Goal: Task Accomplishment & Management: Complete application form

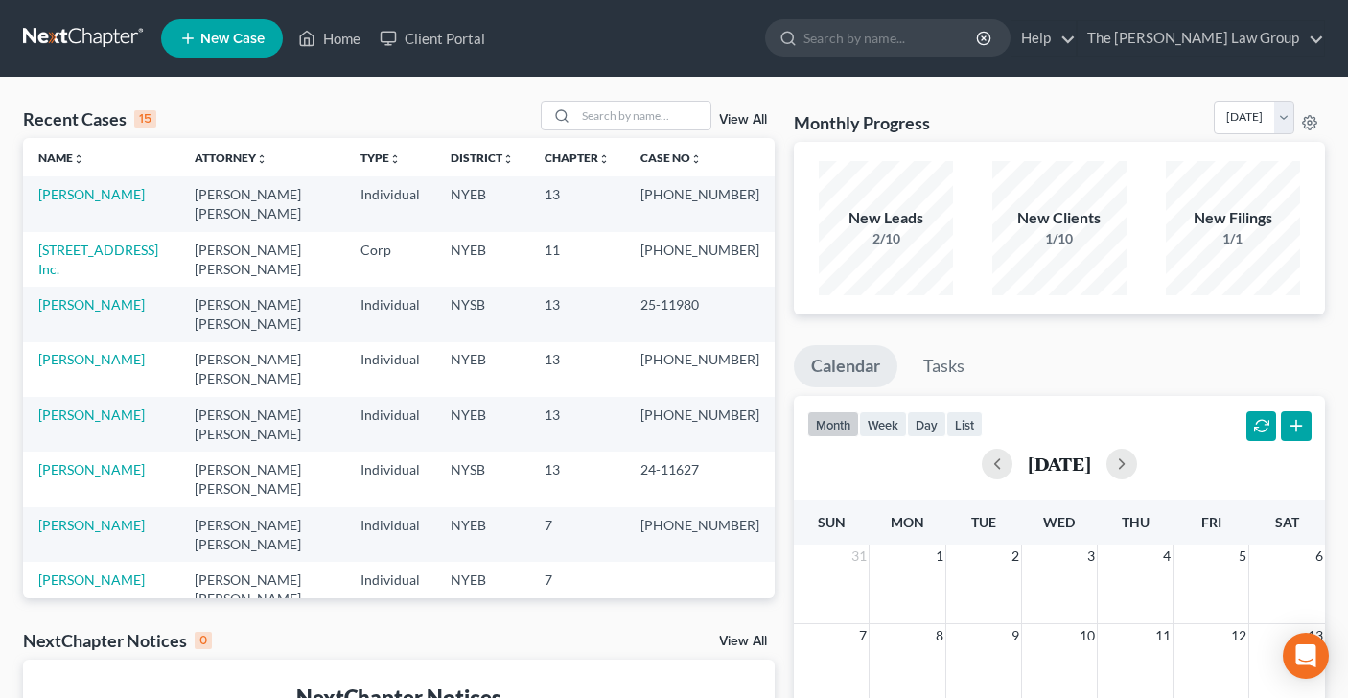
click at [201, 33] on span "New Case" at bounding box center [232, 39] width 64 height 14
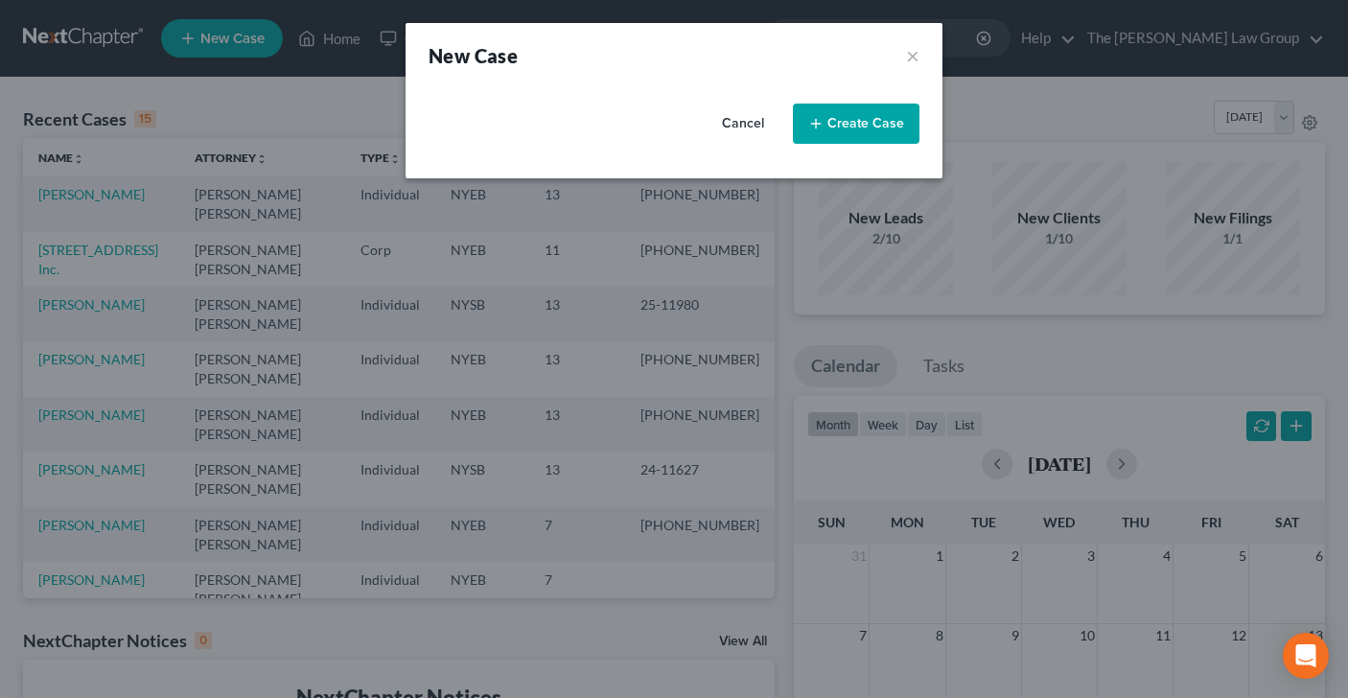
select select "53"
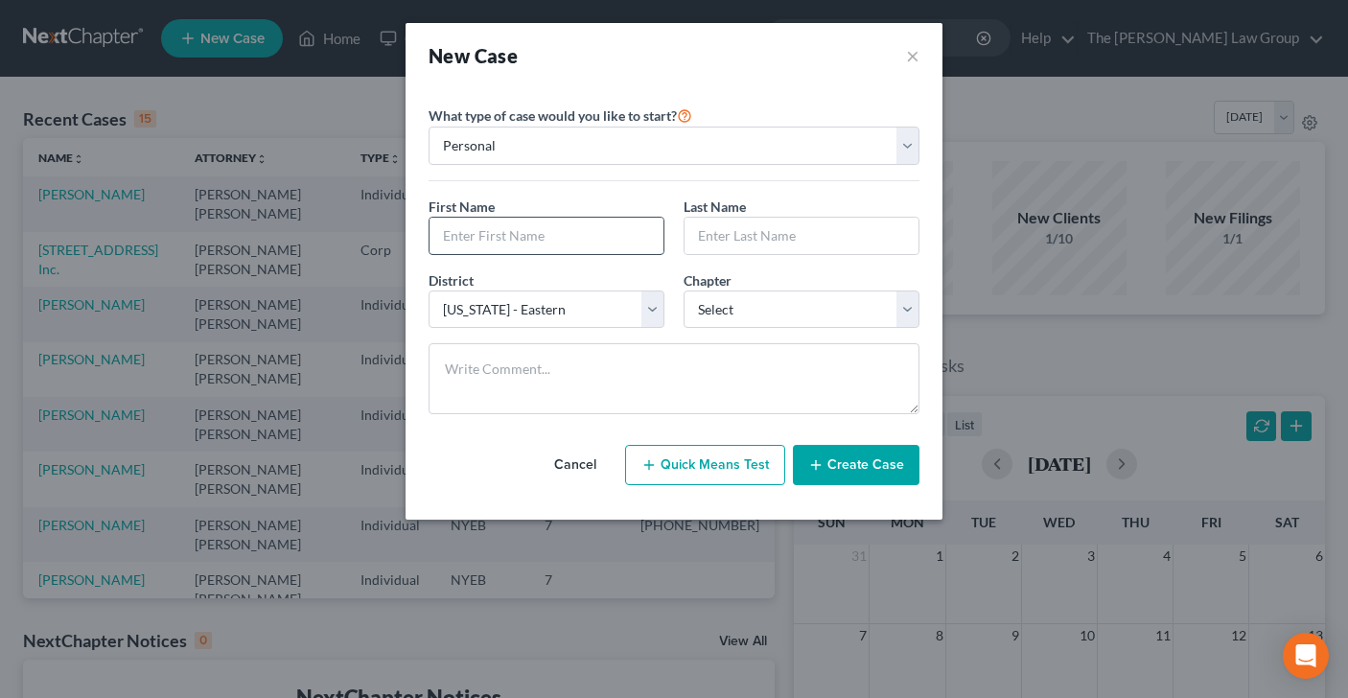
click at [598, 241] on input "text" at bounding box center [546, 236] width 234 height 36
type input "[PERSON_NAME]"
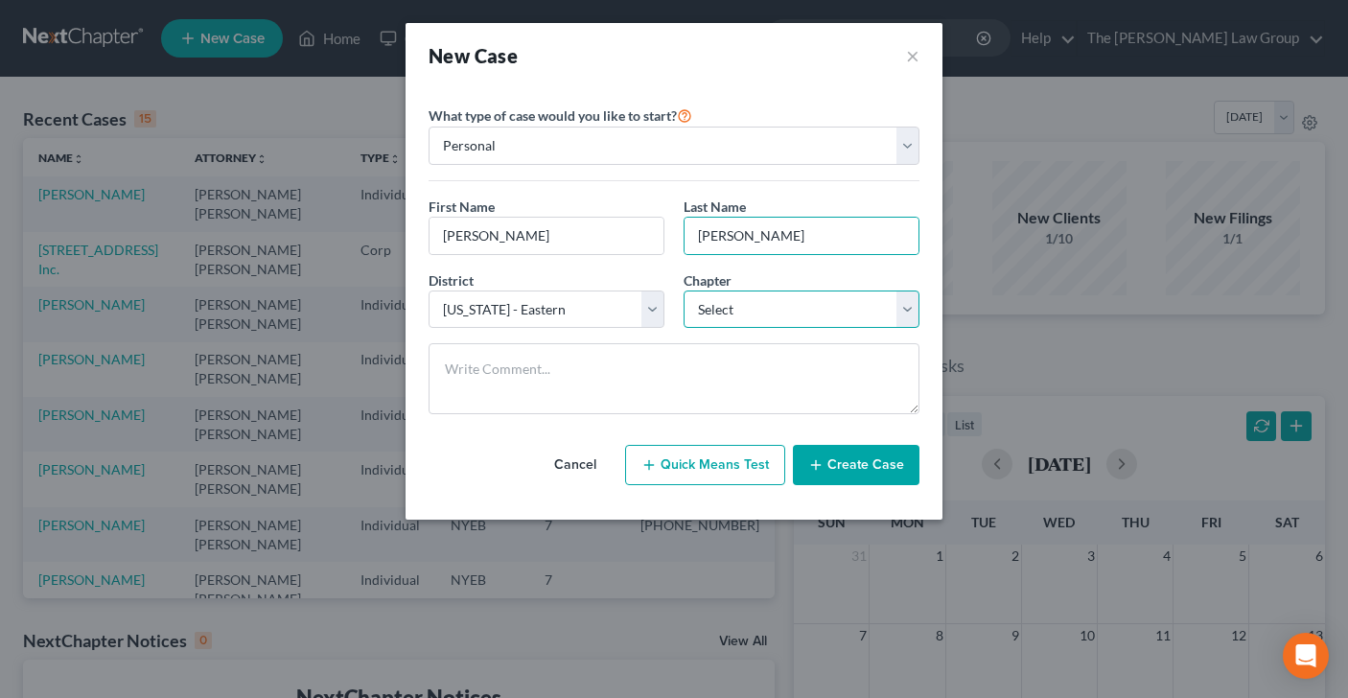
click at [907, 315] on select "Select 7 11 12 13" at bounding box center [802, 309] width 236 height 38
select select "3"
click at [889, 466] on button "Create Case" at bounding box center [856, 465] width 127 height 40
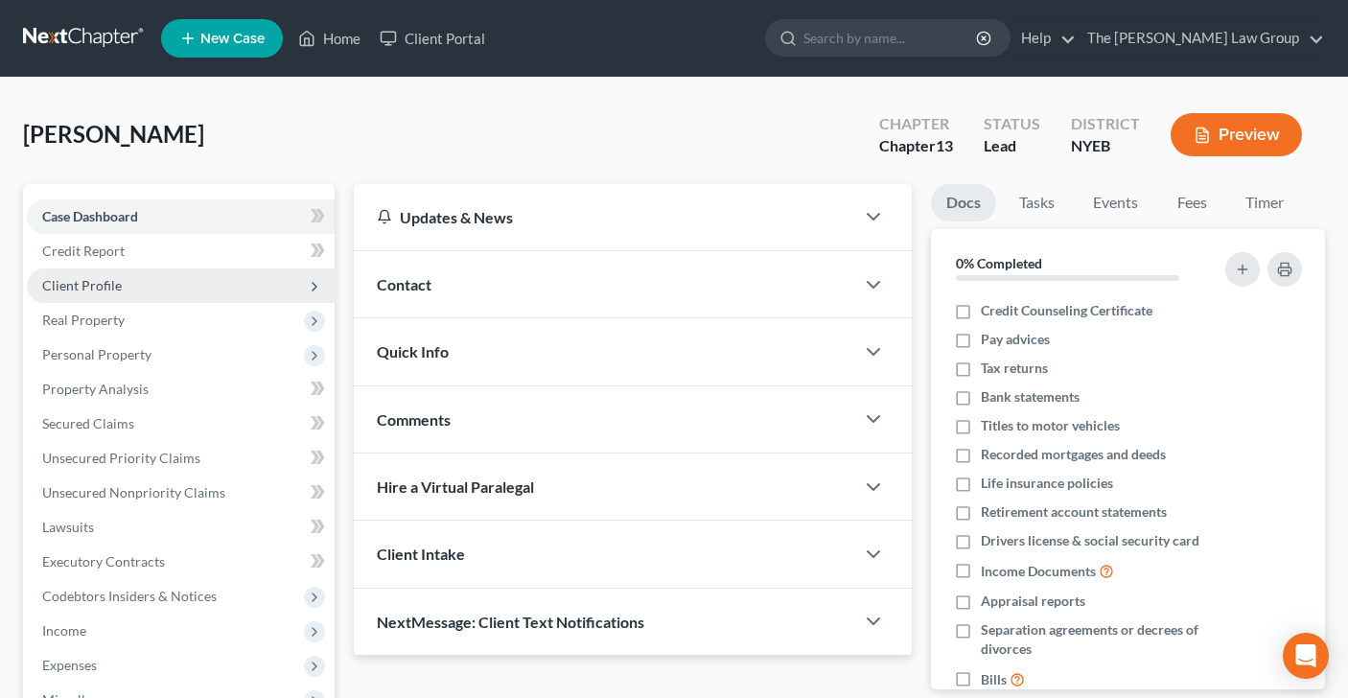
click at [88, 279] on span "Client Profile" at bounding box center [82, 285] width 80 height 16
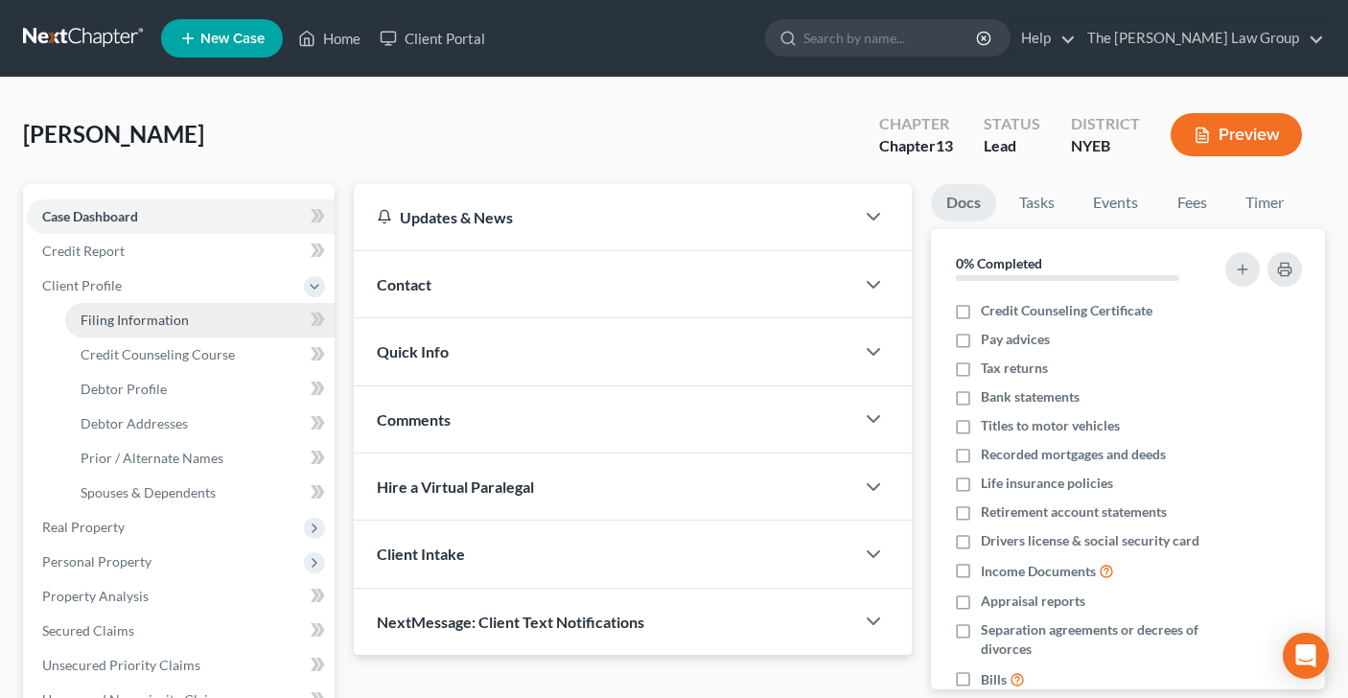
click at [130, 323] on span "Filing Information" at bounding box center [135, 320] width 108 height 16
select select "1"
select select "0"
select select "3"
select select "53"
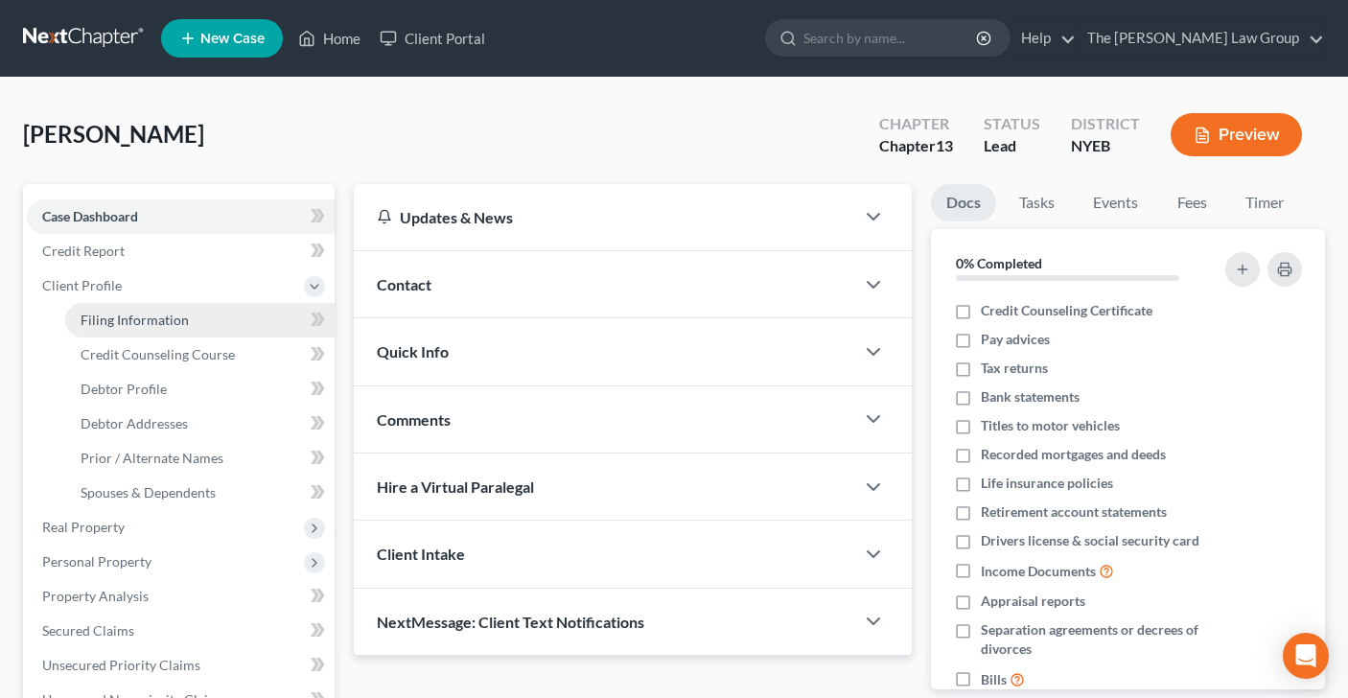
select select "35"
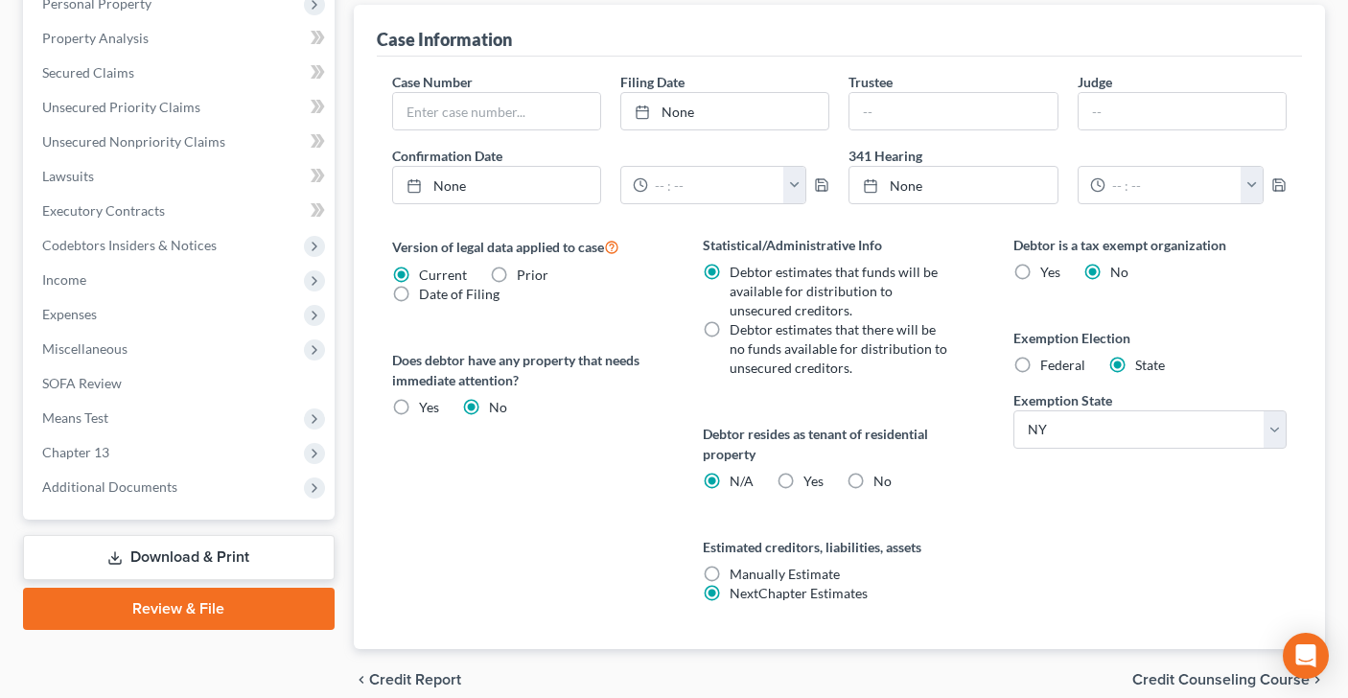
scroll to position [642, 0]
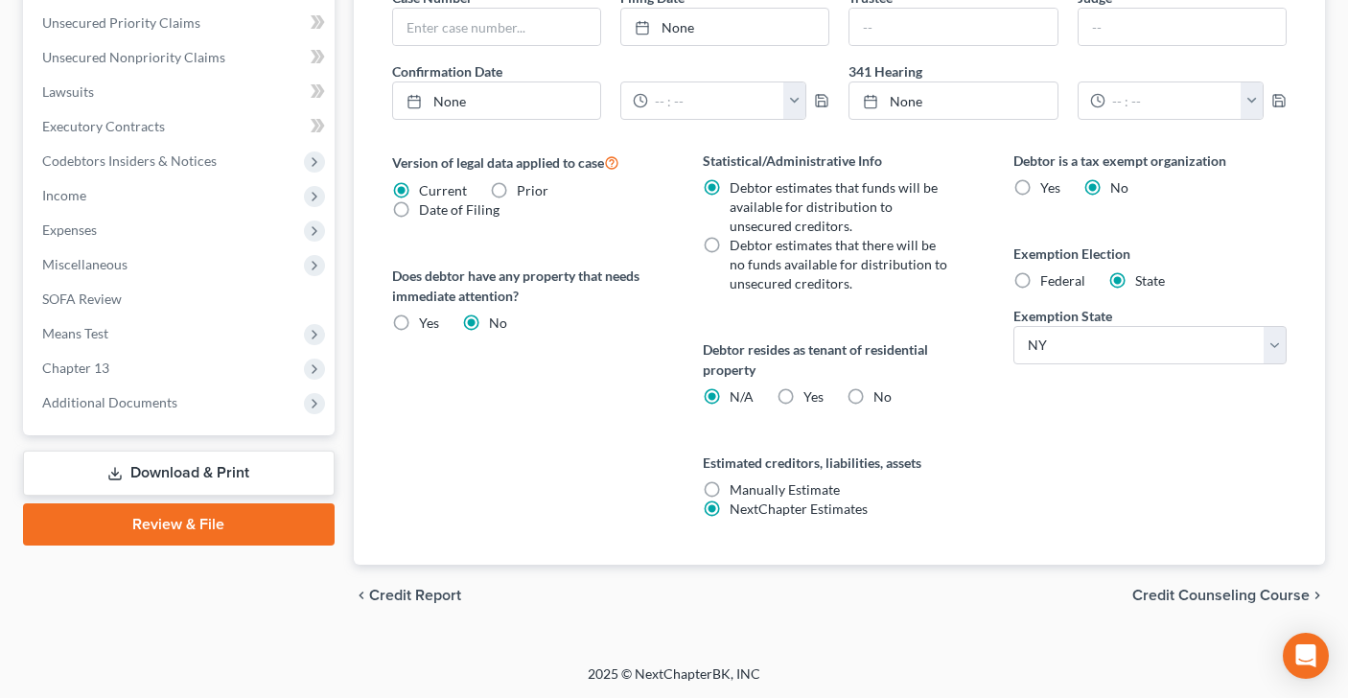
click at [1177, 593] on span "Credit Counseling Course" at bounding box center [1220, 595] width 177 height 15
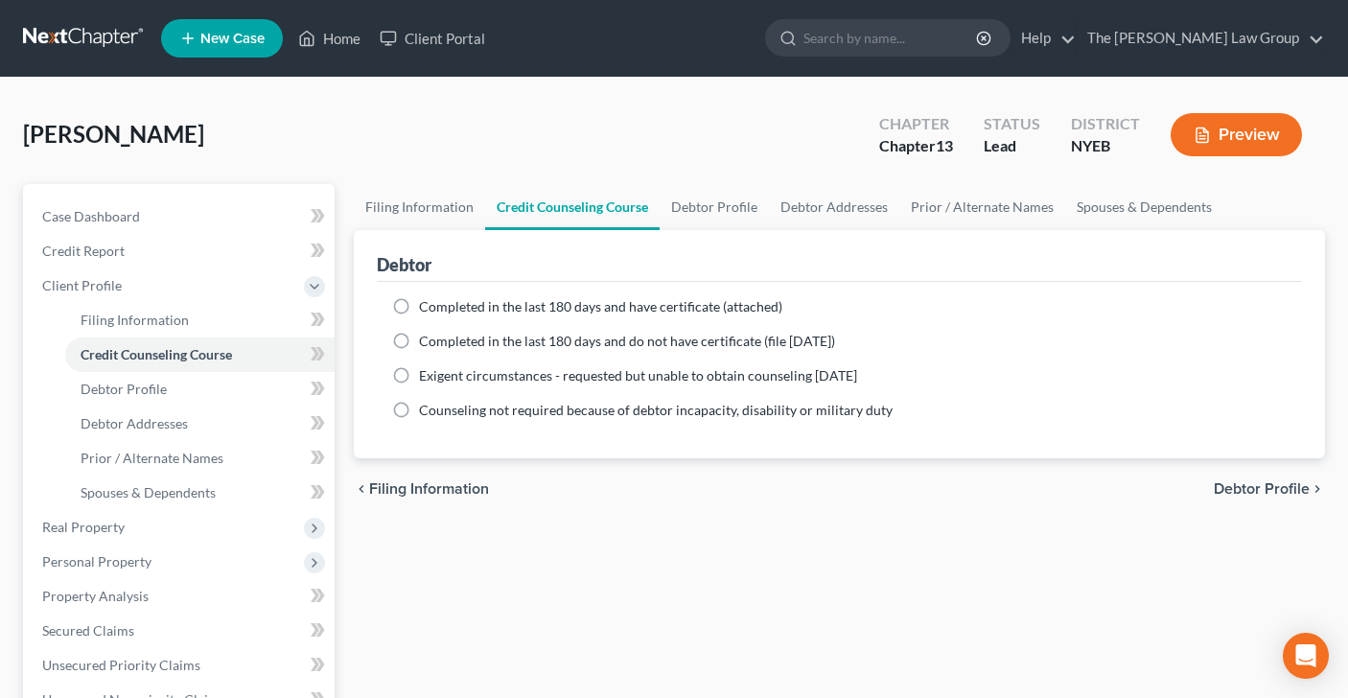
click at [419, 304] on label "Completed in the last 180 days and have certificate (attached)" at bounding box center [600, 306] width 363 height 19
click at [427, 304] on input "Completed in the last 180 days and have certificate (attached)" at bounding box center [433, 303] width 12 height 12
radio input "true"
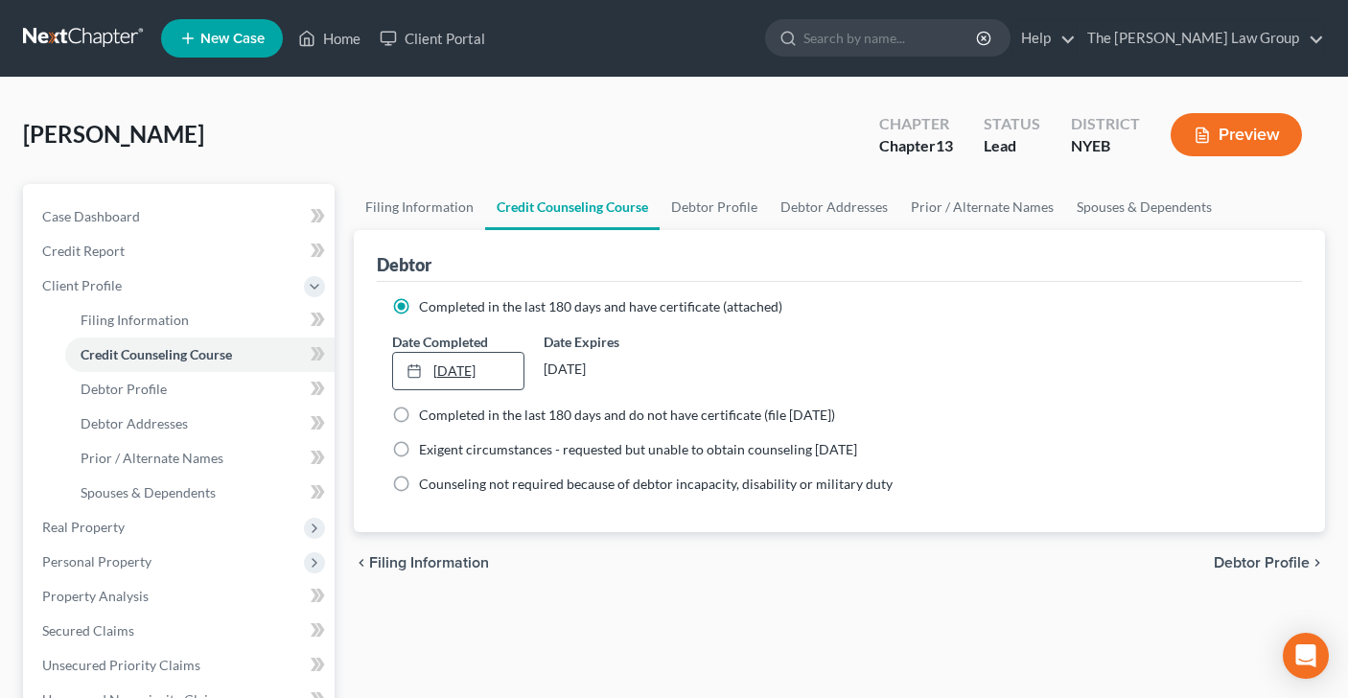
click at [463, 368] on link "[DATE]" at bounding box center [458, 371] width 131 height 36
click at [1243, 563] on span "Debtor Profile" at bounding box center [1262, 562] width 96 height 15
select select "0"
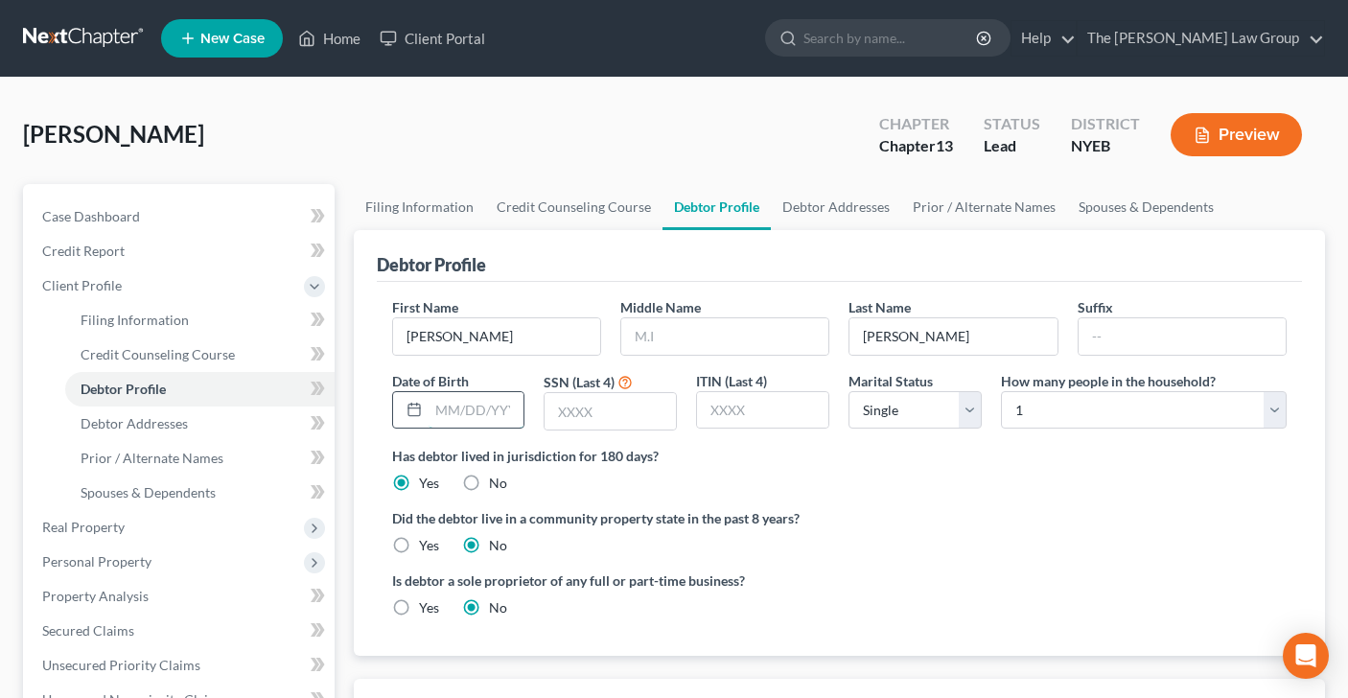
click at [446, 408] on input "text" at bounding box center [477, 410] width 96 height 36
type input "[DATE]"
type input "0472"
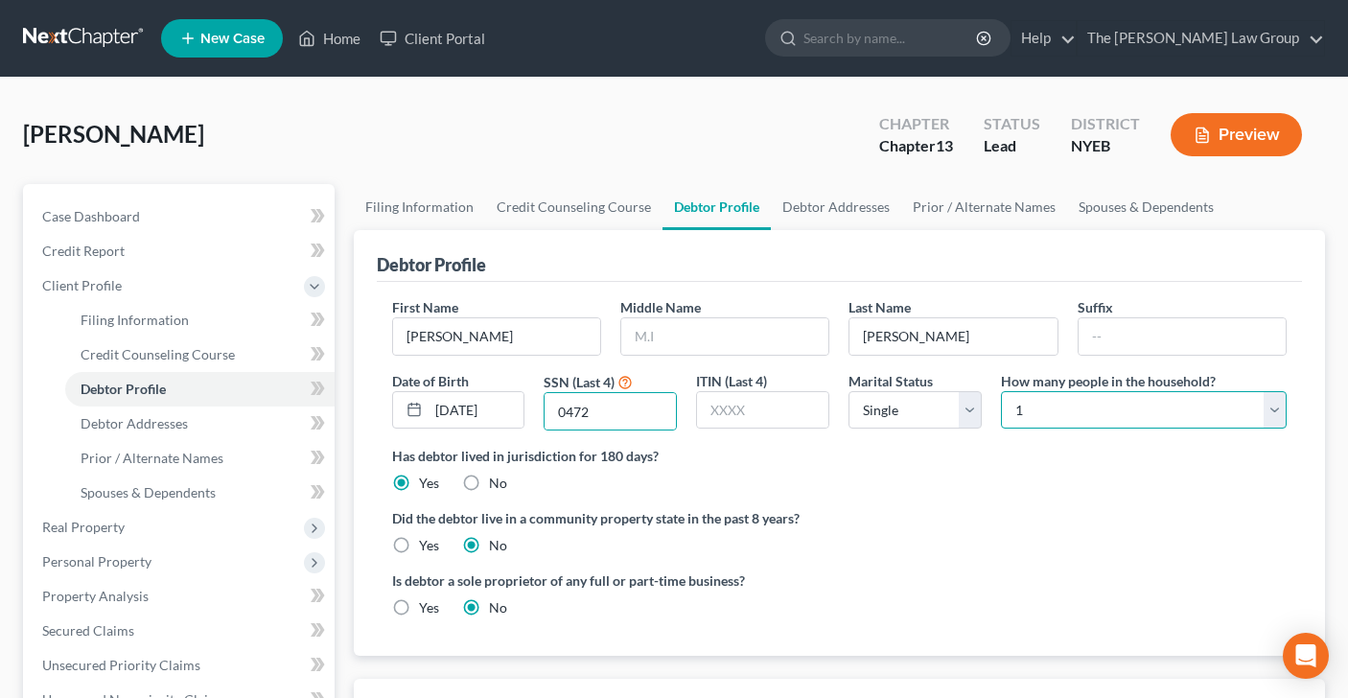
click at [1272, 409] on select "Select 1 2 3 4 5 6 7 8 9 10 11 12 13 14 15 16 17 18 19 20" at bounding box center [1144, 410] width 286 height 38
select select "1"
click at [336, 37] on link "Home" at bounding box center [329, 38] width 81 height 35
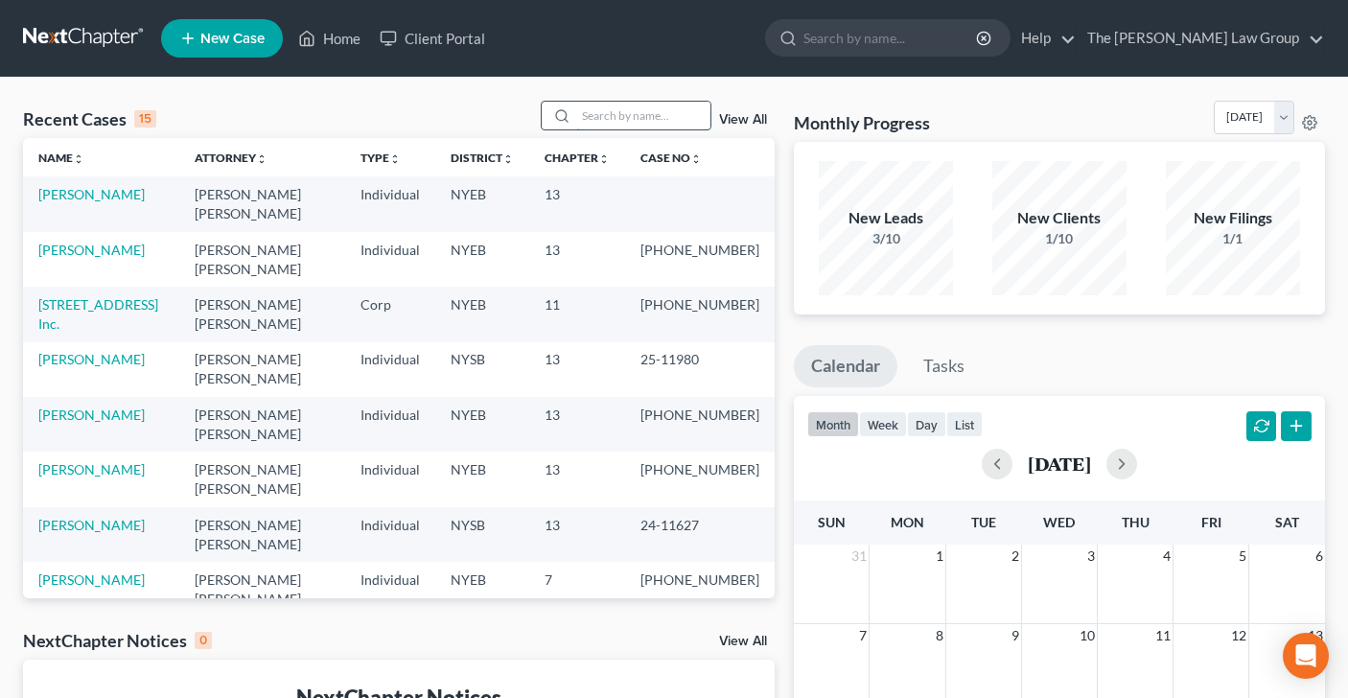
click at [632, 127] on input "search" at bounding box center [643, 116] width 134 height 28
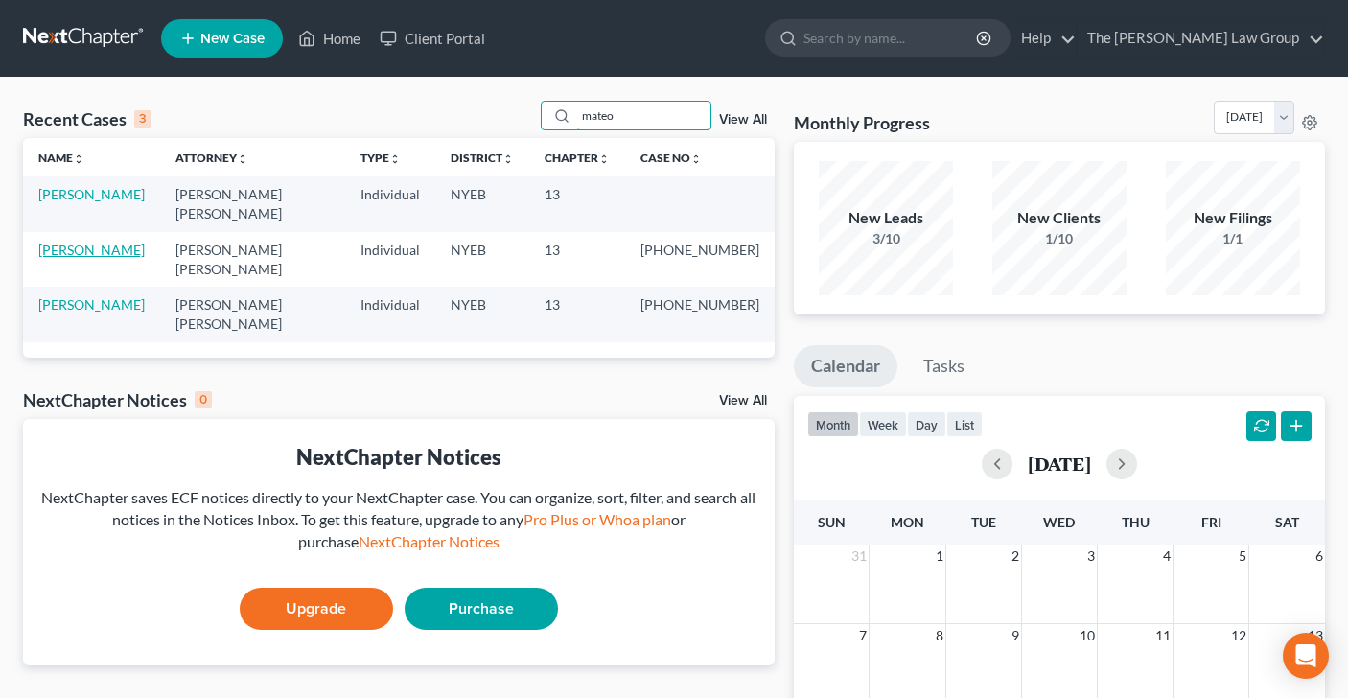
type input "mateo"
click at [60, 242] on link "[PERSON_NAME]" at bounding box center [91, 250] width 106 height 16
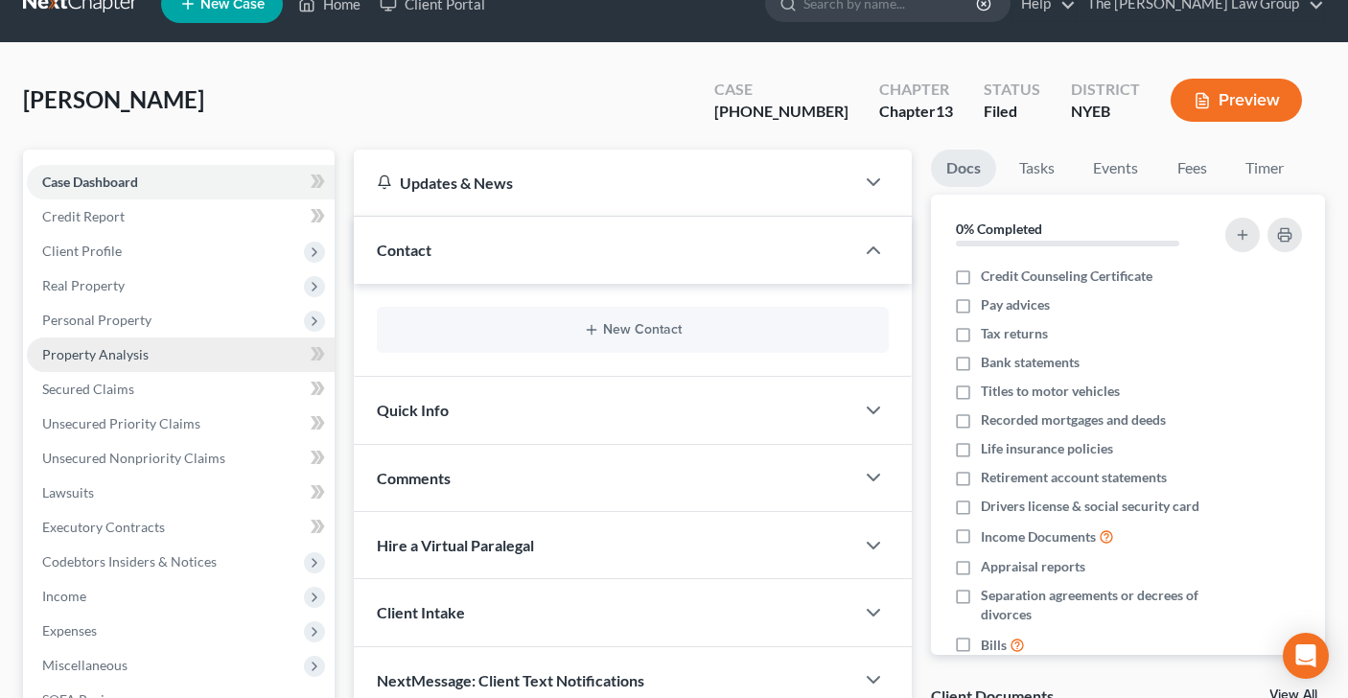
scroll to position [40, 0]
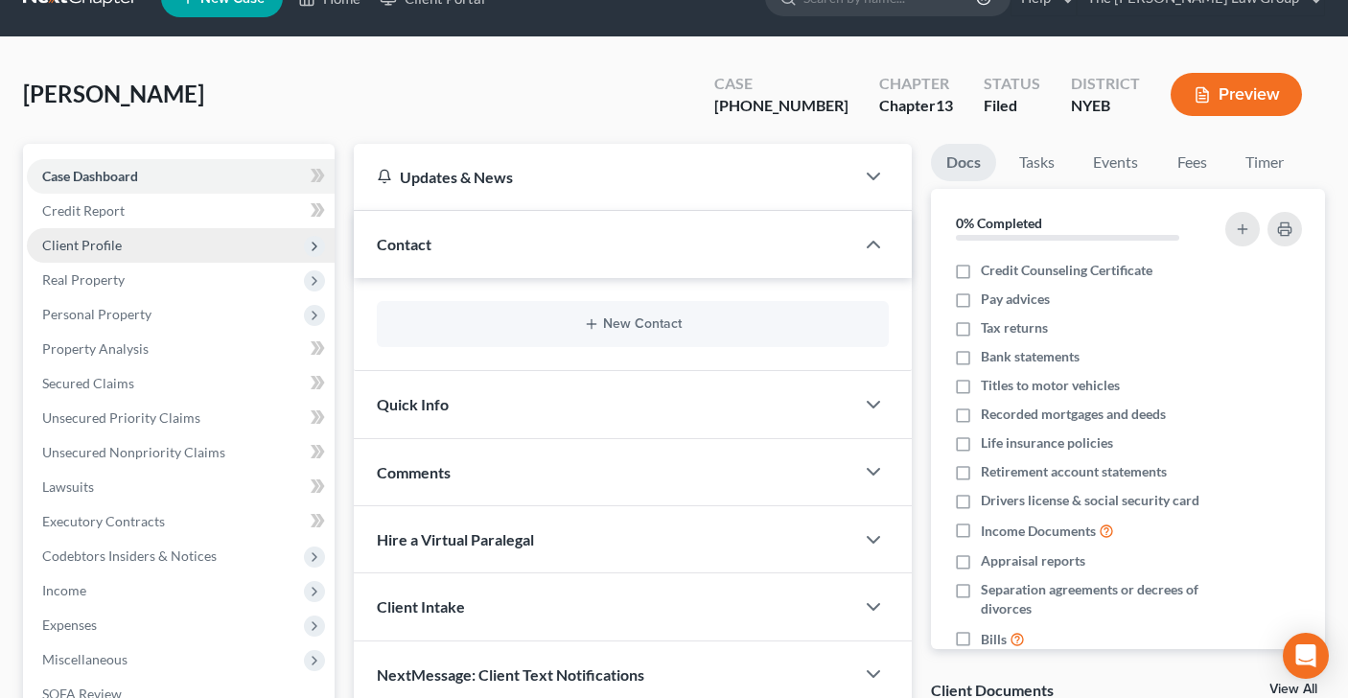
click at [108, 245] on span "Client Profile" at bounding box center [82, 245] width 80 height 16
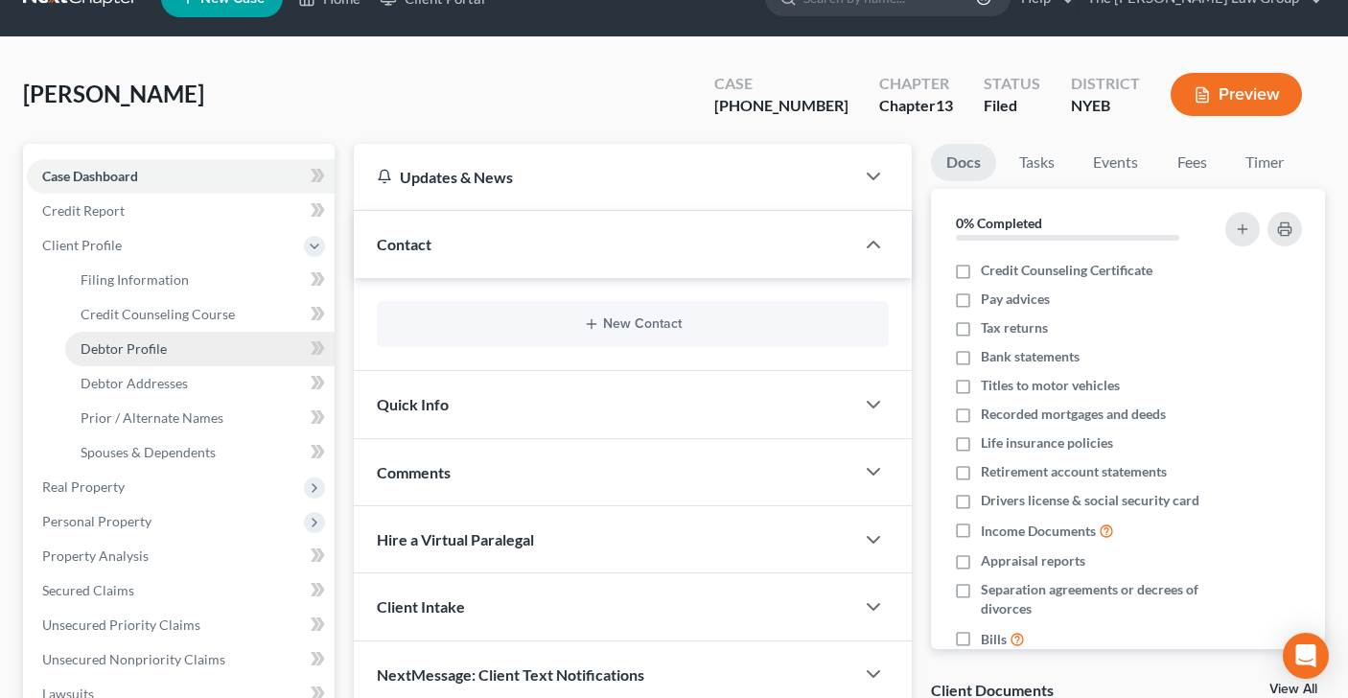
click at [115, 350] on span "Debtor Profile" at bounding box center [124, 348] width 86 height 16
select select "0"
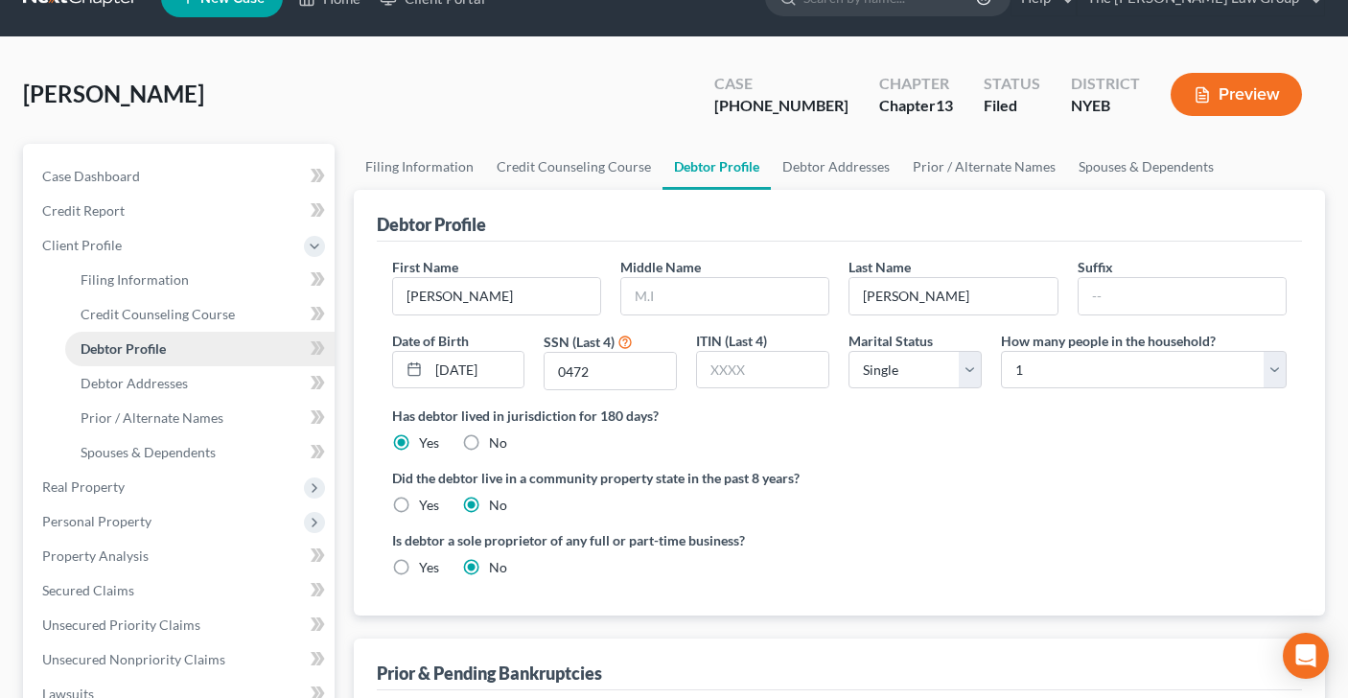
radio input "true"
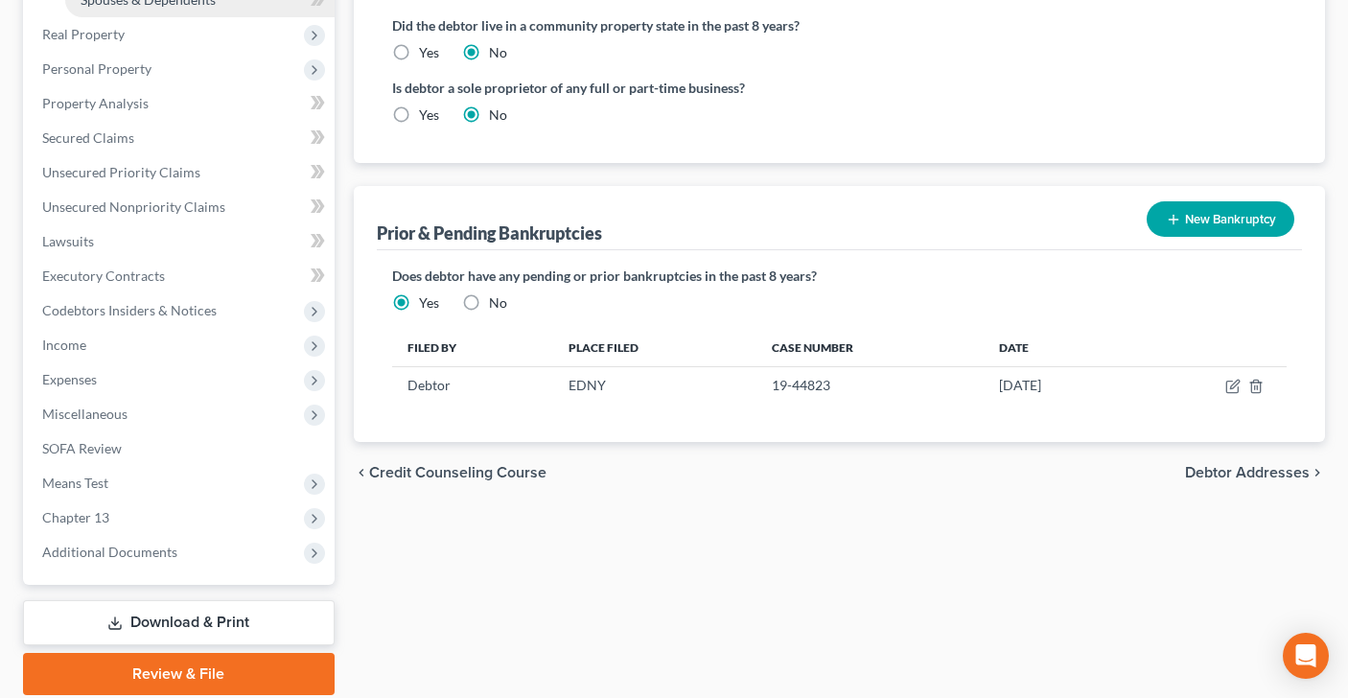
scroll to position [561, 0]
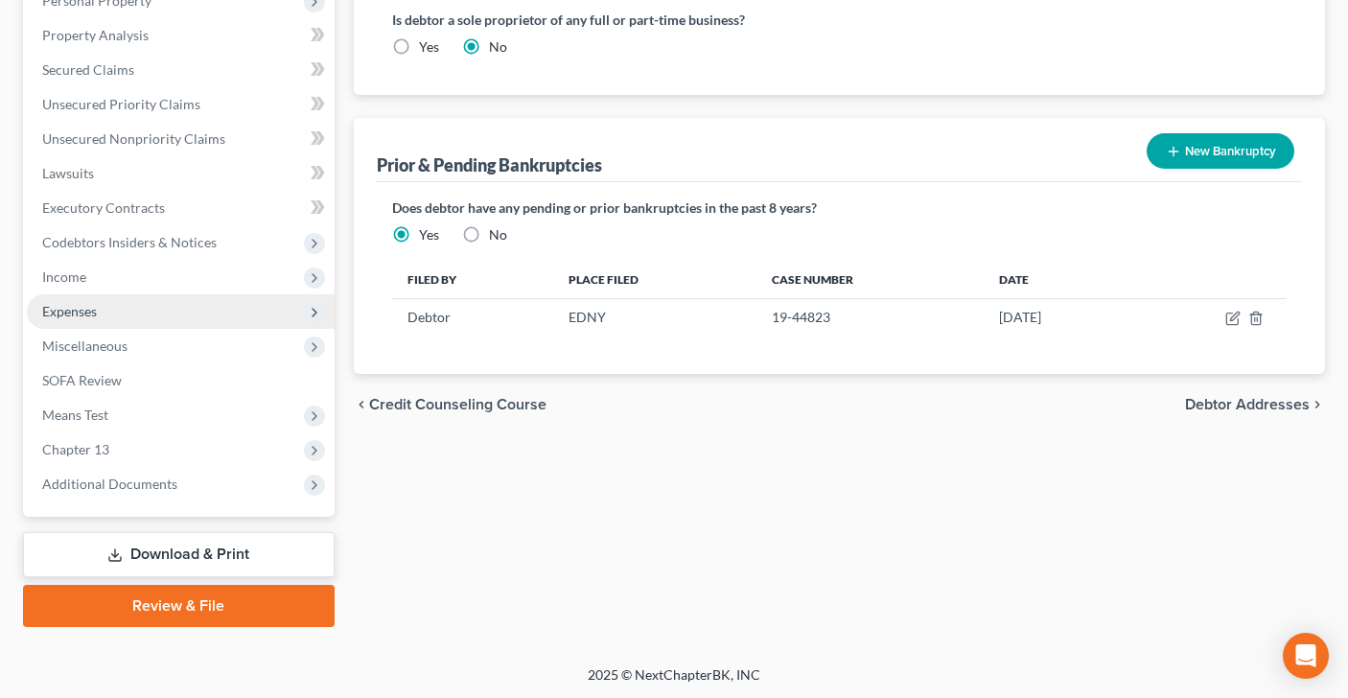
click at [109, 312] on span "Expenses" at bounding box center [181, 311] width 308 height 35
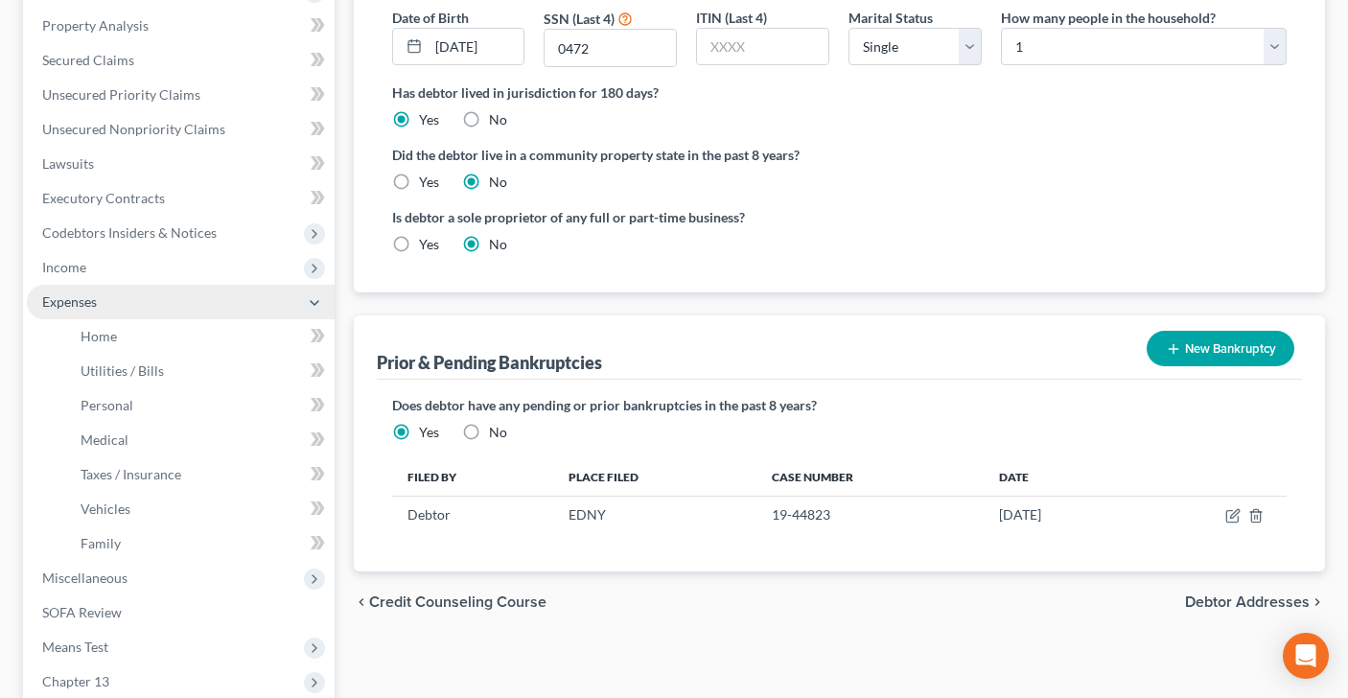
scroll to position [354, 0]
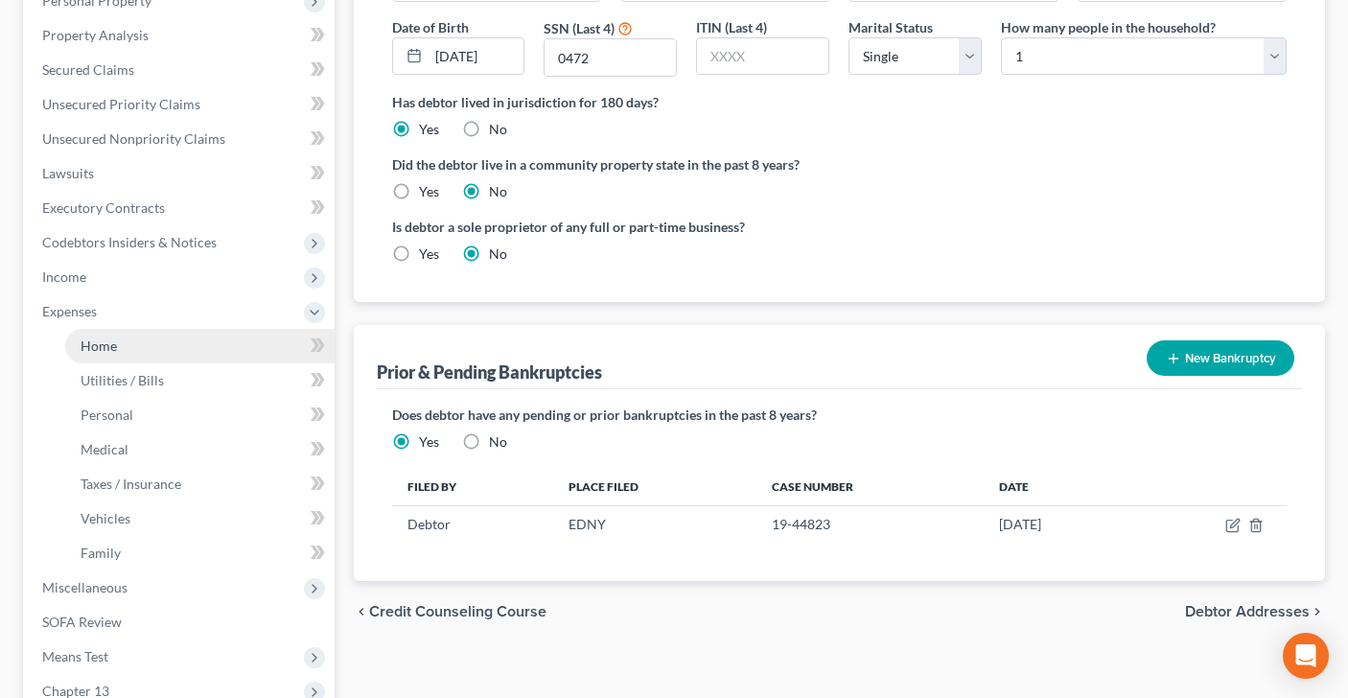
click at [104, 349] on span "Home" at bounding box center [99, 345] width 36 height 16
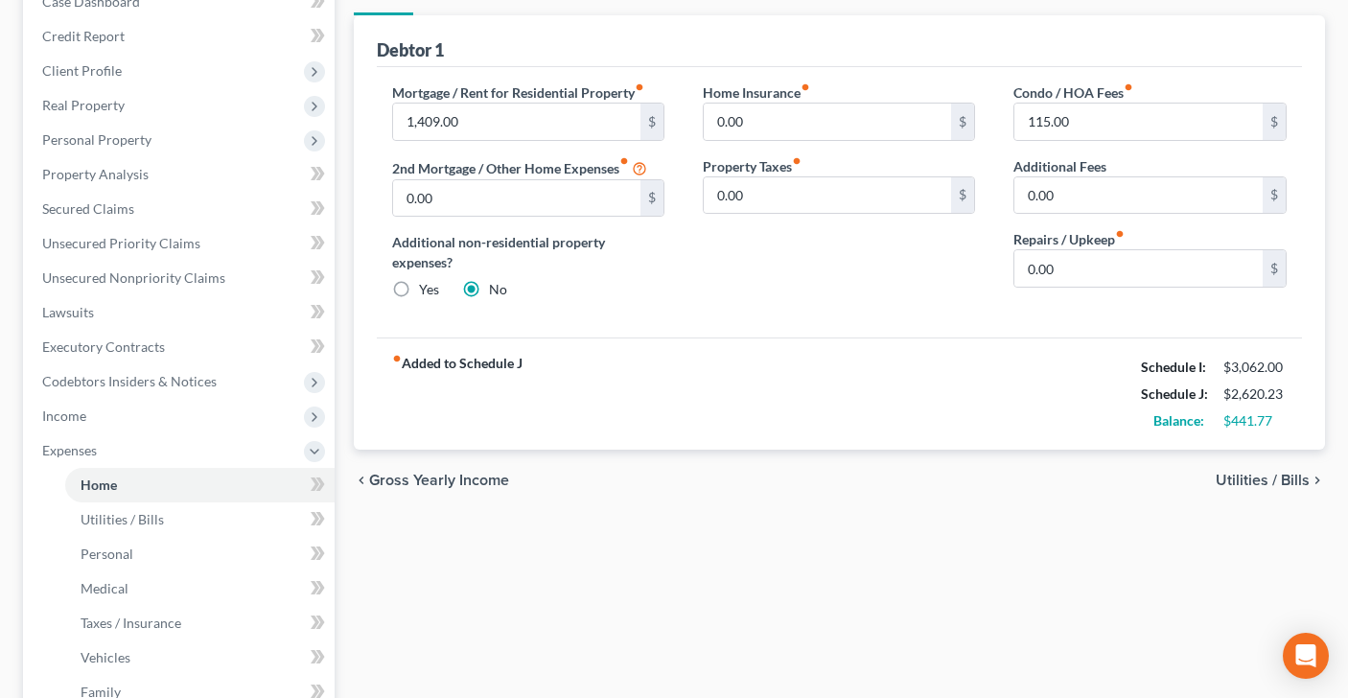
scroll to position [220, 0]
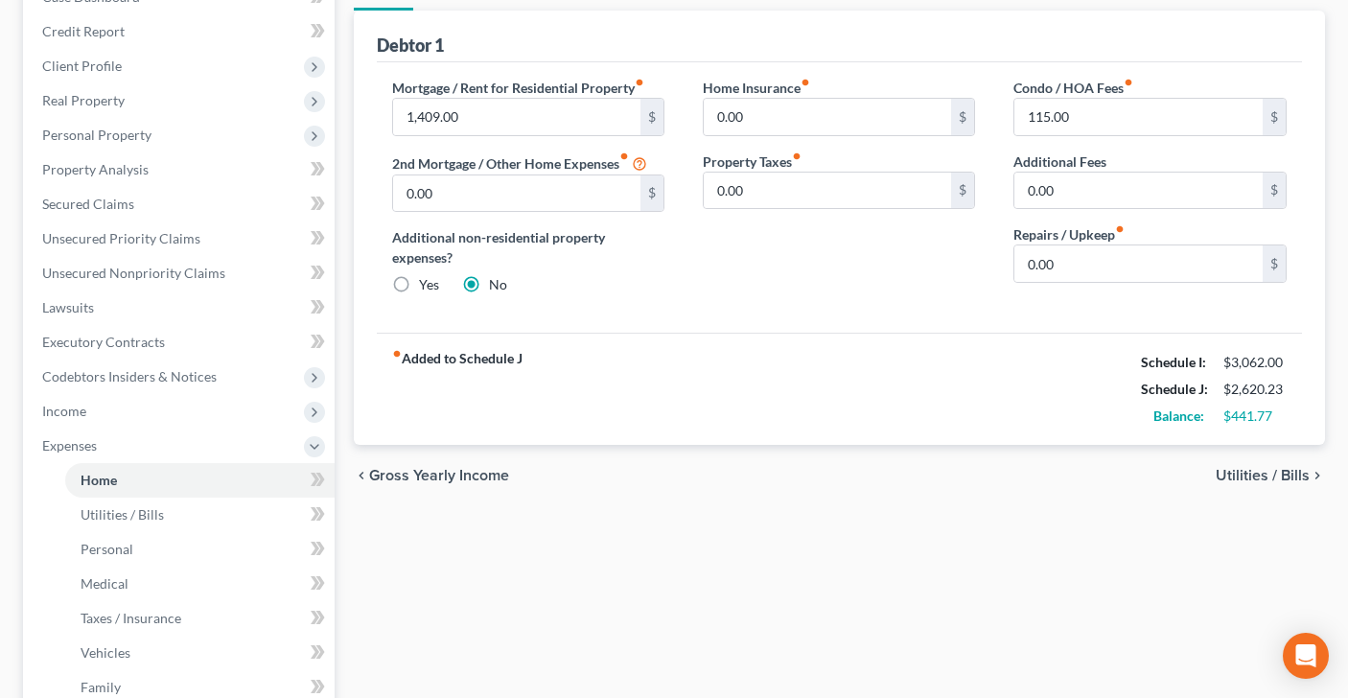
click at [1270, 471] on span "Utilities / Bills" at bounding box center [1263, 475] width 94 height 15
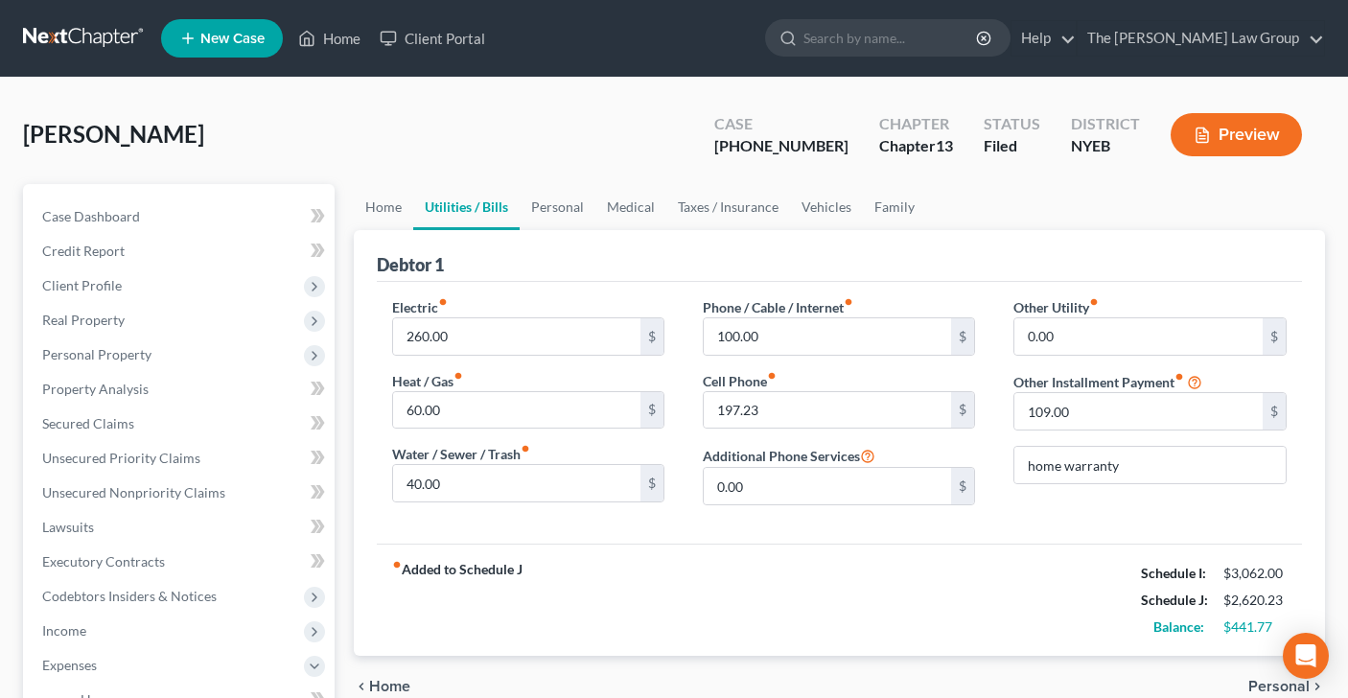
click at [1264, 684] on span "Personal" at bounding box center [1278, 686] width 61 height 15
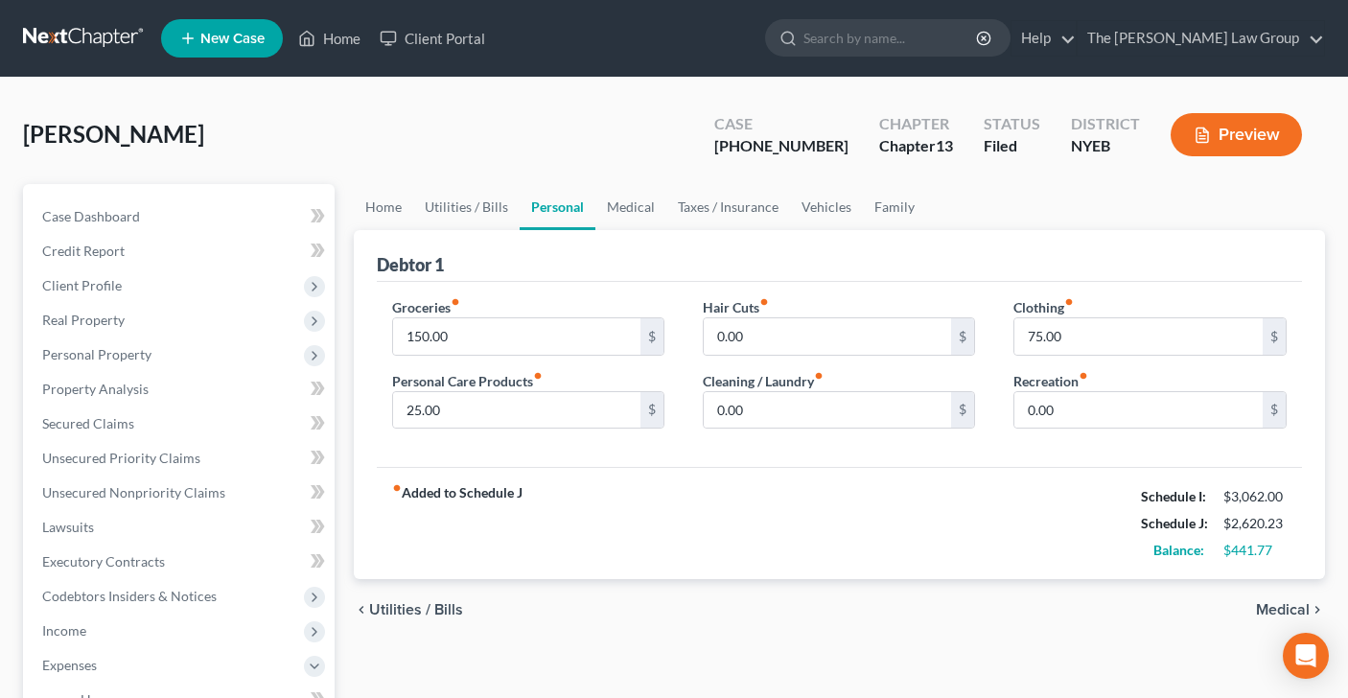
click at [1273, 611] on span "Medical" at bounding box center [1283, 609] width 54 height 15
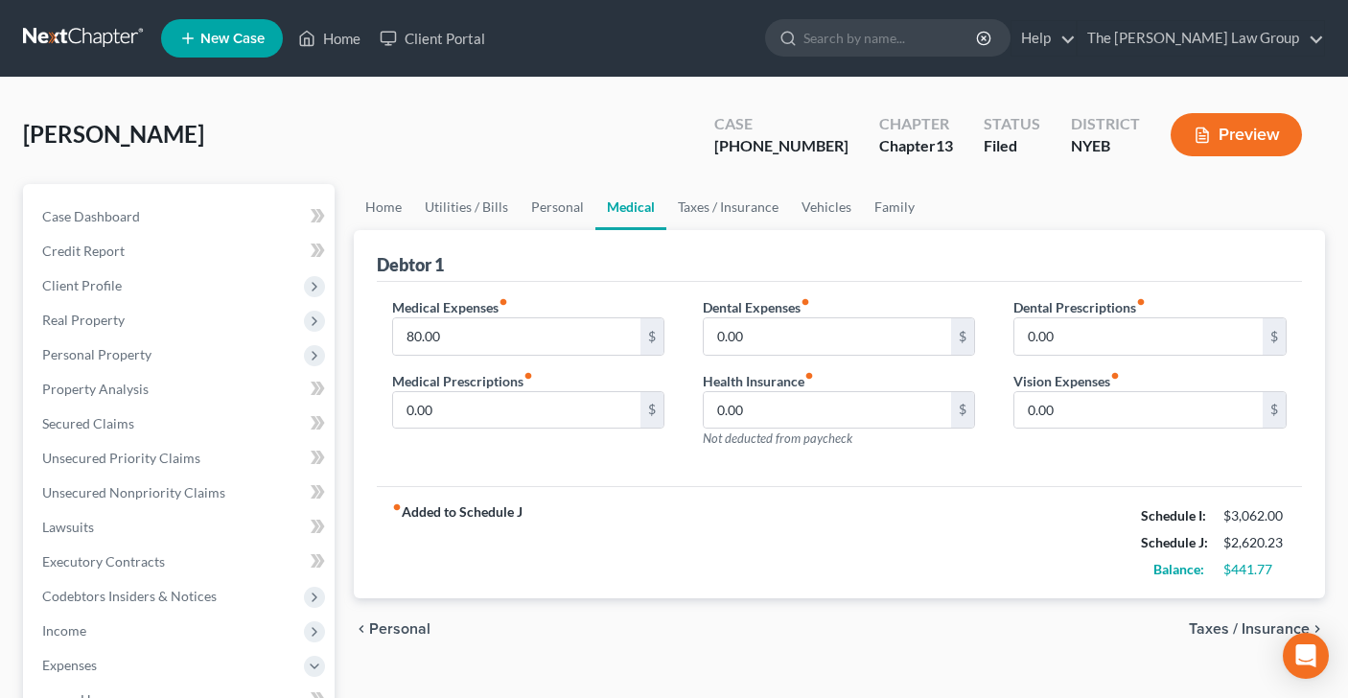
click at [1266, 628] on span "Taxes / Insurance" at bounding box center [1249, 628] width 121 height 15
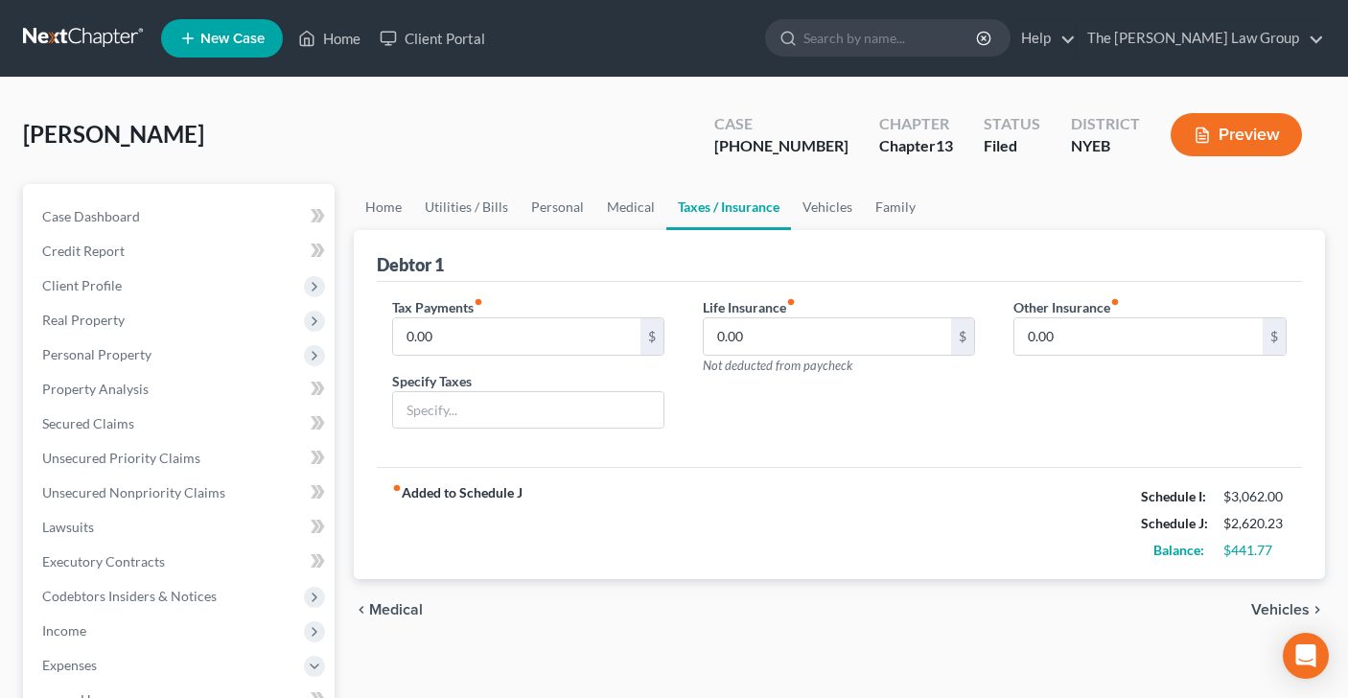
click at [1269, 606] on span "Vehicles" at bounding box center [1280, 609] width 58 height 15
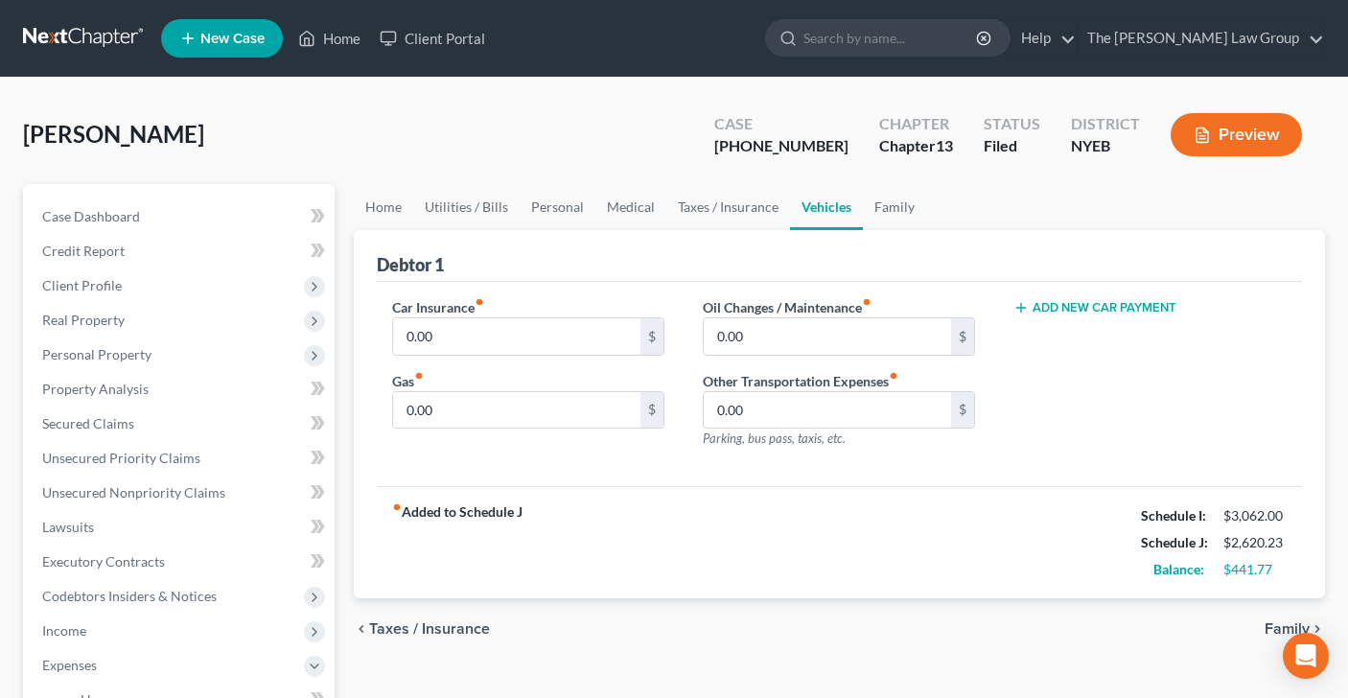
click at [1276, 628] on span "Family" at bounding box center [1286, 628] width 45 height 15
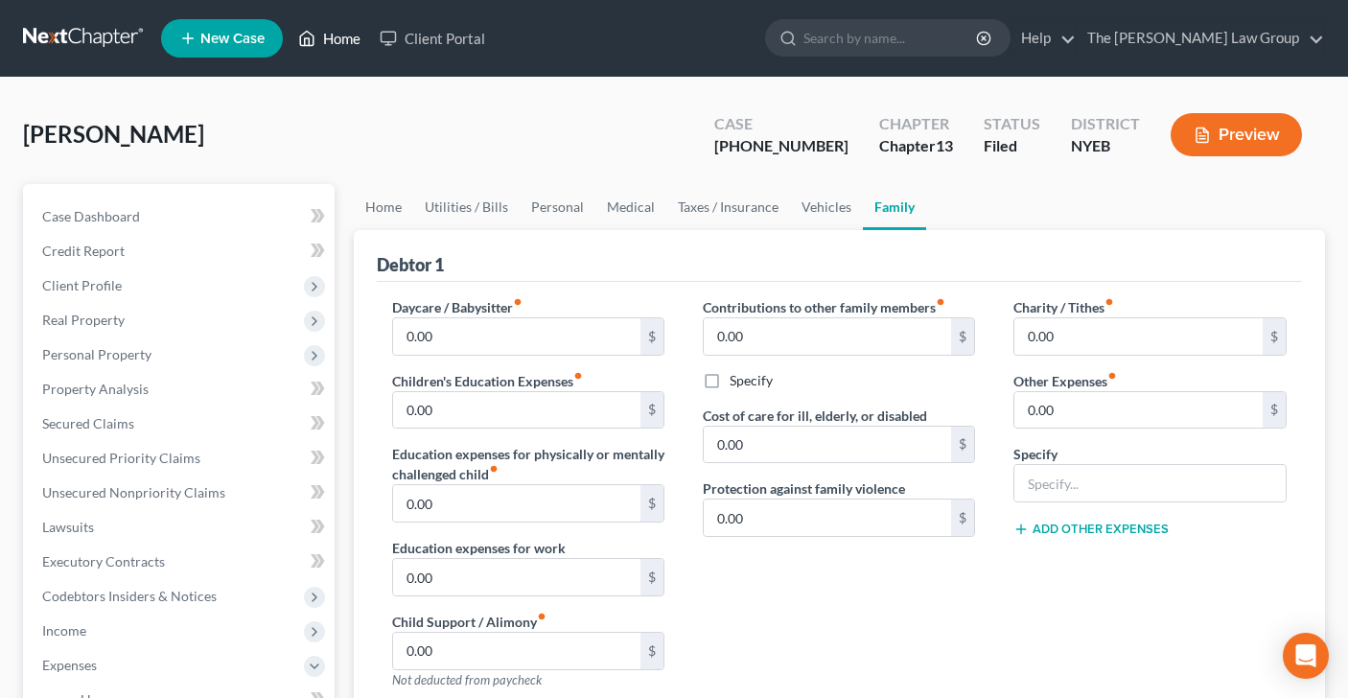
click at [294, 49] on link "Home" at bounding box center [329, 38] width 81 height 35
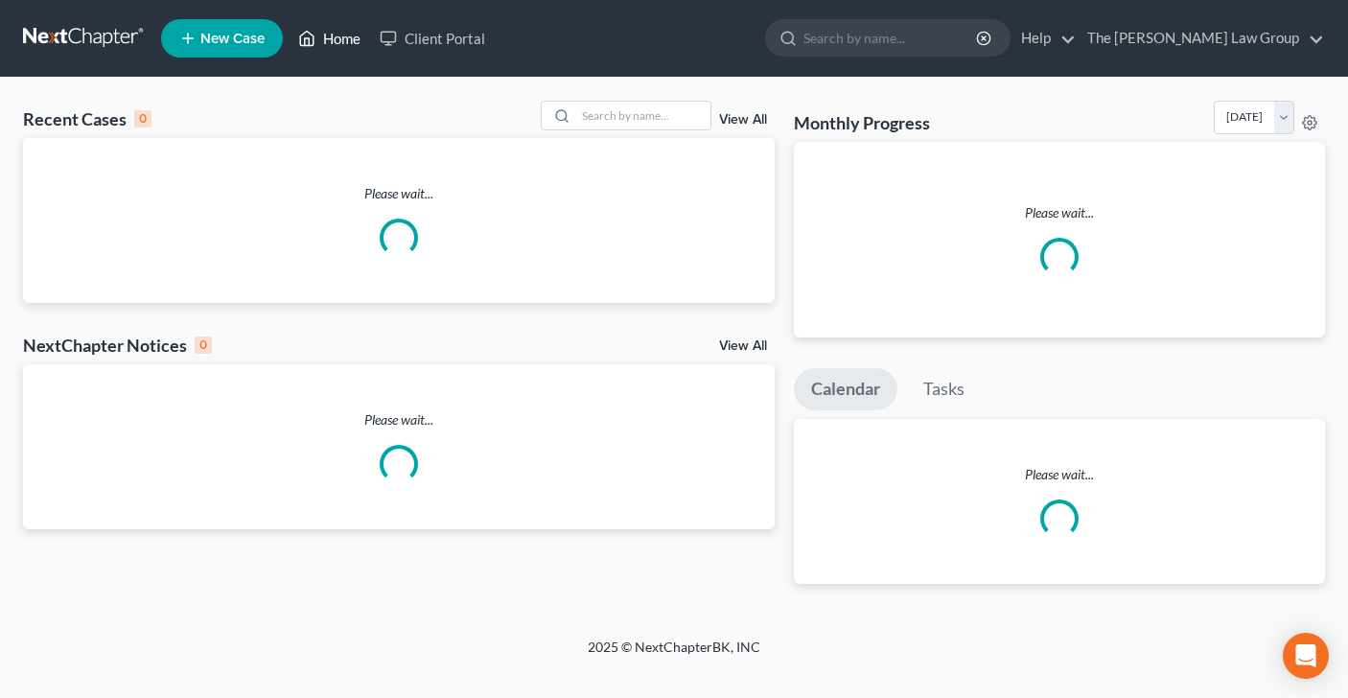
click at [355, 28] on link "Home" at bounding box center [329, 38] width 81 height 35
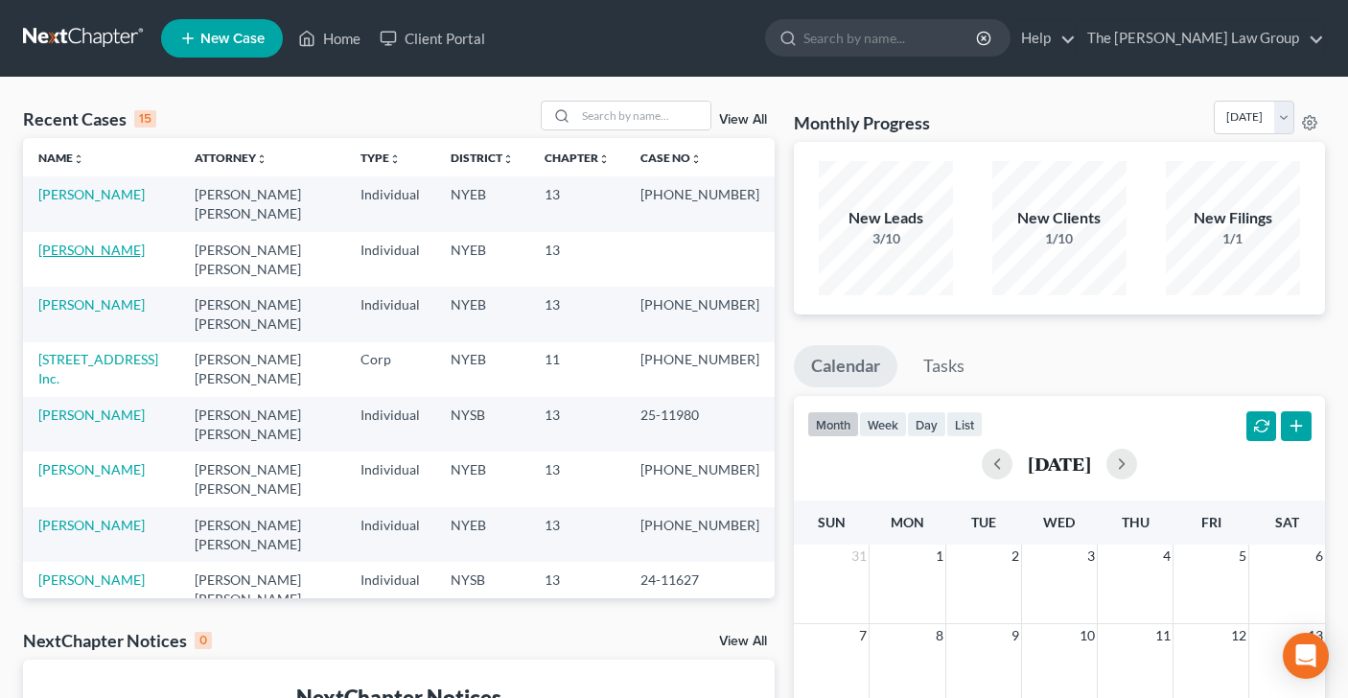
click at [63, 242] on link "[PERSON_NAME]" at bounding box center [91, 250] width 106 height 16
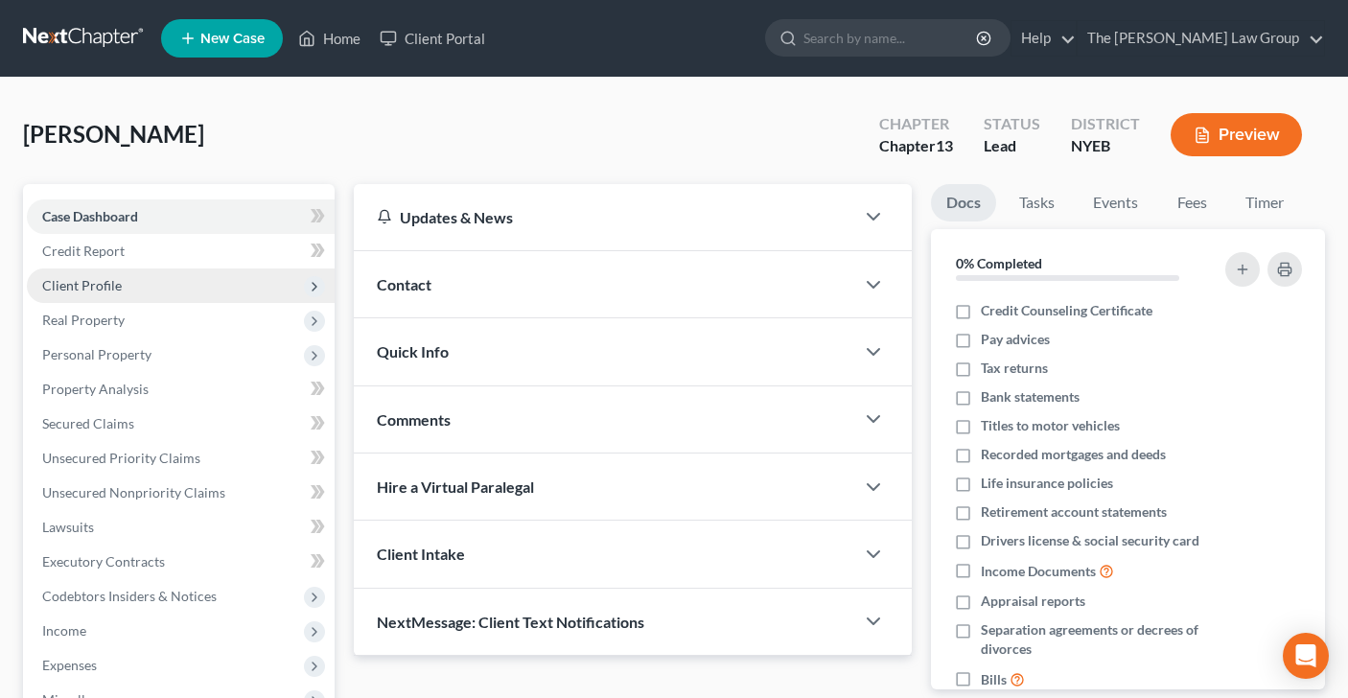
click at [95, 287] on span "Client Profile" at bounding box center [82, 285] width 80 height 16
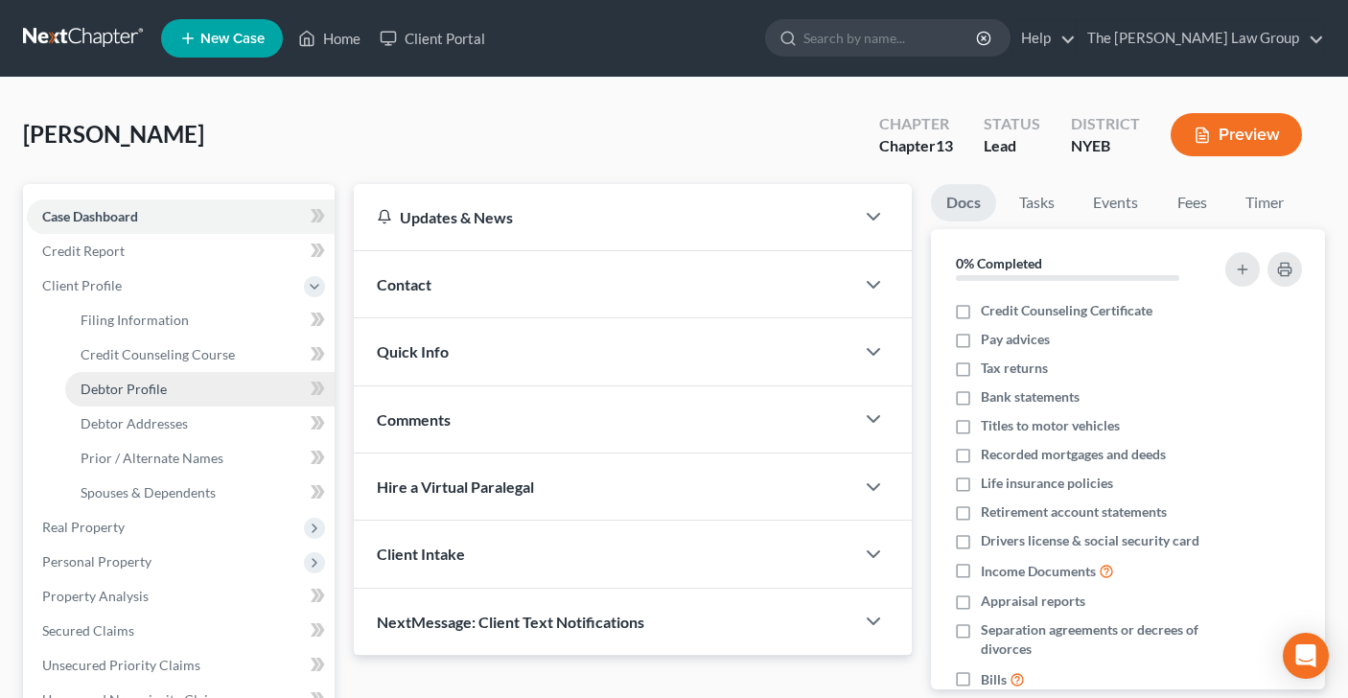
click at [144, 391] on span "Debtor Profile" at bounding box center [124, 389] width 86 height 16
select select "0"
select select "1"
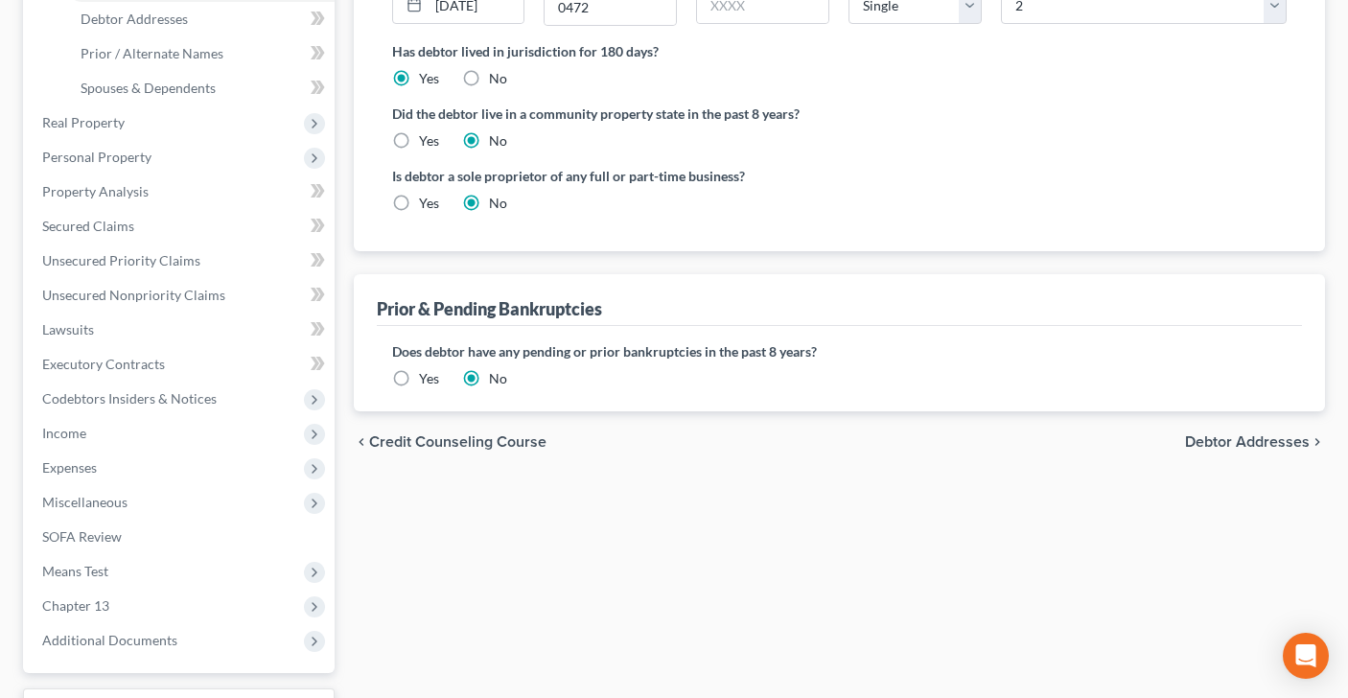
click at [1222, 438] on span "Debtor Addresses" at bounding box center [1247, 441] width 125 height 15
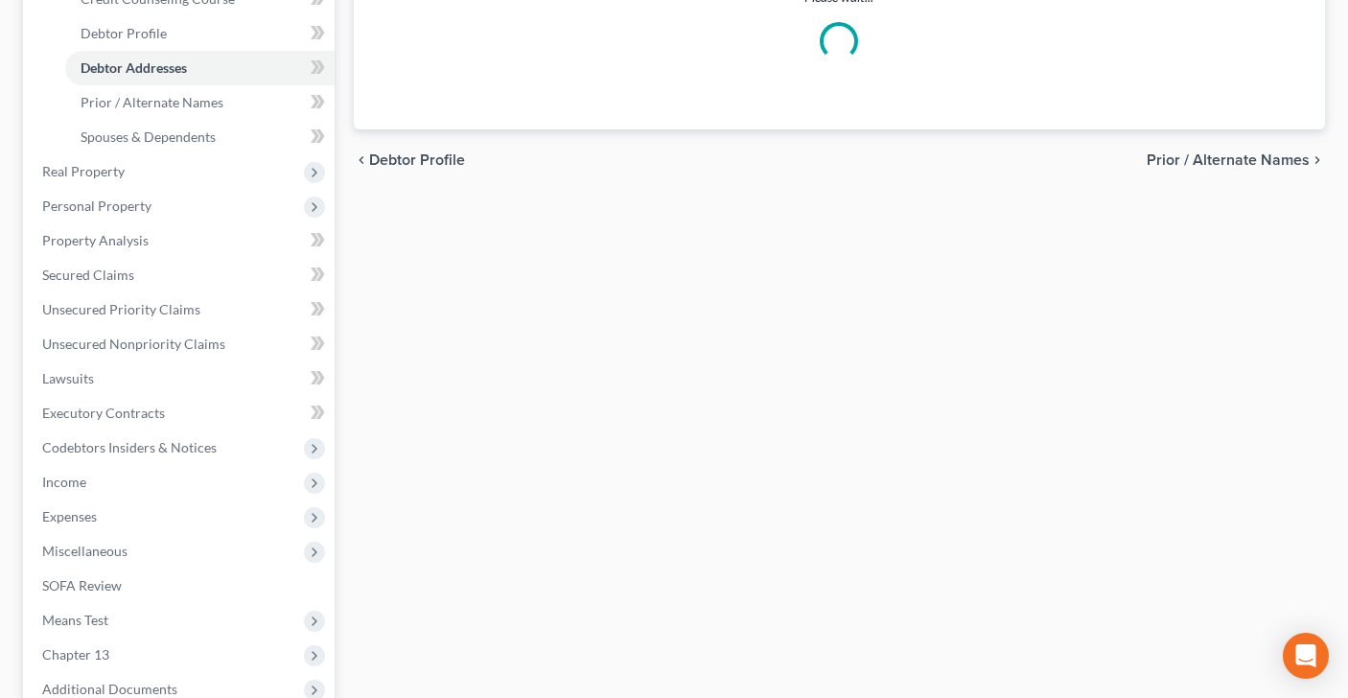
select select "0"
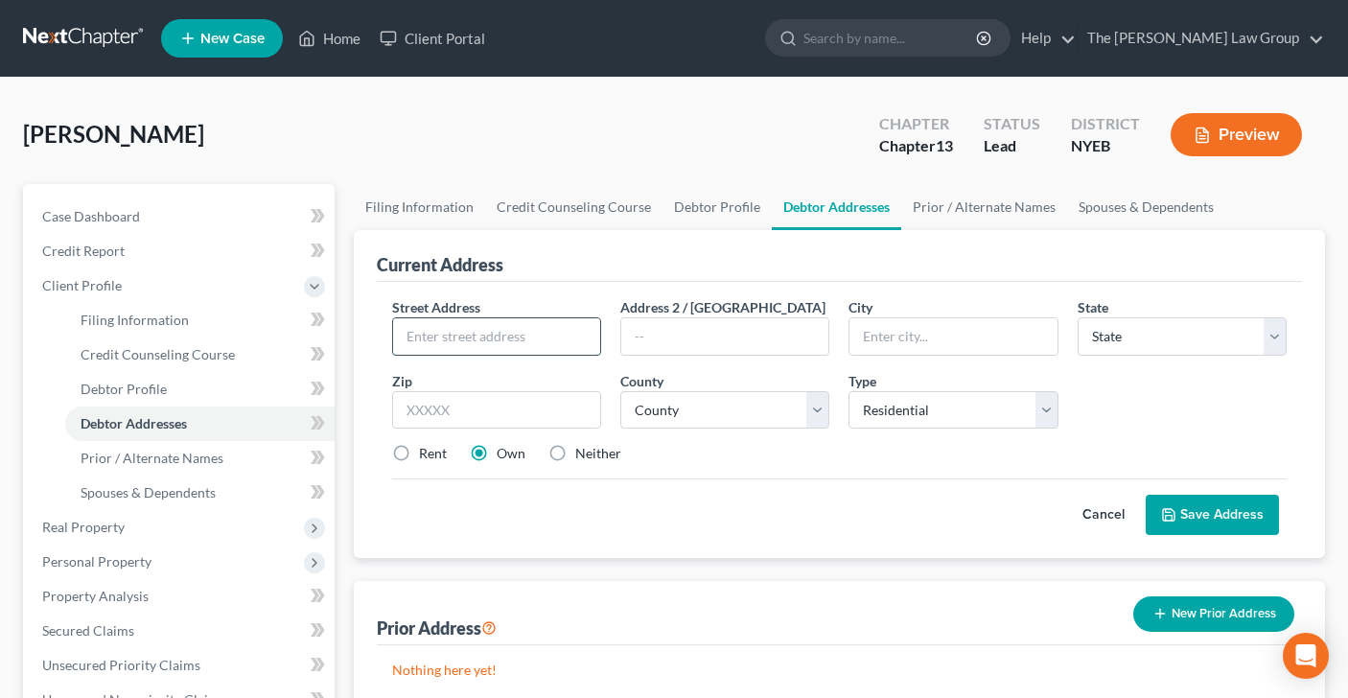
click at [453, 327] on input "text" at bounding box center [496, 336] width 207 height 36
type input "[STREET_ADDRESS]"
type input "[GEOGRAPHIC_DATA]"
click at [1277, 344] on select "State [US_STATE] AK AR AZ CA CO CT DE DC [GEOGRAPHIC_DATA] [GEOGRAPHIC_DATA] GU…" at bounding box center [1182, 336] width 209 height 38
select select "35"
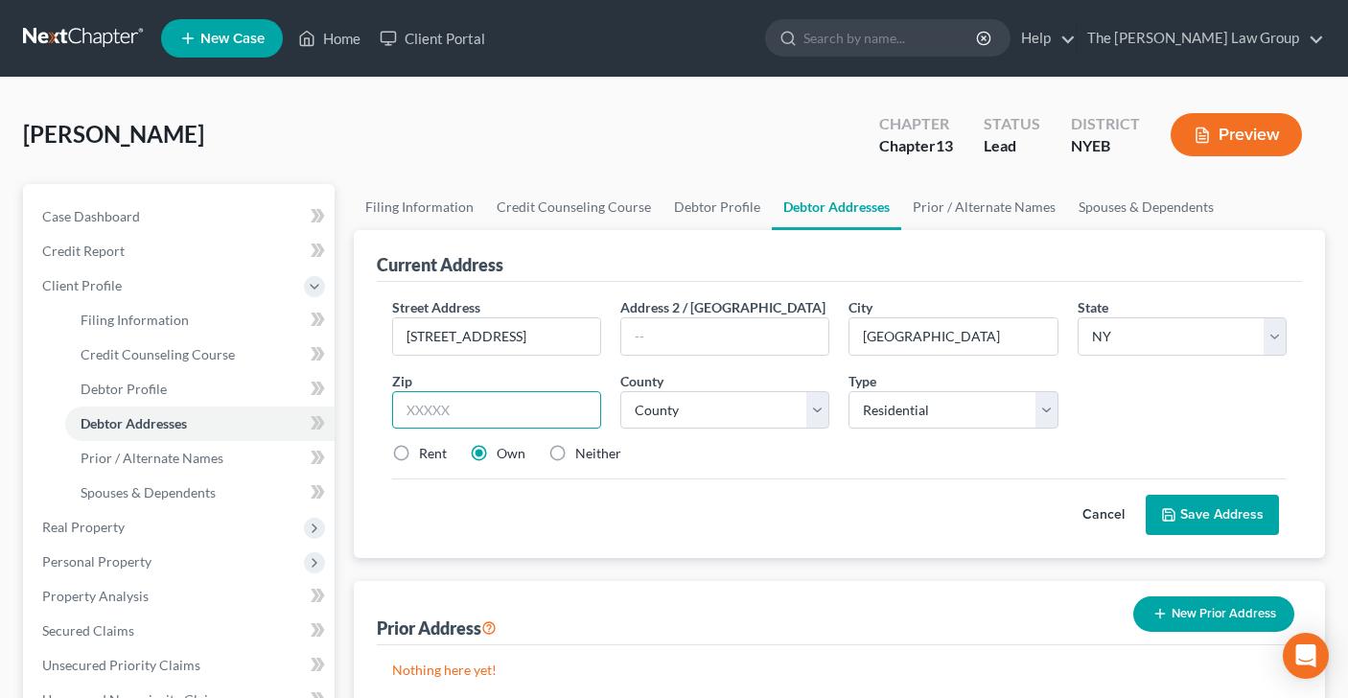
click at [435, 412] on input "text" at bounding box center [496, 410] width 209 height 38
type input "10304"
click at [818, 406] on select "County [GEOGRAPHIC_DATA] [GEOGRAPHIC_DATA] [GEOGRAPHIC_DATA] [GEOGRAPHIC_DATA] …" at bounding box center [724, 410] width 209 height 38
select select "42"
click at [1220, 508] on button "Save Address" at bounding box center [1212, 515] width 133 height 40
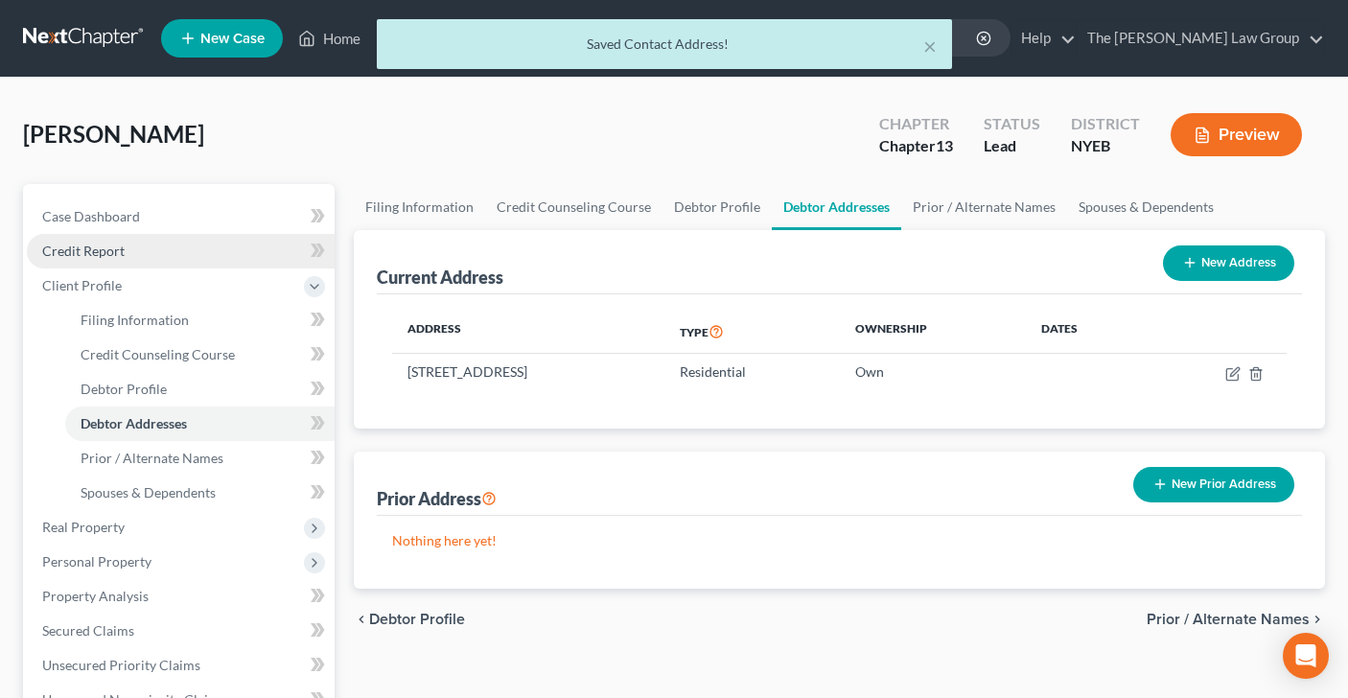
click at [105, 255] on span "Credit Report" at bounding box center [83, 251] width 82 height 16
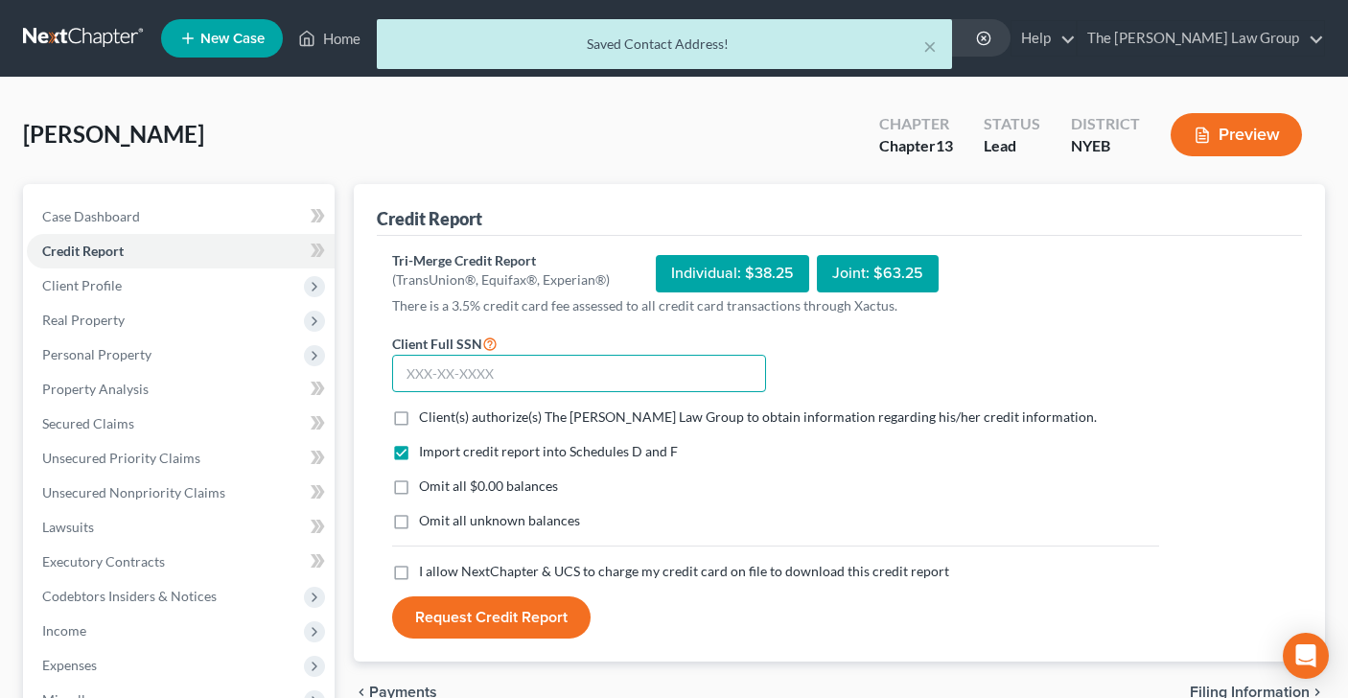
click at [510, 373] on input "text" at bounding box center [579, 374] width 374 height 38
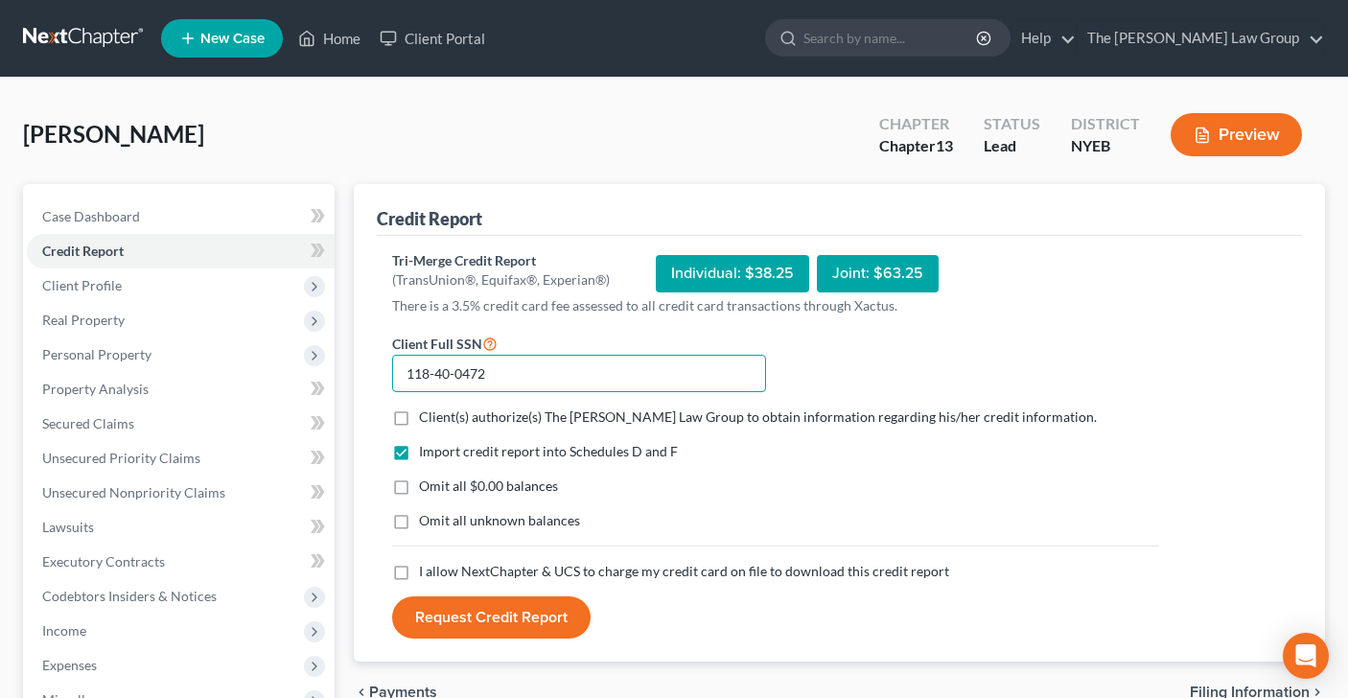
type input "118-40-0472"
click at [419, 415] on label "Client(s) authorize(s) The [PERSON_NAME] Law Group to obtain information regard…" at bounding box center [758, 416] width 678 height 19
click at [427, 415] on input "Client(s) authorize(s) The [PERSON_NAME] Law Group to obtain information regard…" at bounding box center [433, 413] width 12 height 12
checkbox input "true"
click at [419, 491] on label "Omit all $0.00 balances" at bounding box center [488, 485] width 139 height 19
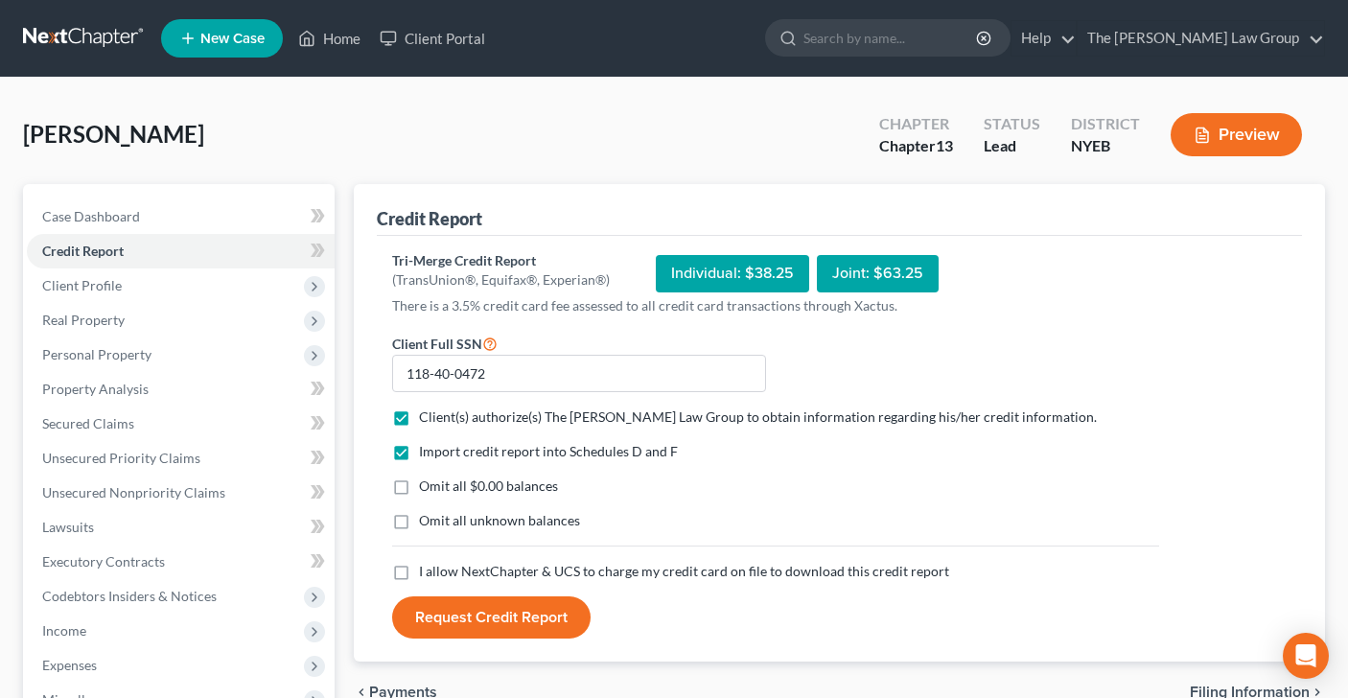
click at [427, 489] on input "Omit all $0.00 balances" at bounding box center [433, 482] width 12 height 12
checkbox input "true"
click at [419, 571] on label "I allow NextChapter & UCS to charge my credit card on file to download this cre…" at bounding box center [684, 571] width 530 height 19
click at [427, 571] on input "I allow NextChapter & UCS to charge my credit card on file to download this cre…" at bounding box center [433, 568] width 12 height 12
checkbox input "true"
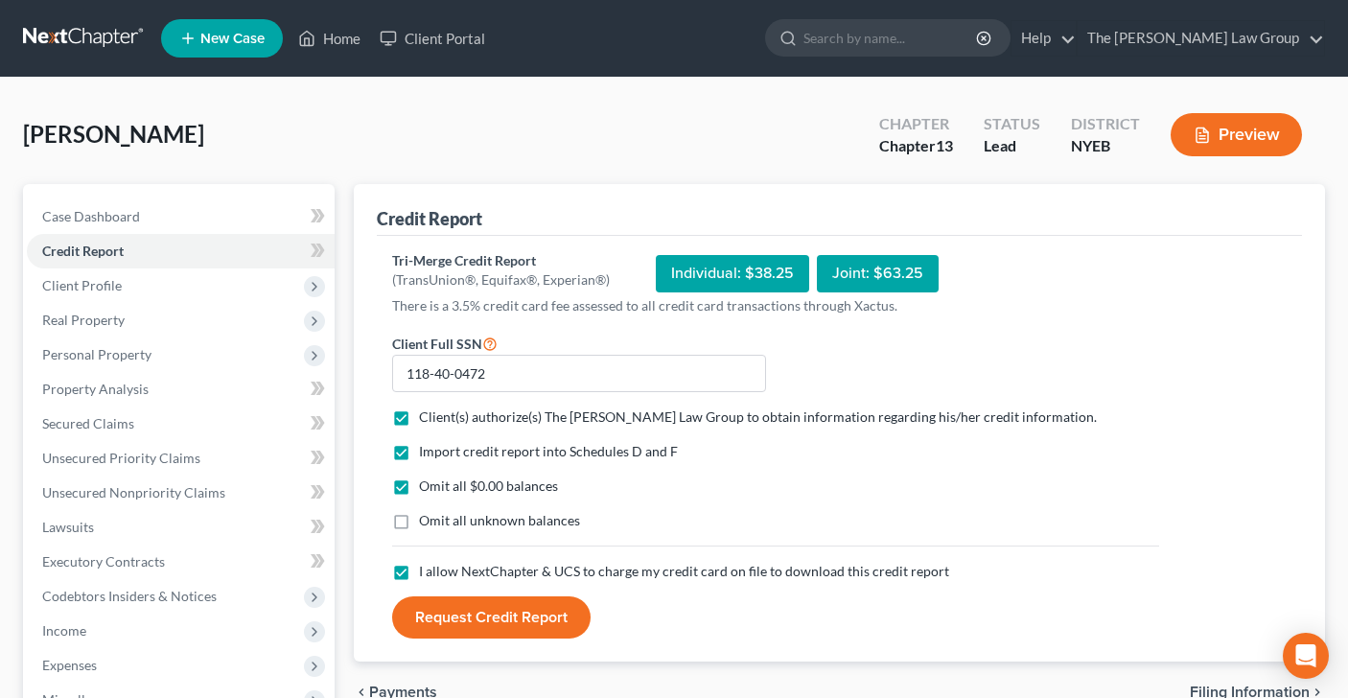
click at [490, 623] on button "Request Credit Report" at bounding box center [491, 617] width 198 height 42
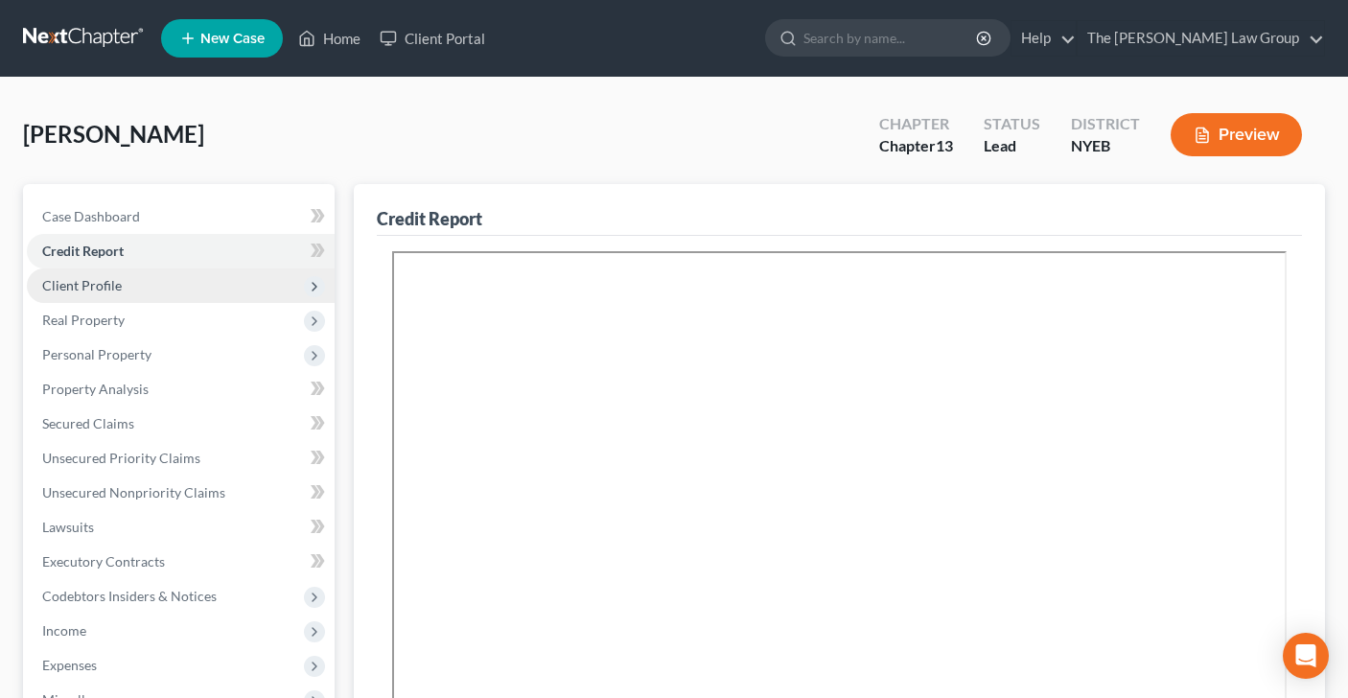
click at [82, 287] on span "Client Profile" at bounding box center [82, 285] width 80 height 16
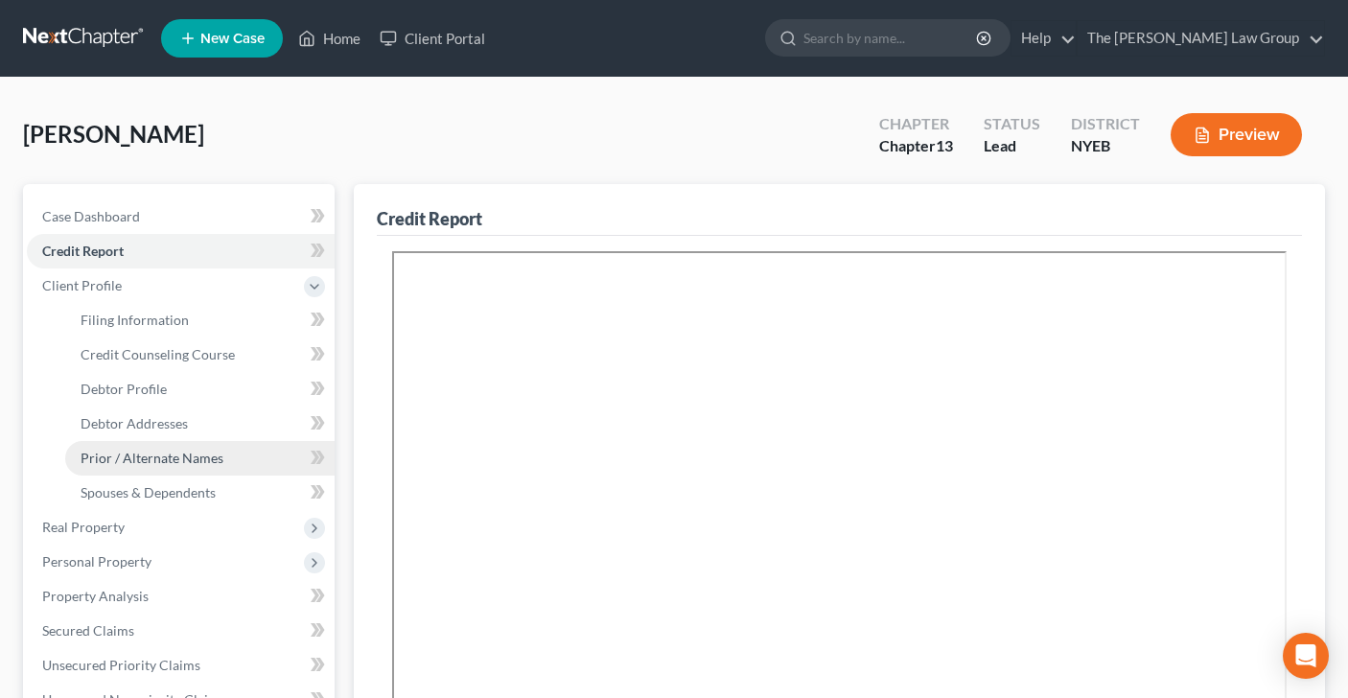
click at [110, 461] on span "Prior / Alternate Names" at bounding box center [152, 458] width 143 height 16
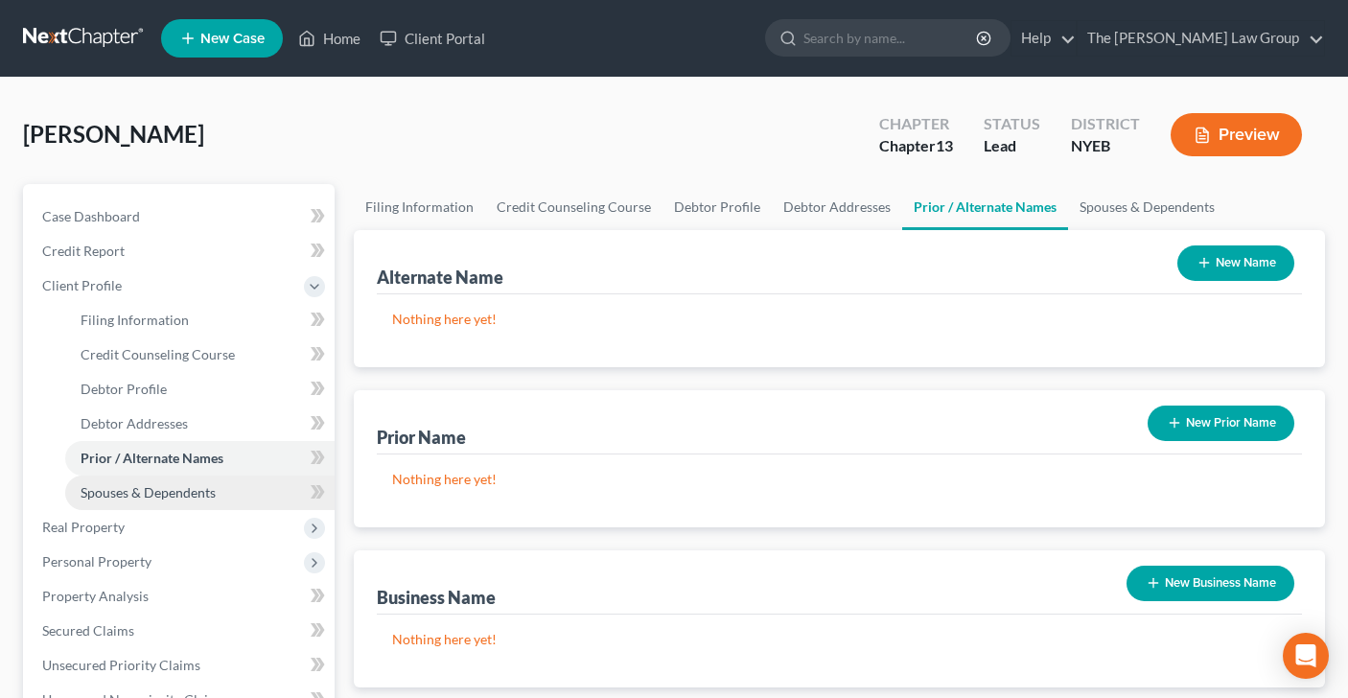
click at [109, 494] on span "Spouses & Dependents" at bounding box center [148, 492] width 135 height 16
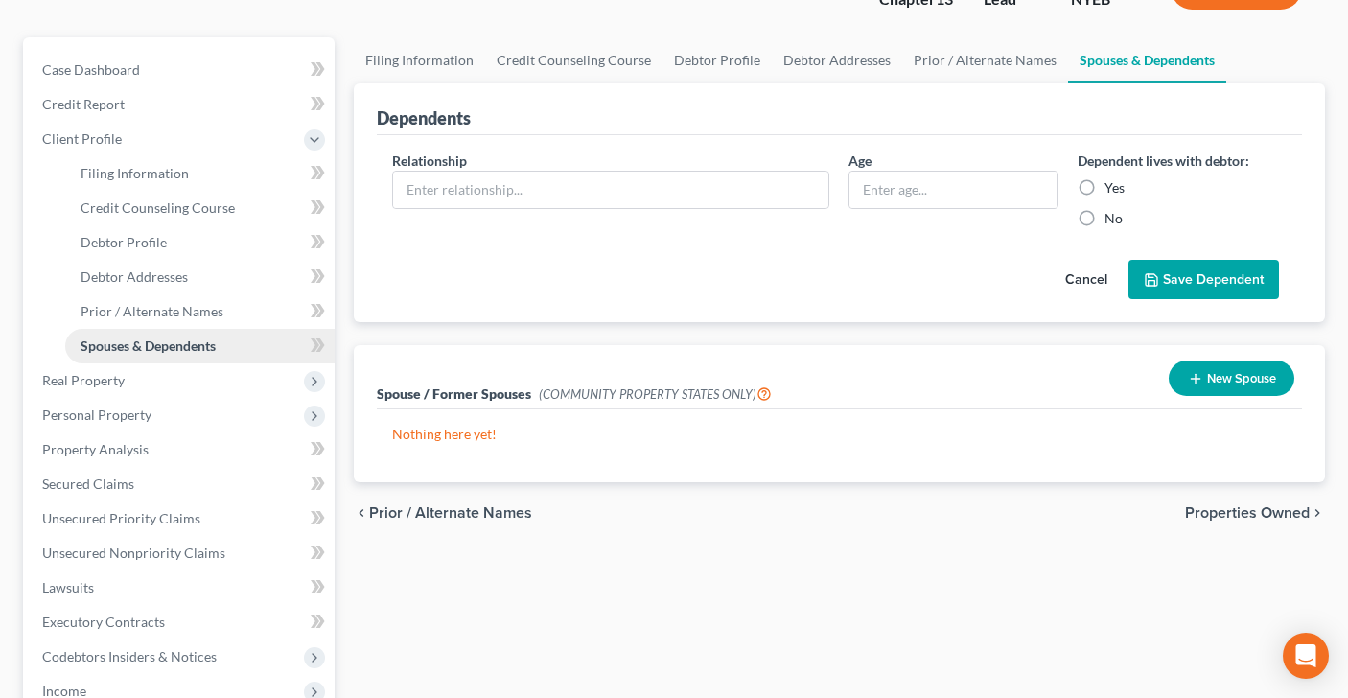
scroll to position [148, 0]
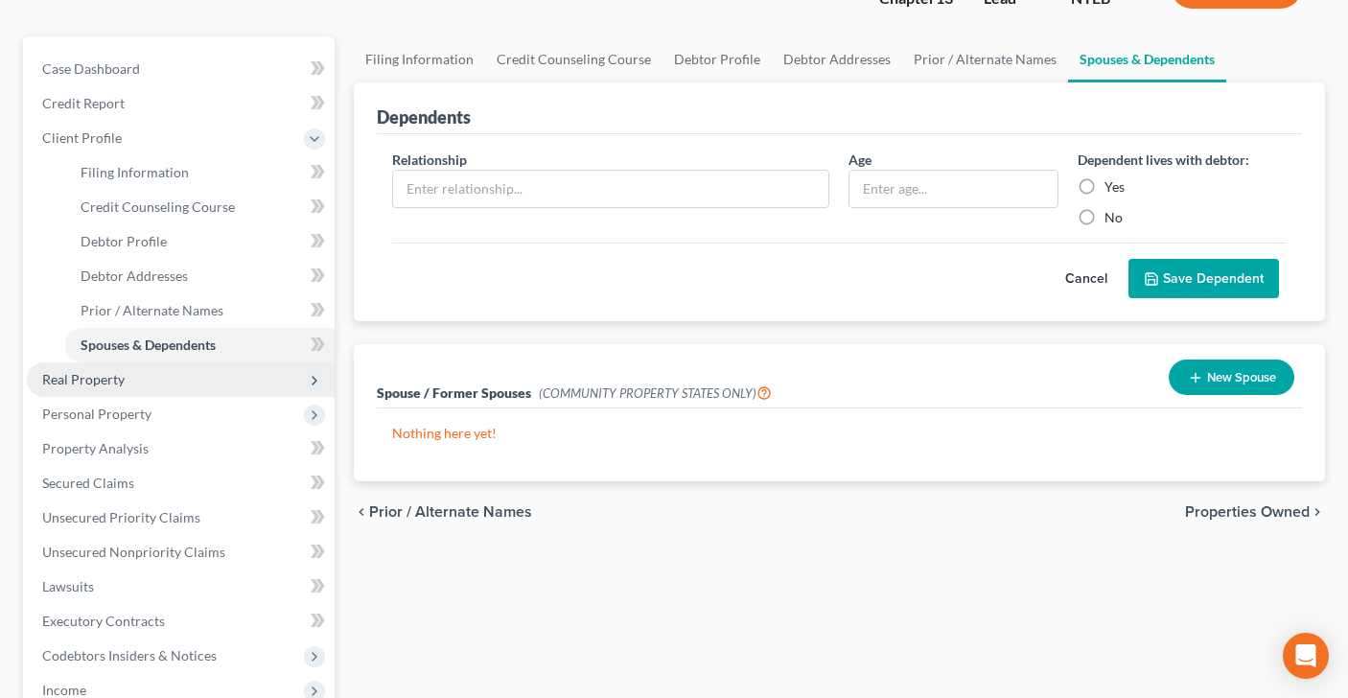
click at [108, 375] on span "Real Property" at bounding box center [83, 379] width 82 height 16
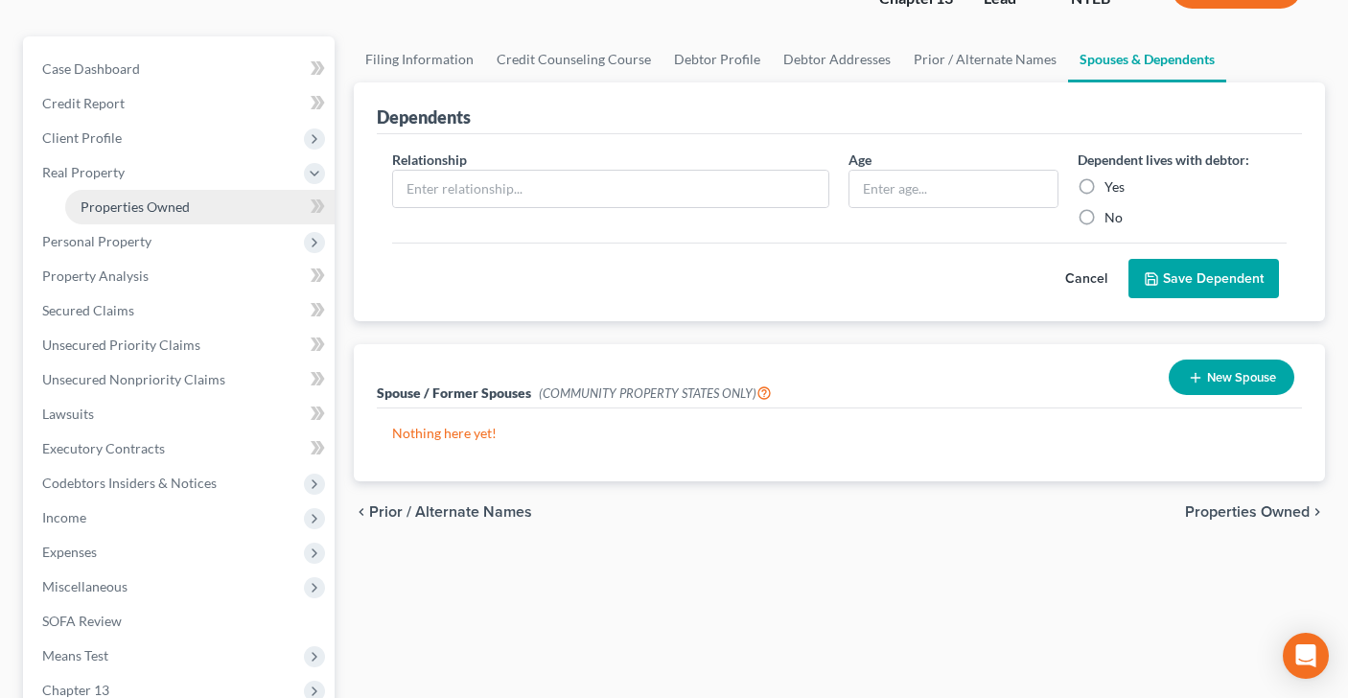
click at [139, 205] on span "Properties Owned" at bounding box center [135, 206] width 109 height 16
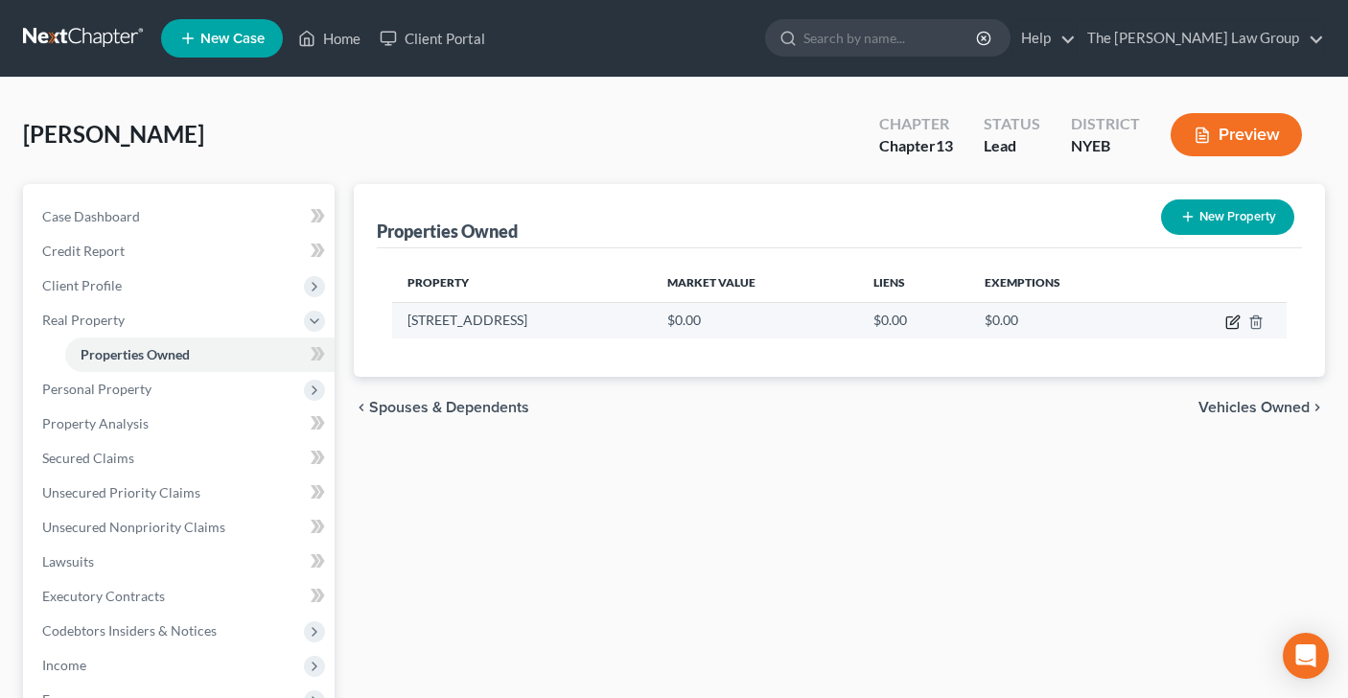
click at [1229, 324] on icon "button" at bounding box center [1232, 321] width 15 height 15
select select "35"
select select "42"
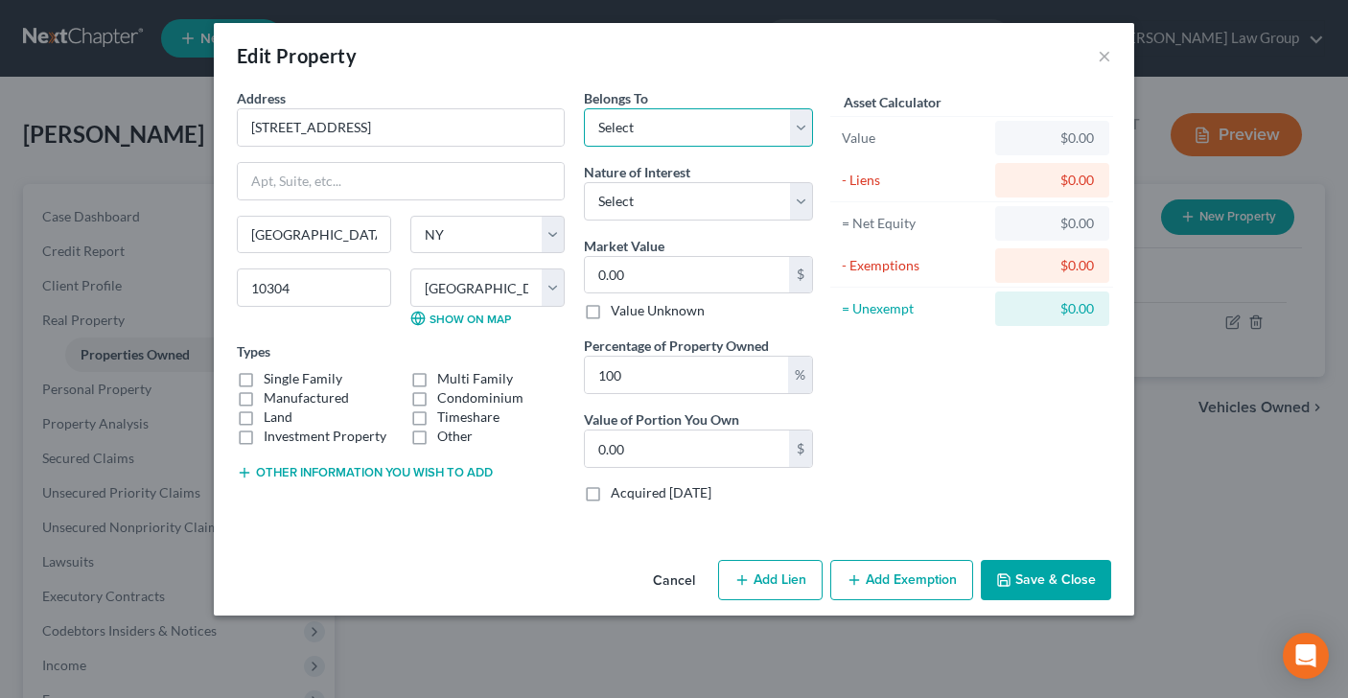
click at [797, 128] on select "Select Debtor 1 Only Debtor 2 Only Debtor 1 And Debtor 2 Only At Least One Of T…" at bounding box center [698, 127] width 229 height 38
select select "0"
click at [802, 201] on select "Select Fee Simple Joint Tenant Life Estate Equitable Interest Future Interest T…" at bounding box center [698, 201] width 229 height 38
select select "0"
click at [626, 271] on input "0.00" at bounding box center [687, 275] width 204 height 36
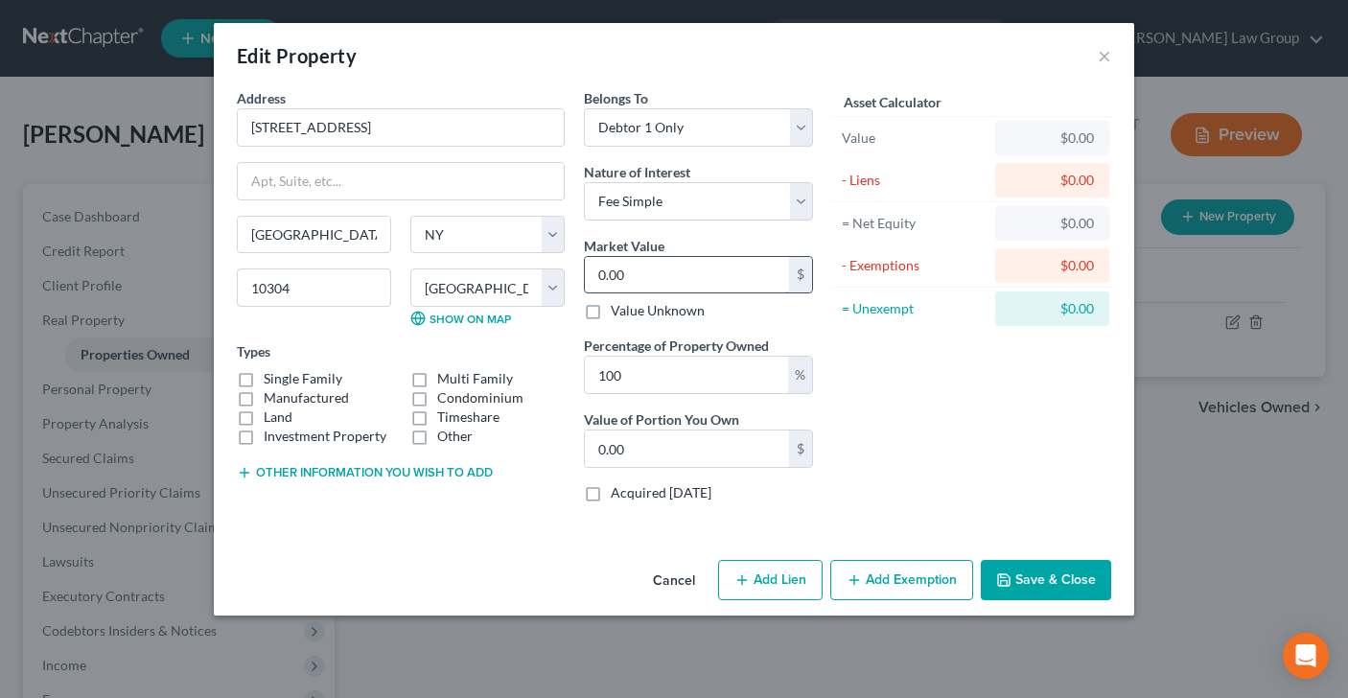
type input "5"
type input "5.00"
type input "53"
type input "53.00"
type input "532"
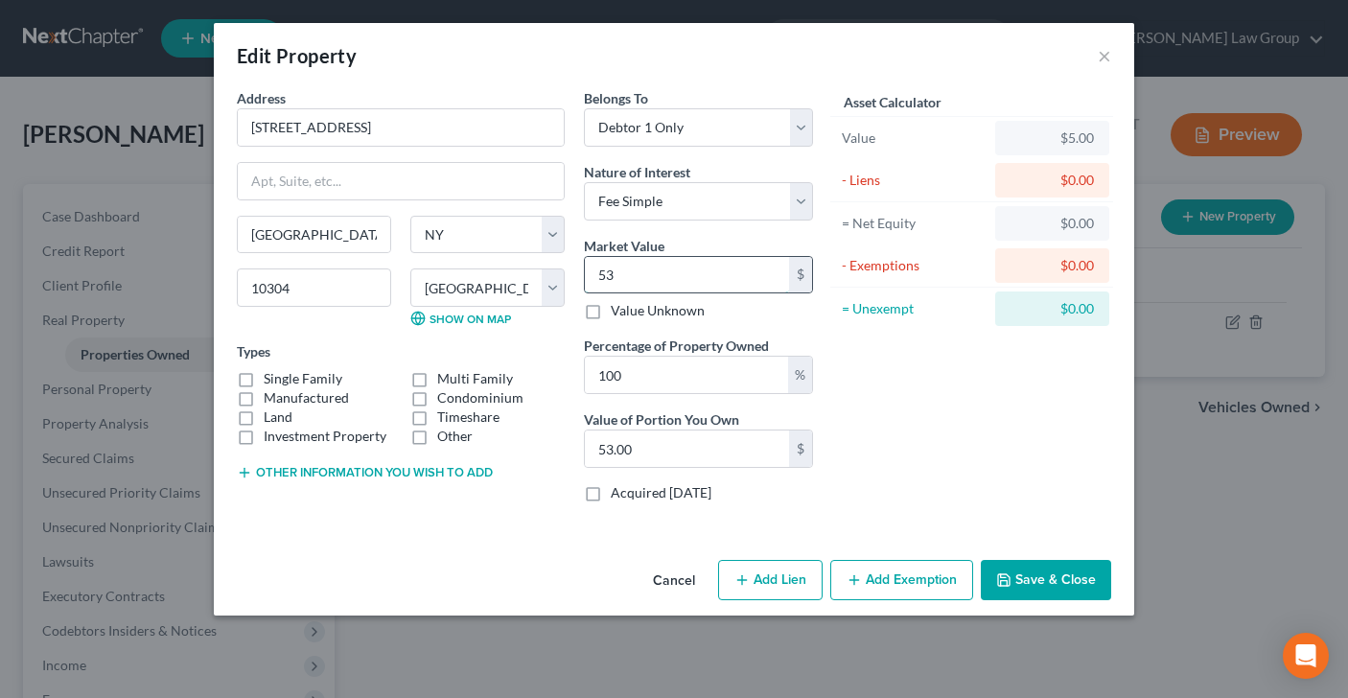
type input "532.00"
type input "5320"
type input "5,320.00"
type input "5,3200"
type input "53,200.00"
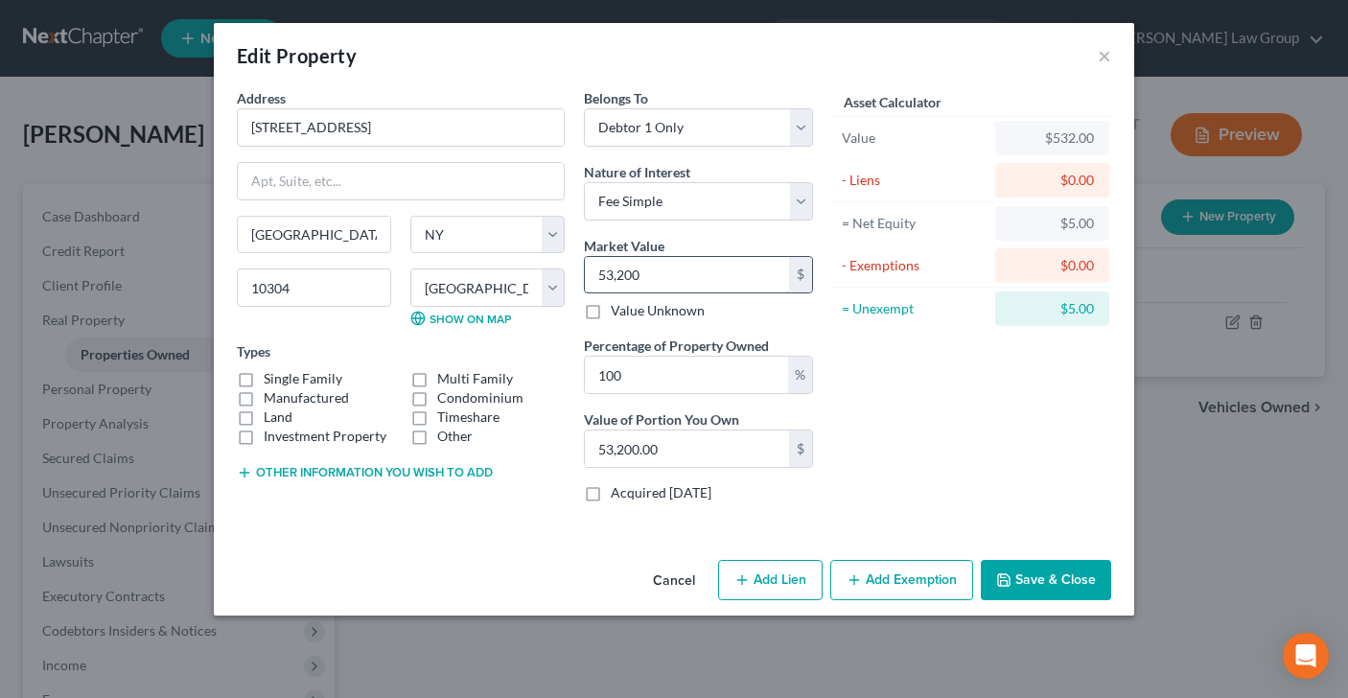
type input "53,2000"
type input "532,000.00"
type input "532,000"
click at [264, 381] on label "Single Family" at bounding box center [303, 378] width 79 height 19
click at [271, 381] on input "Single Family" at bounding box center [277, 375] width 12 height 12
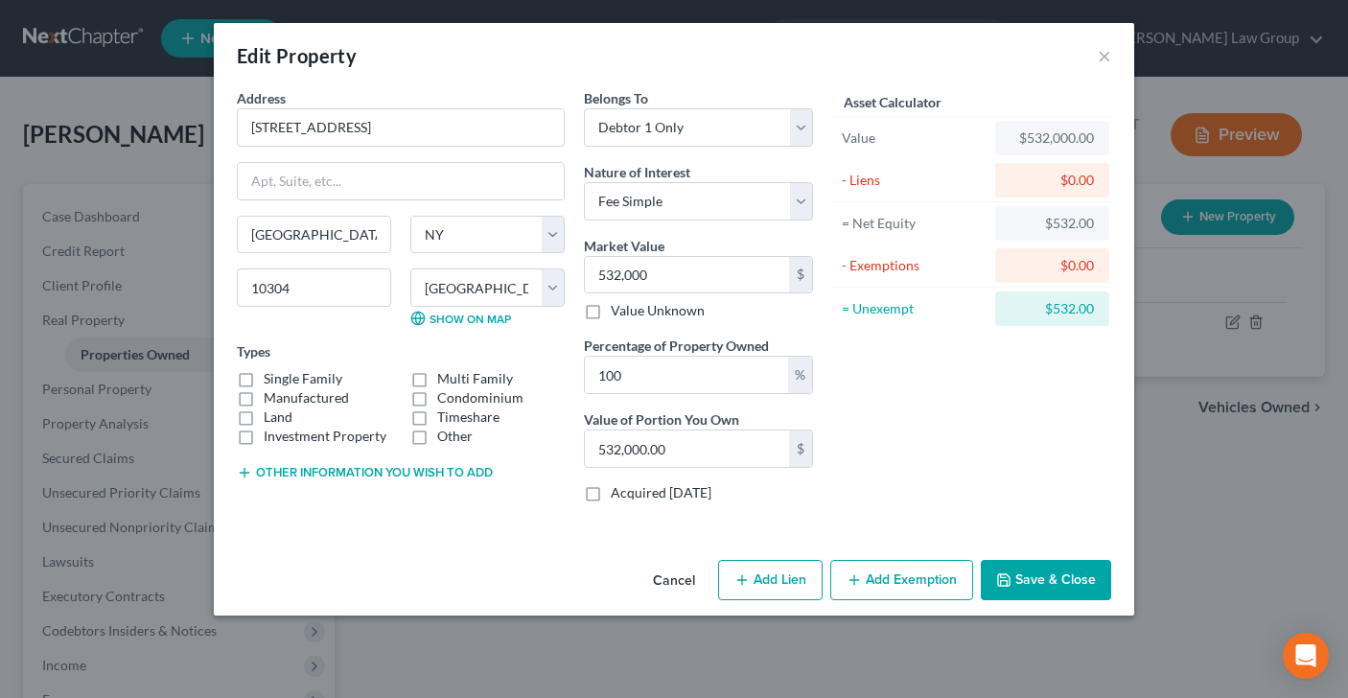
checkbox input "true"
click at [770, 577] on button "Add Lien" at bounding box center [770, 580] width 104 height 40
select select "0"
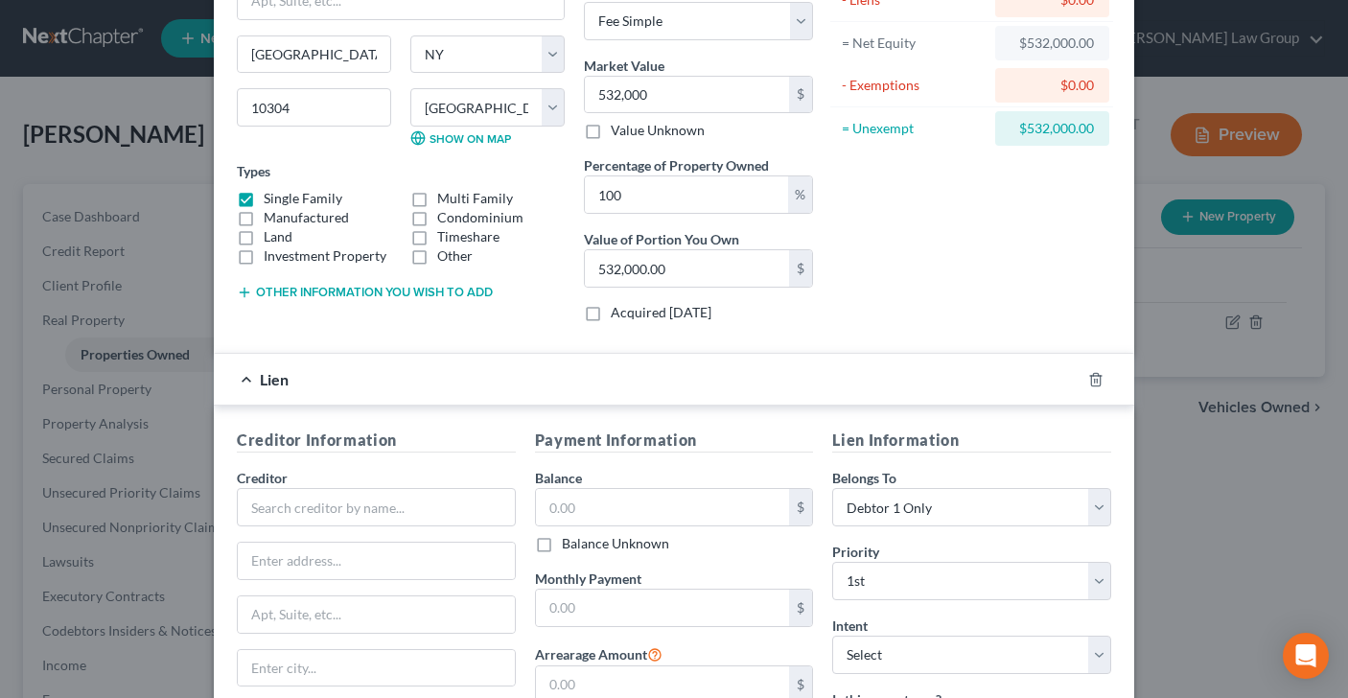
scroll to position [192, 0]
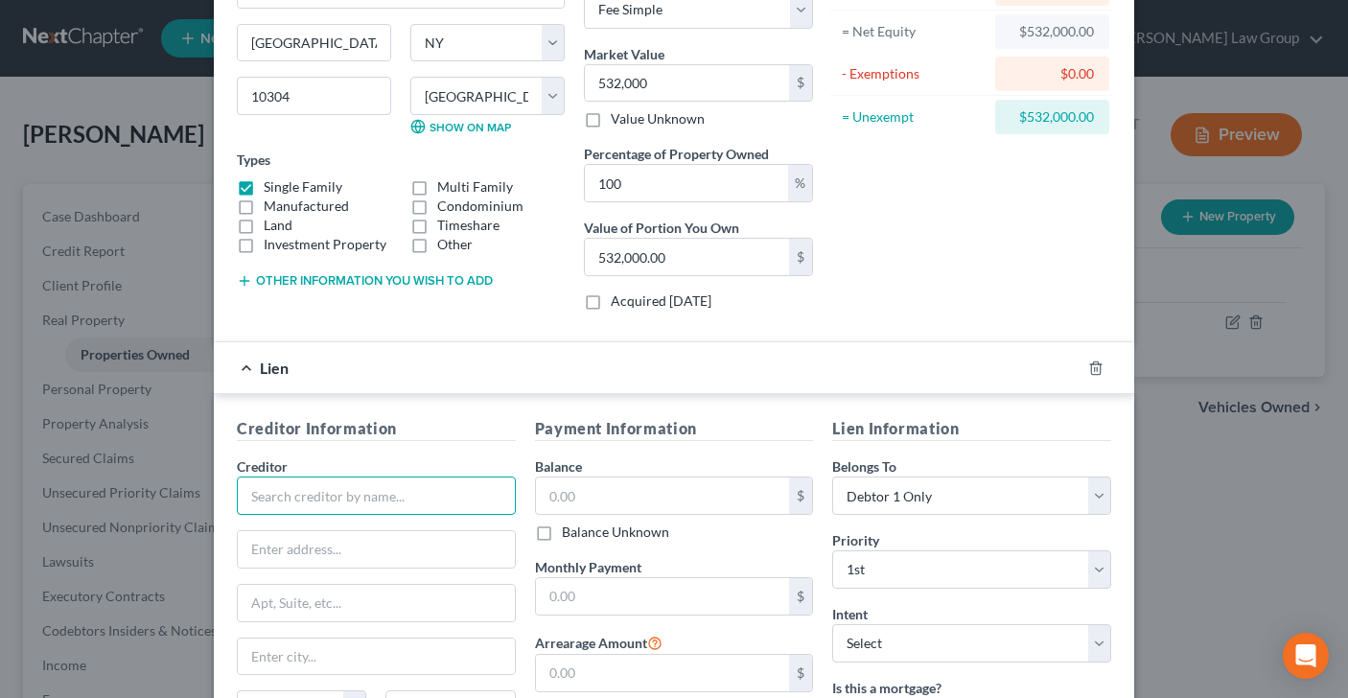
click at [316, 500] on input "text" at bounding box center [376, 495] width 279 height 38
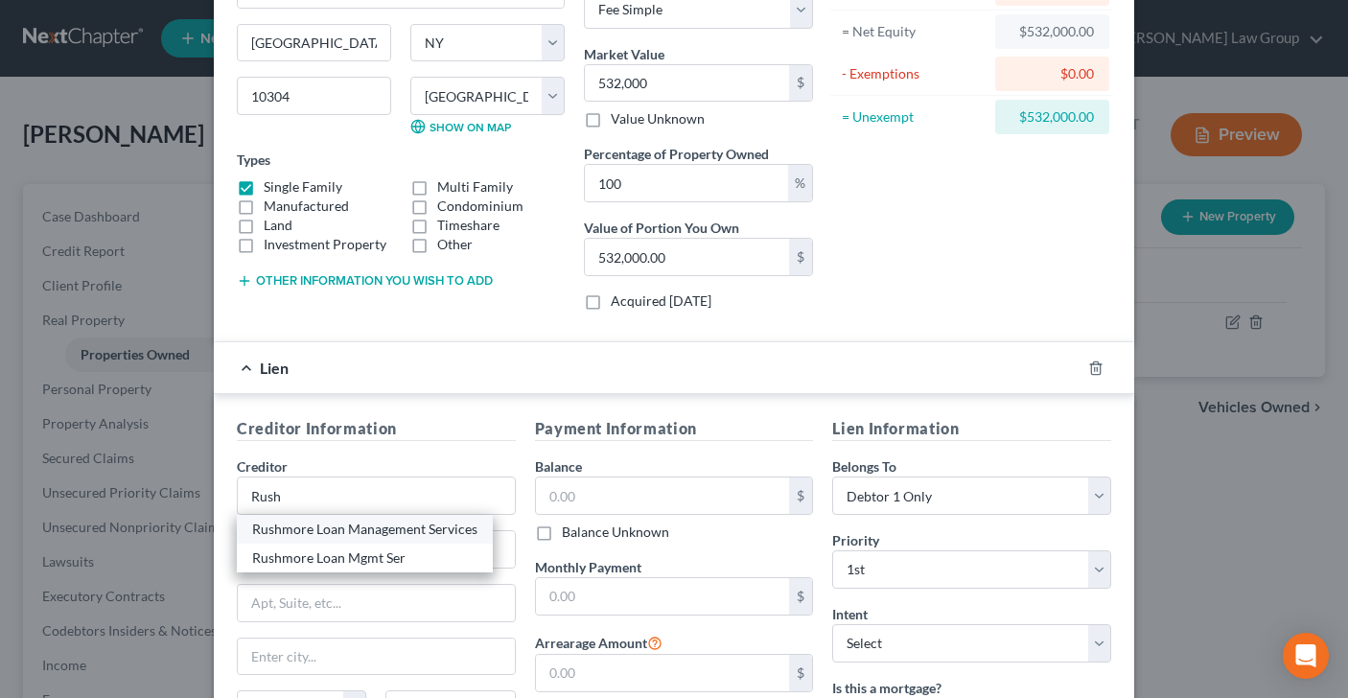
click at [304, 529] on div "Rushmore Loan Management Services" at bounding box center [364, 529] width 225 height 19
type input "Rushmore Loan Management Services"
type input "PO BOX 52708"
type input "Irvine"
select select "4"
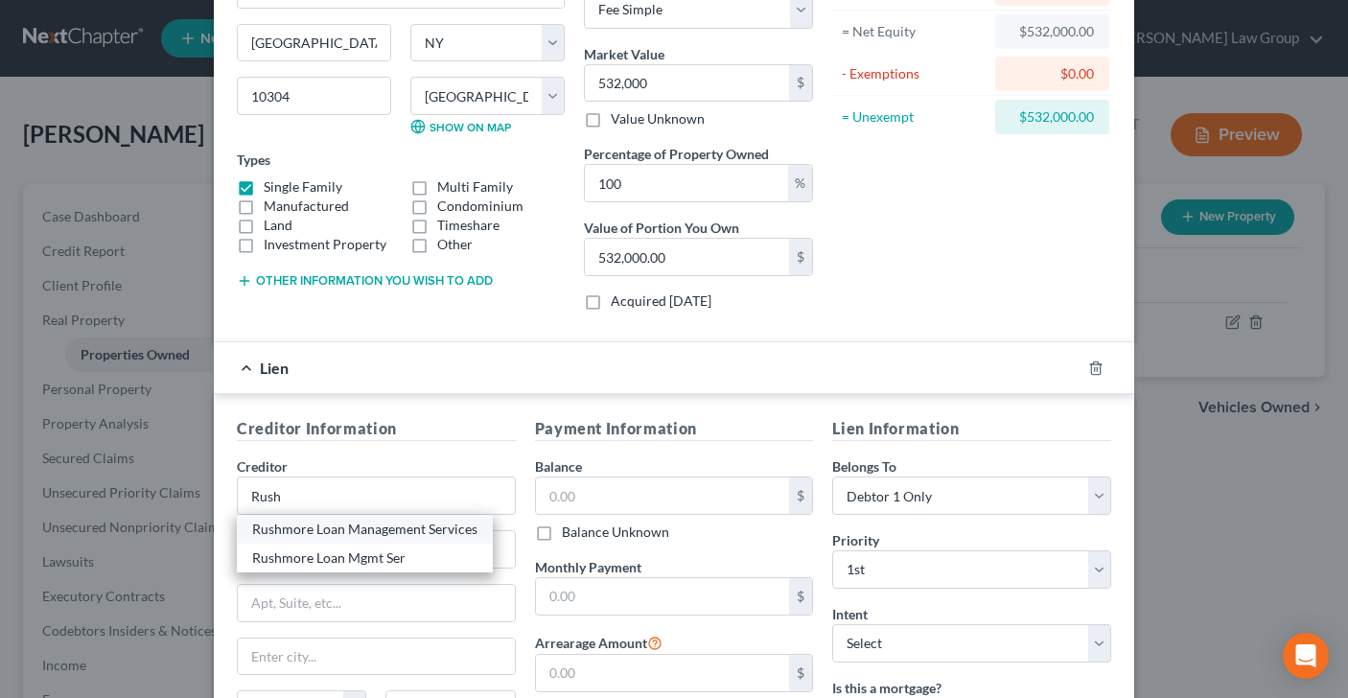
type input "92619"
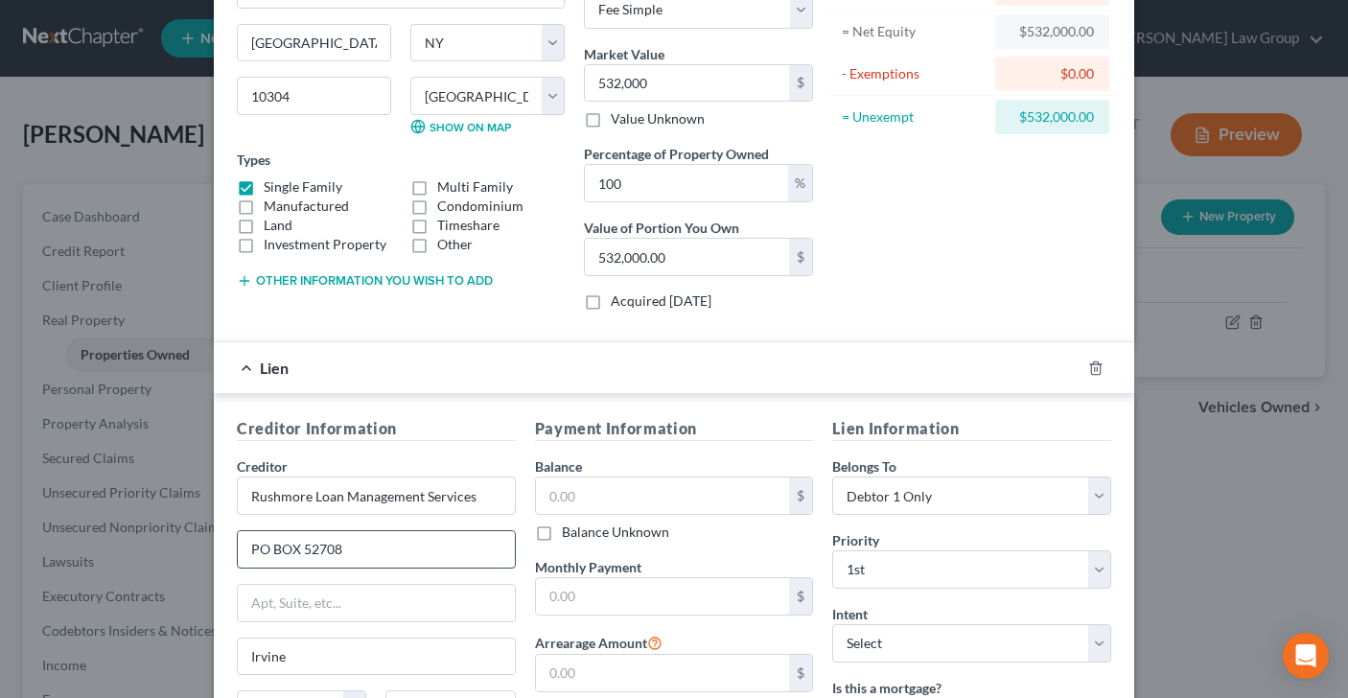
click at [360, 547] on input "PO BOX 52708" at bounding box center [376, 549] width 277 height 36
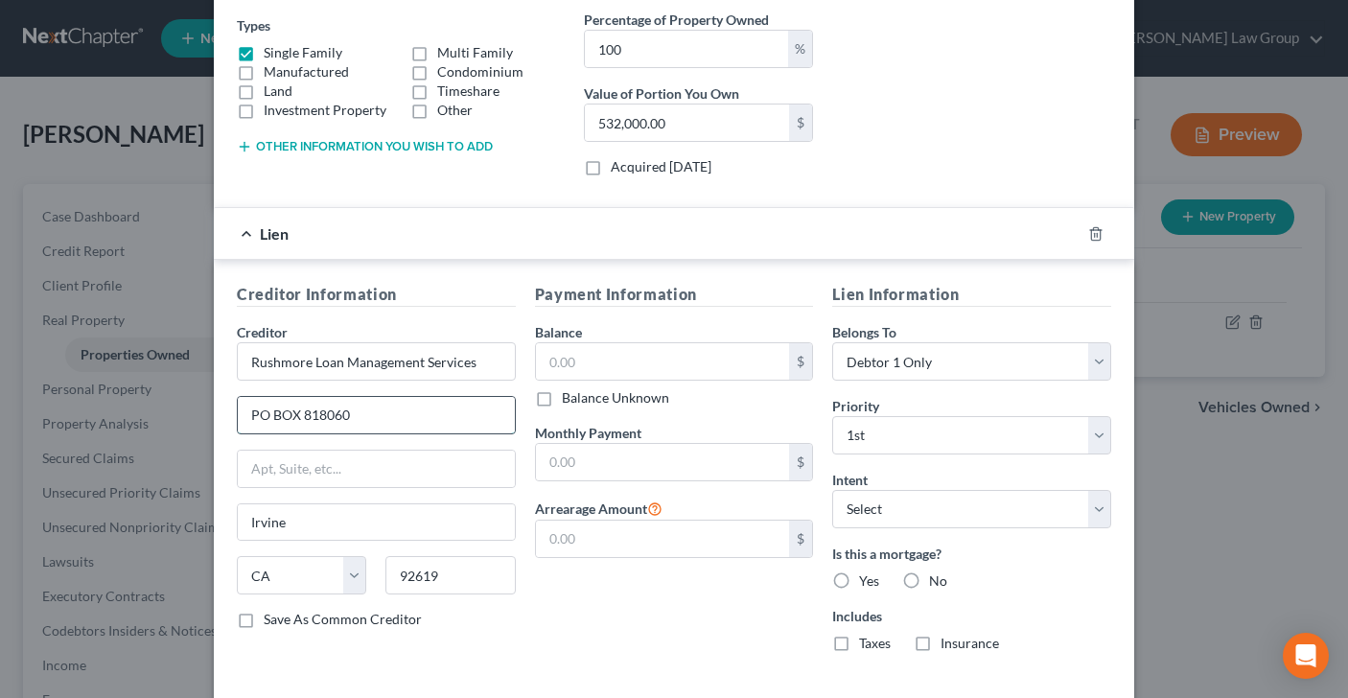
scroll to position [336, 0]
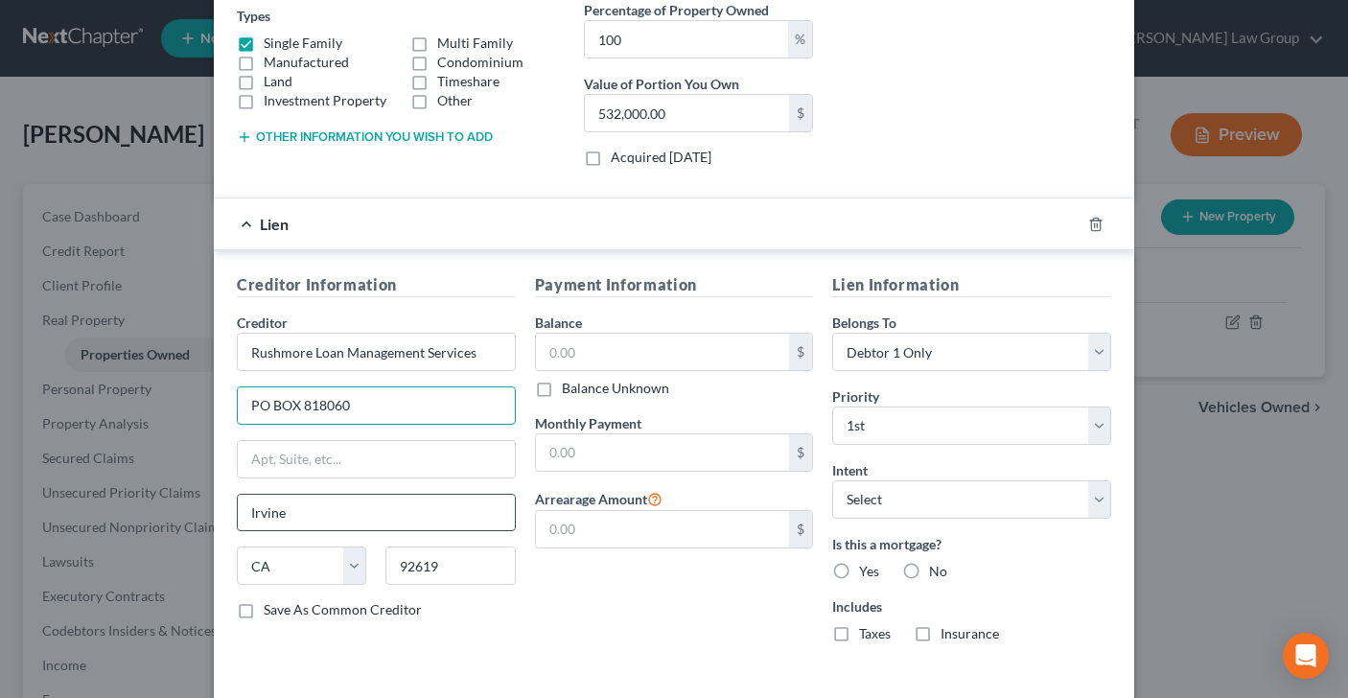
type input "PO BOX 818060"
drag, startPoint x: 296, startPoint y: 512, endPoint x: 157, endPoint y: 511, distance: 139.0
click at [162, 512] on div "Edit Property × Address * [GEOGRAPHIC_DATA] [GEOGRAPHIC_DATA] [US_STATE][GEOGRA…" at bounding box center [674, 349] width 1348 height 698
type input "[GEOGRAPHIC_DATA]"
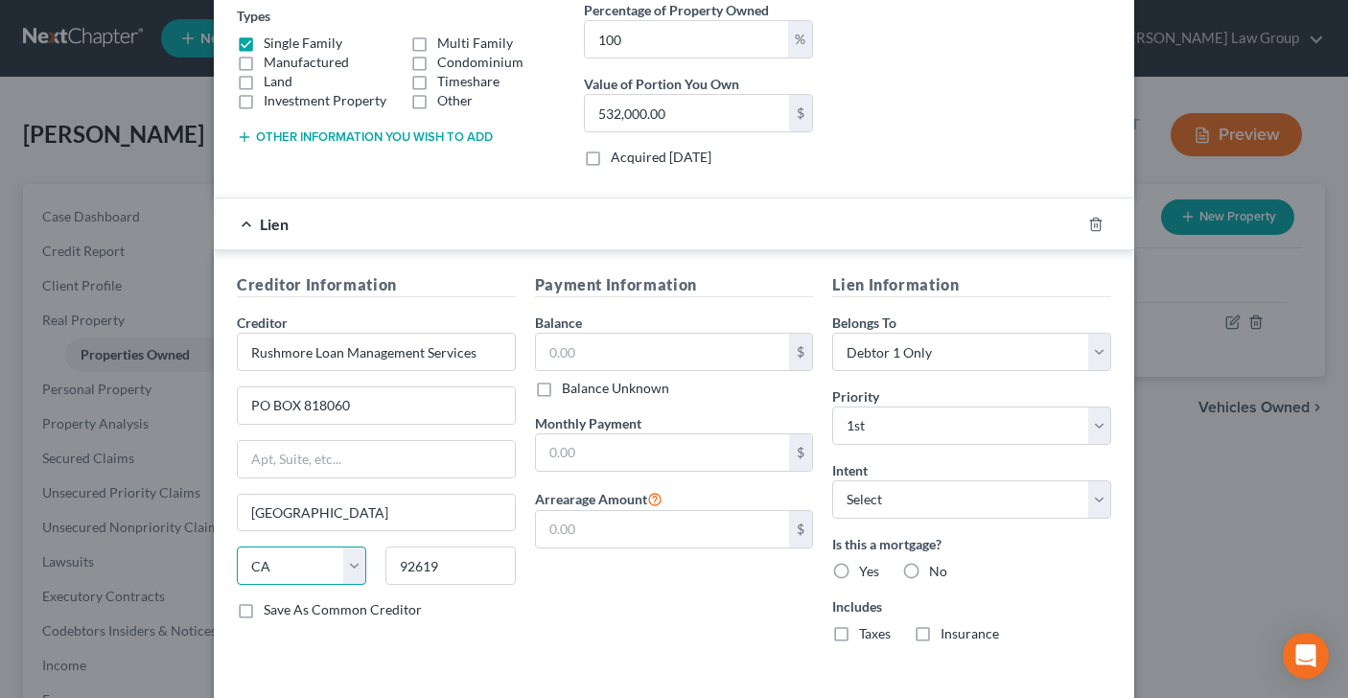
select select "36"
drag, startPoint x: 473, startPoint y: 564, endPoint x: 315, endPoint y: 546, distance: 158.2
click at [321, 556] on div "State [US_STATE] AK AR AZ CA CO CT DE DC [GEOGRAPHIC_DATA] [GEOGRAPHIC_DATA] GU…" at bounding box center [376, 573] width 298 height 54
type input "44181"
click at [264, 616] on label "Save As Common Creditor" at bounding box center [343, 609] width 158 height 19
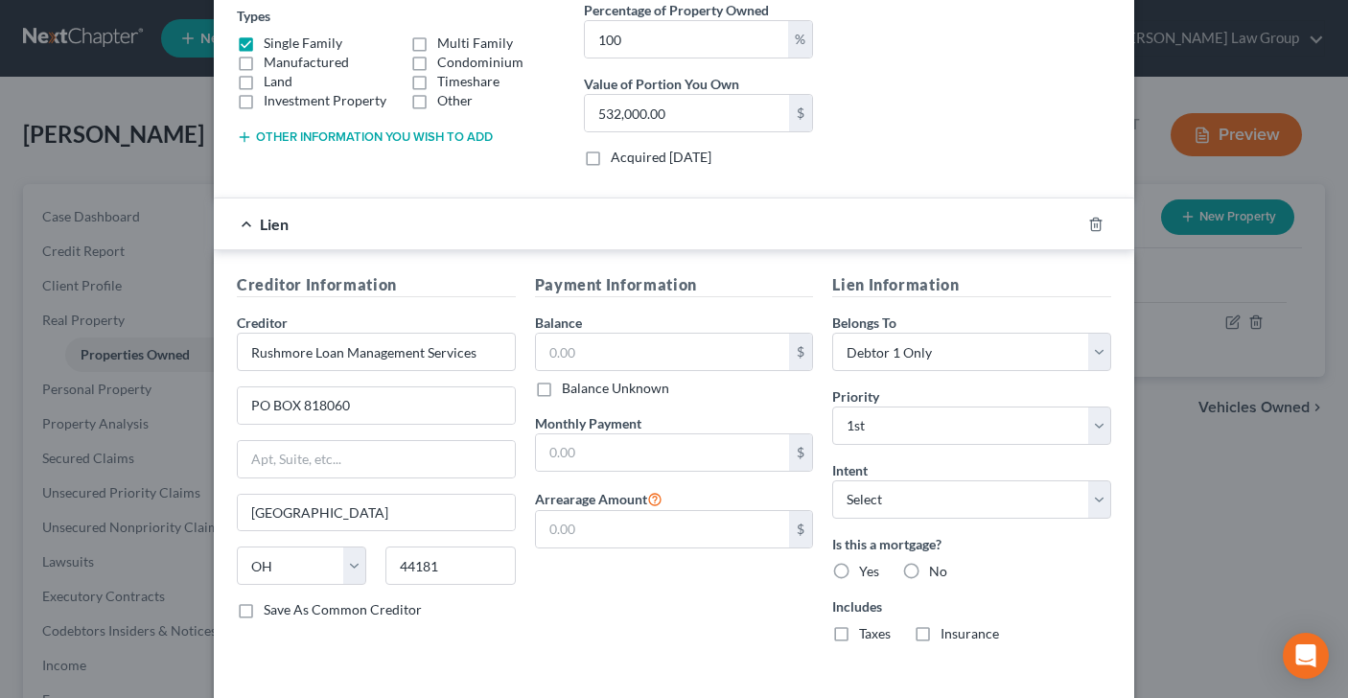
click at [271, 613] on input "Save As Common Creditor" at bounding box center [277, 606] width 12 height 12
checkbox input "true"
click at [482, 354] on input "Rushmore Loan Management Services" at bounding box center [376, 352] width 279 height 38
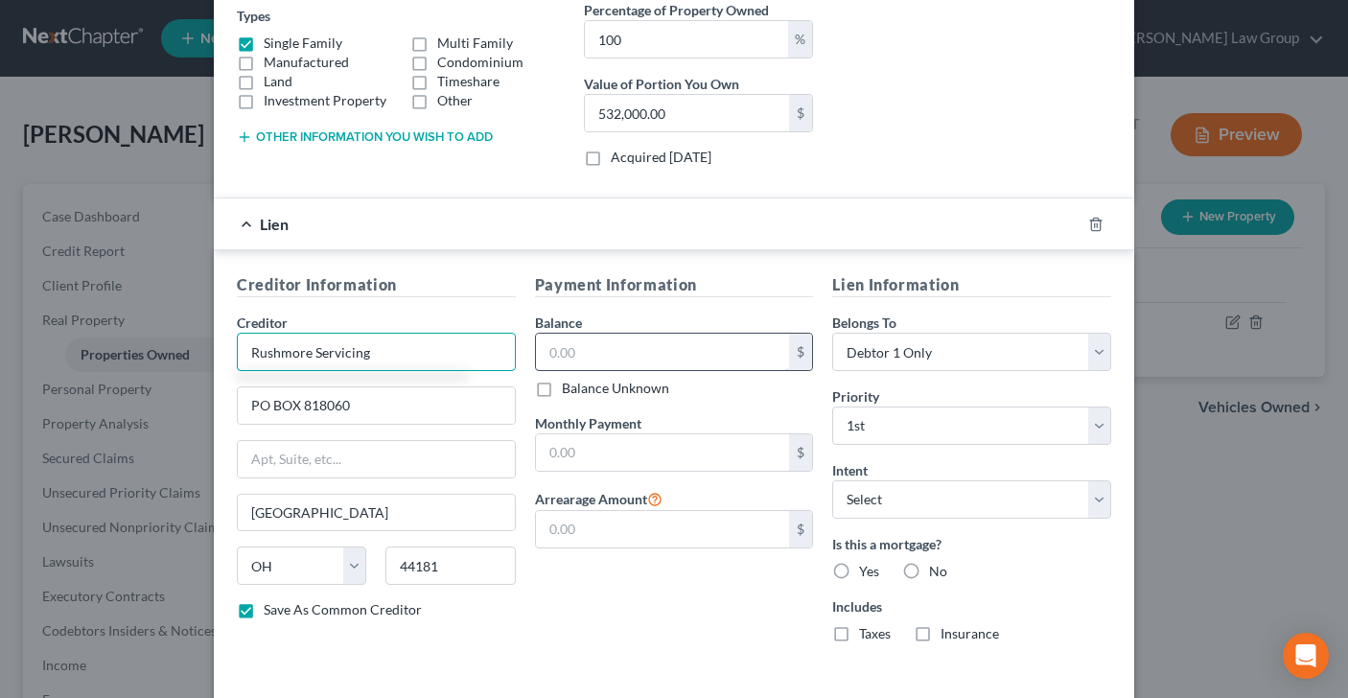
type input "Rushmore Servicing"
click at [607, 357] on input "text" at bounding box center [663, 352] width 254 height 36
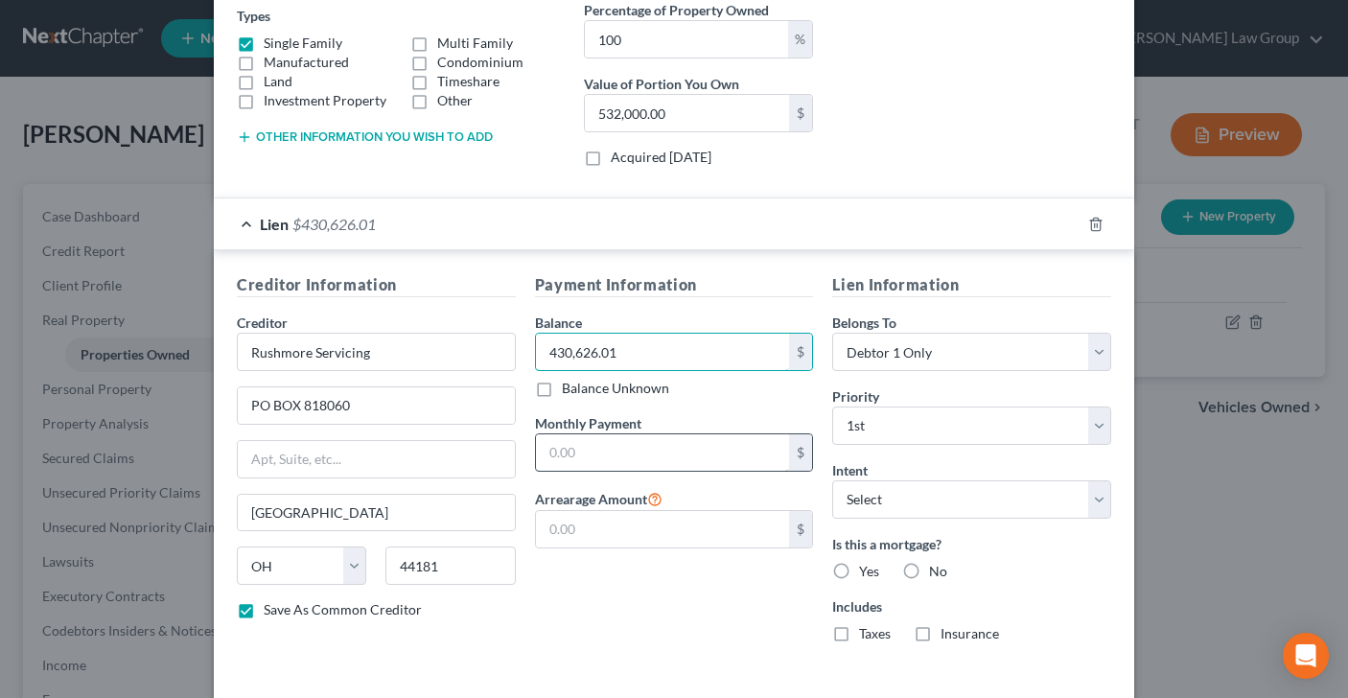
type input "430,626.01"
click at [581, 452] on input "text" at bounding box center [663, 452] width 254 height 36
type input "1,785.84"
click at [565, 528] on input "text" at bounding box center [663, 529] width 254 height 36
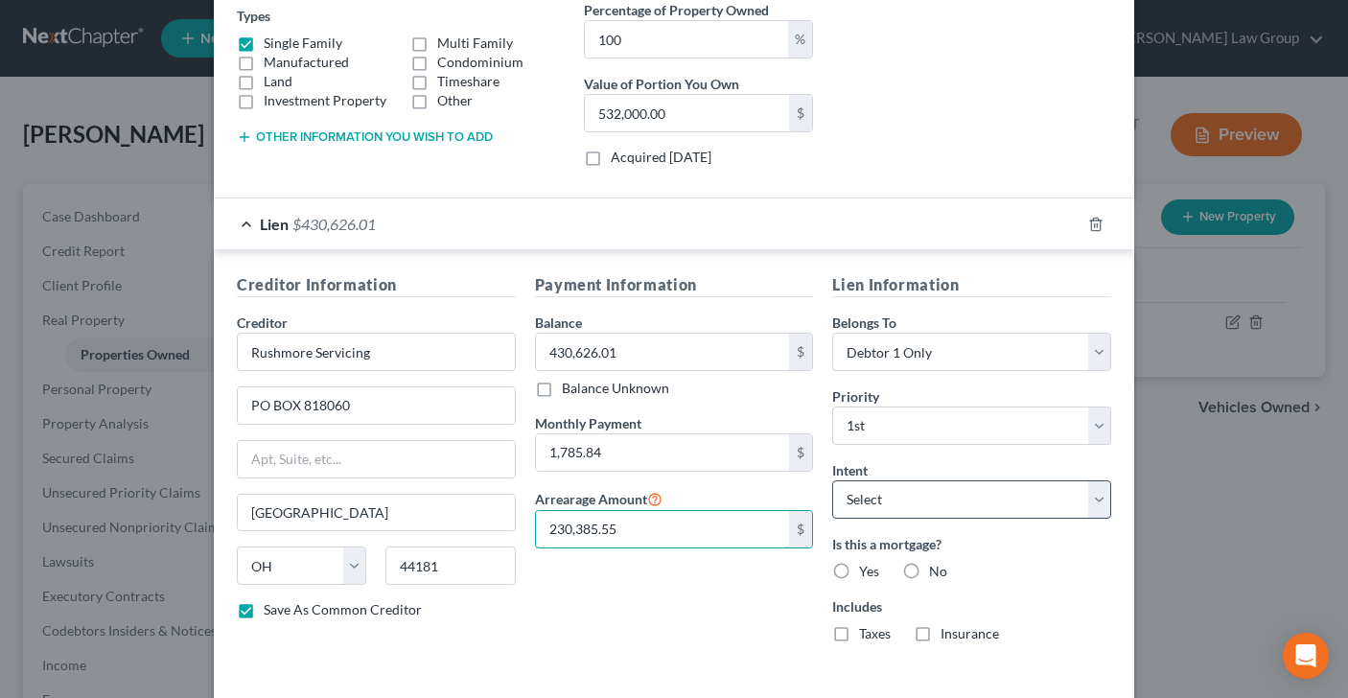
type input "230,385.55"
click at [1104, 496] on select "Select Surrender Redeem Reaffirm Avoid Other" at bounding box center [971, 499] width 279 height 38
select select "4"
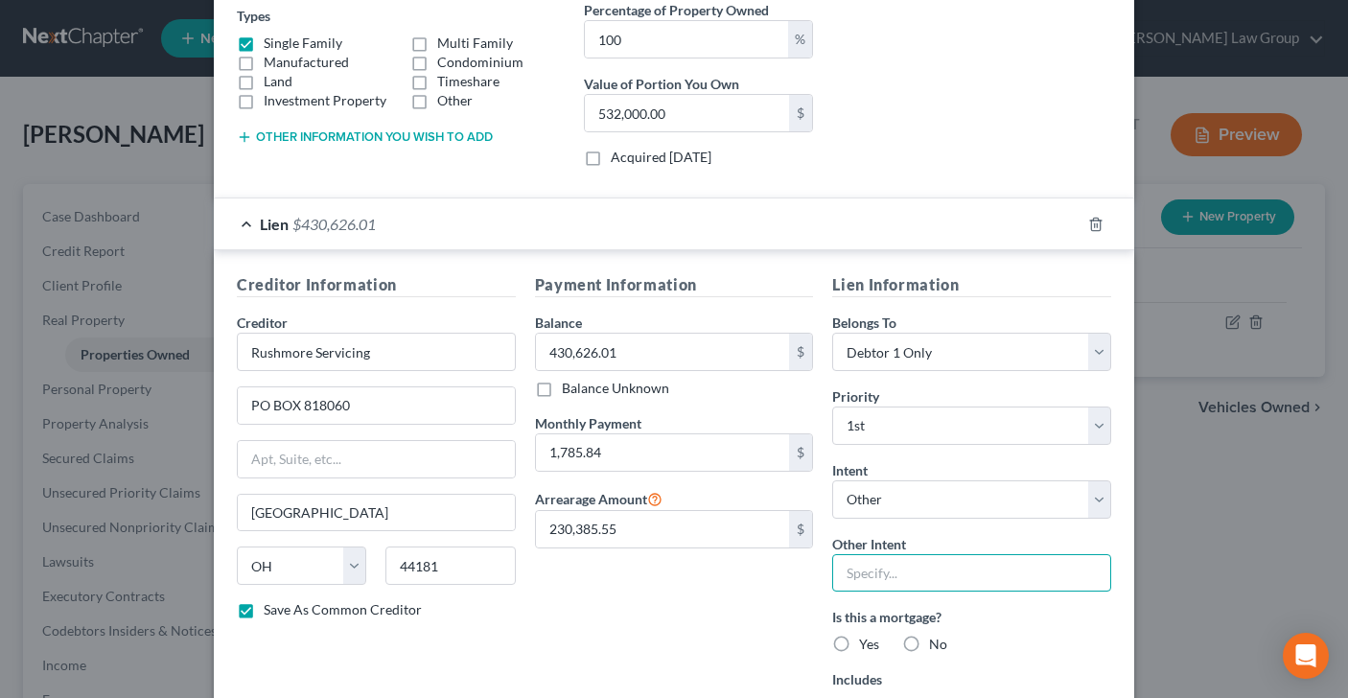
click at [941, 568] on input "text" at bounding box center [971, 573] width 279 height 38
type input "loan modification"
click at [859, 642] on label "Yes" at bounding box center [869, 644] width 20 height 19
click at [867, 642] on input "Yes" at bounding box center [873, 641] width 12 height 12
radio input "true"
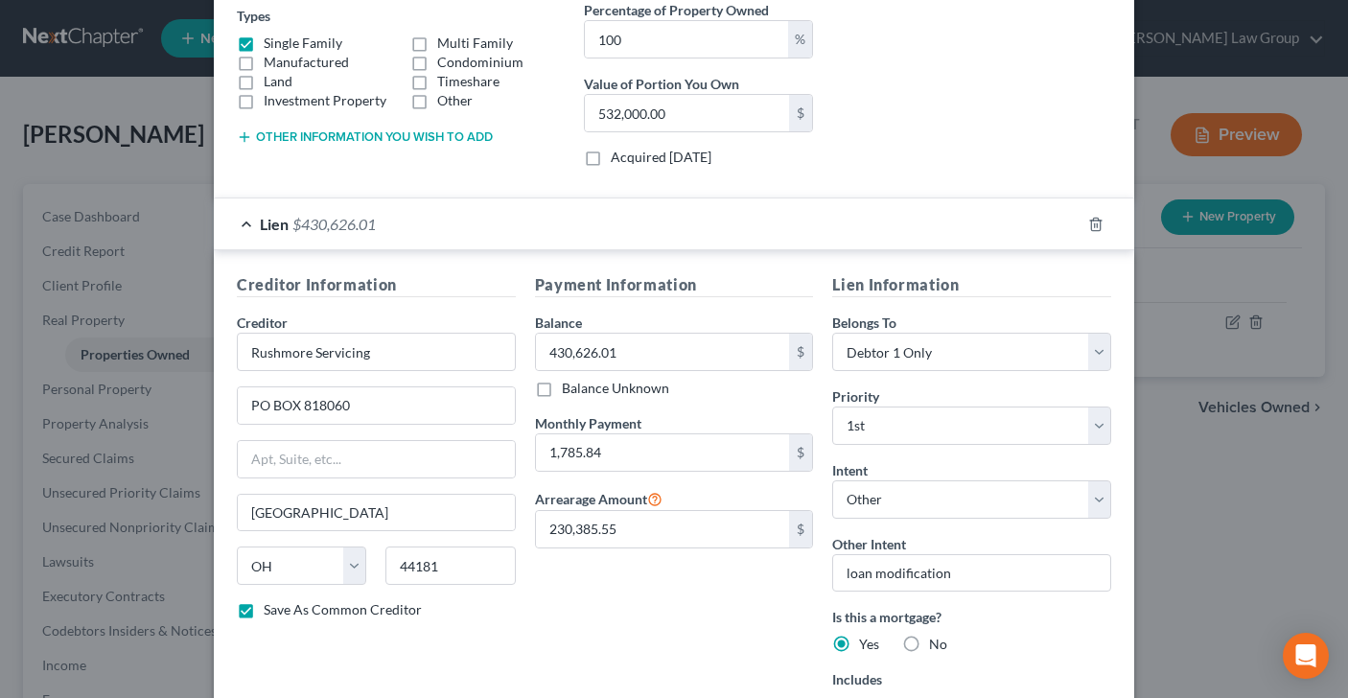
scroll to position [490, 0]
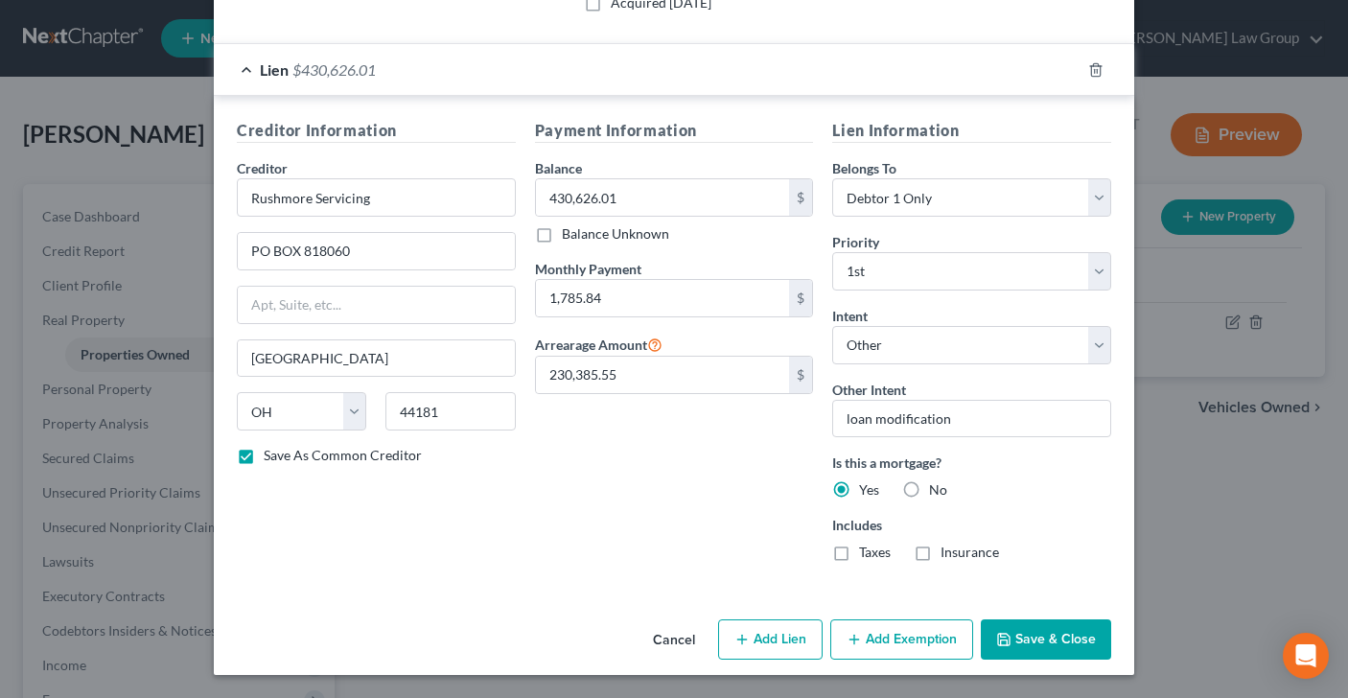
click at [859, 551] on label "Taxes" at bounding box center [875, 552] width 32 height 19
click at [867, 551] on input "Taxes" at bounding box center [873, 549] width 12 height 12
checkbox input "true"
click at [940, 555] on label "Insurance" at bounding box center [969, 552] width 58 height 19
click at [948, 555] on input "Insurance" at bounding box center [954, 549] width 12 height 12
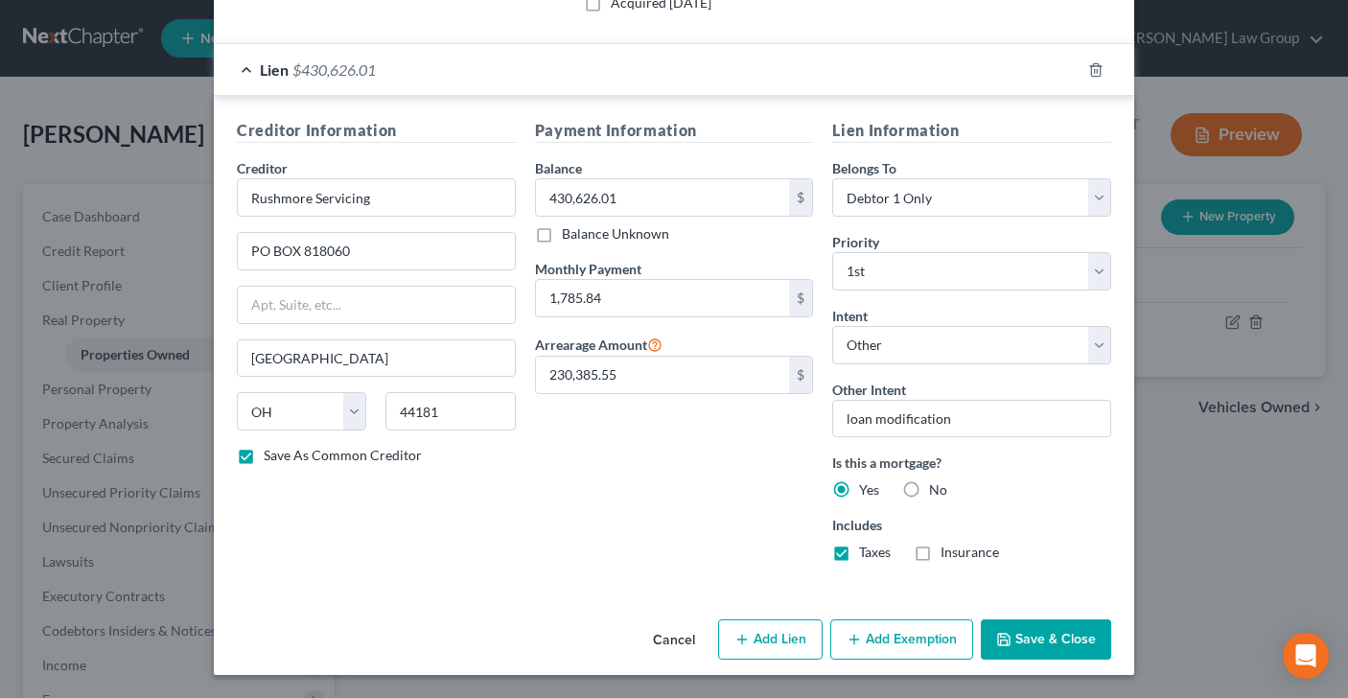
checkbox input "true"
click at [1041, 643] on button "Save & Close" at bounding box center [1046, 639] width 130 height 40
checkbox input "false"
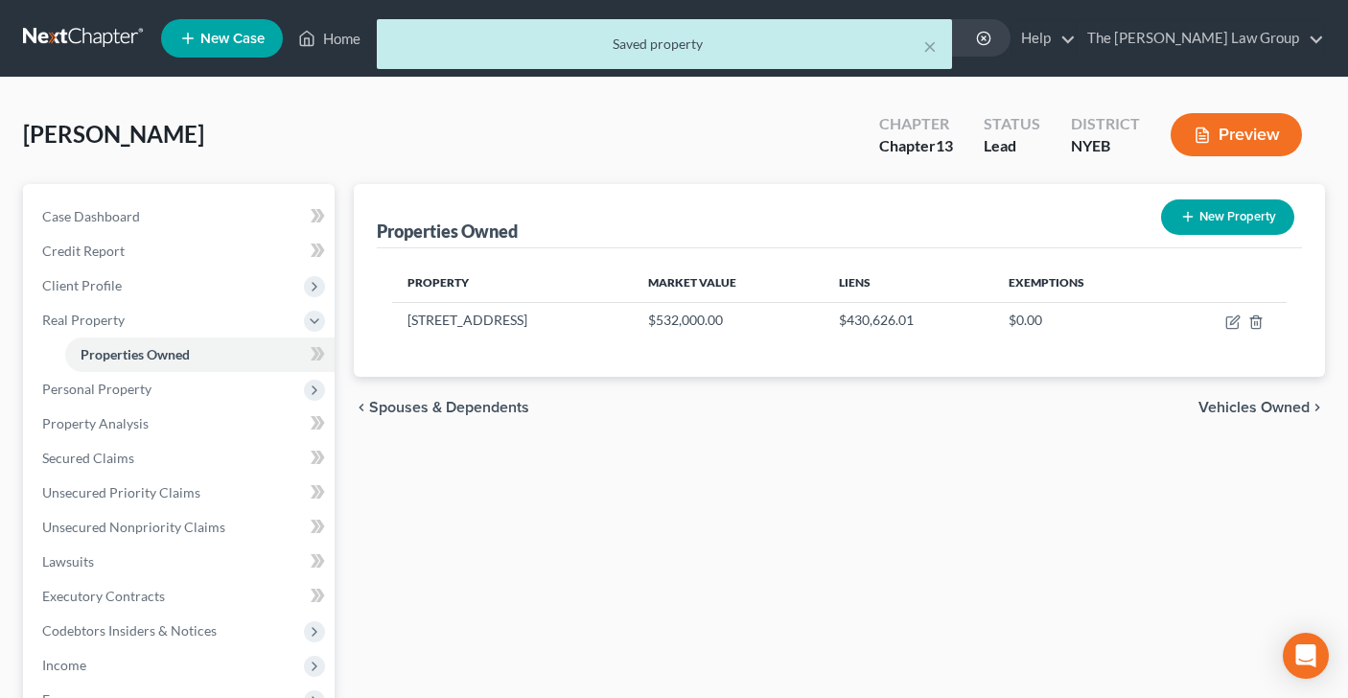
click at [1216, 408] on span "Vehicles Owned" at bounding box center [1253, 407] width 111 height 15
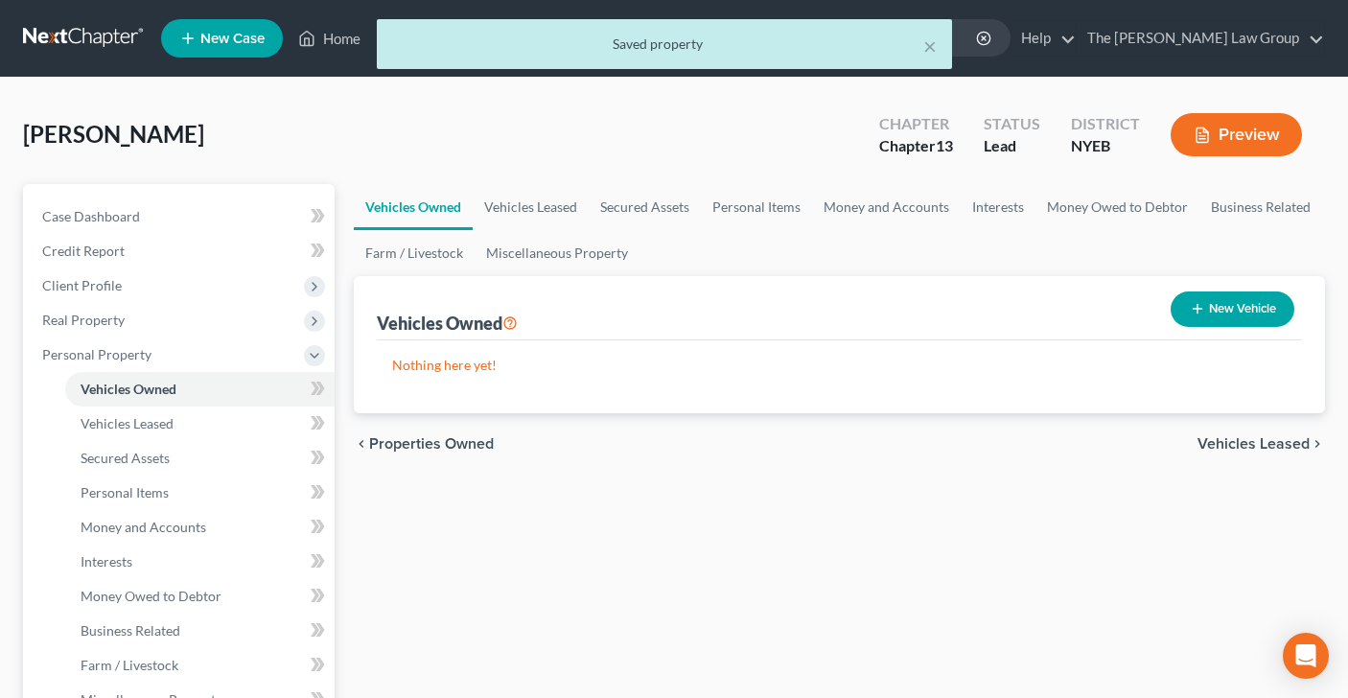
click at [1214, 446] on span "Vehicles Leased" at bounding box center [1253, 443] width 112 height 15
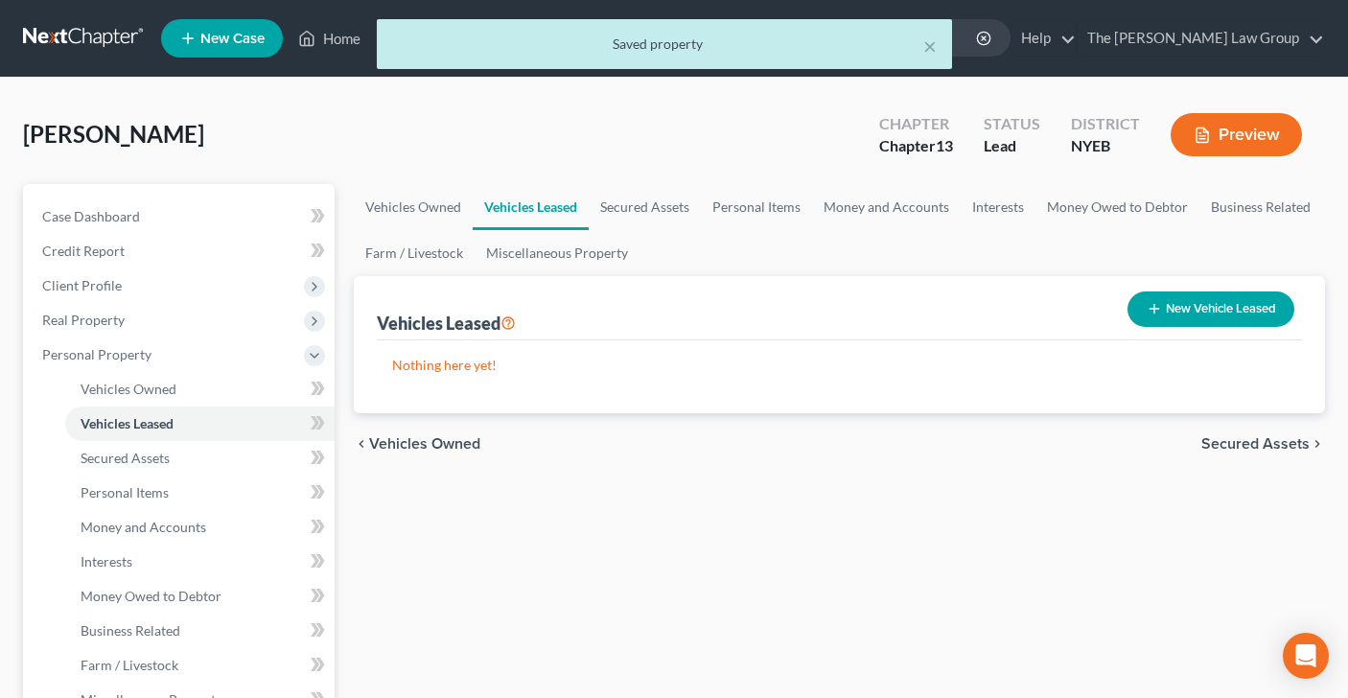
click at [1220, 440] on span "Secured Assets" at bounding box center [1255, 443] width 108 height 15
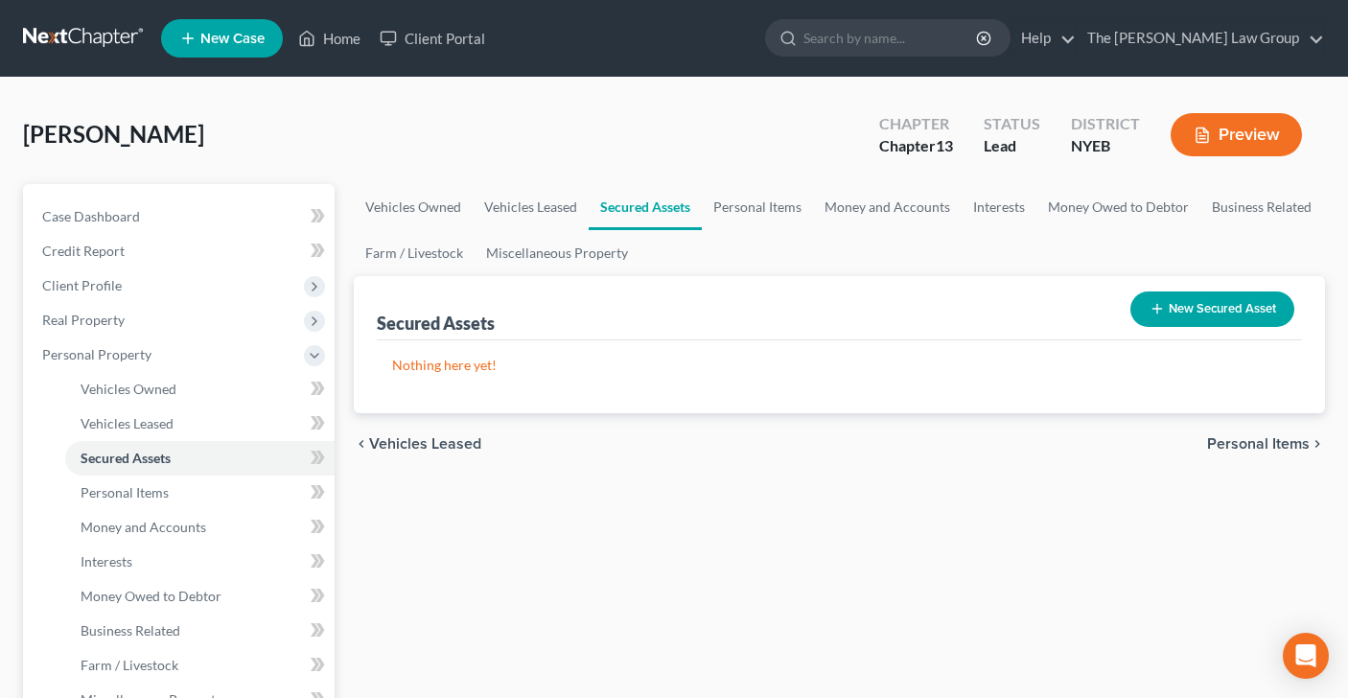
click at [1220, 441] on span "Personal Items" at bounding box center [1258, 443] width 103 height 15
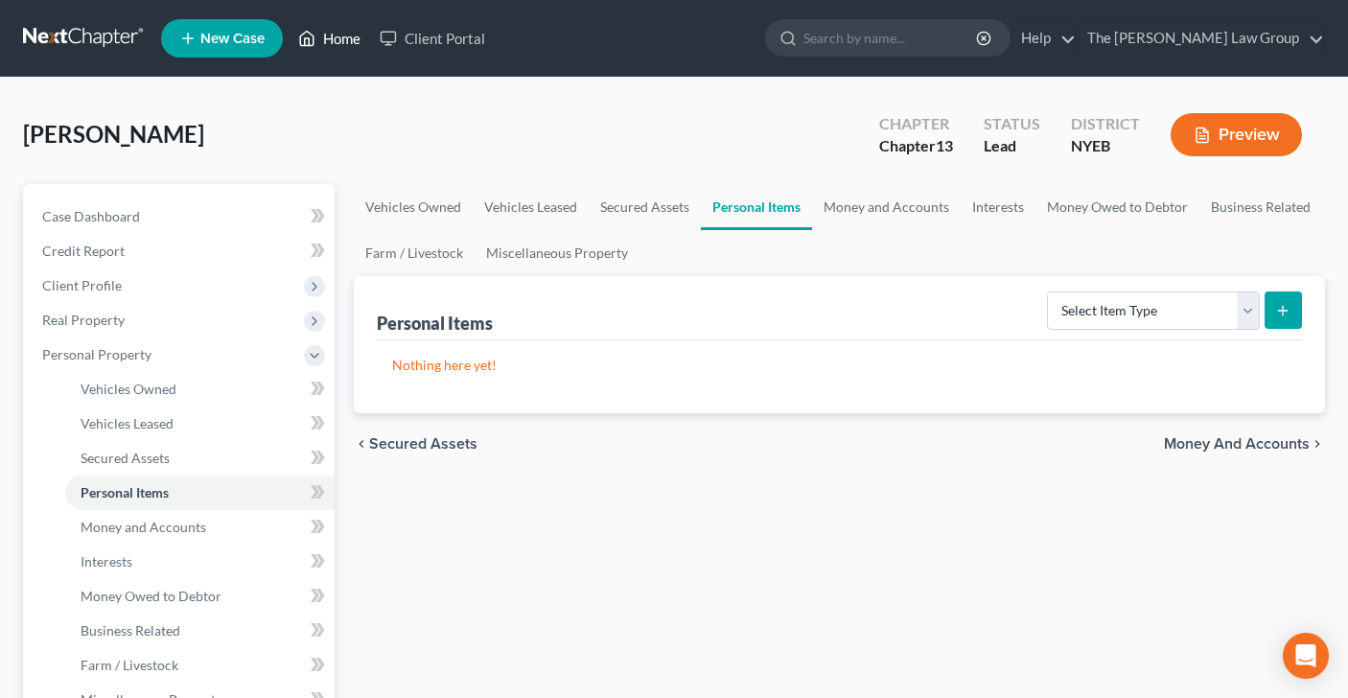
click at [340, 40] on link "Home" at bounding box center [329, 38] width 81 height 35
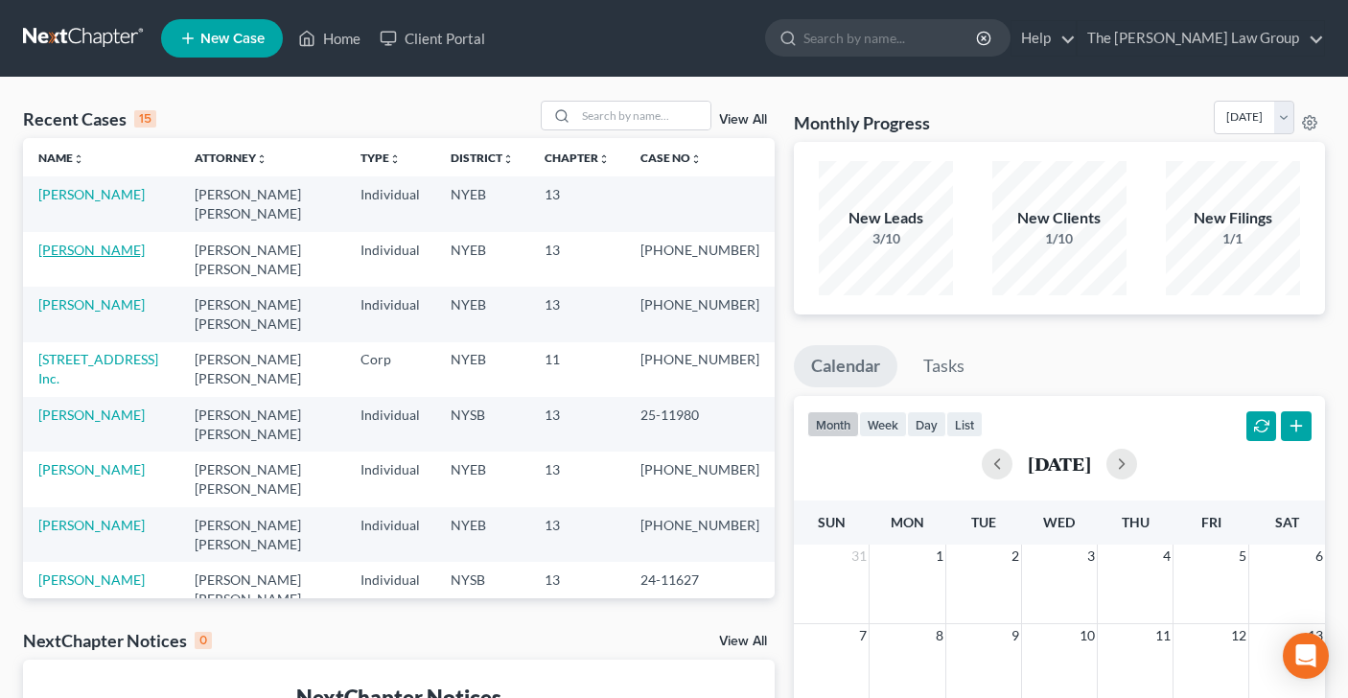
click at [104, 242] on link "[PERSON_NAME]" at bounding box center [91, 250] width 106 height 16
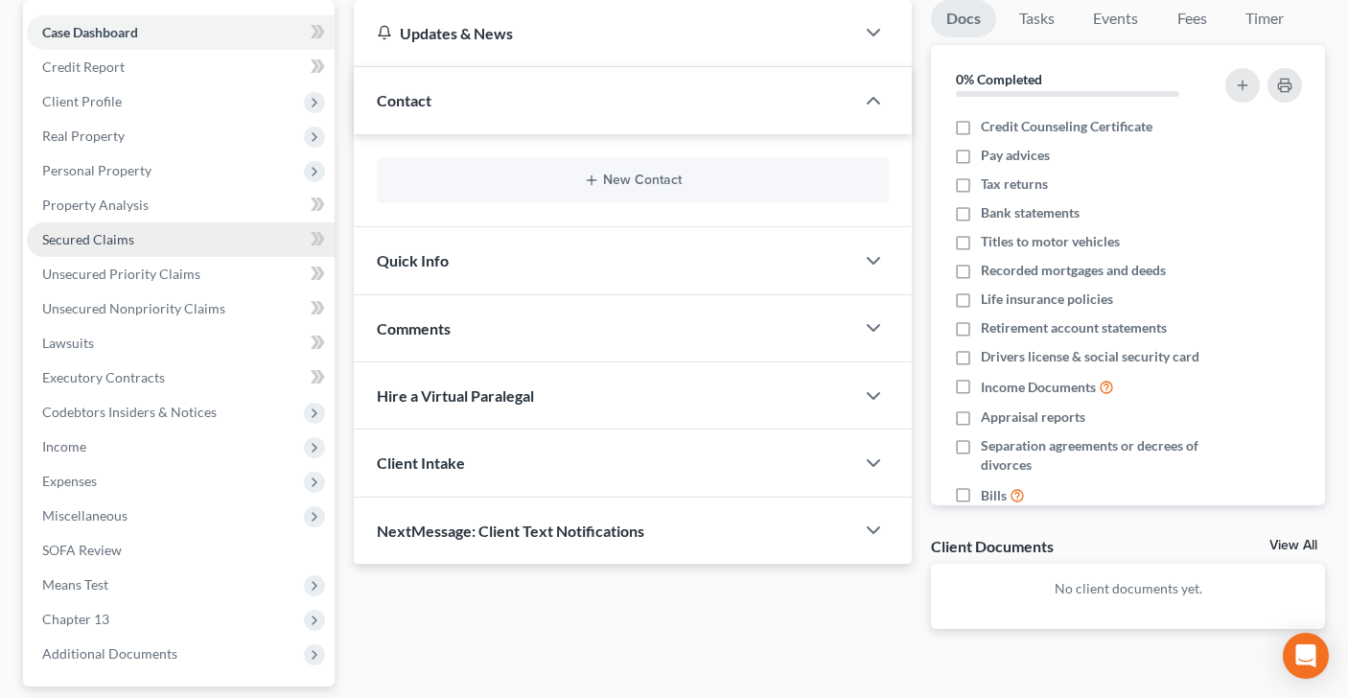
scroll to position [178, 0]
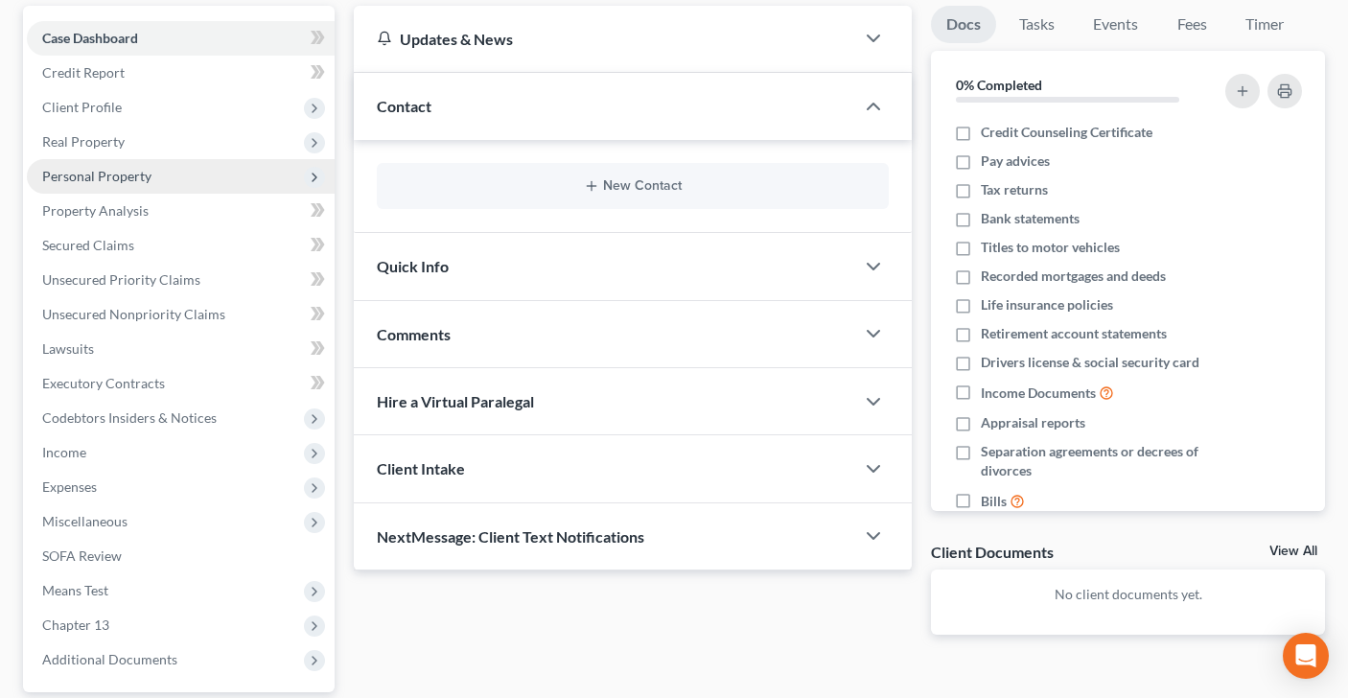
click at [129, 179] on span "Personal Property" at bounding box center [96, 176] width 109 height 16
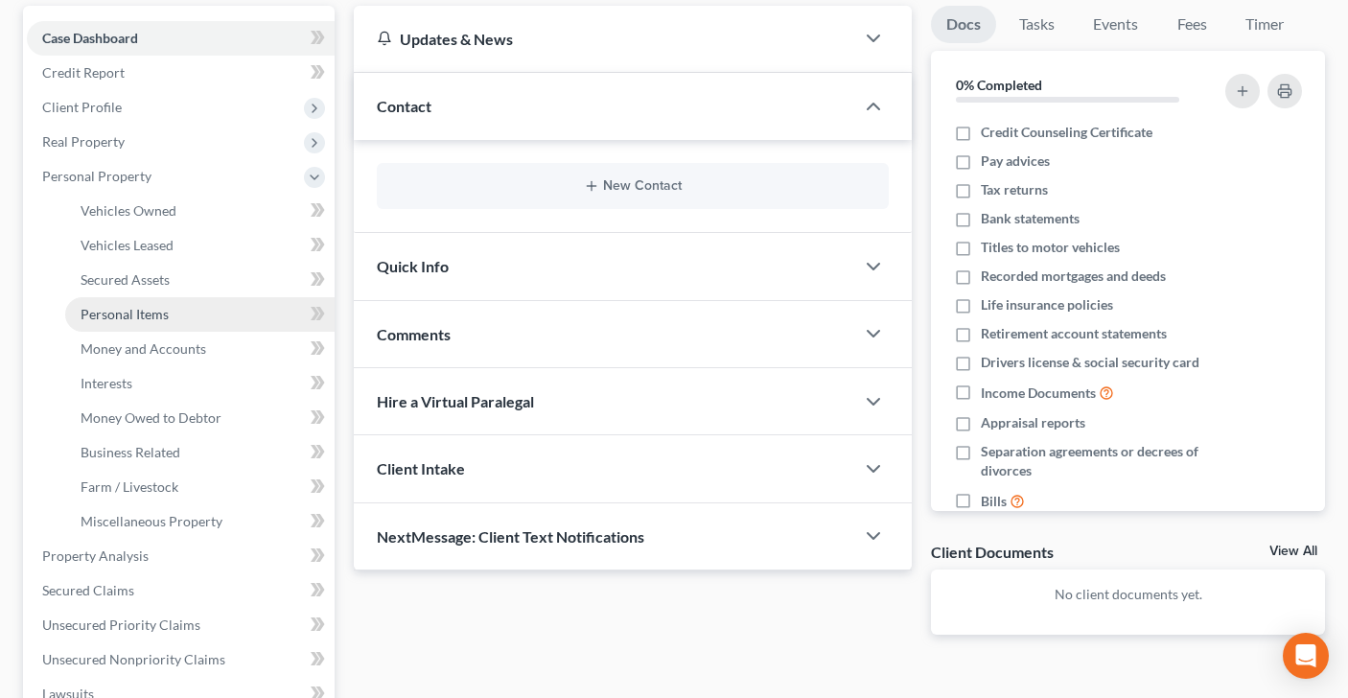
click at [123, 319] on span "Personal Items" at bounding box center [125, 314] width 88 height 16
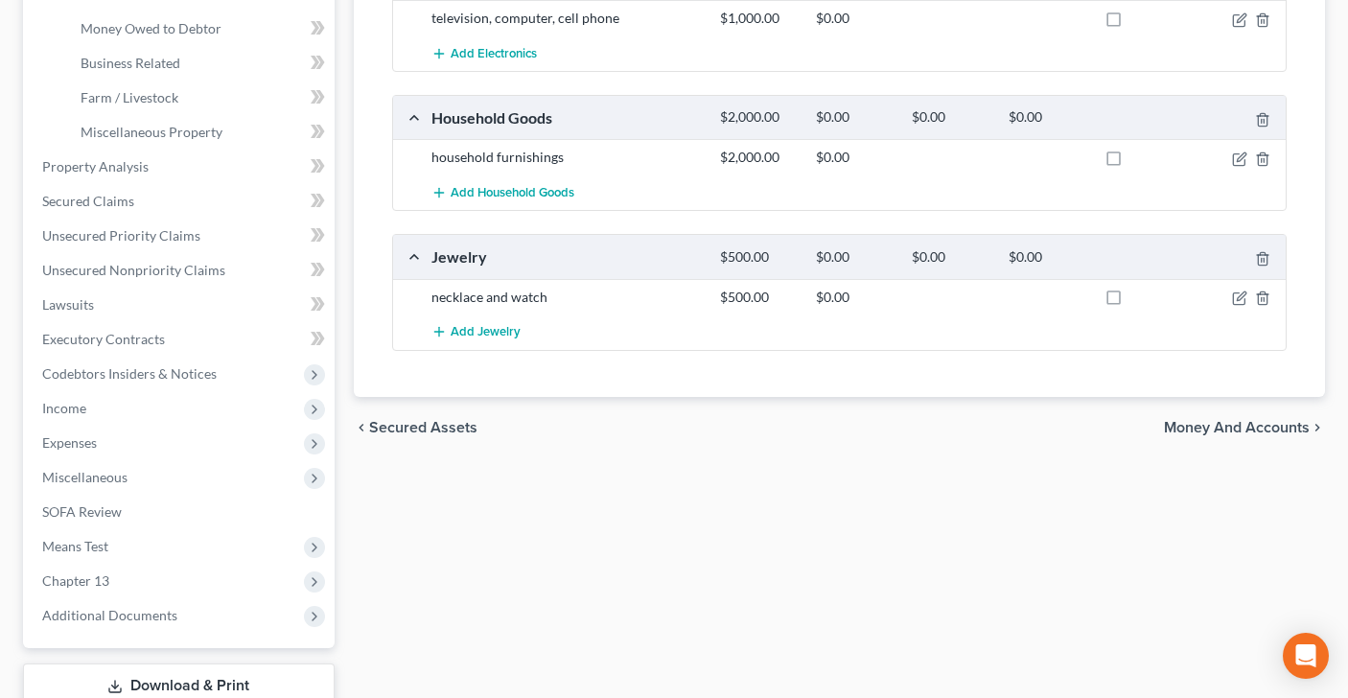
scroll to position [557, 0]
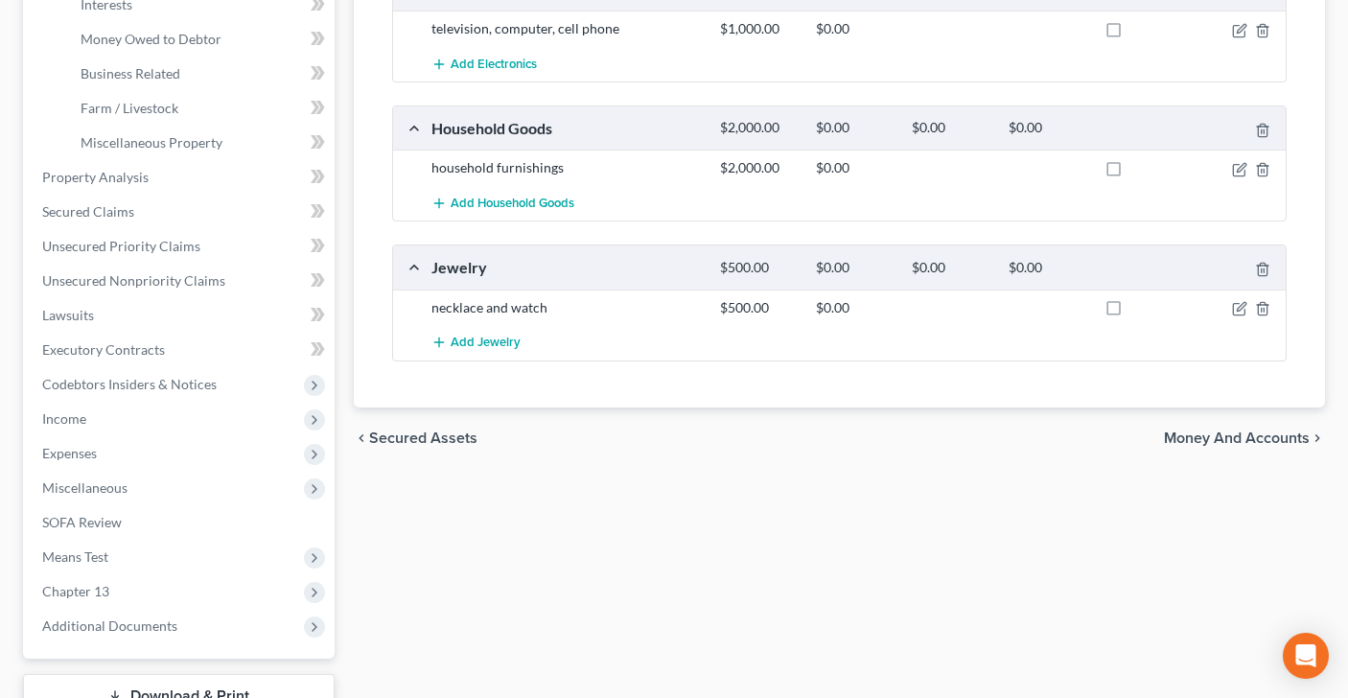
click at [1190, 437] on span "Money and Accounts" at bounding box center [1237, 437] width 146 height 15
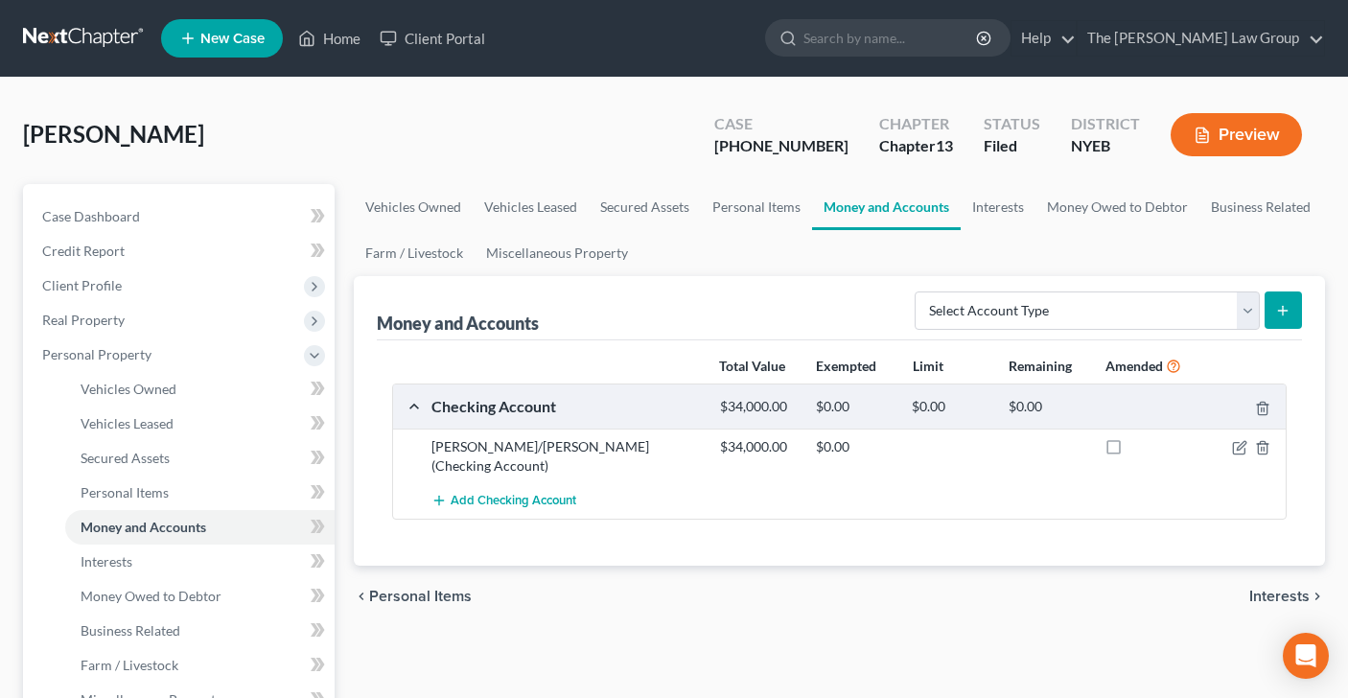
click at [1278, 589] on span "Interests" at bounding box center [1279, 596] width 60 height 15
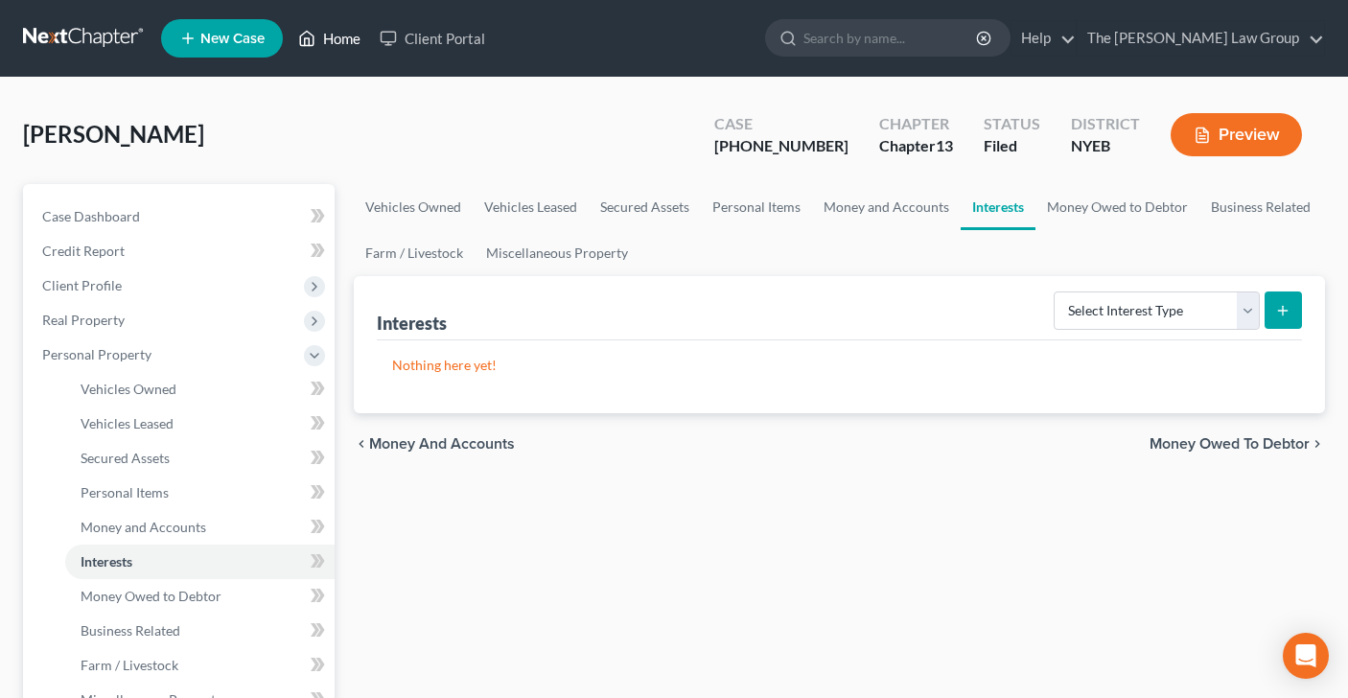
click at [339, 32] on link "Home" at bounding box center [329, 38] width 81 height 35
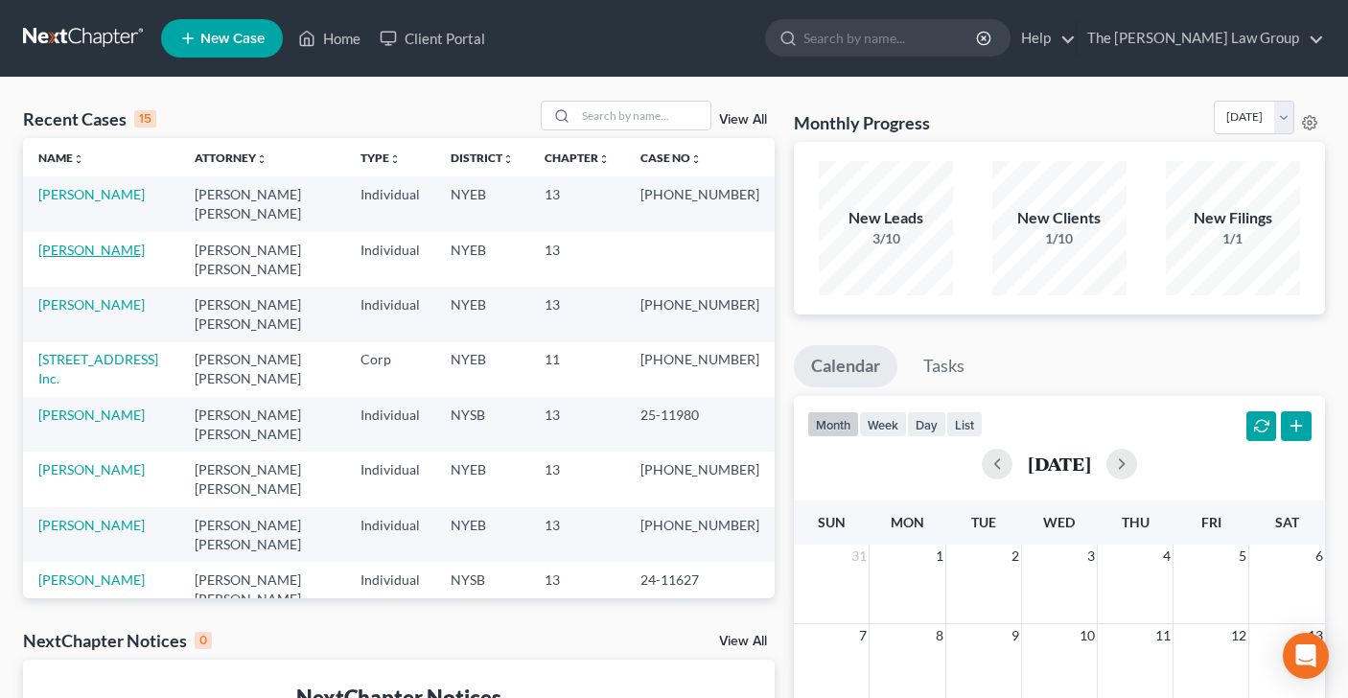
click at [74, 242] on link "[PERSON_NAME]" at bounding box center [91, 250] width 106 height 16
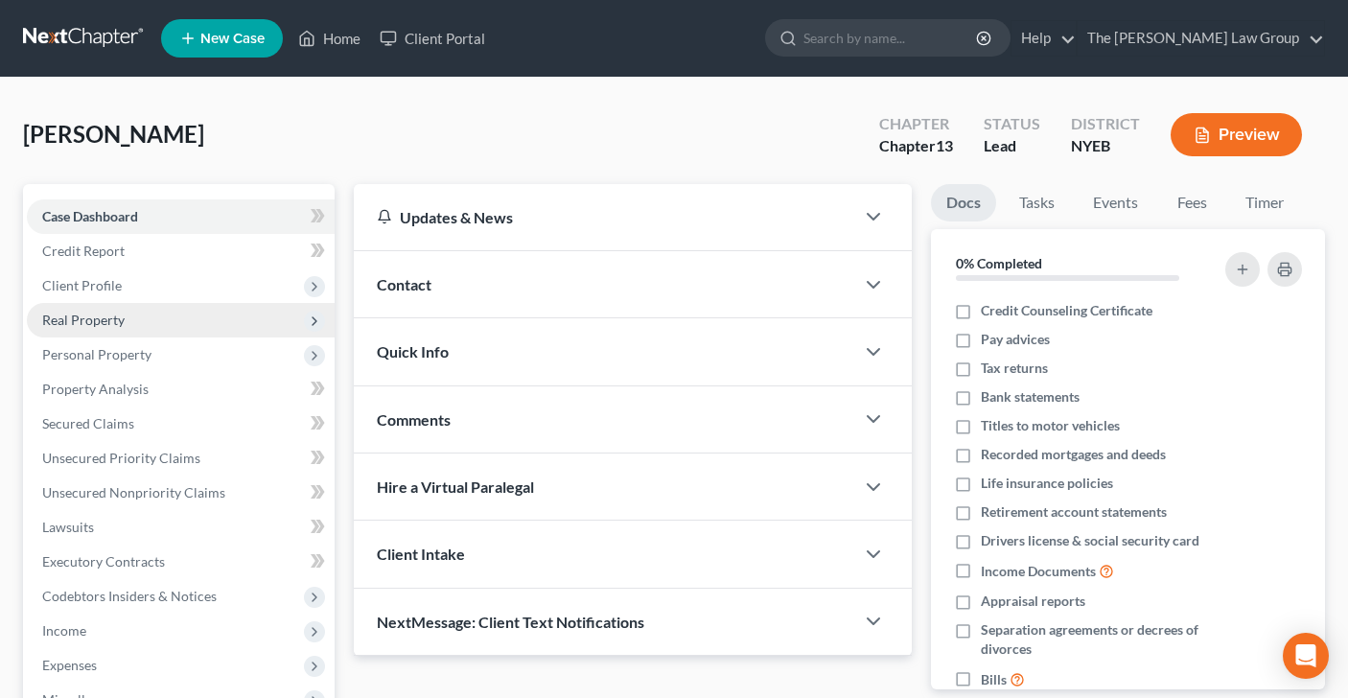
click at [110, 321] on span "Real Property" at bounding box center [83, 320] width 82 height 16
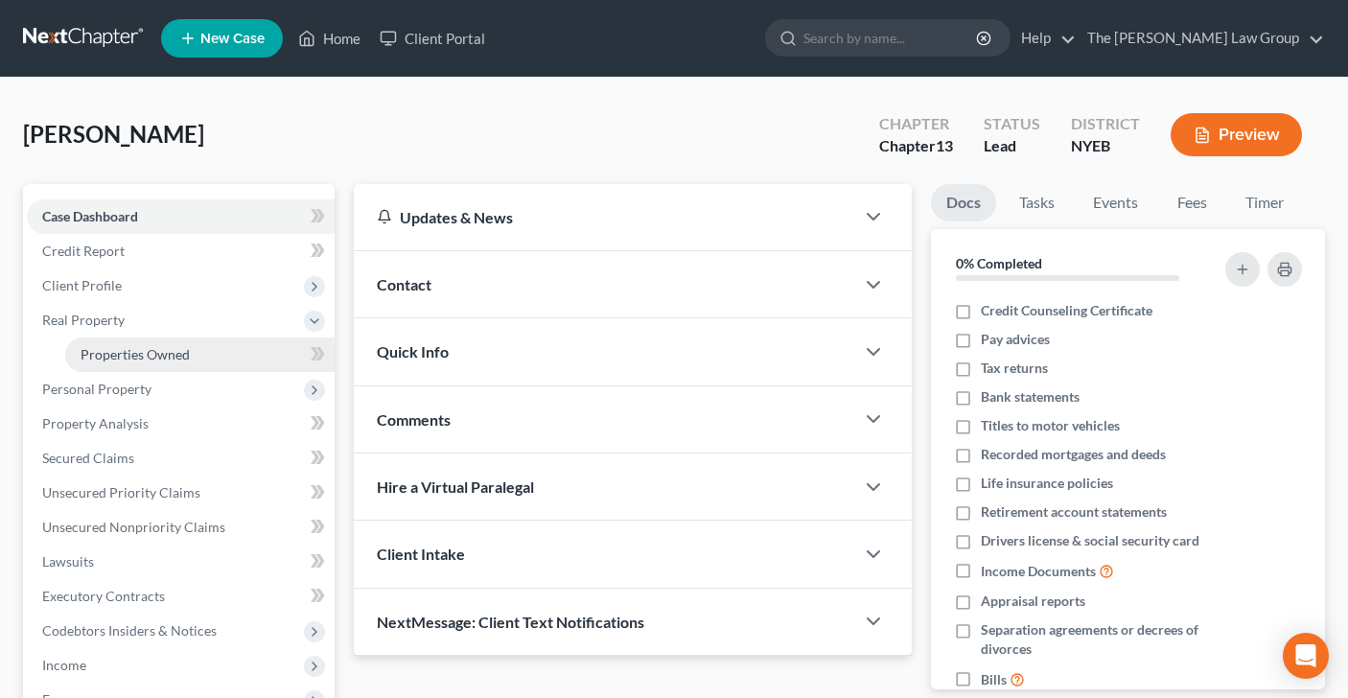
click at [126, 349] on span "Properties Owned" at bounding box center [135, 354] width 109 height 16
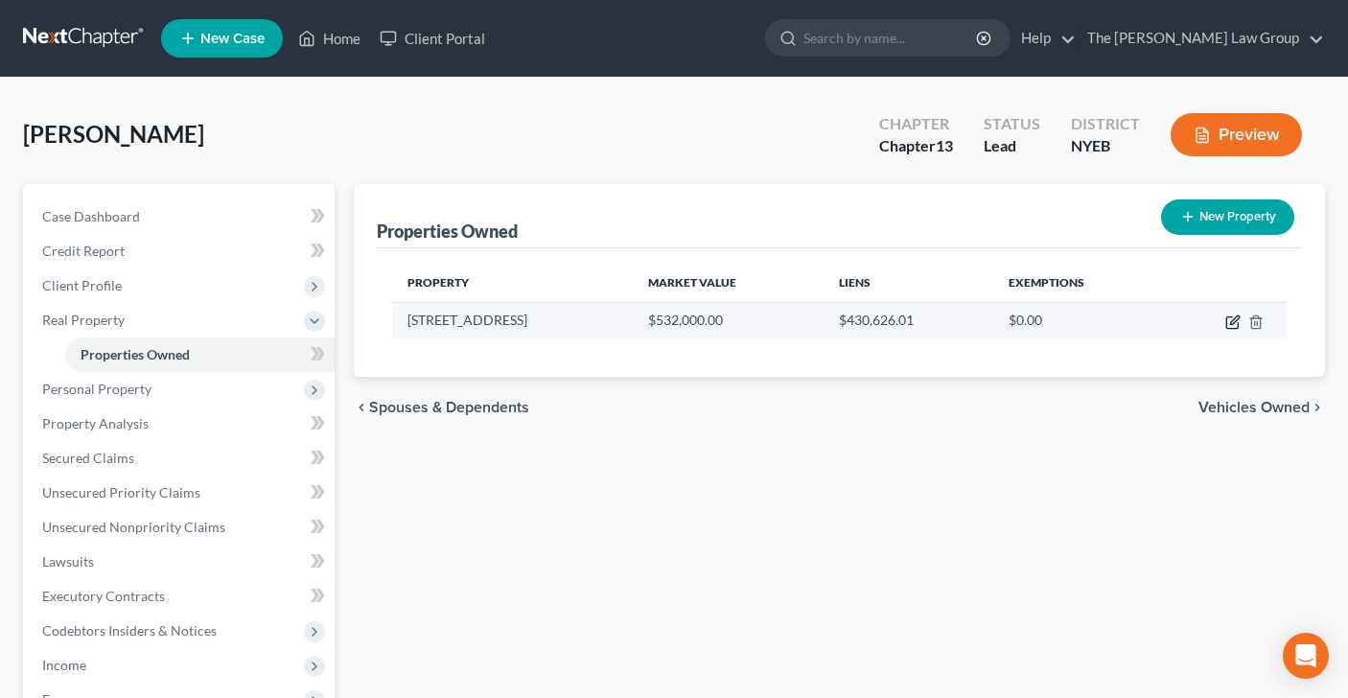
click at [1235, 320] on icon "button" at bounding box center [1234, 319] width 9 height 9
select select "35"
select select "42"
select select "0"
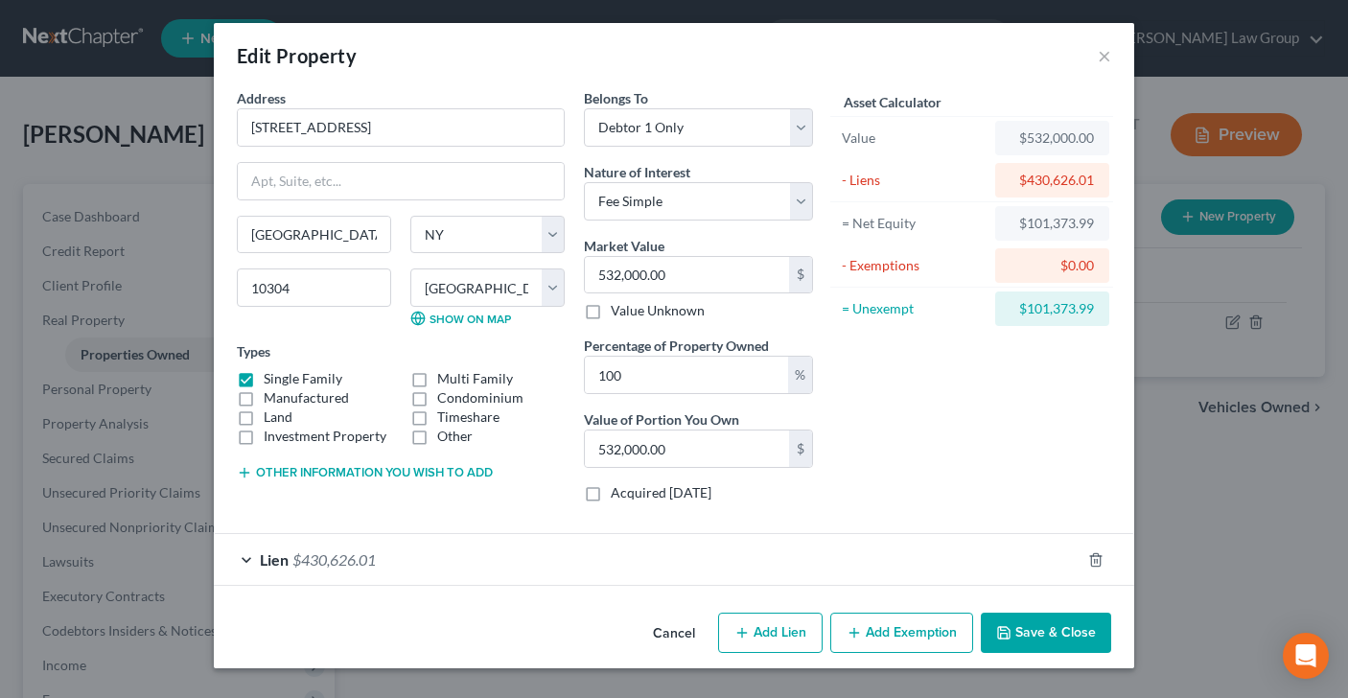
click at [891, 637] on button "Add Exemption" at bounding box center [901, 633] width 143 height 40
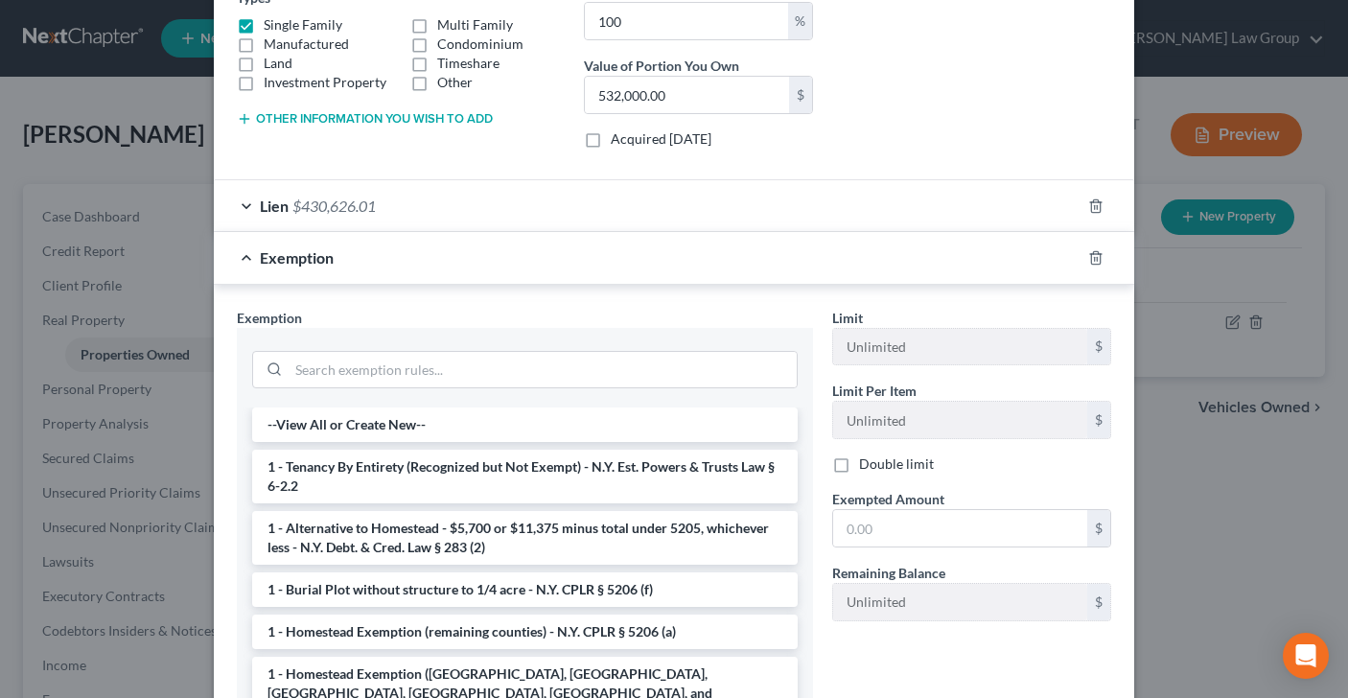
scroll to position [507, 0]
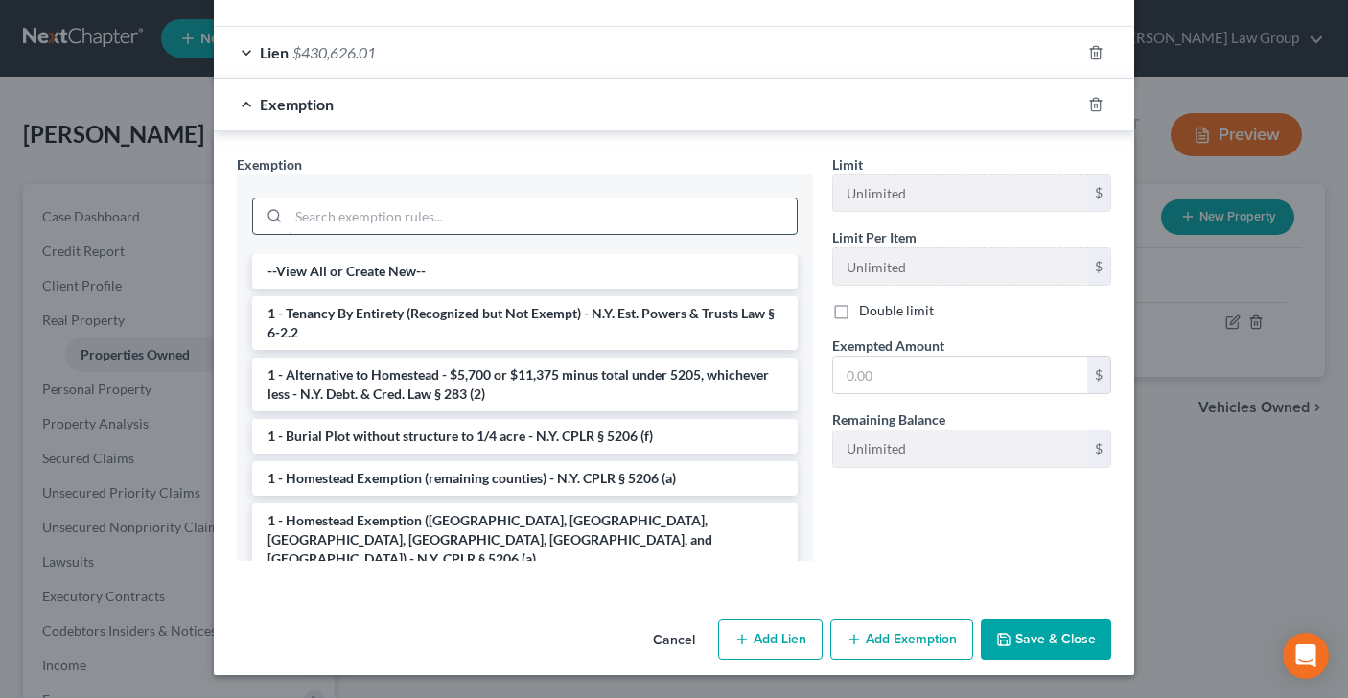
click at [465, 212] on input "search" at bounding box center [543, 216] width 508 height 36
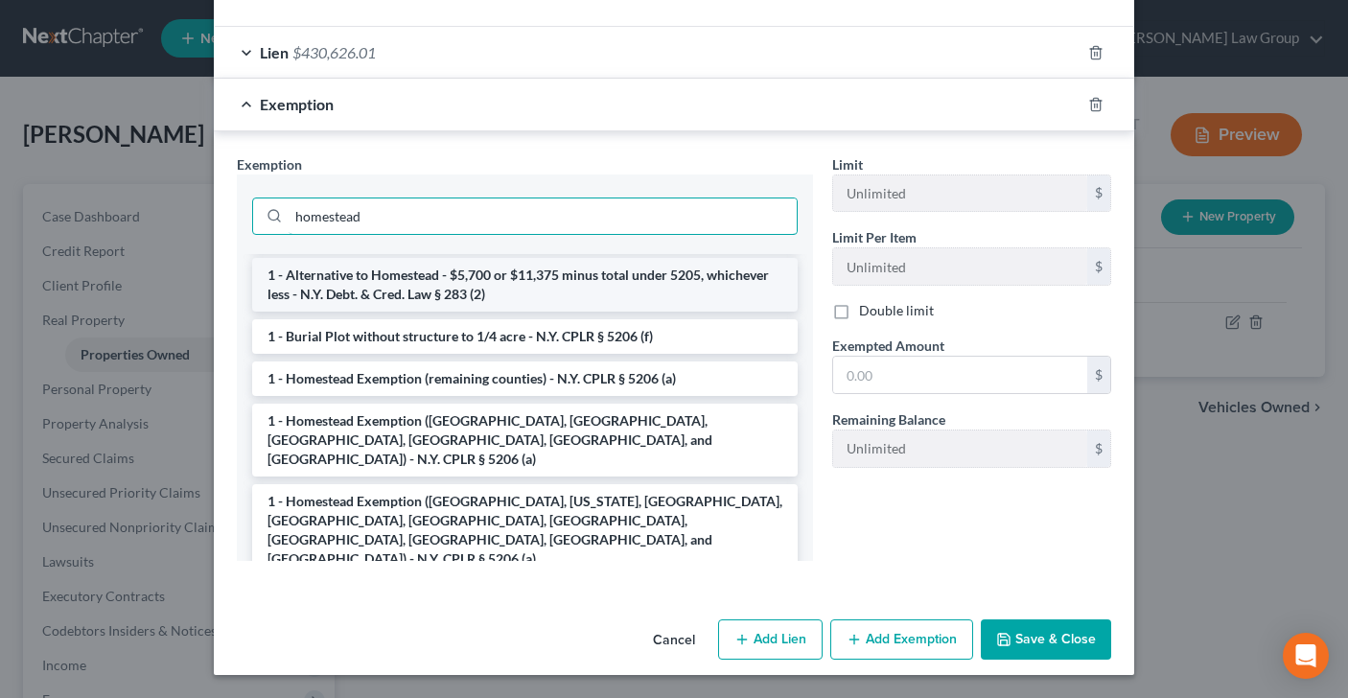
scroll to position [70, 0]
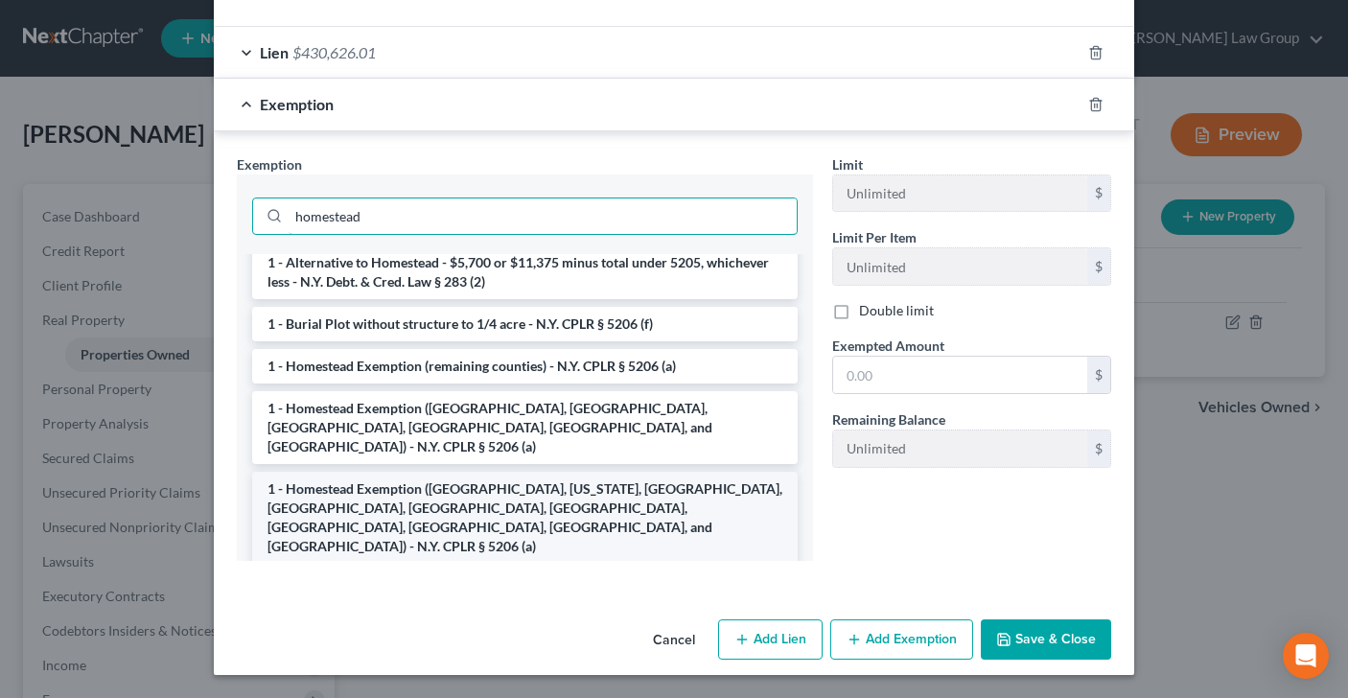
type input "homestead"
click at [440, 487] on li "1 - Homestead Exemption ([GEOGRAPHIC_DATA], [US_STATE], [GEOGRAPHIC_DATA], [GEO…" at bounding box center [524, 518] width 545 height 92
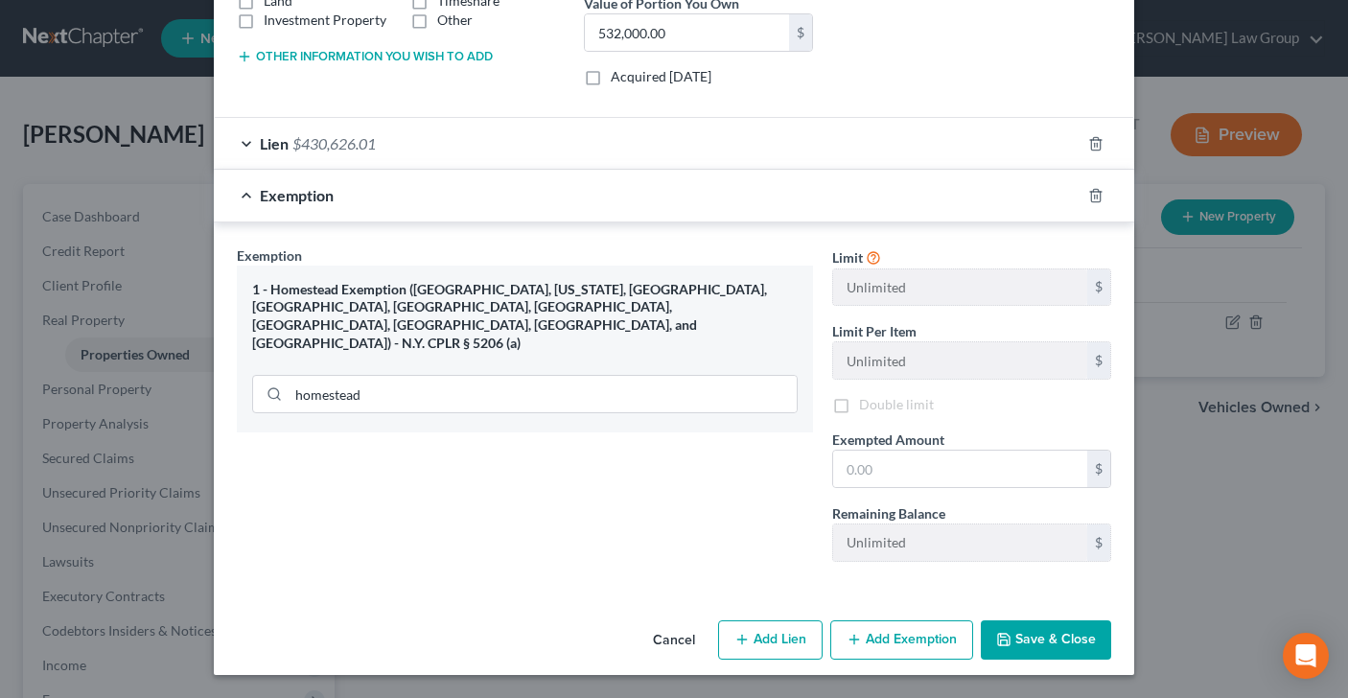
scroll to position [416, 0]
click at [898, 462] on input "text" at bounding box center [960, 469] width 254 height 36
type input "101,373.99"
click at [1035, 638] on button "Save & Close" at bounding box center [1046, 640] width 130 height 40
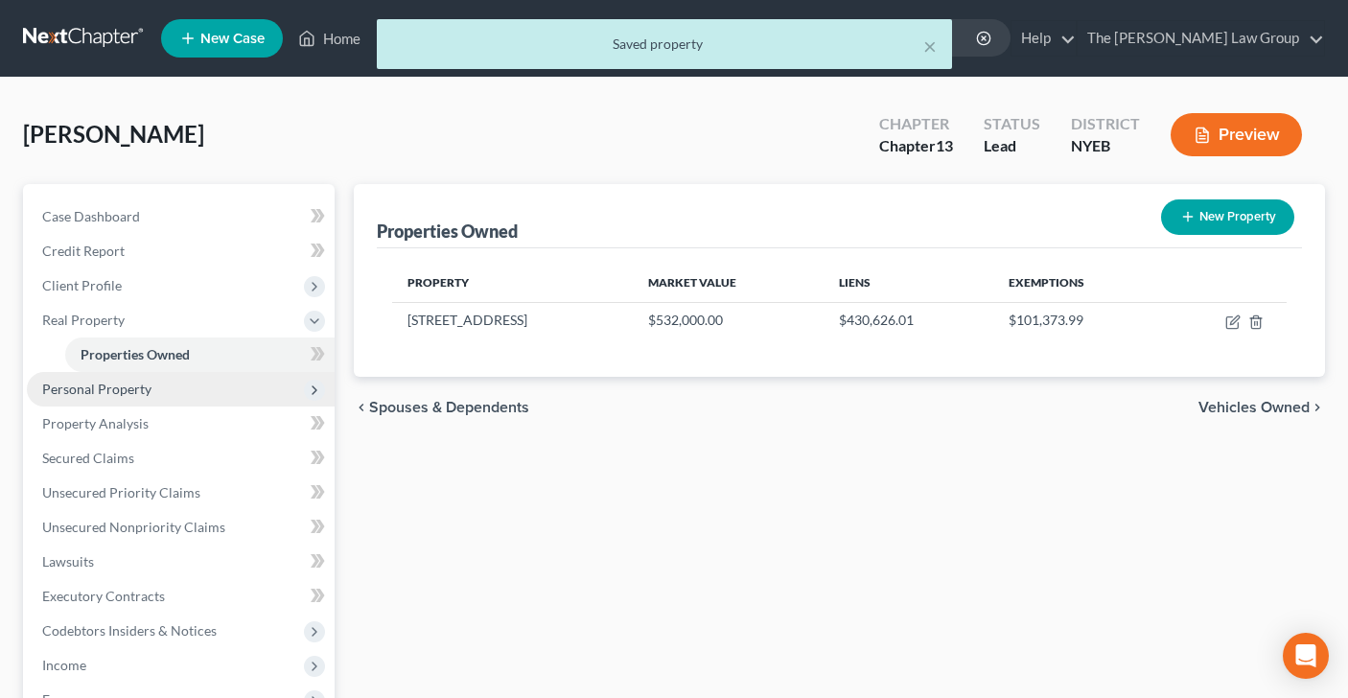
click at [103, 381] on span "Personal Property" at bounding box center [96, 389] width 109 height 16
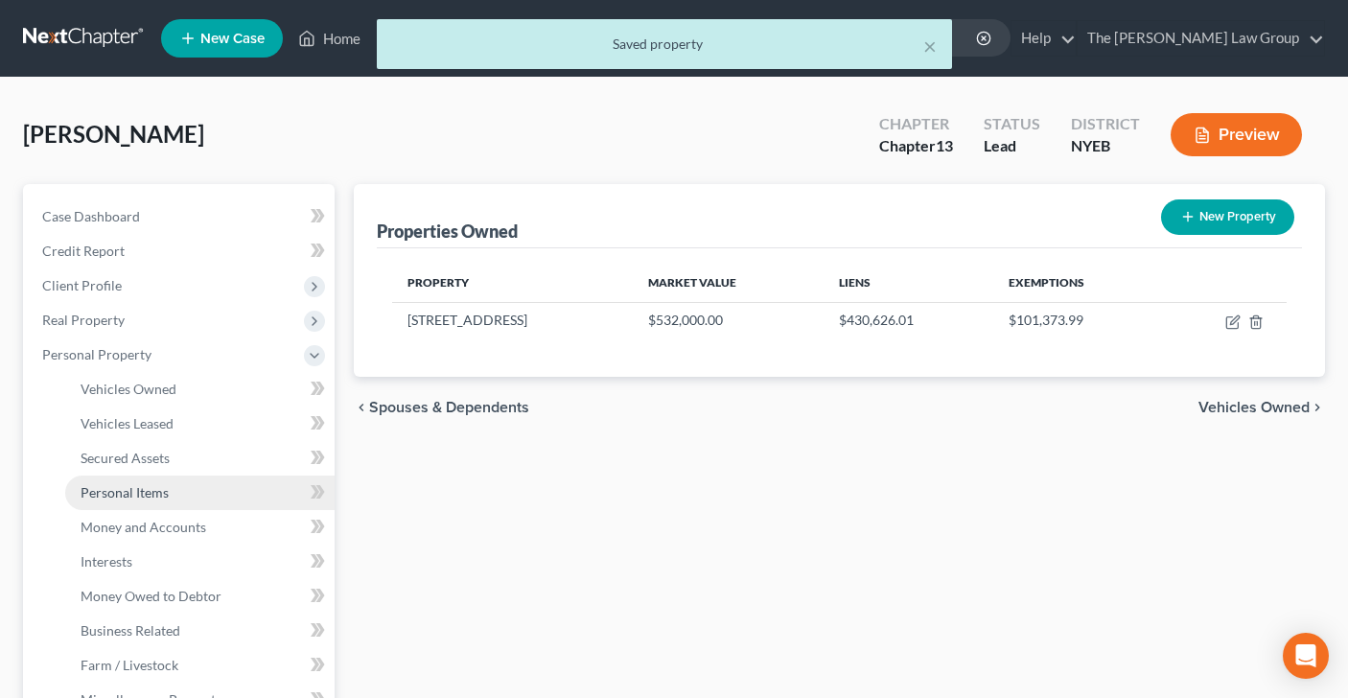
click at [149, 487] on span "Personal Items" at bounding box center [125, 492] width 88 height 16
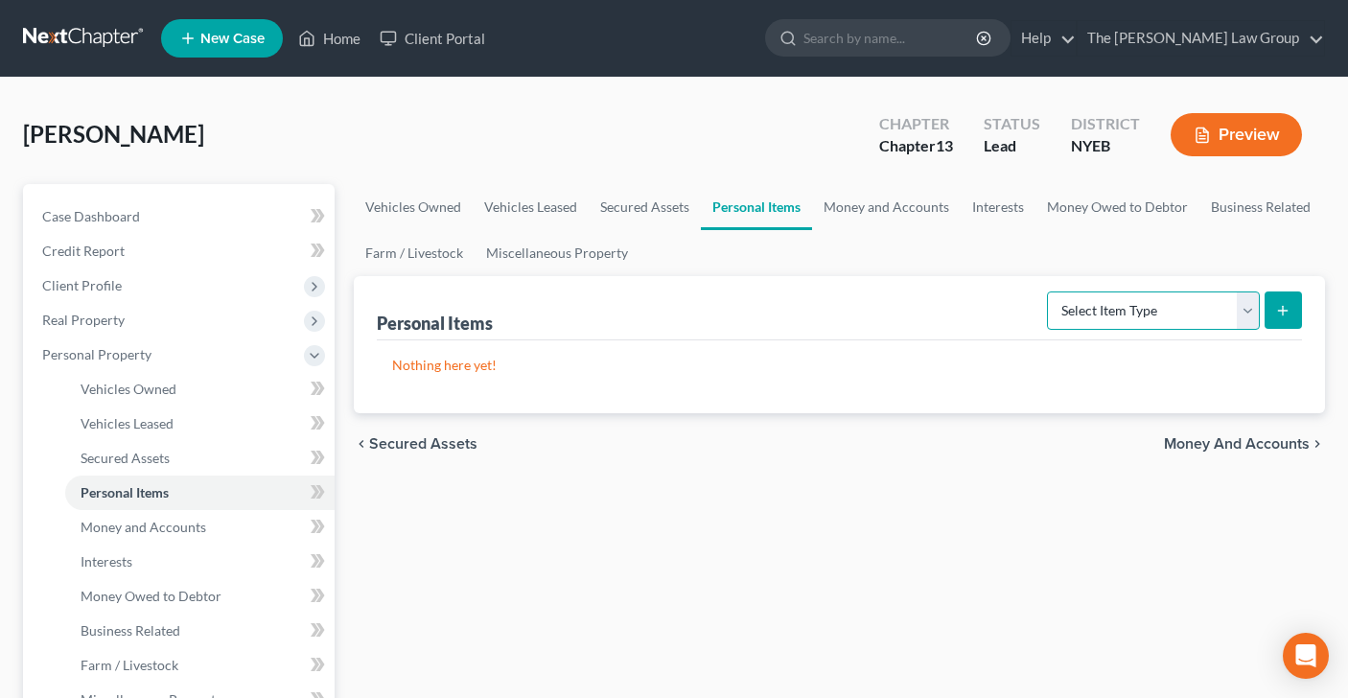
click at [1248, 313] on select "Select Item Type Clothing Collectibles Of Value Electronics Firearms Household …" at bounding box center [1153, 310] width 213 height 38
select select "clothing"
click at [1287, 310] on icon "submit" at bounding box center [1282, 310] width 15 height 15
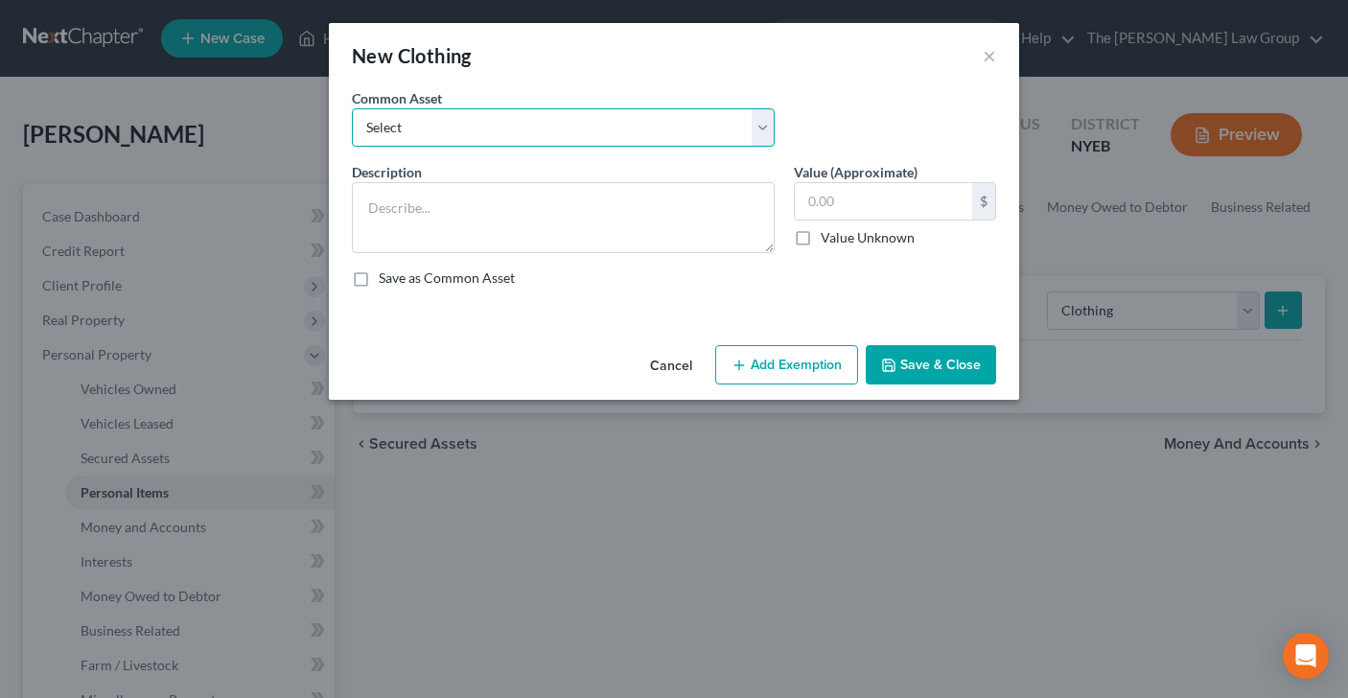
click at [758, 131] on select "Select women's clothing Clothing for debtors and babies used men's clothing wom…" at bounding box center [563, 127] width 423 height 38
select select "0"
type textarea "women's clothing"
type input "1,000.00"
click at [830, 361] on button "Add Exemption" at bounding box center [786, 365] width 143 height 40
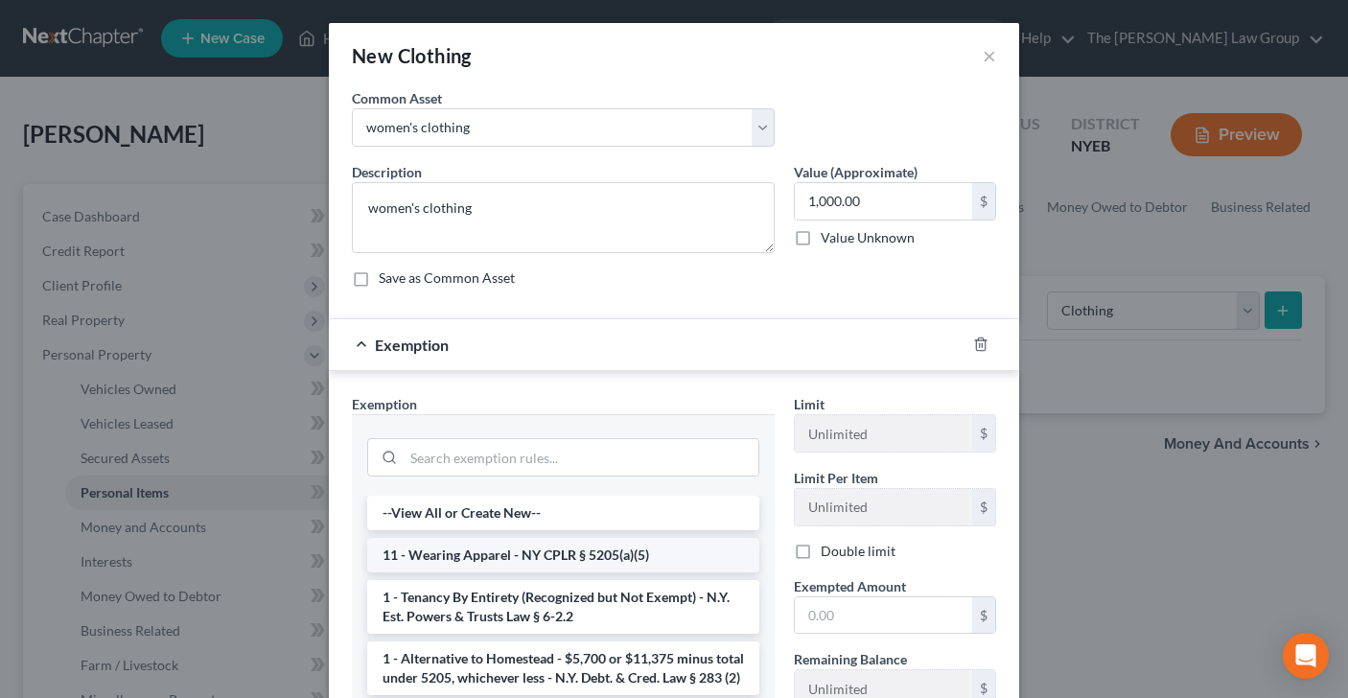
click at [482, 555] on li "11 - Wearing Apparel - NY CPLR § 5205(a)(5)" at bounding box center [563, 555] width 392 height 35
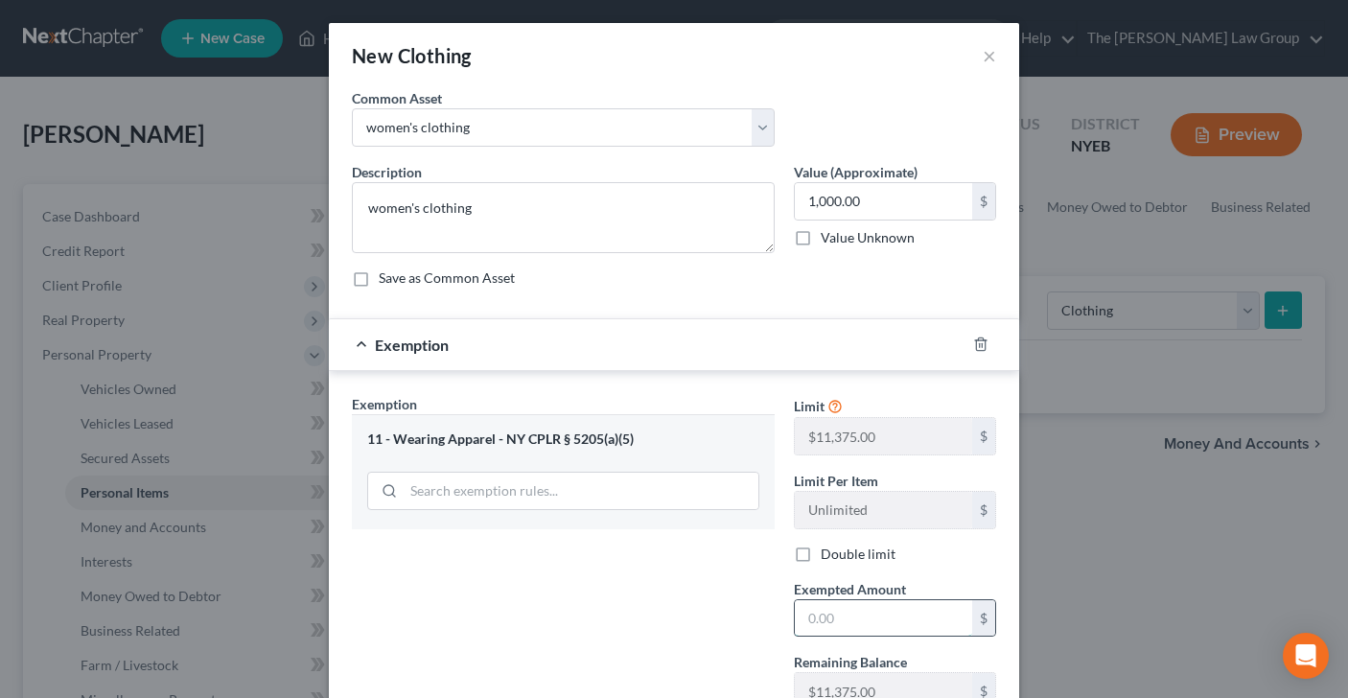
click at [829, 620] on input "text" at bounding box center [883, 618] width 177 height 36
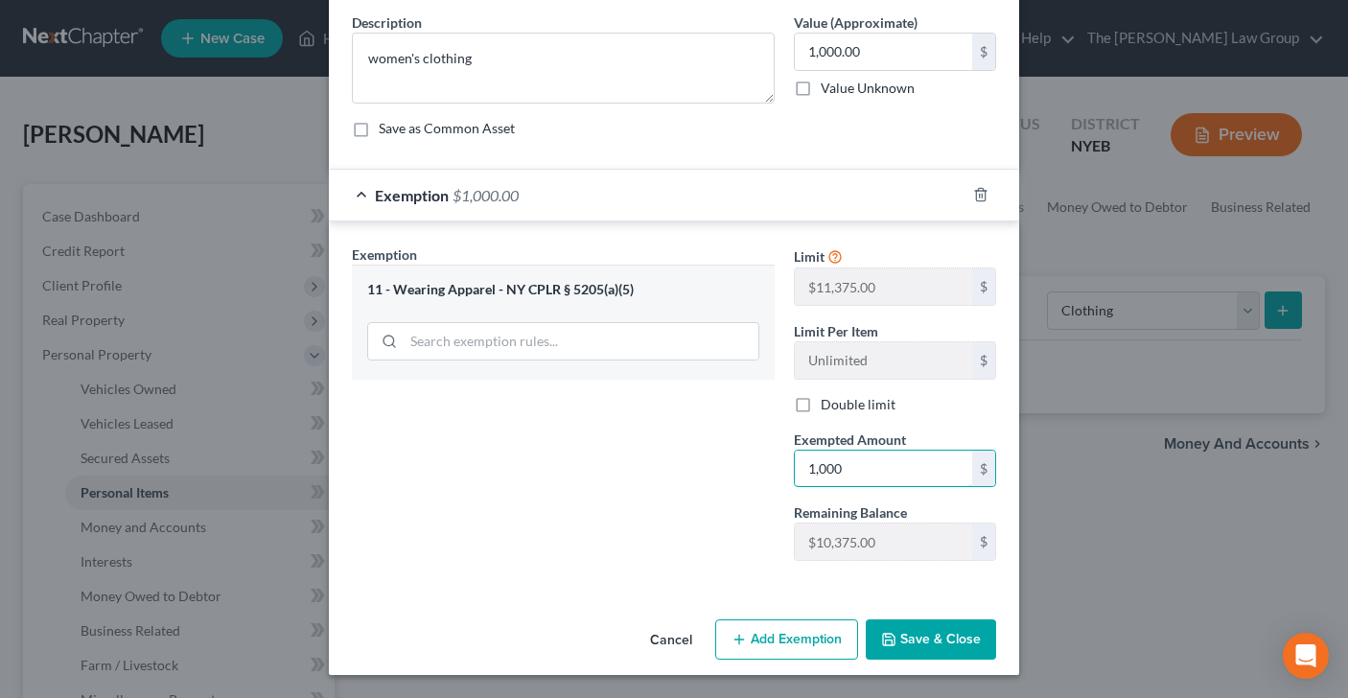
type input "1,000"
click at [925, 643] on button "Save & Close" at bounding box center [931, 639] width 130 height 40
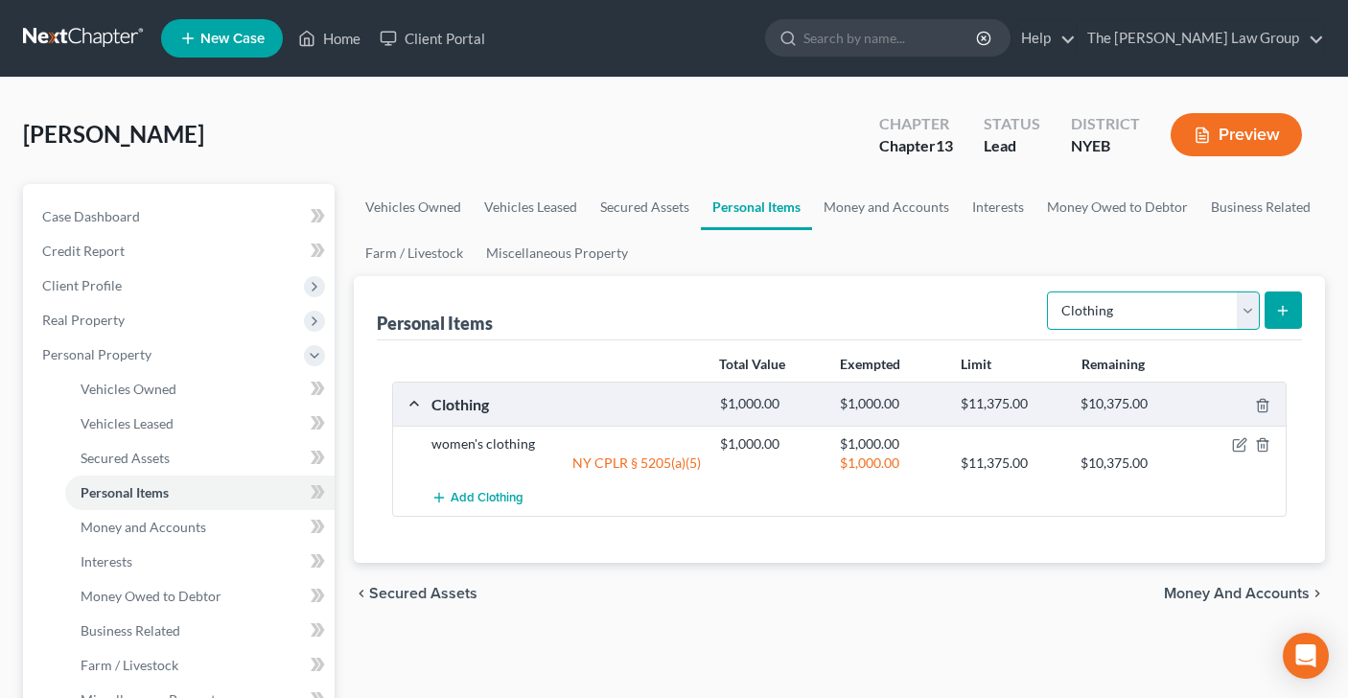
click at [1250, 309] on select "Select Item Type Clothing Collectibles Of Value Electronics Firearms Household …" at bounding box center [1153, 310] width 213 height 38
select select "electronics"
click at [1279, 295] on button "submit" at bounding box center [1282, 309] width 37 height 37
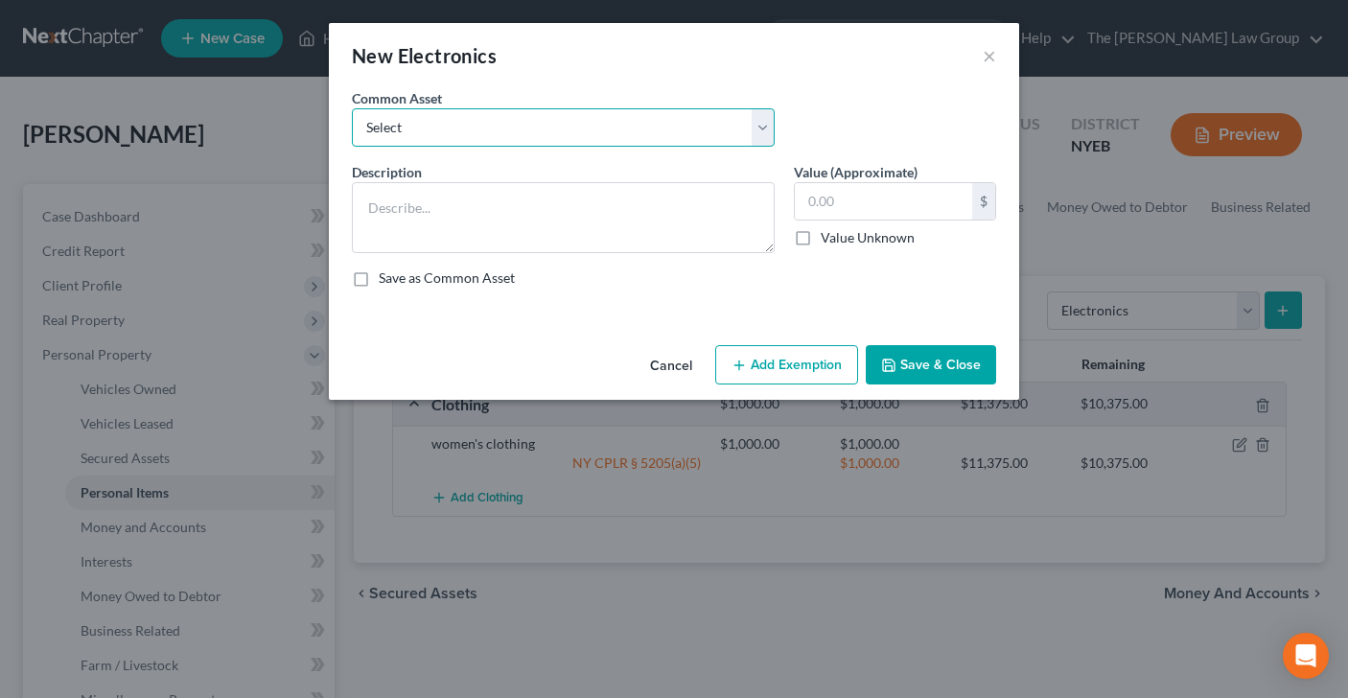
click at [763, 122] on select "Select two televisions, cell phone, computer, two televisions, two cell phones,…" at bounding box center [563, 127] width 423 height 38
select select "2"
type textarea "televisions, laptop, cell phone, tablet"
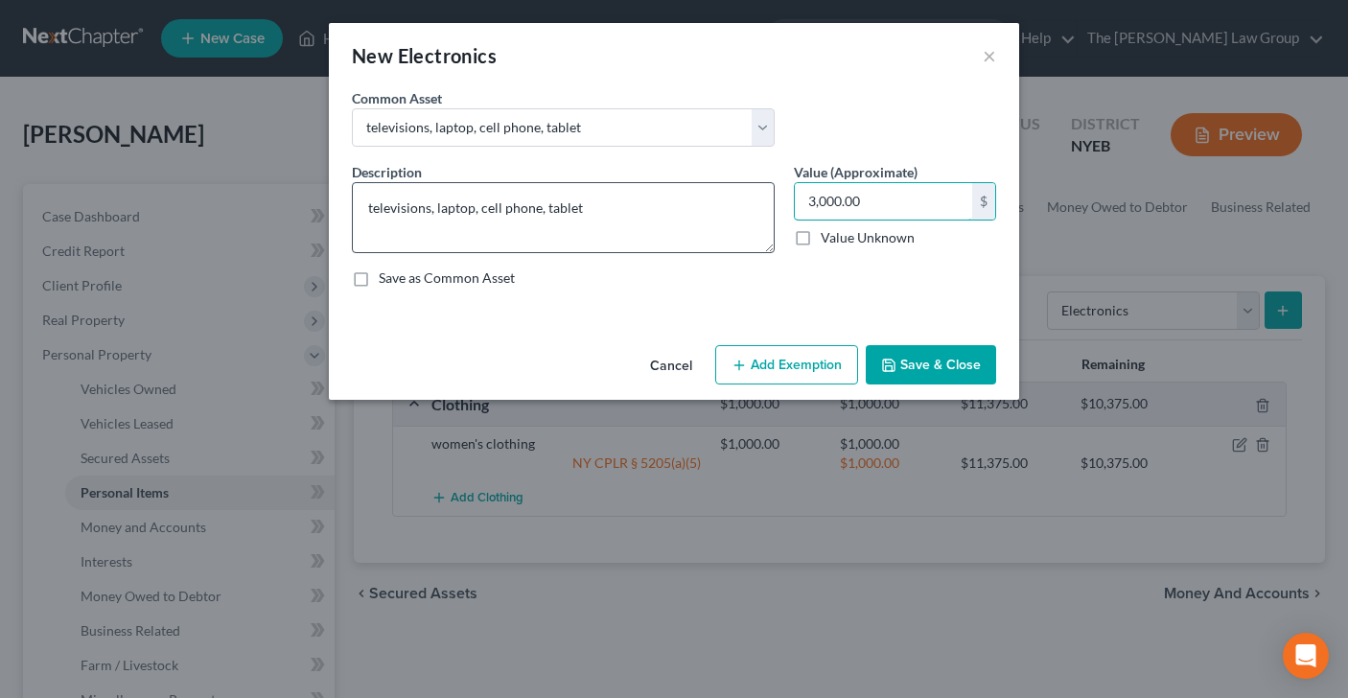
drag, startPoint x: 886, startPoint y: 201, endPoint x: 604, endPoint y: 201, distance: 281.8
click at [800, 201] on input "3,000.00" at bounding box center [883, 201] width 177 height 36
drag, startPoint x: 871, startPoint y: 211, endPoint x: 798, endPoint y: 204, distance: 74.1
click at [798, 204] on input "3,000.00" at bounding box center [883, 201] width 177 height 36
type input "1,000"
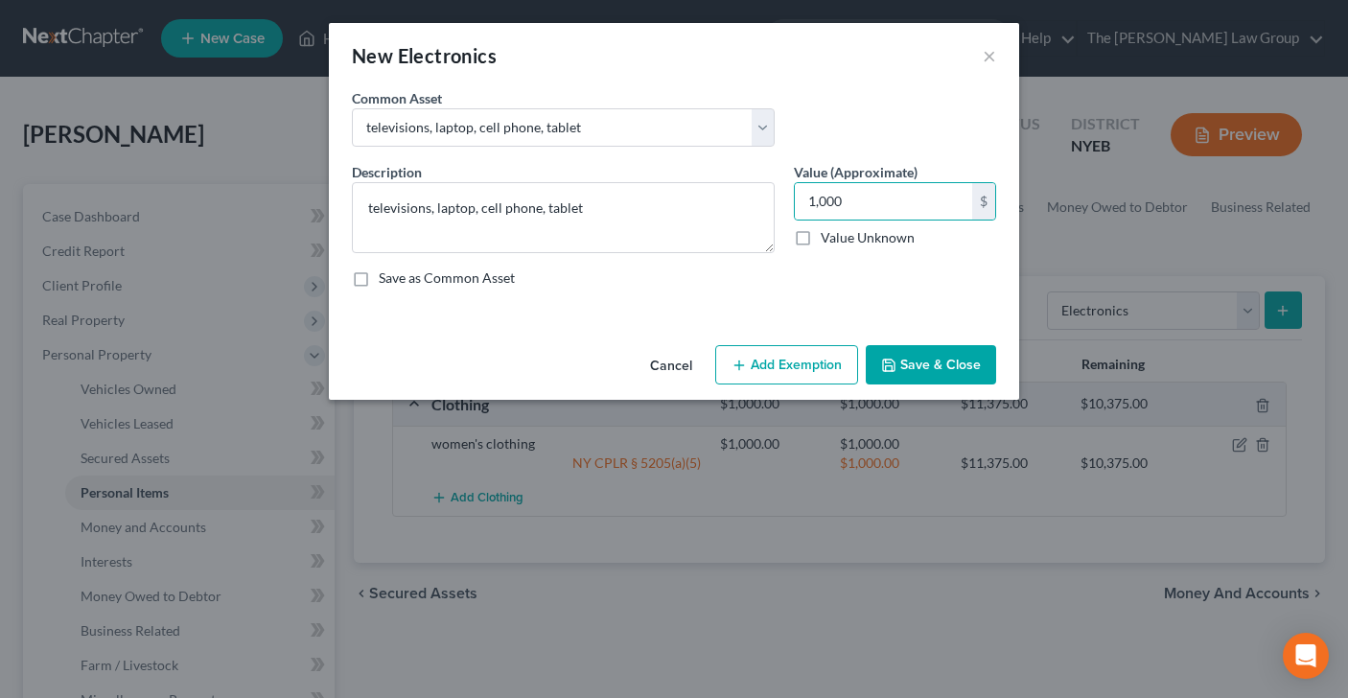
click at [763, 379] on button "Add Exemption" at bounding box center [786, 365] width 143 height 40
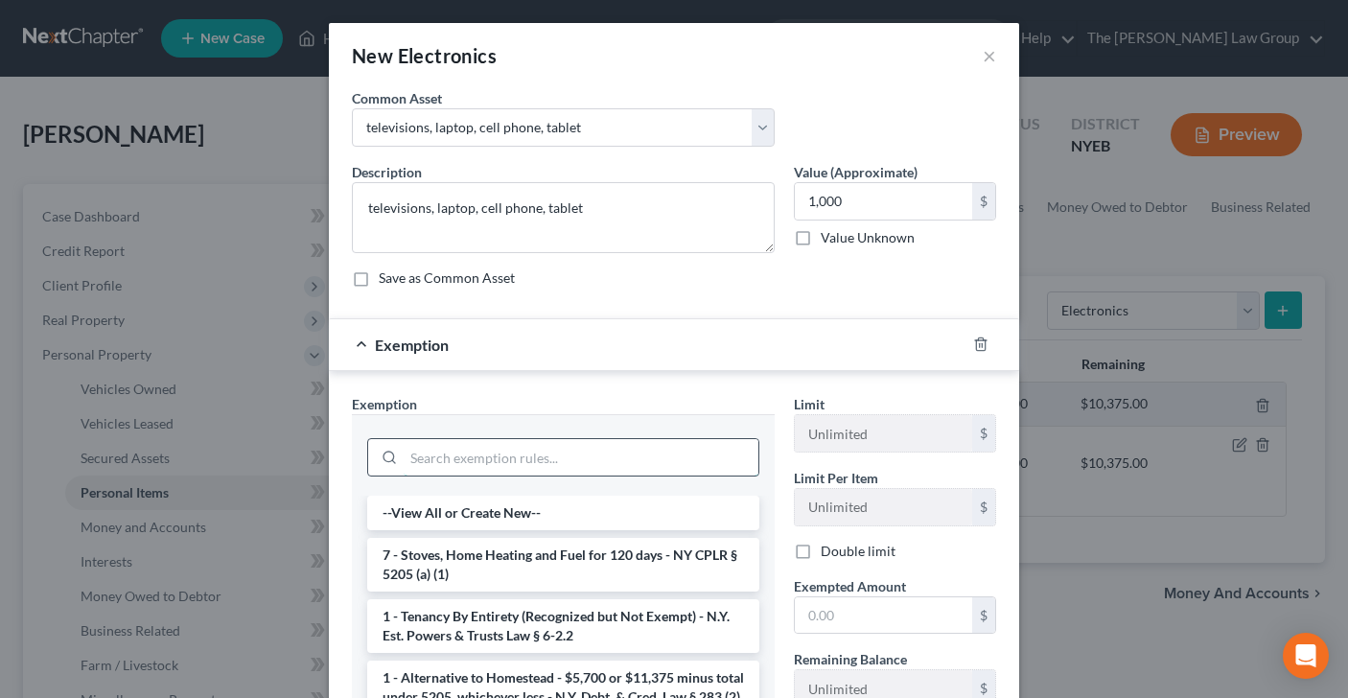
click at [559, 450] on input "search" at bounding box center [581, 457] width 355 height 36
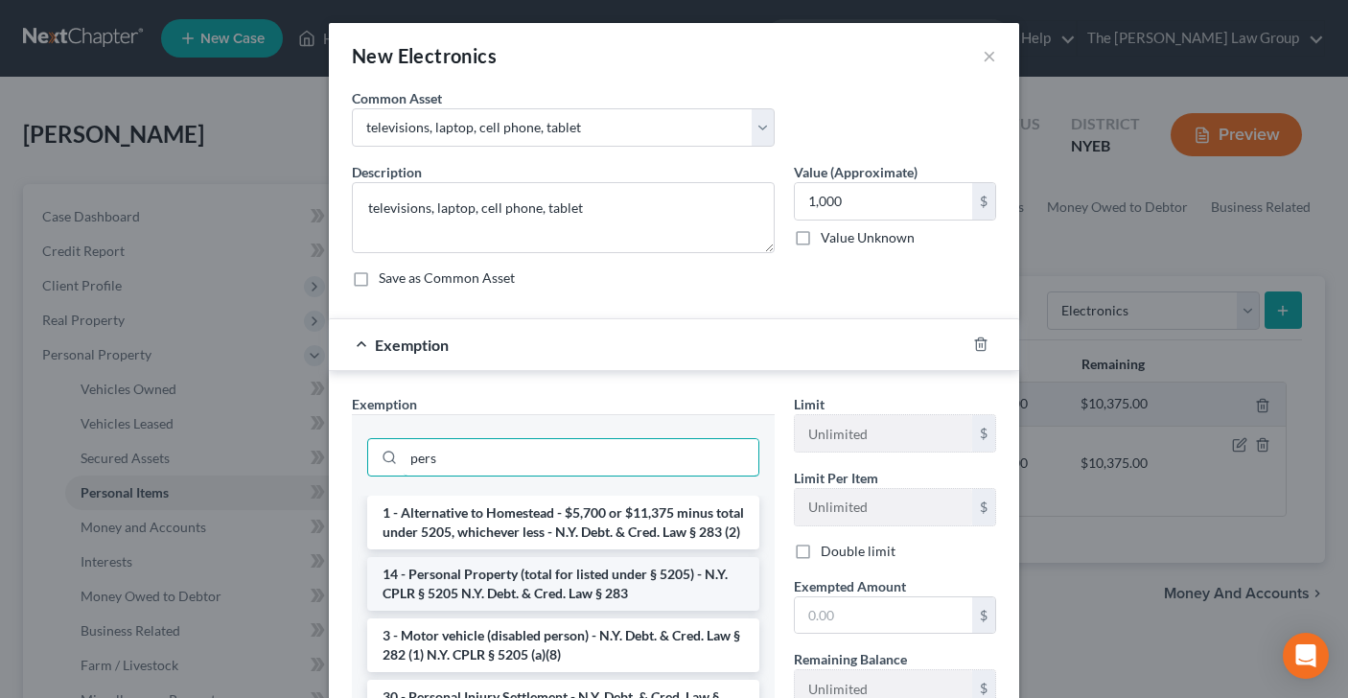
type input "pers"
click at [522, 607] on li "14 - Personal Property (total for listed under § 5205) - N.Y. CPLR § 5205 N.Y. …" at bounding box center [563, 584] width 392 height 54
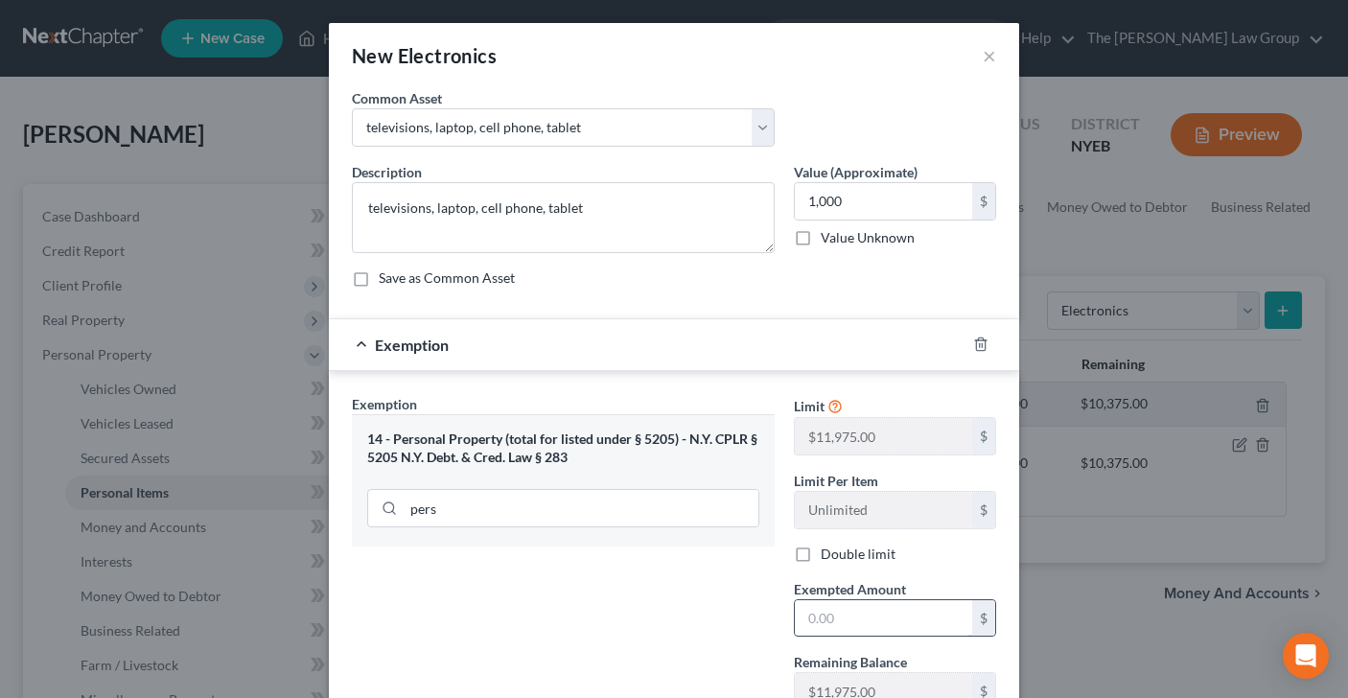
click at [834, 622] on input "text" at bounding box center [883, 618] width 177 height 36
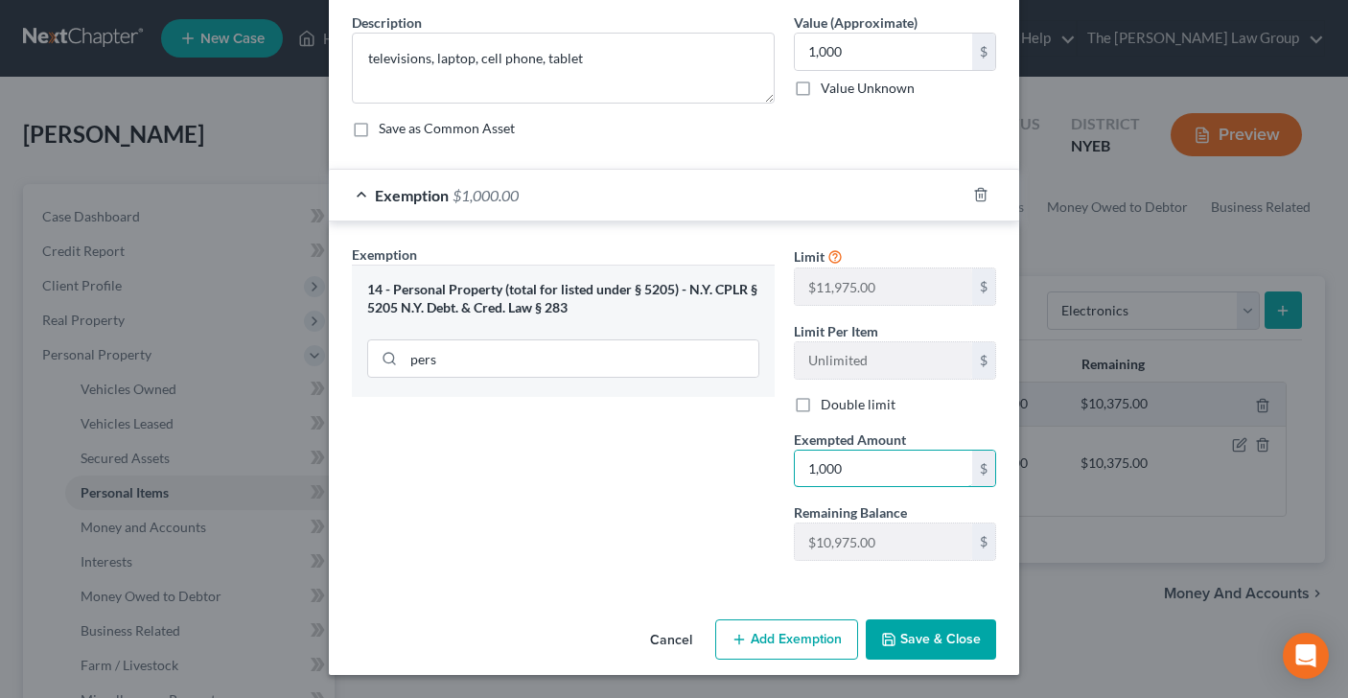
type input "1,000"
click at [954, 642] on button "Save & Close" at bounding box center [931, 639] width 130 height 40
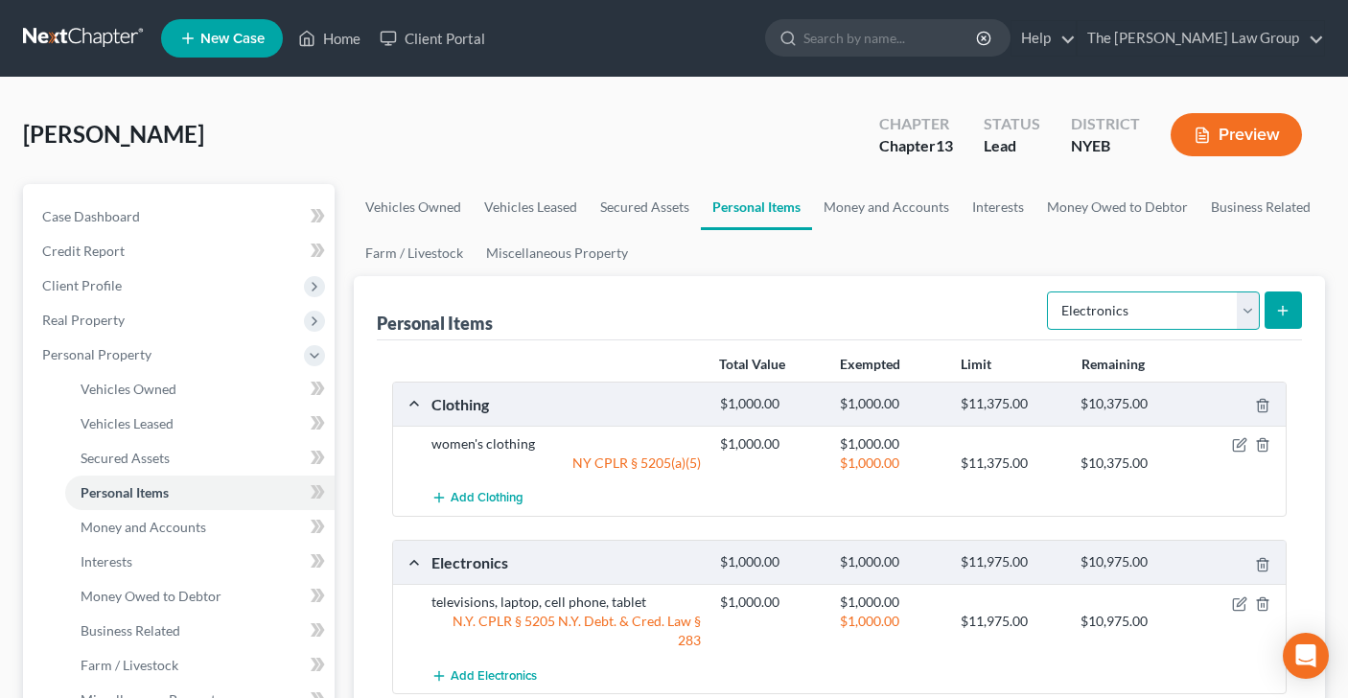
click at [1246, 307] on select "Select Item Type Clothing Collectibles Of Value Electronics Firearms Household …" at bounding box center [1153, 310] width 213 height 38
select select "household_goods"
click at [1280, 314] on icon "submit" at bounding box center [1282, 310] width 15 height 15
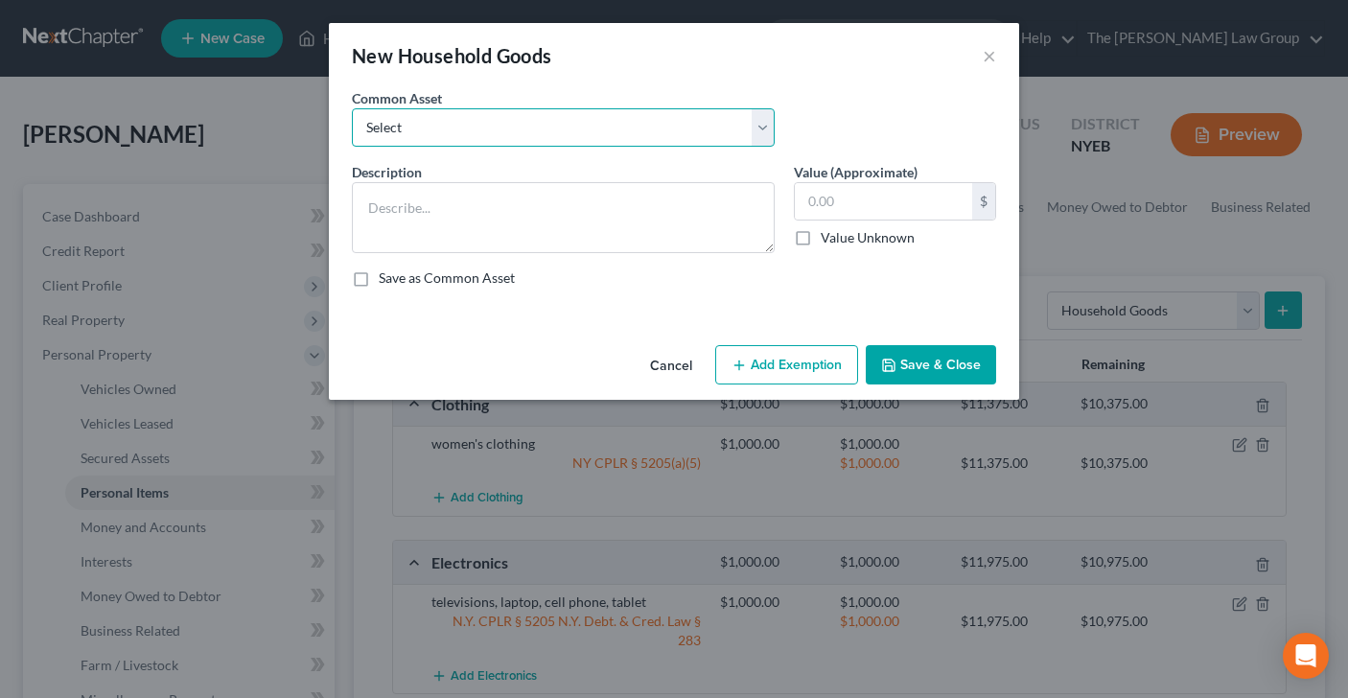
click at [762, 124] on select "Select sofa, coffee table, side tables, dining room set and bedroom set sofa, c…" at bounding box center [563, 127] width 423 height 38
select select "2"
type textarea "sofa, coffee table, side tables, dining room set and bedroom set"
type input "2,000.00"
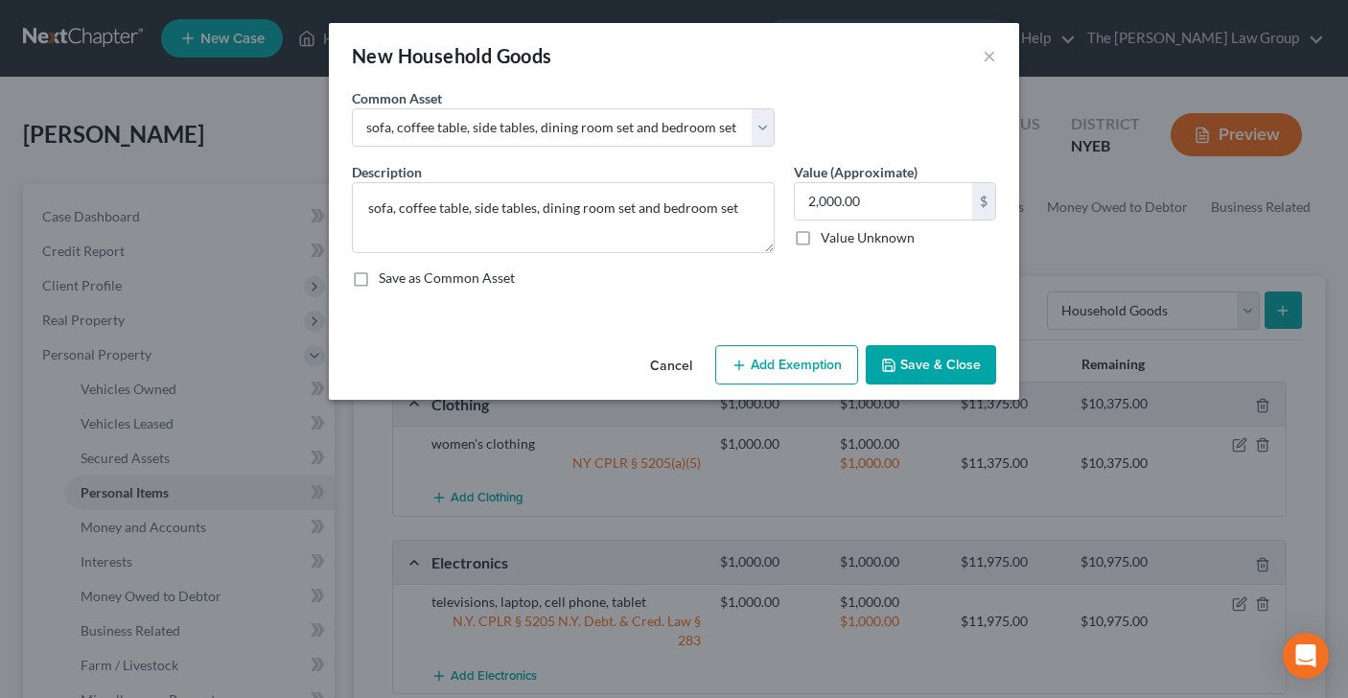
click at [789, 361] on button "Add Exemption" at bounding box center [786, 365] width 143 height 40
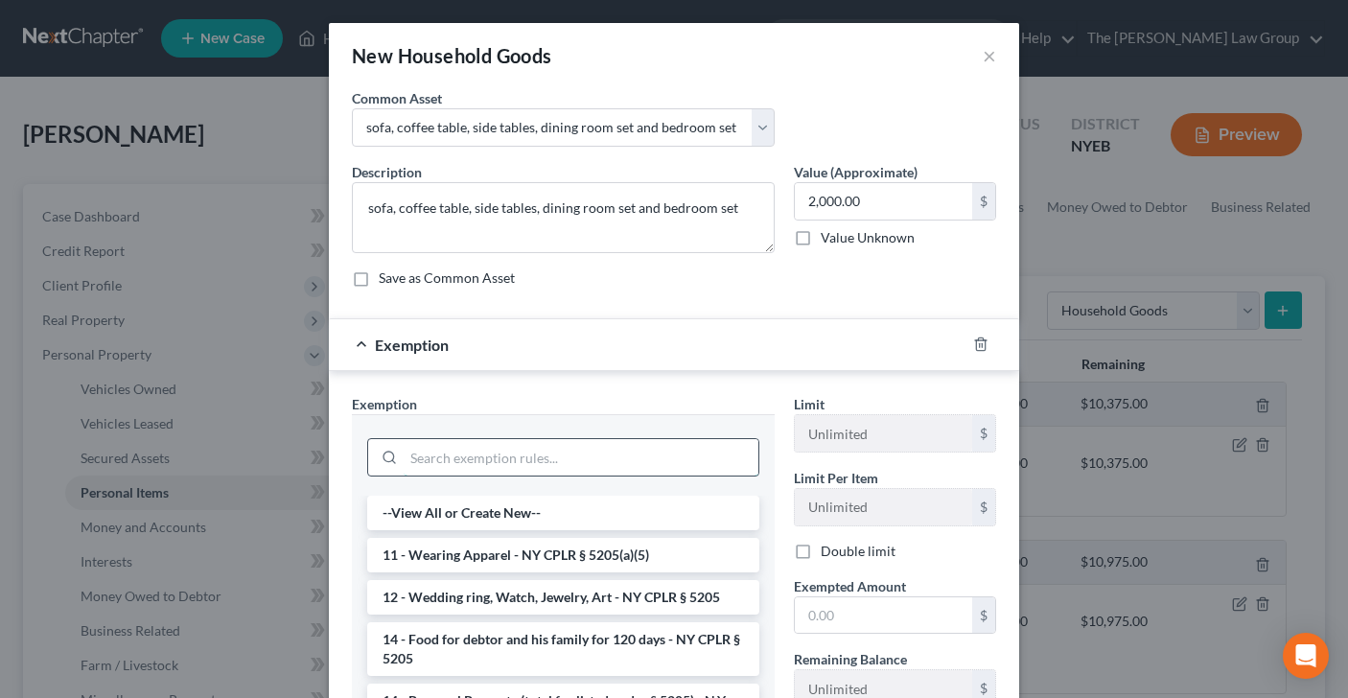
click at [504, 455] on input "search" at bounding box center [581, 457] width 355 height 36
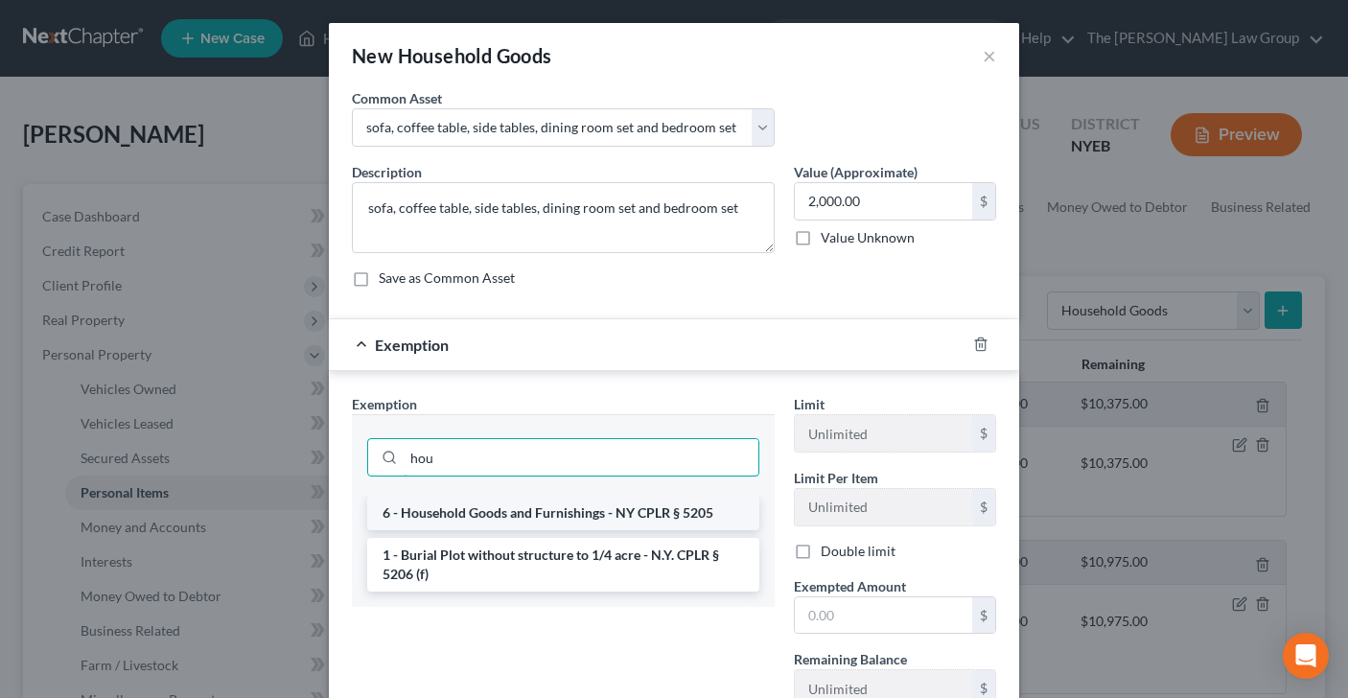
type input "hou"
click at [494, 518] on li "6 - Household Goods and Furnishings - NY CPLR § 5205" at bounding box center [563, 513] width 392 height 35
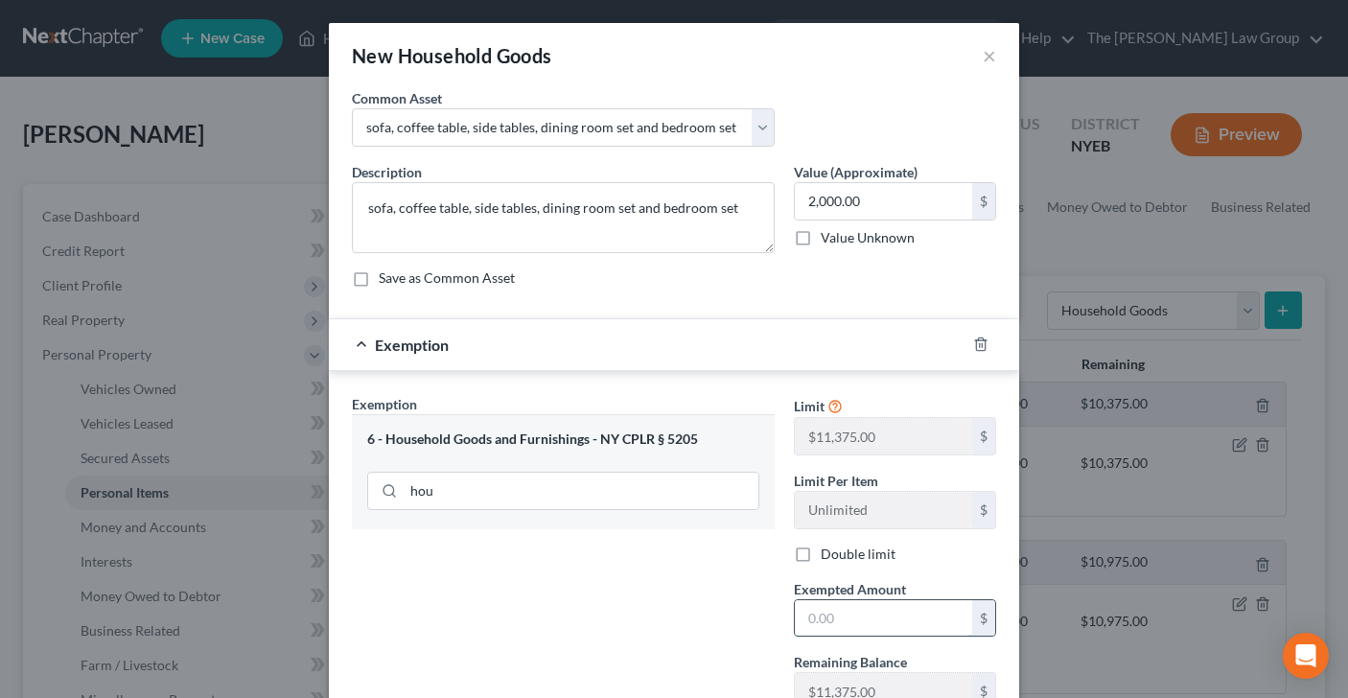
click at [846, 617] on input "text" at bounding box center [883, 618] width 177 height 36
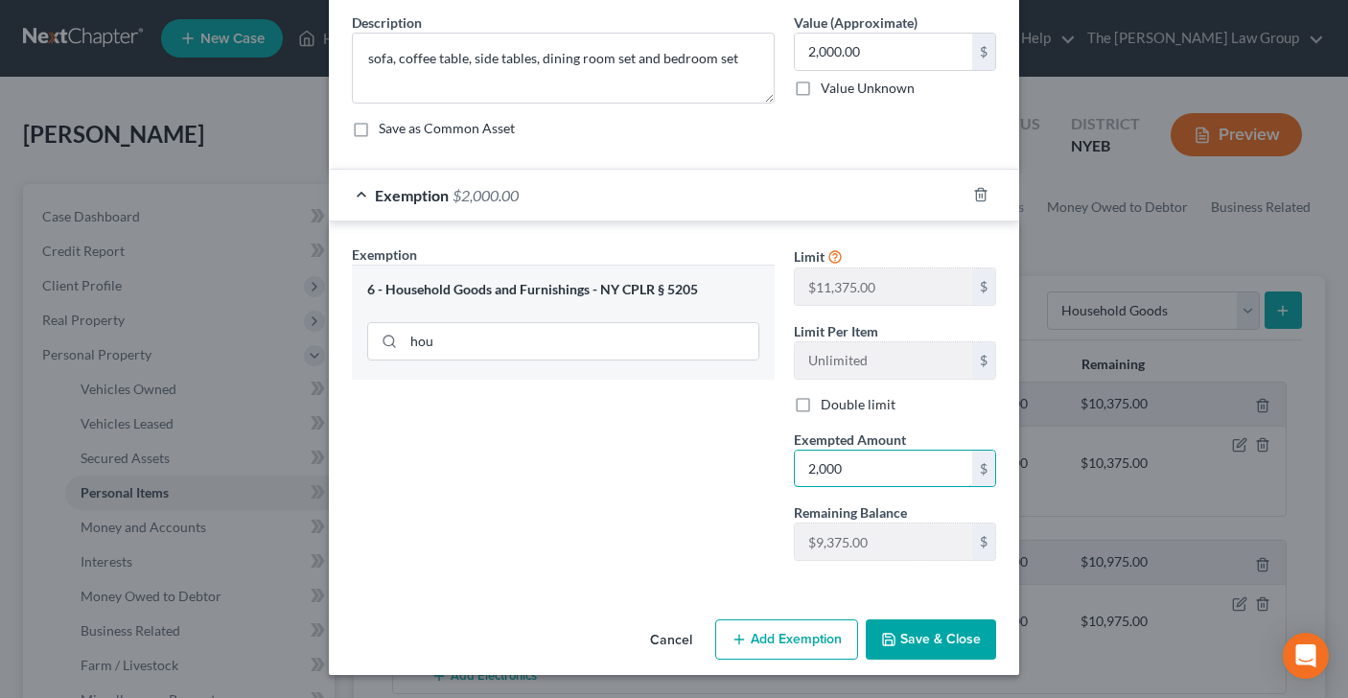
type input "2,000"
click at [953, 653] on button "Save & Close" at bounding box center [931, 639] width 130 height 40
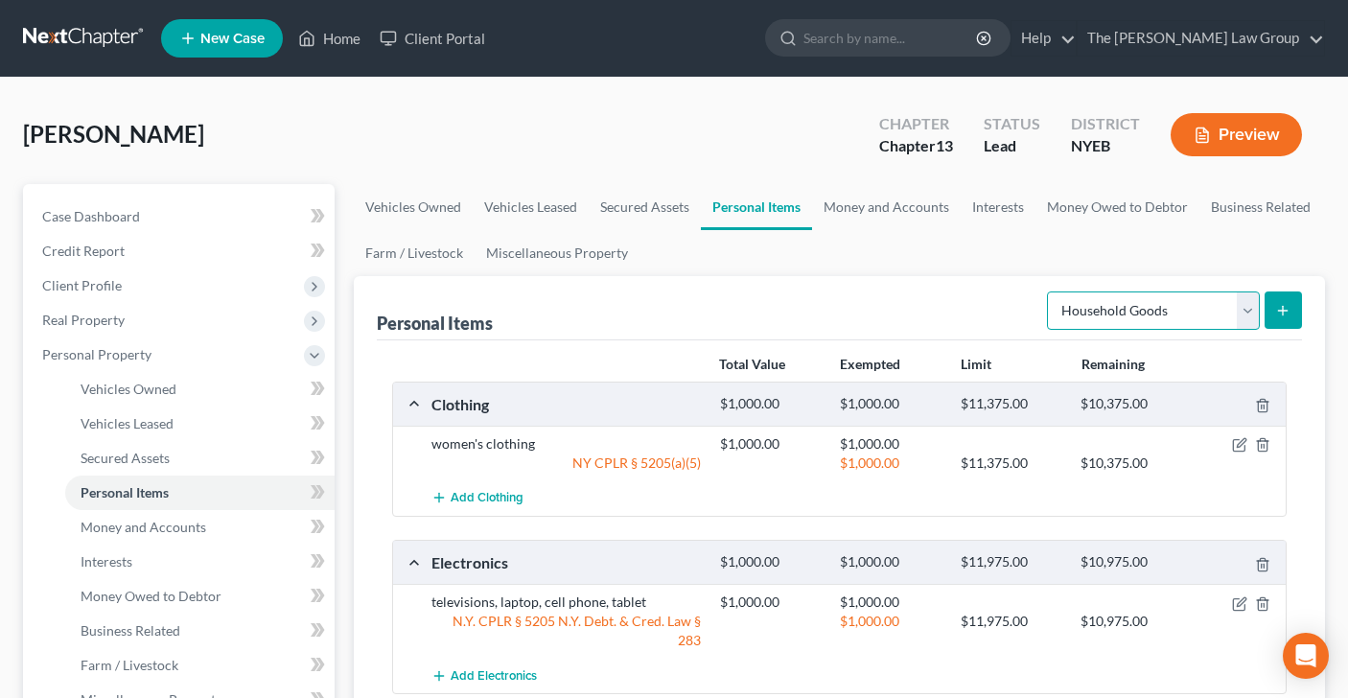
click at [1240, 312] on select "Select Item Type Clothing Collectibles Of Value Electronics Firearms Household …" at bounding box center [1153, 310] width 213 height 38
select select "jewelry"
click at [1270, 316] on button "submit" at bounding box center [1282, 309] width 37 height 37
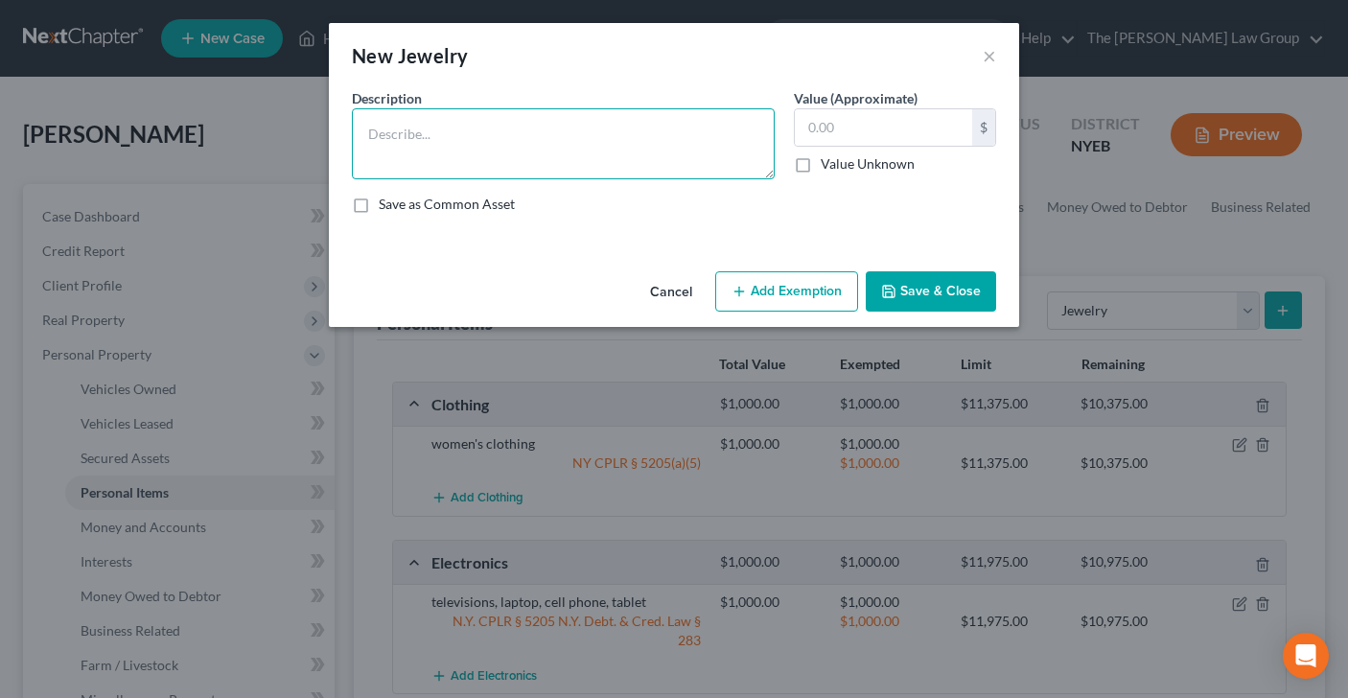
click at [538, 125] on textarea at bounding box center [563, 143] width 423 height 71
type textarea "necklace and watch"
click at [833, 121] on input "text" at bounding box center [883, 127] width 177 height 36
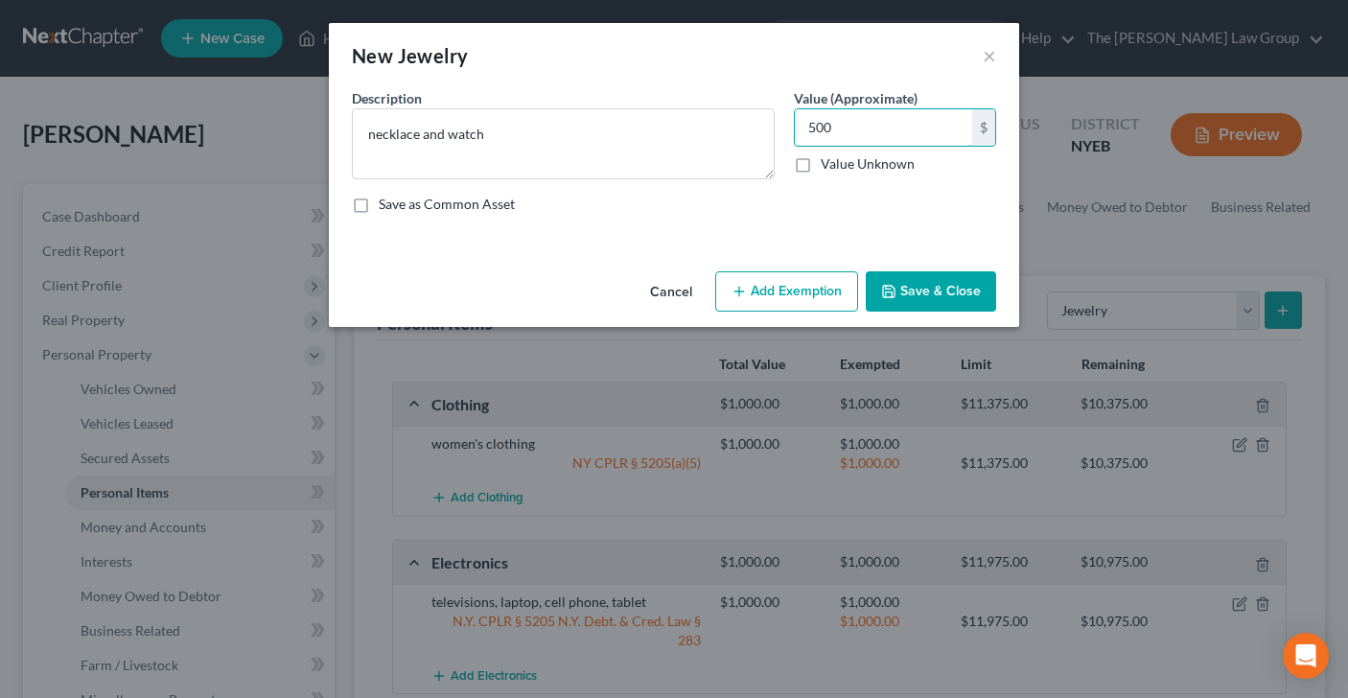
type input "500"
click at [812, 298] on button "Add Exemption" at bounding box center [786, 291] width 143 height 40
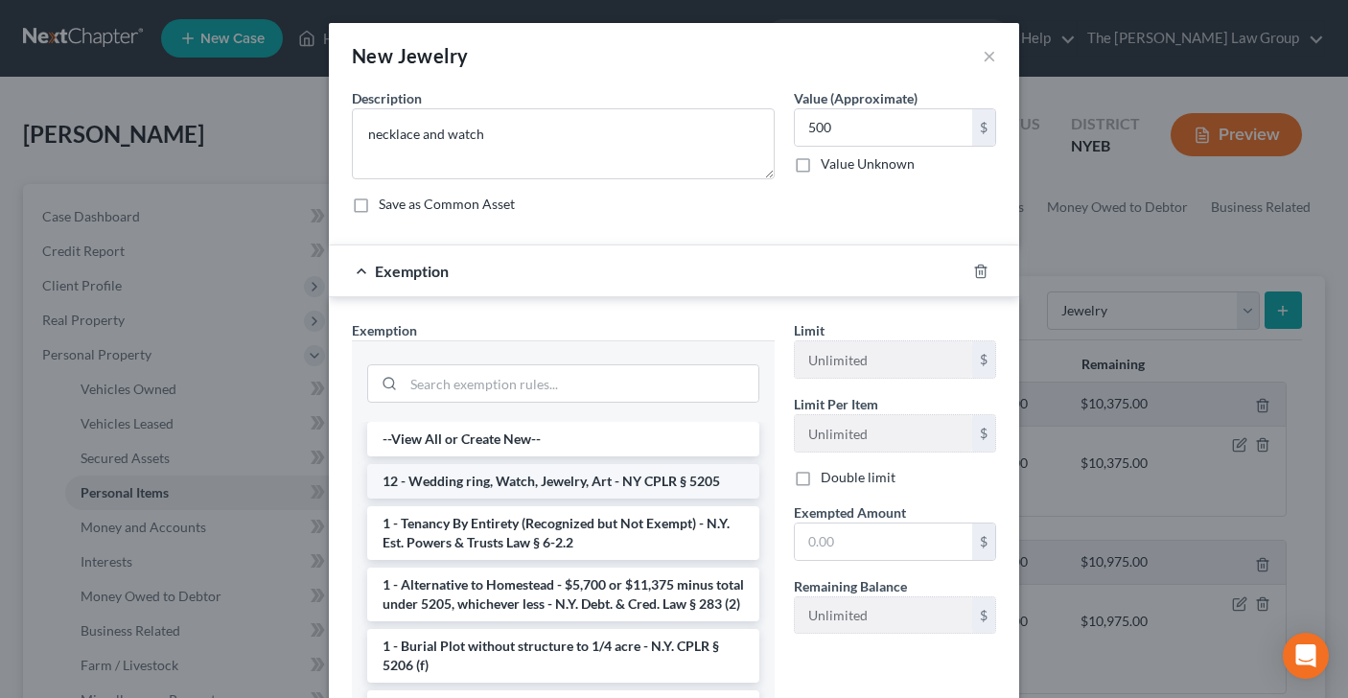
click at [578, 474] on li "12 - Wedding ring, Watch, Jewelry, Art - NY CPLR § 5205" at bounding box center [563, 481] width 392 height 35
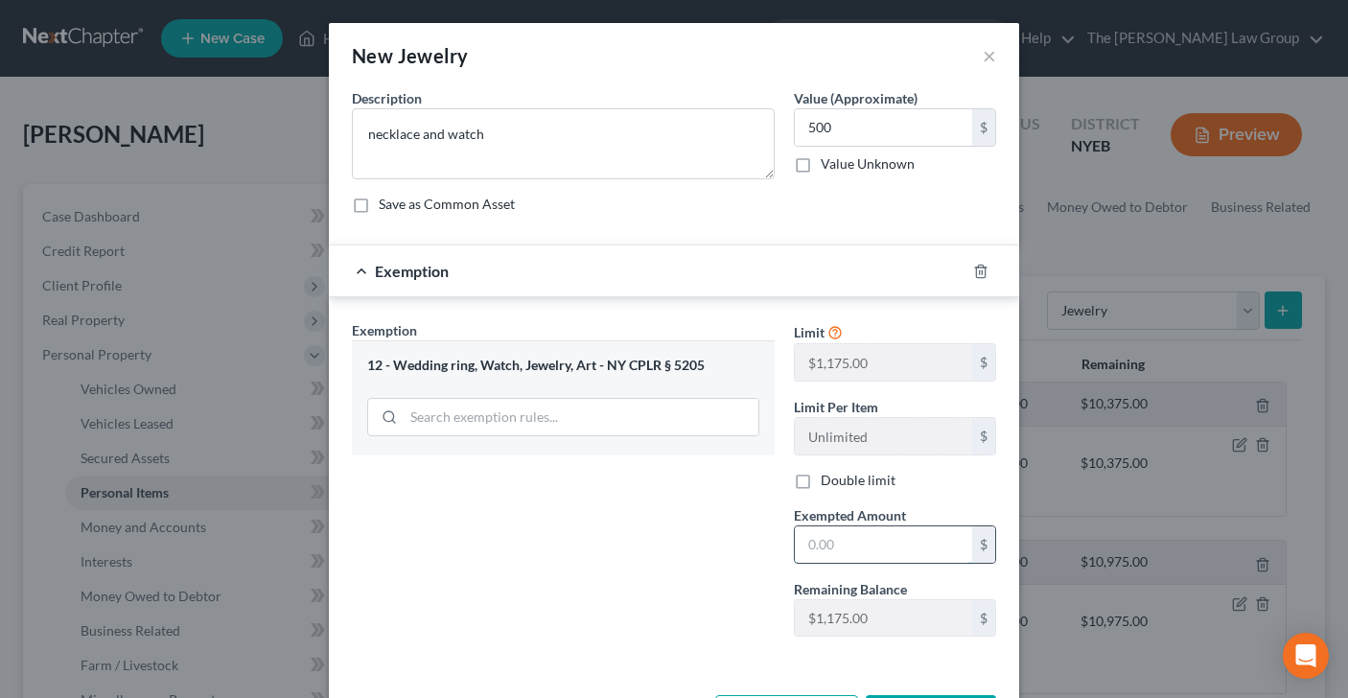
click at [870, 555] on input "text" at bounding box center [883, 544] width 177 height 36
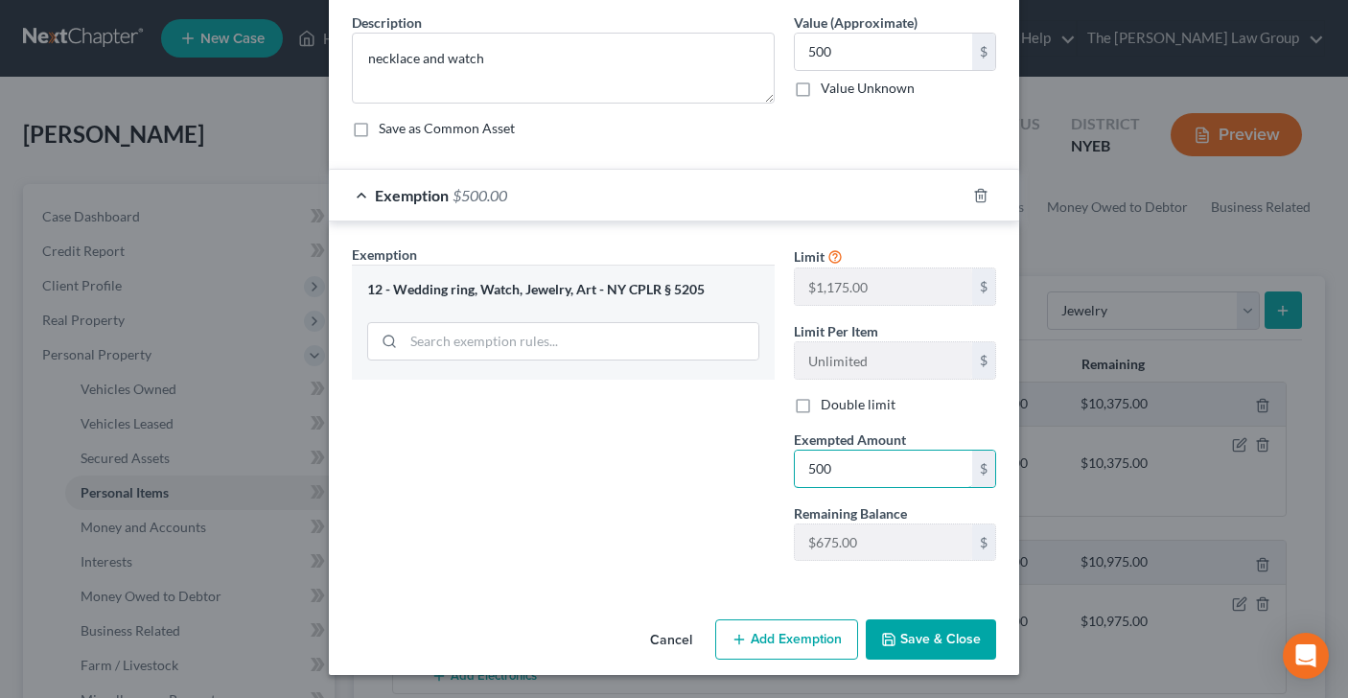
type input "500"
click at [889, 638] on icon "button" at bounding box center [888, 639] width 15 height 15
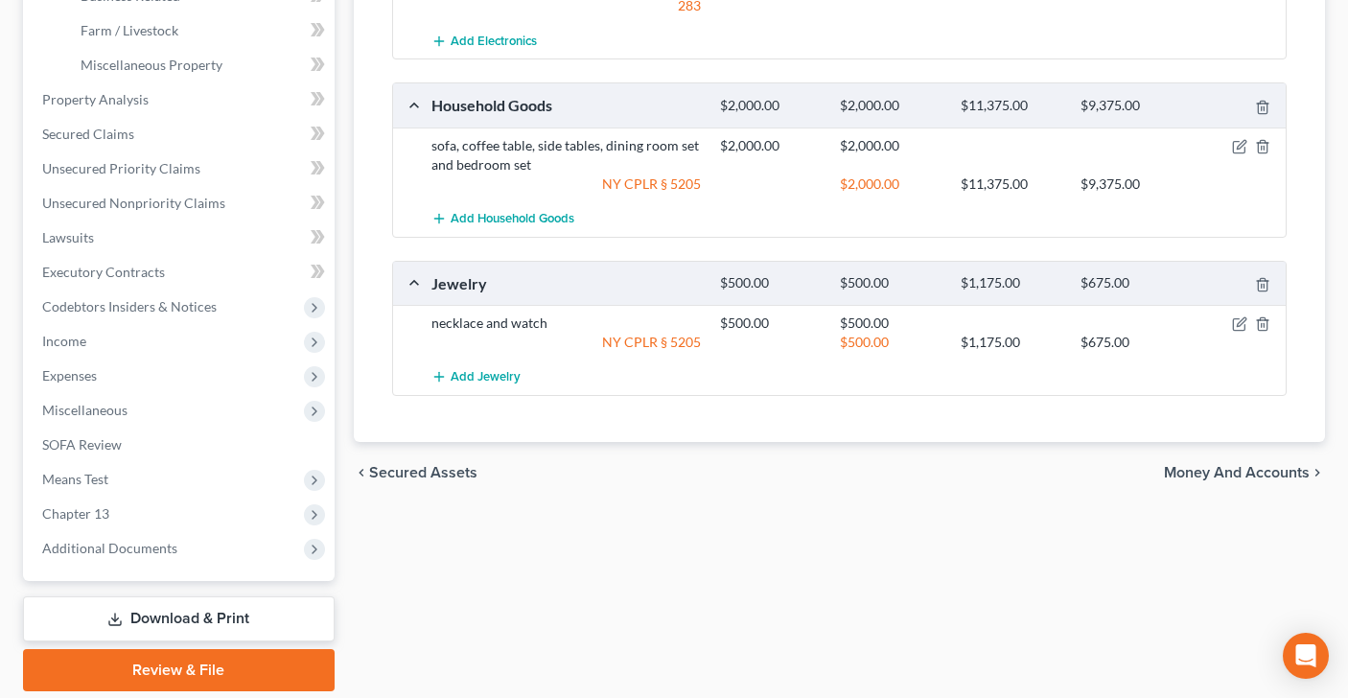
scroll to position [699, 0]
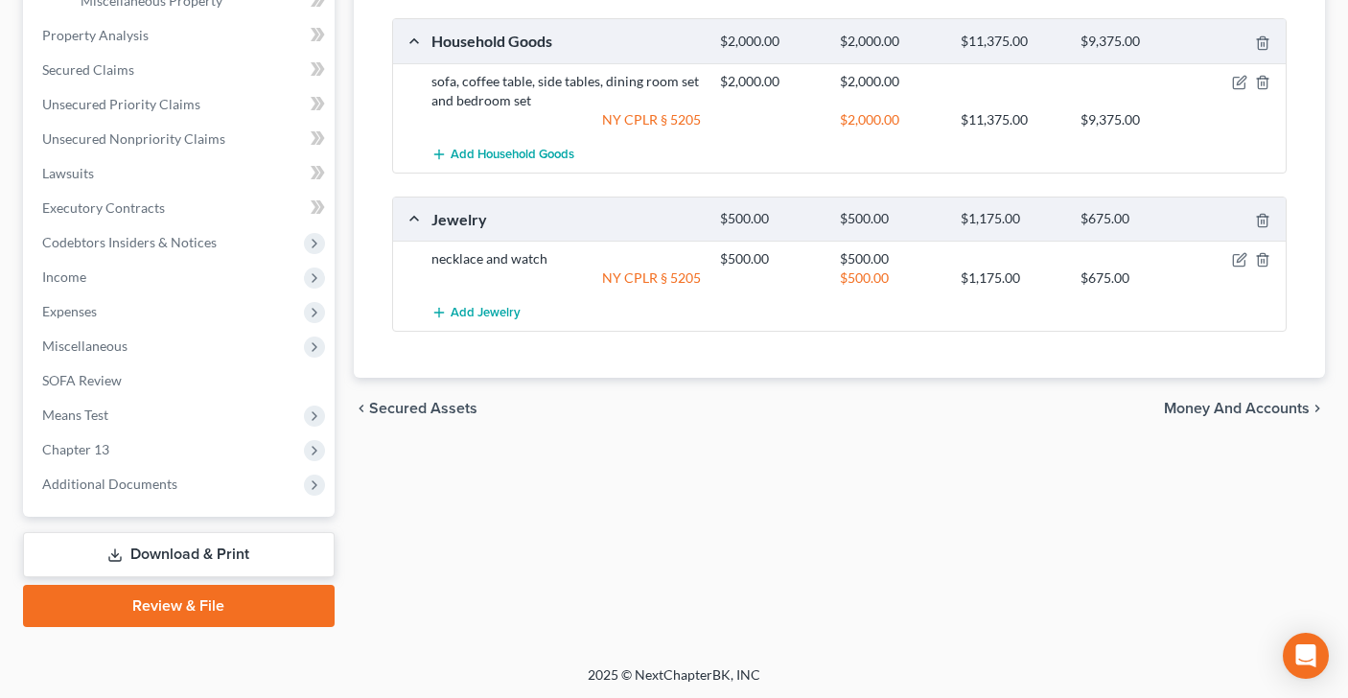
click at [1244, 401] on span "Money and Accounts" at bounding box center [1237, 408] width 146 height 15
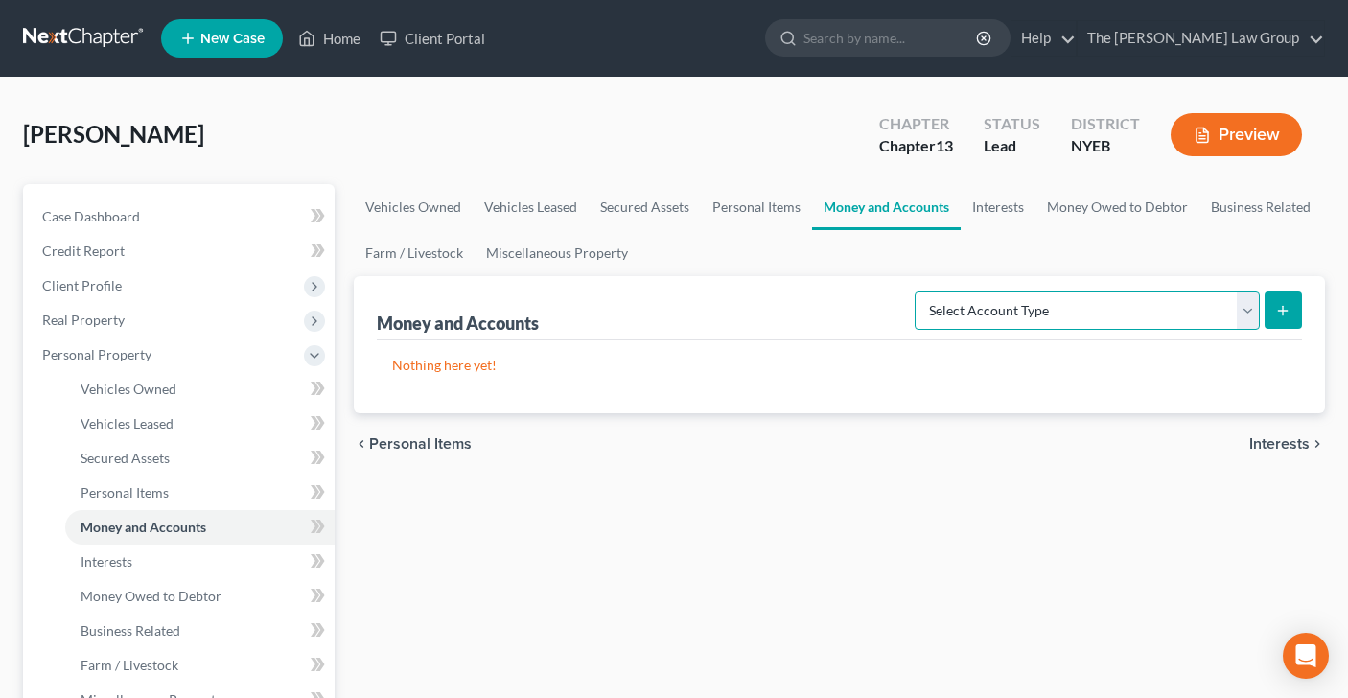
click at [1242, 306] on select "Select Account Type Brokerage Cash on Hand Certificates of Deposit Checking Acc…" at bounding box center [1087, 310] width 345 height 38
select select "checking"
click at [1288, 303] on icon "submit" at bounding box center [1282, 310] width 15 height 15
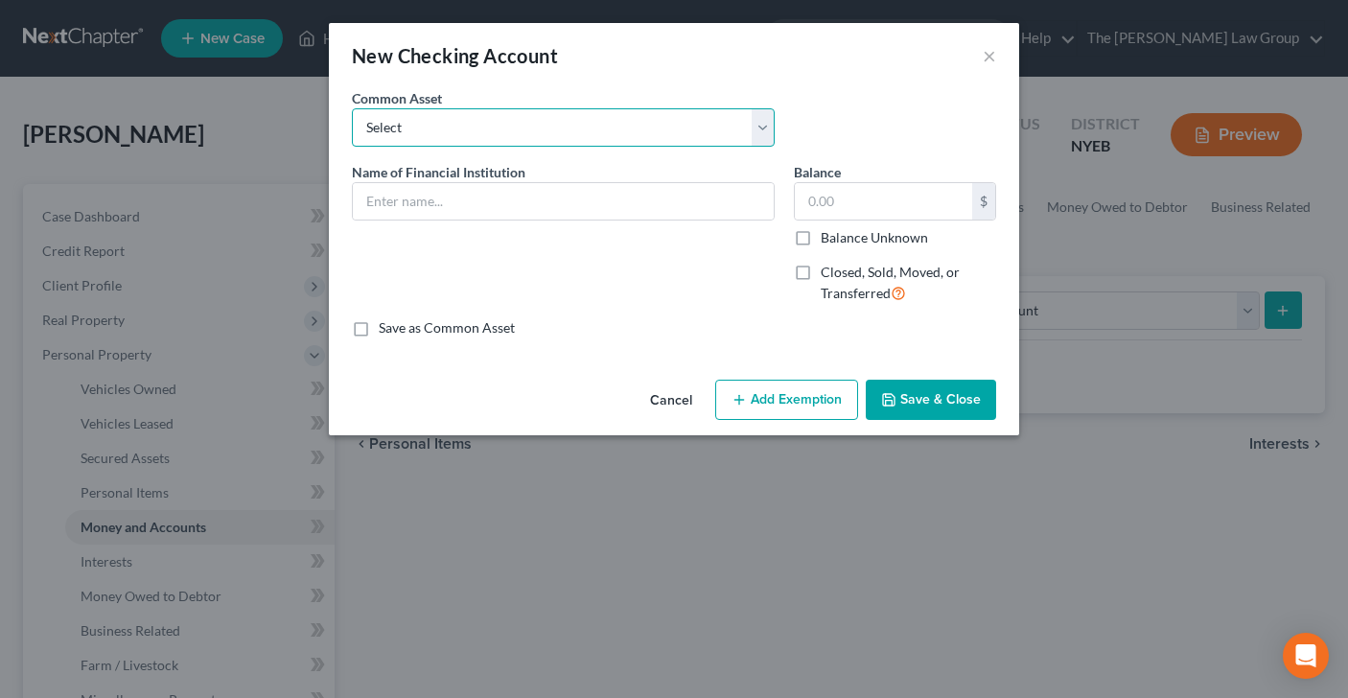
click at [757, 124] on select "Select Bank of America Citibank Capital One Apple Bank [US_STATE] Community Ban…" at bounding box center [563, 127] width 423 height 38
select select "7"
type input "Chase Bank"
click at [873, 210] on input "4,000.00" at bounding box center [883, 201] width 177 height 36
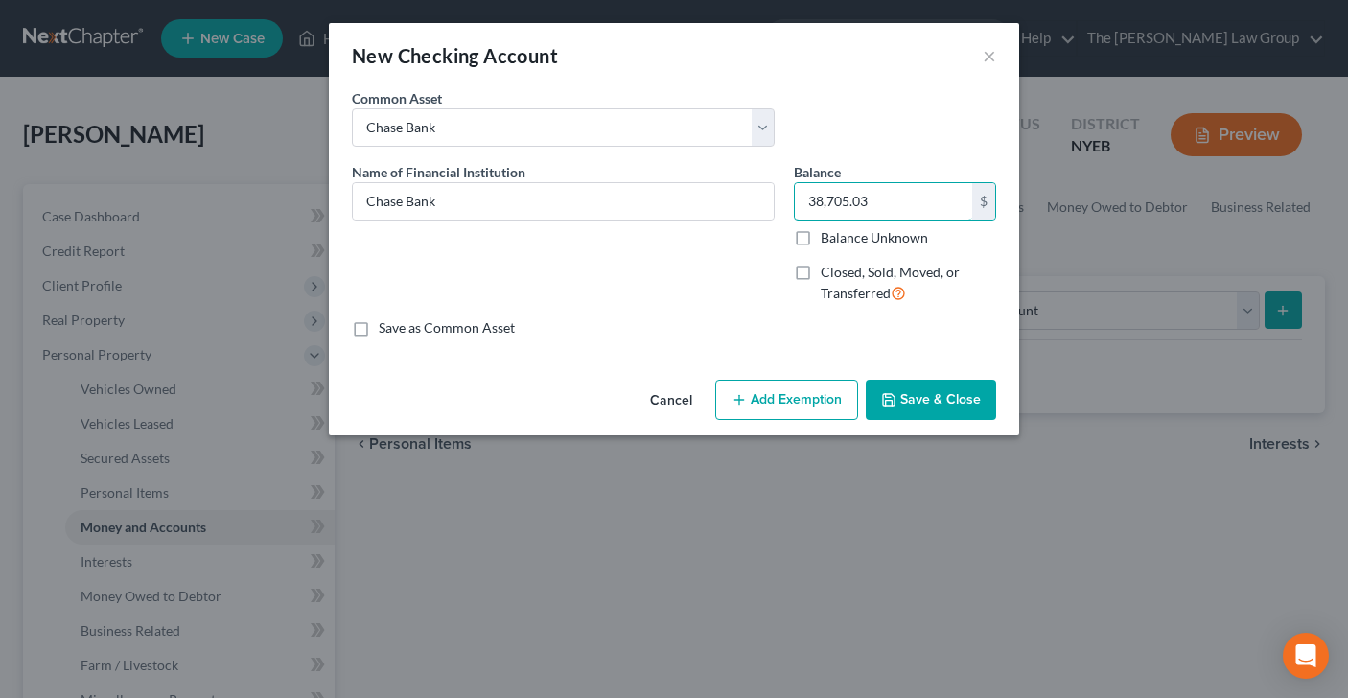
type input "38,705.03"
click at [800, 400] on button "Add Exemption" at bounding box center [786, 400] width 143 height 40
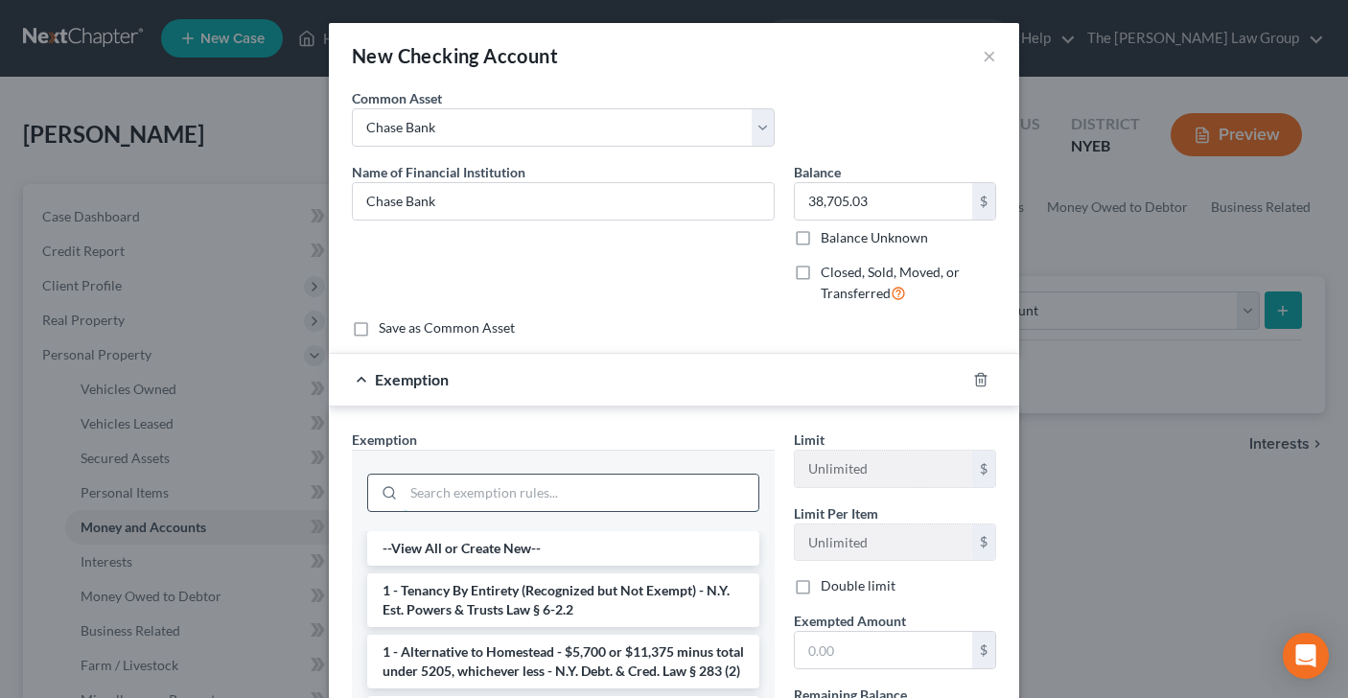
click at [583, 497] on input "search" at bounding box center [581, 493] width 355 height 36
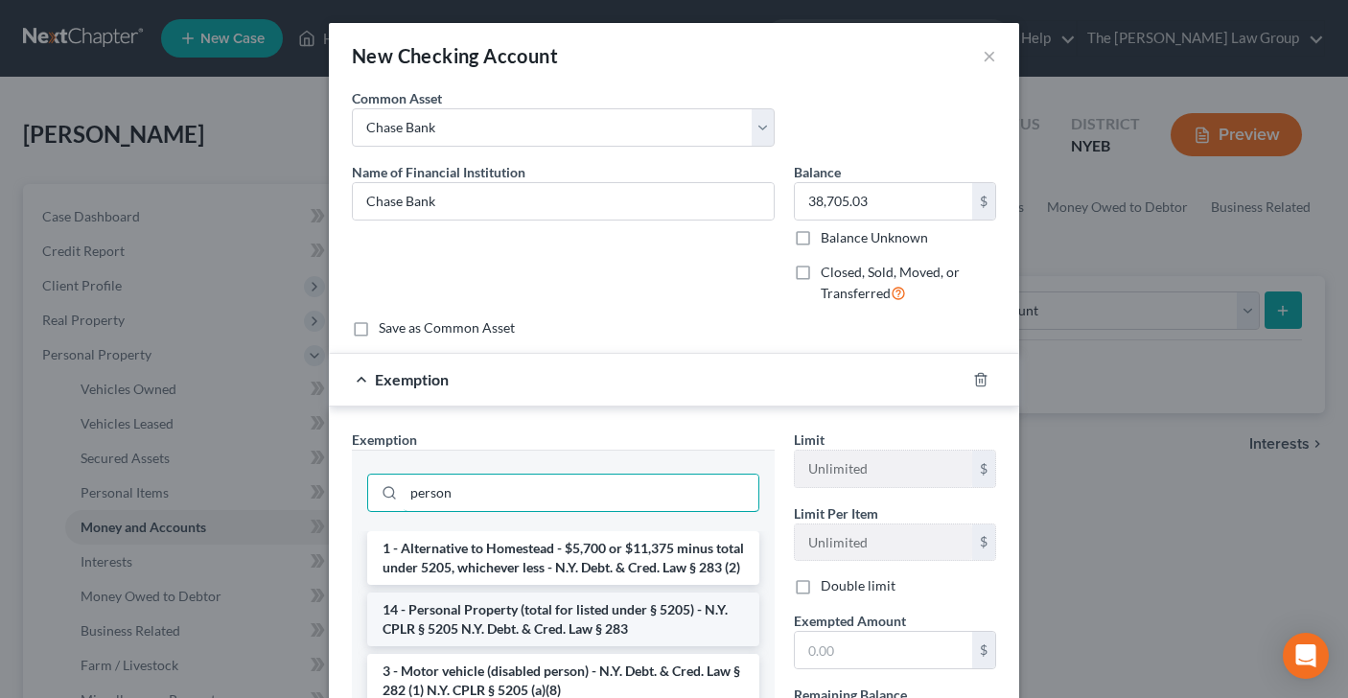
type input "person"
click at [613, 635] on li "14 - Personal Property (total for listed under § 5205) - N.Y. CPLR § 5205 N.Y. …" at bounding box center [563, 619] width 392 height 54
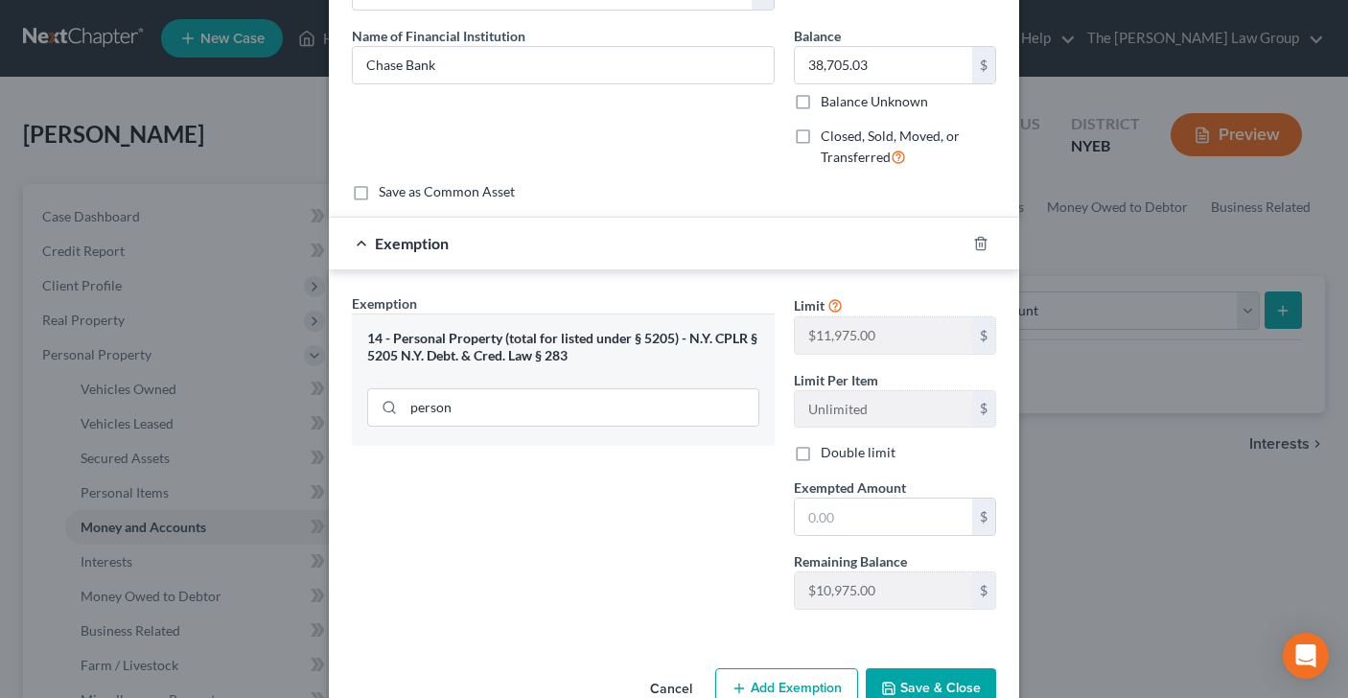
scroll to position [184, 0]
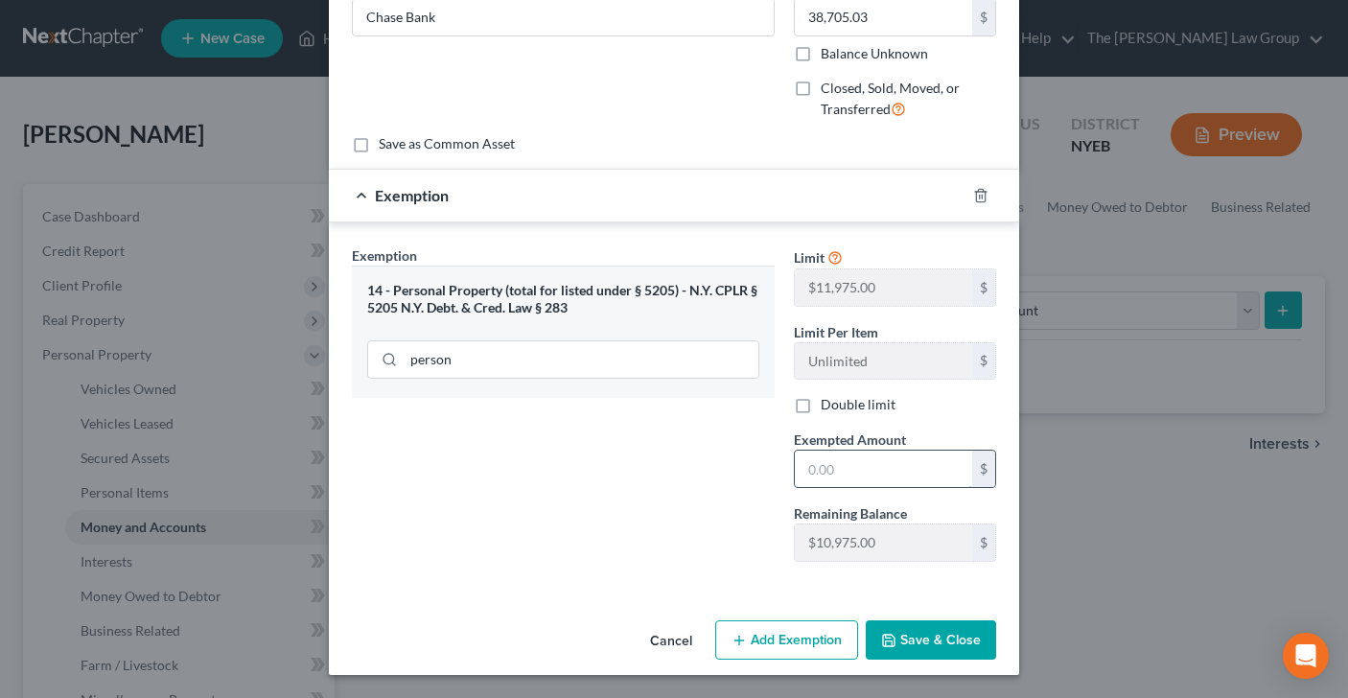
click at [863, 465] on input "text" at bounding box center [883, 469] width 177 height 36
type input "10,975"
click at [935, 655] on button "Save & Close" at bounding box center [931, 640] width 130 height 40
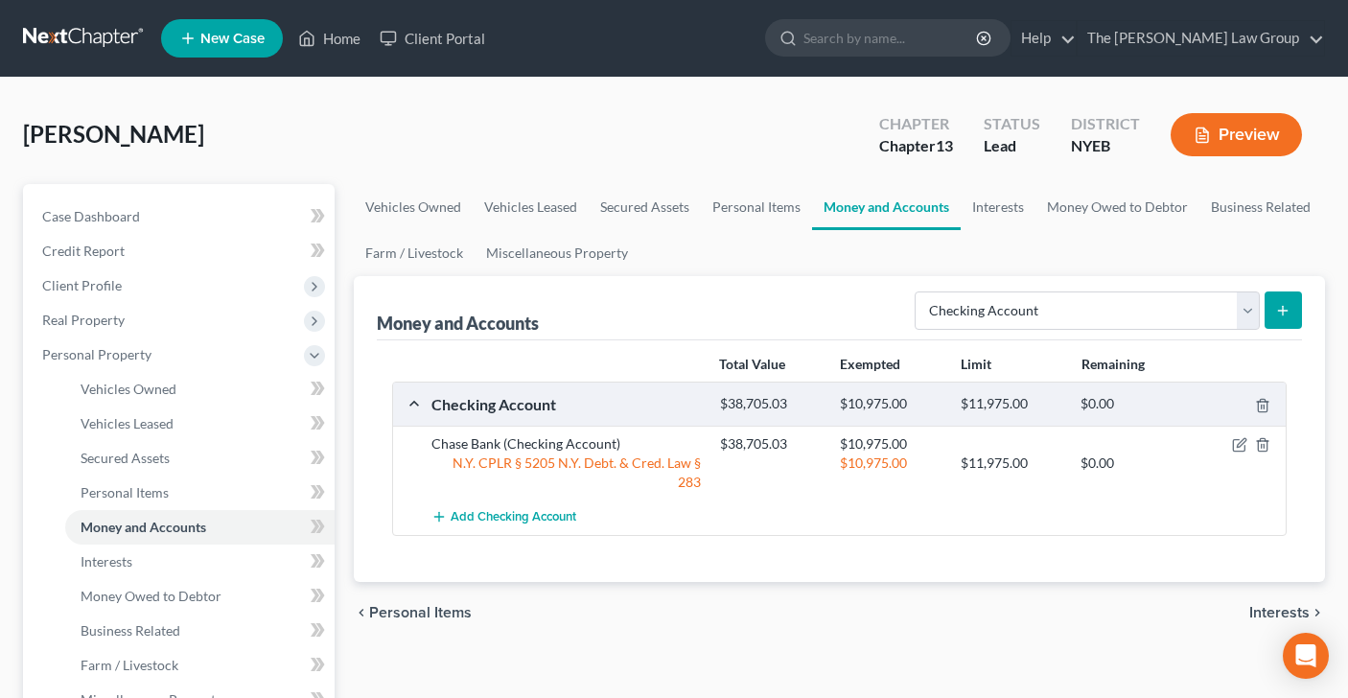
click at [1264, 605] on span "Interests" at bounding box center [1279, 612] width 60 height 15
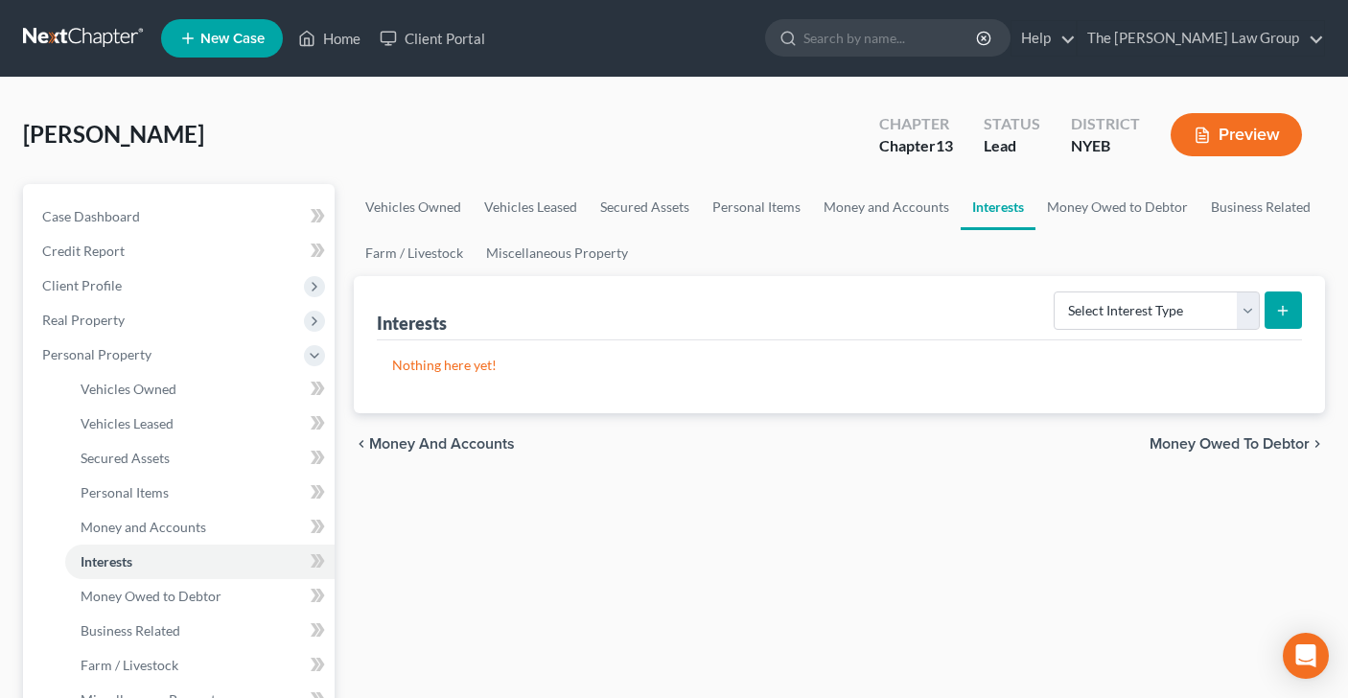
click at [1249, 438] on span "Money Owed to Debtor" at bounding box center [1229, 443] width 160 height 15
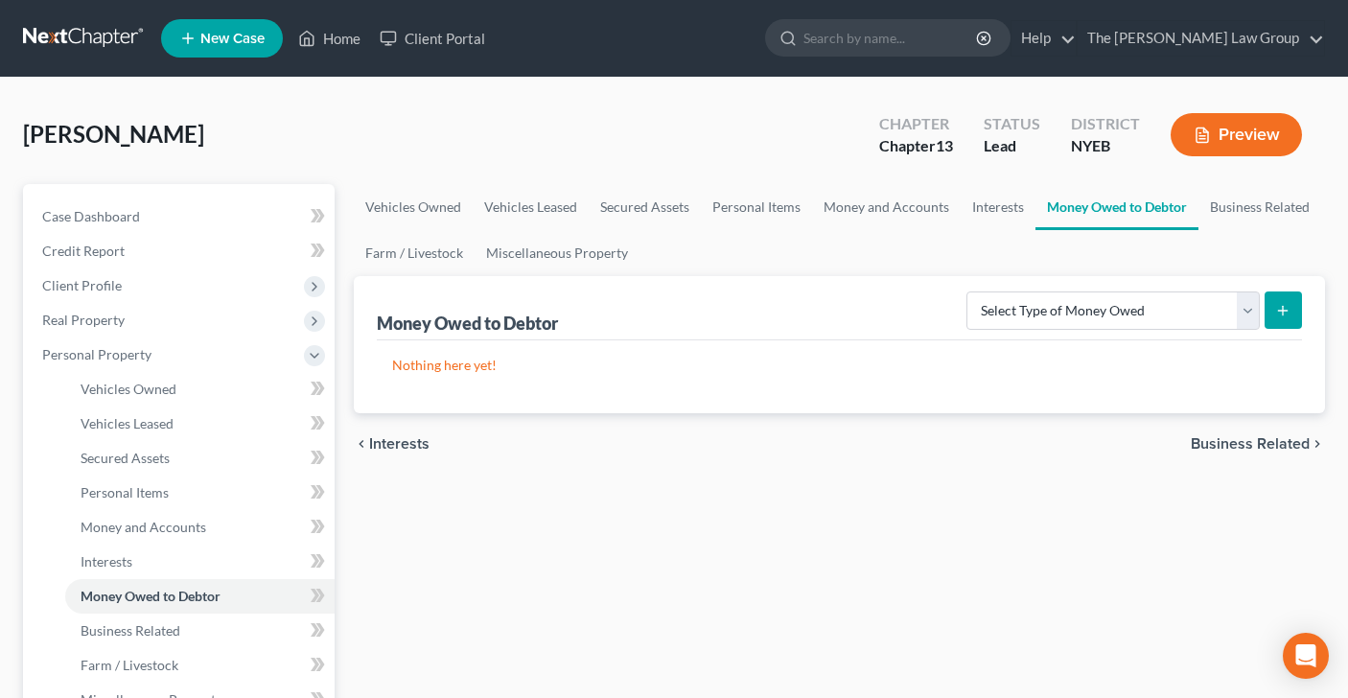
click at [1225, 436] on span "Business Related" at bounding box center [1250, 443] width 119 height 15
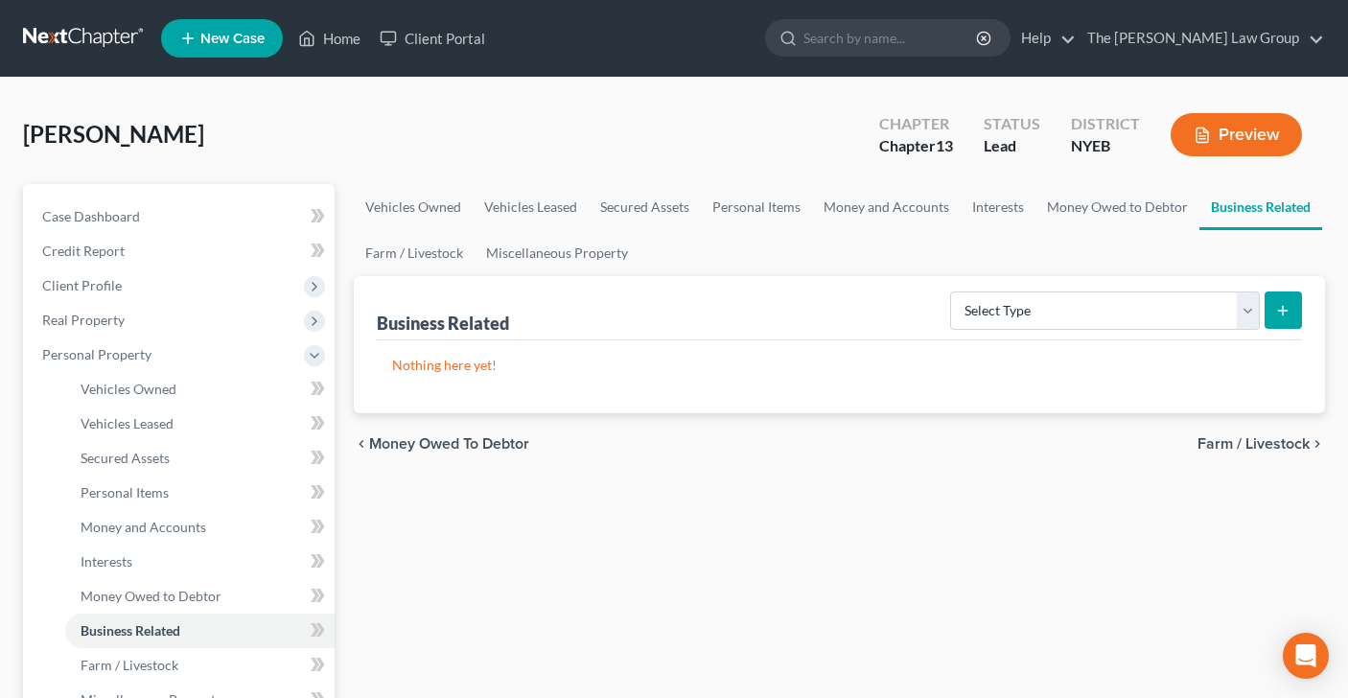
click at [1213, 441] on span "Farm / Livestock" at bounding box center [1253, 443] width 112 height 15
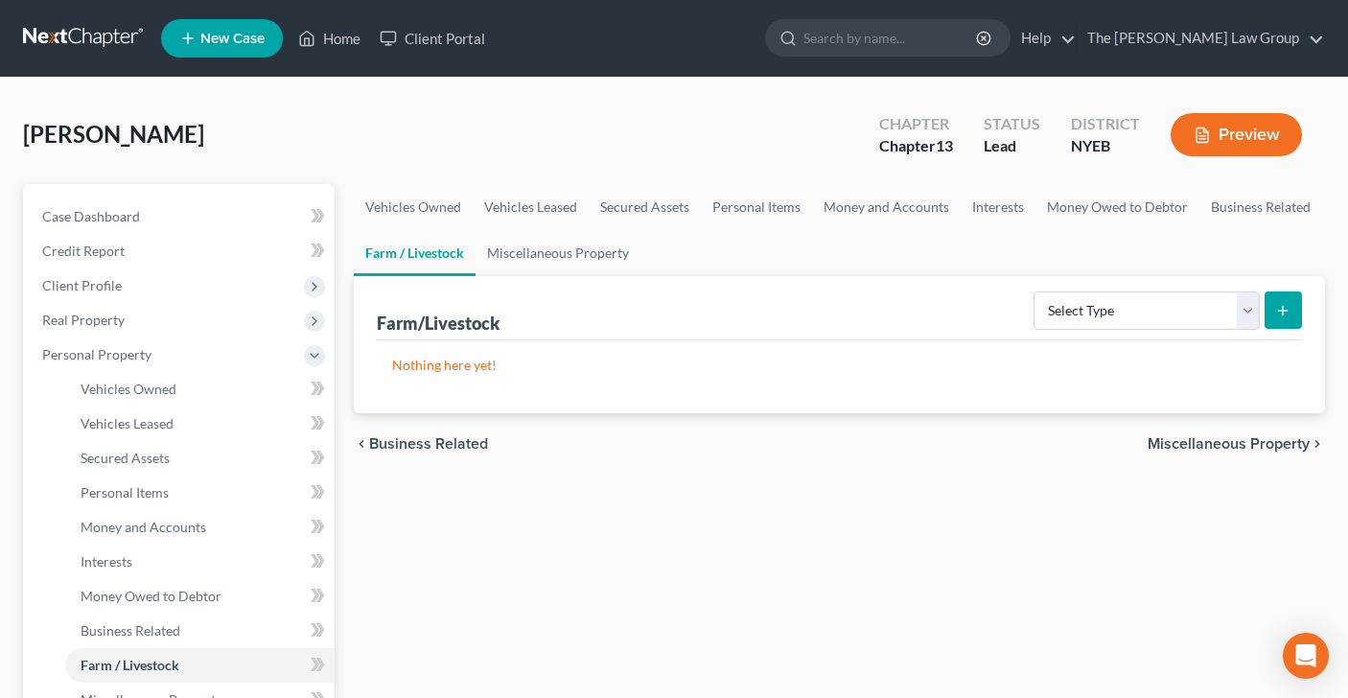
click at [1213, 441] on span "Miscellaneous Property" at bounding box center [1229, 443] width 162 height 15
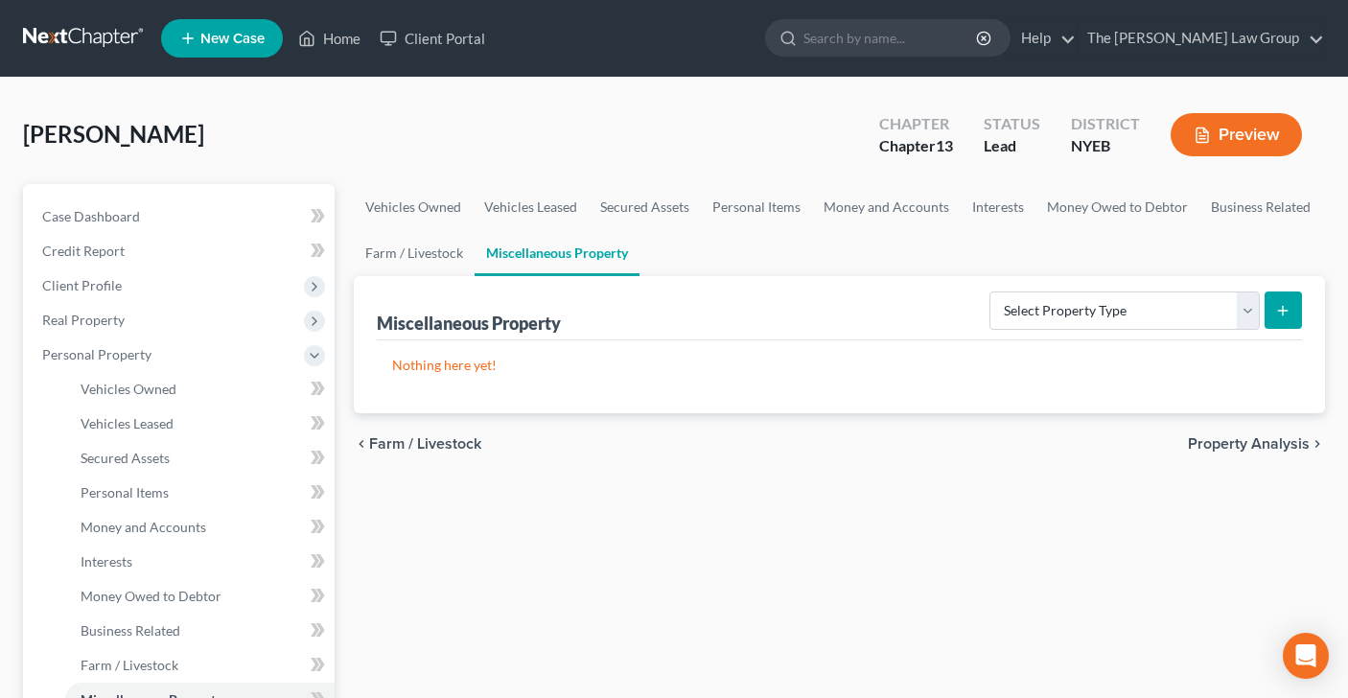
click at [1213, 441] on span "Property Analysis" at bounding box center [1249, 443] width 122 height 15
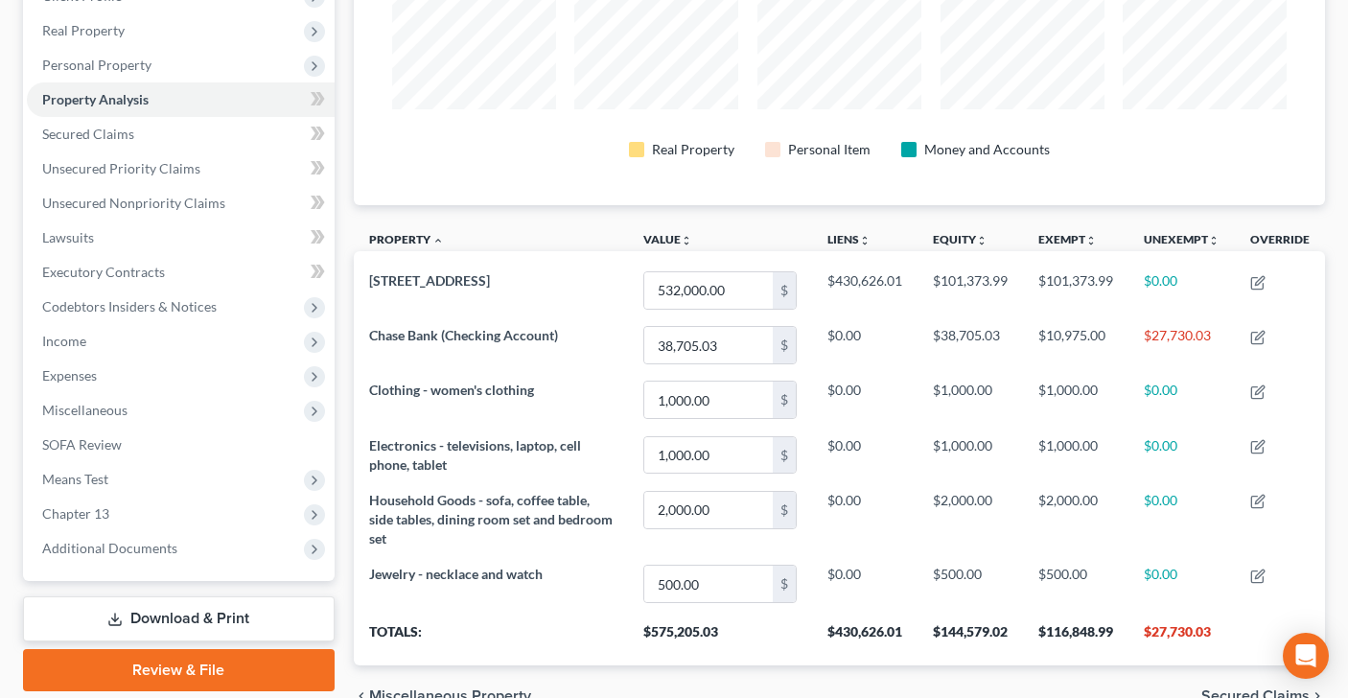
scroll to position [390, 0]
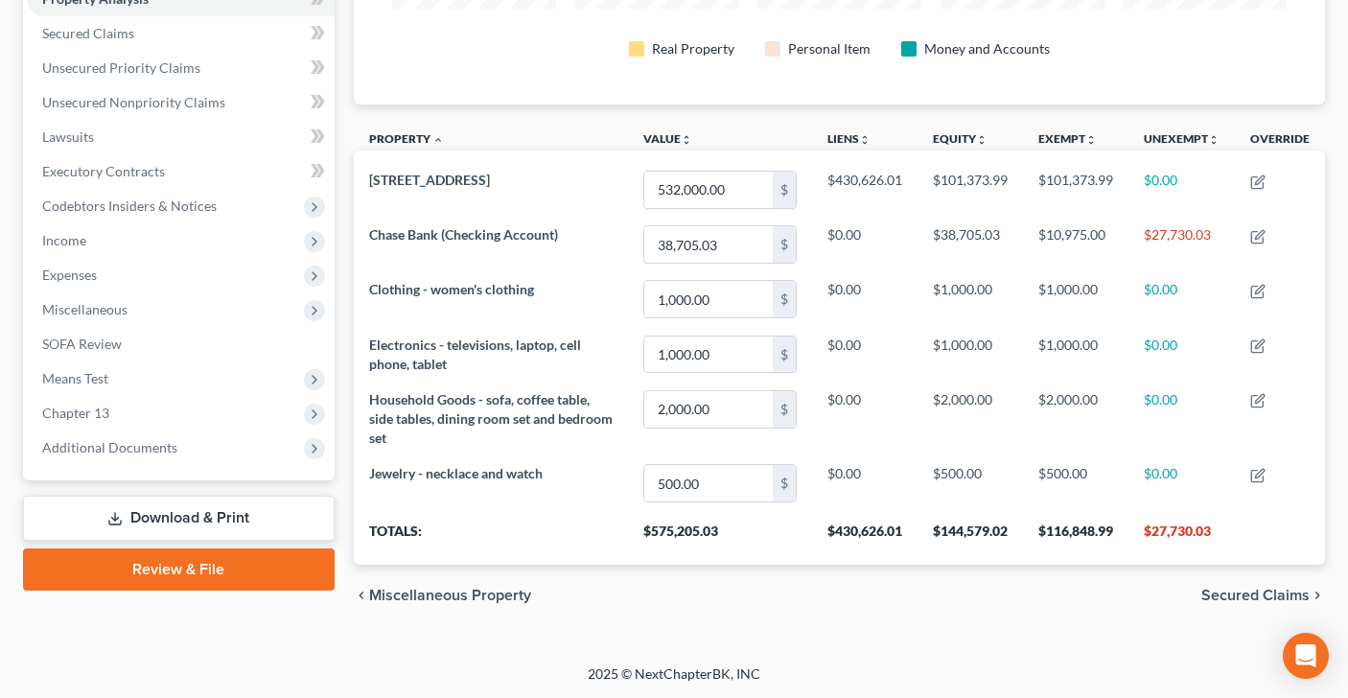
click at [1237, 593] on span "Secured Claims" at bounding box center [1255, 595] width 108 height 15
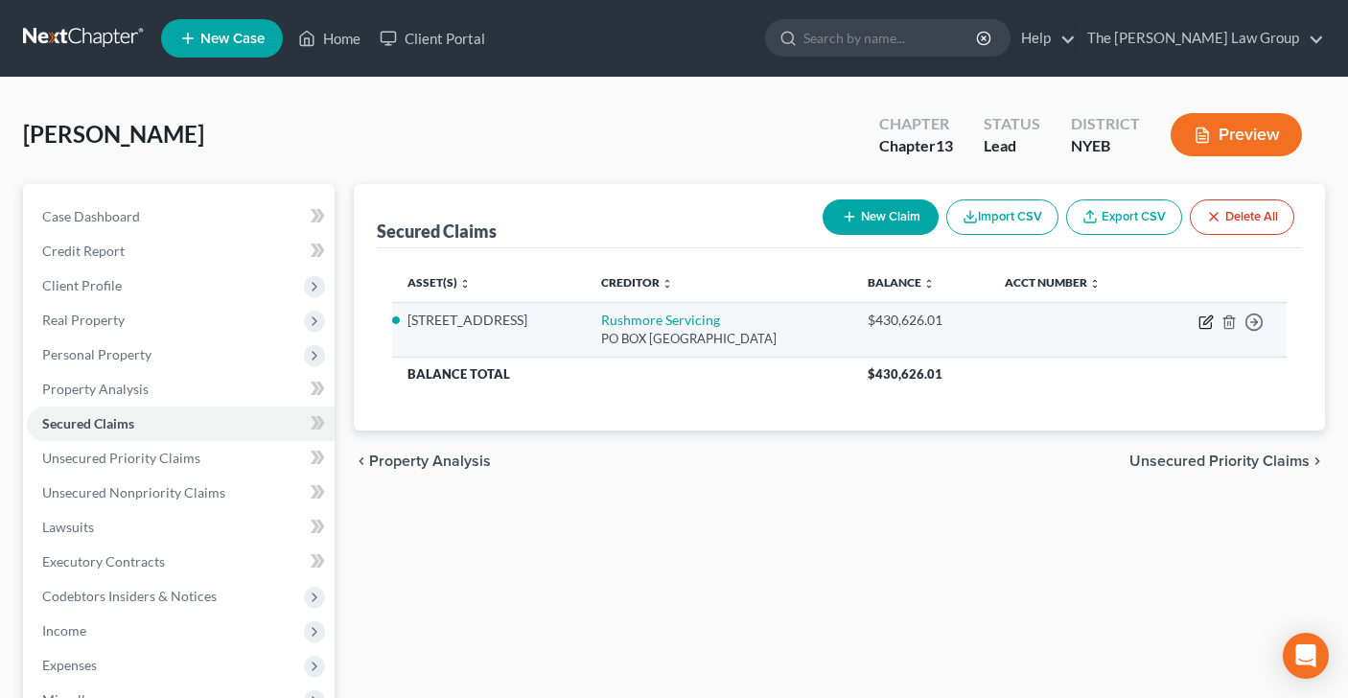
click at [1204, 322] on icon "button" at bounding box center [1207, 319] width 9 height 9
select select "36"
select select "4"
select select "0"
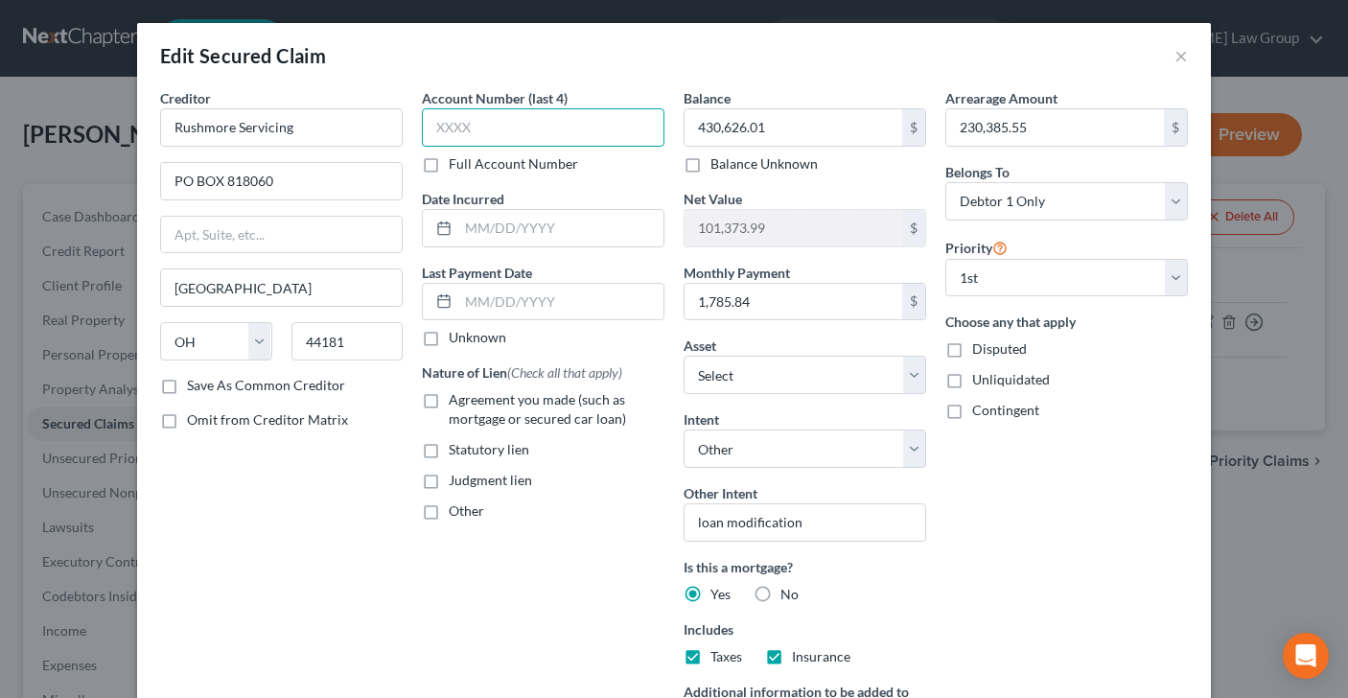
click at [493, 124] on input "text" at bounding box center [543, 127] width 243 height 38
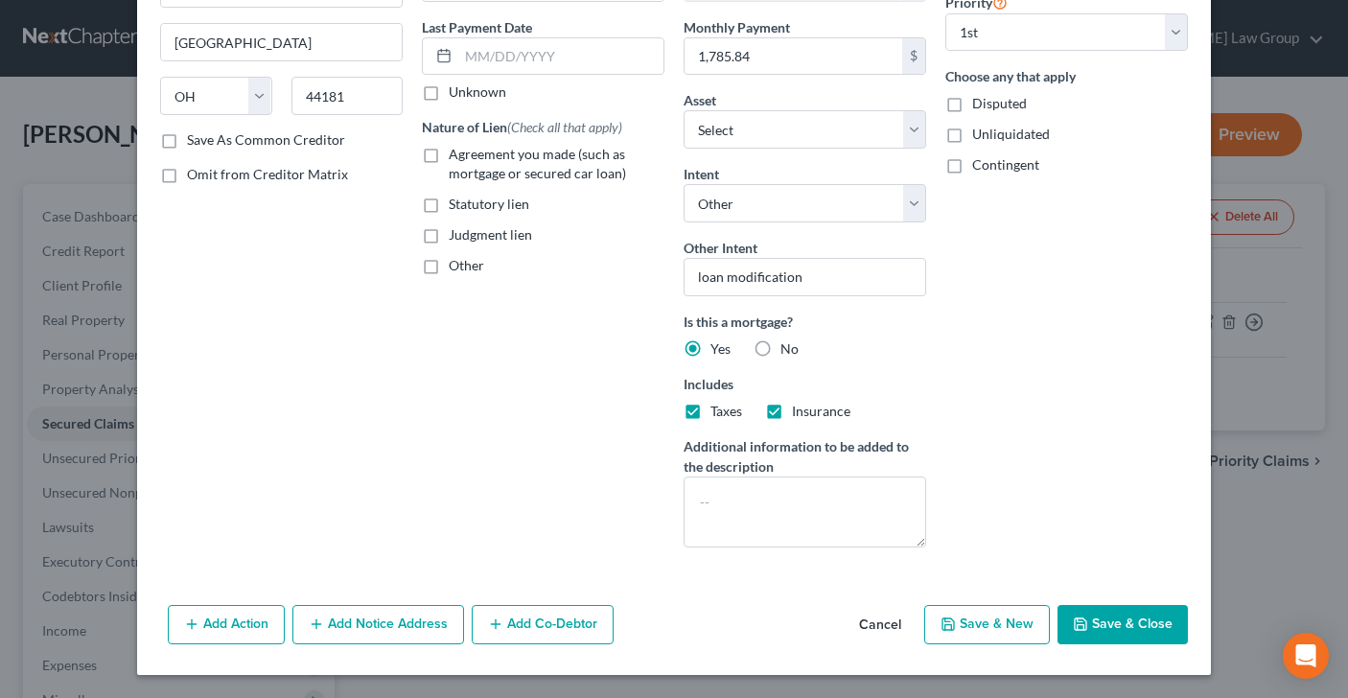
scroll to position [245, 0]
type input "6696"
click at [449, 151] on label "Agreement you made (such as mortgage or secured car loan)" at bounding box center [557, 164] width 216 height 38
click at [456, 151] on input "Agreement you made (such as mortgage or secured car loan)" at bounding box center [462, 151] width 12 height 12
checkbox input "true"
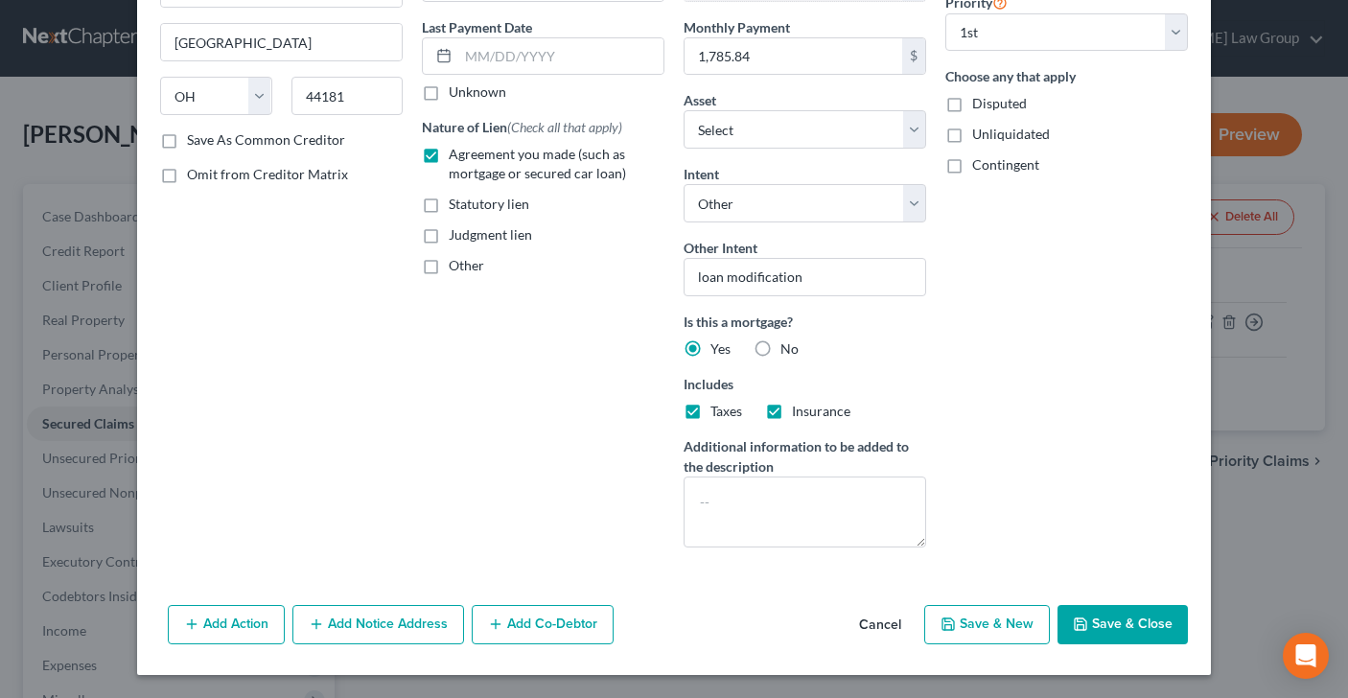
click at [1117, 630] on button "Save & Close" at bounding box center [1122, 625] width 130 height 40
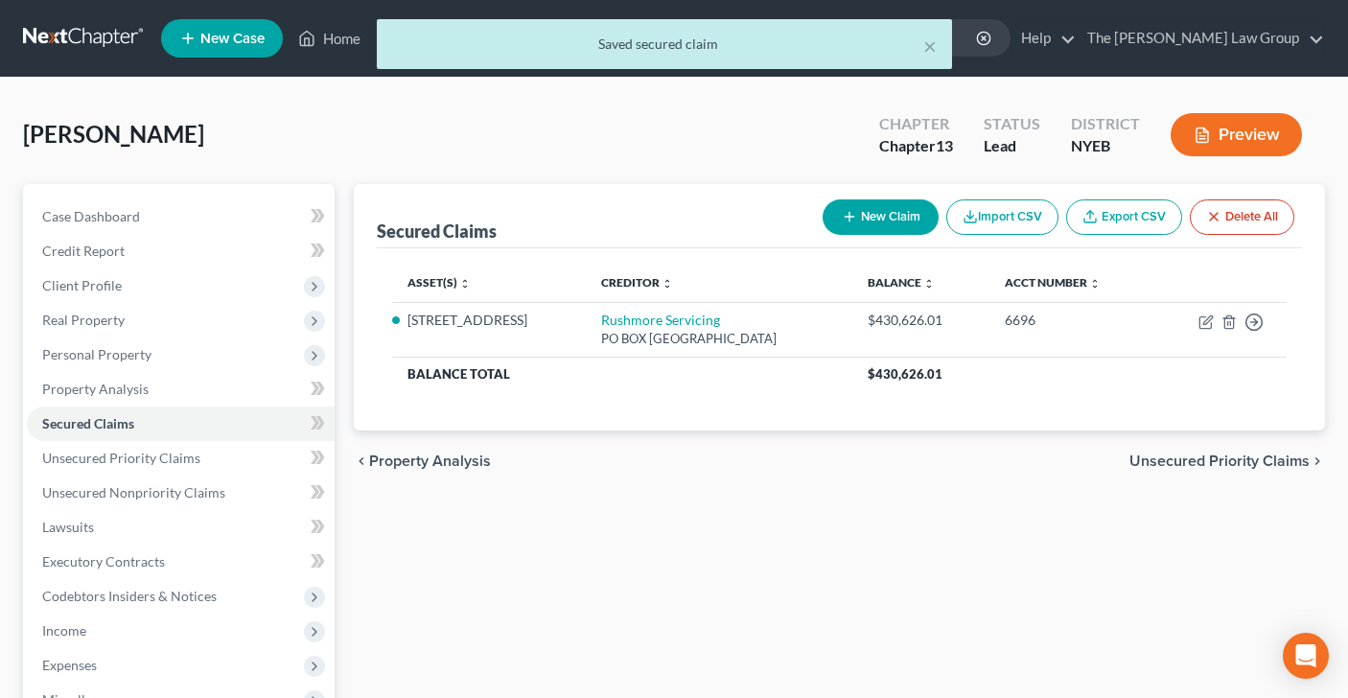
click at [1188, 458] on span "Unsecured Priority Claims" at bounding box center [1219, 460] width 180 height 15
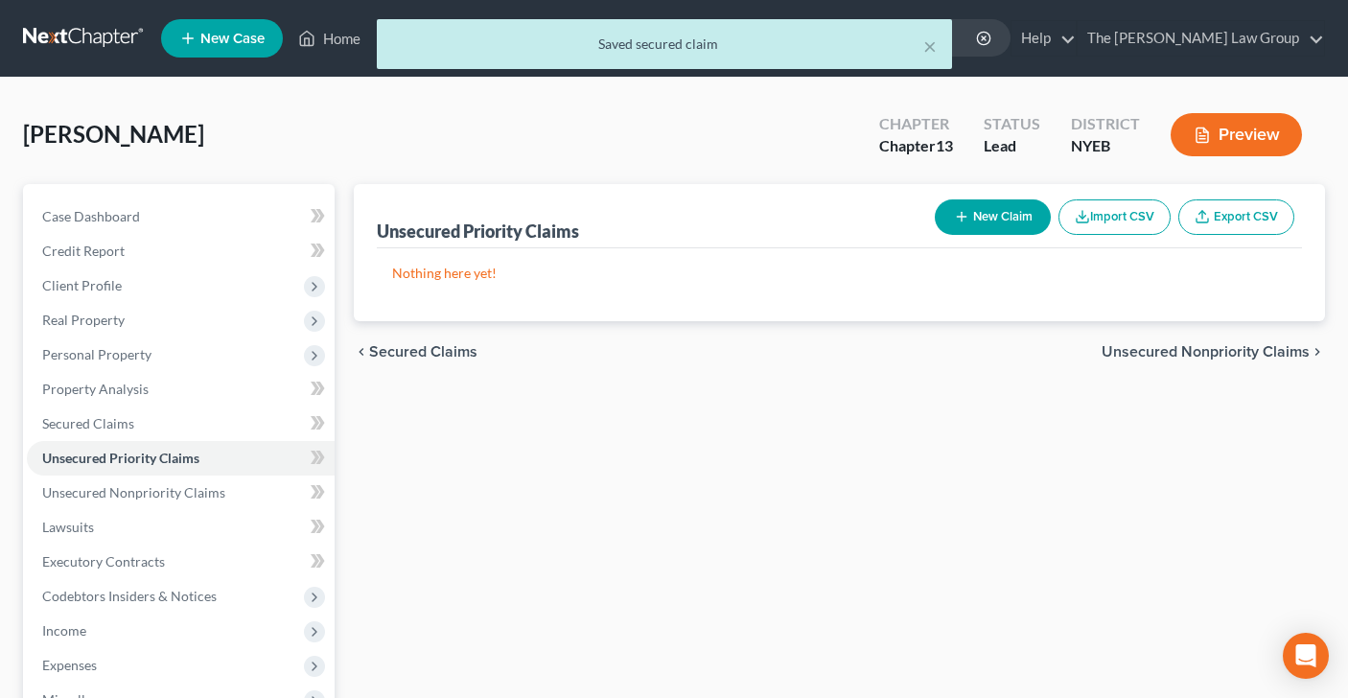
click at [1180, 335] on div "chevron_left Secured Claims Unsecured Nonpriority Claims chevron_right" at bounding box center [840, 351] width 972 height 61
click at [1180, 350] on span "Unsecured Nonpriority Claims" at bounding box center [1205, 351] width 208 height 15
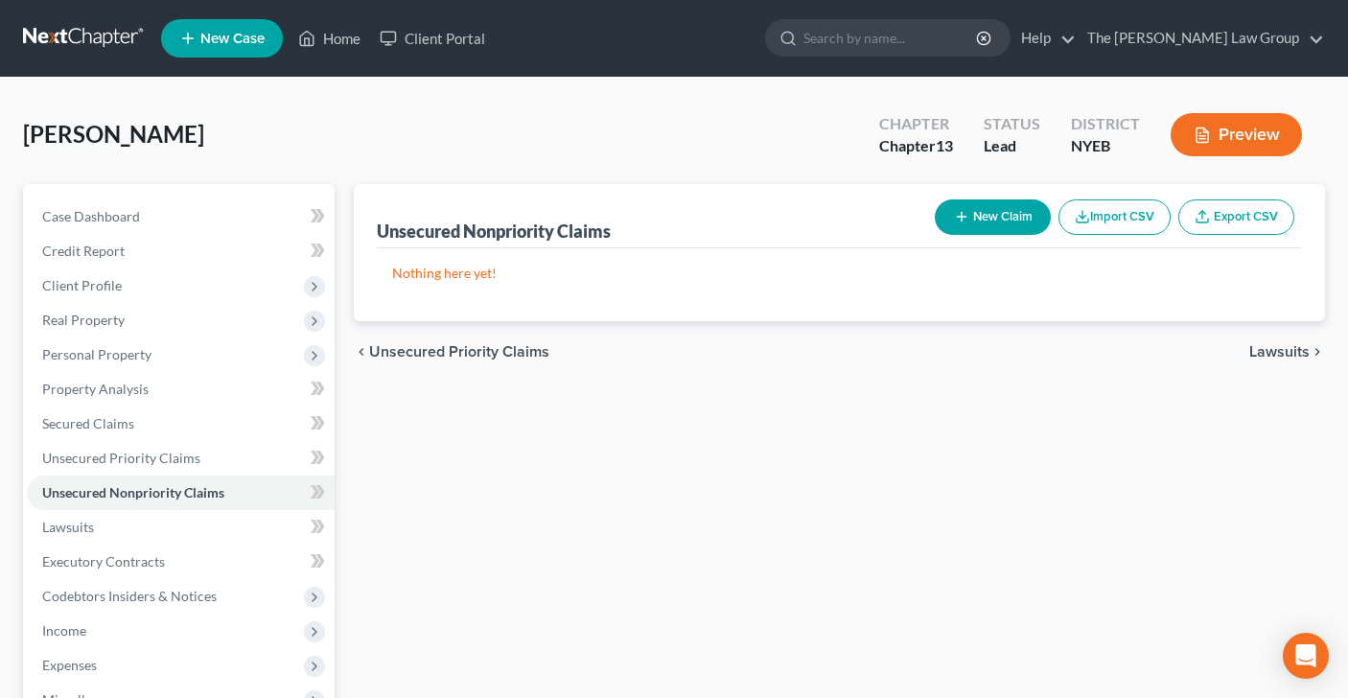
click at [1277, 351] on span "Lawsuits" at bounding box center [1279, 351] width 60 height 15
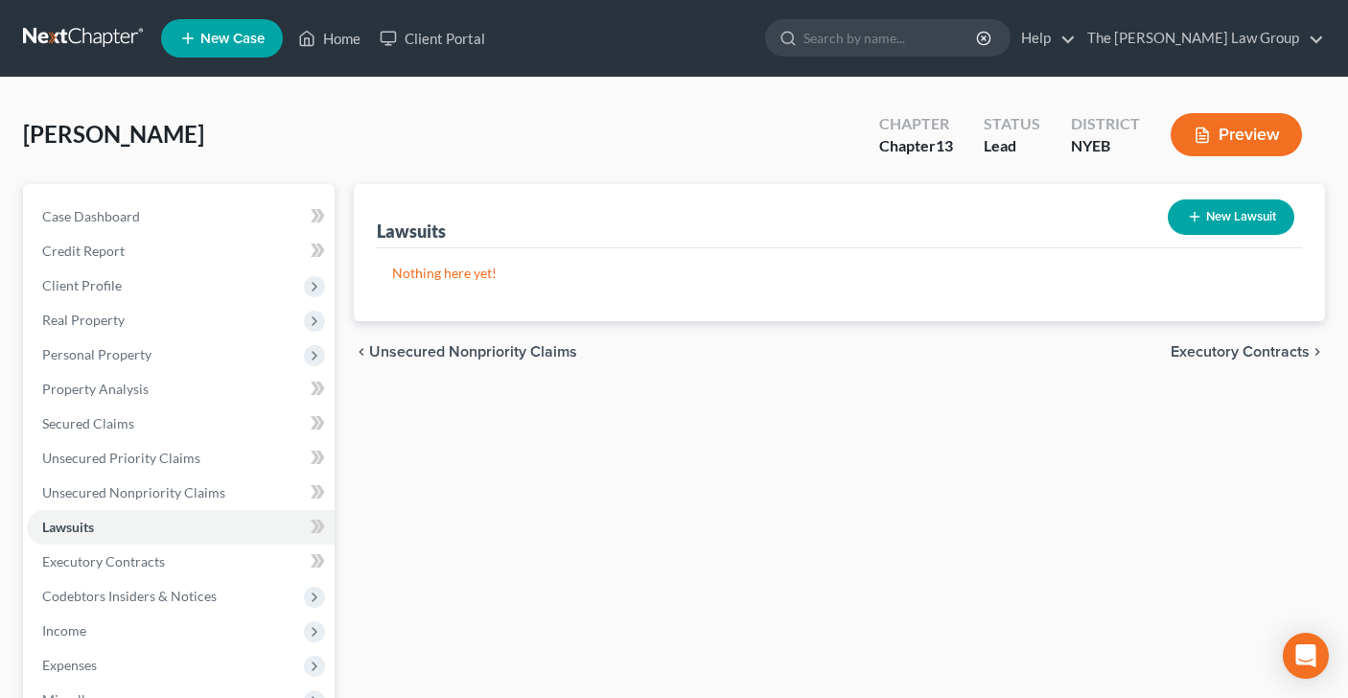
click at [1223, 350] on span "Executory Contracts" at bounding box center [1240, 351] width 139 height 15
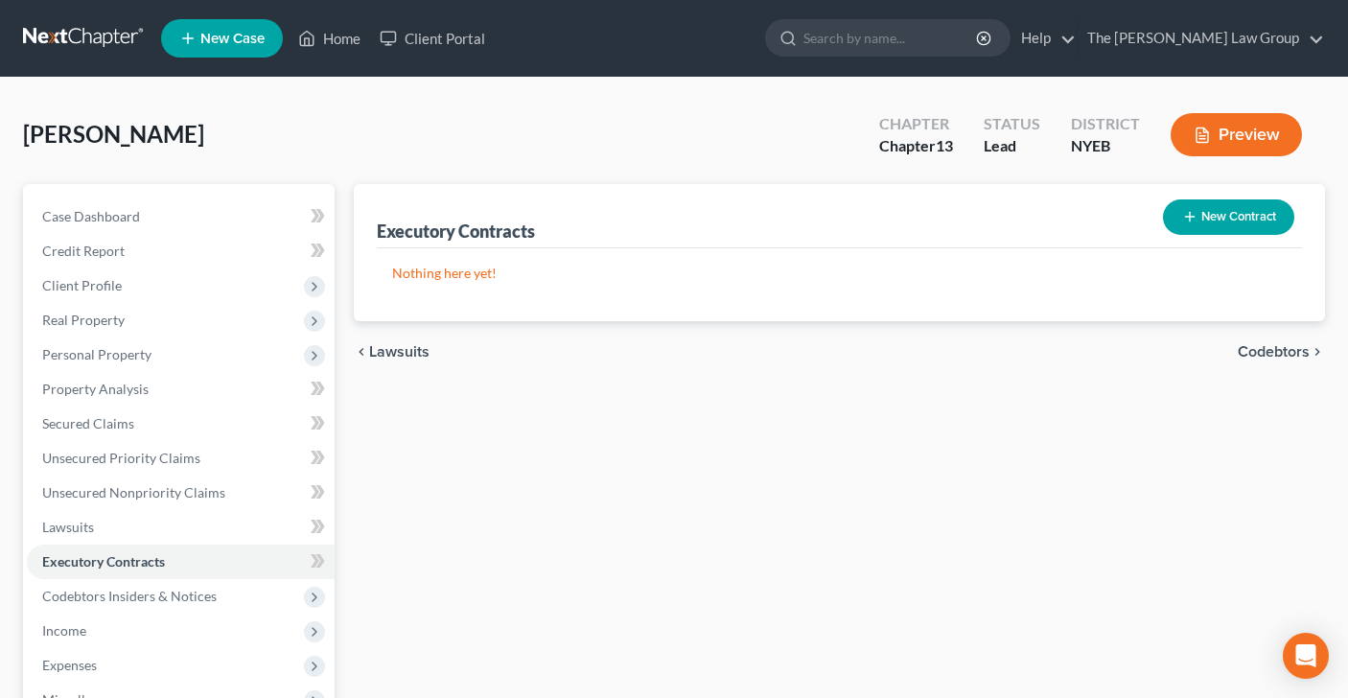
click at [1257, 345] on span "Codebtors" at bounding box center [1274, 351] width 72 height 15
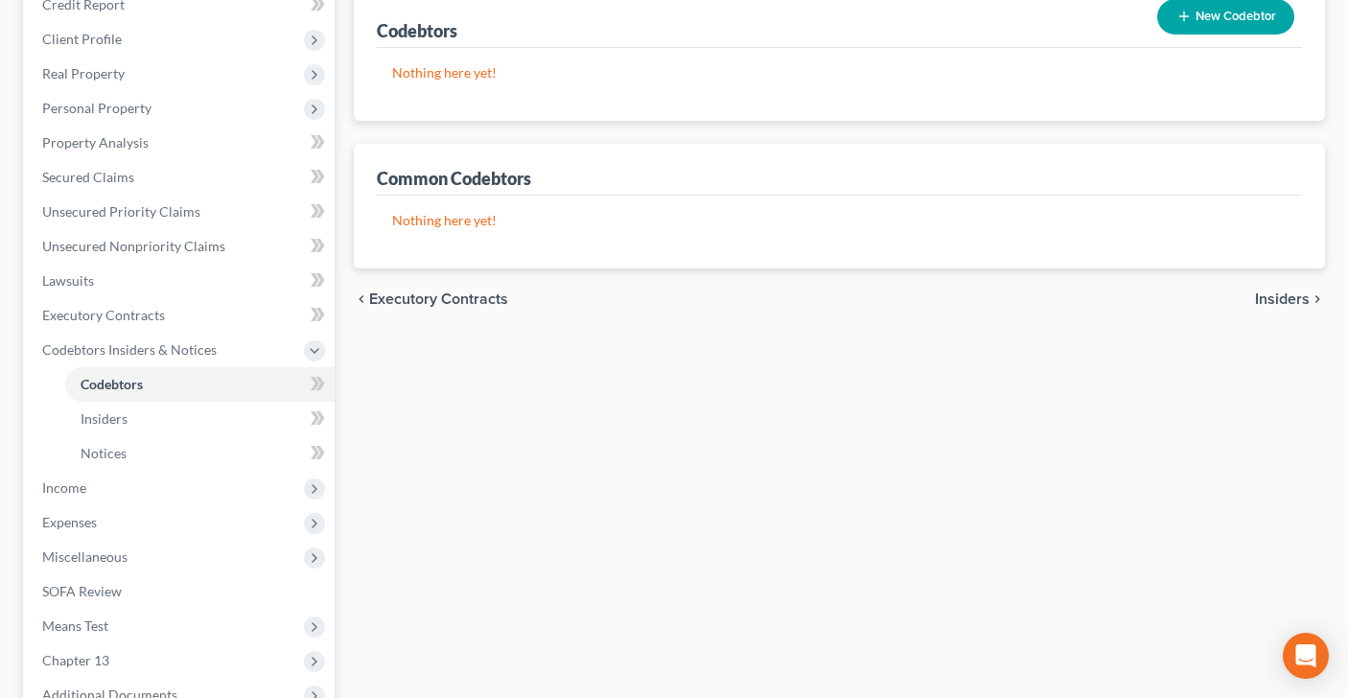
scroll to position [341, 0]
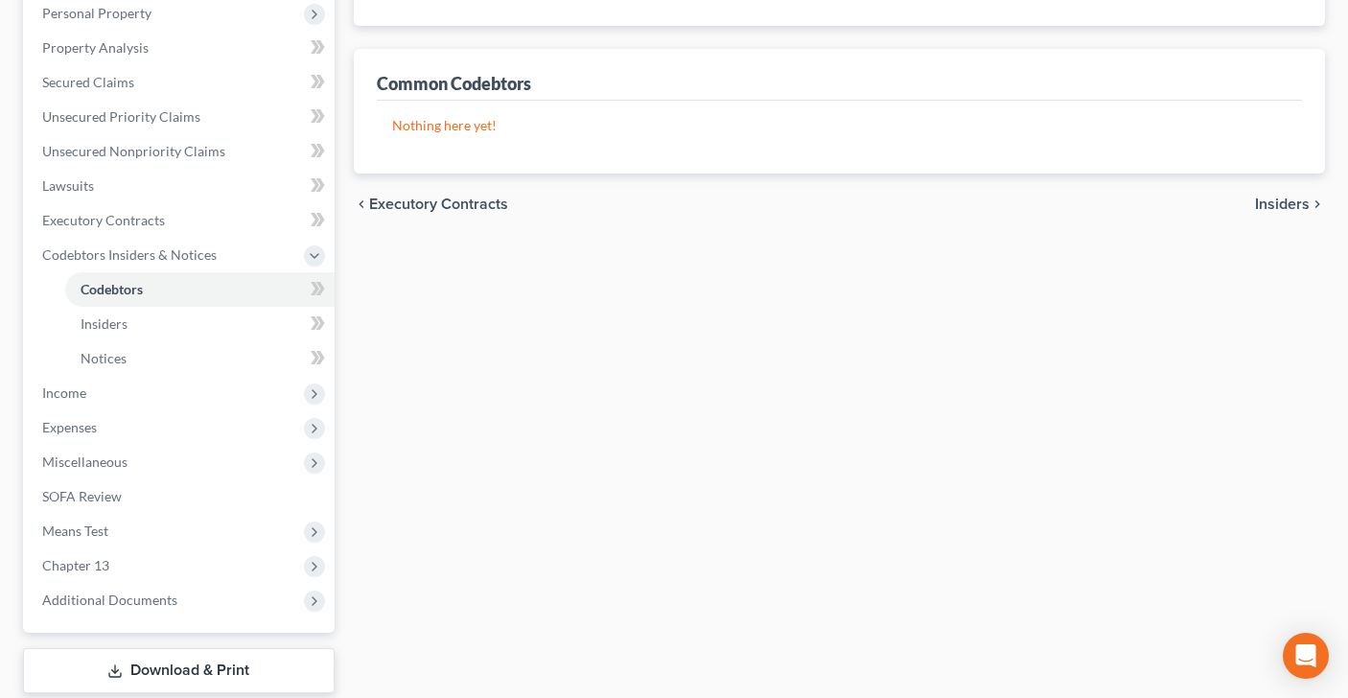
click at [1262, 203] on span "Insiders" at bounding box center [1282, 204] width 55 height 15
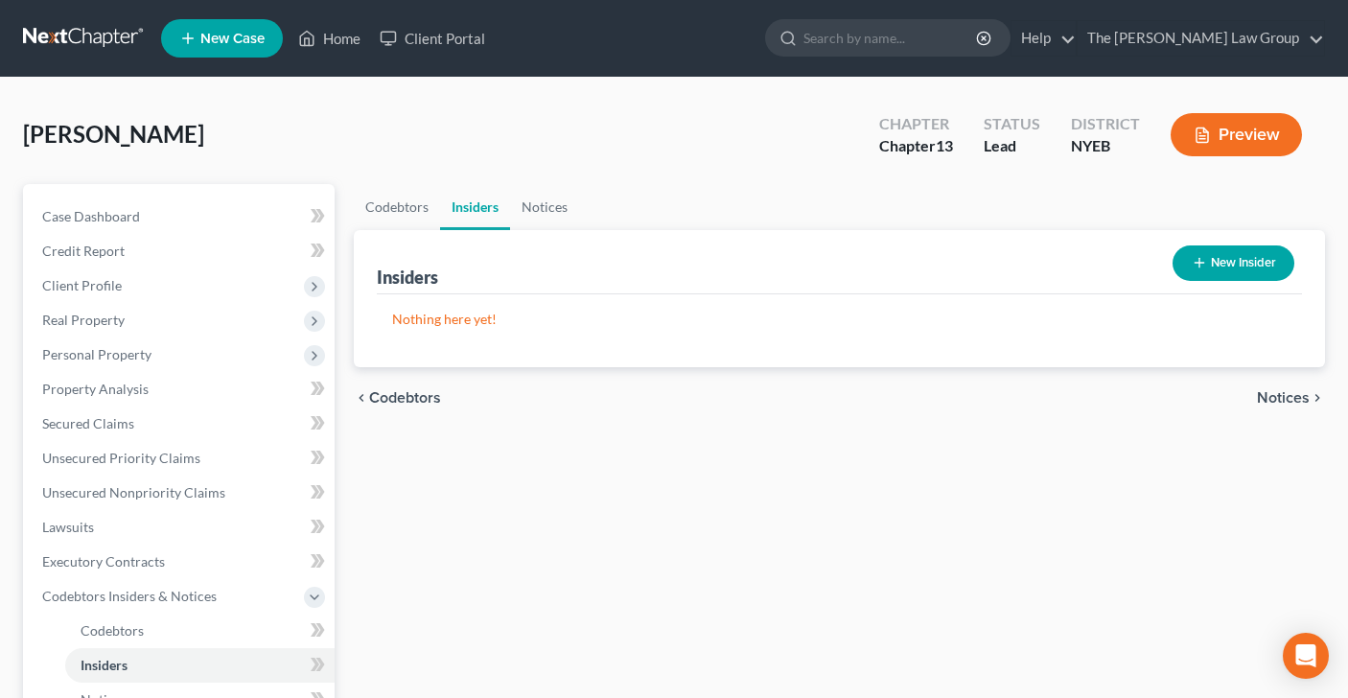
click at [1287, 398] on span "Notices" at bounding box center [1283, 397] width 53 height 15
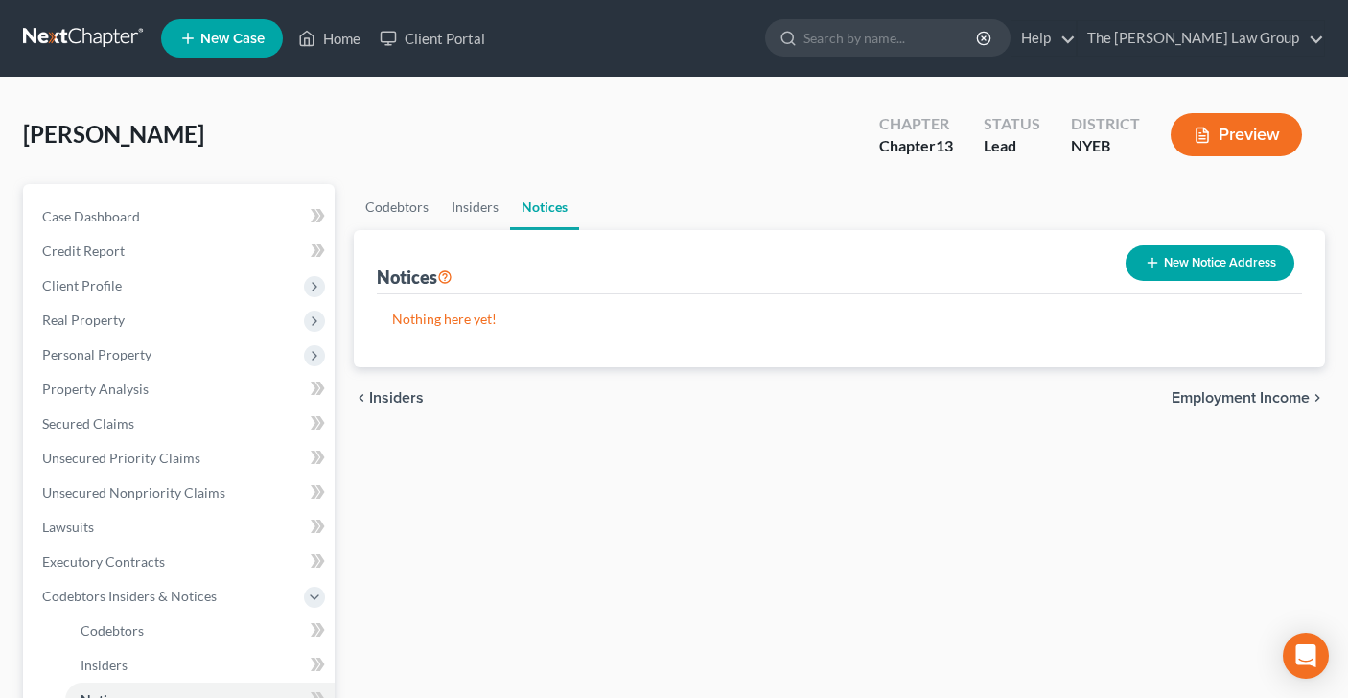
click at [1228, 398] on span "Employment Income" at bounding box center [1240, 397] width 138 height 15
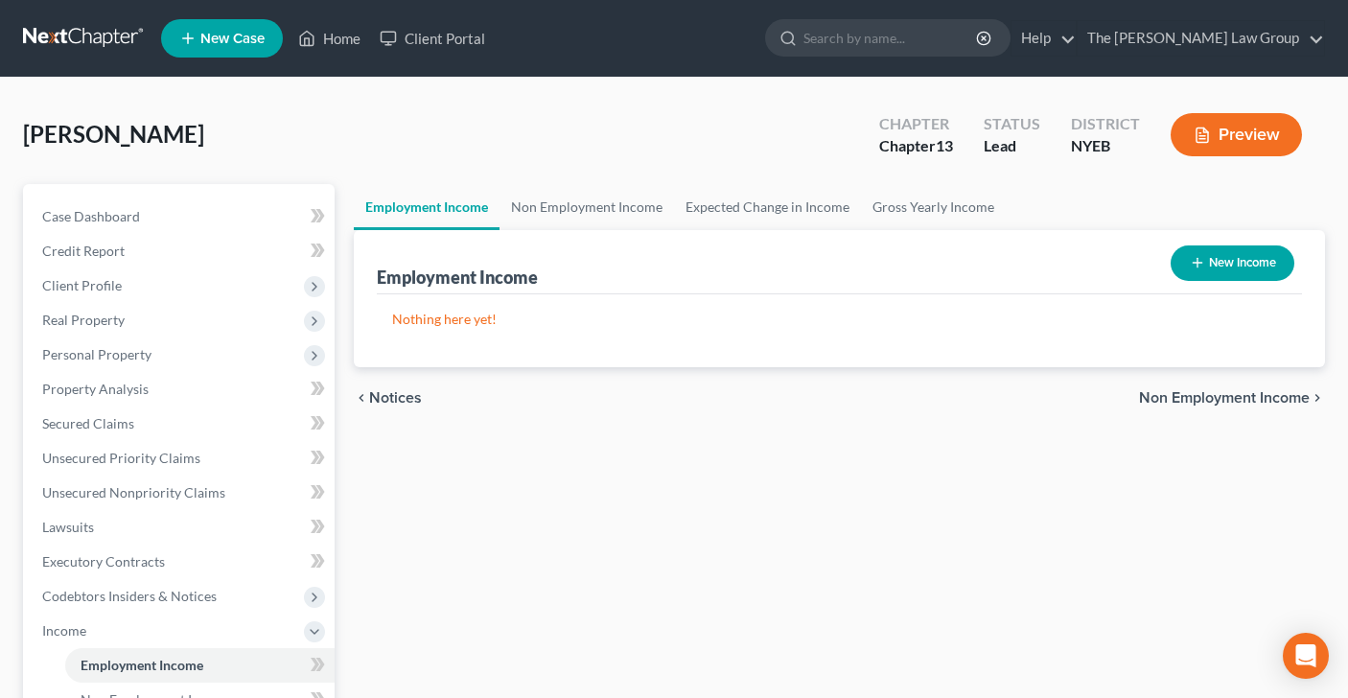
click at [1225, 397] on span "Non Employment Income" at bounding box center [1224, 397] width 171 height 15
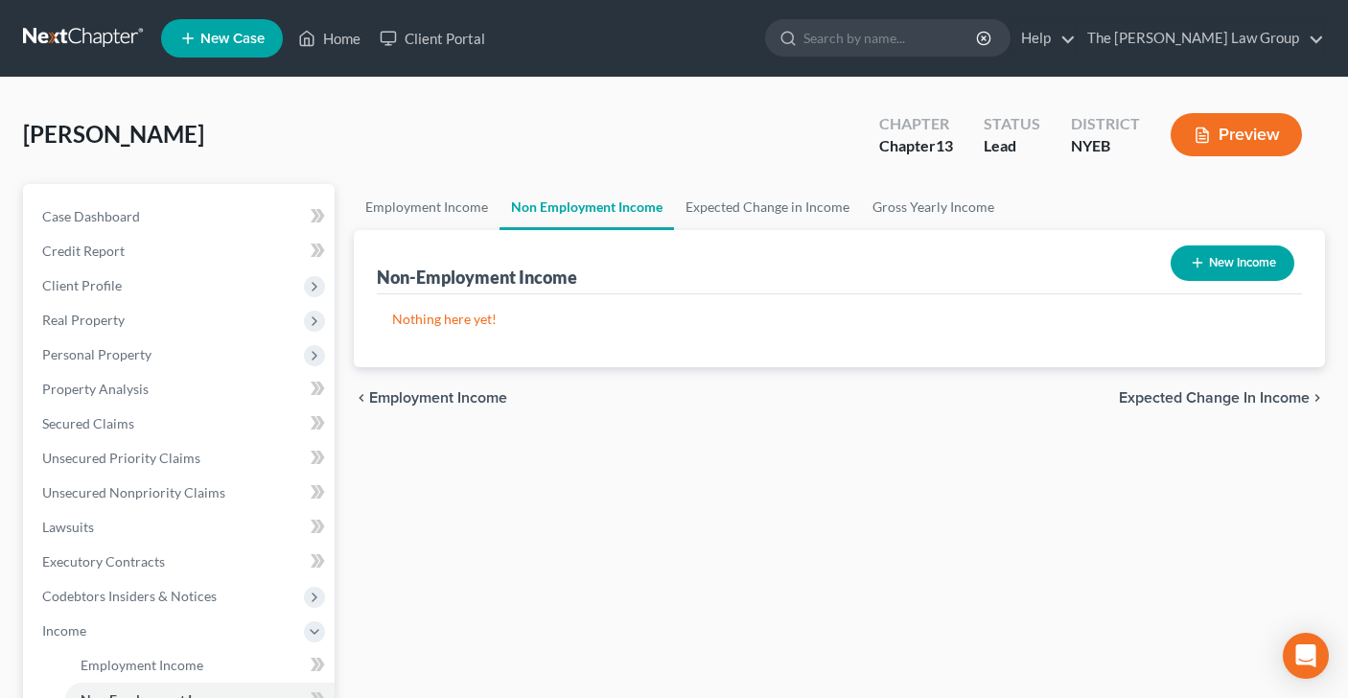
click at [1245, 266] on button "New Income" at bounding box center [1233, 262] width 124 height 35
select select "0"
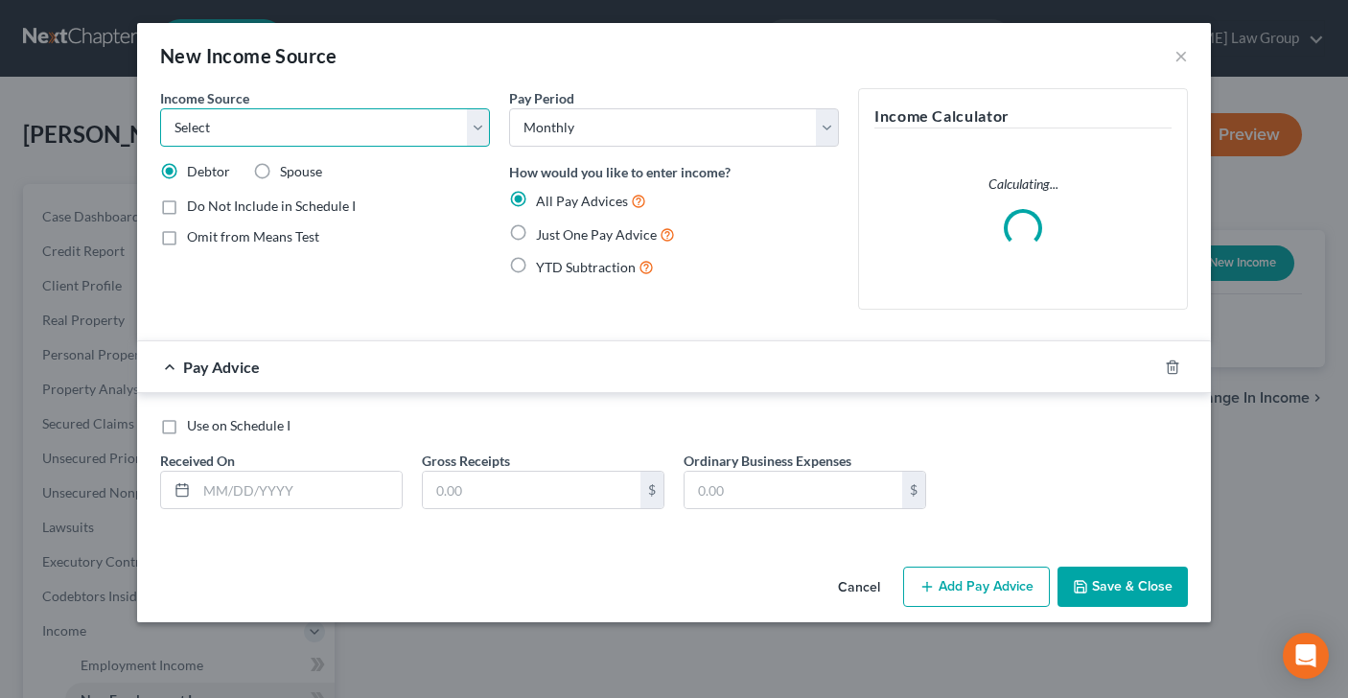
click at [475, 128] on select "Select Unemployment Disability (from employer) Pension Retirement Social Securi…" at bounding box center [325, 127] width 330 height 38
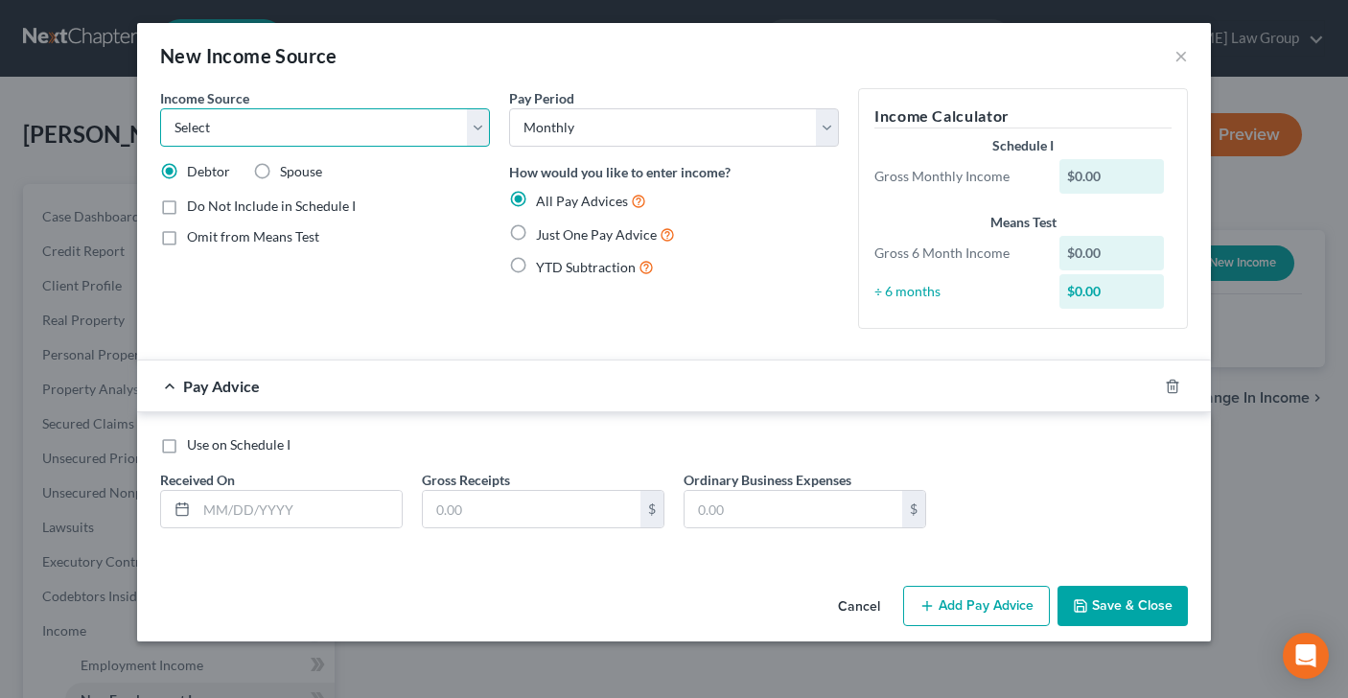
select select "4"
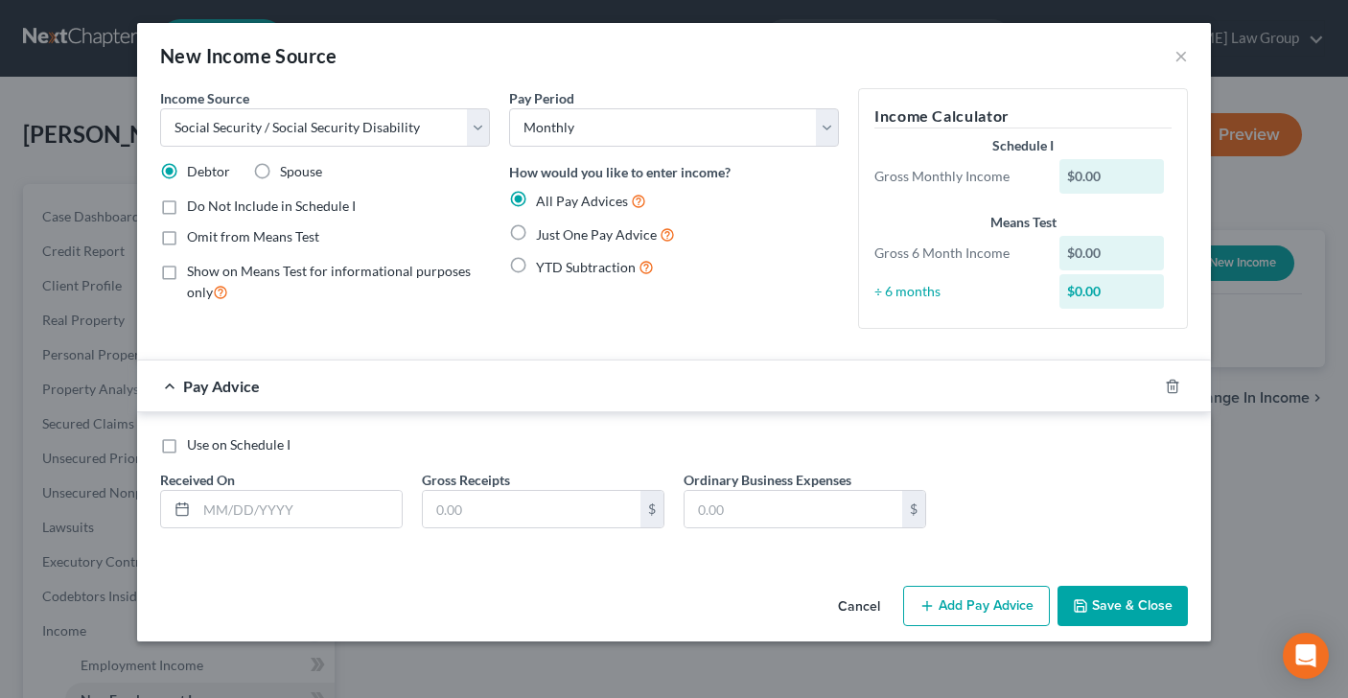
click at [536, 236] on label "Just One Pay Advice" at bounding box center [605, 234] width 139 height 22
click at [544, 236] on input "Just One Pay Advice" at bounding box center [550, 229] width 12 height 12
radio input "true"
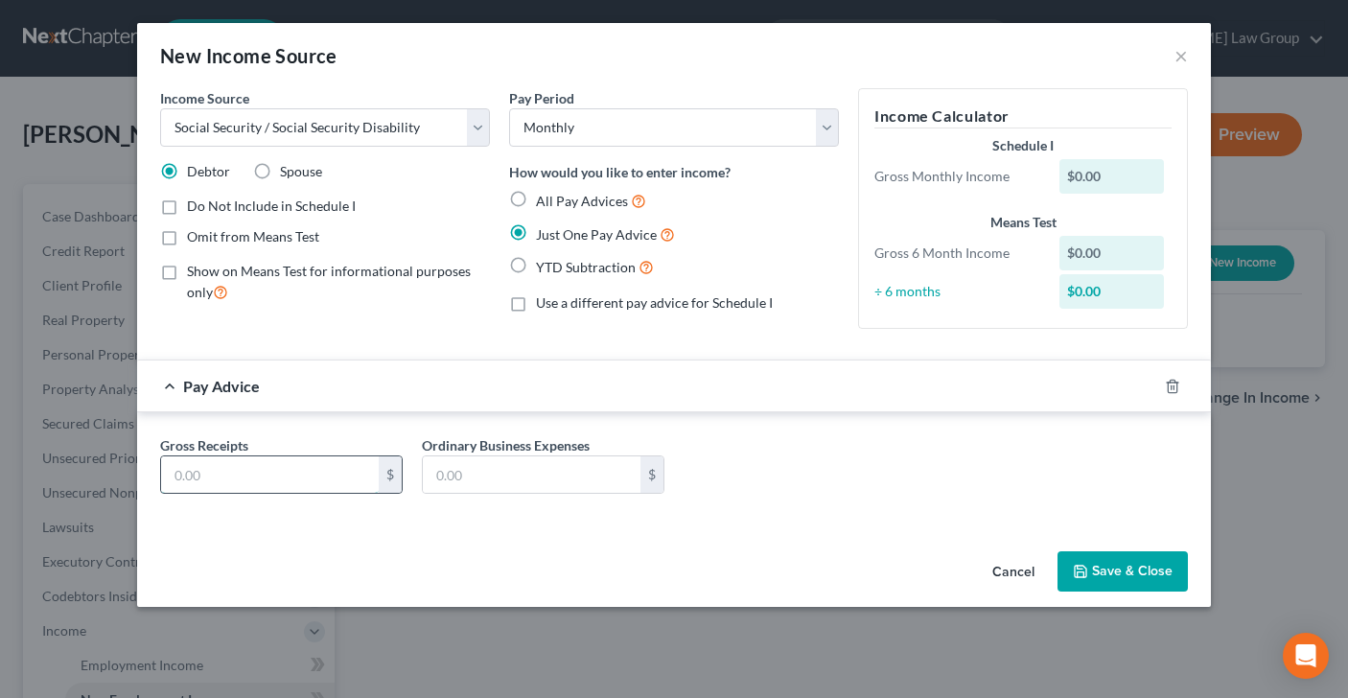
click at [237, 480] on input "text" at bounding box center [270, 474] width 218 height 36
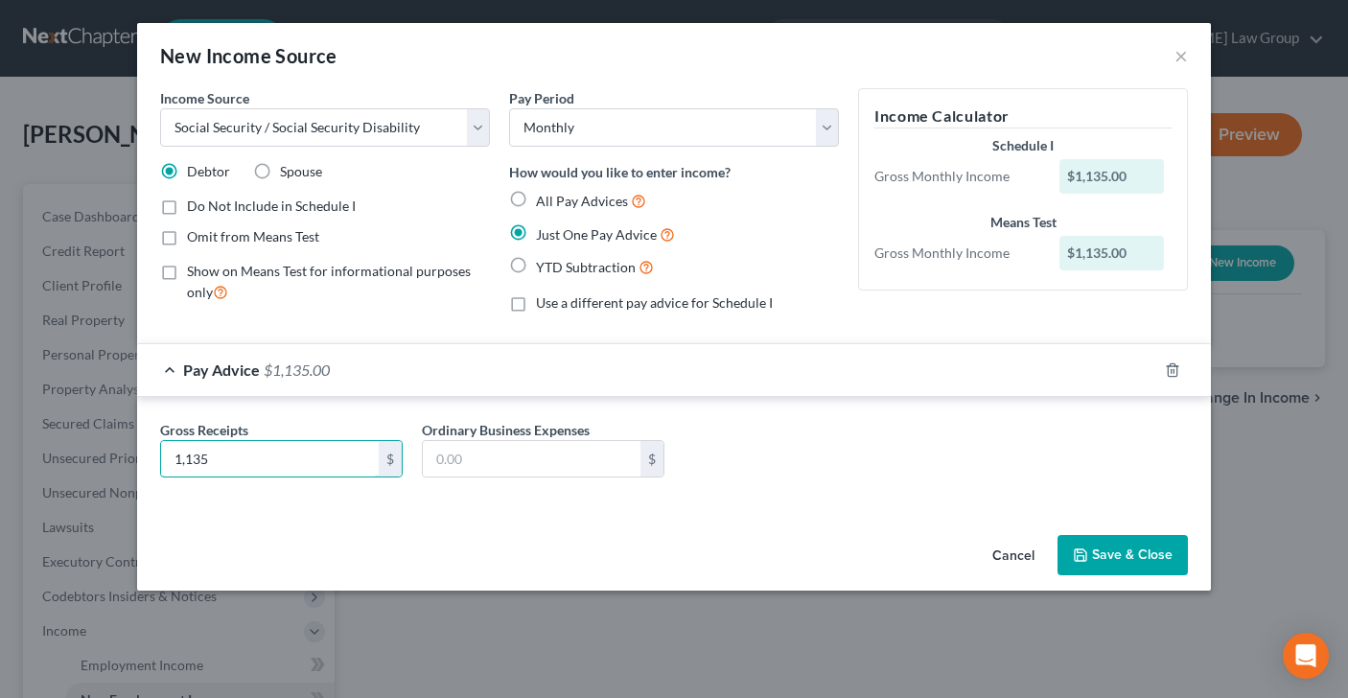
type input "1,135"
click at [1112, 556] on button "Save & Close" at bounding box center [1122, 555] width 130 height 40
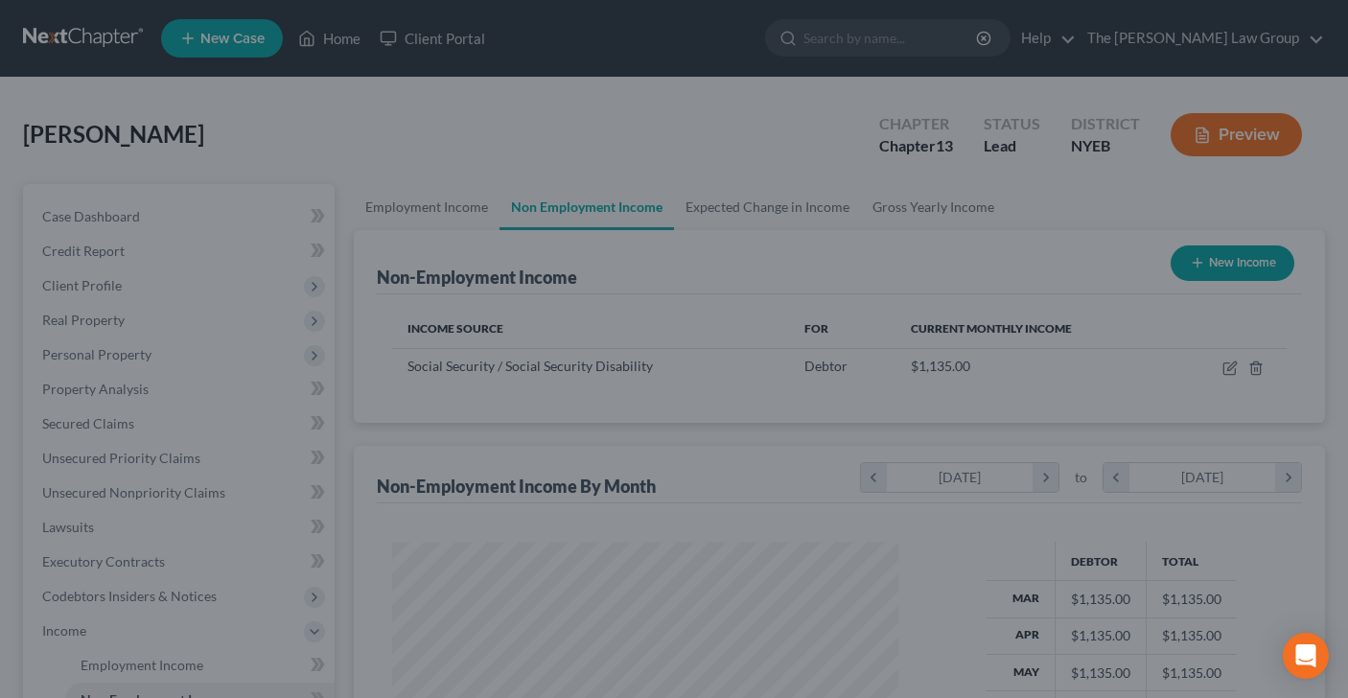
scroll to position [343, 545]
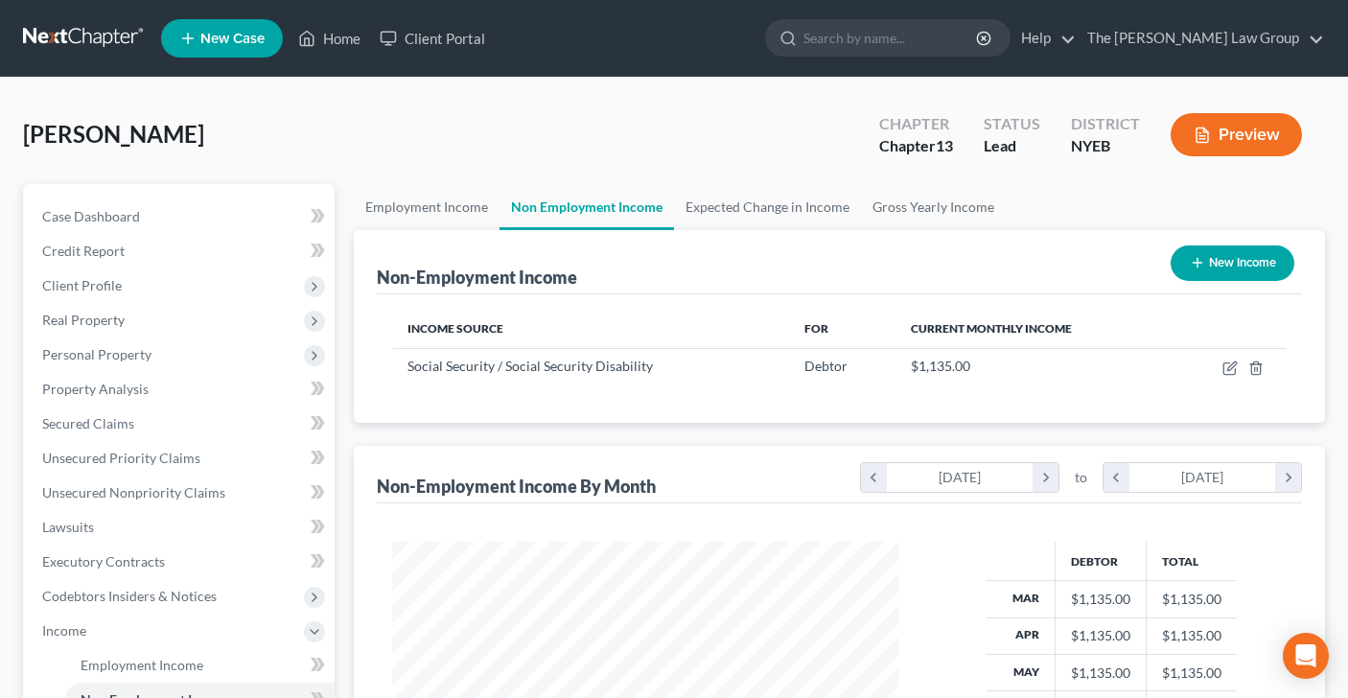
click at [1249, 269] on button "New Income" at bounding box center [1233, 262] width 124 height 35
select select "0"
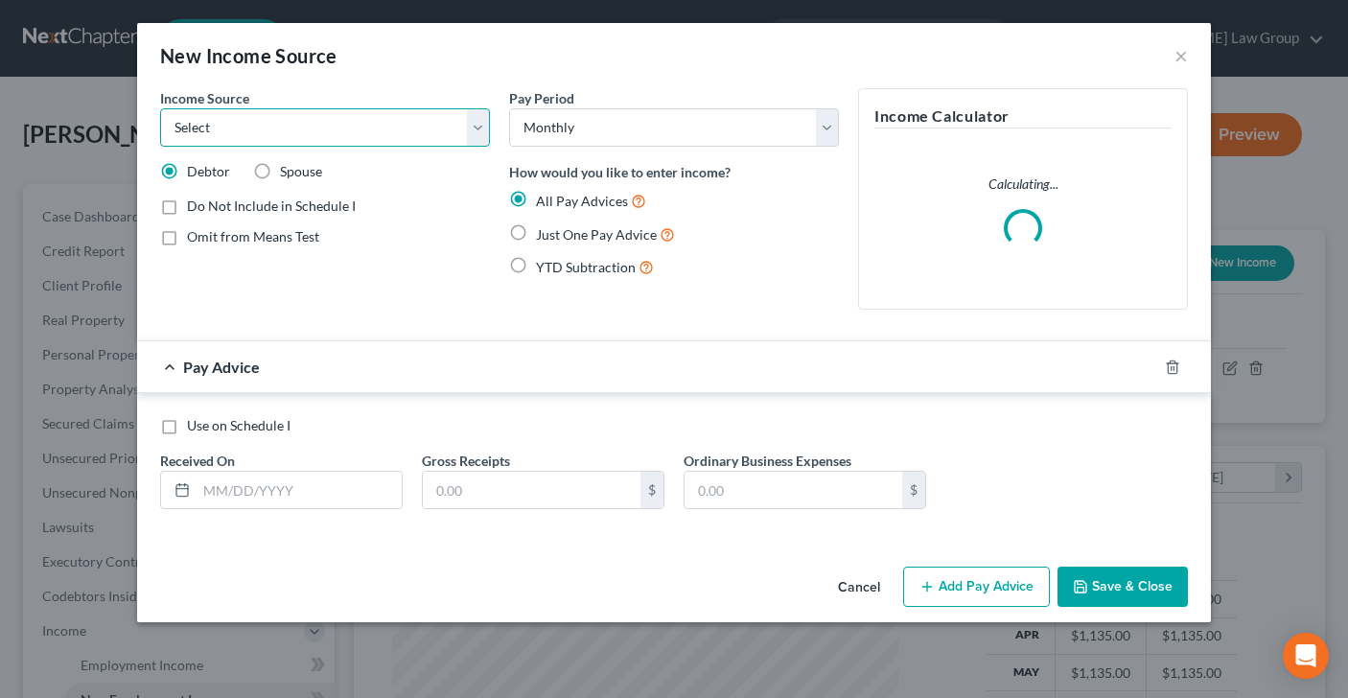
click at [475, 134] on select "Select Unemployment Disability (from employer) Pension Retirement Social Securi…" at bounding box center [325, 127] width 330 height 38
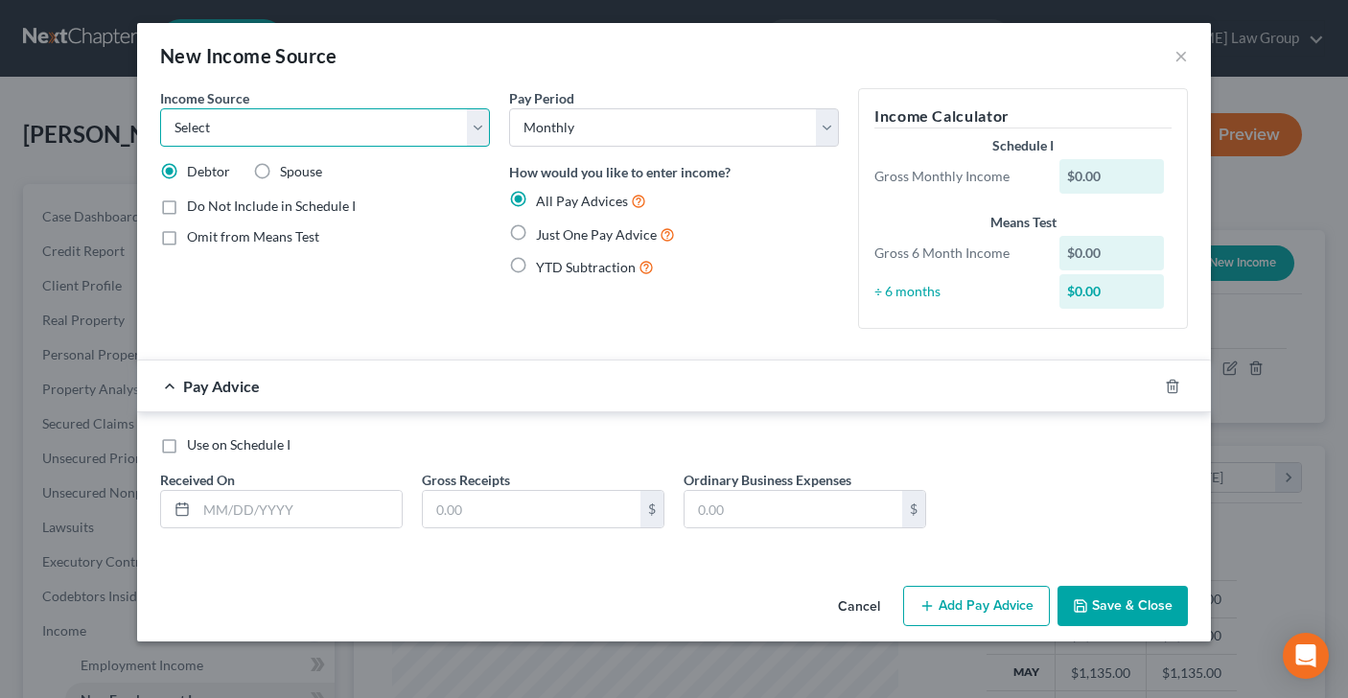
select select "2"
drag, startPoint x: 521, startPoint y: 229, endPoint x: 472, endPoint y: 286, distance: 74.8
click at [536, 229] on label "Just One Pay Advice" at bounding box center [605, 234] width 139 height 22
click at [544, 229] on input "Just One Pay Advice" at bounding box center [550, 229] width 12 height 12
radio input "true"
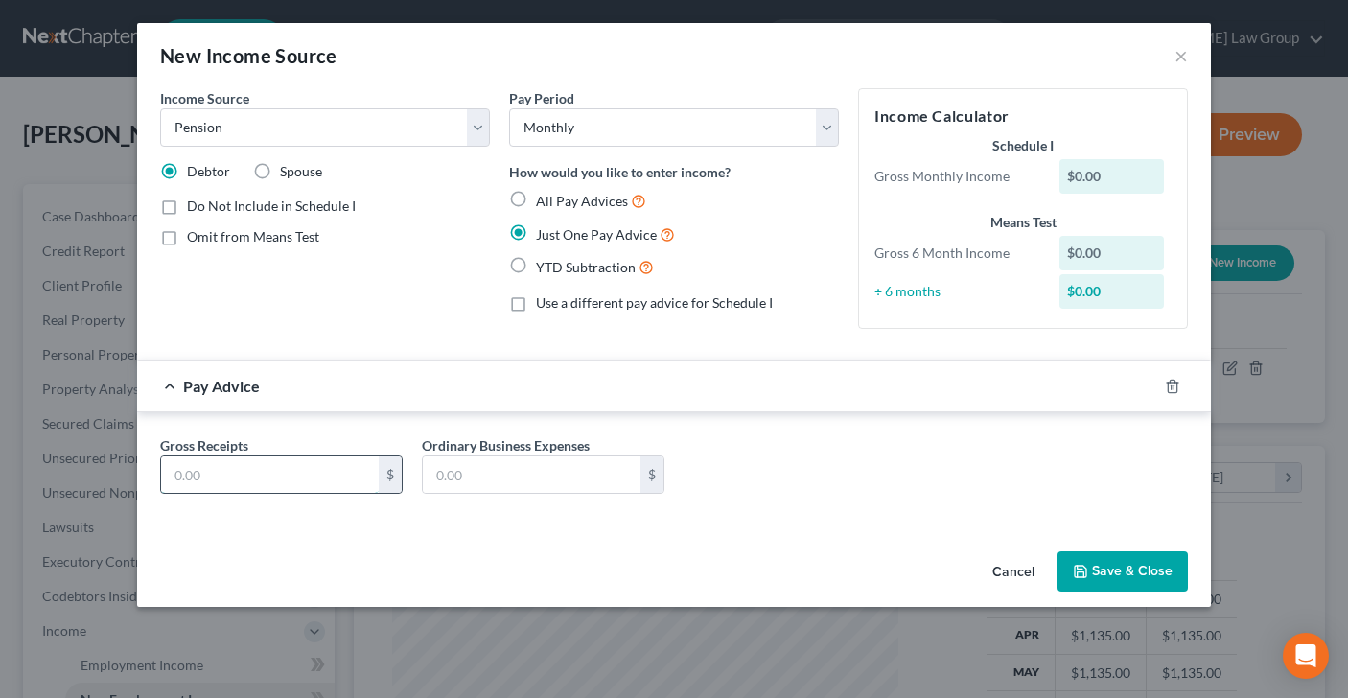
click at [313, 477] on input "text" at bounding box center [270, 474] width 218 height 36
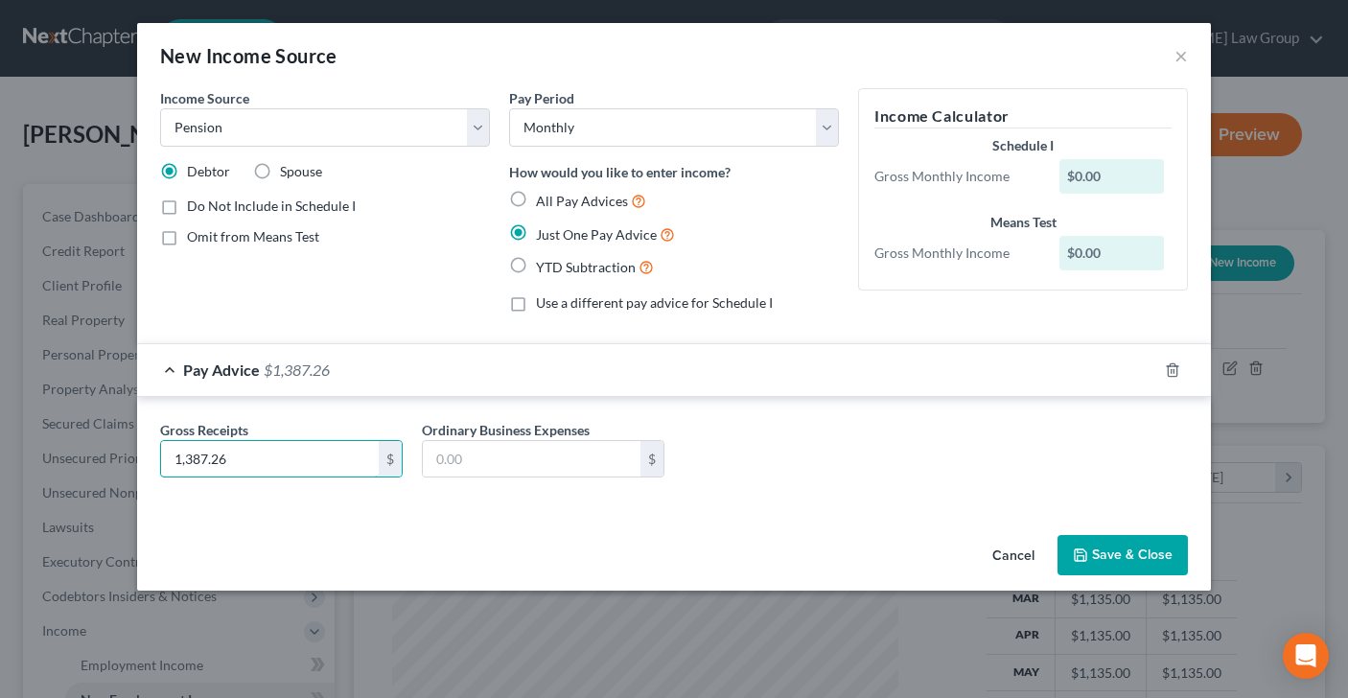
type input "1,387.26"
click at [1119, 560] on button "Save & Close" at bounding box center [1122, 555] width 130 height 40
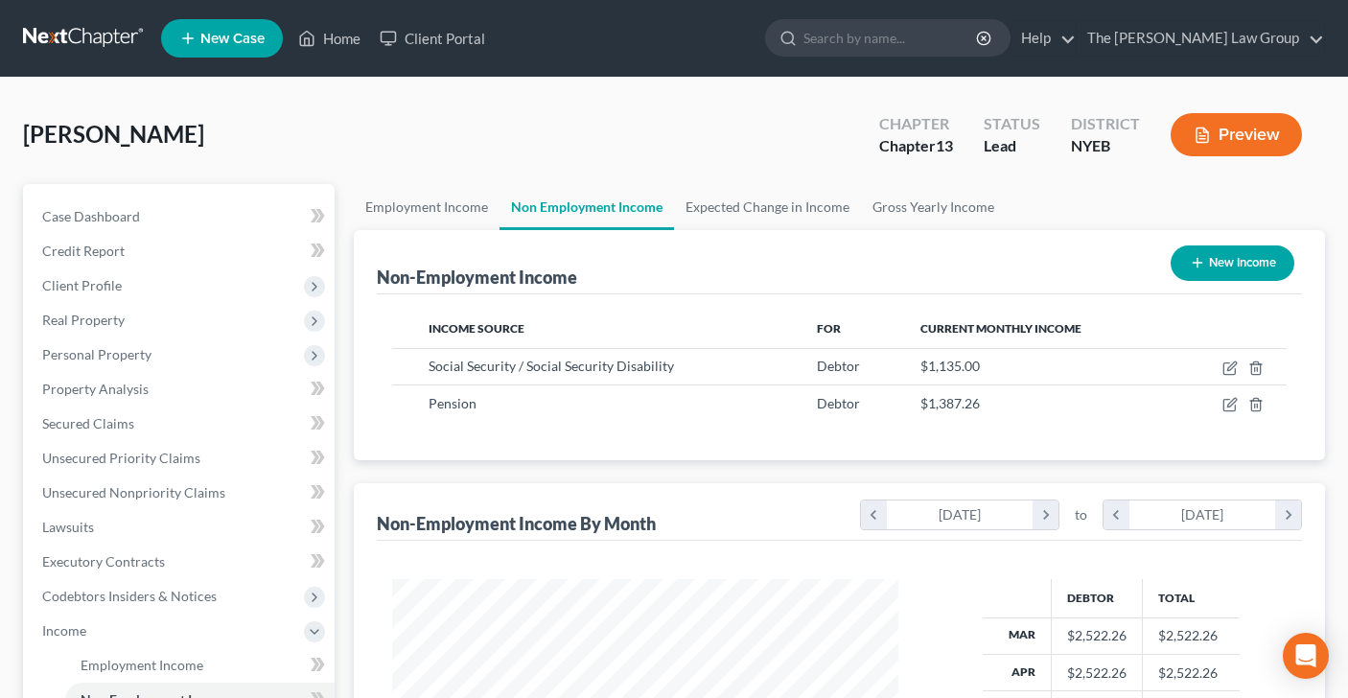
click at [1225, 259] on button "New Income" at bounding box center [1233, 262] width 124 height 35
select select "0"
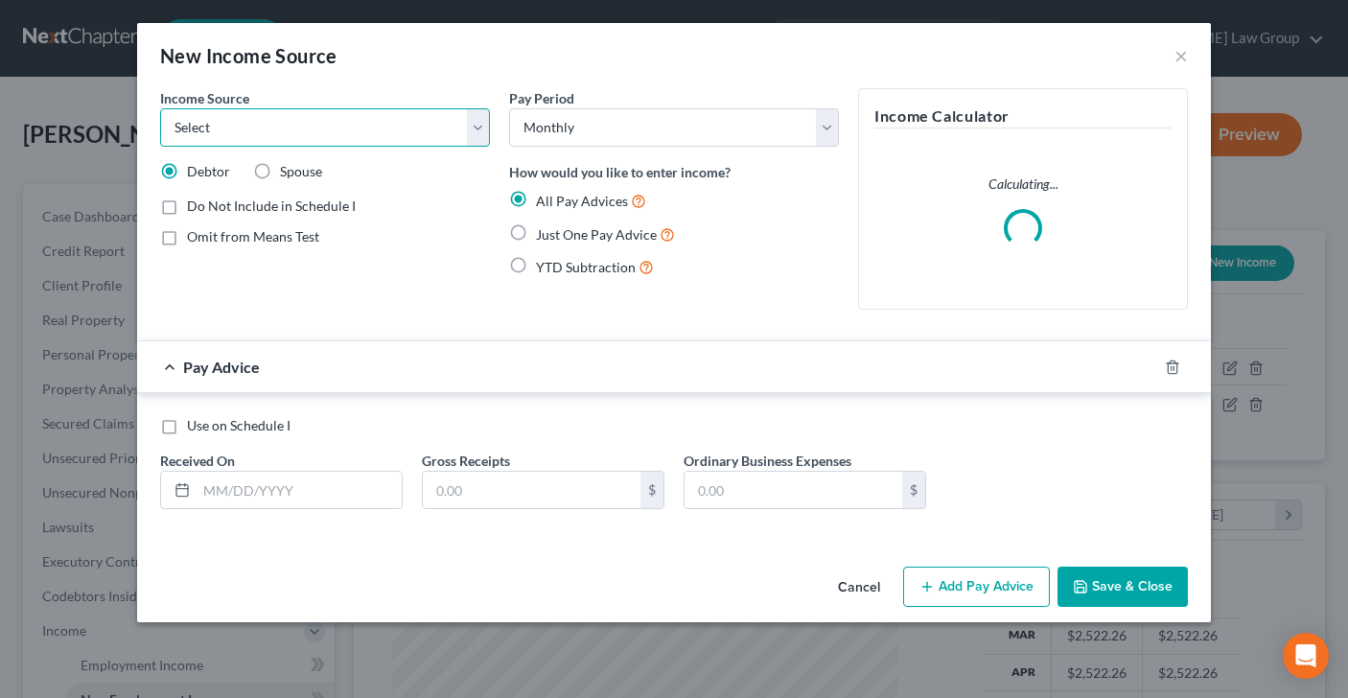
click at [485, 128] on select "Select Unemployment Disability (from employer) Pension Retirement Social Securi…" at bounding box center [325, 127] width 330 height 38
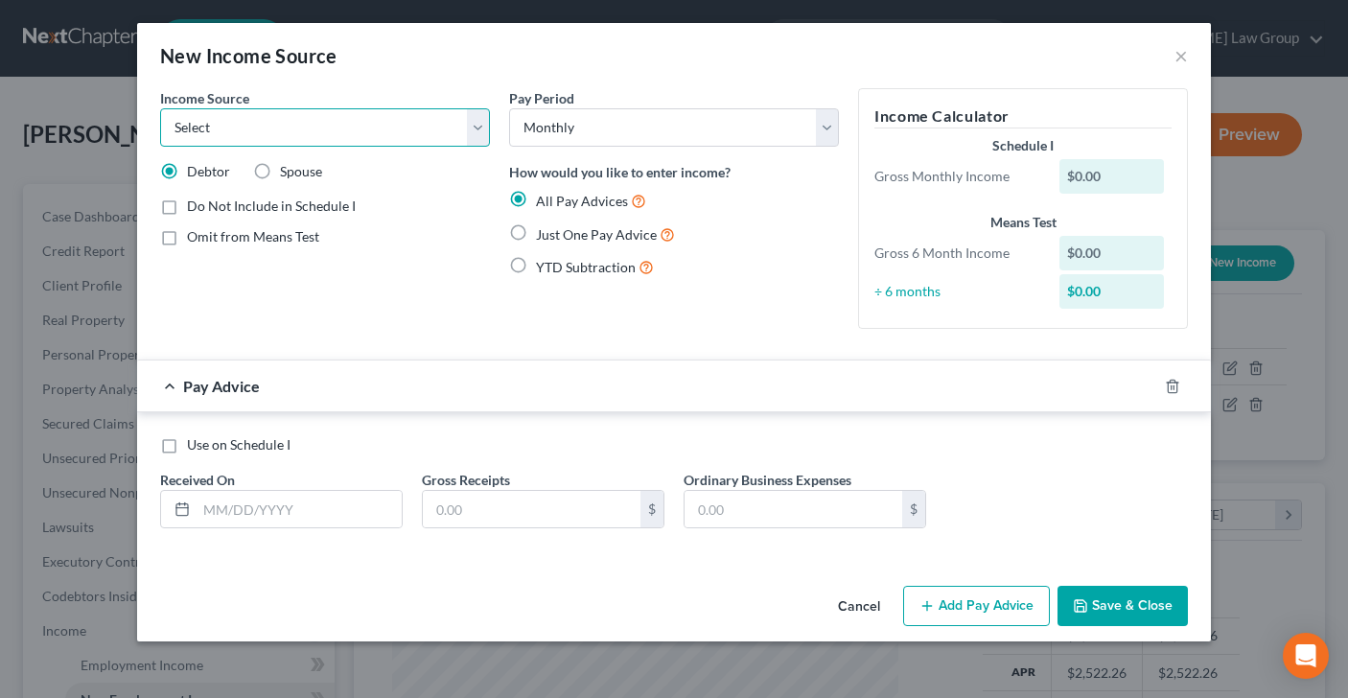
select select "8"
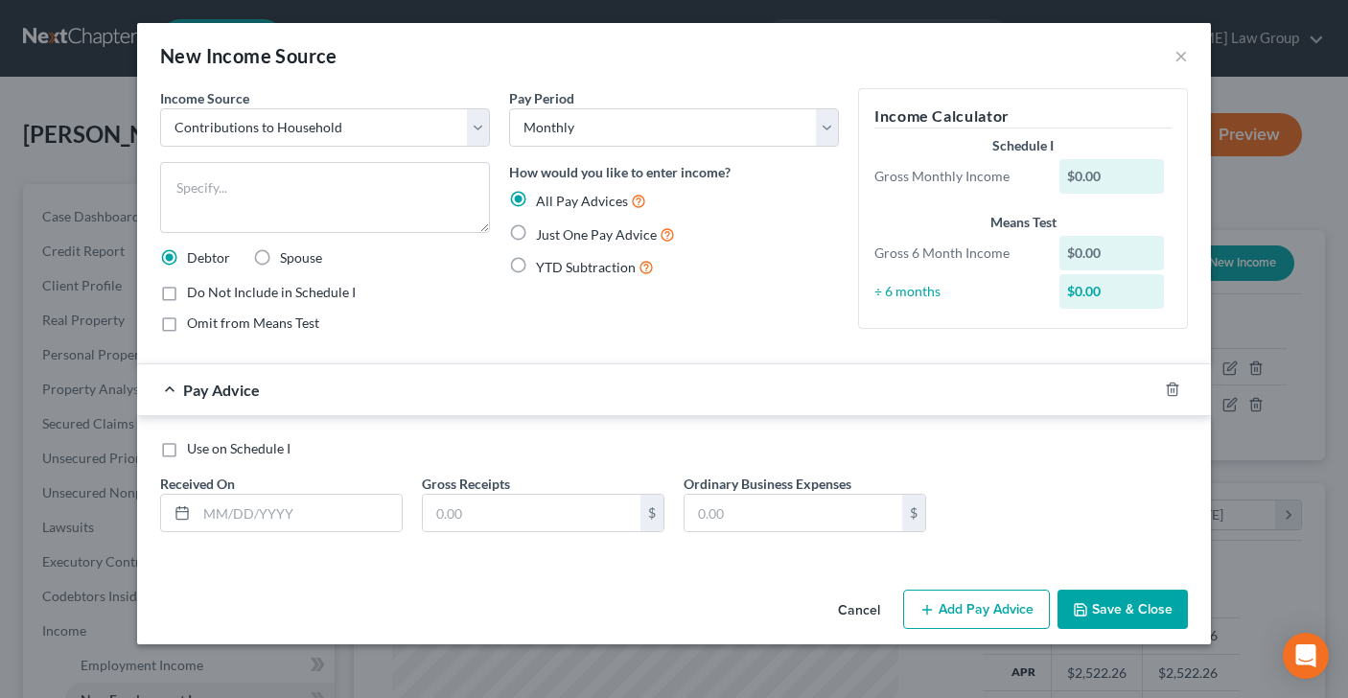
click at [536, 237] on label "Just One Pay Advice" at bounding box center [605, 234] width 139 height 22
click at [544, 236] on input "Just One Pay Advice" at bounding box center [550, 229] width 12 height 12
radio input "true"
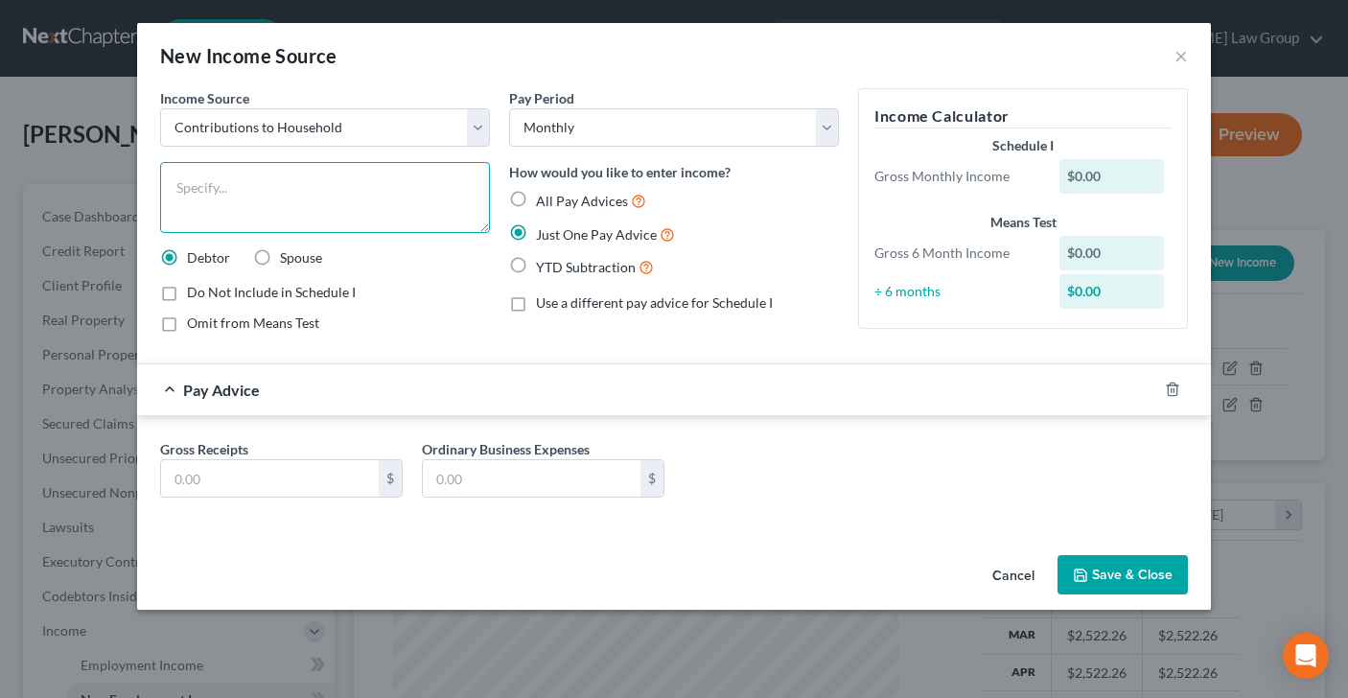
click at [287, 180] on textarea at bounding box center [325, 197] width 330 height 71
type textarea "son who lies with her"
click at [281, 476] on input "text" at bounding box center [270, 478] width 218 height 36
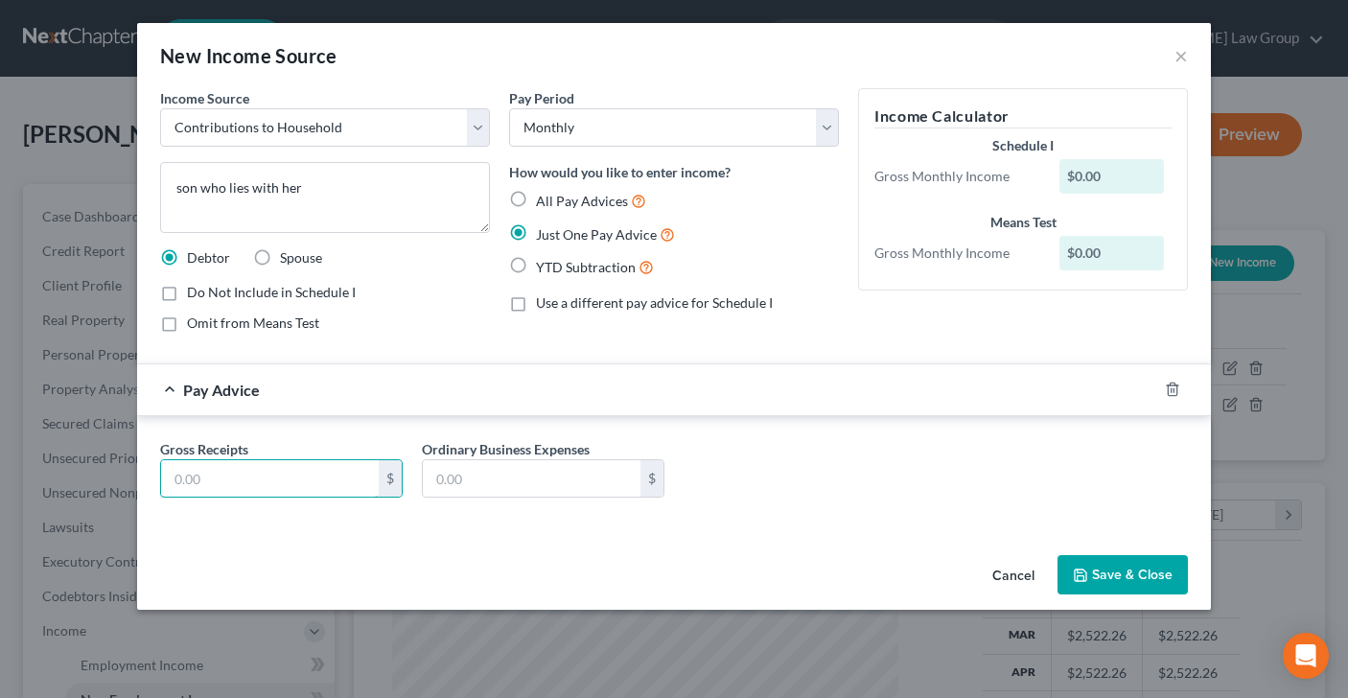
type input "4"
type input "3,000"
click at [1120, 571] on button "Save & Close" at bounding box center [1122, 575] width 130 height 40
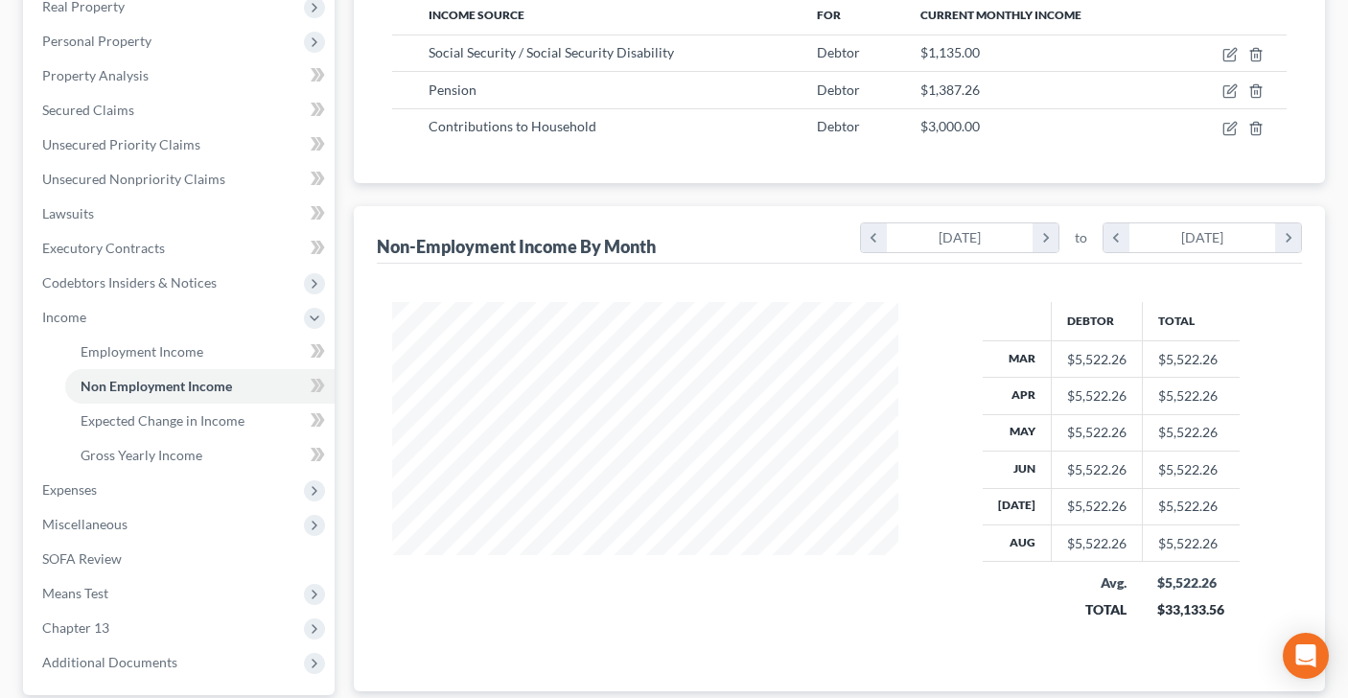
scroll to position [315, 0]
click at [195, 420] on span "Expected Change in Income" at bounding box center [163, 418] width 164 height 16
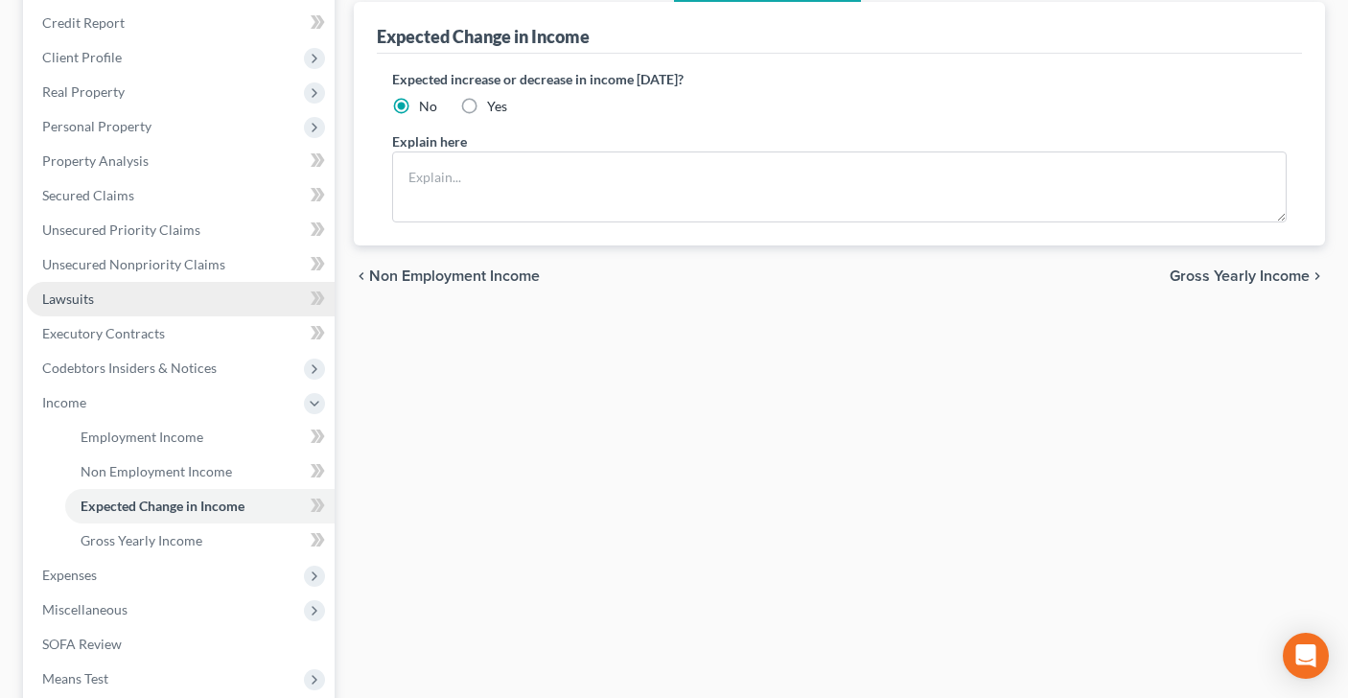
scroll to position [270, 0]
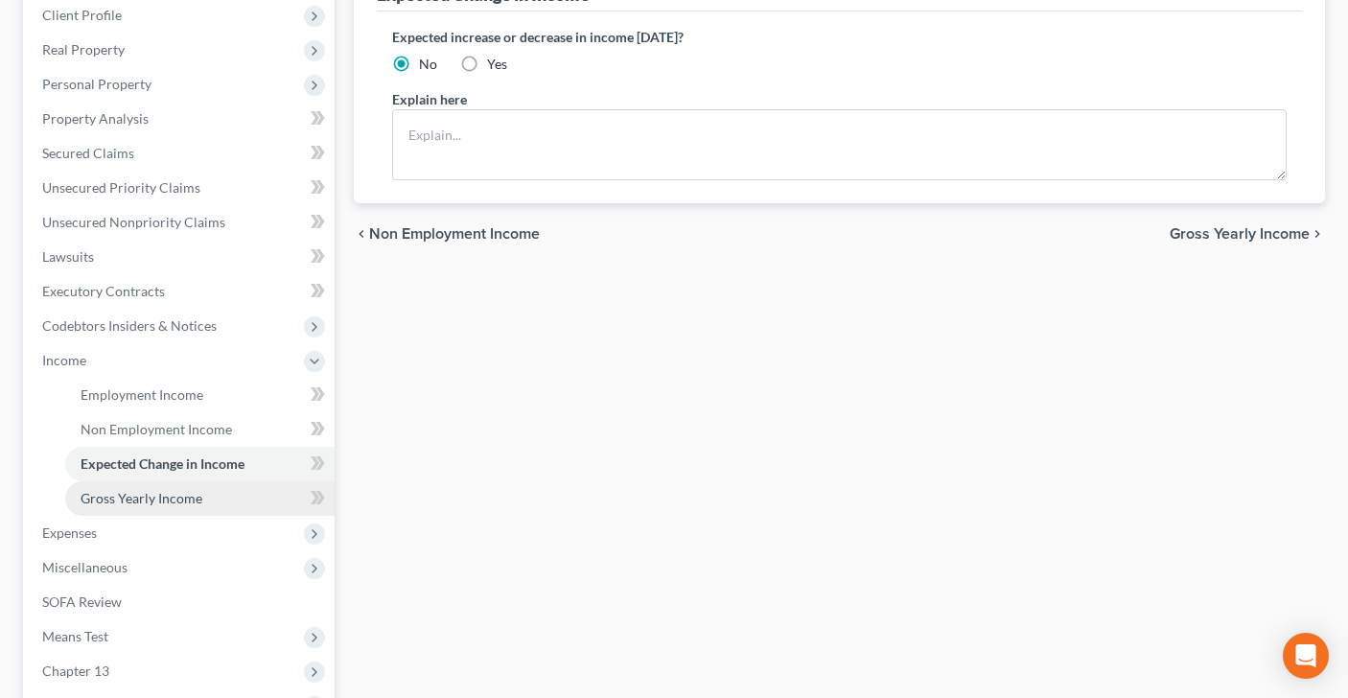
click at [173, 504] on span "Gross Yearly Income" at bounding box center [142, 498] width 122 height 16
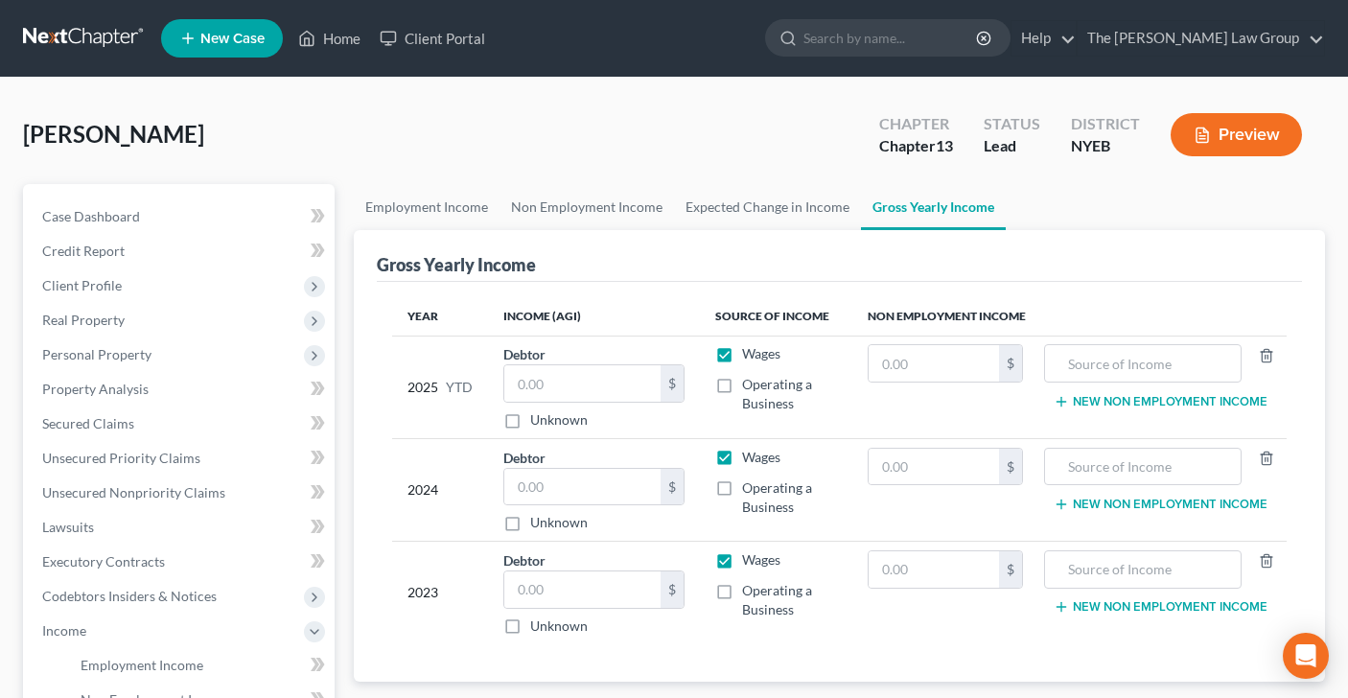
click at [742, 349] on label "Wages" at bounding box center [761, 353] width 38 height 19
click at [750, 349] on input "Wages" at bounding box center [756, 350] width 12 height 12
checkbox input "false"
click at [742, 456] on label "Wages" at bounding box center [761, 457] width 38 height 19
click at [750, 456] on input "Wages" at bounding box center [756, 454] width 12 height 12
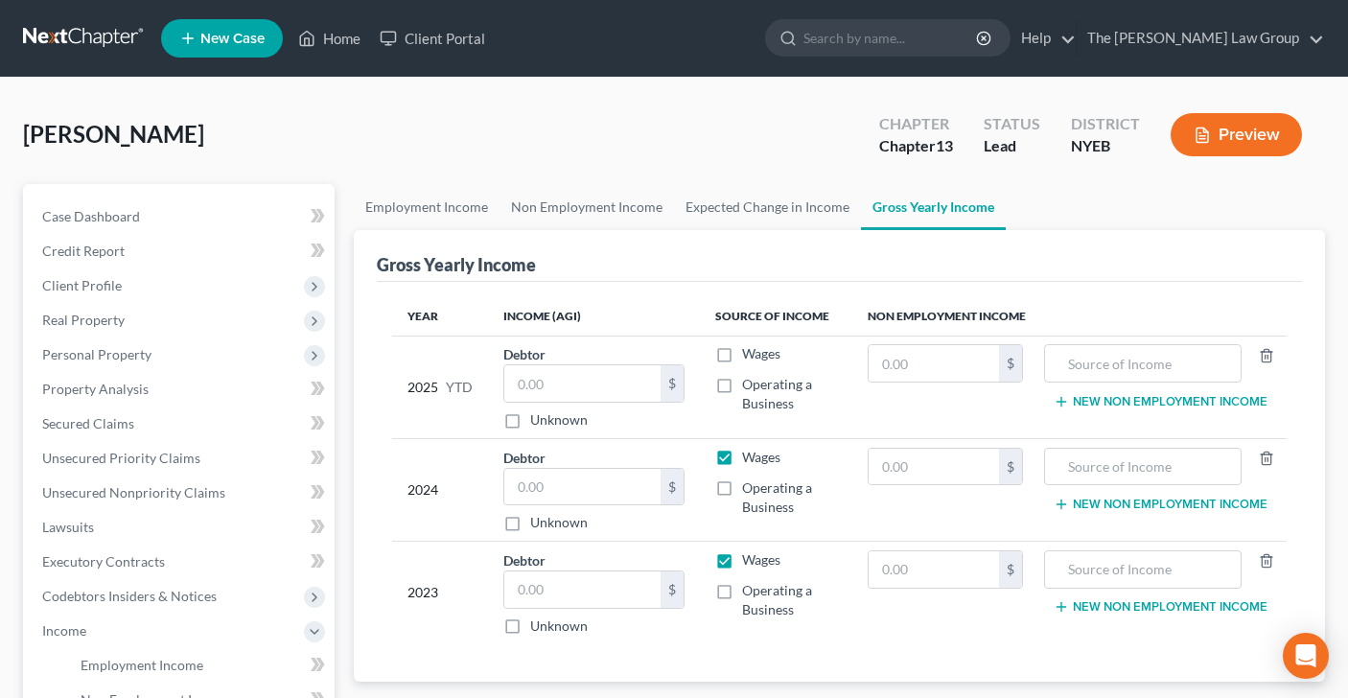
checkbox input "false"
click at [742, 556] on label "Wages" at bounding box center [761, 559] width 38 height 19
click at [750, 556] on input "Wages" at bounding box center [756, 556] width 12 height 12
checkbox input "false"
click at [1093, 375] on input "text" at bounding box center [1143, 363] width 176 height 36
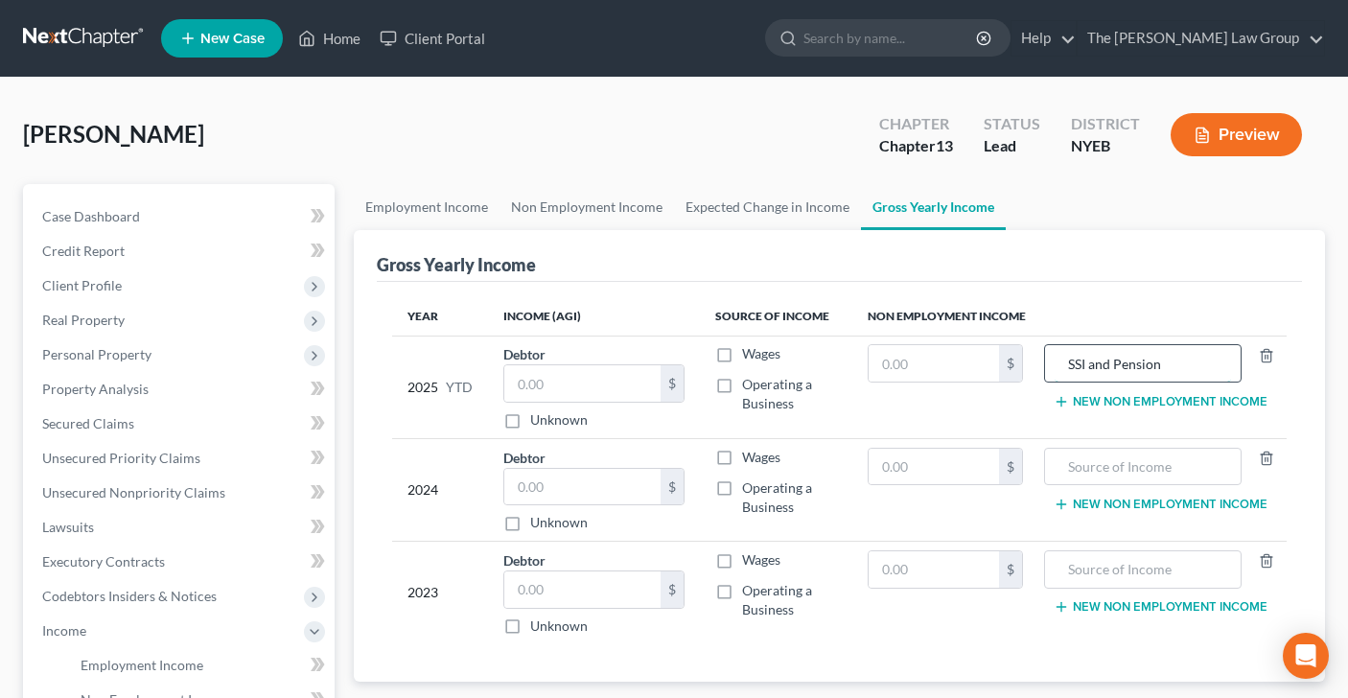
type input "SSI and Pension"
click at [1140, 470] on input "text" at bounding box center [1143, 467] width 176 height 36
type input "SSI and Pension"
click at [1119, 554] on input "text" at bounding box center [1143, 569] width 176 height 36
type input "SSI and Pension"
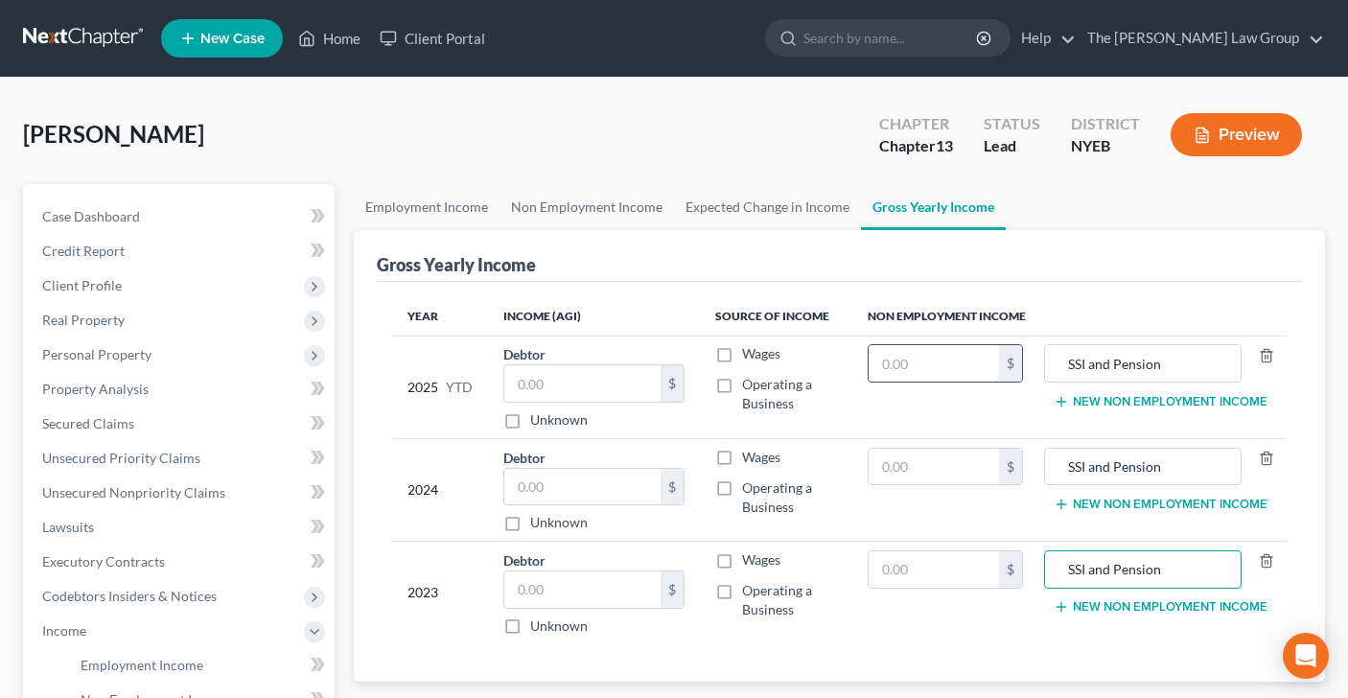
click at [929, 348] on input "text" at bounding box center [934, 363] width 130 height 36
type input "22,700.34"
click at [888, 464] on input "text" at bounding box center [934, 467] width 130 height 36
type input "30,267.12"
click at [908, 578] on input "text" at bounding box center [934, 569] width 130 height 36
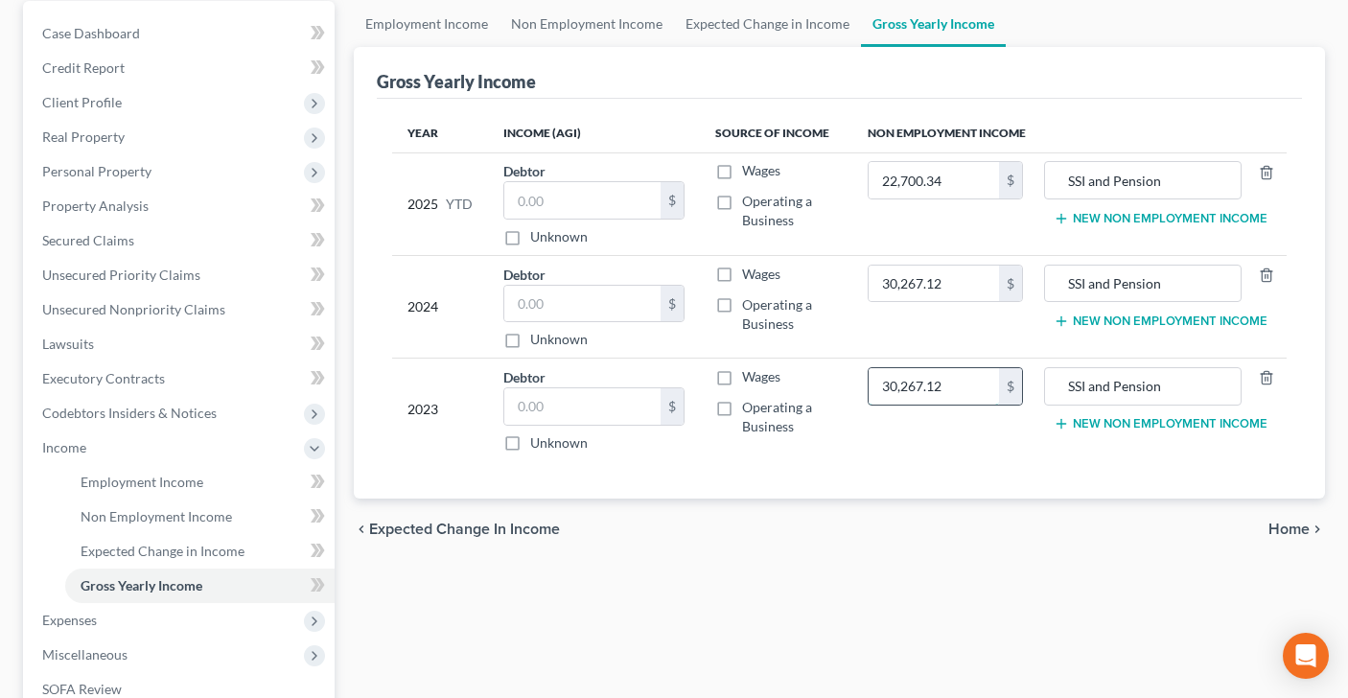
scroll to position [204, 0]
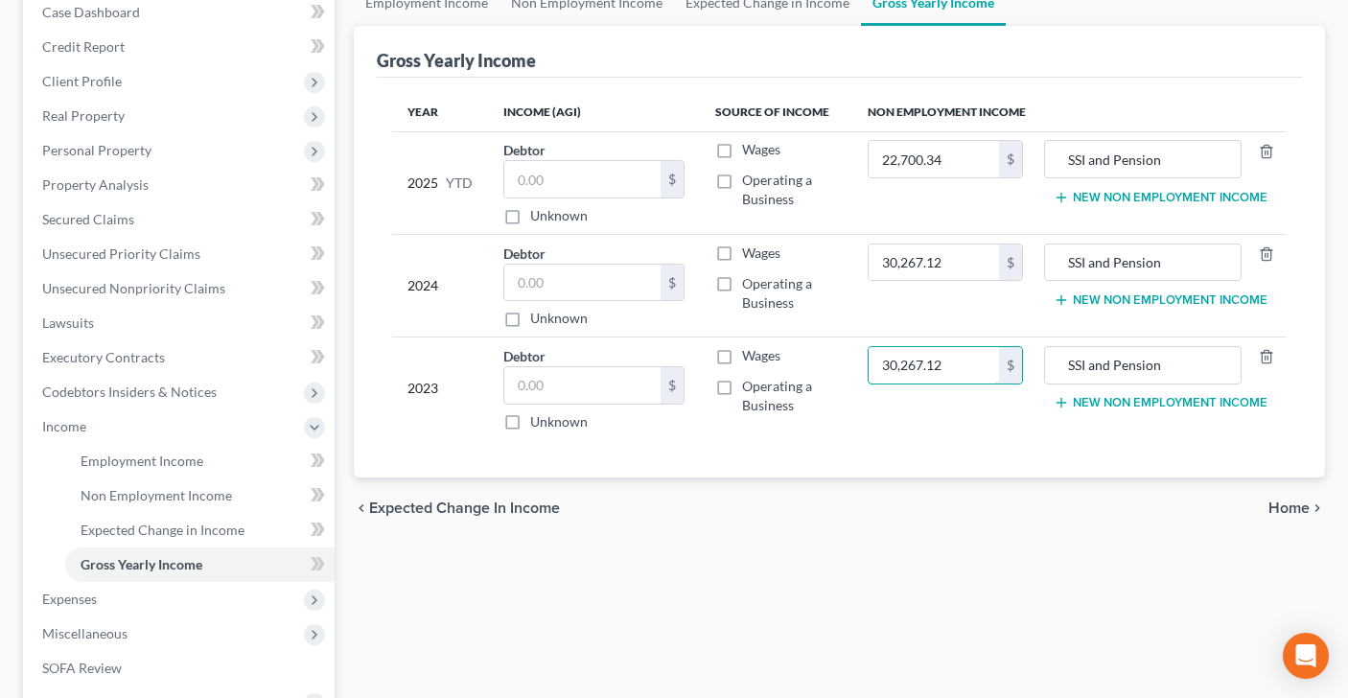
type input "30,267.12"
click at [1280, 500] on span "Home" at bounding box center [1288, 507] width 41 height 15
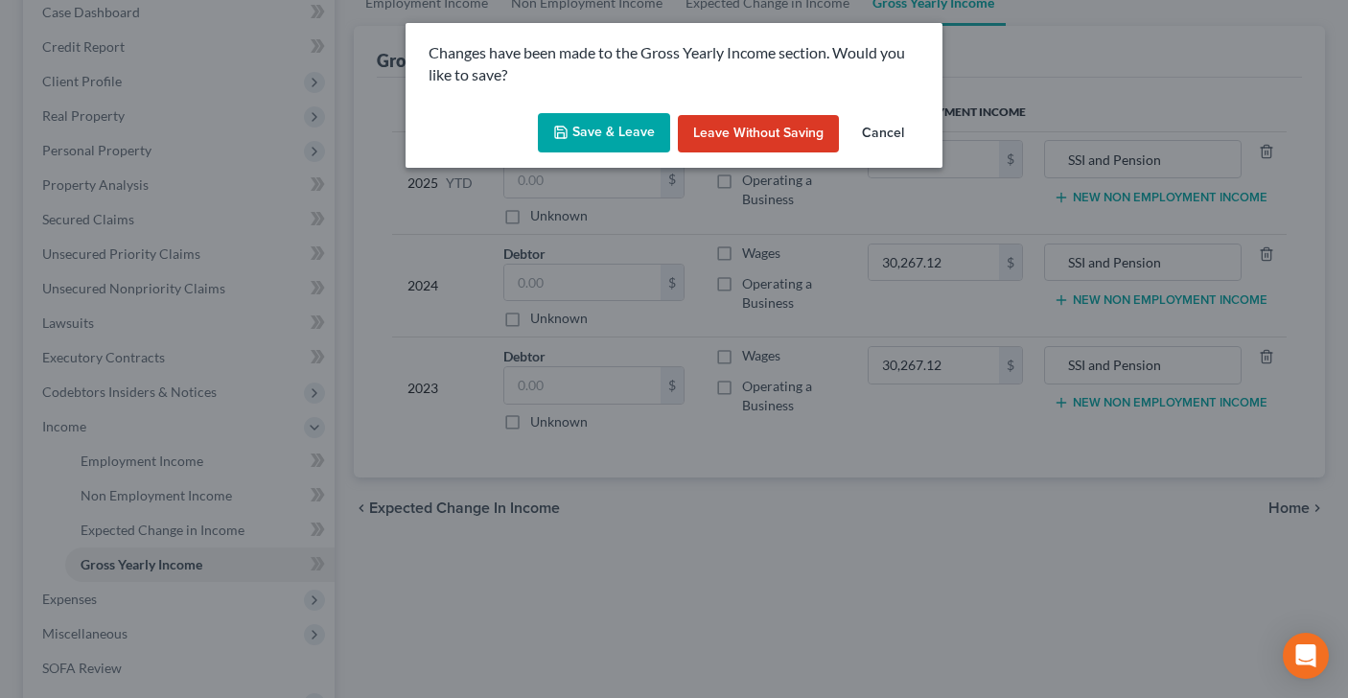
click at [593, 142] on button "Save & Leave" at bounding box center [604, 133] width 132 height 40
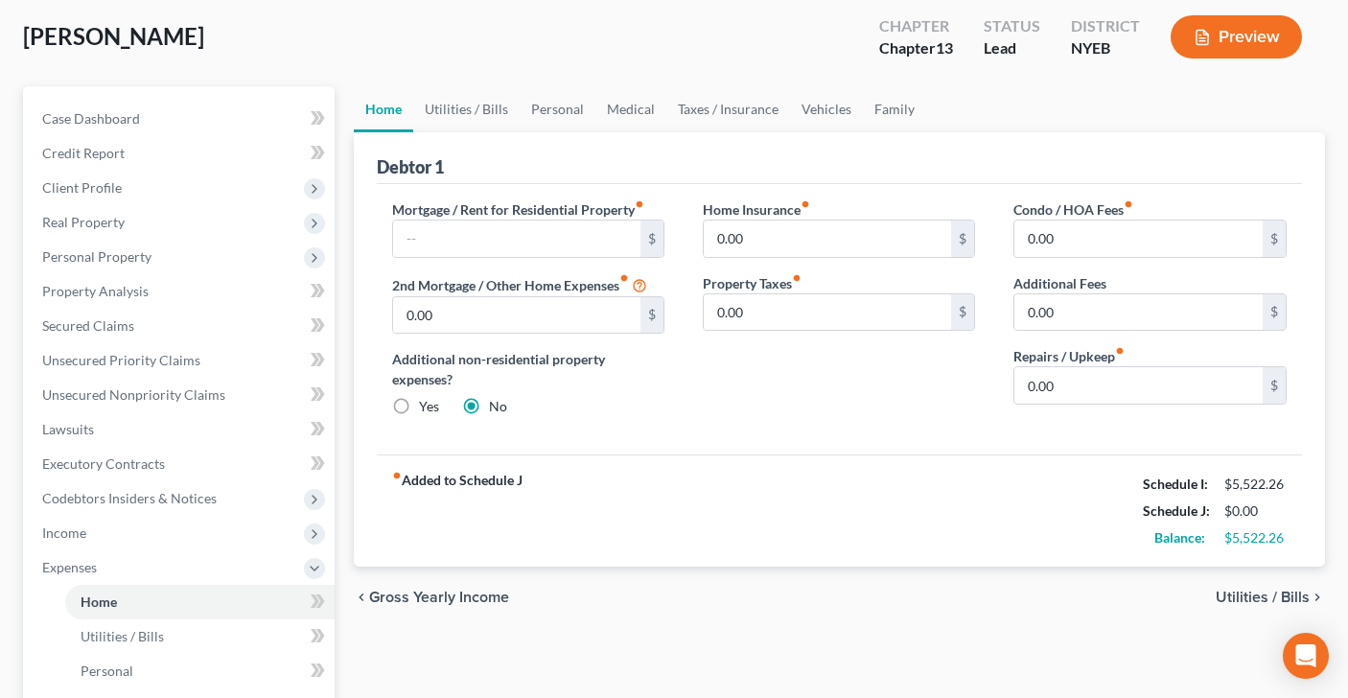
scroll to position [111, 0]
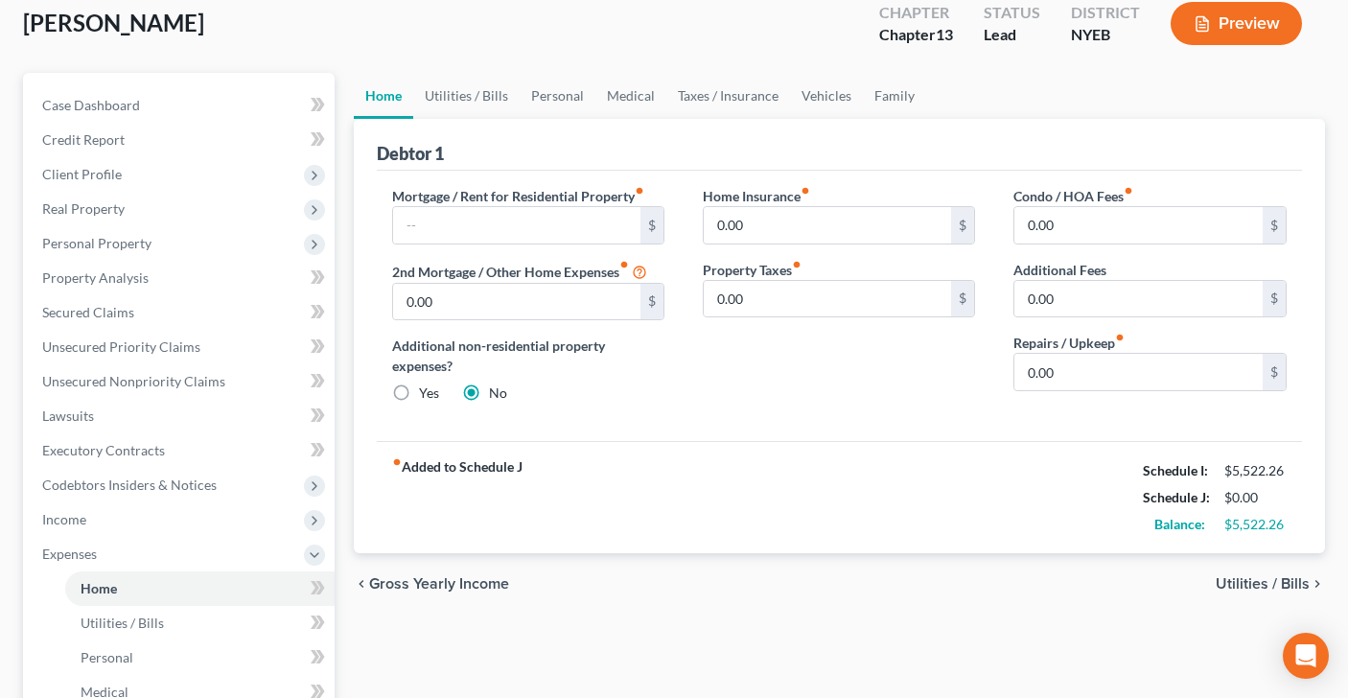
click at [1249, 587] on span "Utilities / Bills" at bounding box center [1263, 583] width 94 height 15
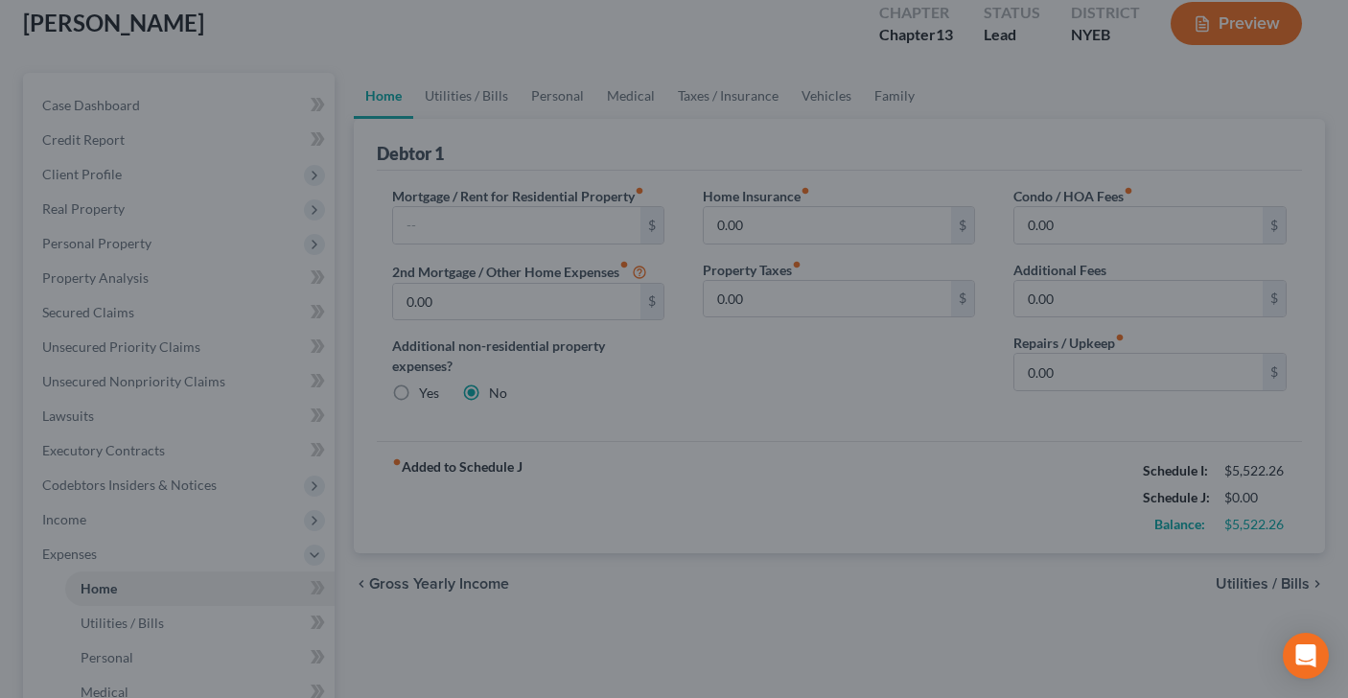
click at [1242, 581] on div at bounding box center [674, 349] width 1348 height 698
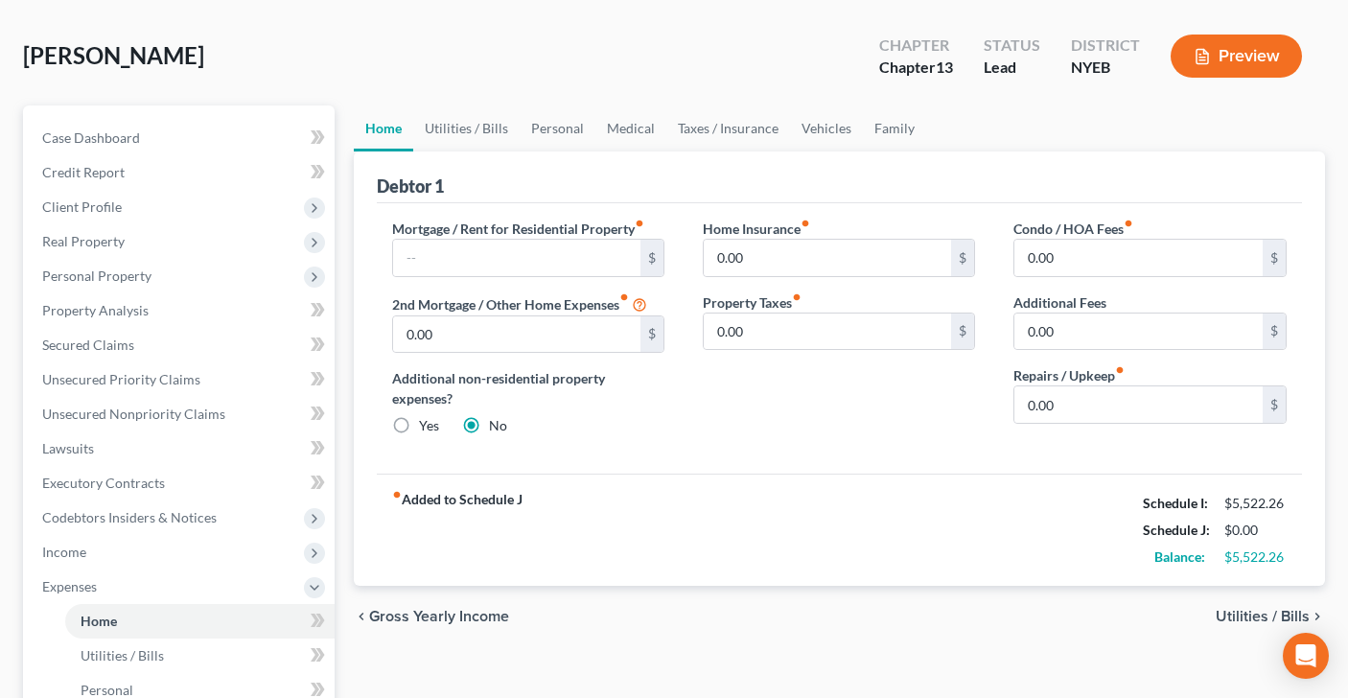
scroll to position [178, 0]
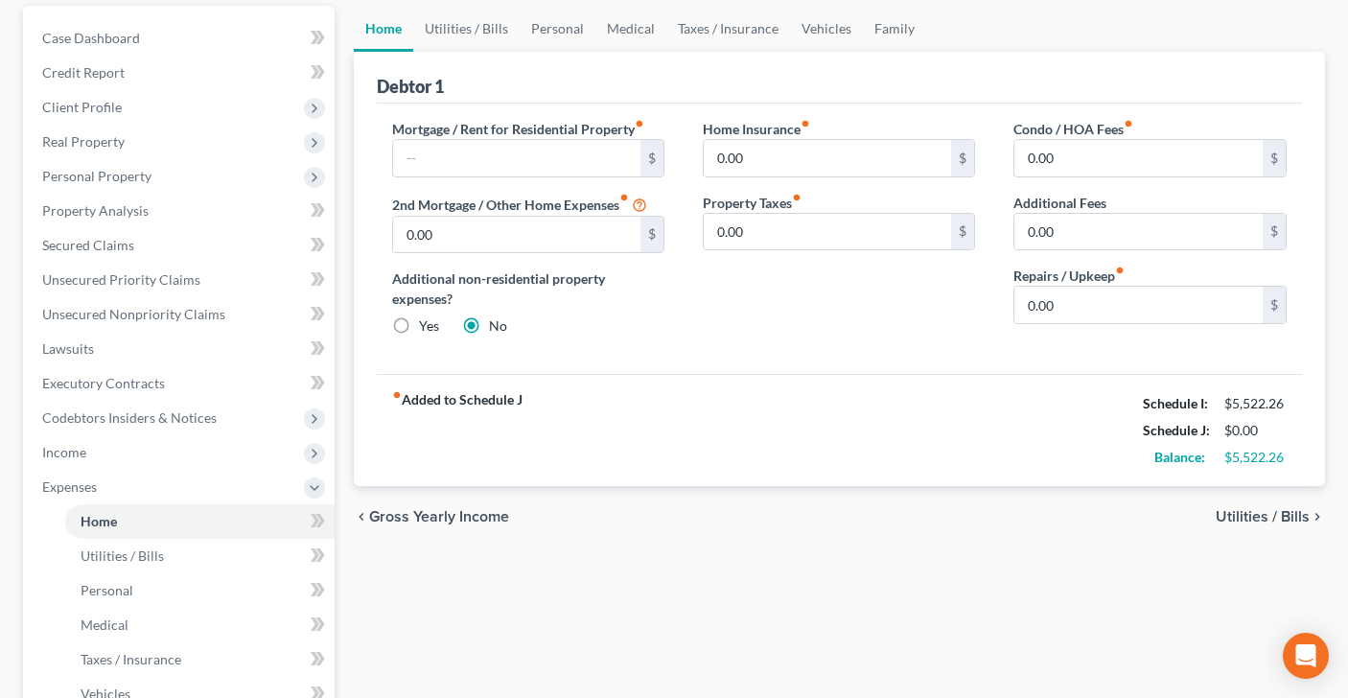
click at [1227, 509] on span "Utilities / Bills" at bounding box center [1263, 516] width 94 height 15
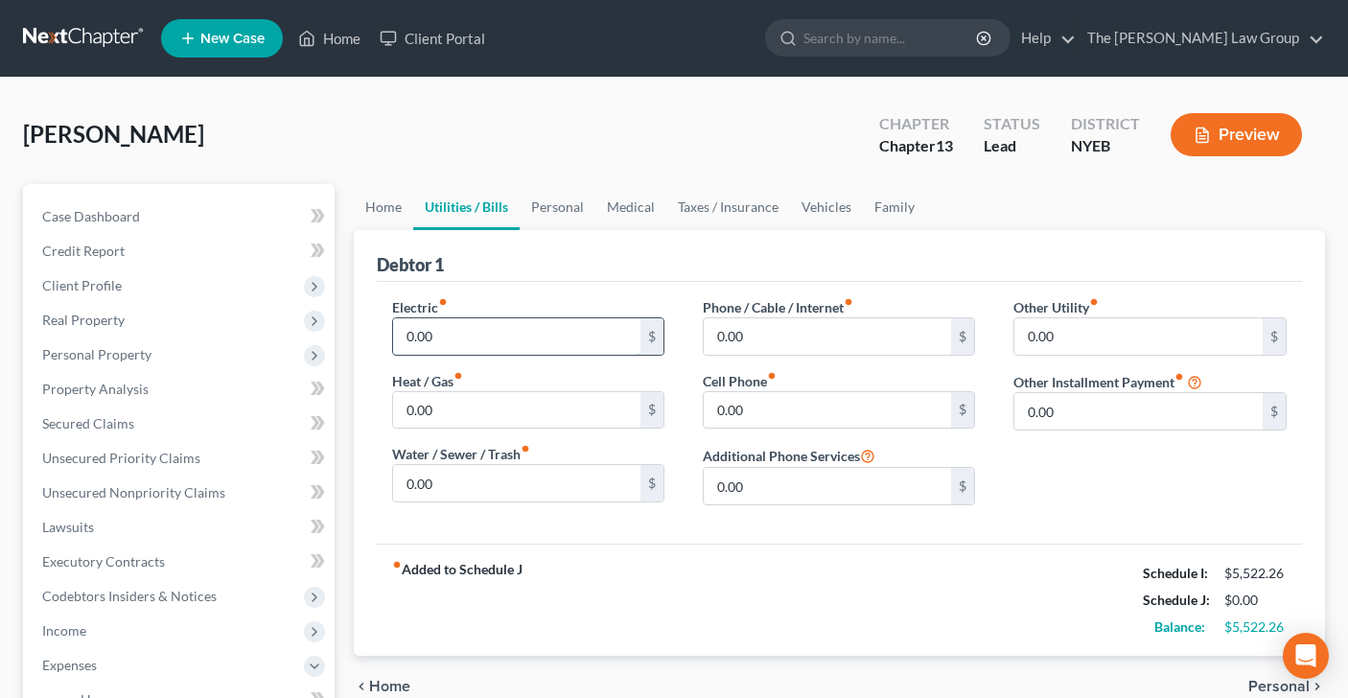
click at [477, 321] on input "0.00" at bounding box center [517, 336] width 248 height 36
click at [83, 636] on span "Income" at bounding box center [64, 630] width 44 height 16
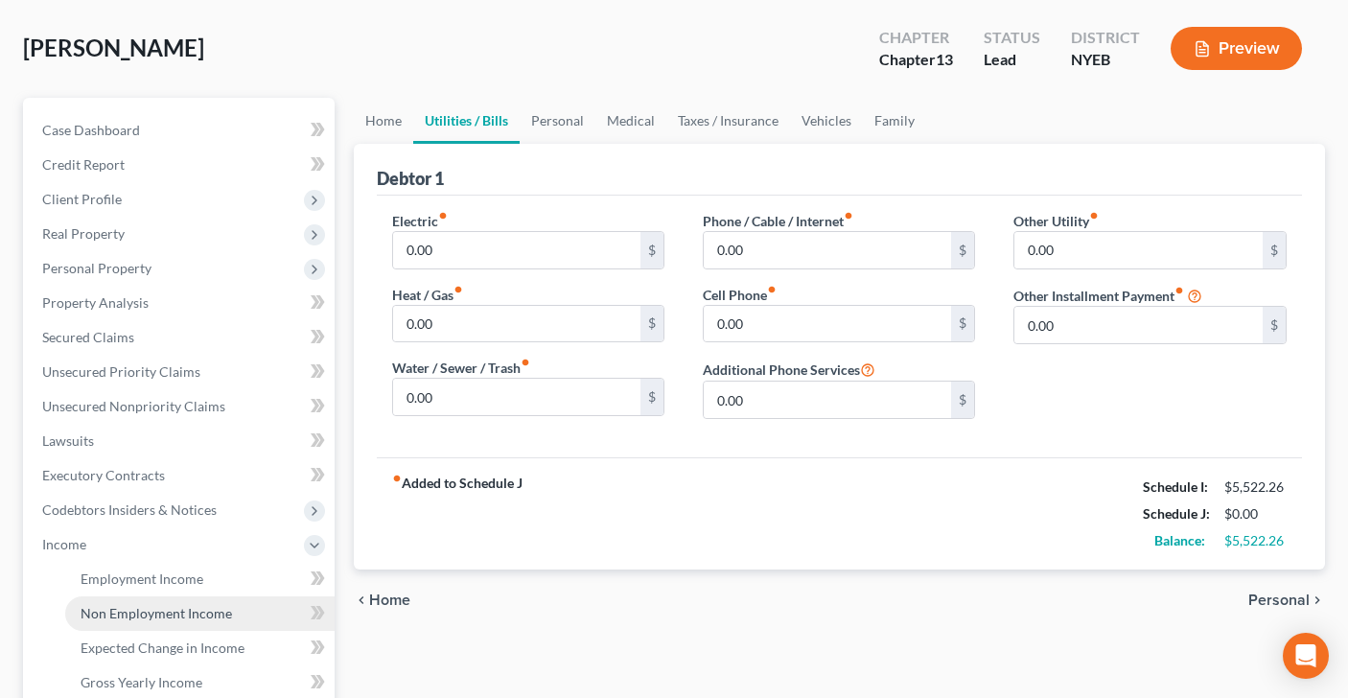
click at [173, 616] on span "Non Employment Income" at bounding box center [156, 613] width 151 height 16
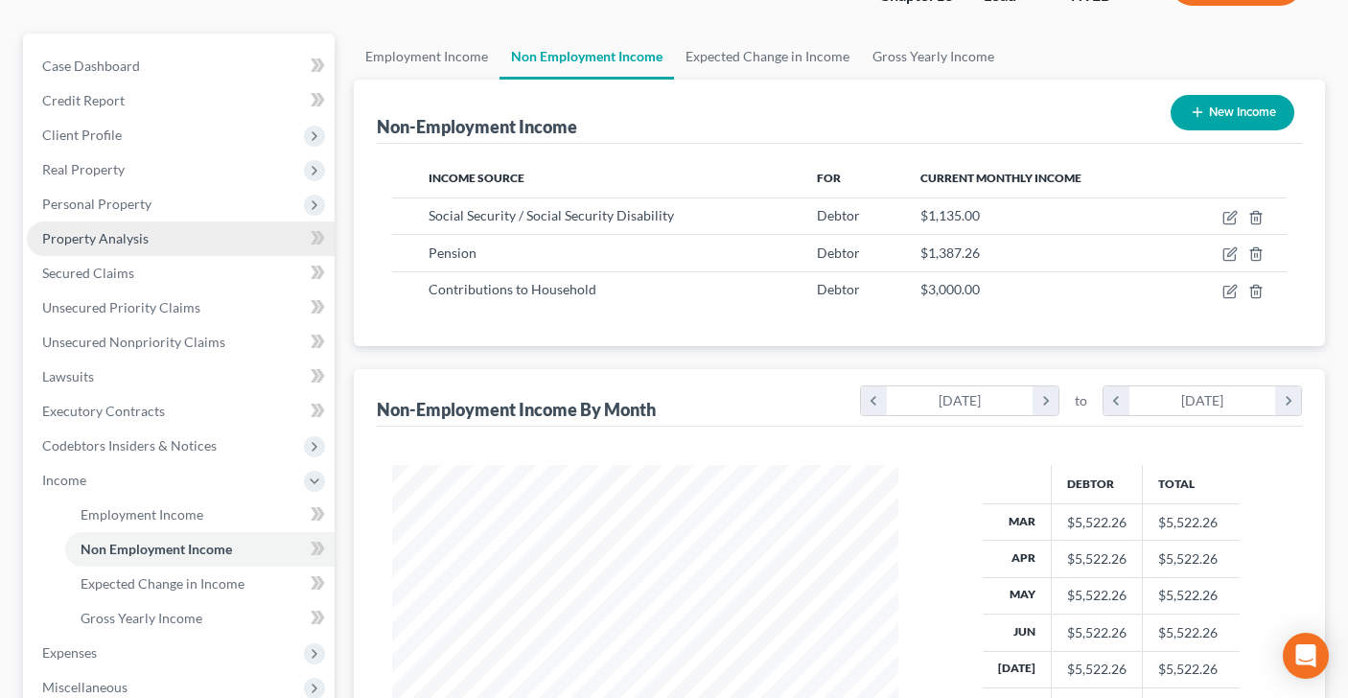
scroll to position [232, 0]
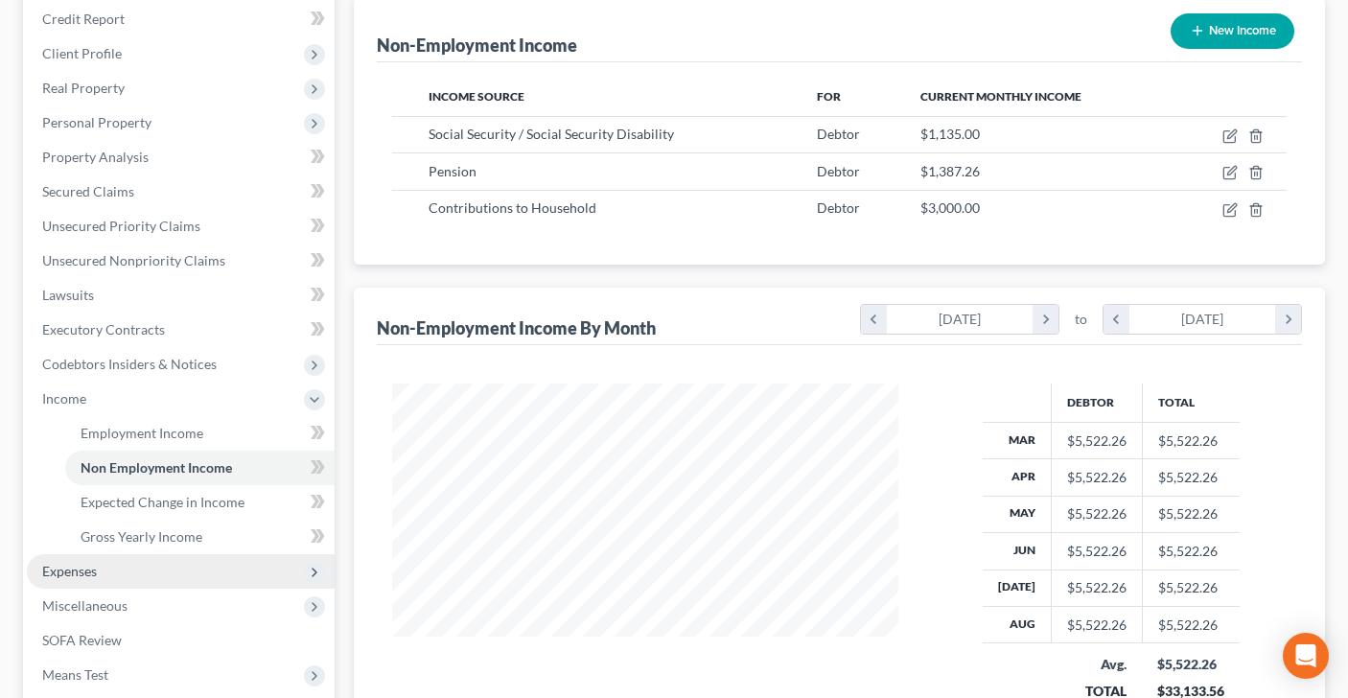
click at [101, 575] on span "Expenses" at bounding box center [181, 571] width 308 height 35
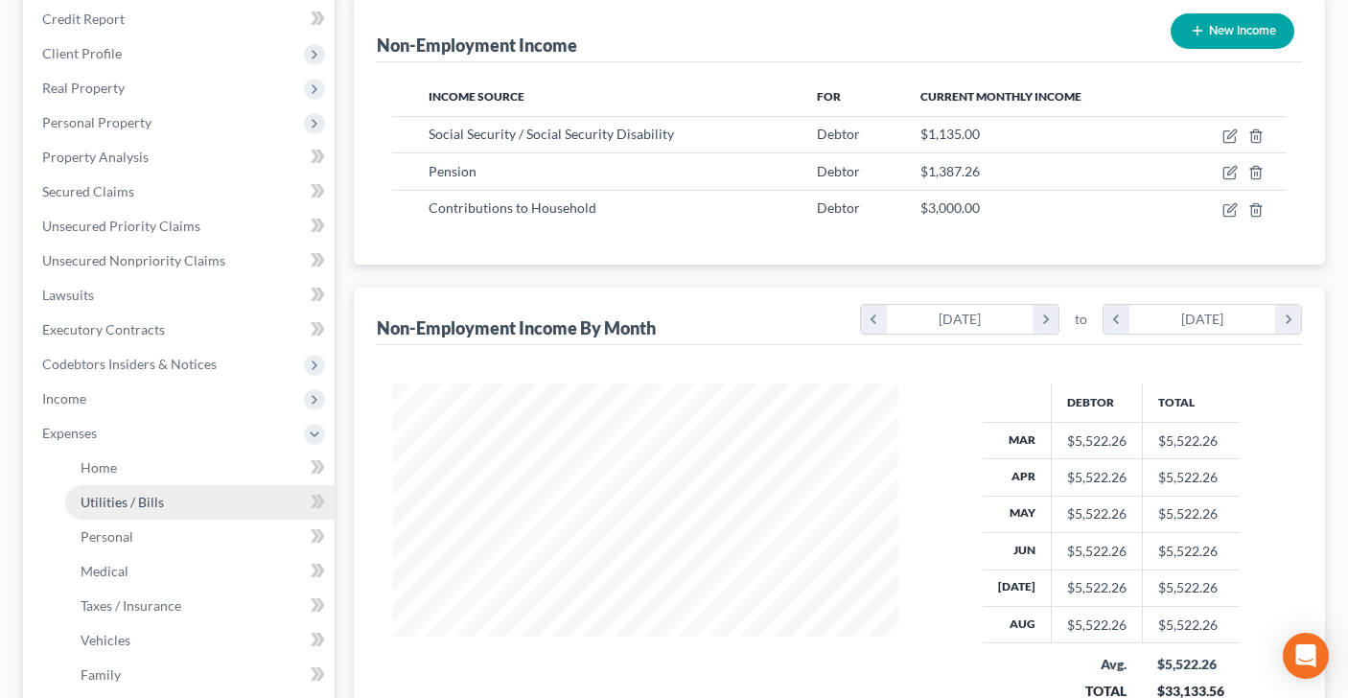
click at [148, 501] on span "Utilities / Bills" at bounding box center [122, 502] width 83 height 16
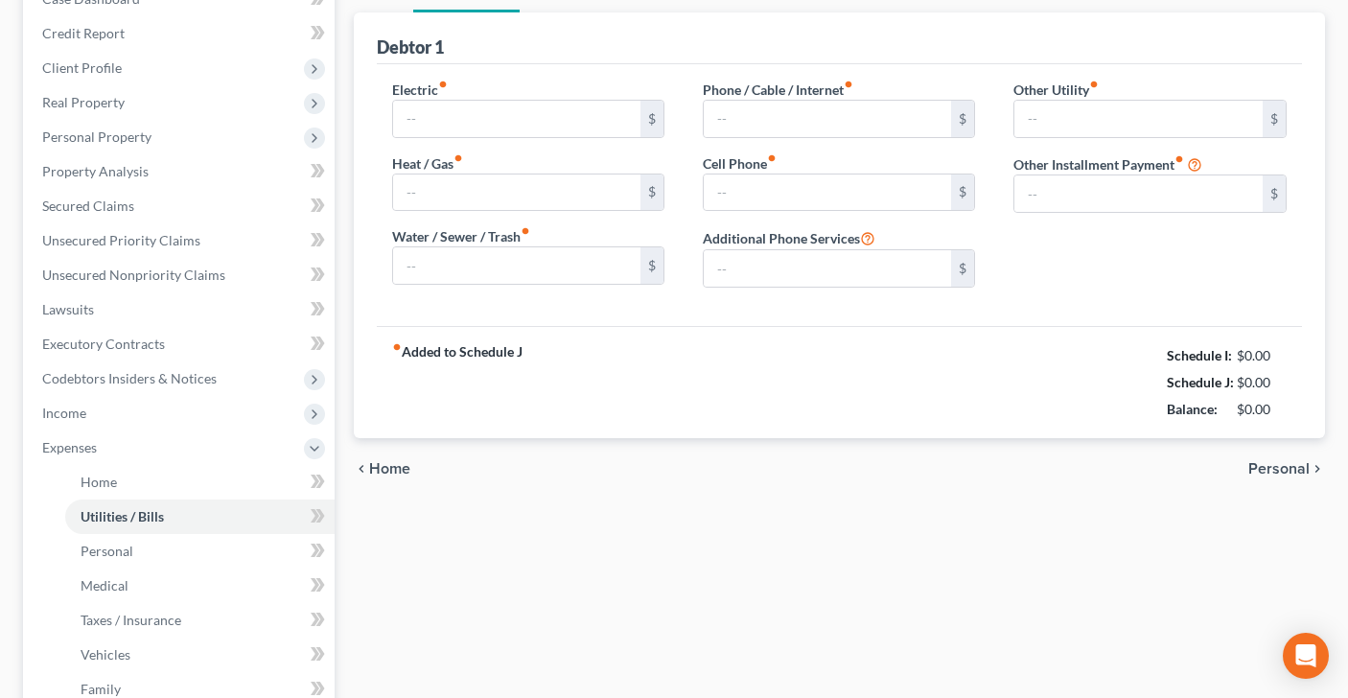
type input "0.00"
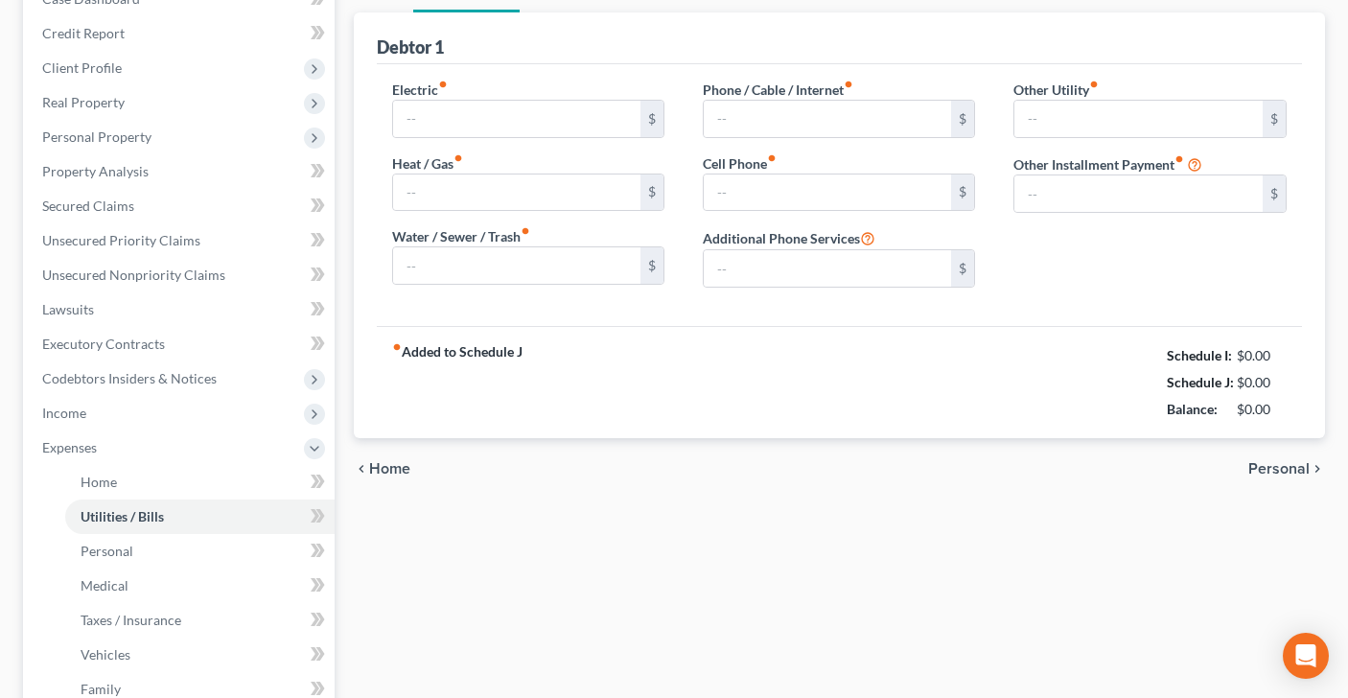
type input "0.00"
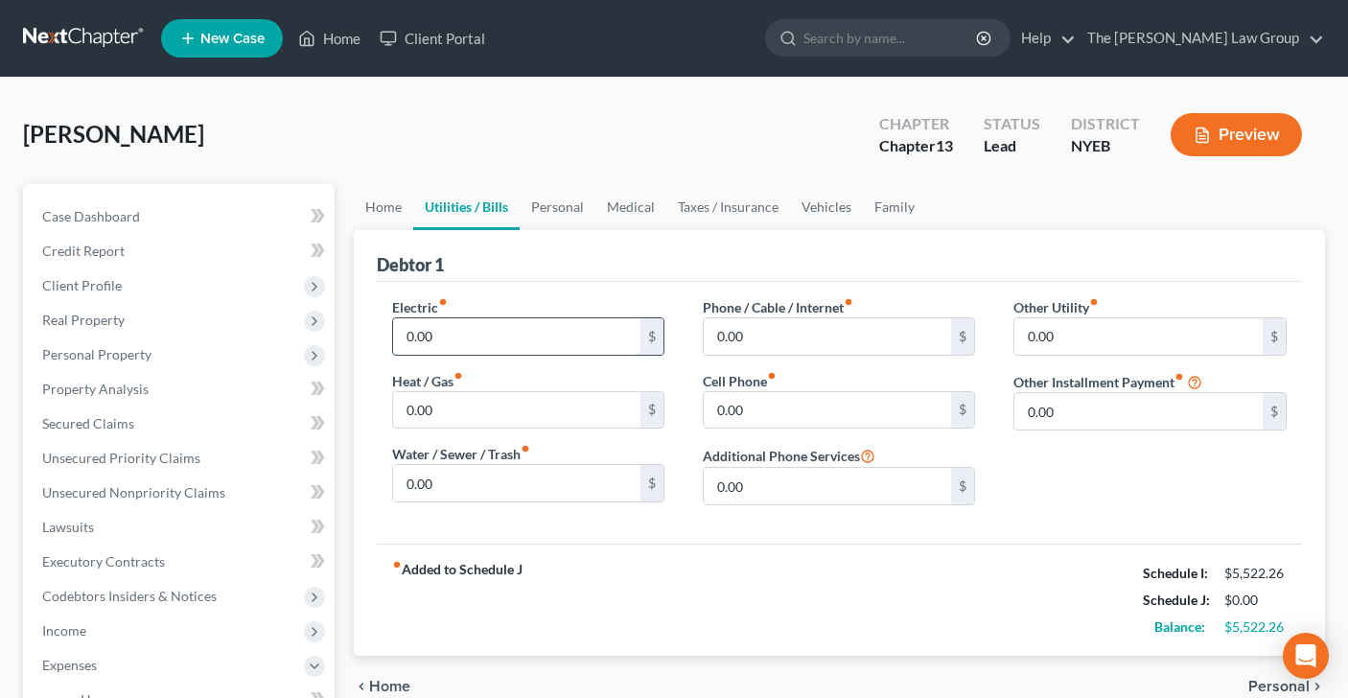
drag, startPoint x: 458, startPoint y: 339, endPoint x: 490, endPoint y: 337, distance: 31.7
click at [490, 337] on input "0.00" at bounding box center [517, 336] width 248 height 36
type input "260"
type input "600.00"
click at [447, 481] on input "0.00" at bounding box center [517, 483] width 248 height 36
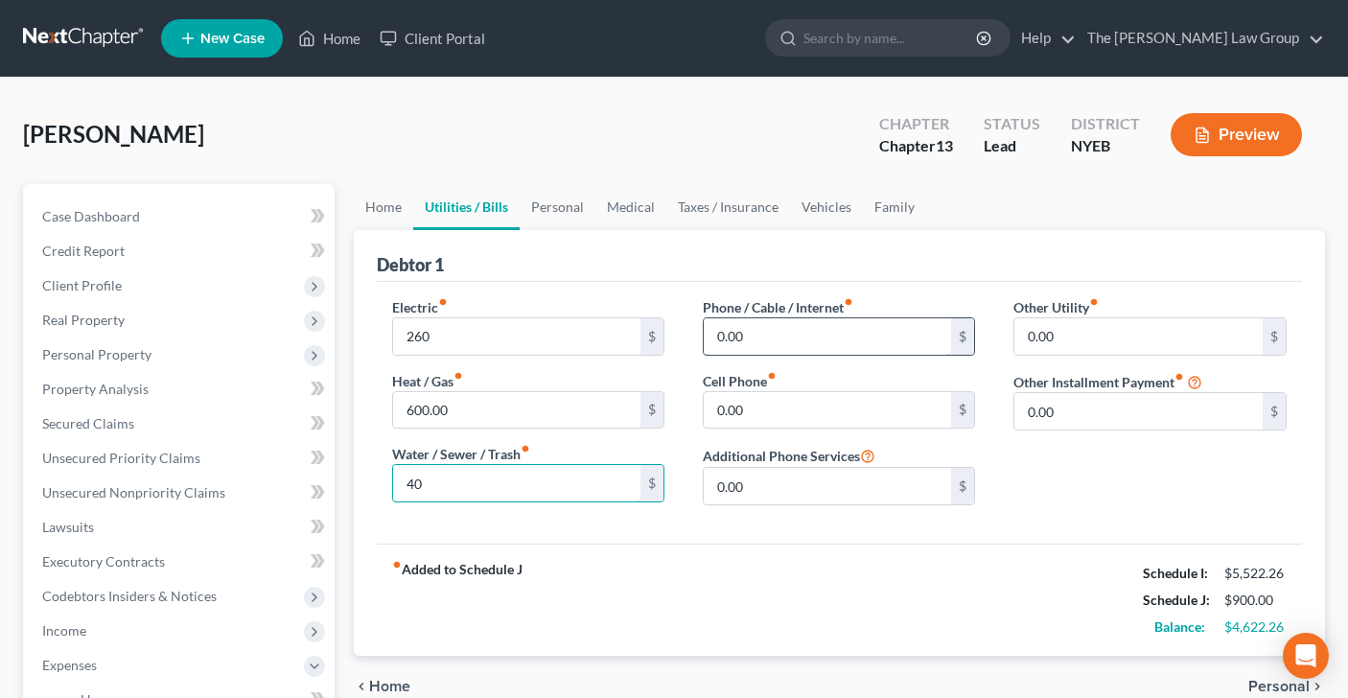
type input "40"
click at [747, 340] on input "0.00" at bounding box center [828, 336] width 248 height 36
type input "100"
click at [750, 409] on input "0.00" at bounding box center [828, 410] width 248 height 36
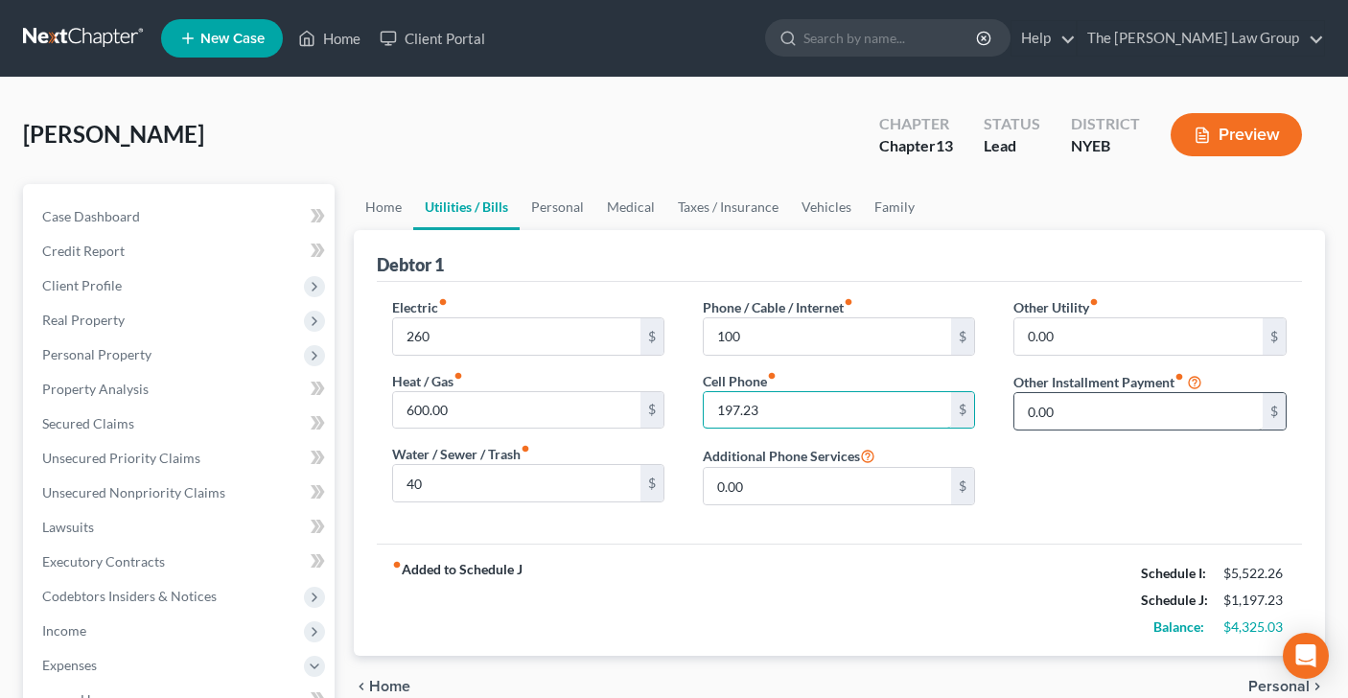
type input "197.23"
click at [1148, 421] on input "0.00" at bounding box center [1138, 411] width 248 height 36
type input "109"
click at [1155, 474] on input "text" at bounding box center [1149, 465] width 270 height 36
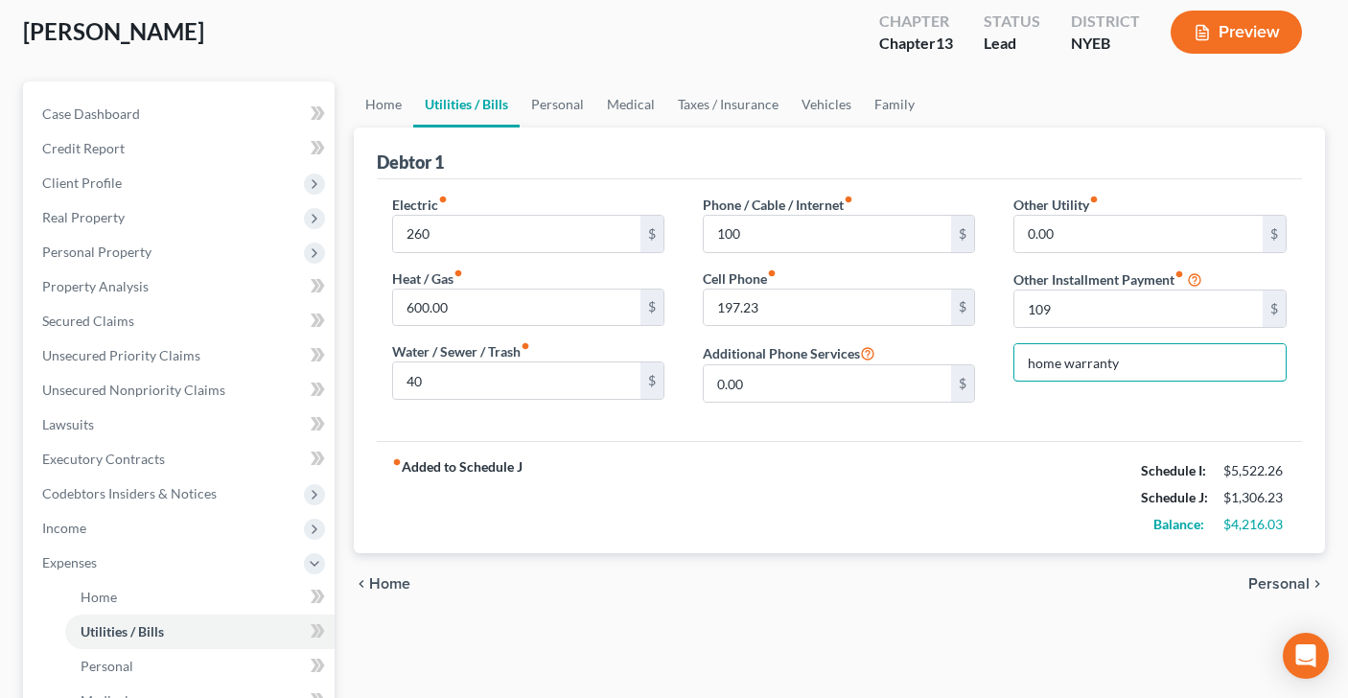
scroll to position [133, 0]
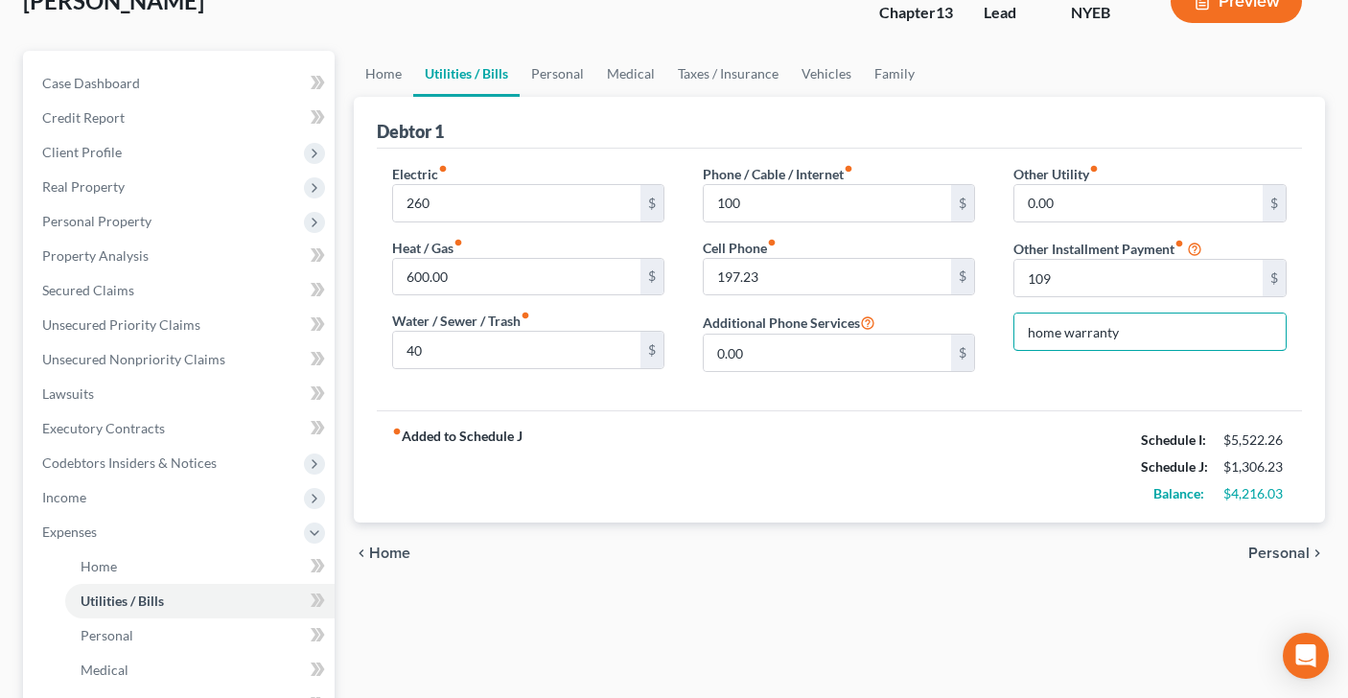
type input "home warranty"
click at [1274, 547] on span "Personal" at bounding box center [1278, 552] width 61 height 15
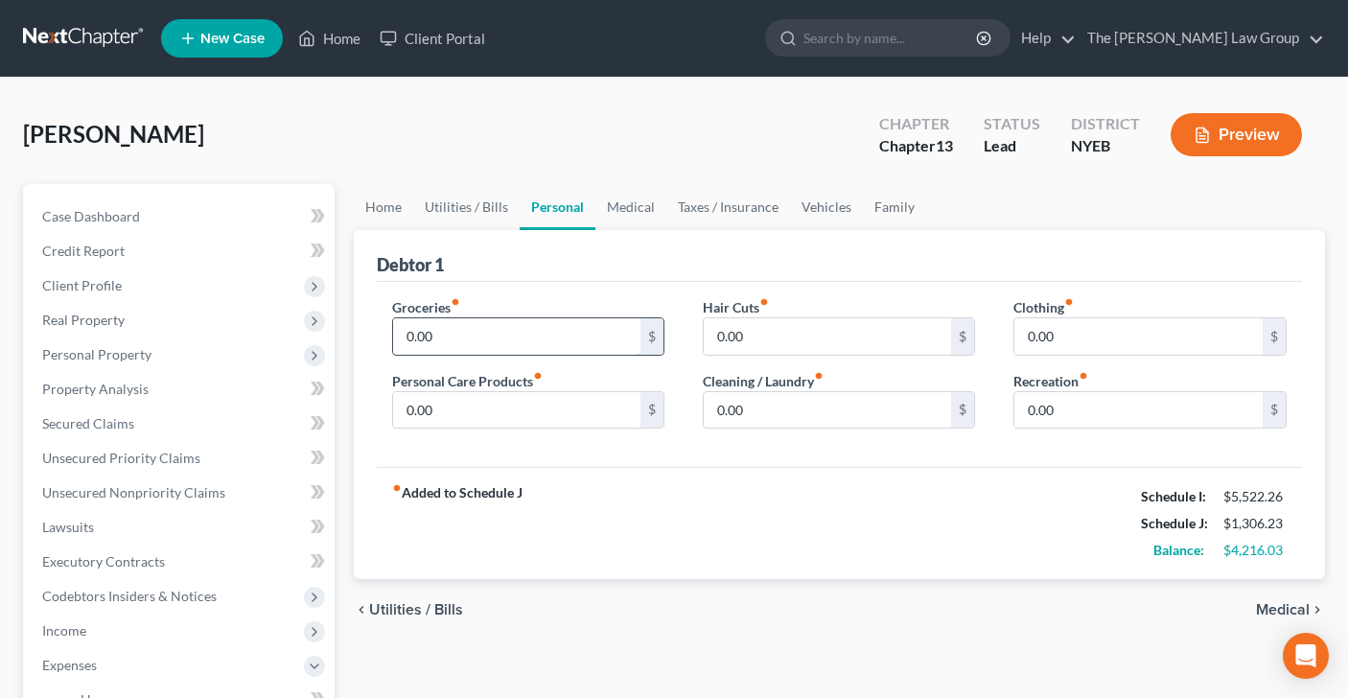
click at [486, 337] on input "0.00" at bounding box center [517, 336] width 248 height 36
type input "150"
click at [458, 392] on input "0.00" at bounding box center [517, 410] width 248 height 36
type input "25"
click at [1054, 332] on input "0.00" at bounding box center [1138, 336] width 248 height 36
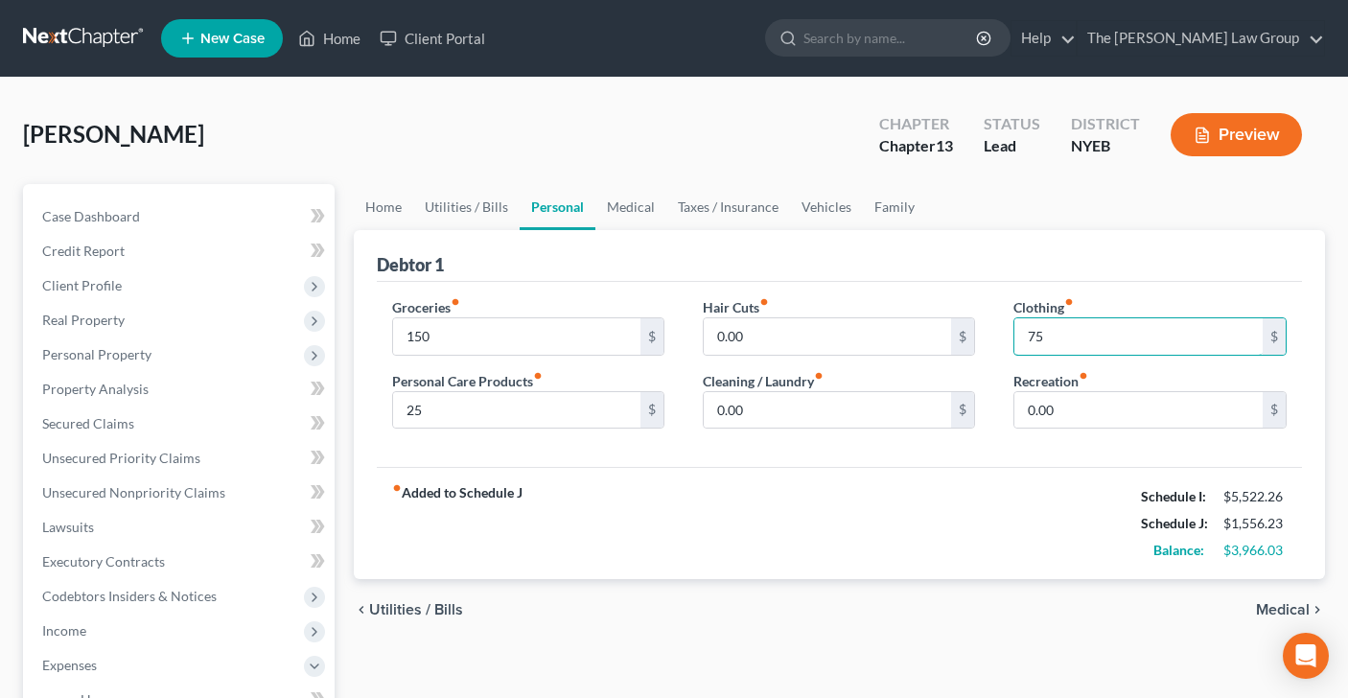
type input "75"
click at [1265, 604] on span "Medical" at bounding box center [1283, 609] width 54 height 15
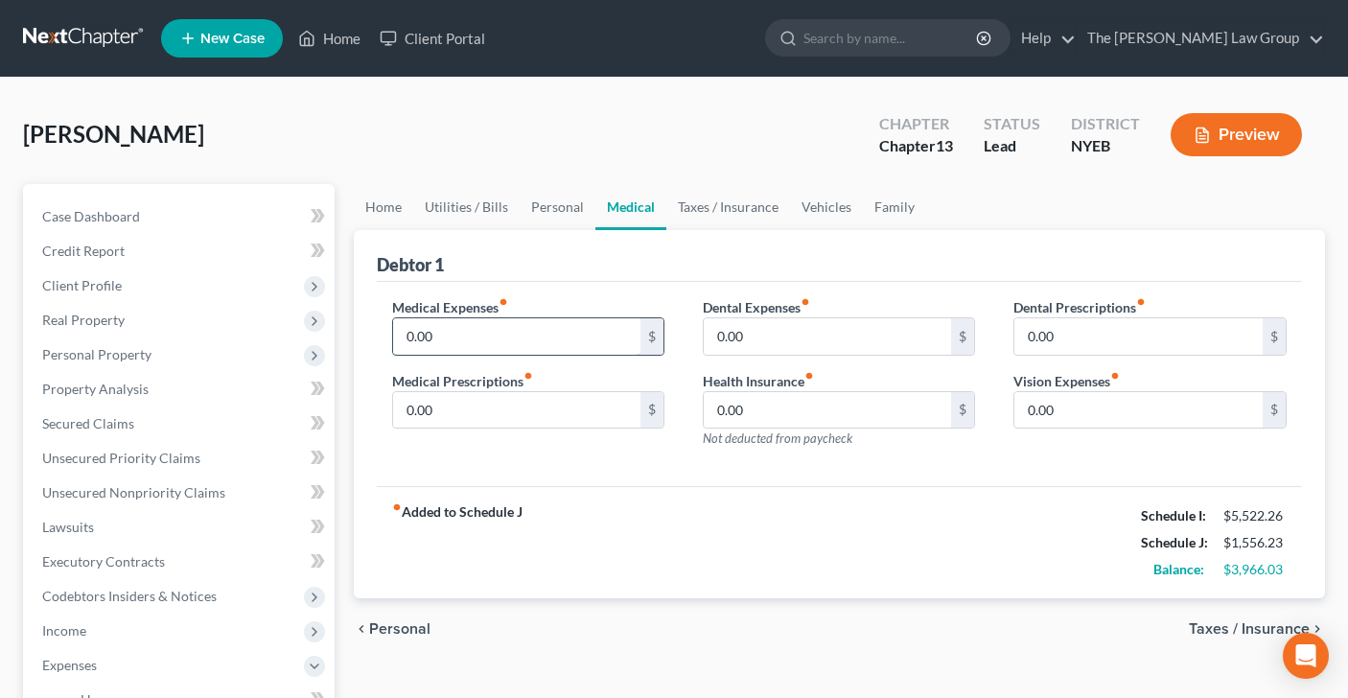
click at [482, 347] on input "0.00" at bounding box center [517, 336] width 248 height 36
type input "80"
click at [1213, 623] on span "Taxes / Insurance" at bounding box center [1249, 628] width 121 height 15
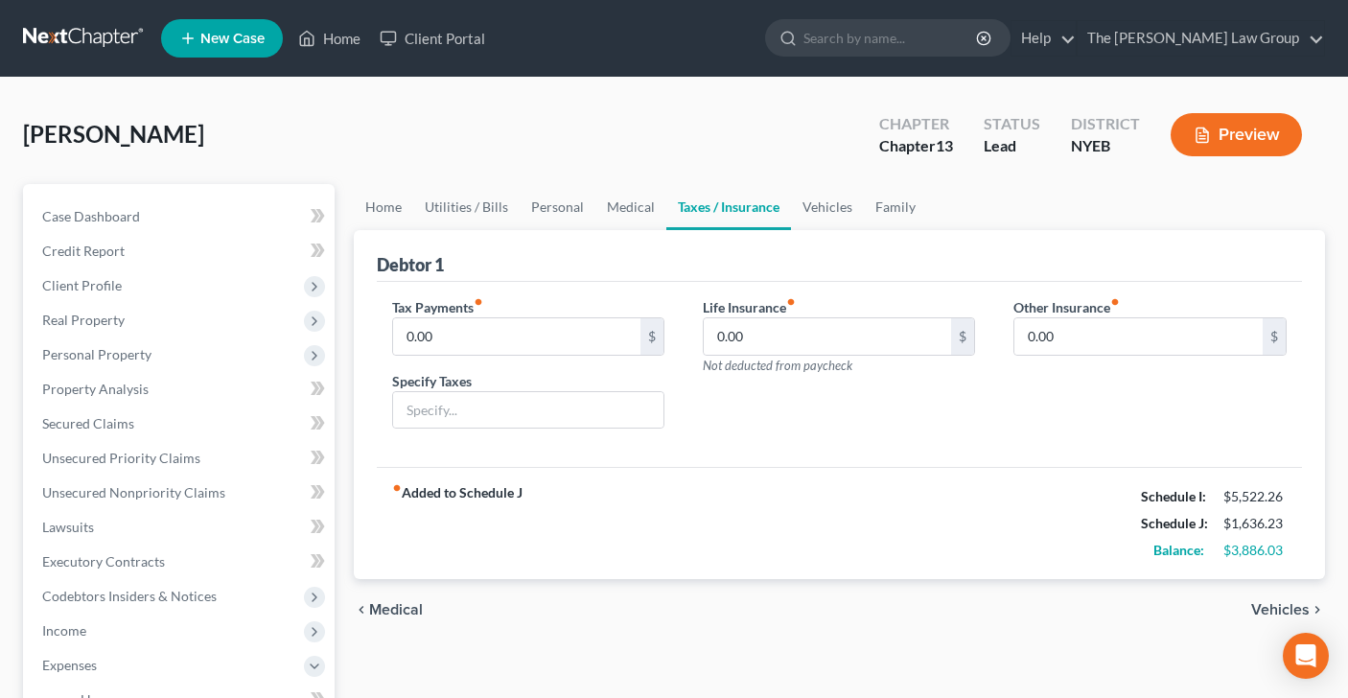
click at [1250, 616] on div "chevron_left Medical Vehicles chevron_right" at bounding box center [840, 609] width 972 height 61
click at [1266, 614] on span "Vehicles" at bounding box center [1280, 609] width 58 height 15
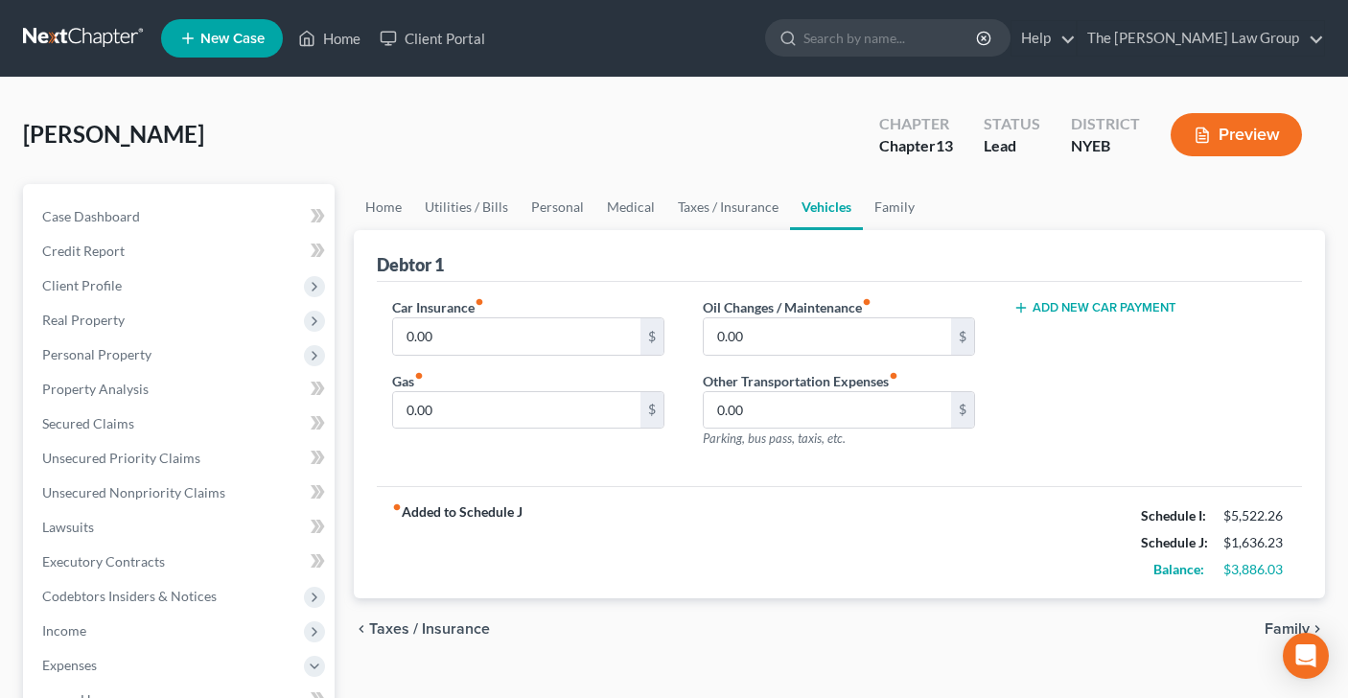
click at [1265, 629] on span "Family" at bounding box center [1286, 628] width 45 height 15
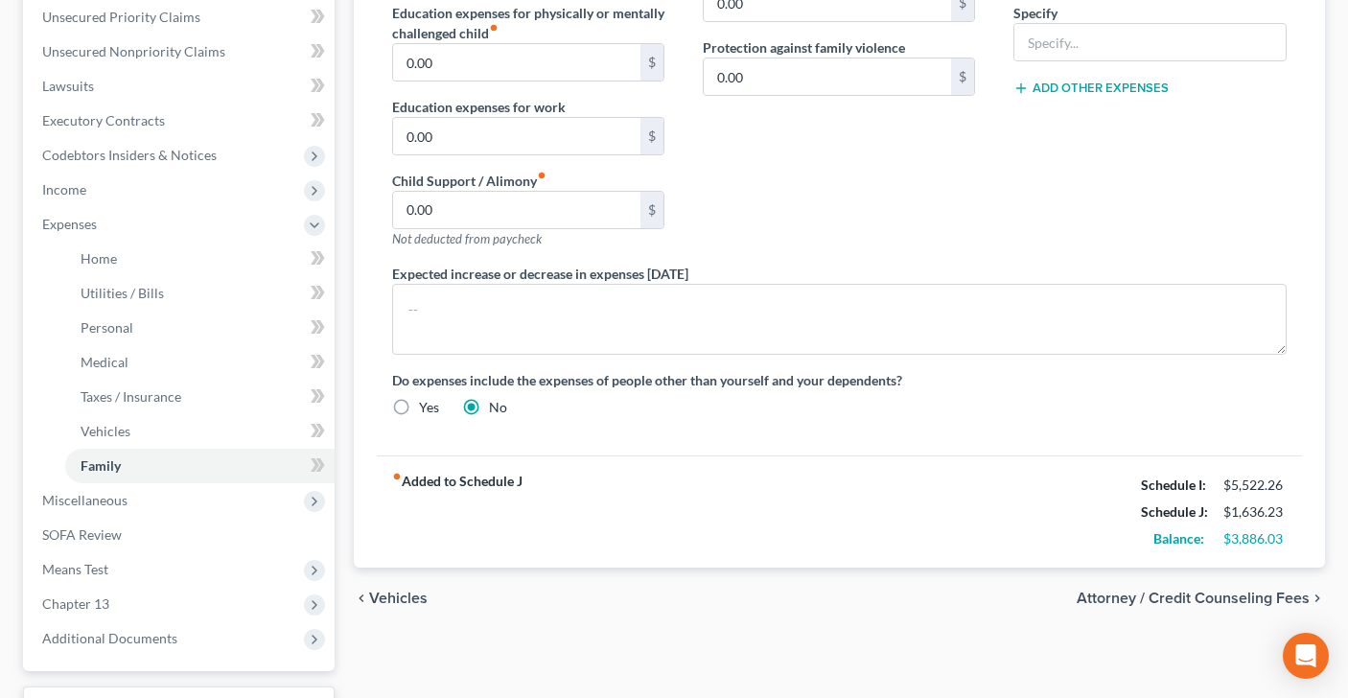
scroll to position [595, 0]
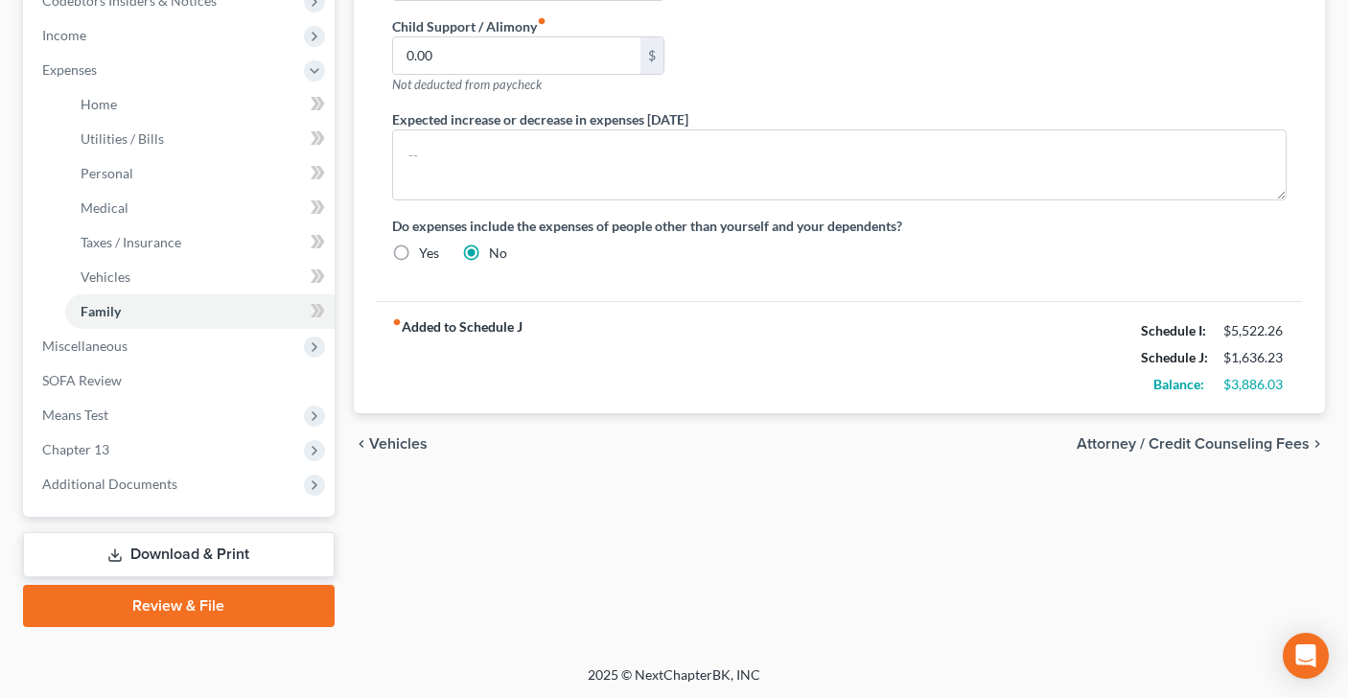
click at [1102, 444] on span "Attorney / Credit Counseling Fees" at bounding box center [1193, 443] width 233 height 15
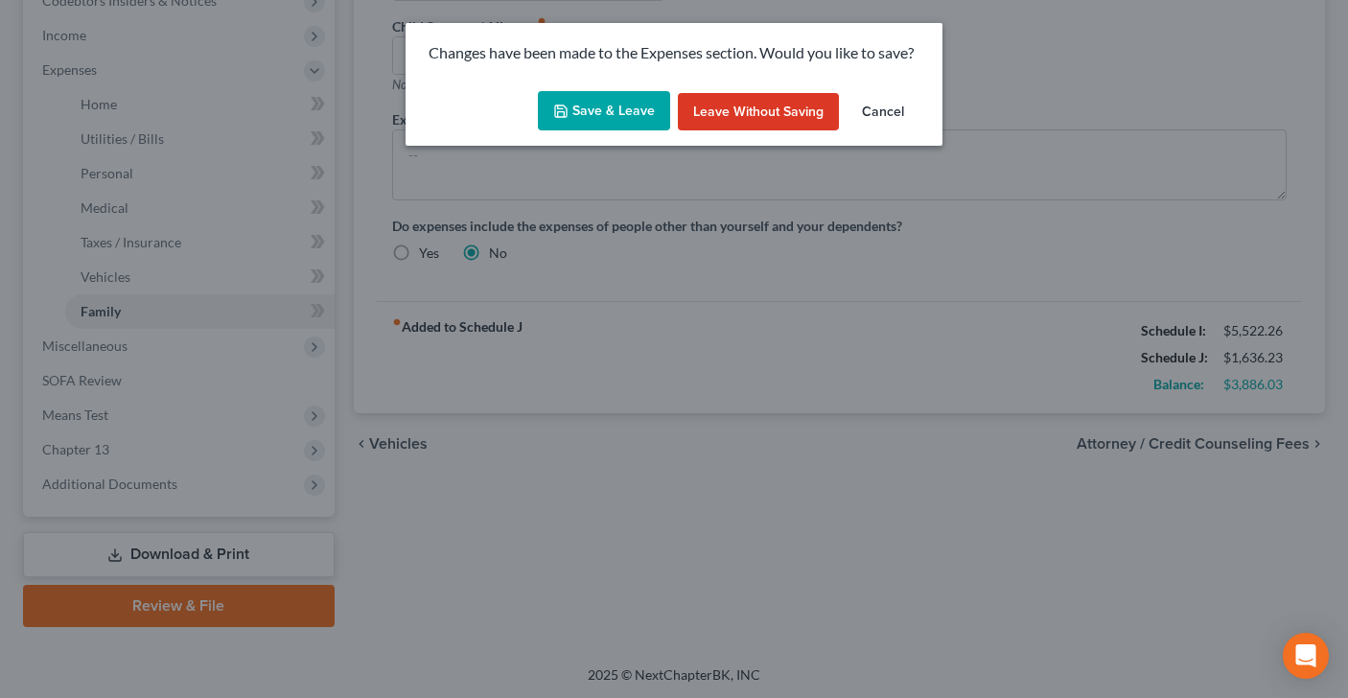
click at [587, 118] on button "Save & Leave" at bounding box center [604, 111] width 132 height 40
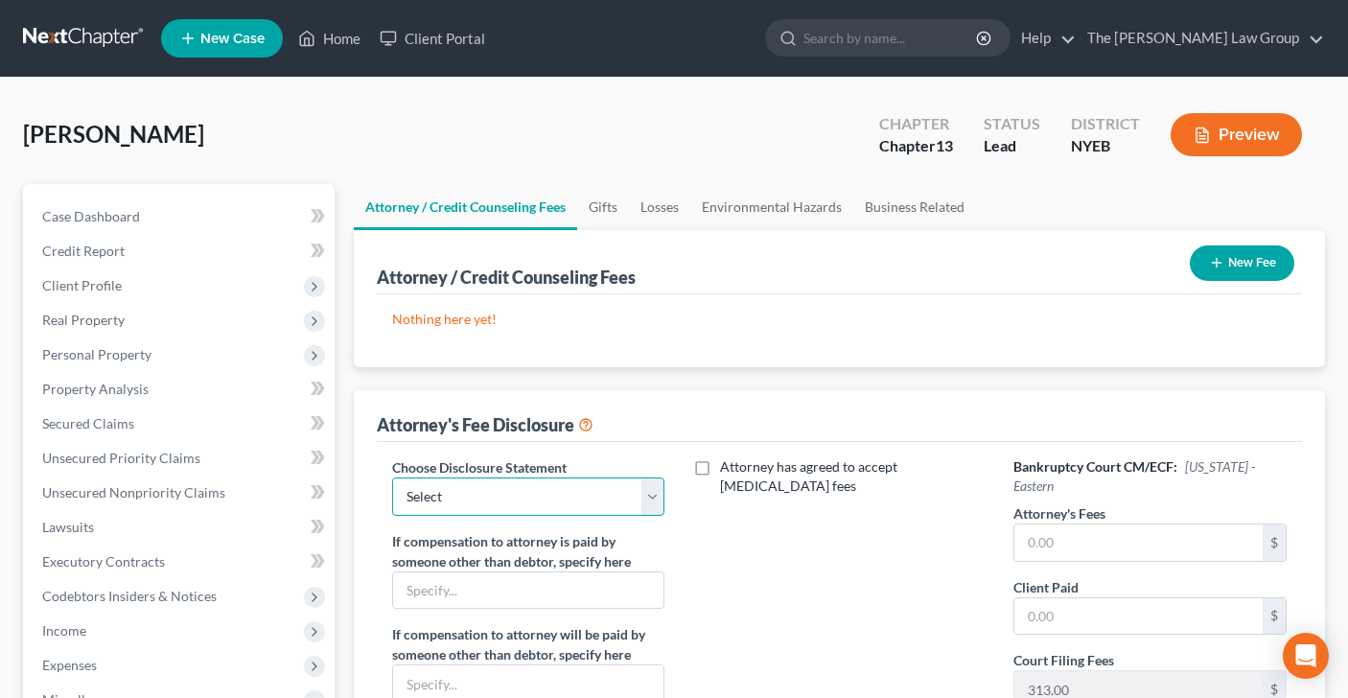
click at [652, 509] on select "Select Disclosure" at bounding box center [528, 496] width 272 height 38
select select "0"
click at [1070, 545] on input "text" at bounding box center [1138, 542] width 248 height 36
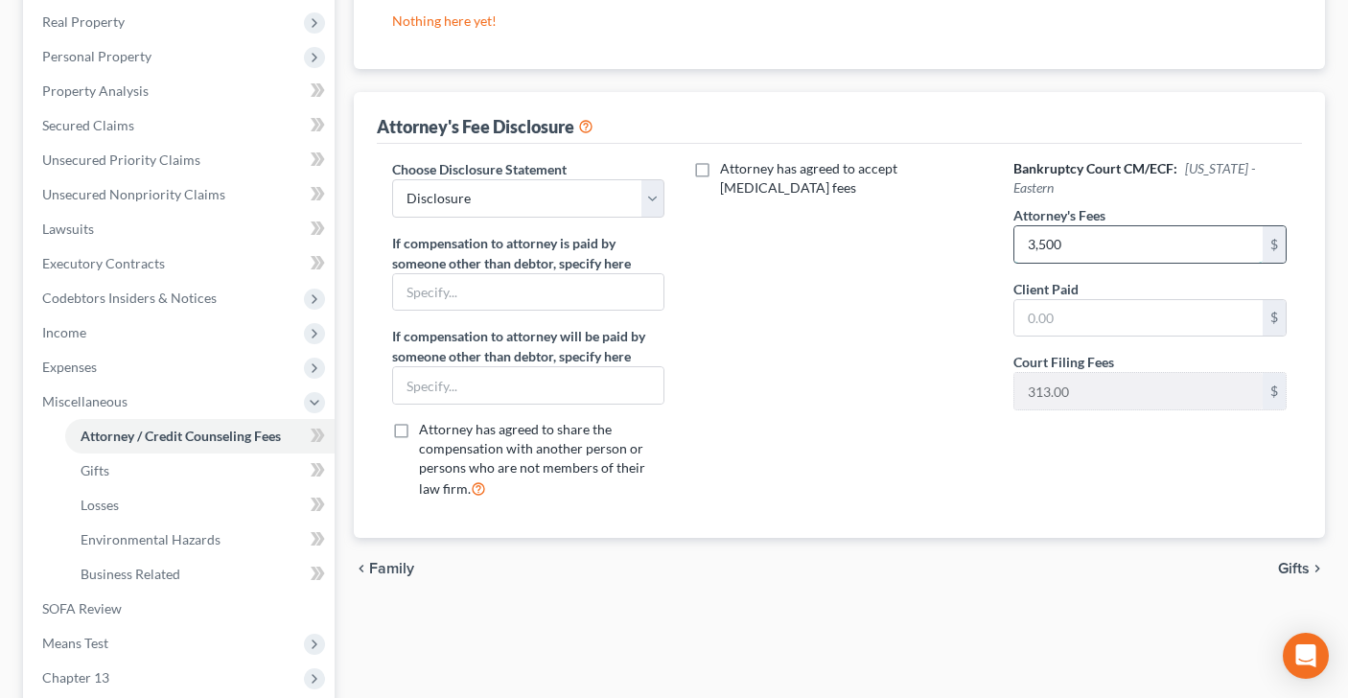
scroll to position [333, 0]
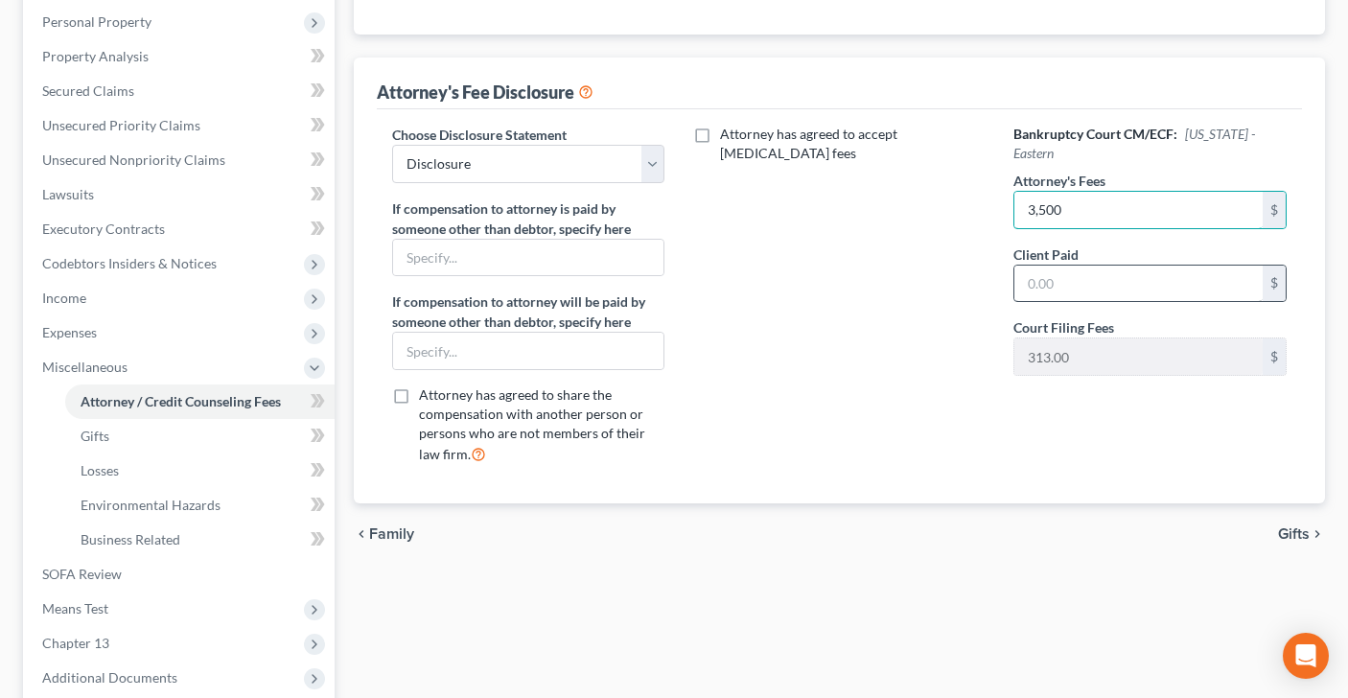
type input "3,500"
click at [1055, 290] on input "text" at bounding box center [1138, 284] width 248 height 36
type input "3,500"
click at [1289, 536] on span "Gifts" at bounding box center [1294, 533] width 32 height 15
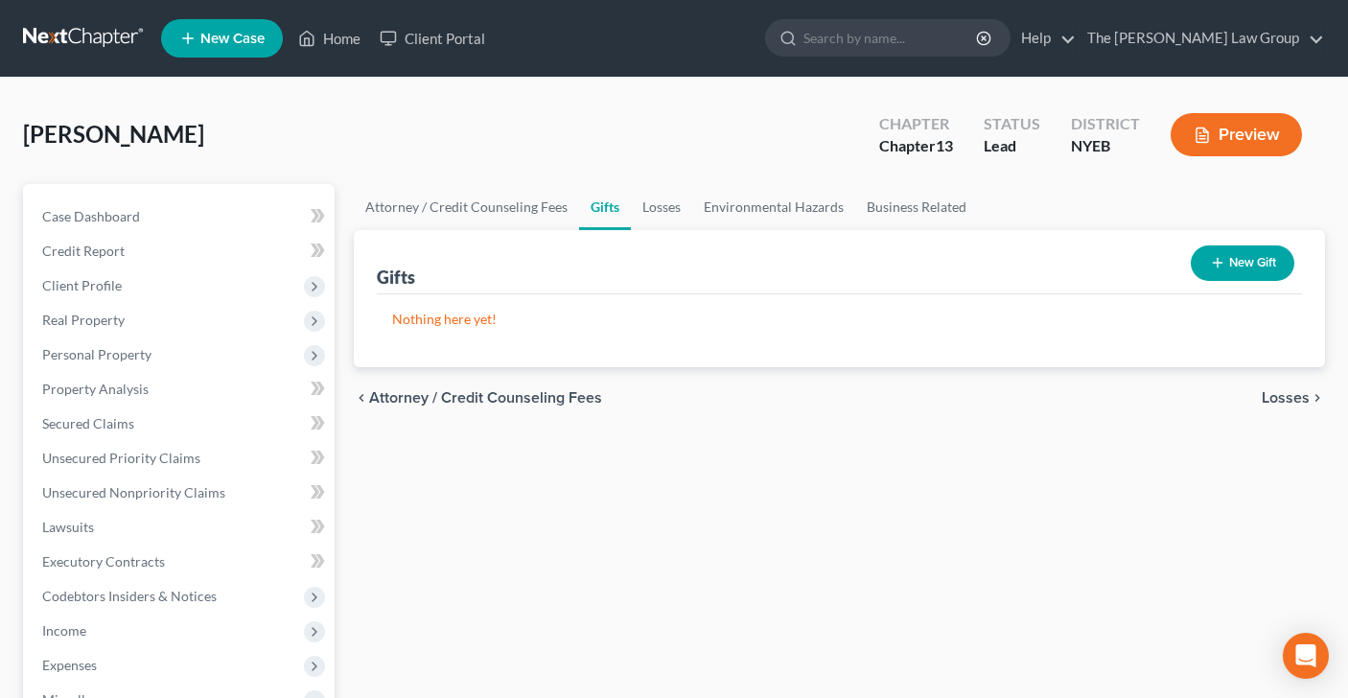
click at [1280, 396] on span "Losses" at bounding box center [1286, 397] width 48 height 15
click at [1220, 386] on div "chevron_left Gifts Environmental Hazards chevron_right" at bounding box center [840, 397] width 972 height 61
click at [1220, 392] on span "Environmental Hazards" at bounding box center [1228, 397] width 161 height 15
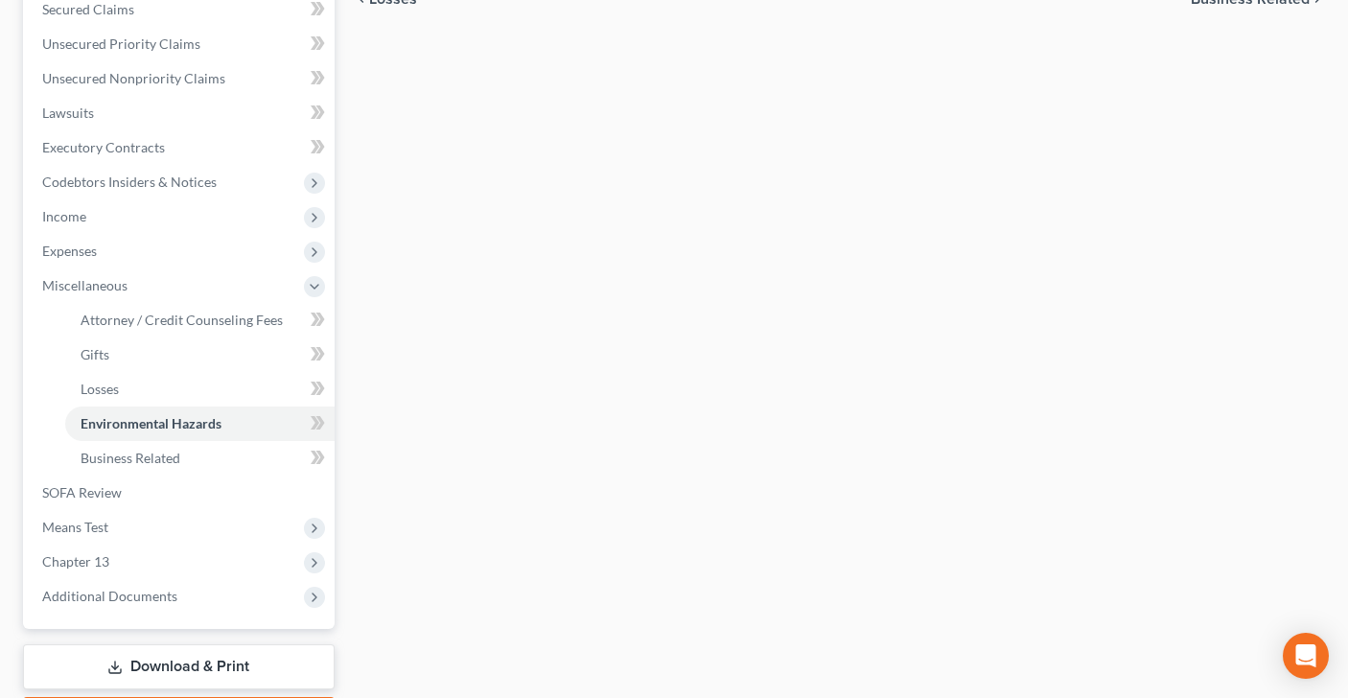
scroll to position [419, 0]
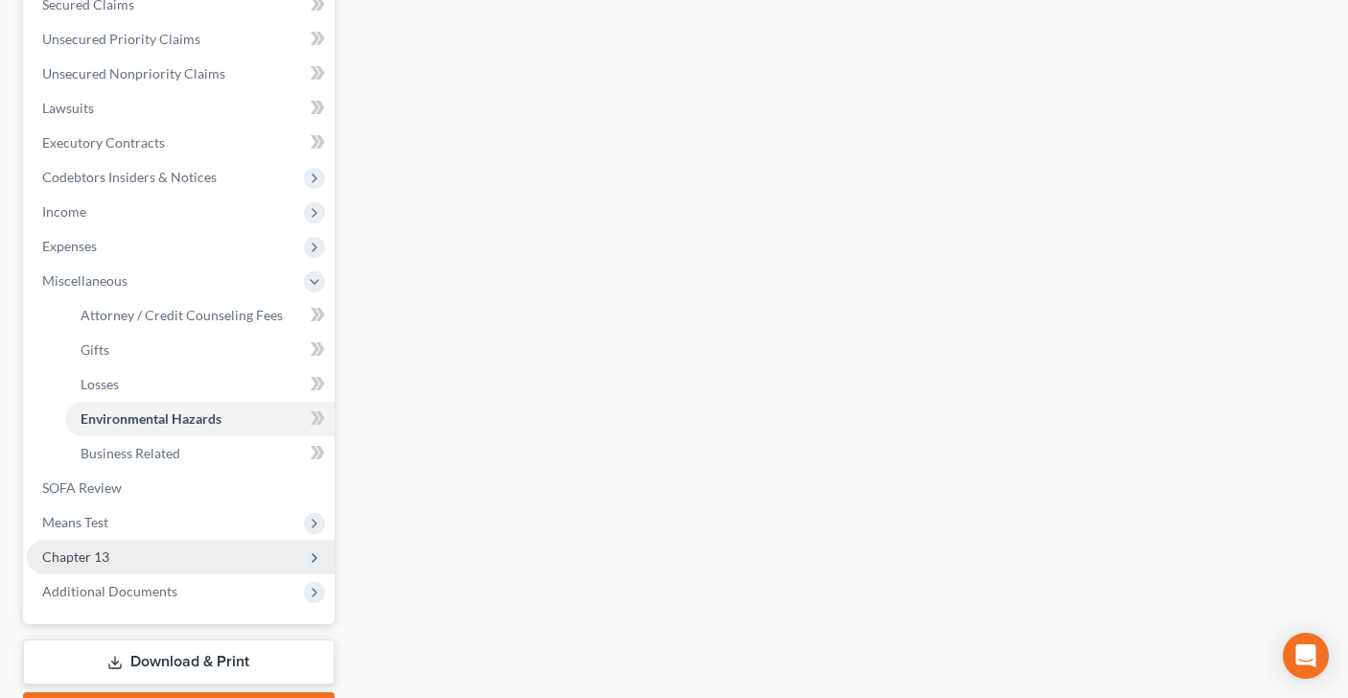
click at [243, 554] on span "Chapter 13" at bounding box center [181, 557] width 308 height 35
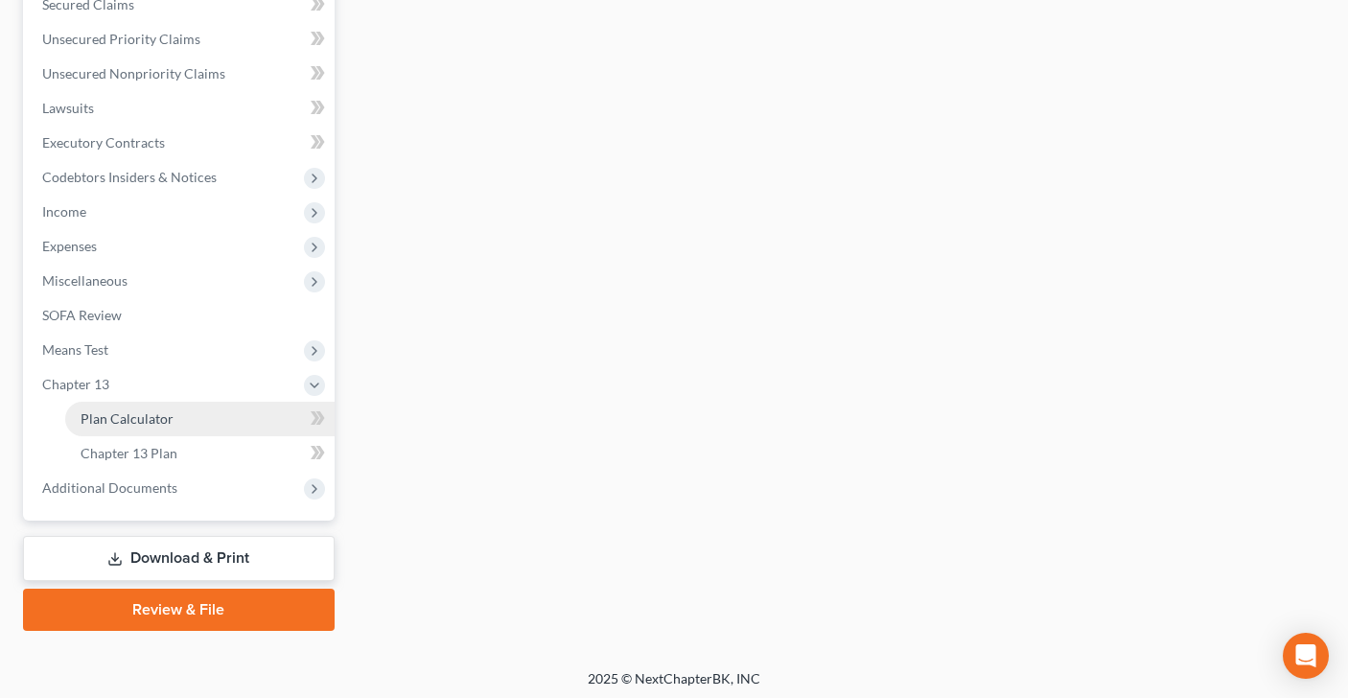
click at [224, 418] on link "Plan Calculator" at bounding box center [199, 419] width 269 height 35
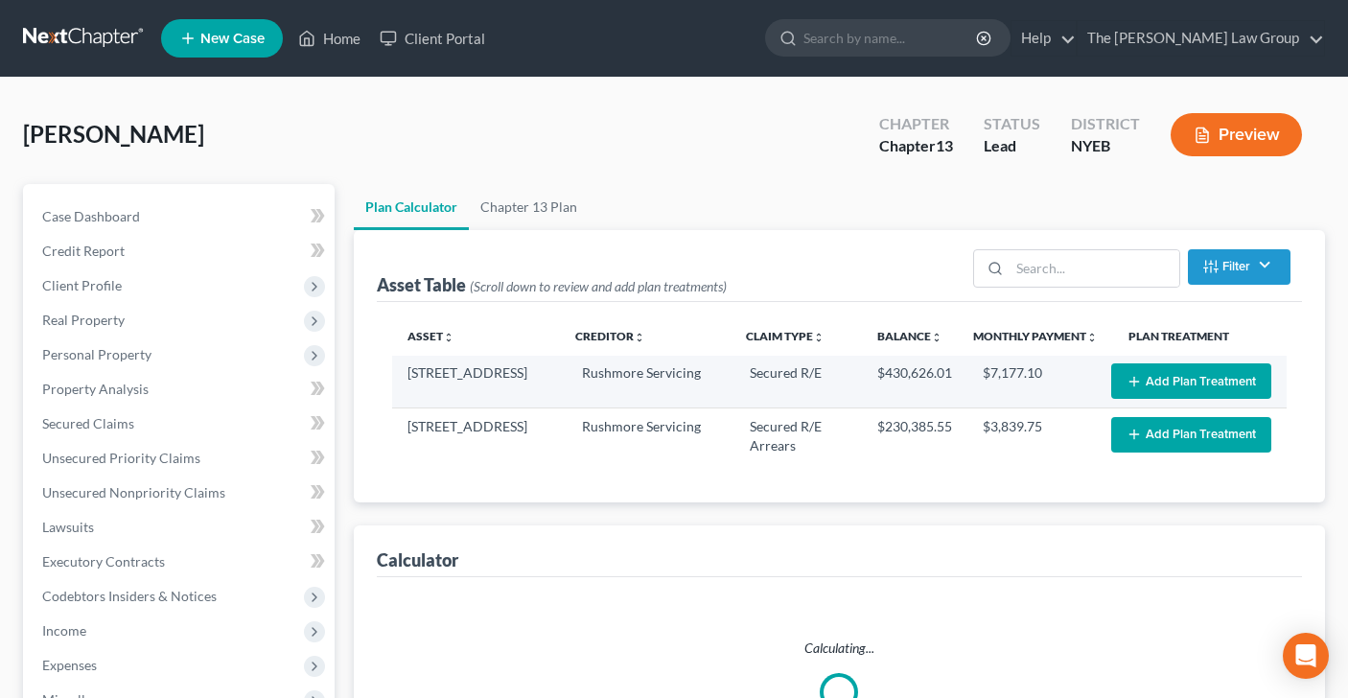
select select "59"
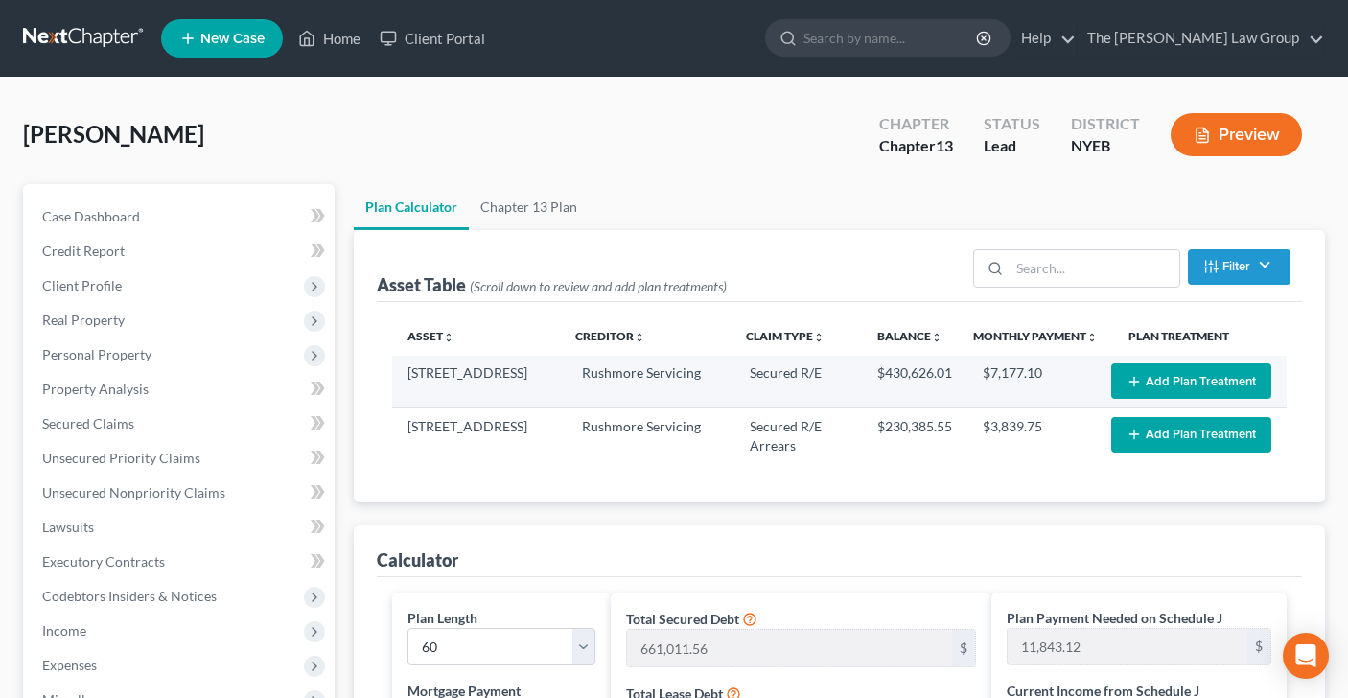
click at [1203, 383] on button "Add Plan Treatment" at bounding box center [1191, 380] width 160 height 35
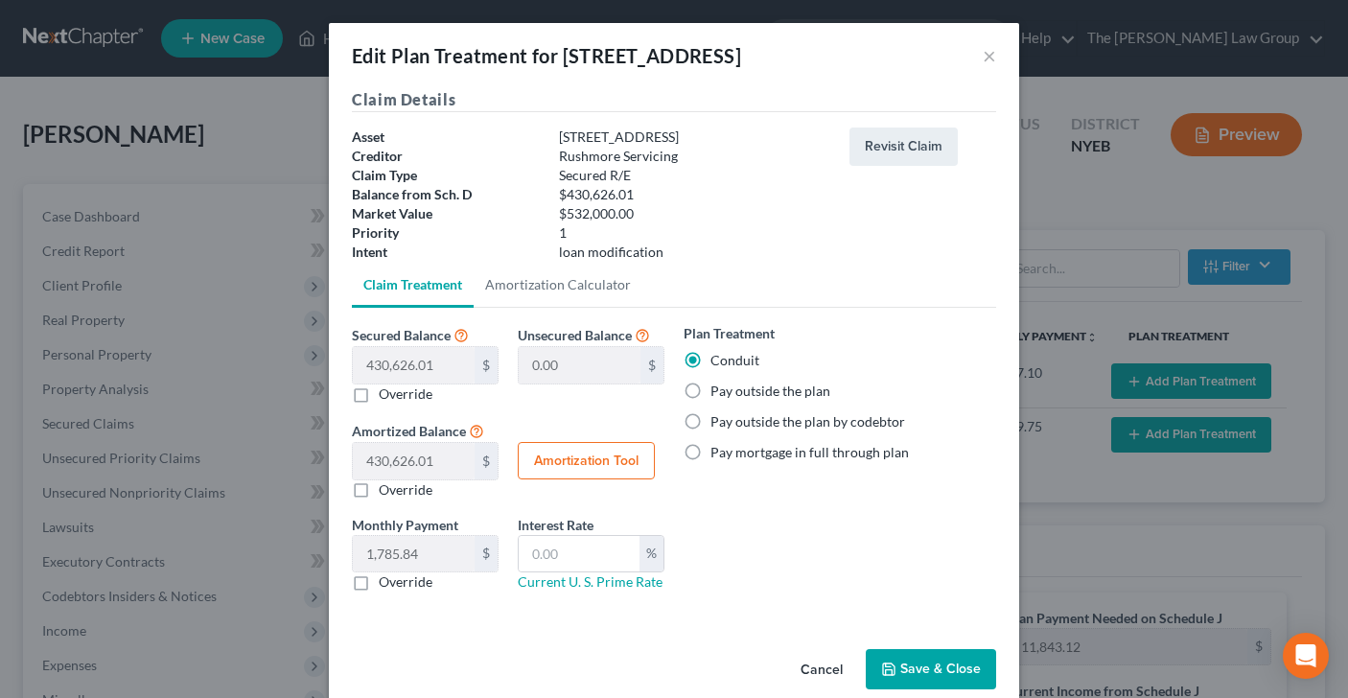
scroll to position [30, 0]
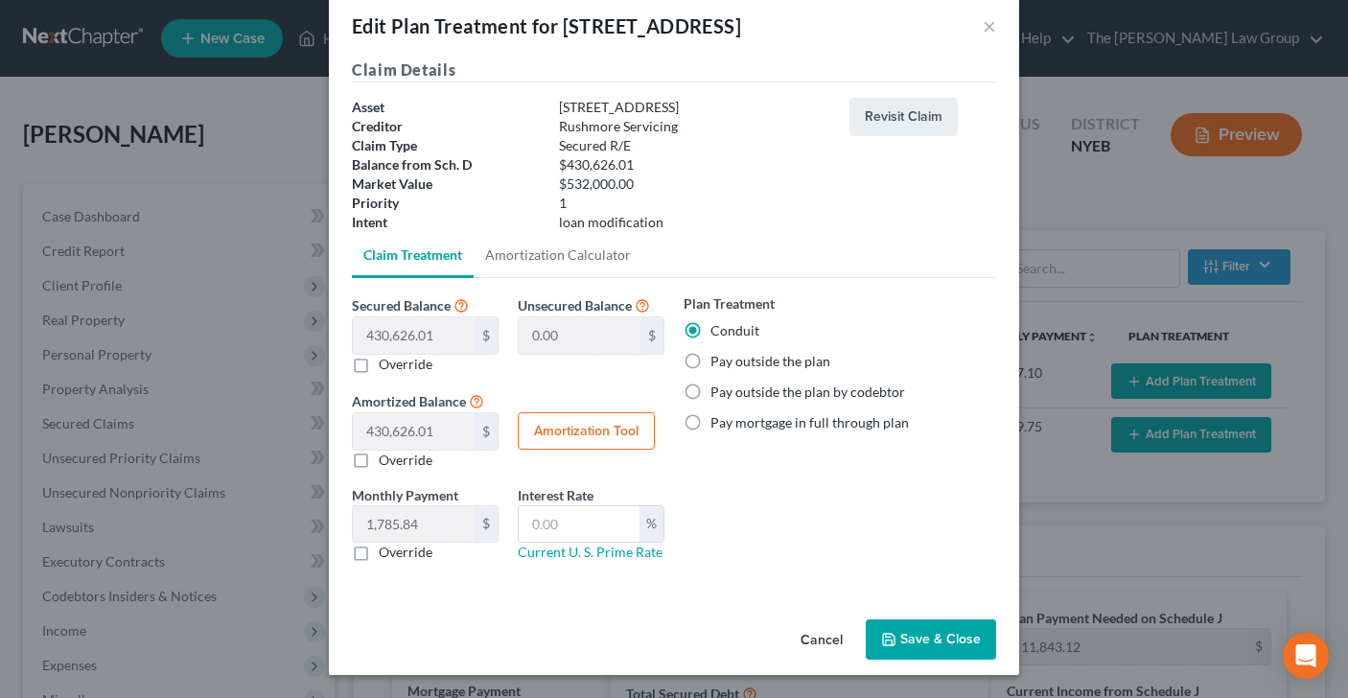
click at [710, 362] on label "Pay outside the plan" at bounding box center [770, 361] width 120 height 19
click at [718, 362] on input "Pay outside the plan" at bounding box center [724, 358] width 12 height 12
radio input "true"
click at [931, 642] on button "Save & Close" at bounding box center [931, 639] width 130 height 40
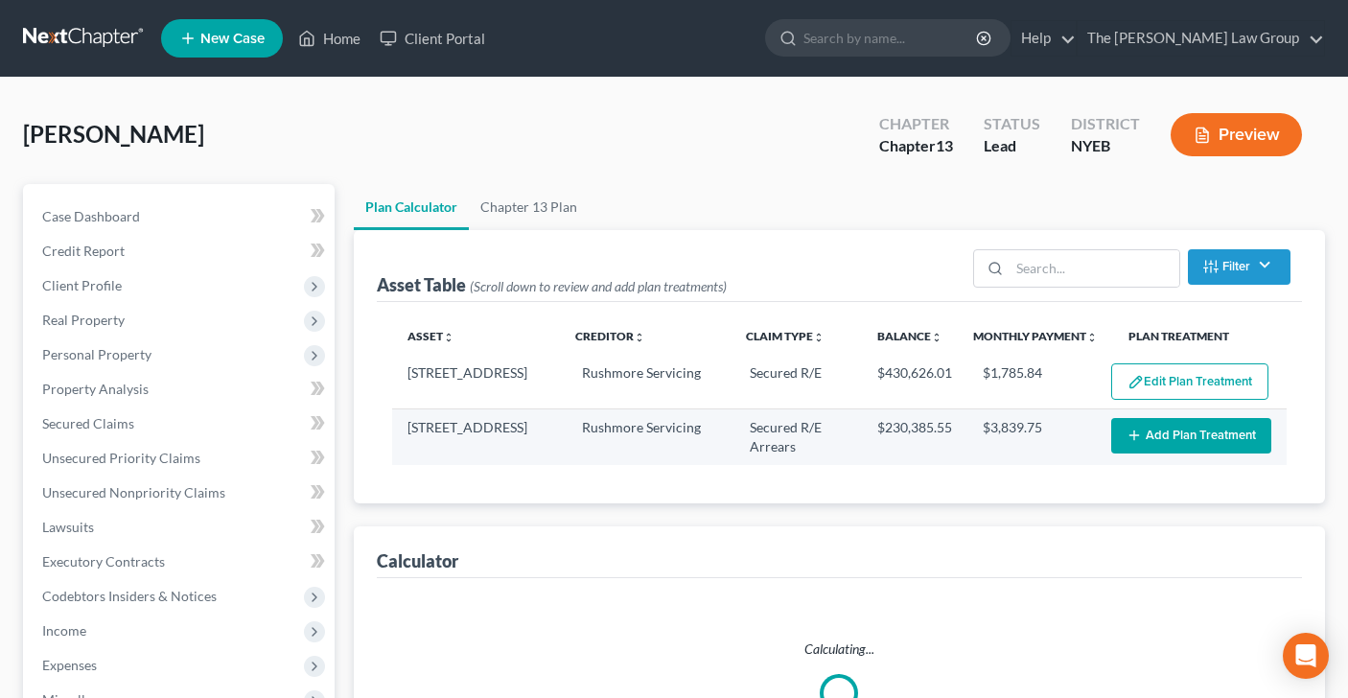
click at [1183, 433] on button "Add Plan Treatment" at bounding box center [1191, 435] width 160 height 35
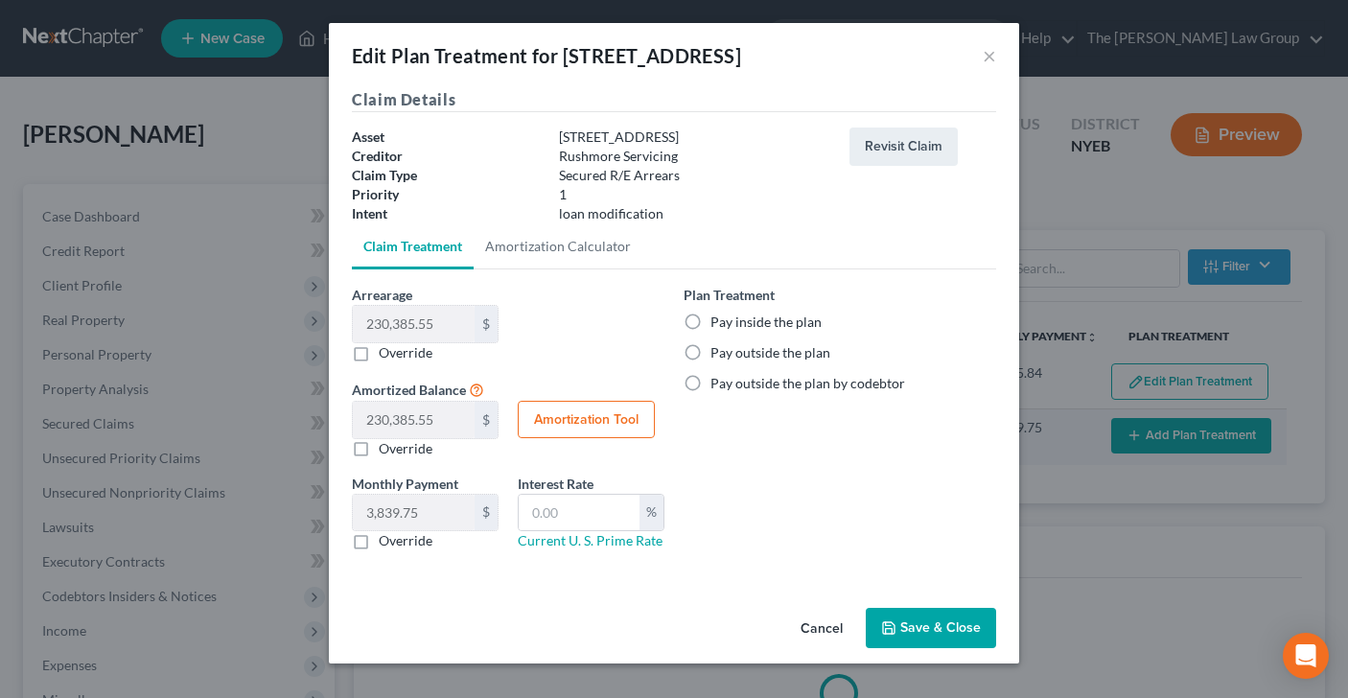
select select "59"
click at [710, 347] on label "Pay outside the plan" at bounding box center [770, 352] width 120 height 19
click at [718, 347] on input "Pay outside the plan" at bounding box center [724, 349] width 12 height 12
radio input "true"
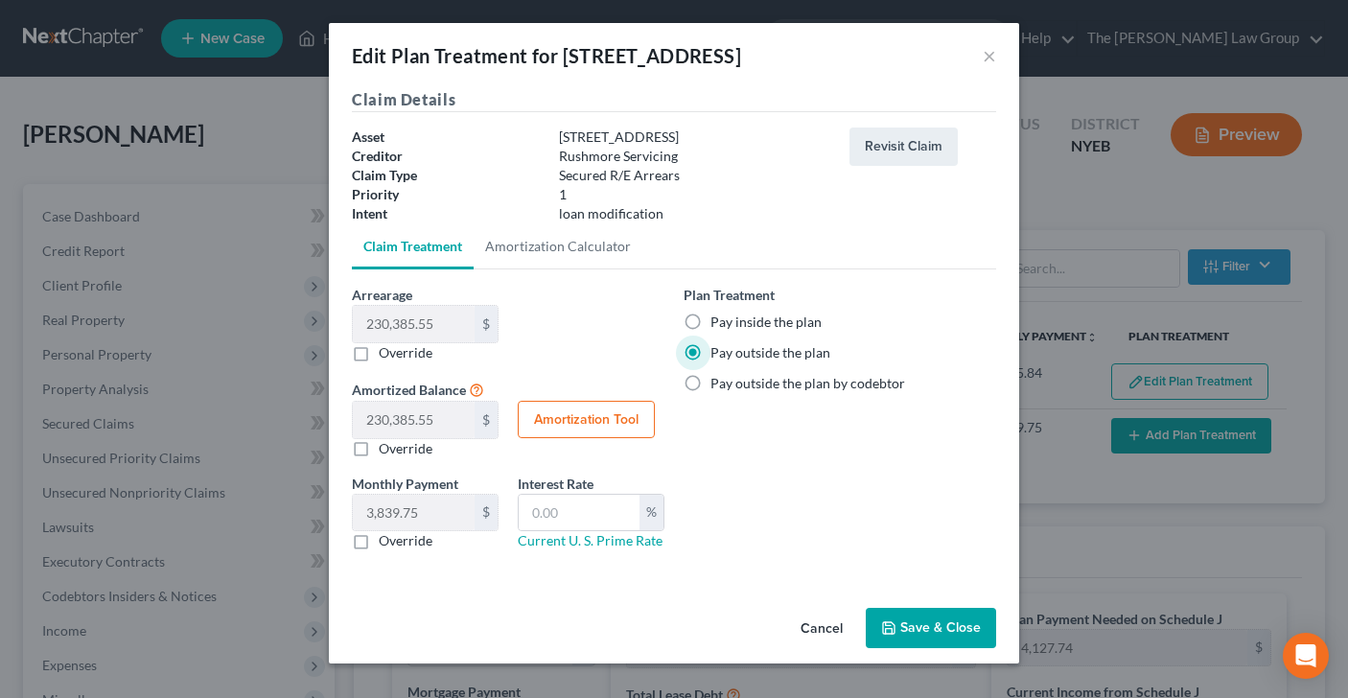
click at [946, 627] on button "Save & Close" at bounding box center [931, 628] width 130 height 40
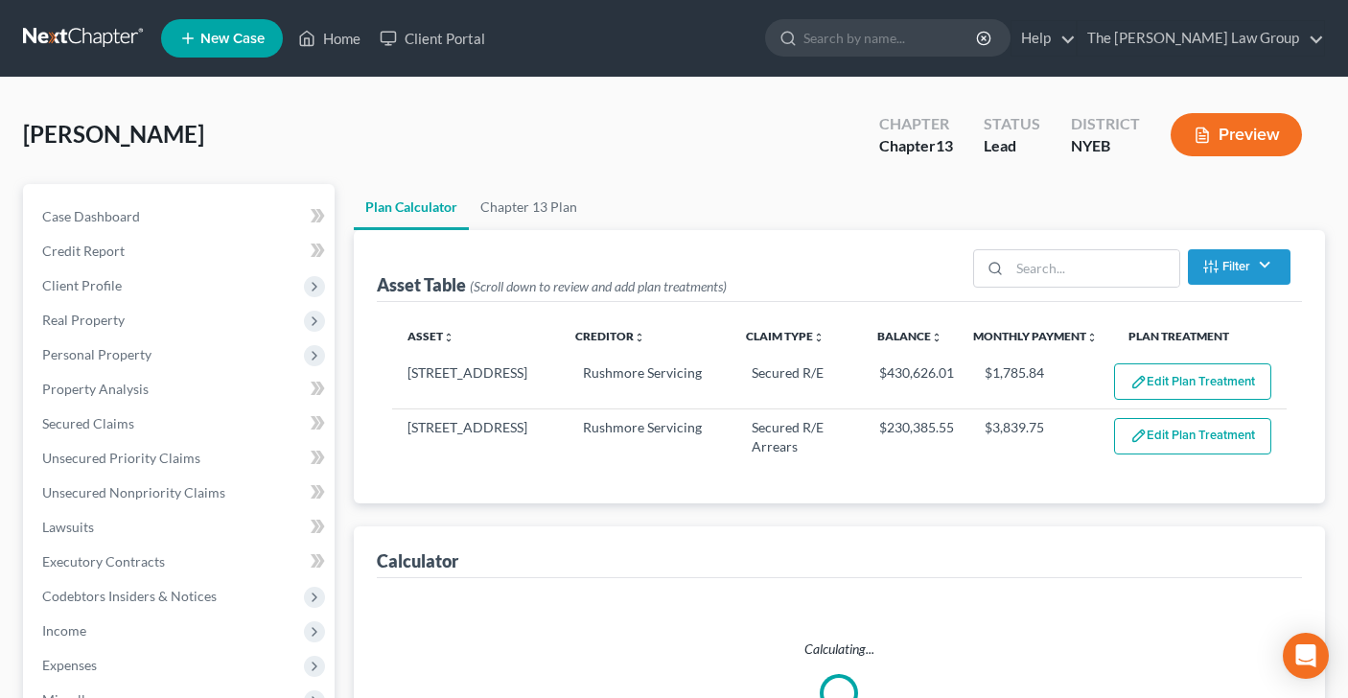
select select "59"
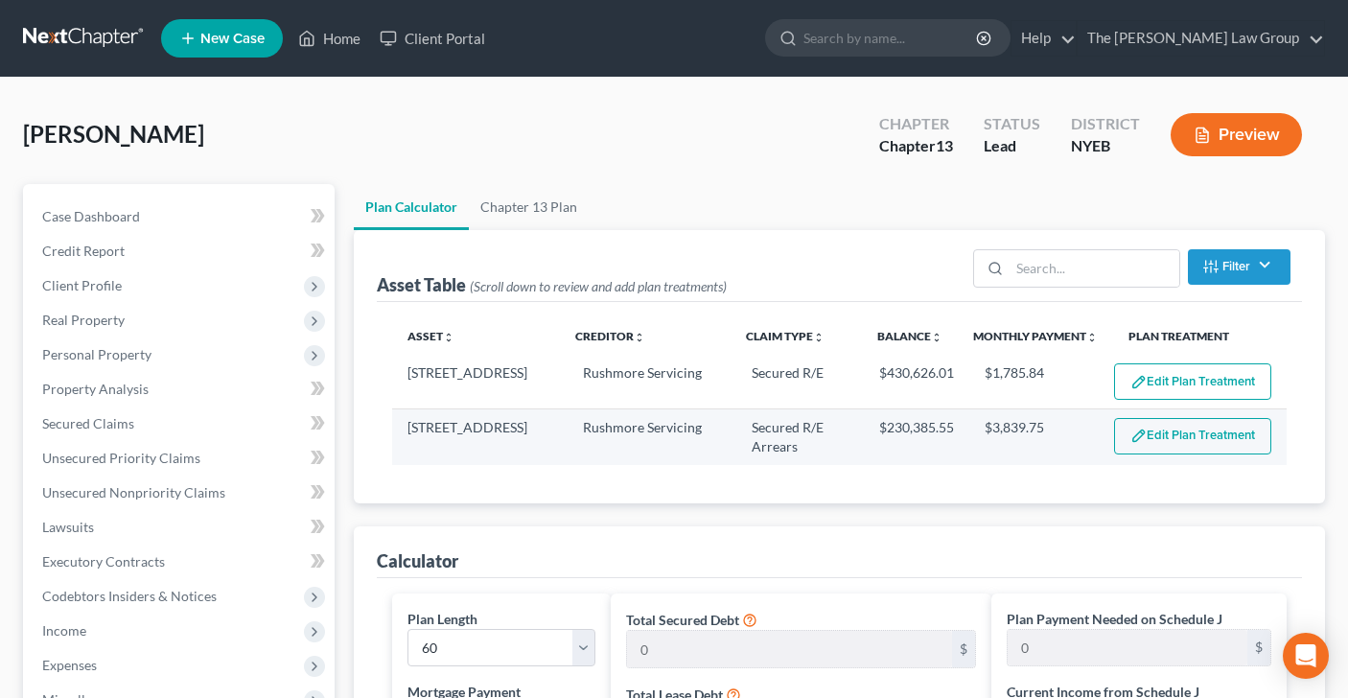
click at [1163, 429] on button "Edit Plan Treatment" at bounding box center [1192, 436] width 157 height 36
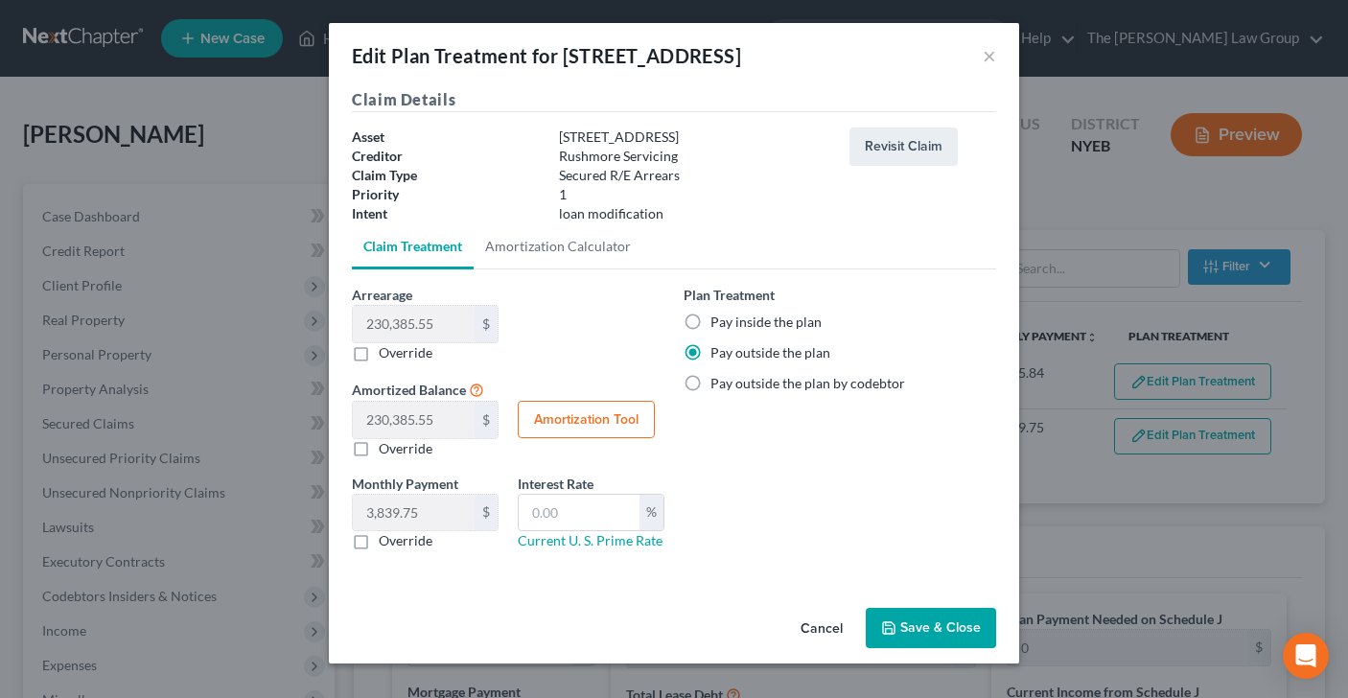
click at [379, 539] on label "Override" at bounding box center [406, 540] width 54 height 19
click at [386, 539] on input "Override" at bounding box center [392, 537] width 12 height 12
checkbox input "true"
click at [947, 640] on button "Save & Close" at bounding box center [931, 628] width 130 height 40
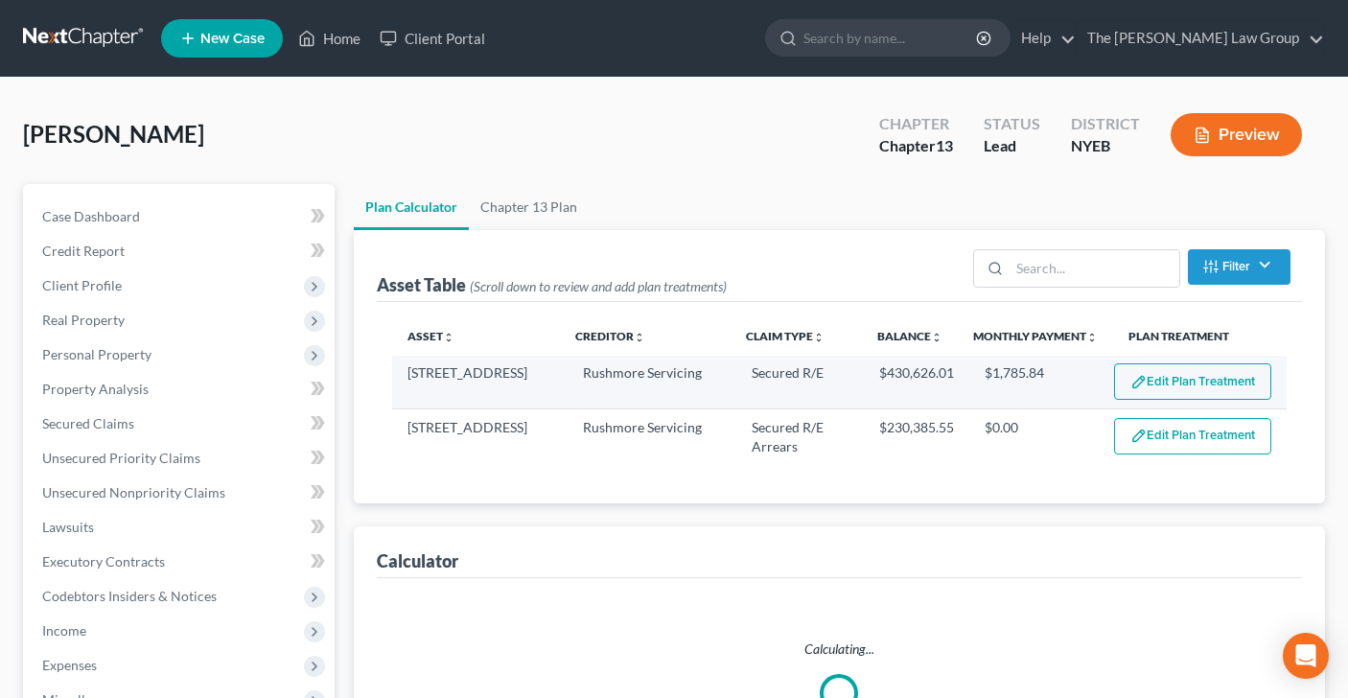
click at [1225, 375] on button "Edit Plan Treatment" at bounding box center [1192, 381] width 157 height 36
select select "59"
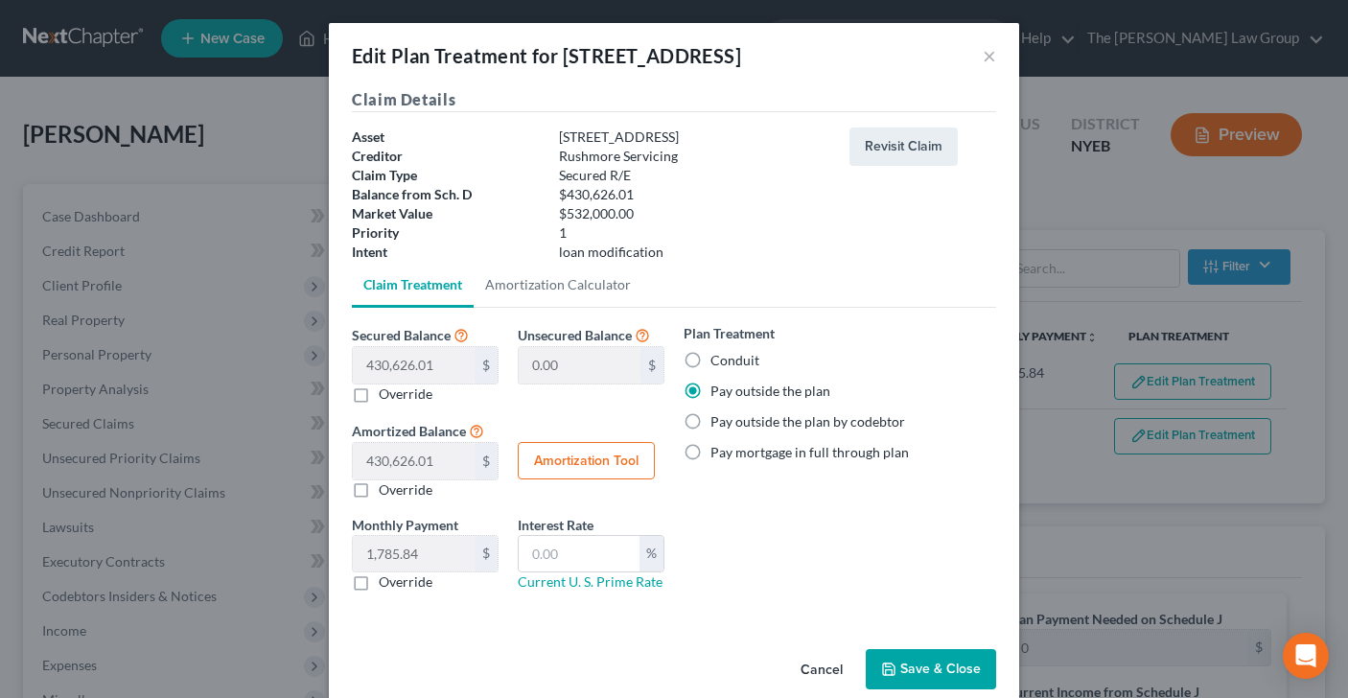
click at [379, 587] on label "Override" at bounding box center [406, 581] width 54 height 19
click at [386, 585] on input "Override" at bounding box center [392, 578] width 12 height 12
checkbox input "true"
click at [934, 658] on button "Save & Close" at bounding box center [931, 669] width 130 height 40
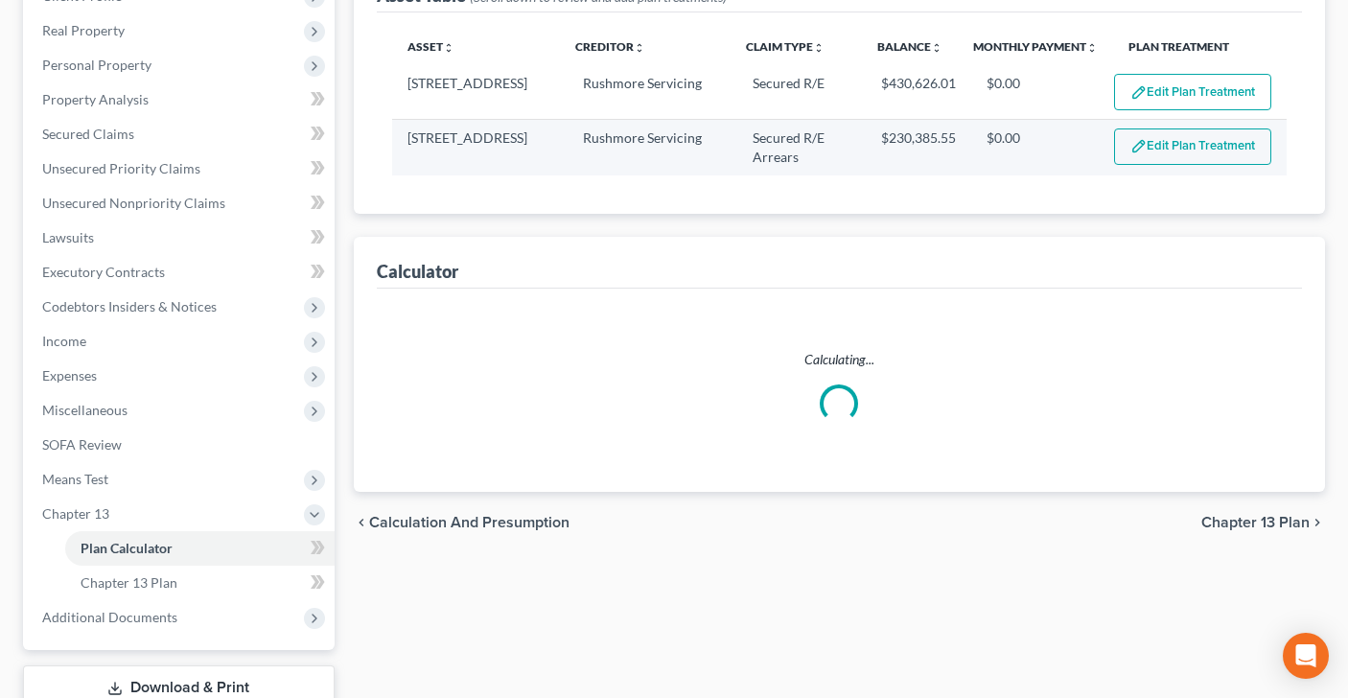
select select "59"
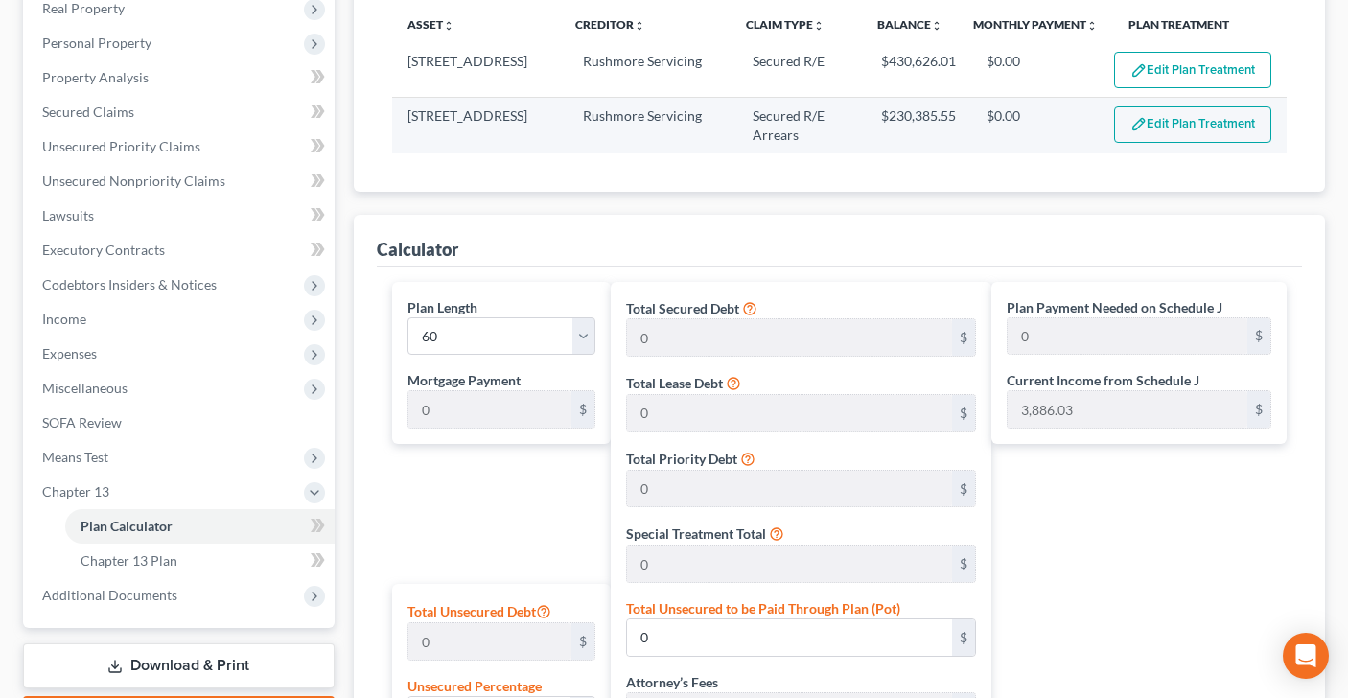
scroll to position [314, 0]
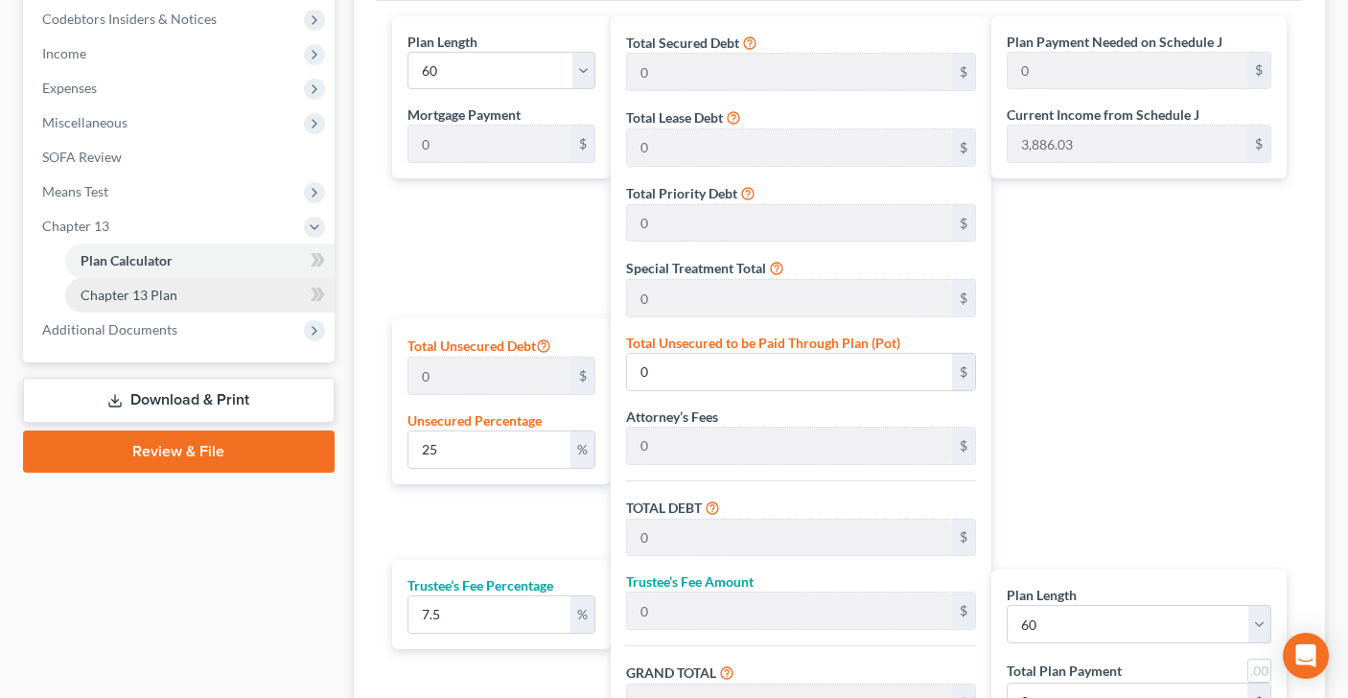
click at [161, 300] on span "Chapter 13 Plan" at bounding box center [129, 295] width 97 height 16
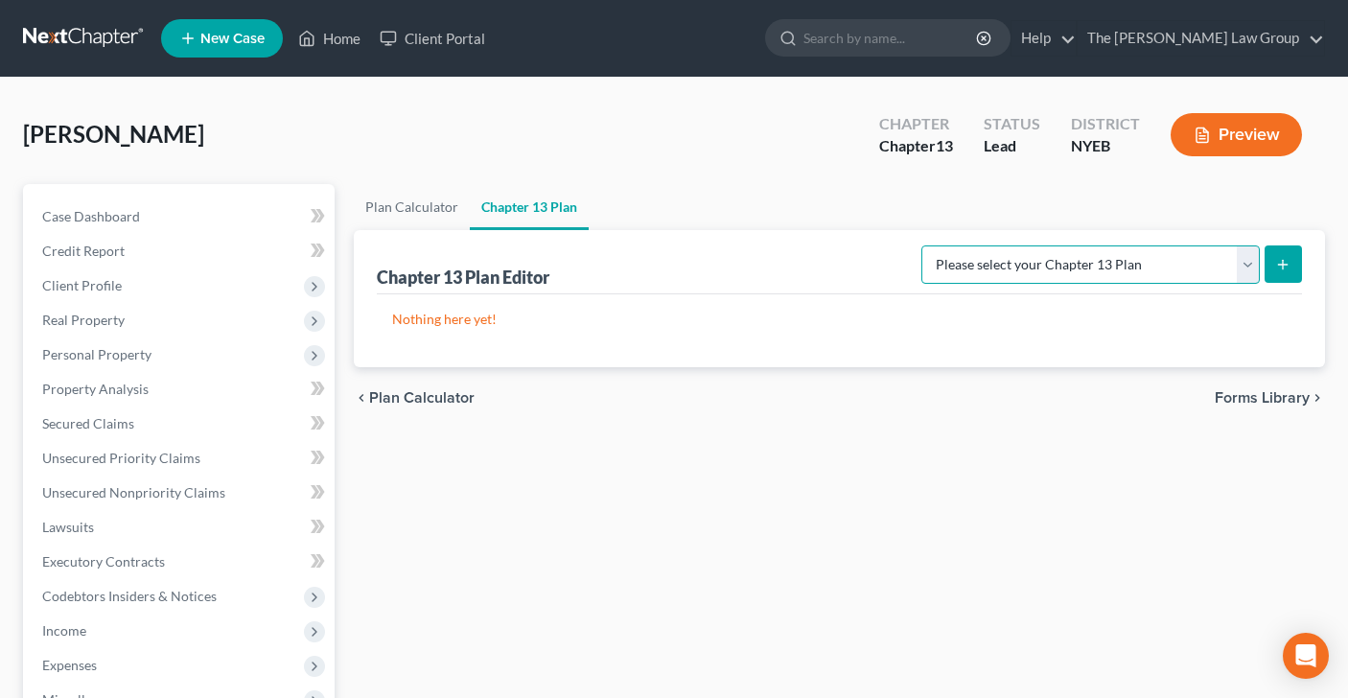
click at [1249, 270] on select "Please select your Chapter 13 Plan Eastern District of New York - Effective 12/…" at bounding box center [1090, 264] width 338 height 38
select select "0"
click at [1277, 268] on icon "submit" at bounding box center [1282, 264] width 15 height 15
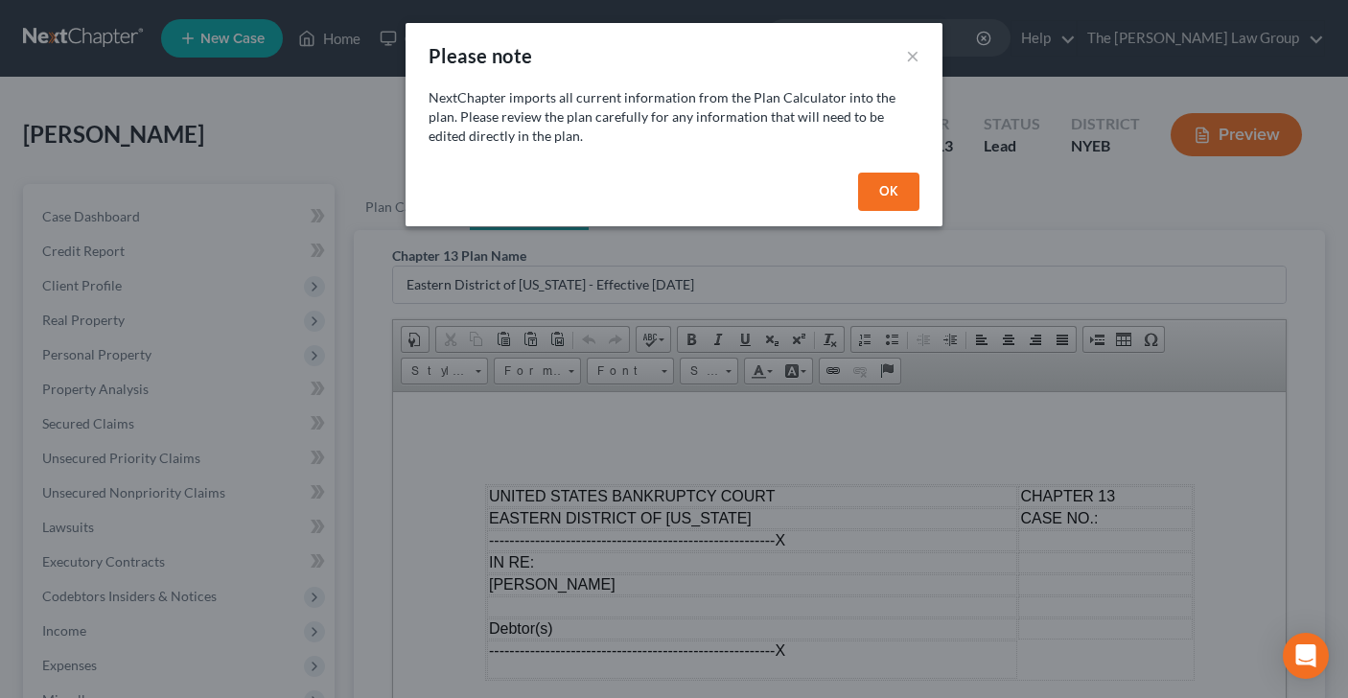
click at [891, 198] on button "OK" at bounding box center [888, 192] width 61 height 38
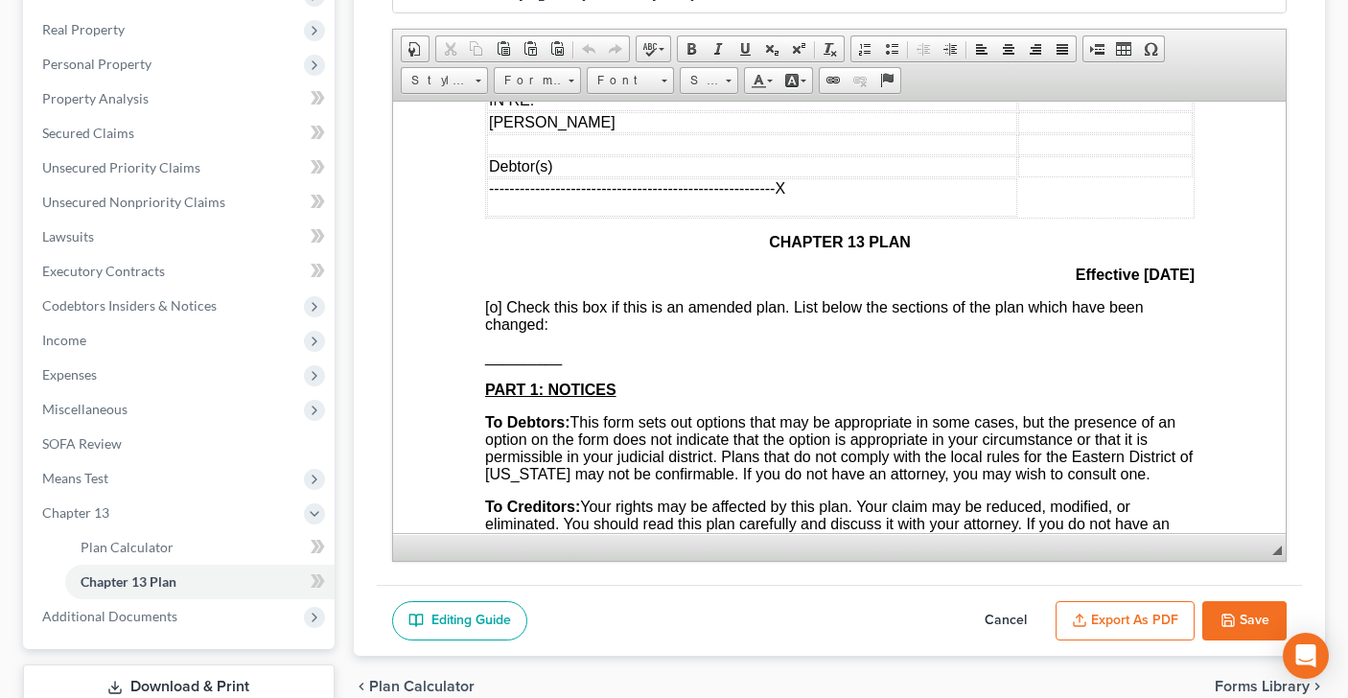
scroll to position [307, 0]
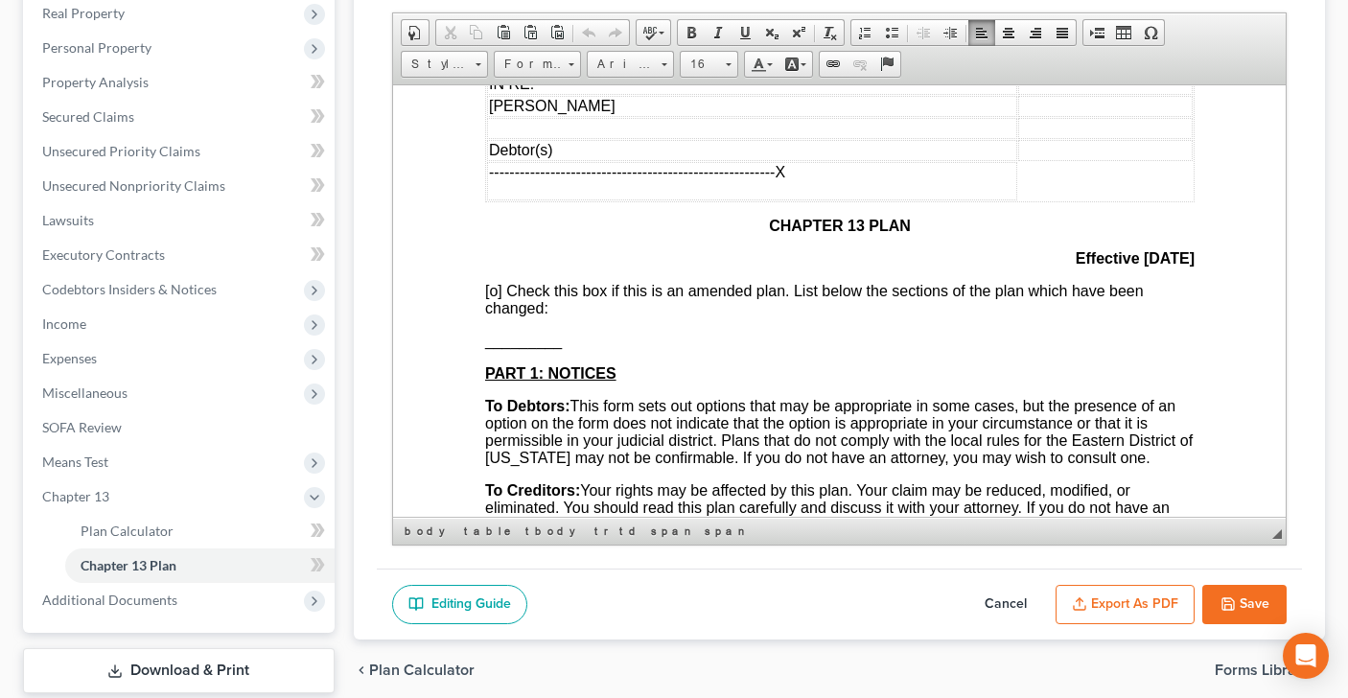
click at [496, 298] on span "[o]" at bounding box center [492, 290] width 17 height 16
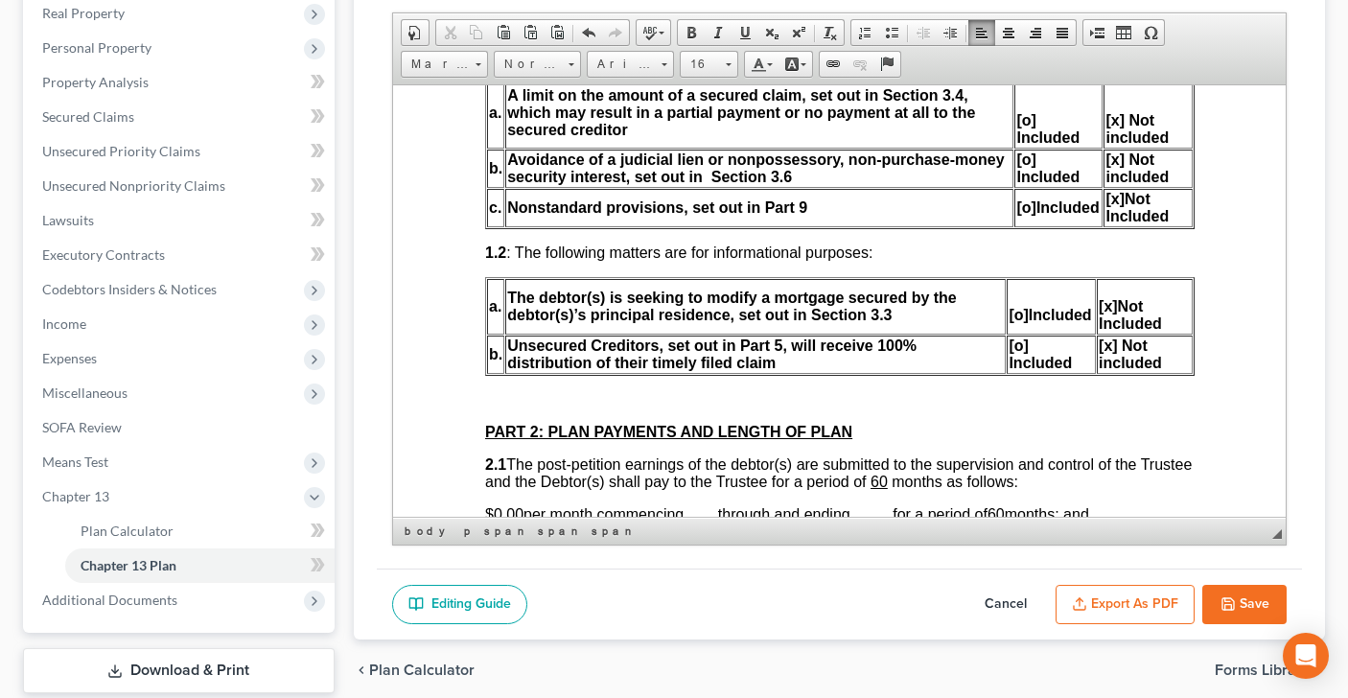
scroll to position [804, 0]
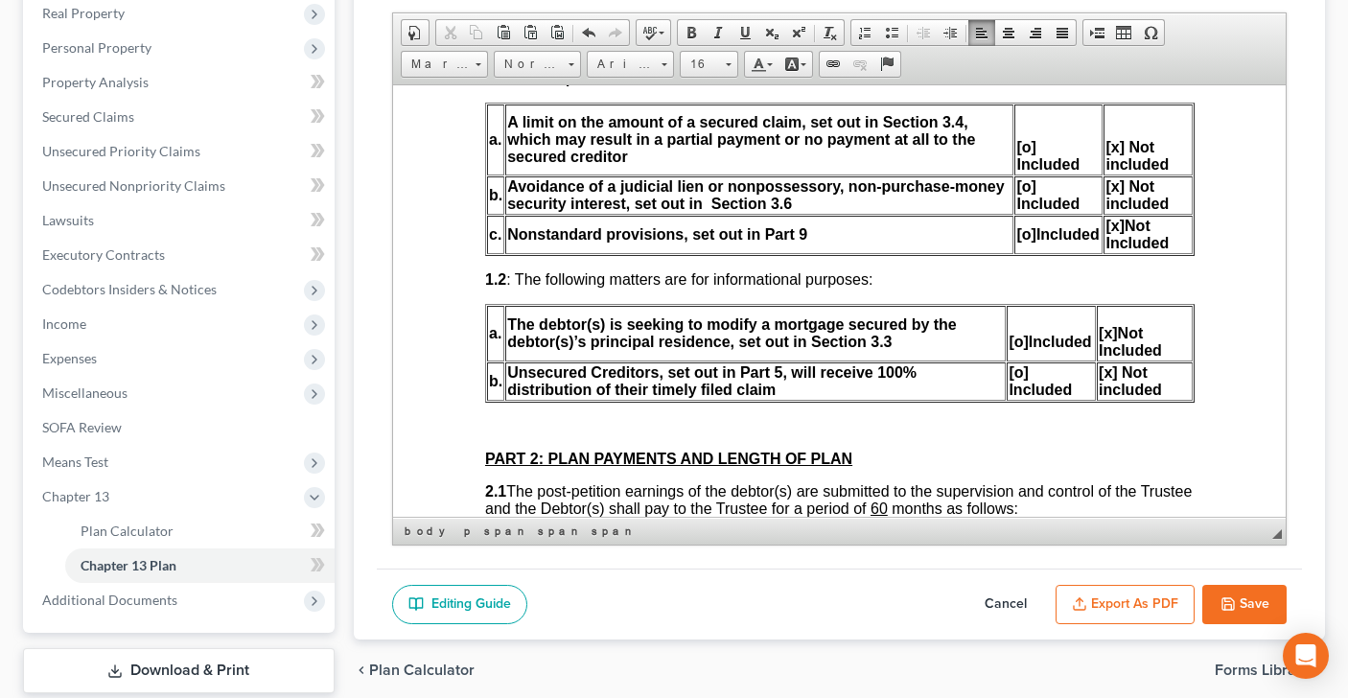
click at [1026, 172] on span "[o] Included" at bounding box center [1046, 155] width 63 height 34
click at [1024, 211] on span "[o] Included" at bounding box center [1046, 194] width 63 height 34
click at [1023, 242] on span "[o]" at bounding box center [1026, 233] width 19 height 16
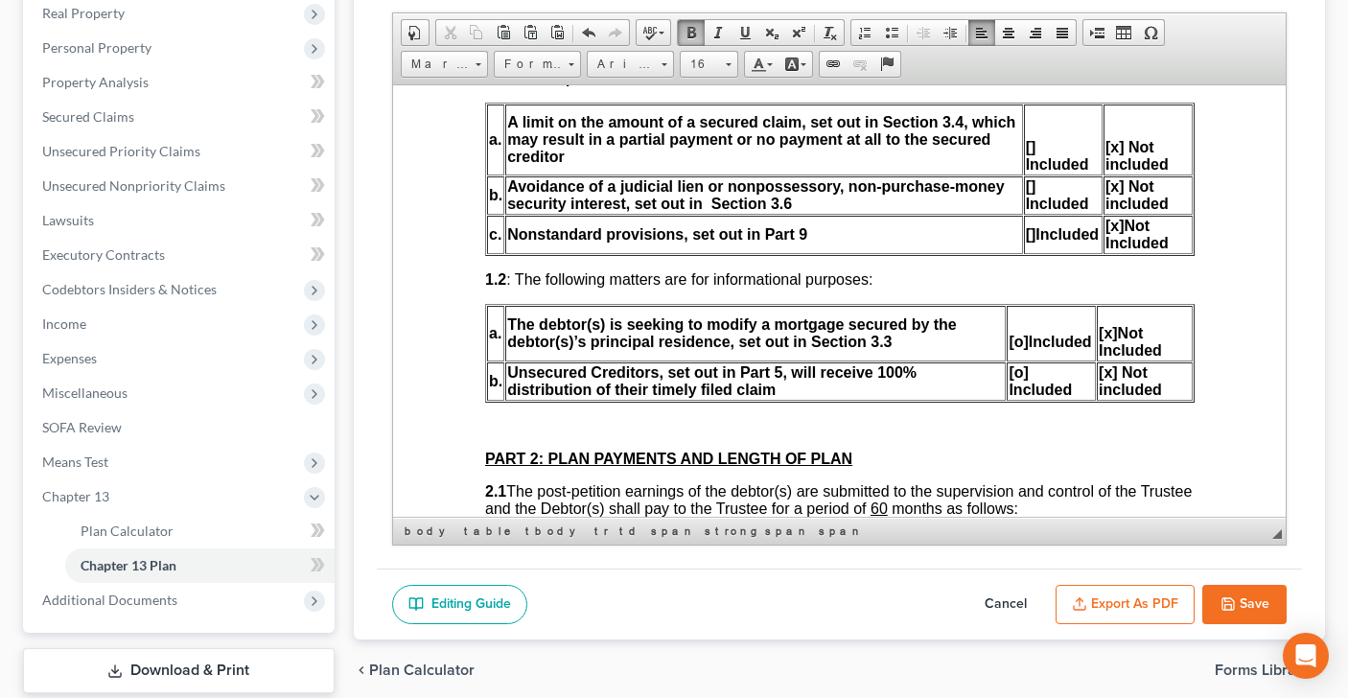
click at [1018, 349] on span "[o]" at bounding box center [1017, 341] width 19 height 16
click at [1108, 340] on span "[x]" at bounding box center [1107, 332] width 19 height 16
click at [1020, 397] on span "[o] Included" at bounding box center [1040, 380] width 63 height 34
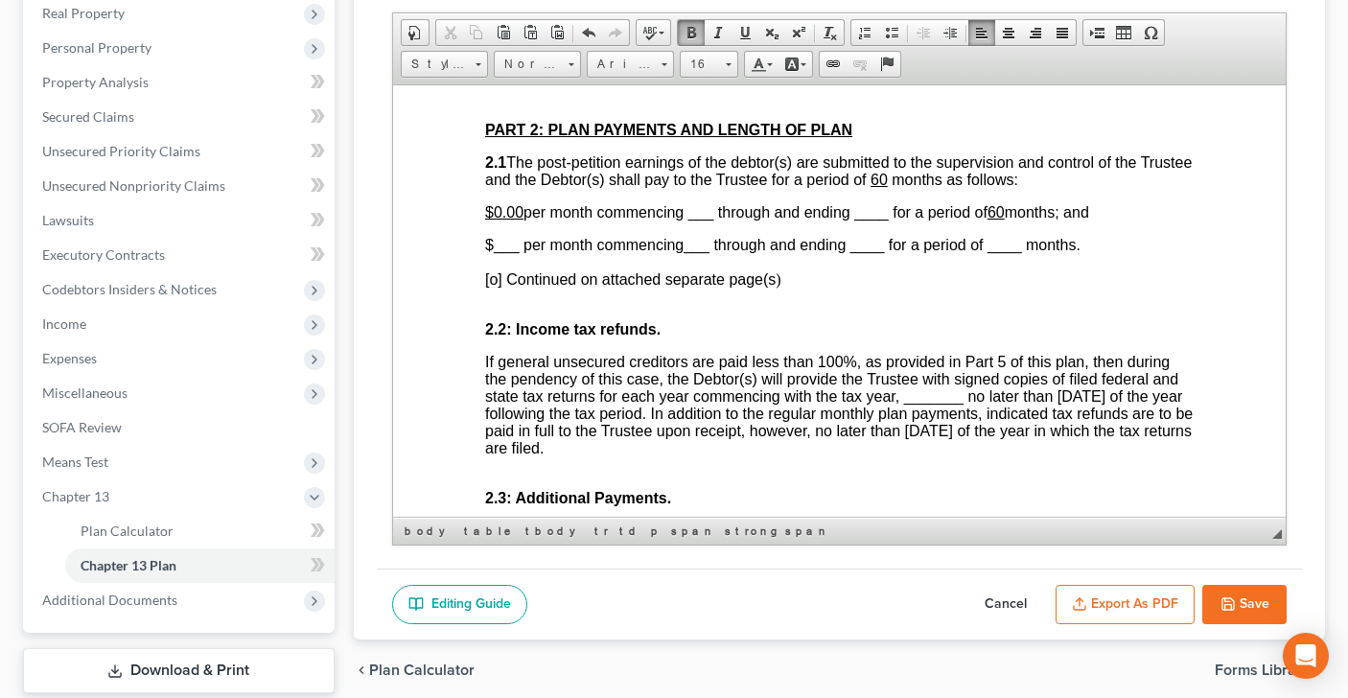
scroll to position [1130, 0]
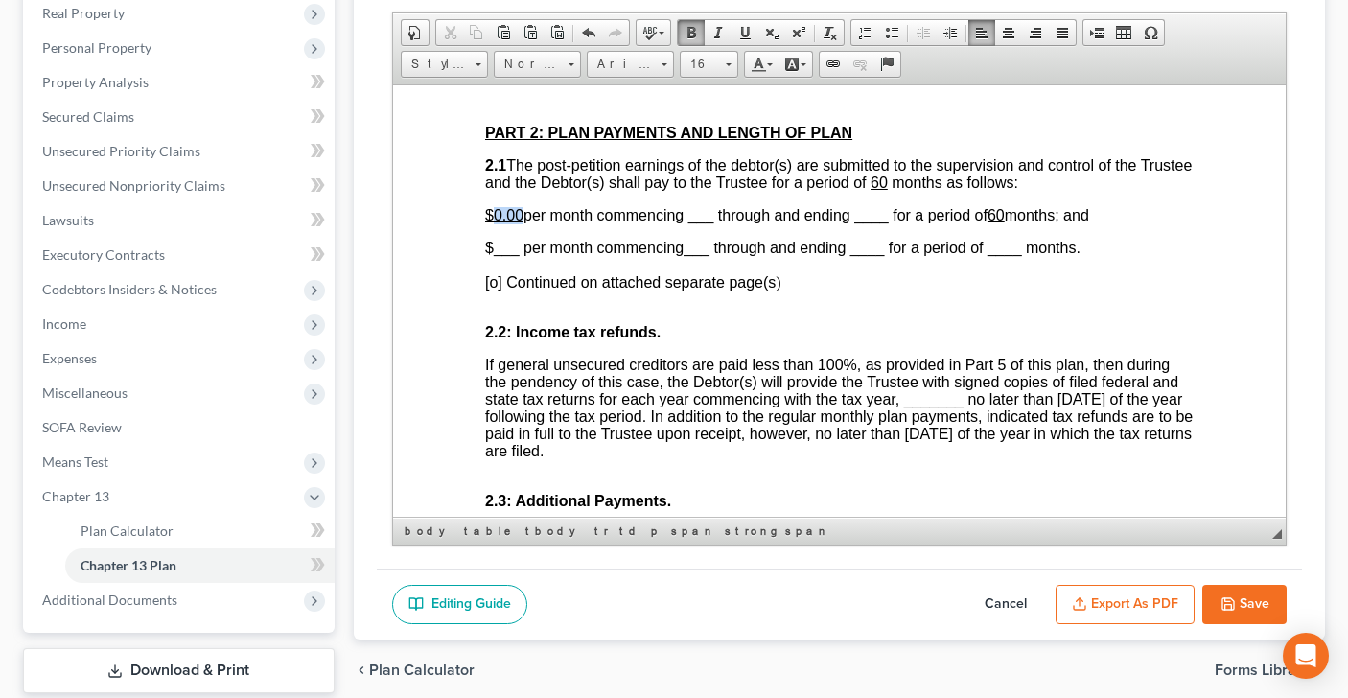
drag, startPoint x: 520, startPoint y: 239, endPoint x: 490, endPoint y: 240, distance: 29.7
click at [490, 222] on u "$0.00" at bounding box center [503, 214] width 38 height 16
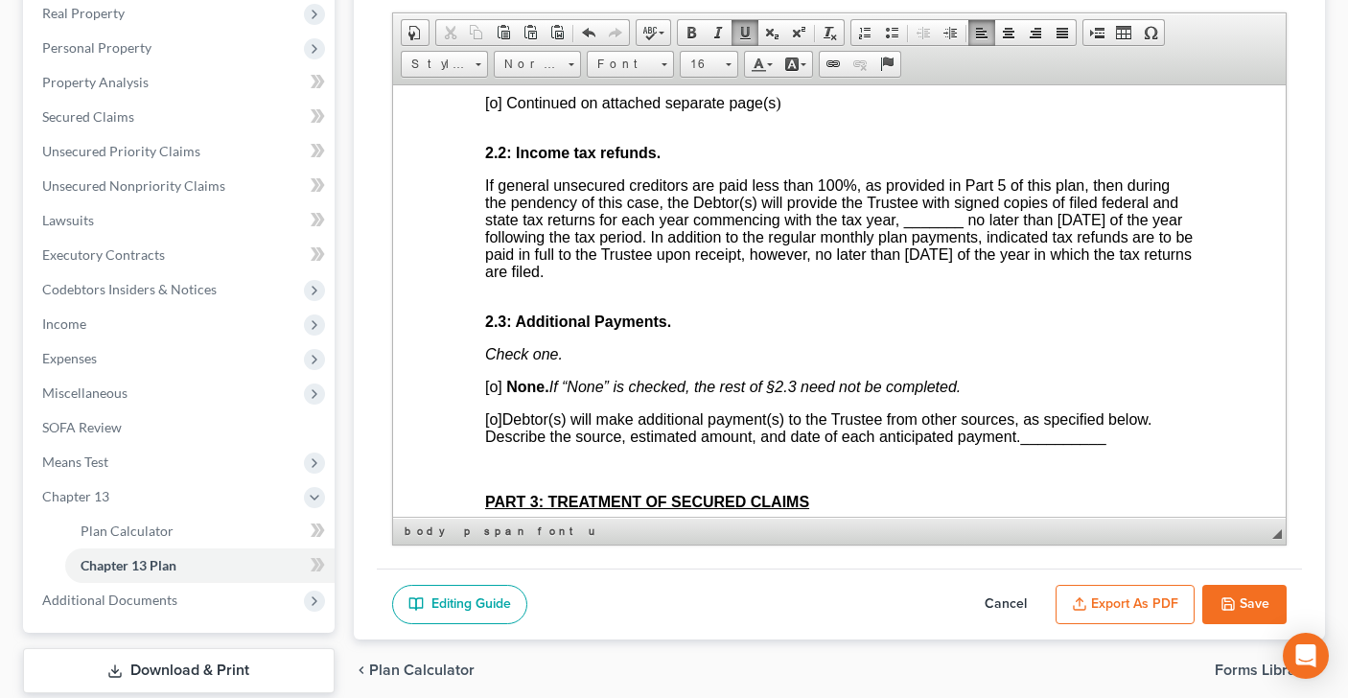
scroll to position [1314, 0]
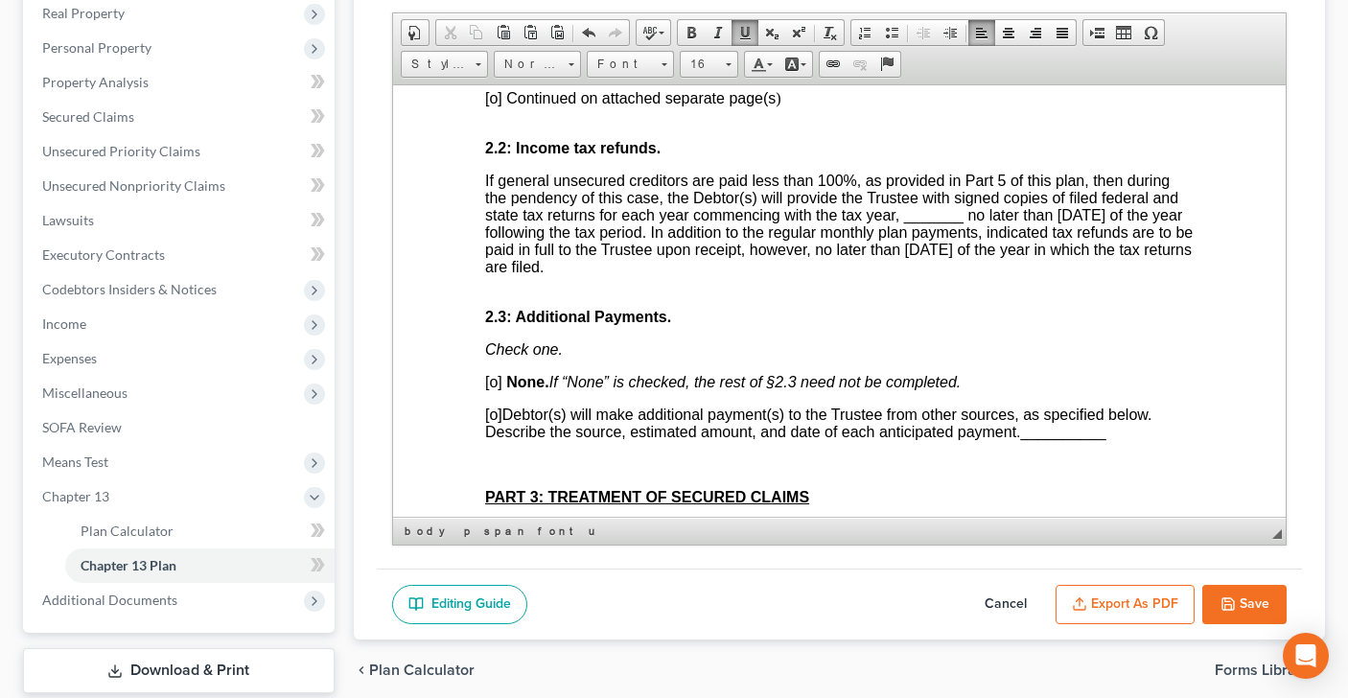
click at [494, 105] on span "___ through and ending ____ for a period of ____ months. [o] Continued on attac…" at bounding box center [781, 80] width 595 height 51
click at [495, 389] on span "[o]" at bounding box center [492, 381] width 17 height 16
click at [497, 422] on span "[o]" at bounding box center [492, 414] width 17 height 16
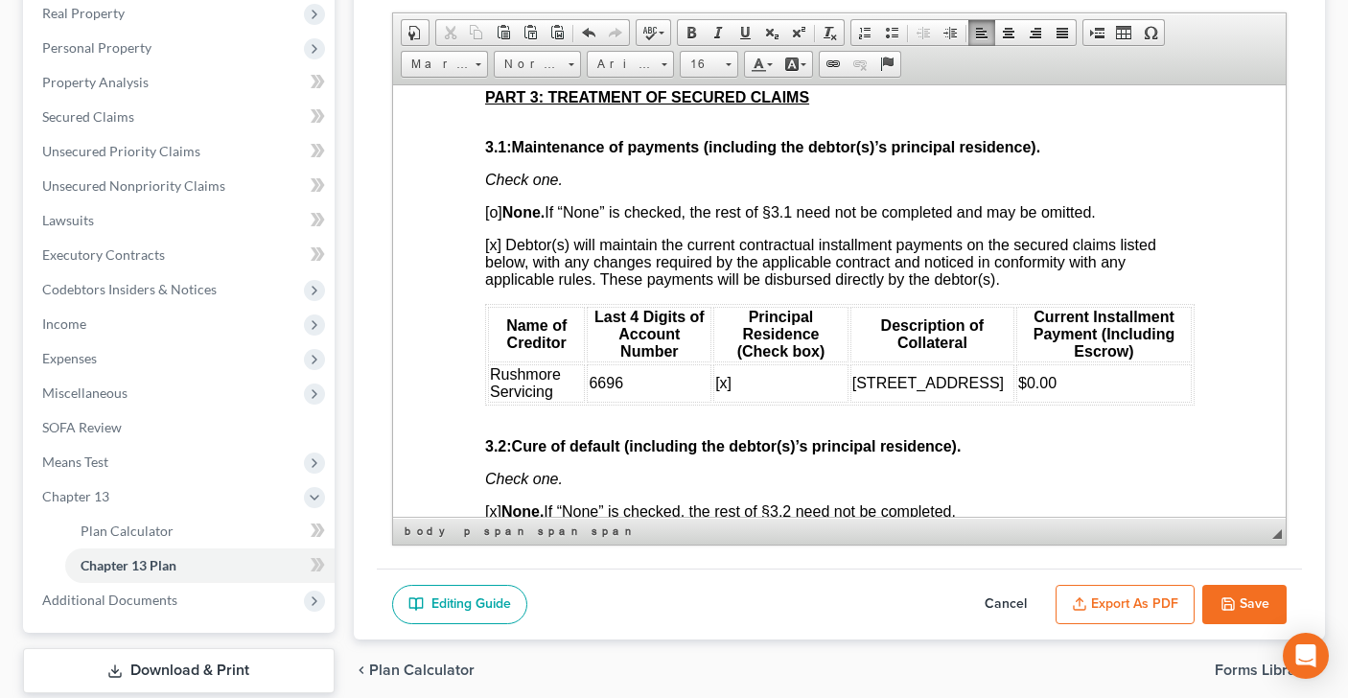
scroll to position [1718, 0]
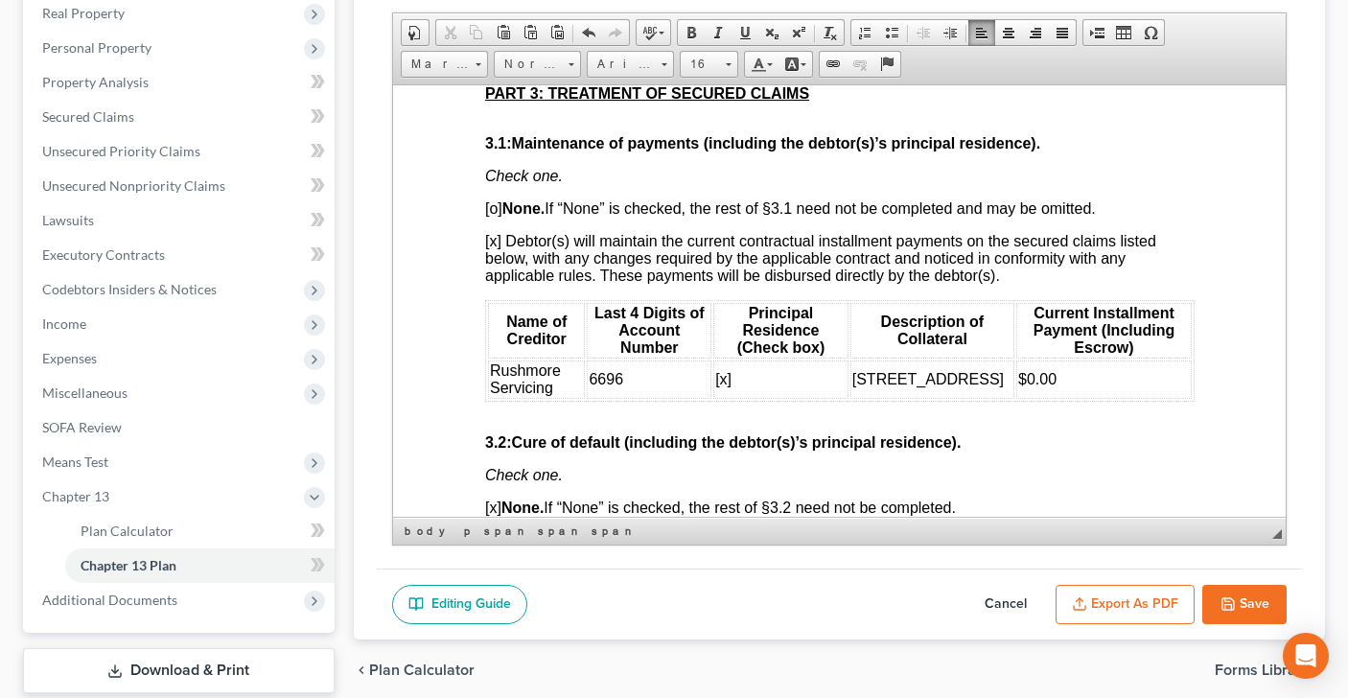
click at [495, 216] on span "[o] None. If “None” is checked, the rest of §3.1 need not be completed and may …" at bounding box center [789, 207] width 611 height 16
click at [495, 283] on span "[x] Debtor(s) will maintain the current contractual installment payments on the…" at bounding box center [819, 257] width 671 height 51
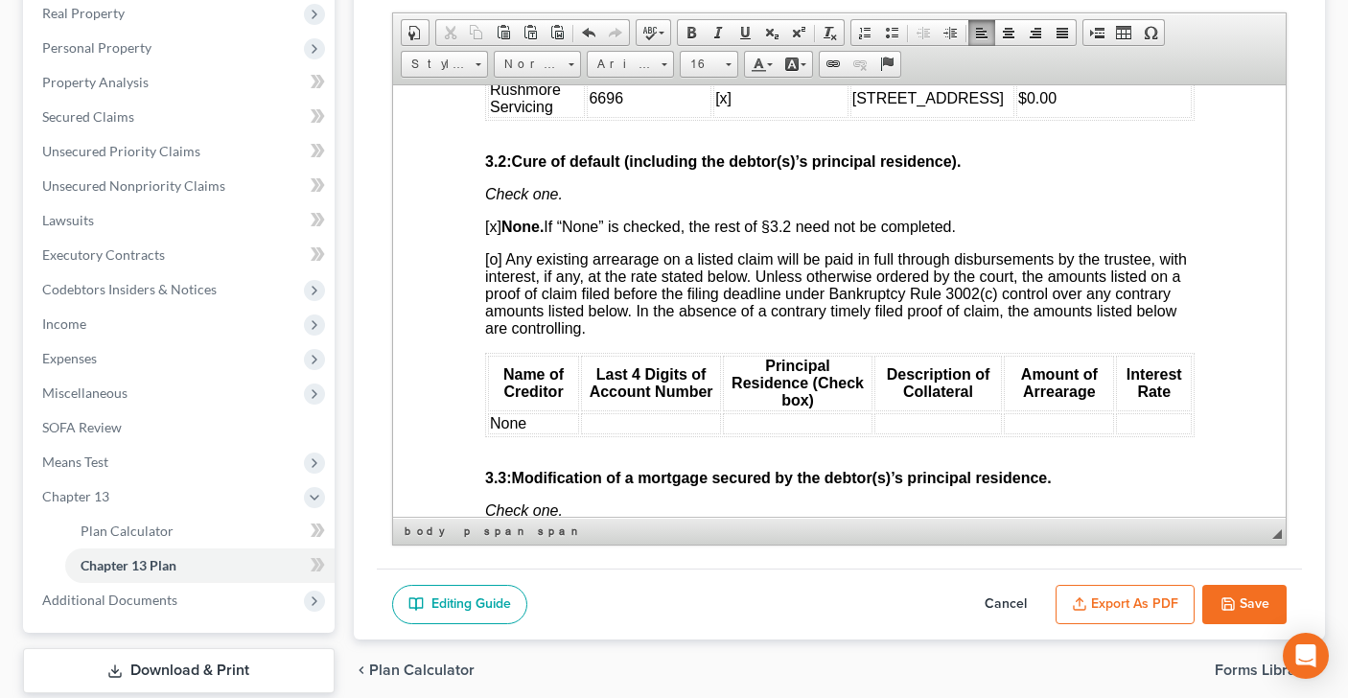
scroll to position [2017, 0]
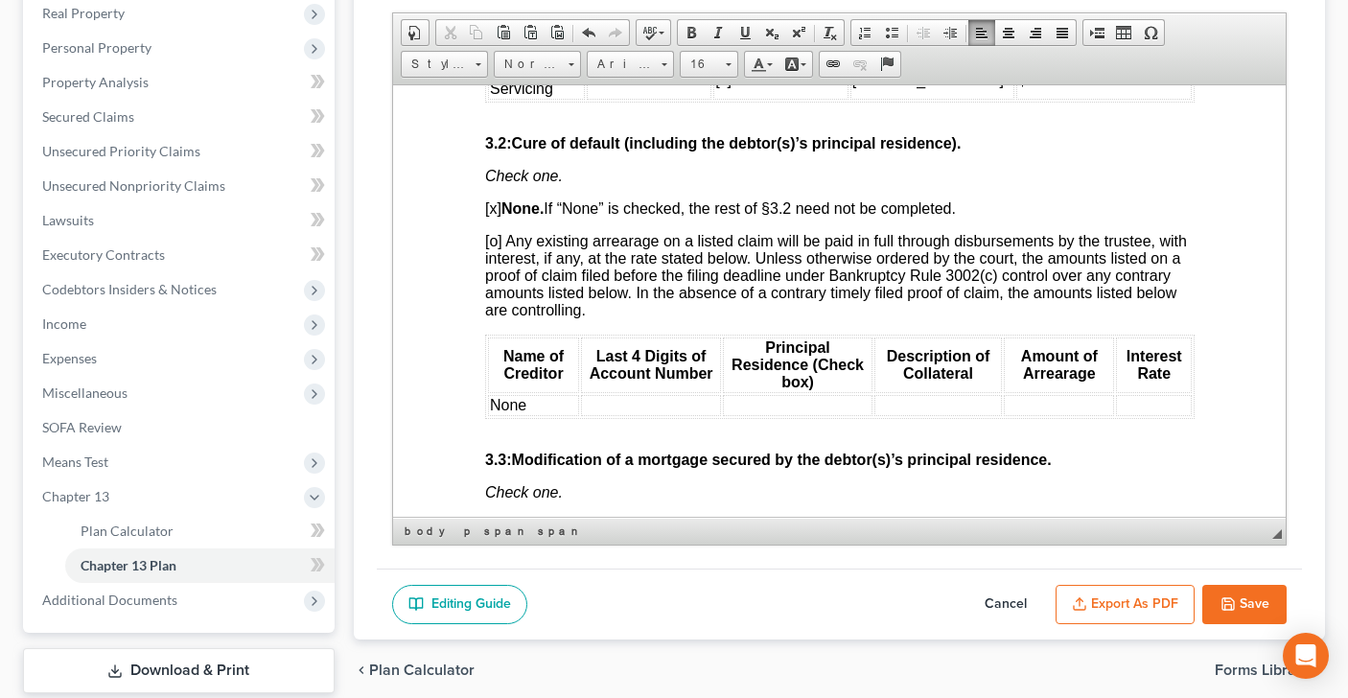
click at [493, 284] on span "[o] Any existing arrearage on a listed claim will be paid in full through disbu…" at bounding box center [835, 274] width 702 height 85
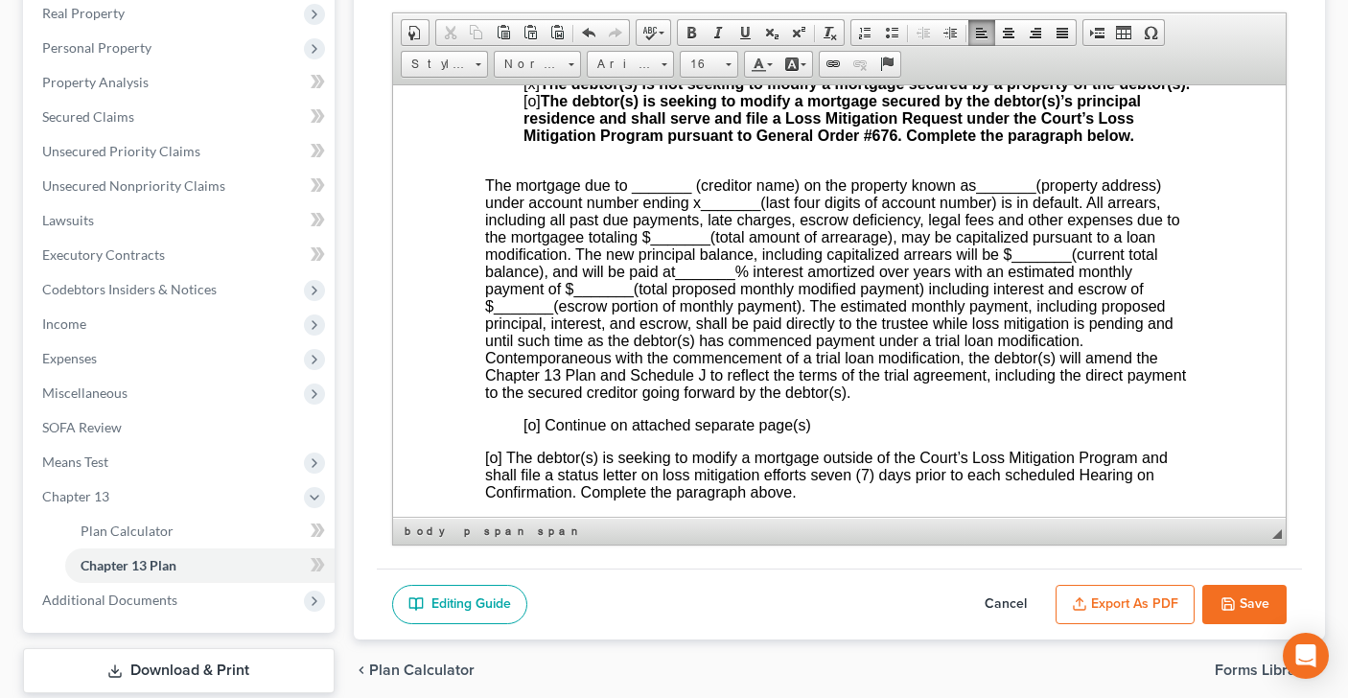
scroll to position [2439, 0]
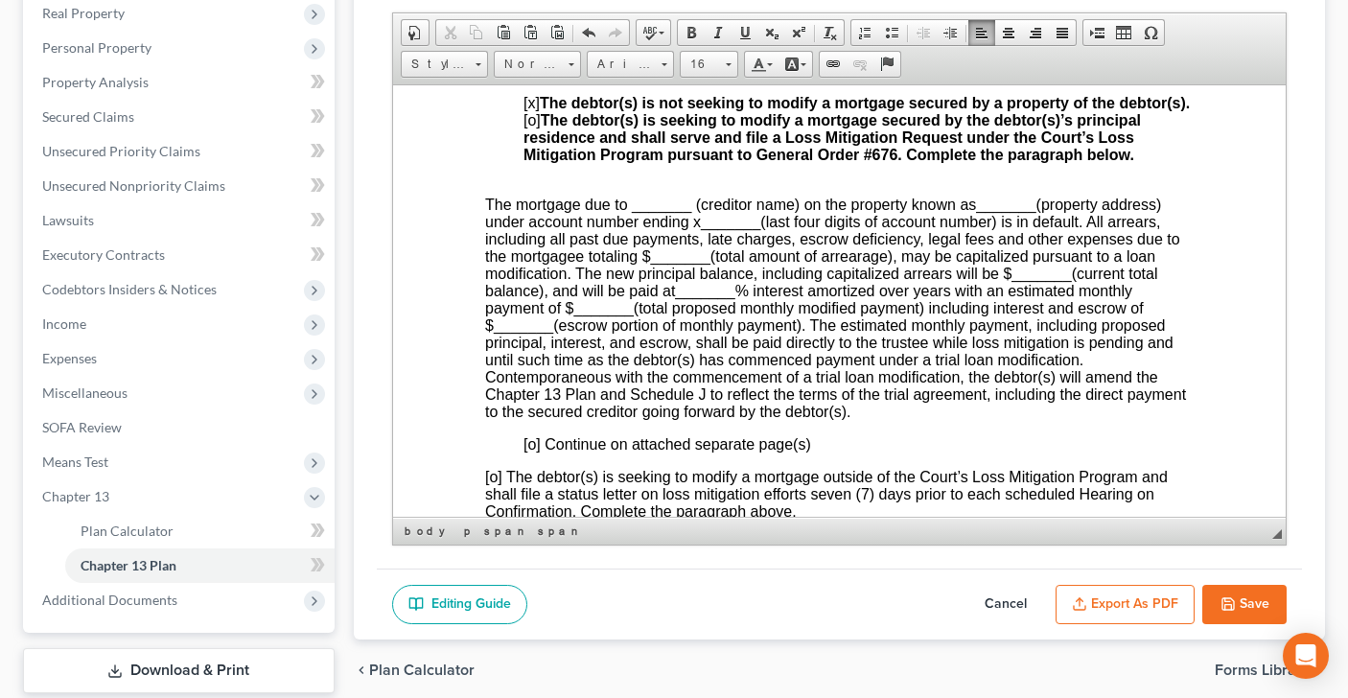
click at [533, 110] on span "[x]" at bounding box center [530, 102] width 16 height 16
click at [536, 128] on span "[o]" at bounding box center [530, 119] width 17 height 16
drag, startPoint x: 630, startPoint y: 255, endPoint x: 690, endPoint y: 250, distance: 60.6
click at [690, 212] on span "The mortgage due to _______ (creditor name) on the property known as" at bounding box center [729, 204] width 491 height 16
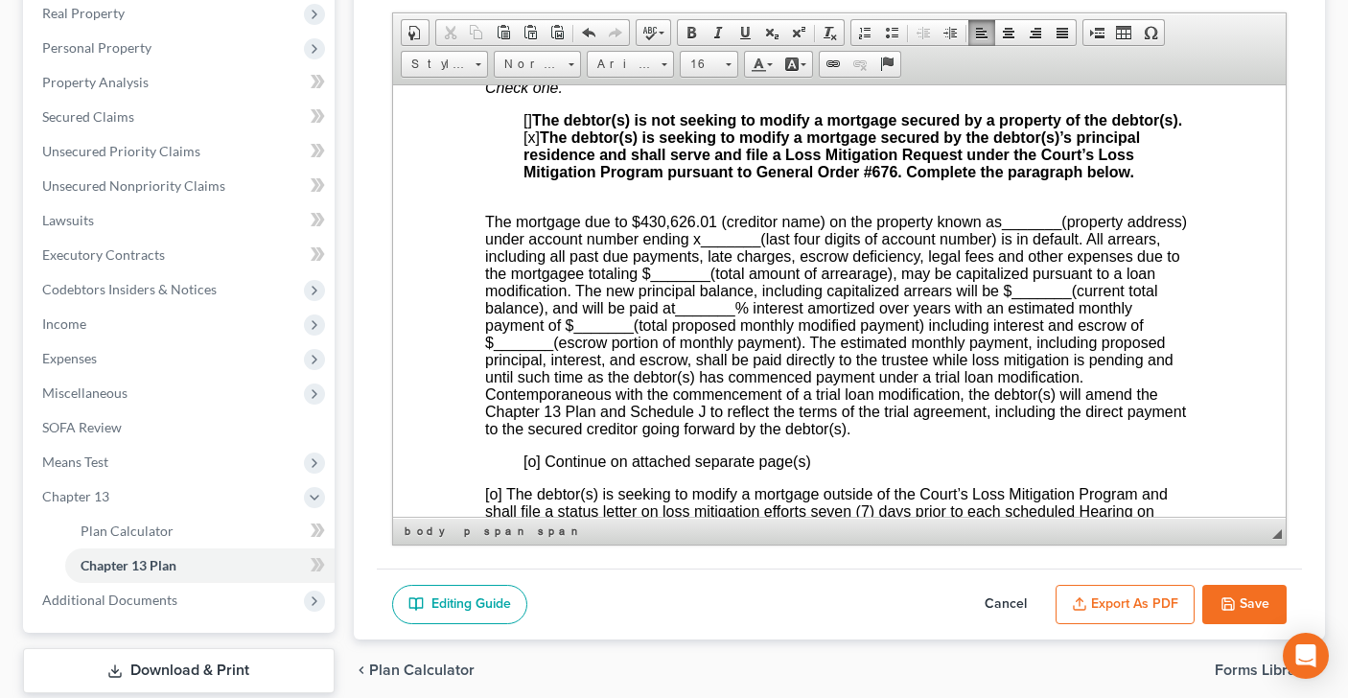
scroll to position [2431, 0]
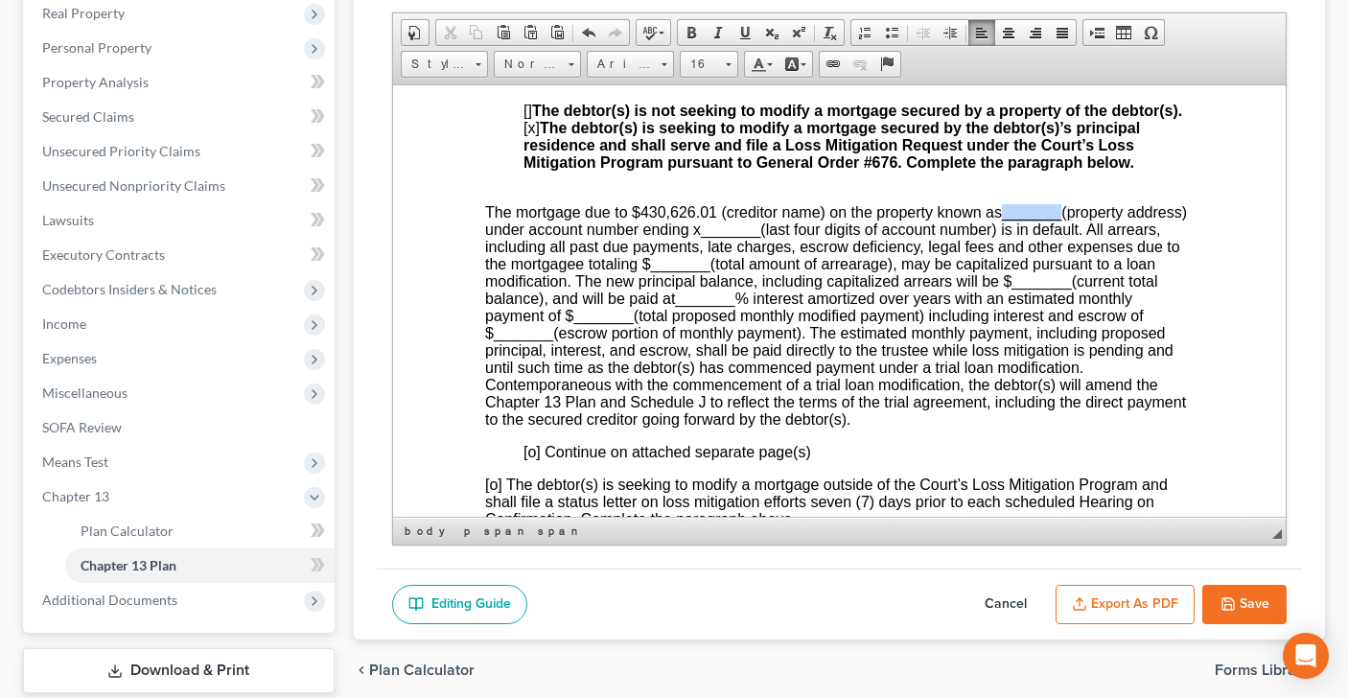
drag, startPoint x: 1004, startPoint y: 264, endPoint x: 1062, endPoint y: 263, distance: 58.5
click at [1062, 263] on p "The mortgage due to $430,626.01 (creditor name) on the property known as ______…" at bounding box center [838, 315] width 709 height 224
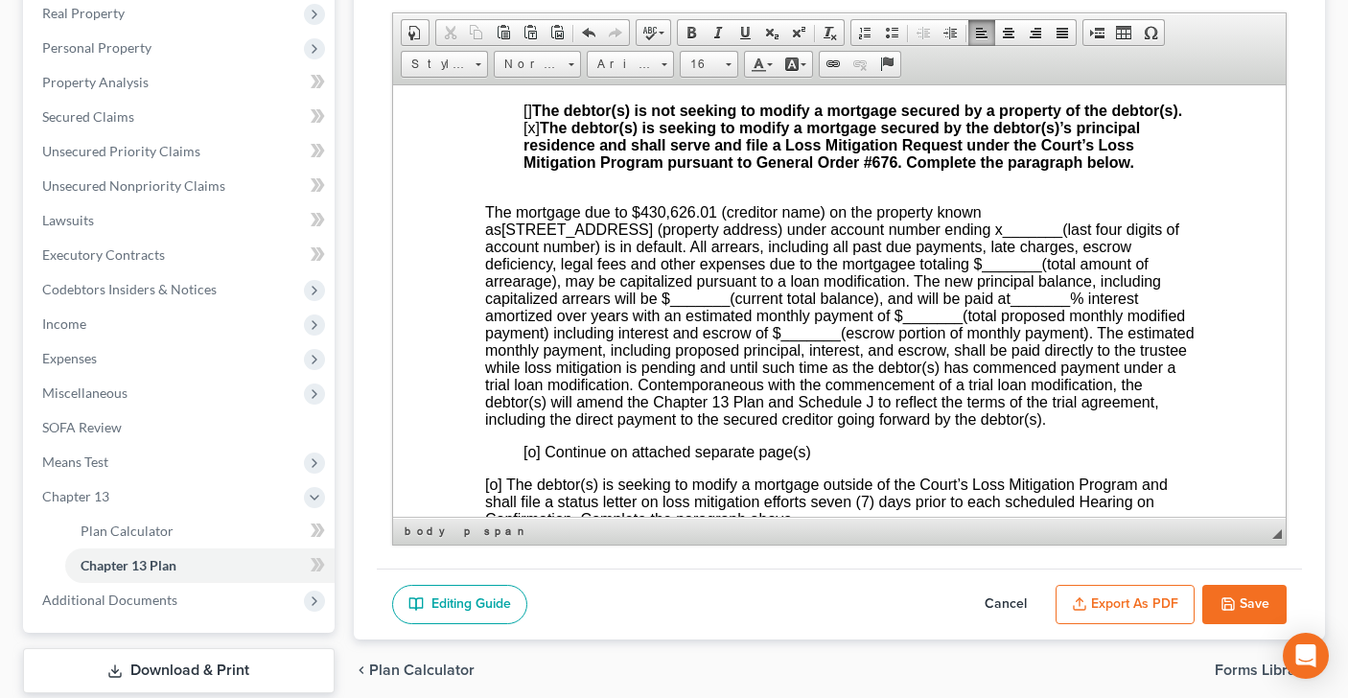
drag, startPoint x: 1062, startPoint y: 263, endPoint x: 962, endPoint y: 284, distance: 102.8
click at [1002, 237] on span "_______" at bounding box center [1031, 228] width 59 height 16
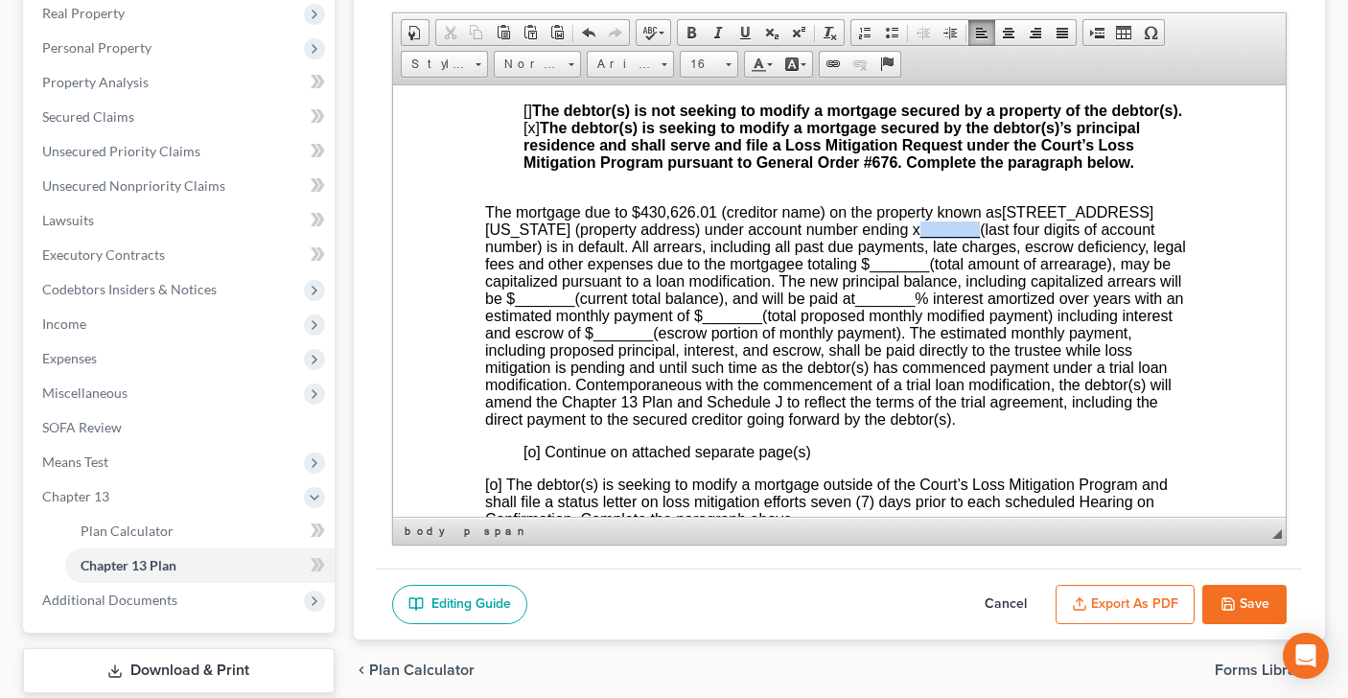
drag, startPoint x: 1006, startPoint y: 281, endPoint x: 946, endPoint y: 281, distance: 59.4
click at [946, 281] on p "The mortgage due to $430,626.01 (creditor name) on the property known as 81 Cir…" at bounding box center [838, 315] width 709 height 224
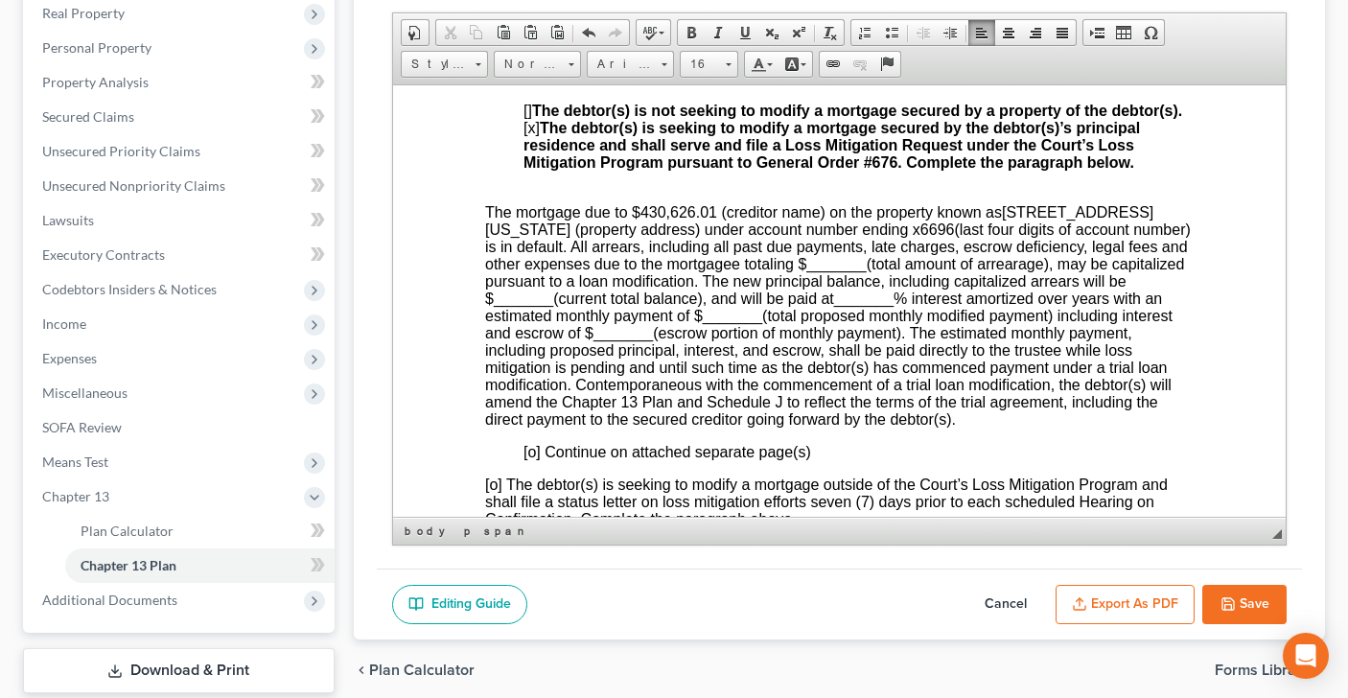
click at [865, 271] on span "_______" at bounding box center [834, 263] width 59 height 16
drag, startPoint x: 630, startPoint y: 262, endPoint x: 717, endPoint y: 264, distance: 87.3
click at [717, 220] on span "The mortgage due to $430,626.01 (creditor name) on the property known as" at bounding box center [742, 211] width 517 height 16
copy span "$430,626.01"
drag, startPoint x: 860, startPoint y: 317, endPoint x: 930, endPoint y: 317, distance: 70.0
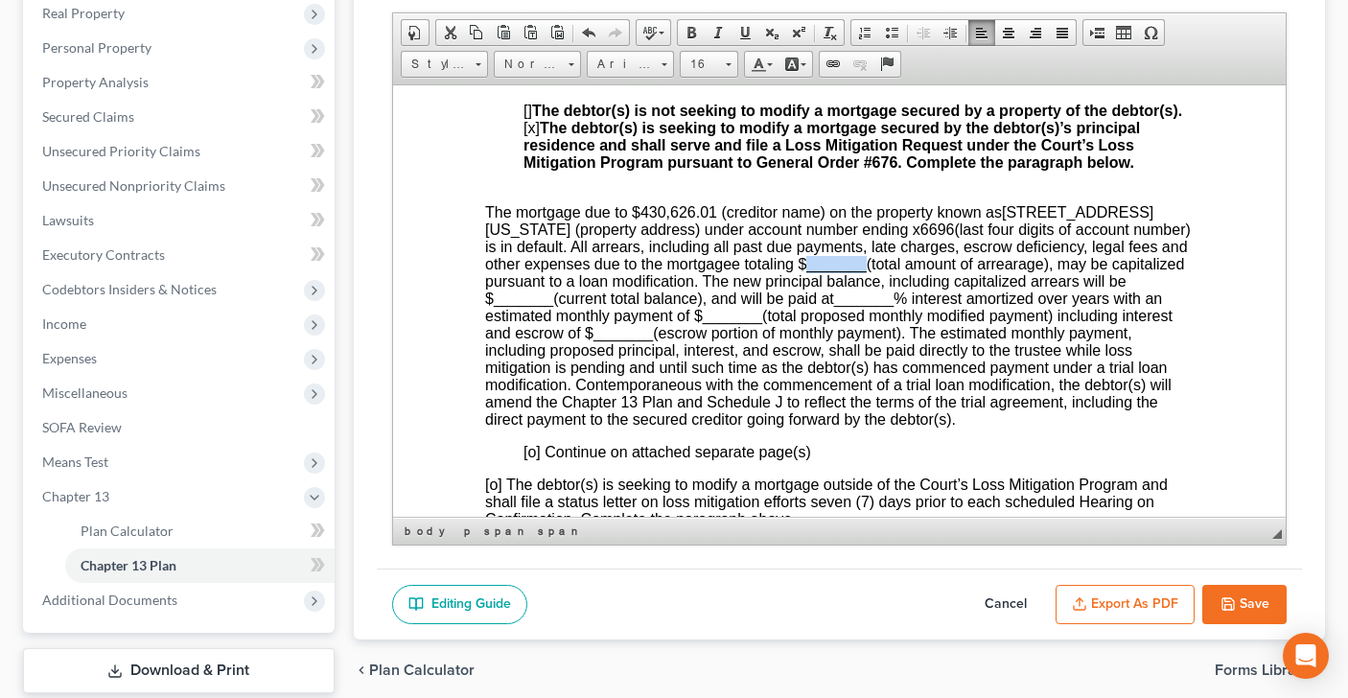
click at [930, 317] on p "The mortgage due to $430,626.01 (creditor name) on the property known as 81 Cir…" at bounding box center [838, 315] width 709 height 224
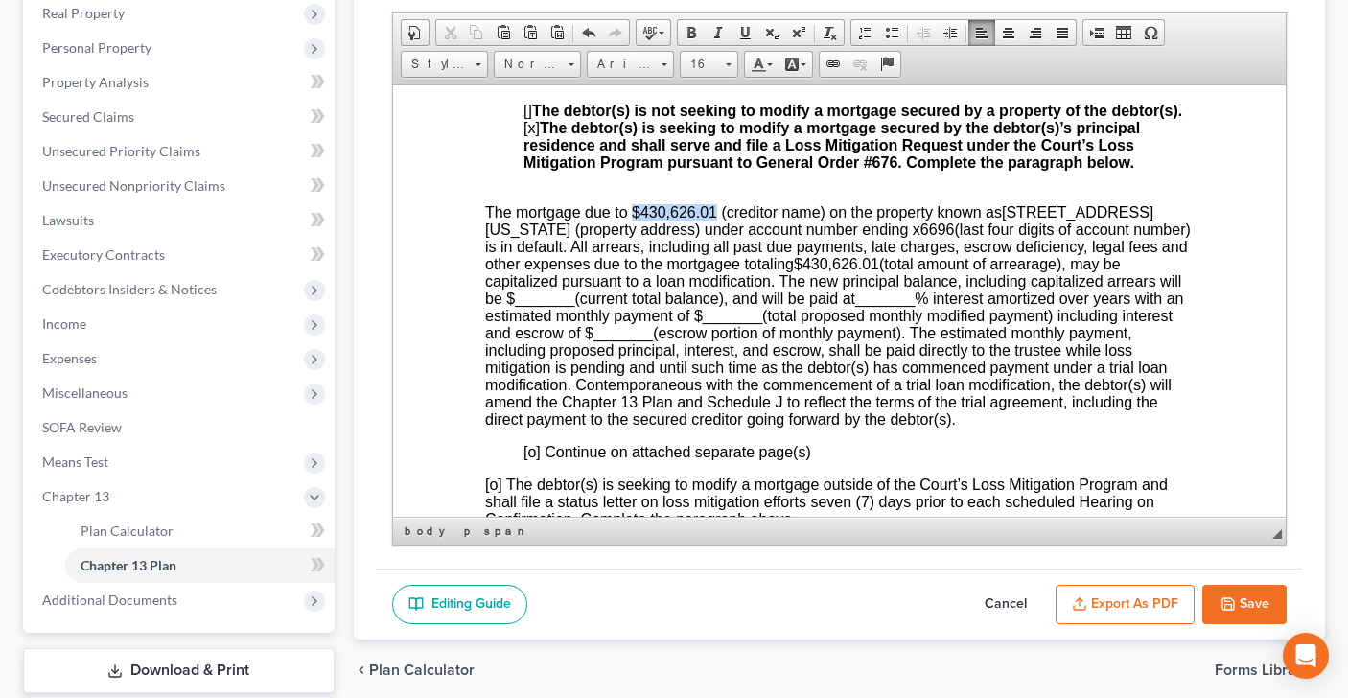
drag, startPoint x: 634, startPoint y: 263, endPoint x: 714, endPoint y: 265, distance: 80.5
click at [714, 220] on span "The mortgage due to $430,626.01 (creditor name) on the property known as" at bounding box center [742, 211] width 517 height 16
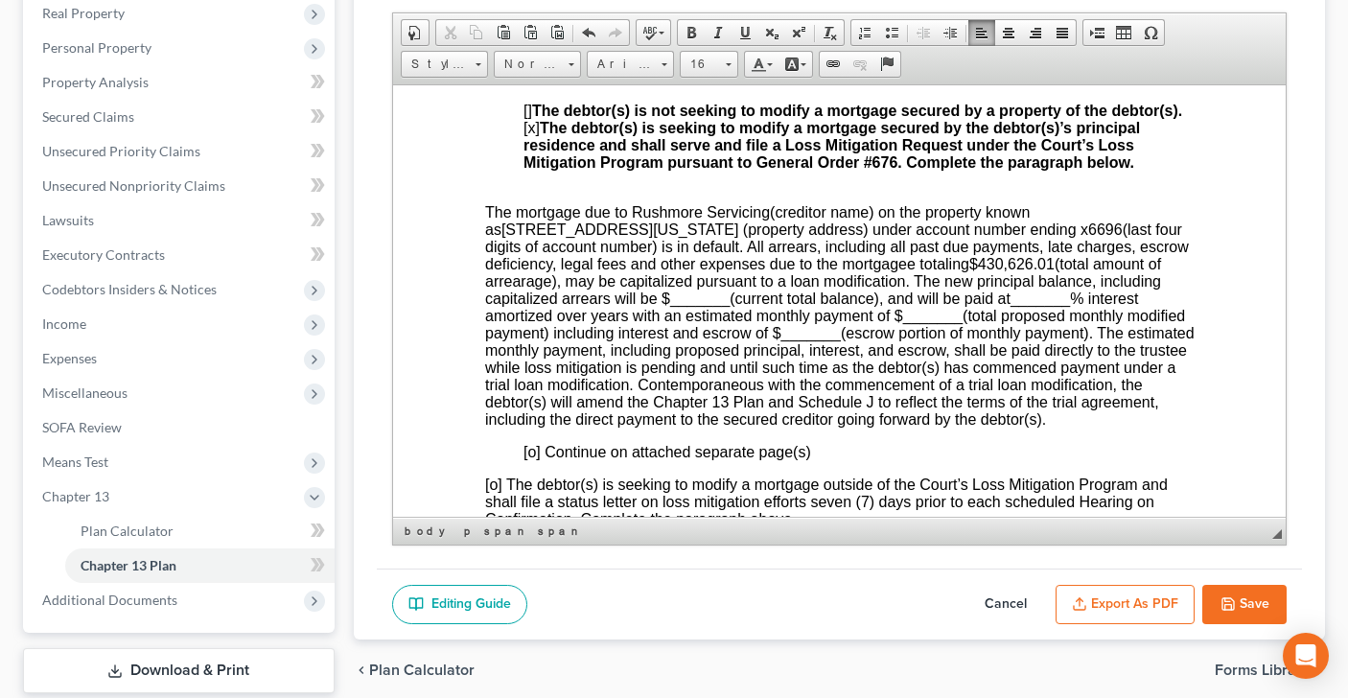
click at [729, 306] on span "(current total balance), and will be paid at" at bounding box center [869, 298] width 281 height 16
click at [691, 306] on span "(total amount of arrearage), may be capitalized pursuant to a loan modification…" at bounding box center [822, 280] width 676 height 51
drag, startPoint x: 1037, startPoint y: 353, endPoint x: 1098, endPoint y: 352, distance: 60.4
click at [1098, 352] on p "The mortgage due to Rushmore Servicing (creditor name) on the property known as…" at bounding box center [838, 315] width 709 height 224
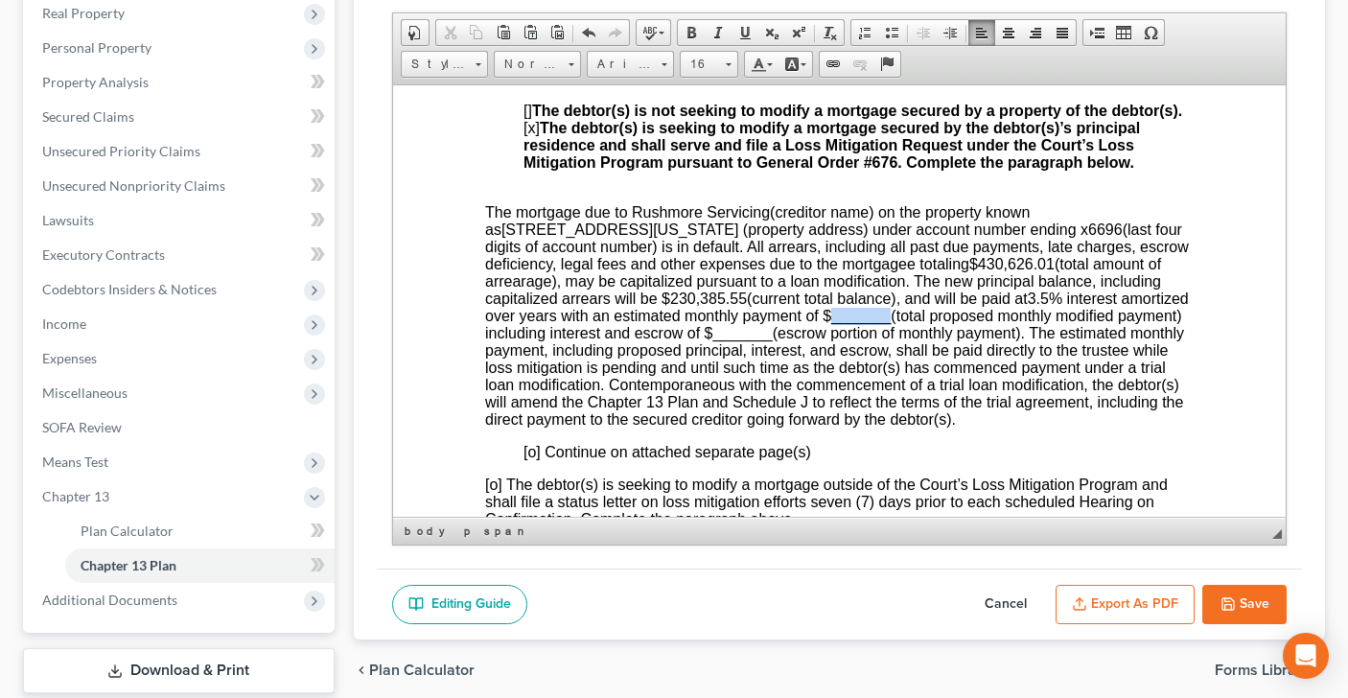
drag, startPoint x: 904, startPoint y: 371, endPoint x: 960, endPoint y: 373, distance: 55.6
click at [890, 323] on span "_______" at bounding box center [859, 315] width 59 height 16
drag, startPoint x: 778, startPoint y: 387, endPoint x: 842, endPoint y: 382, distance: 63.5
click at [843, 383] on p "The mortgage due to Rushmore Servicing (creditor name) on the property known as…" at bounding box center [838, 315] width 709 height 224
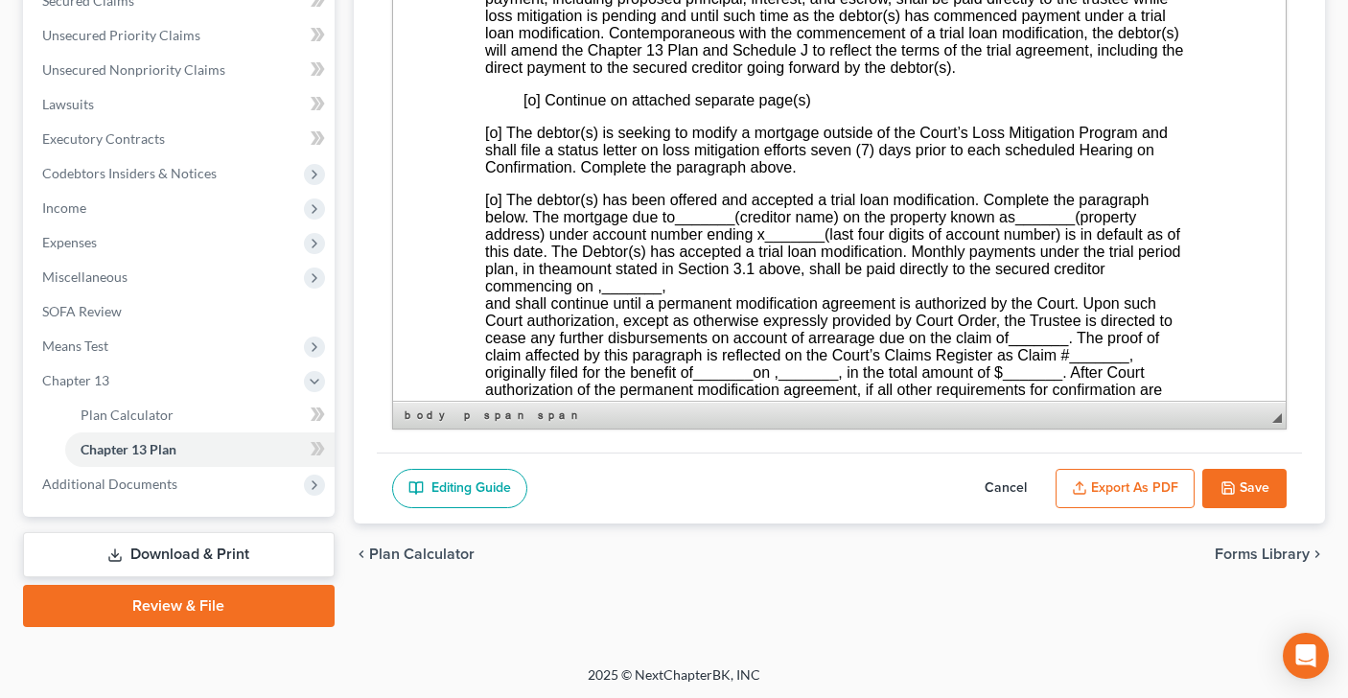
scroll to position [2671, 0]
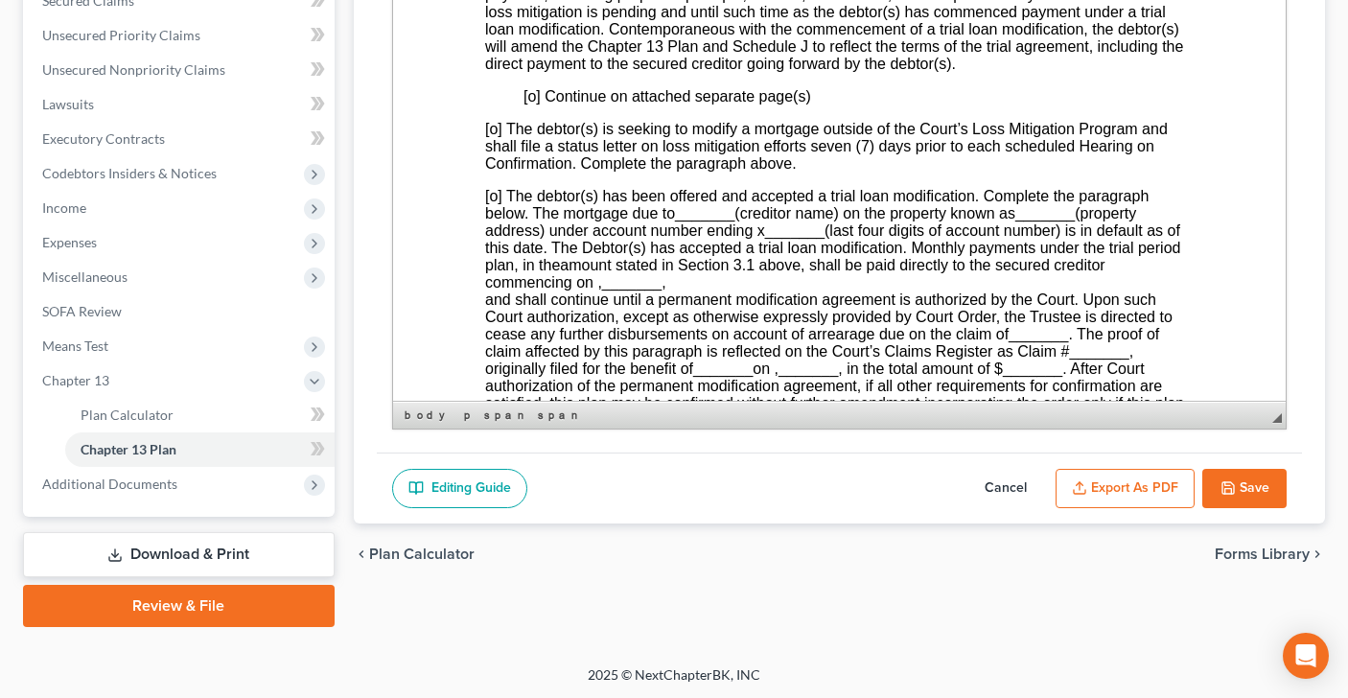
click at [533, 104] on span "[o] Continue on attached separate page(s)" at bounding box center [666, 96] width 288 height 16
click at [494, 172] on span "[o] The debtor(s) is seeking to modify a mortgage outside of the Court’s Loss M…" at bounding box center [825, 146] width 683 height 51
click at [496, 221] on span "[o] The debtor(s) has been offered and accepted a trial loan modification. Comp…" at bounding box center [815, 205] width 663 height 34
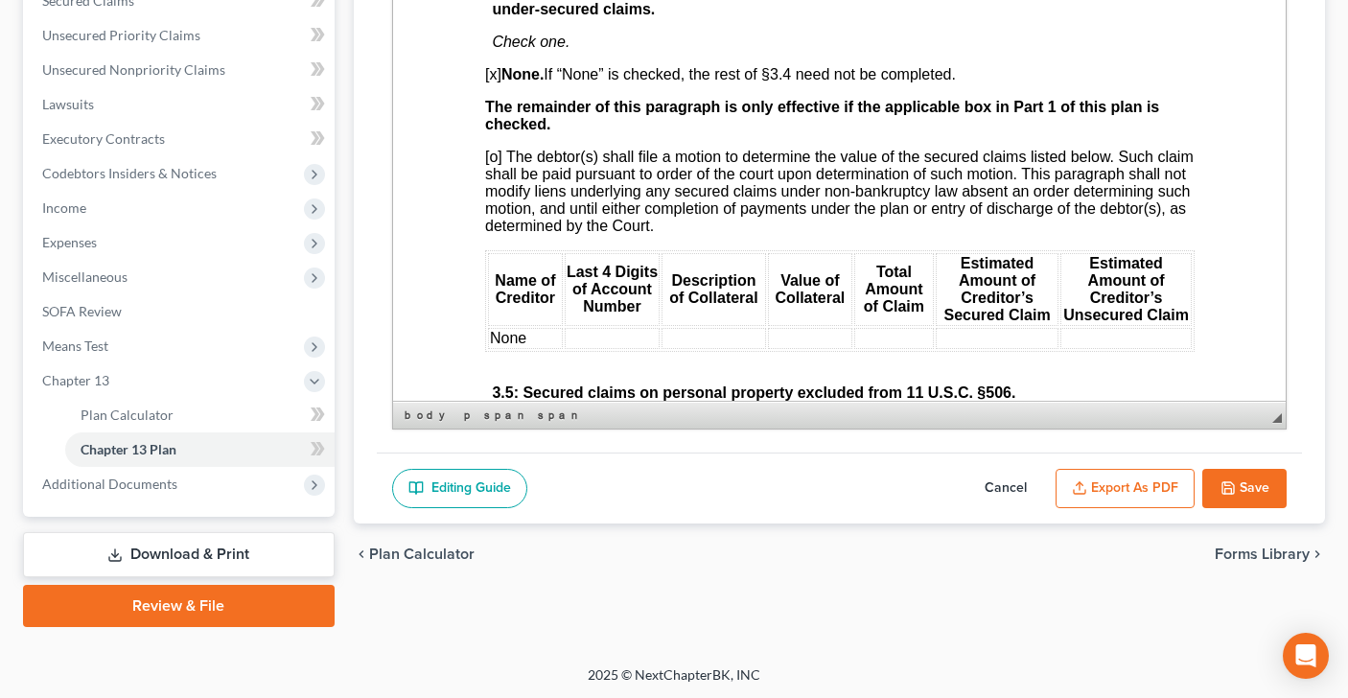
scroll to position [3180, 0]
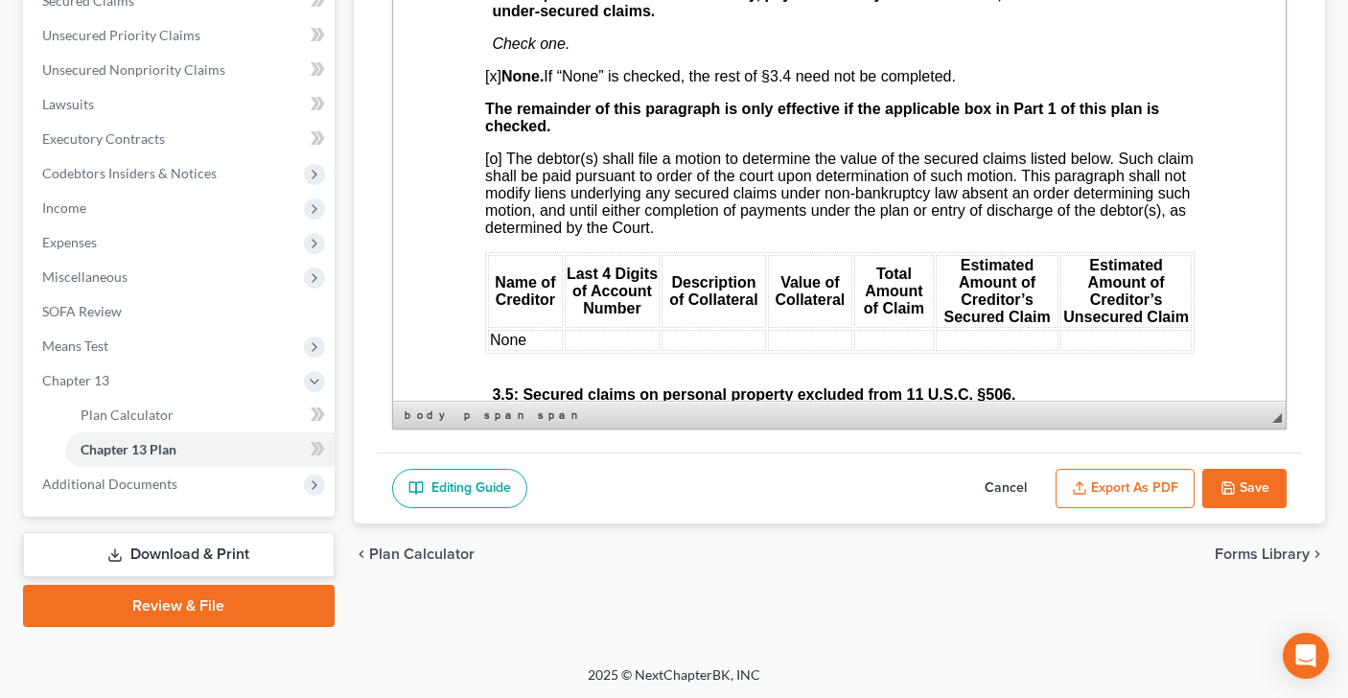
click at [496, 230] on span "[o] The debtor(s) shall file a motion to determine the value of the secured cla…" at bounding box center [838, 193] width 708 height 85
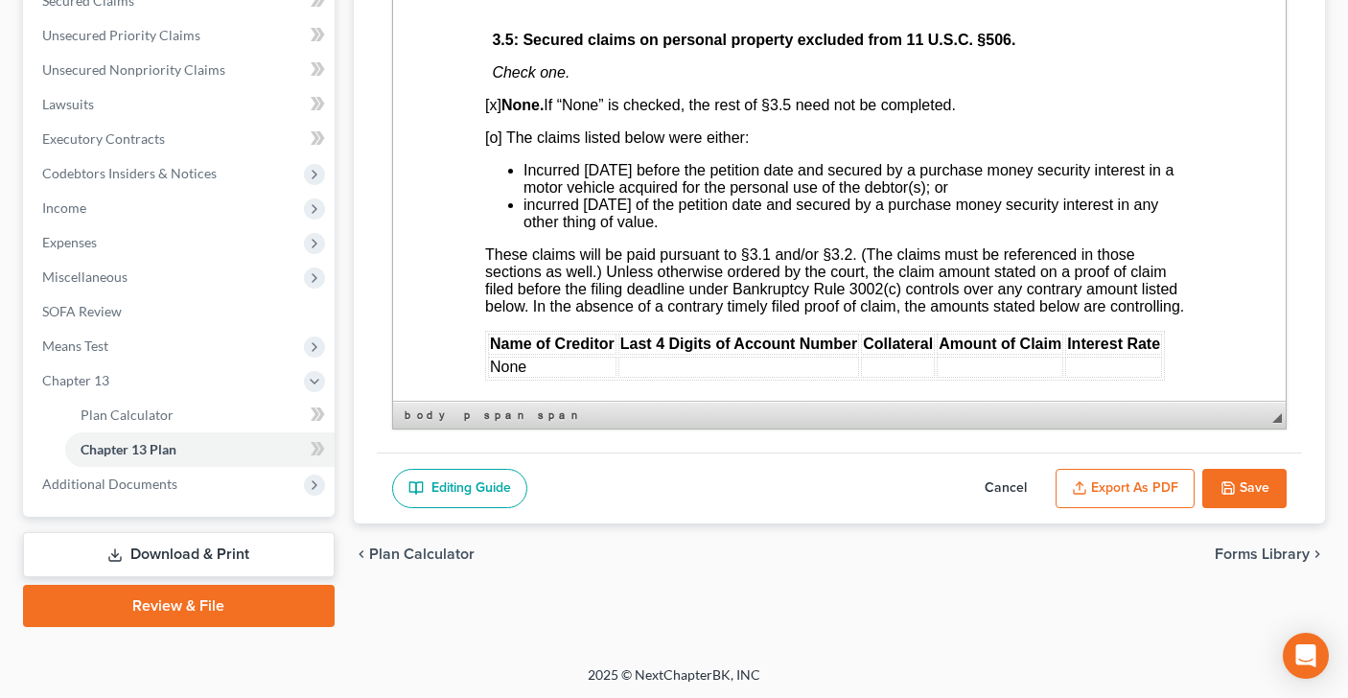
scroll to position [3548, 0]
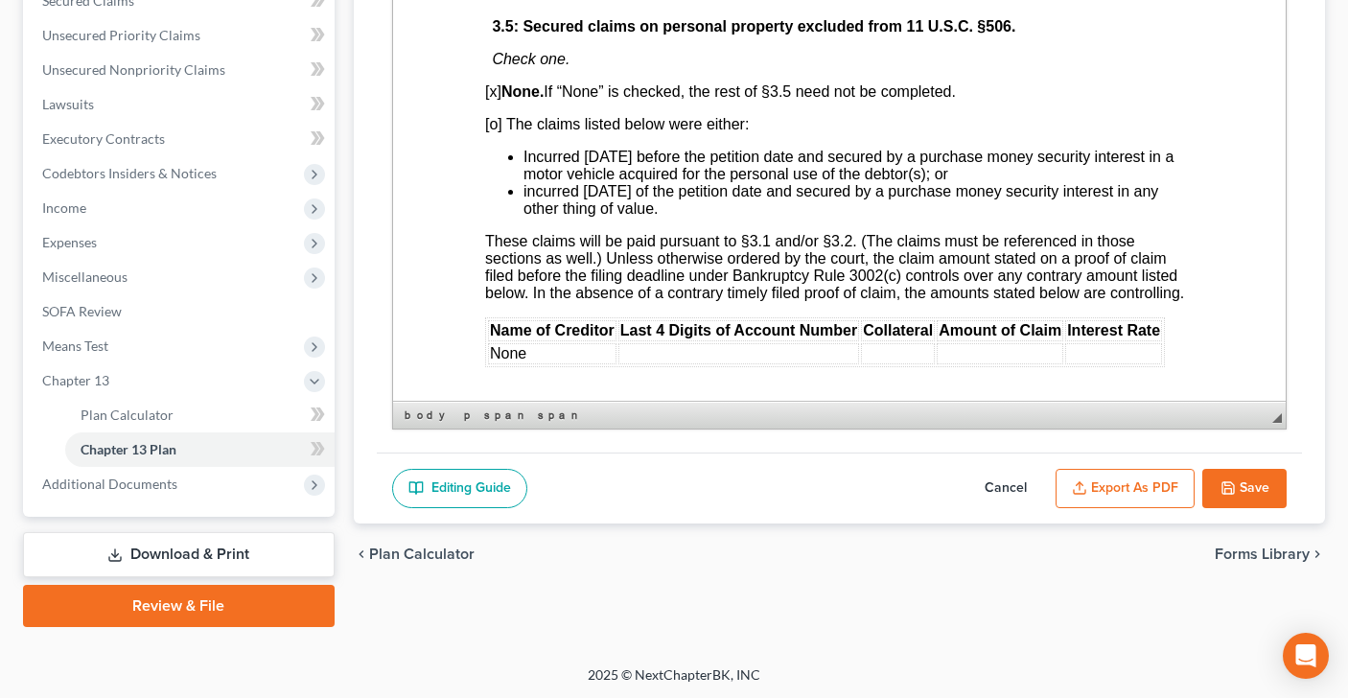
click at [494, 132] on span "[o] The claims listed below were either:" at bounding box center [616, 124] width 264 height 16
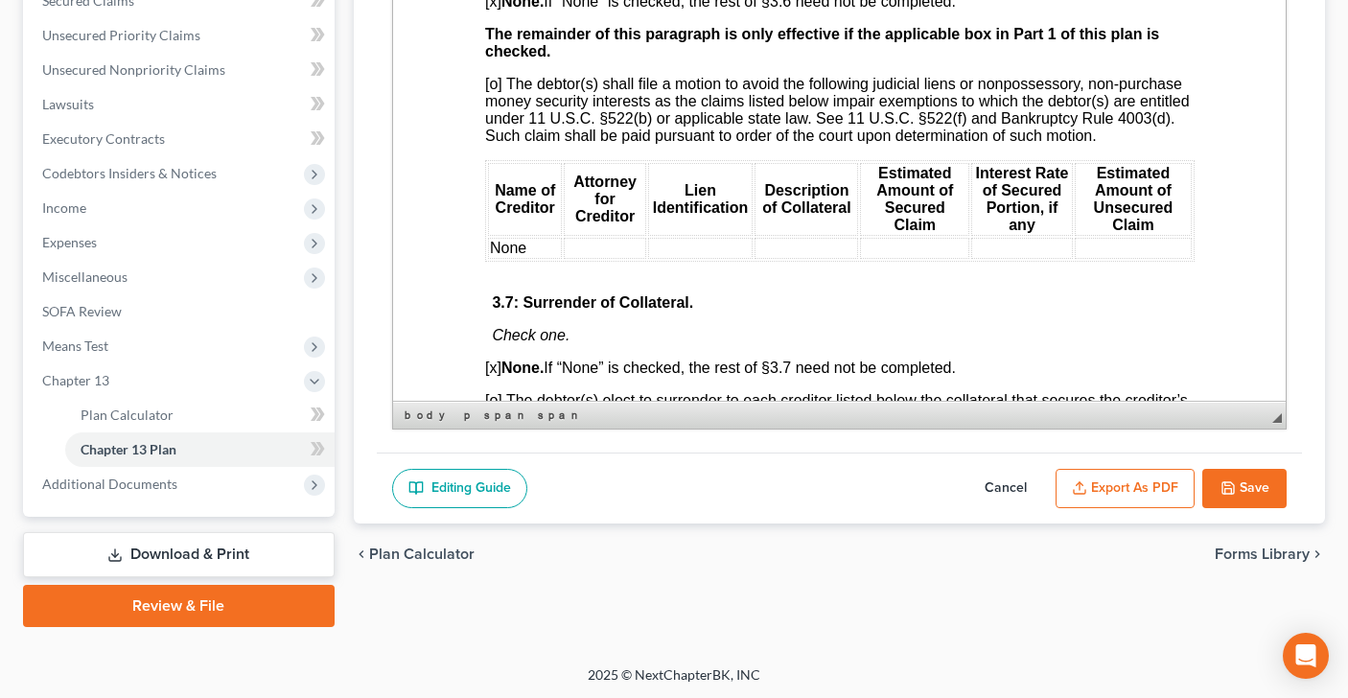
scroll to position [4037, 0]
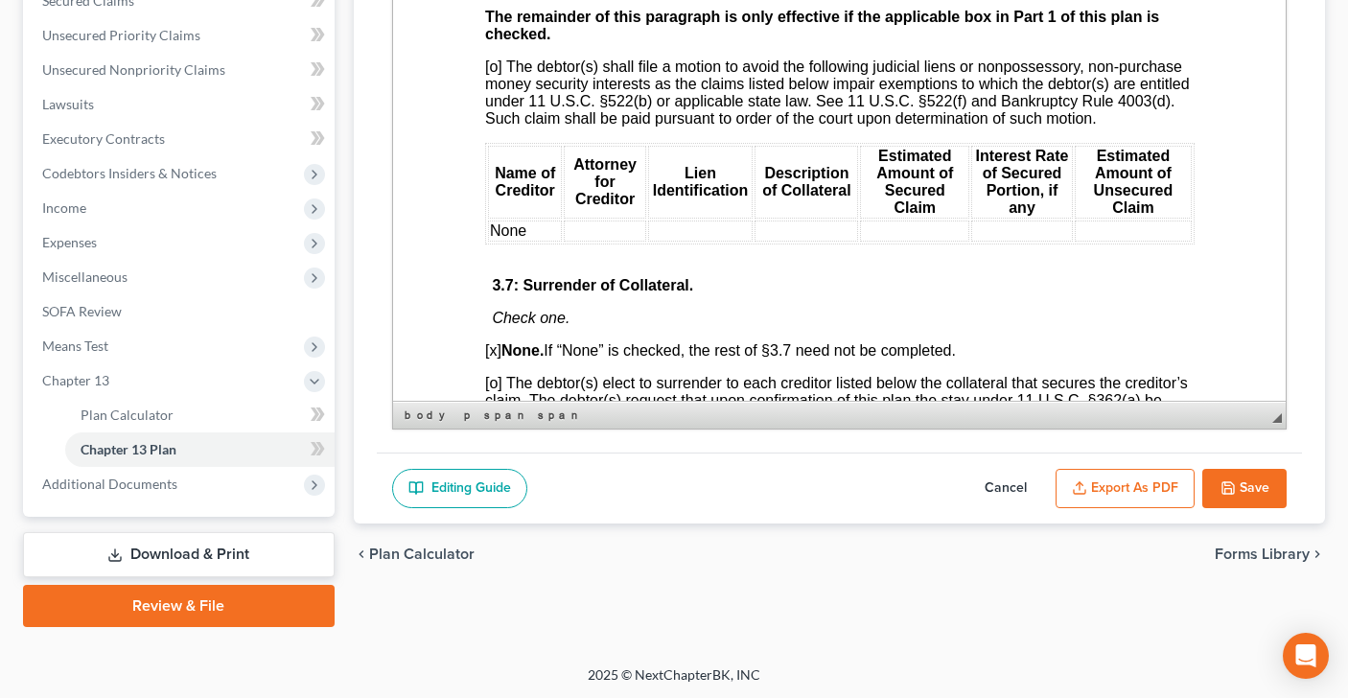
click at [494, 127] on span "[o] The debtor(s) shall file a motion to avoid the following judicial liens or …" at bounding box center [836, 92] width 705 height 68
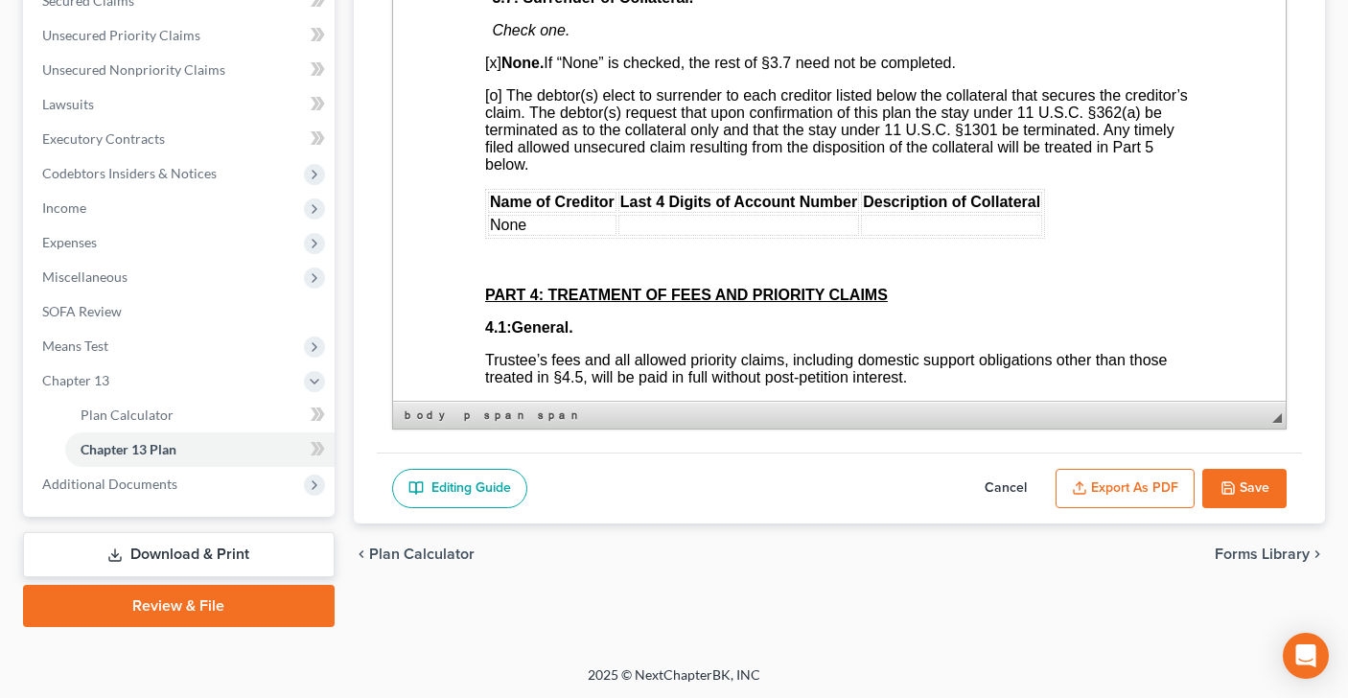
scroll to position [4333, 0]
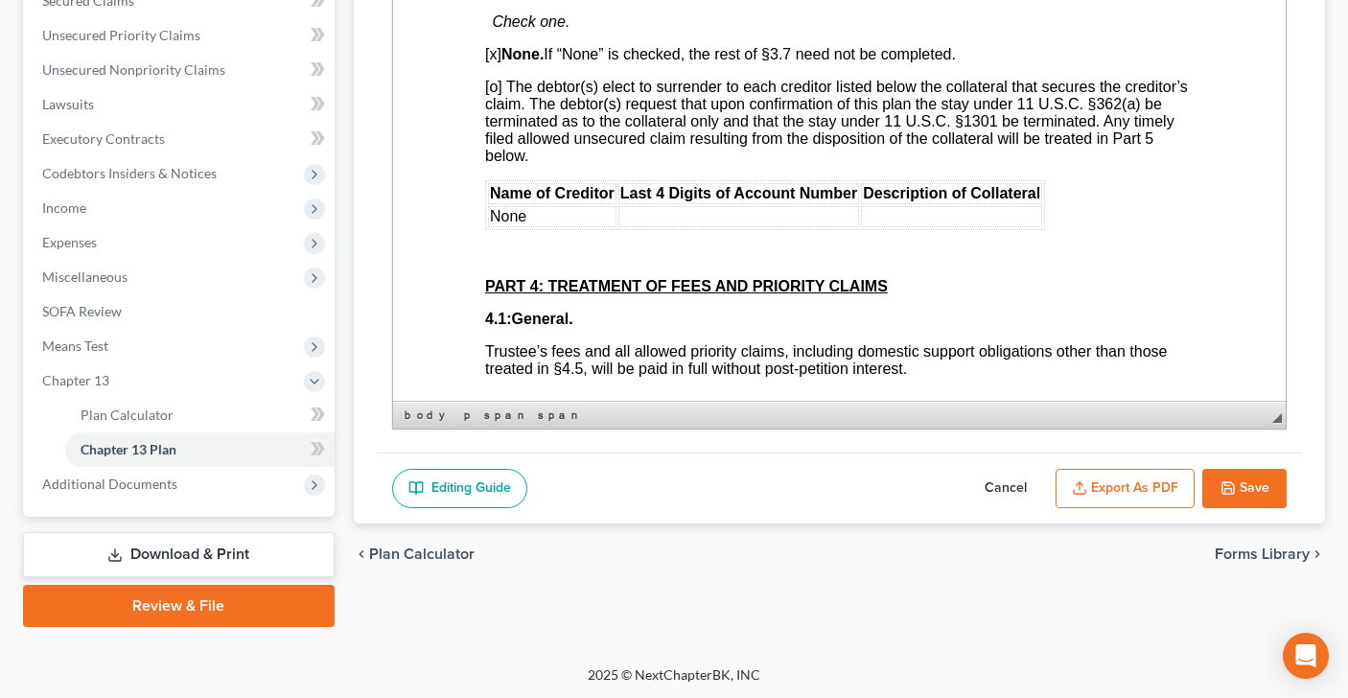
click at [492, 164] on span "[o] The debtor(s) elect to surrender to each creditor listed below the collater…" at bounding box center [835, 121] width 703 height 85
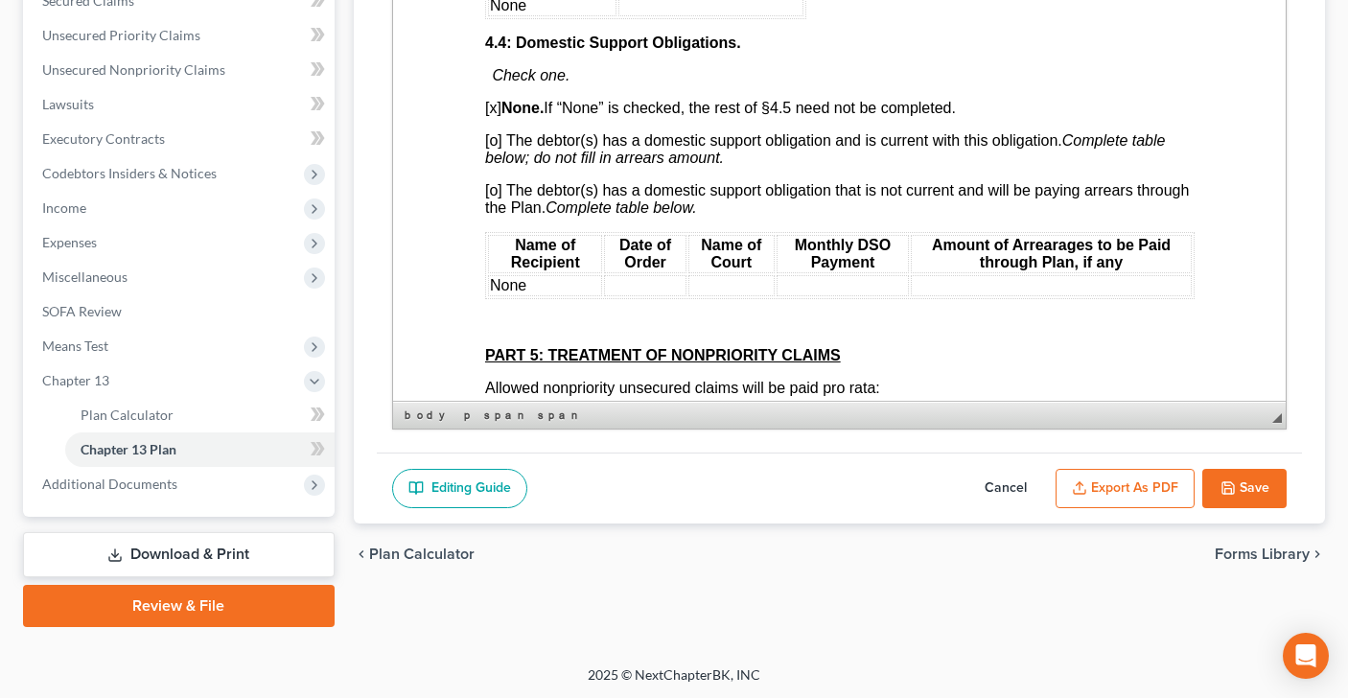
scroll to position [5093, 0]
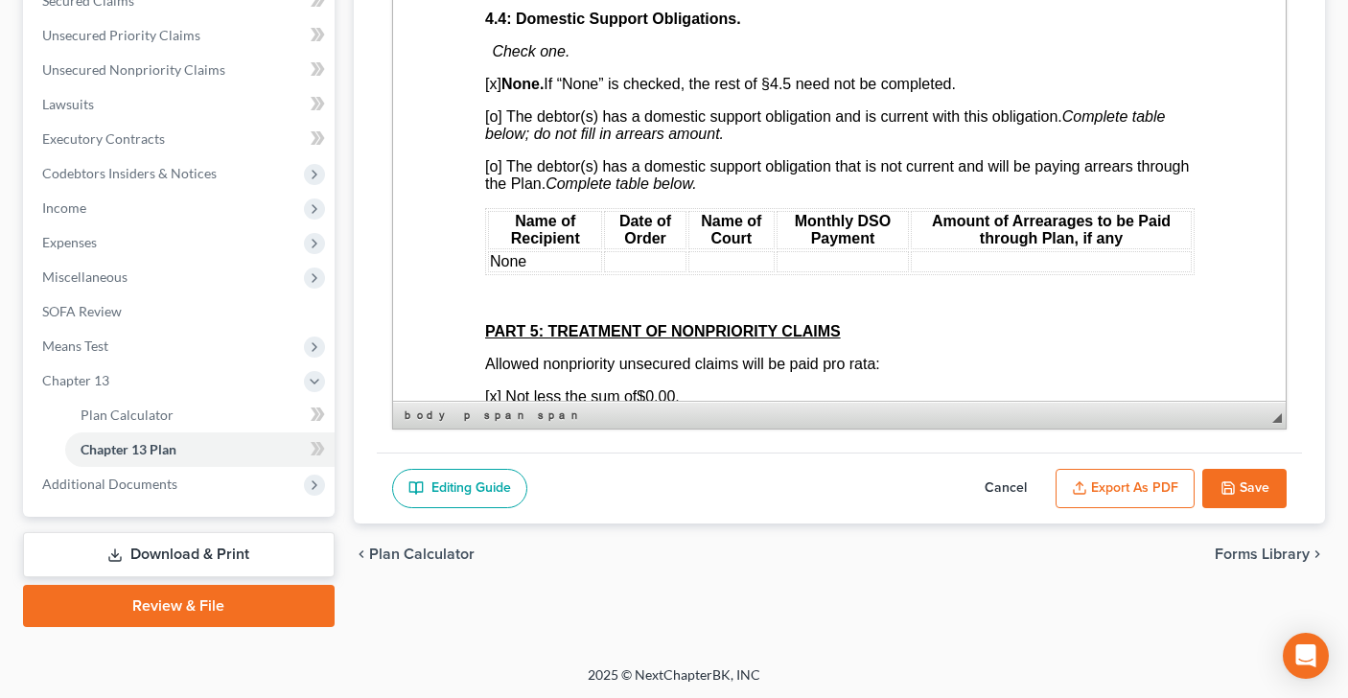
click at [495, 142] on icon "Complete table below; do not fill in arrears amount." at bounding box center [824, 125] width 680 height 34
click at [498, 142] on span "[o] The debtor(s) has a domestic support obligation and is current with this ob…" at bounding box center [824, 125] width 680 height 34
click at [494, 192] on span "[o] The debtor(s) has a domestic support obligation that is not current and wil…" at bounding box center [836, 175] width 704 height 34
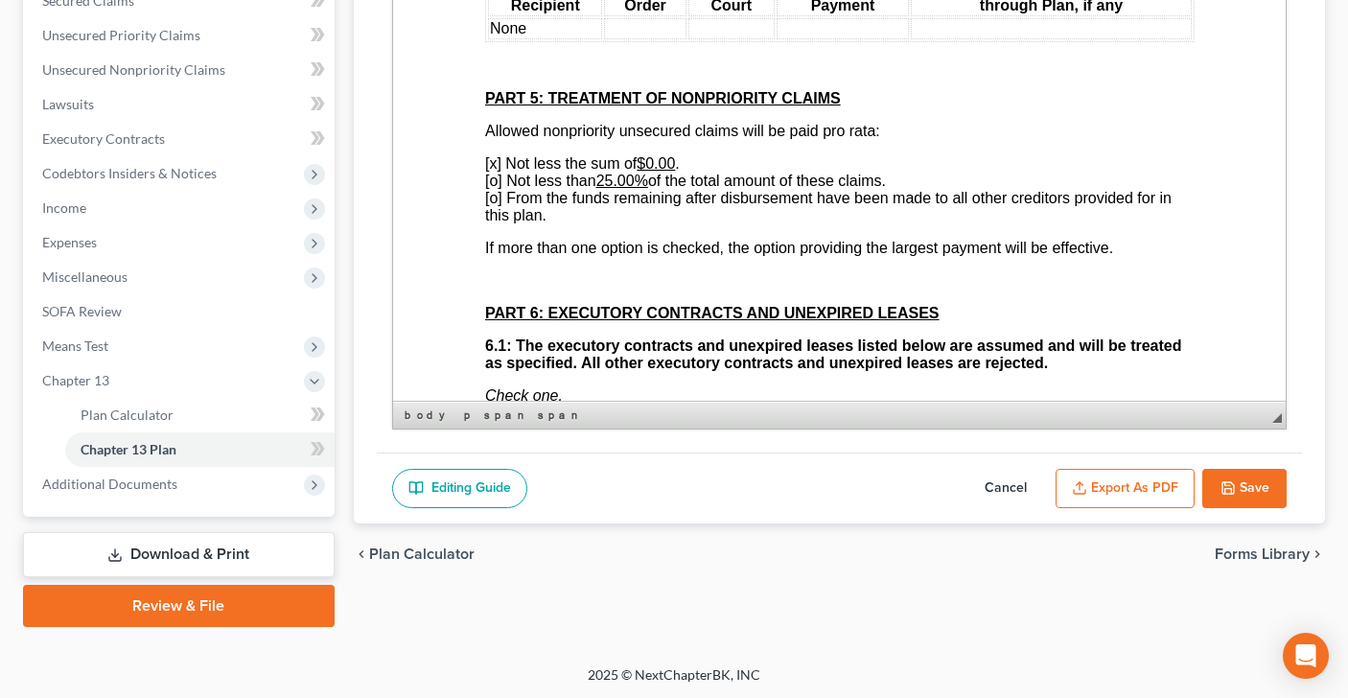
scroll to position [5328, 0]
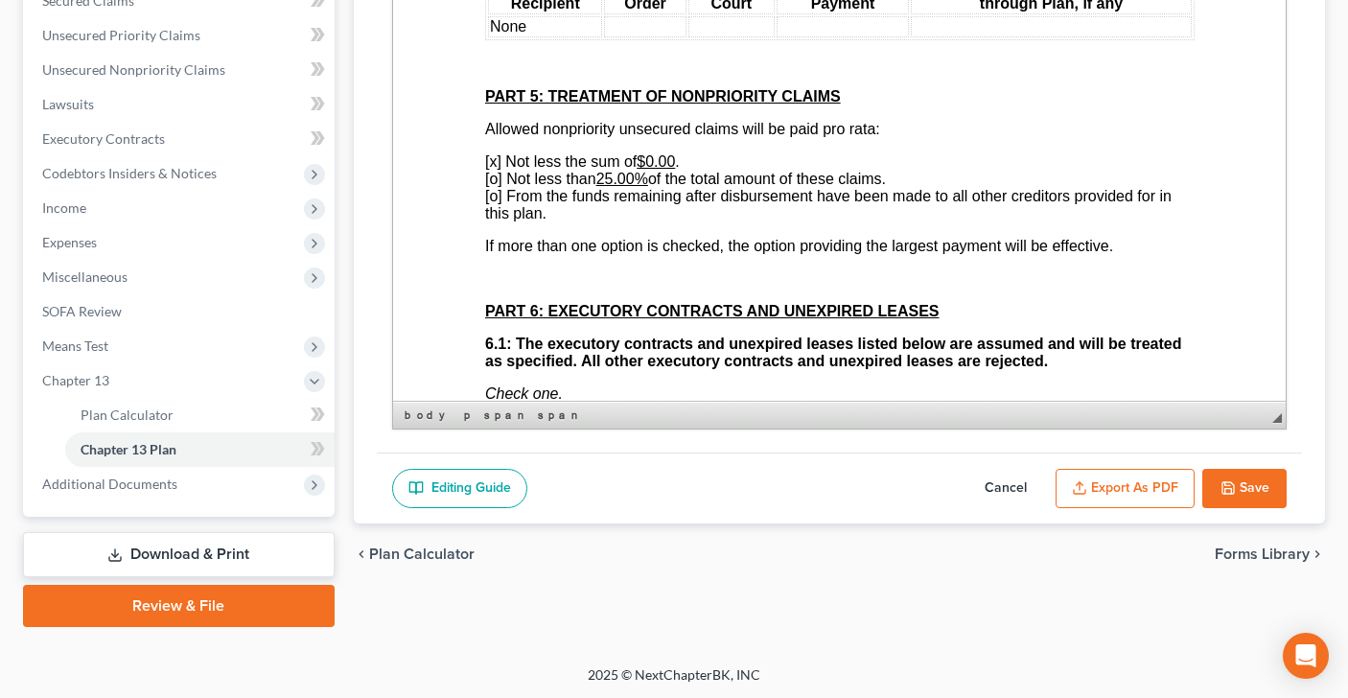
click at [494, 170] on span "[x] Not less the sum of $0.00 ." at bounding box center [581, 161] width 195 height 16
click at [496, 221] on span "[o] Not less than 25.00% of the total amount of these claims. [o] From the fund…" at bounding box center [827, 196] width 686 height 51
click at [614, 187] on u "25.00%" at bounding box center [620, 179] width 52 height 16
click at [494, 221] on span "[x ] Not less than 100 .00% of the total amount of these claims. [o] From the f…" at bounding box center [827, 196] width 686 height 51
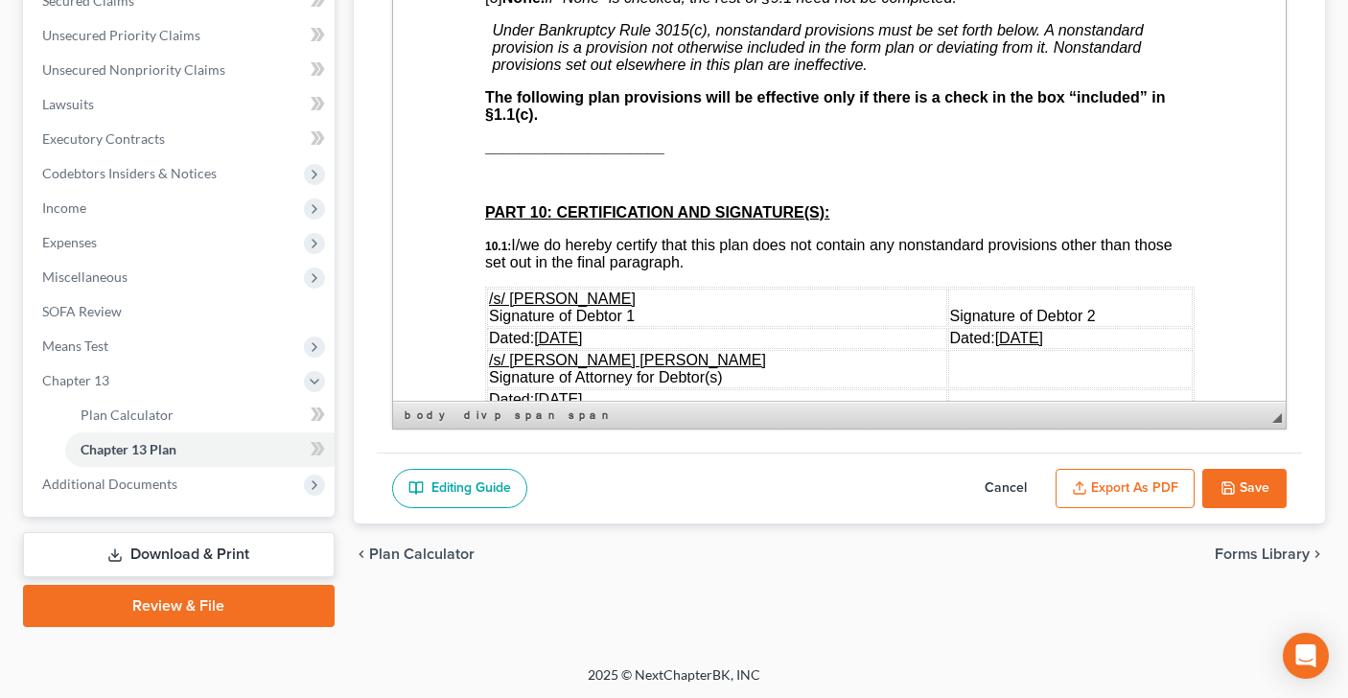
scroll to position [6234, 0]
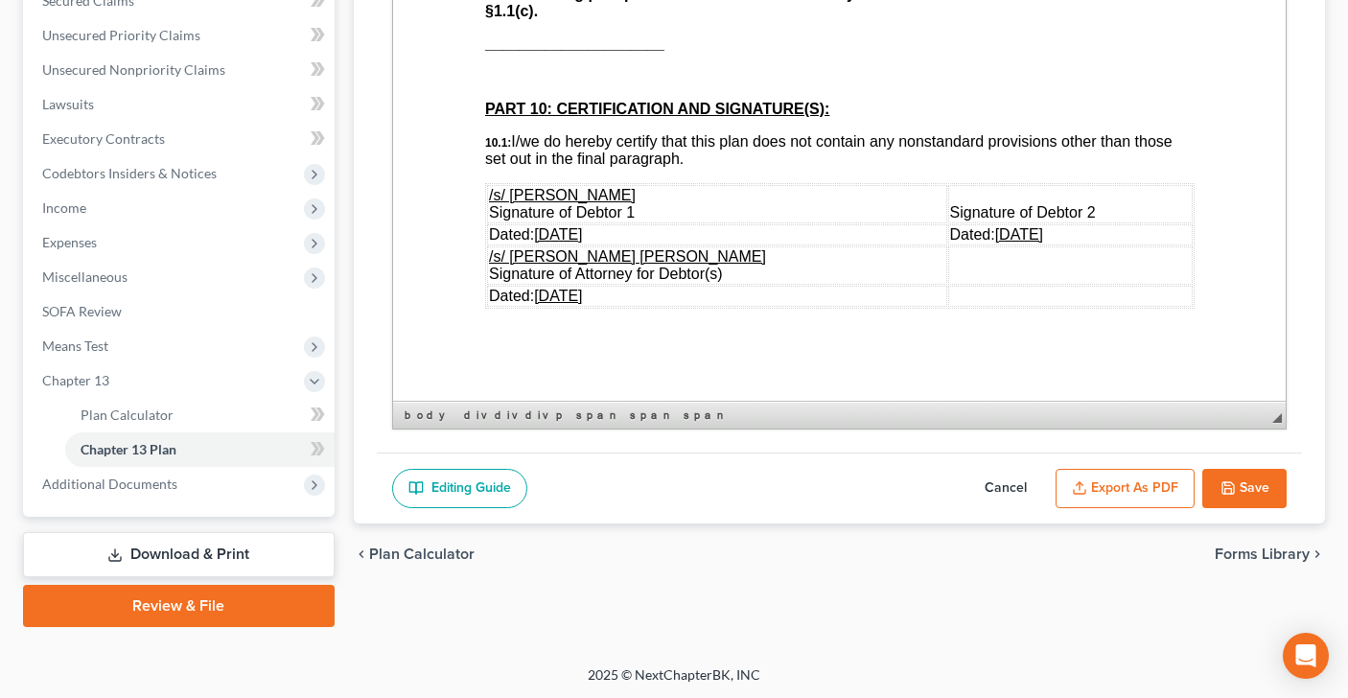
scroll to position [6462, 0]
drag, startPoint x: 1072, startPoint y: 213, endPoint x: 921, endPoint y: 213, distance: 150.5
click at [947, 213] on td "Signature of Debtor 2" at bounding box center [1069, 204] width 245 height 38
drag, startPoint x: 1073, startPoint y: 235, endPoint x: 914, endPoint y: 232, distance: 159.2
click at [914, 234] on tr "Dated: 09/18/2025 Dated: 09/18/2025" at bounding box center [839, 234] width 706 height 21
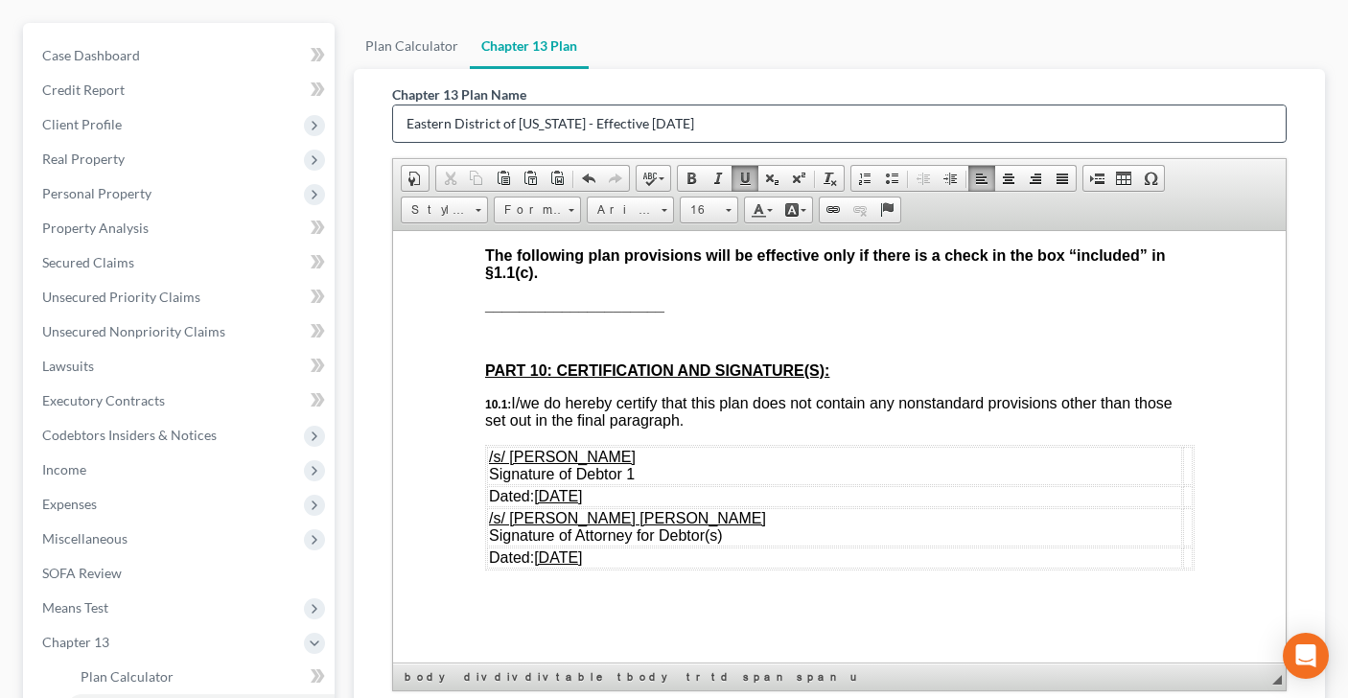
scroll to position [423, 0]
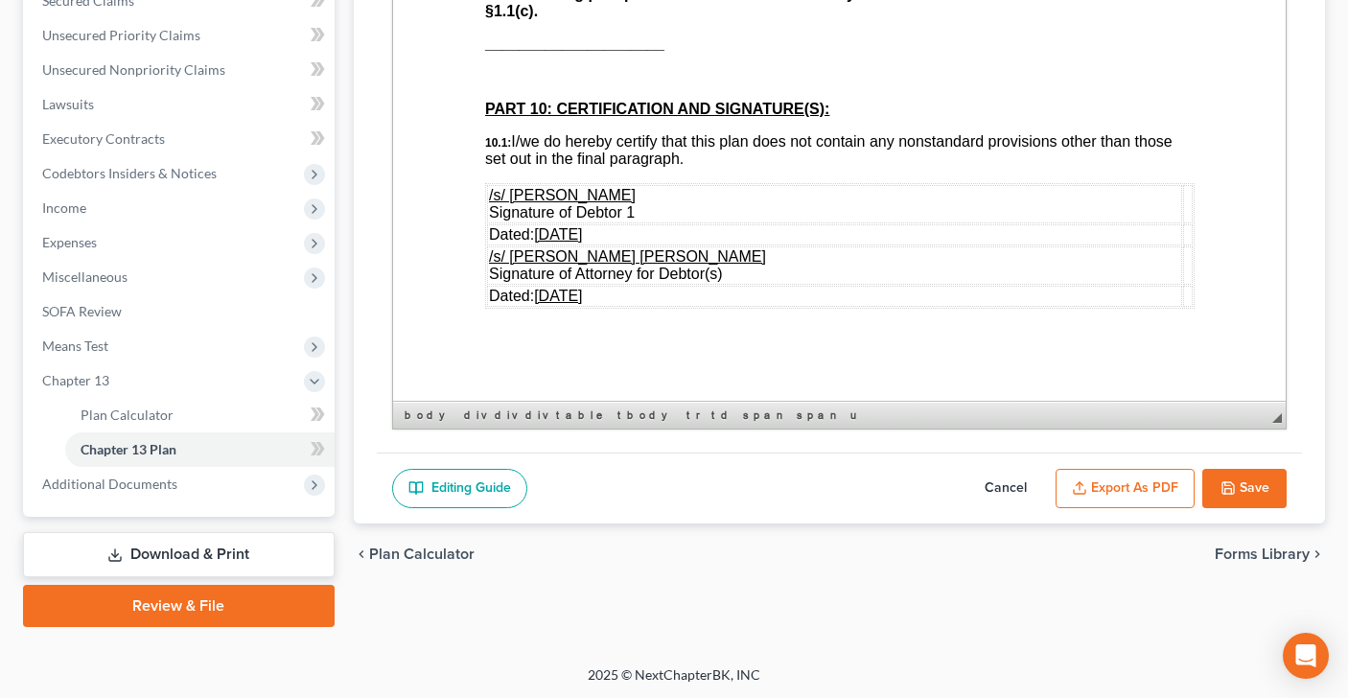
click at [1143, 485] on button "Export as PDF" at bounding box center [1124, 489] width 139 height 40
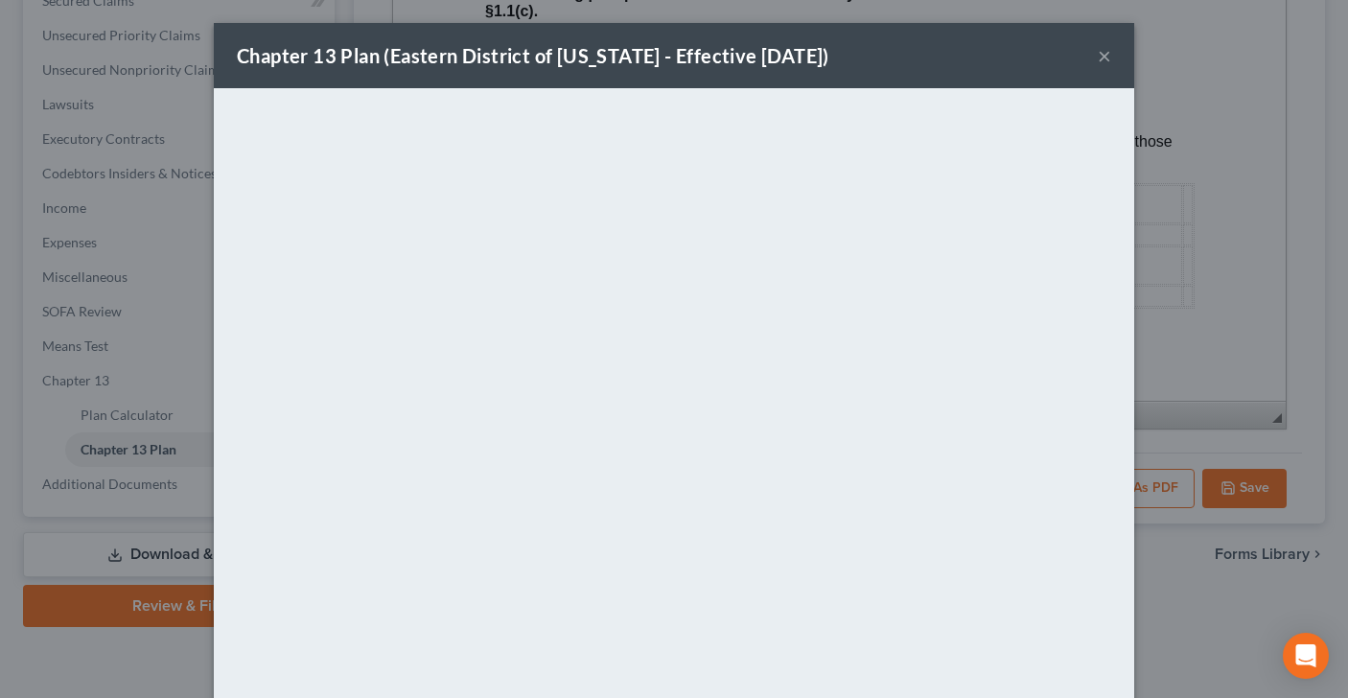
click at [1101, 58] on button "×" at bounding box center [1104, 55] width 13 height 23
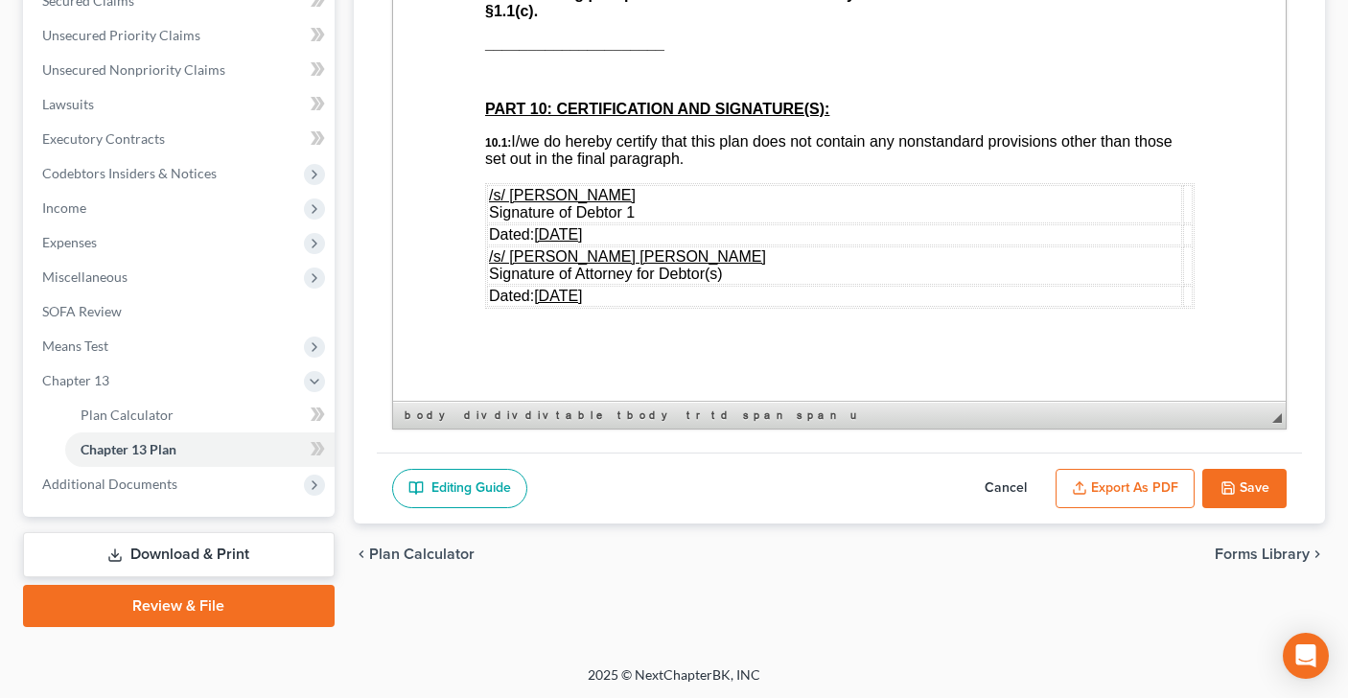
click at [1235, 488] on button "Save" at bounding box center [1244, 489] width 84 height 40
select select "0"
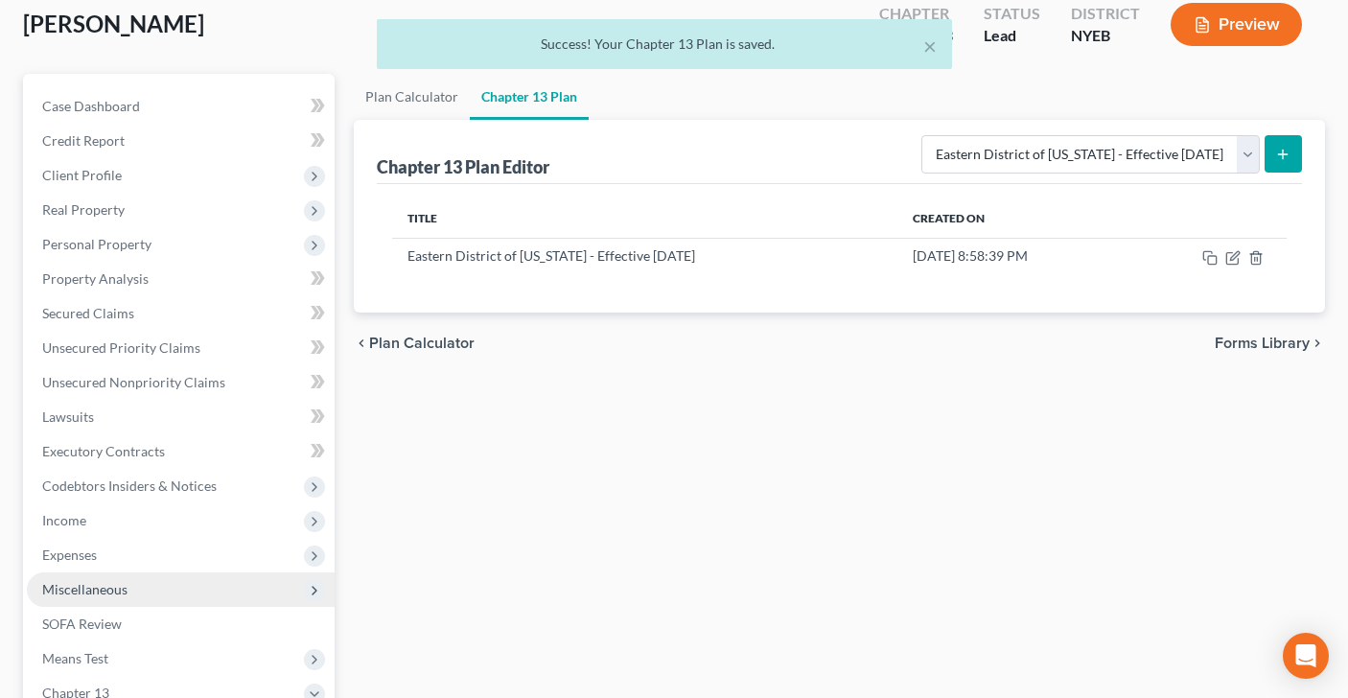
scroll to position [0, 0]
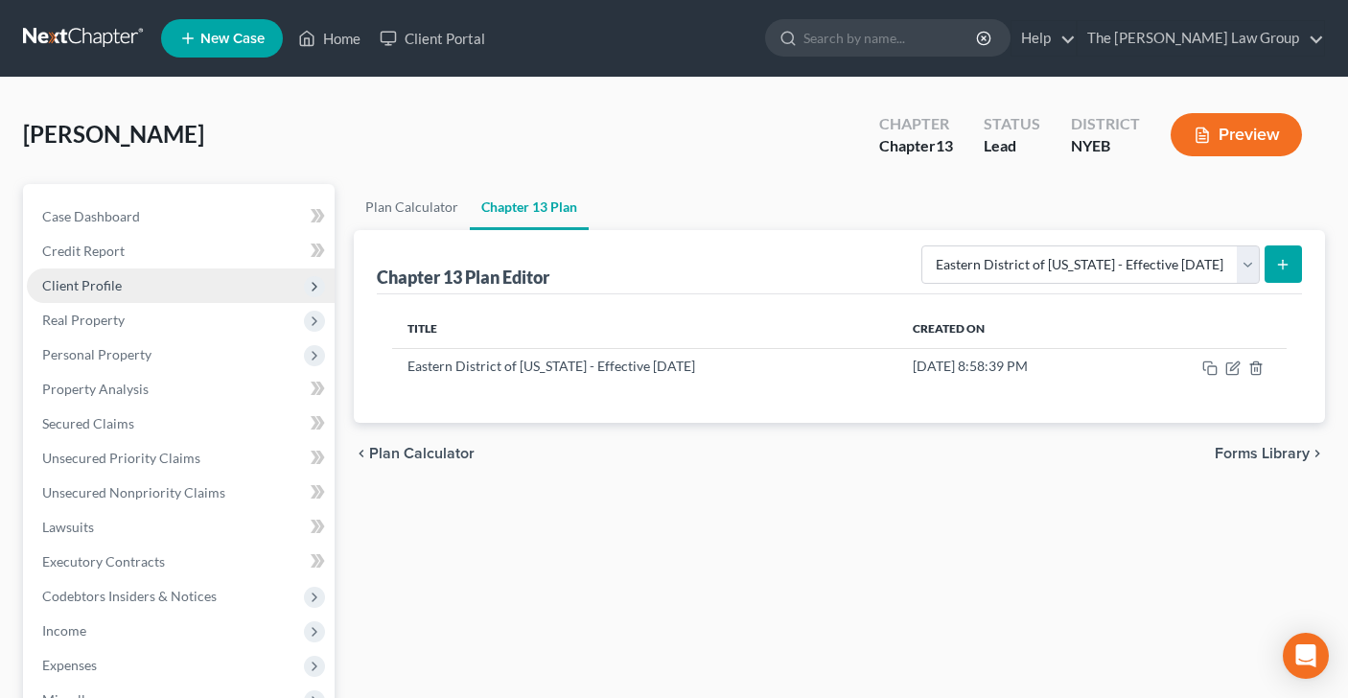
click at [109, 280] on span "Client Profile" at bounding box center [82, 285] width 80 height 16
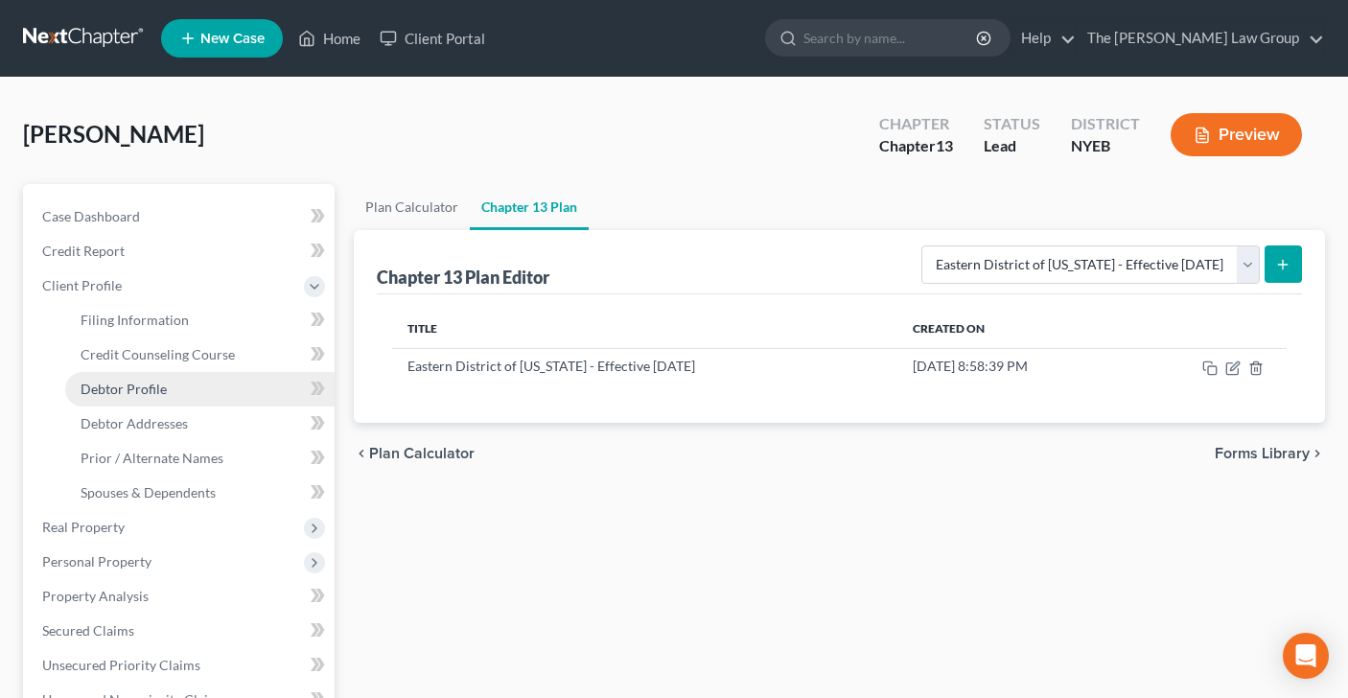
click at [154, 393] on span "Debtor Profile" at bounding box center [124, 389] width 86 height 16
select select "0"
select select "1"
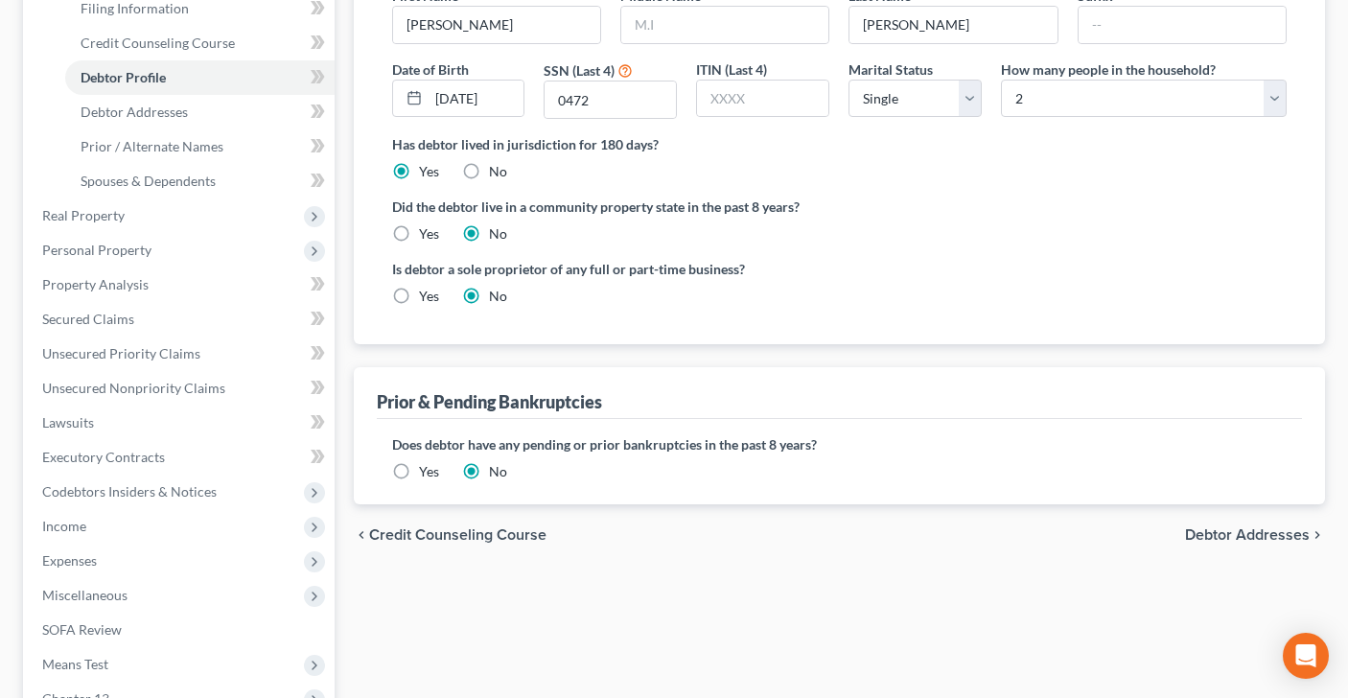
scroll to position [318, 0]
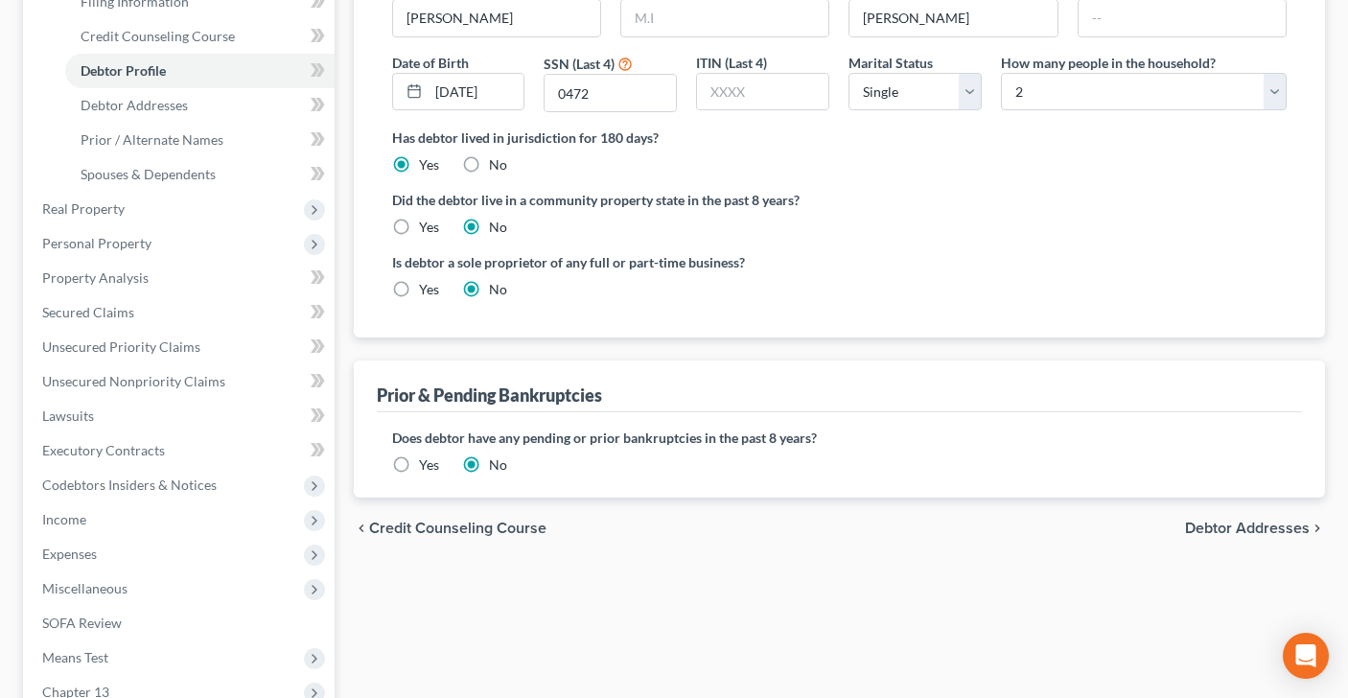
click at [419, 464] on label "Yes" at bounding box center [429, 464] width 20 height 19
click at [427, 464] on input "Yes" at bounding box center [433, 461] width 12 height 12
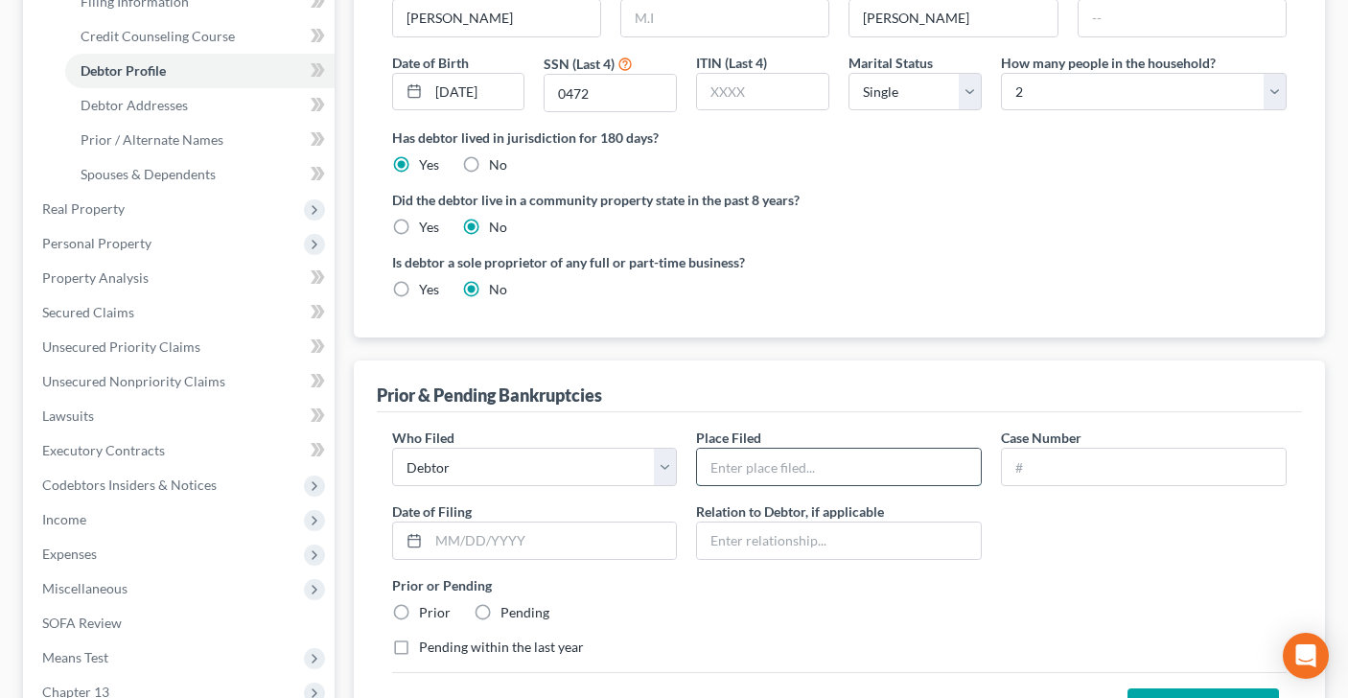
click at [841, 473] on input "text" at bounding box center [839, 467] width 284 height 36
type input "EDNY"
click at [1069, 477] on input "text" at bounding box center [1144, 467] width 284 height 36
type input "22-41079"
click at [452, 542] on input "text" at bounding box center [553, 540] width 248 height 36
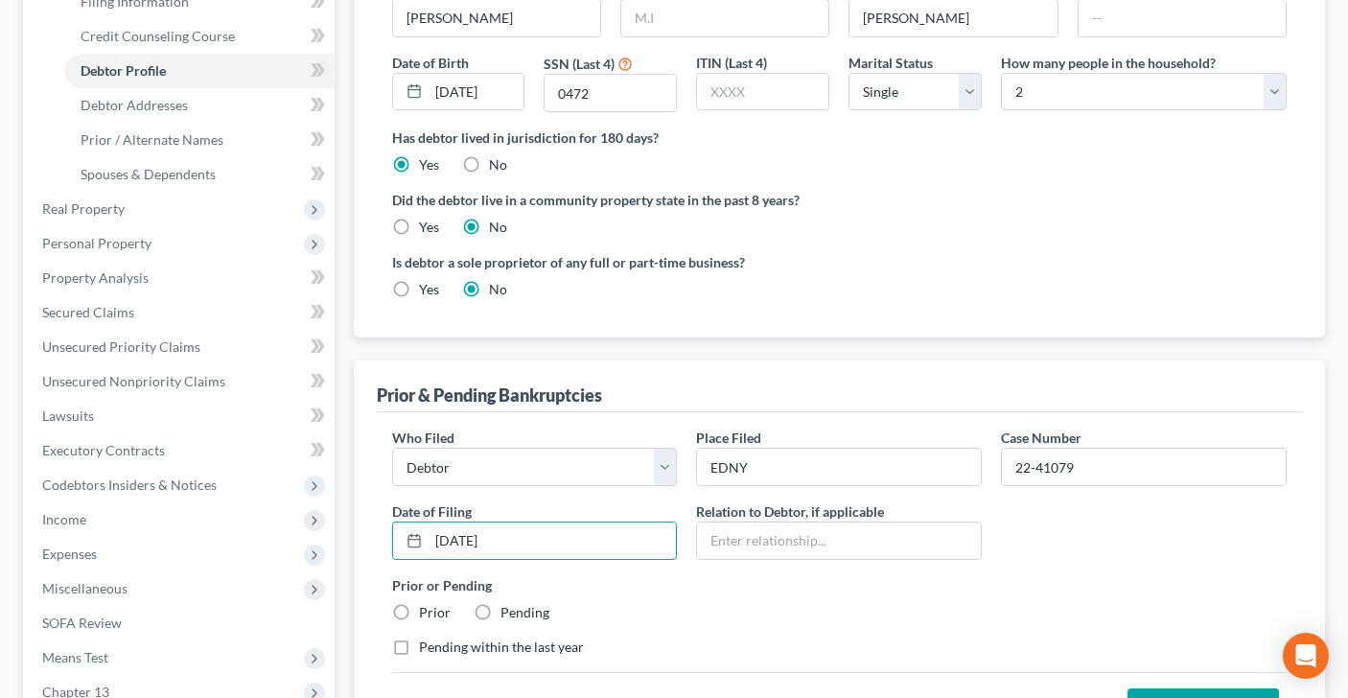
type input "05/18/2022"
click at [419, 609] on label "Prior" at bounding box center [435, 612] width 32 height 19
click at [427, 609] on input "Prior" at bounding box center [433, 609] width 12 height 12
radio input "true"
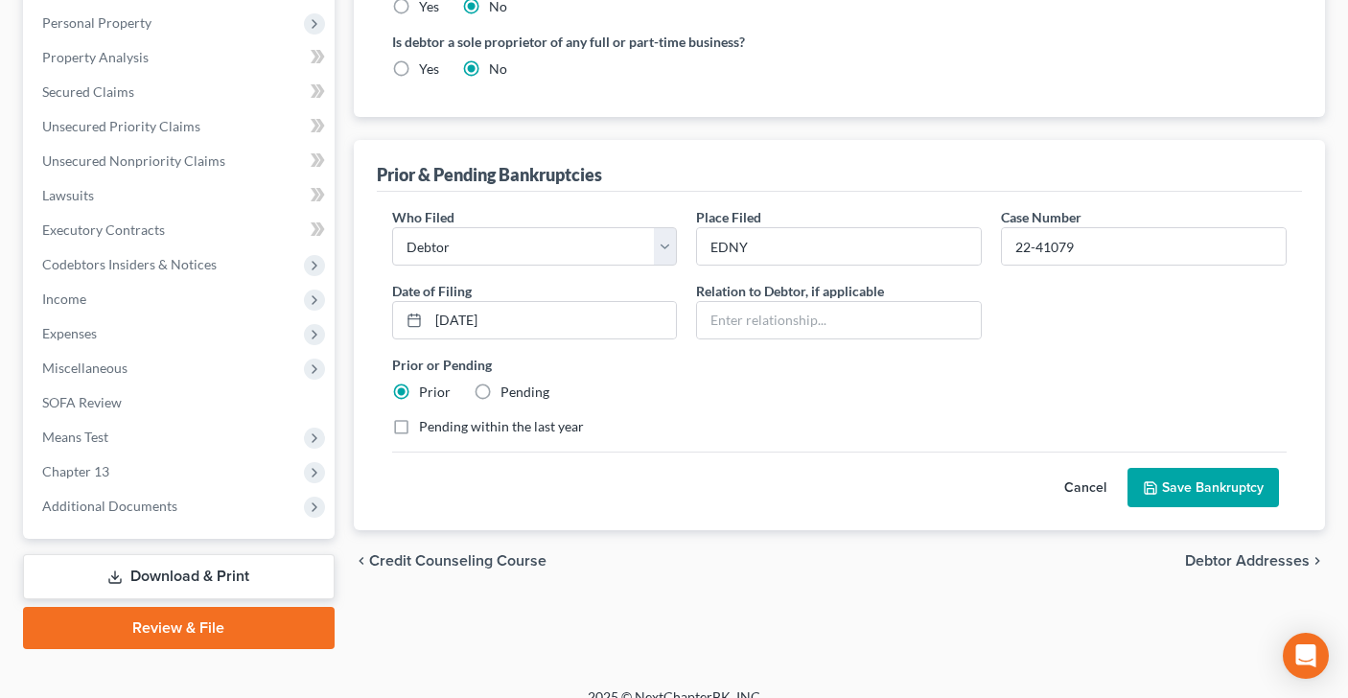
scroll to position [561, 0]
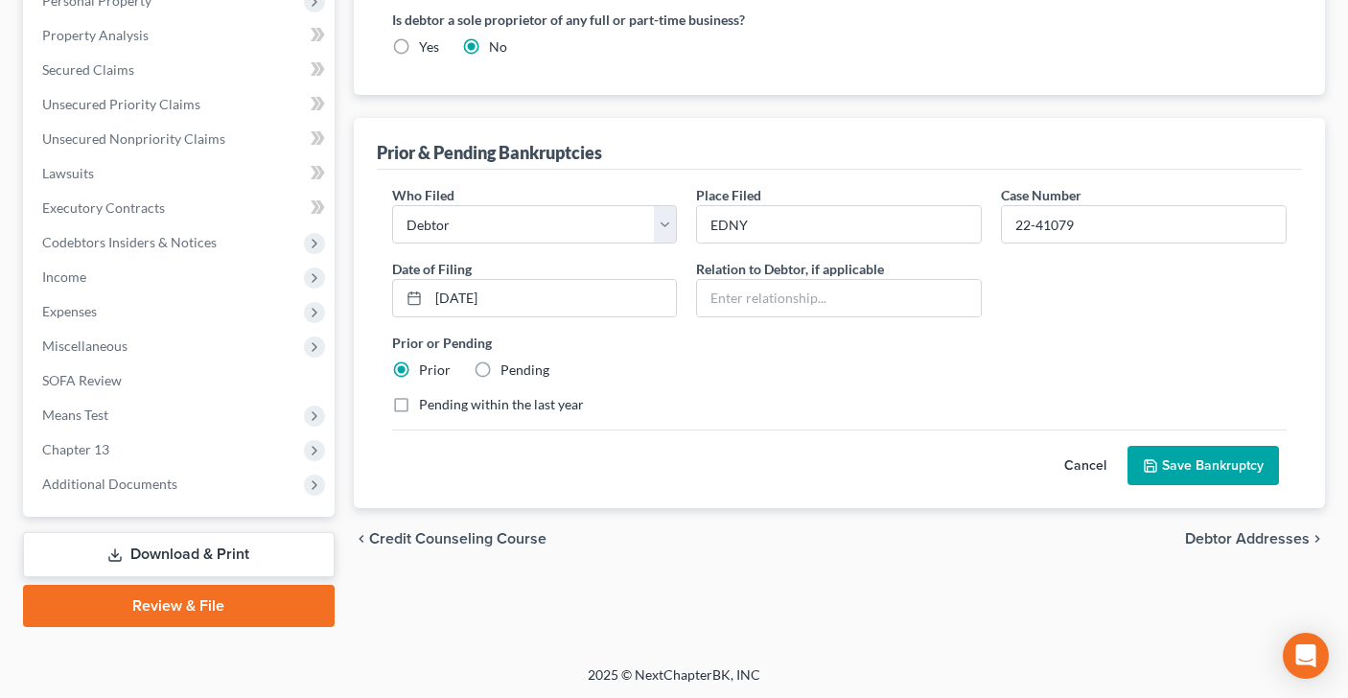
click at [1232, 457] on button "Save Bankruptcy" at bounding box center [1202, 466] width 151 height 40
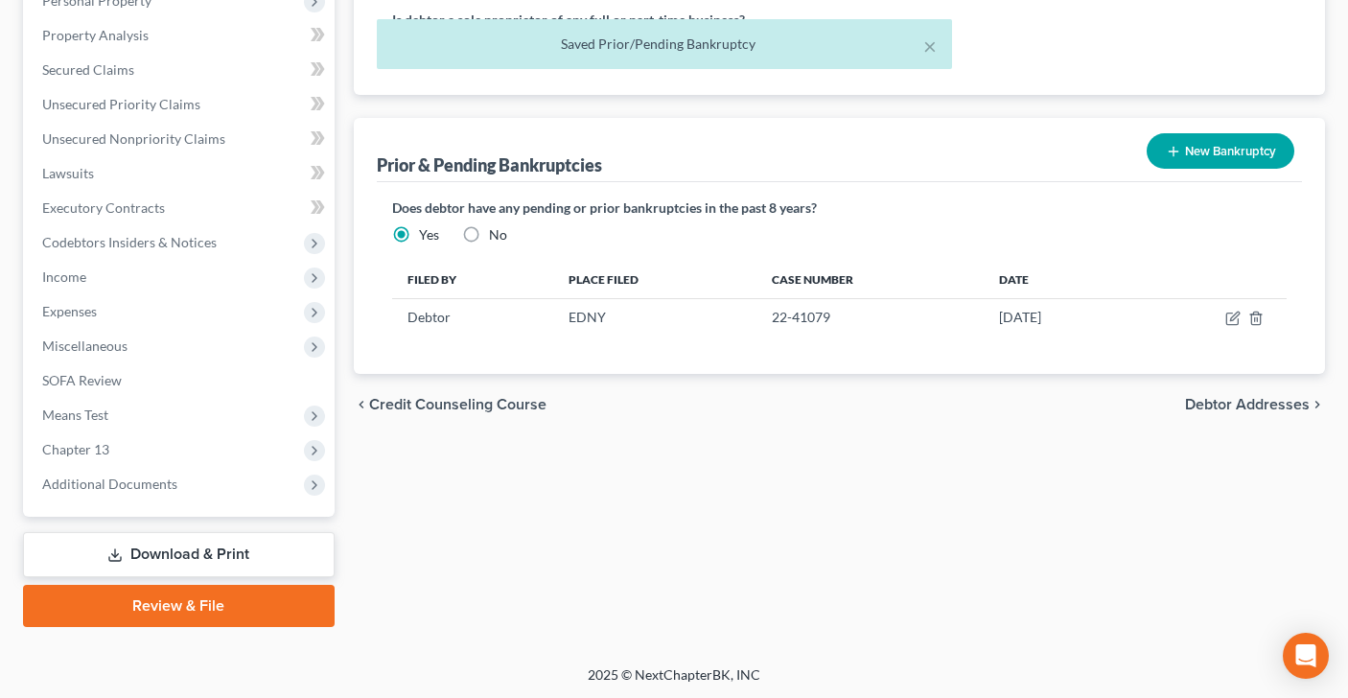
click at [1210, 151] on button "New Bankruptcy" at bounding box center [1221, 150] width 148 height 35
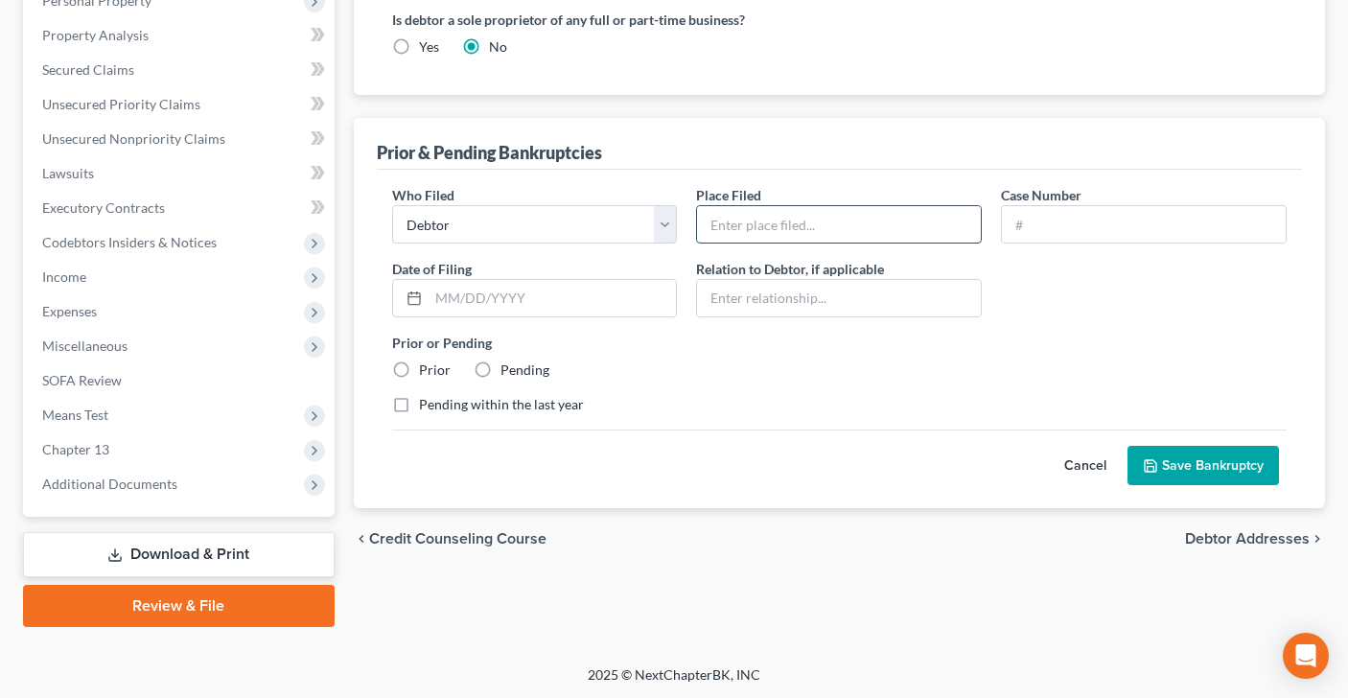
click at [900, 220] on input "text" at bounding box center [839, 224] width 284 height 36
type input "EDNY"
click at [1161, 216] on input "text" at bounding box center [1144, 224] width 284 height 36
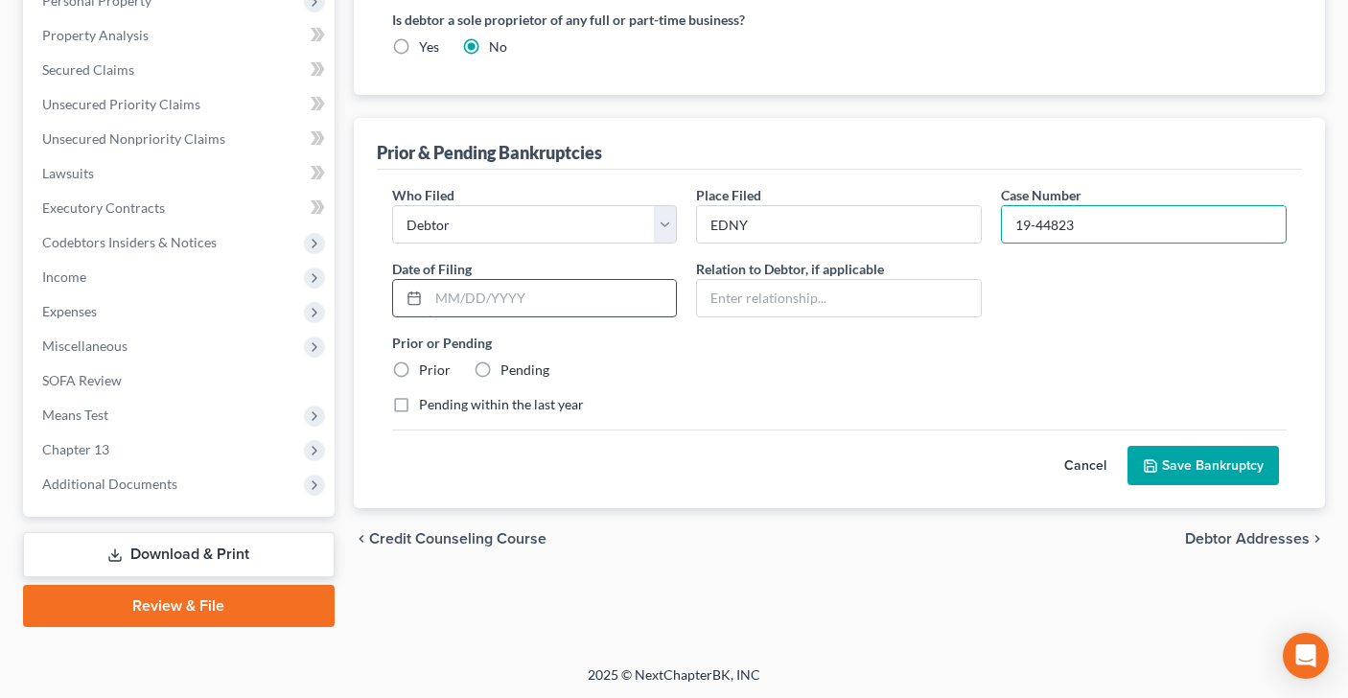
type input "19-44823"
click at [508, 301] on input "text" at bounding box center [553, 298] width 248 height 36
type input "[DATE]"
click at [419, 371] on label "Prior" at bounding box center [435, 369] width 32 height 19
click at [427, 371] on input "Prior" at bounding box center [433, 366] width 12 height 12
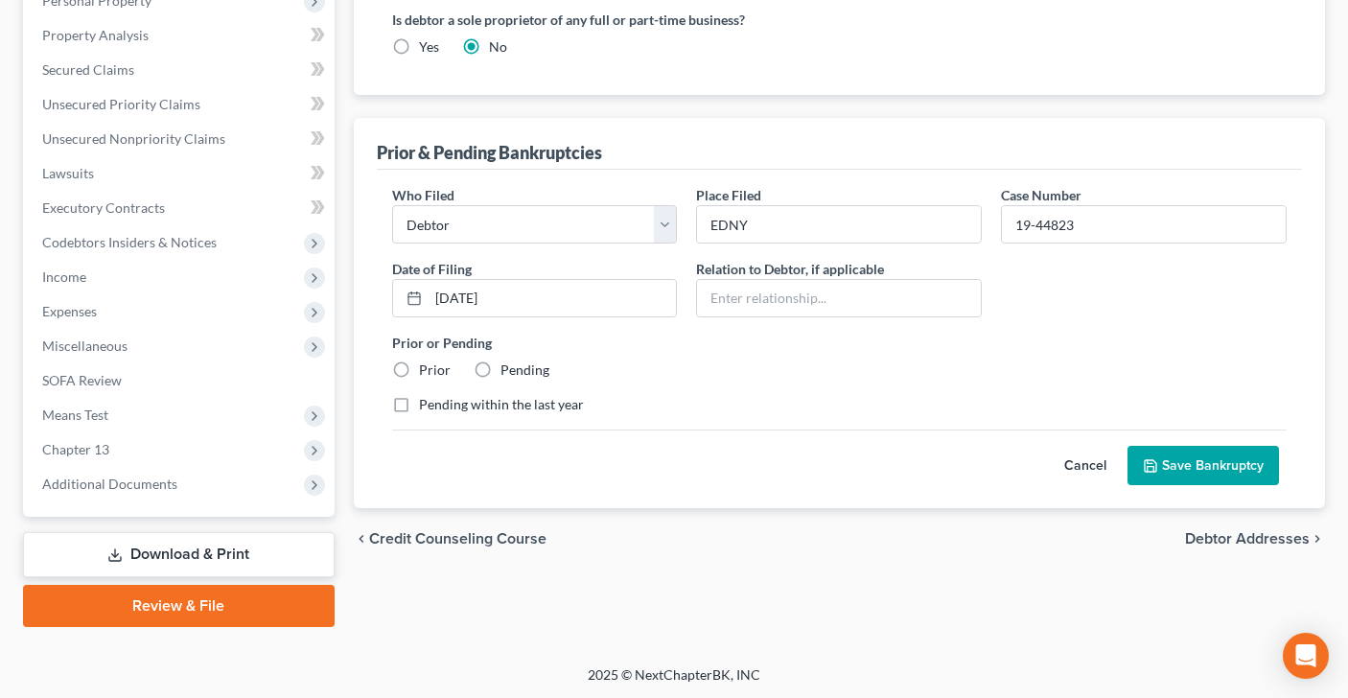
radio input "true"
click at [1201, 461] on button "Save Bankruptcy" at bounding box center [1202, 466] width 151 height 40
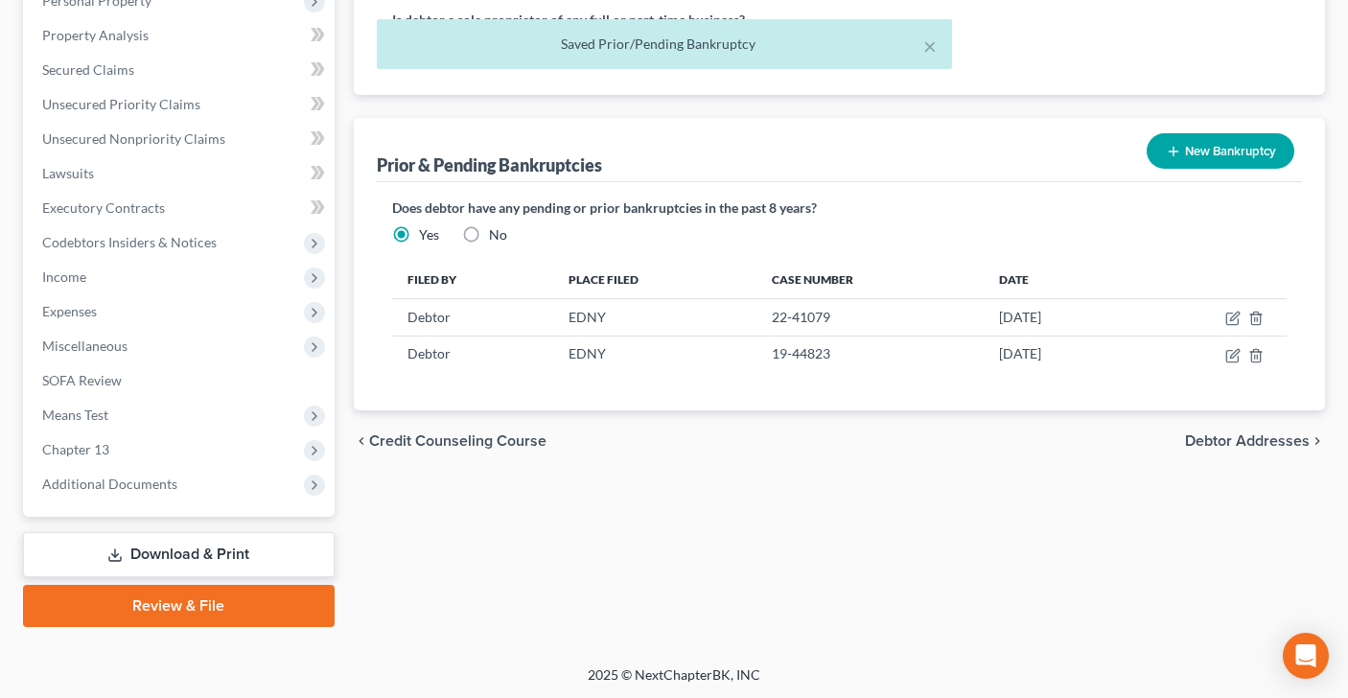
click at [170, 596] on link "Review & File" at bounding box center [179, 606] width 312 height 42
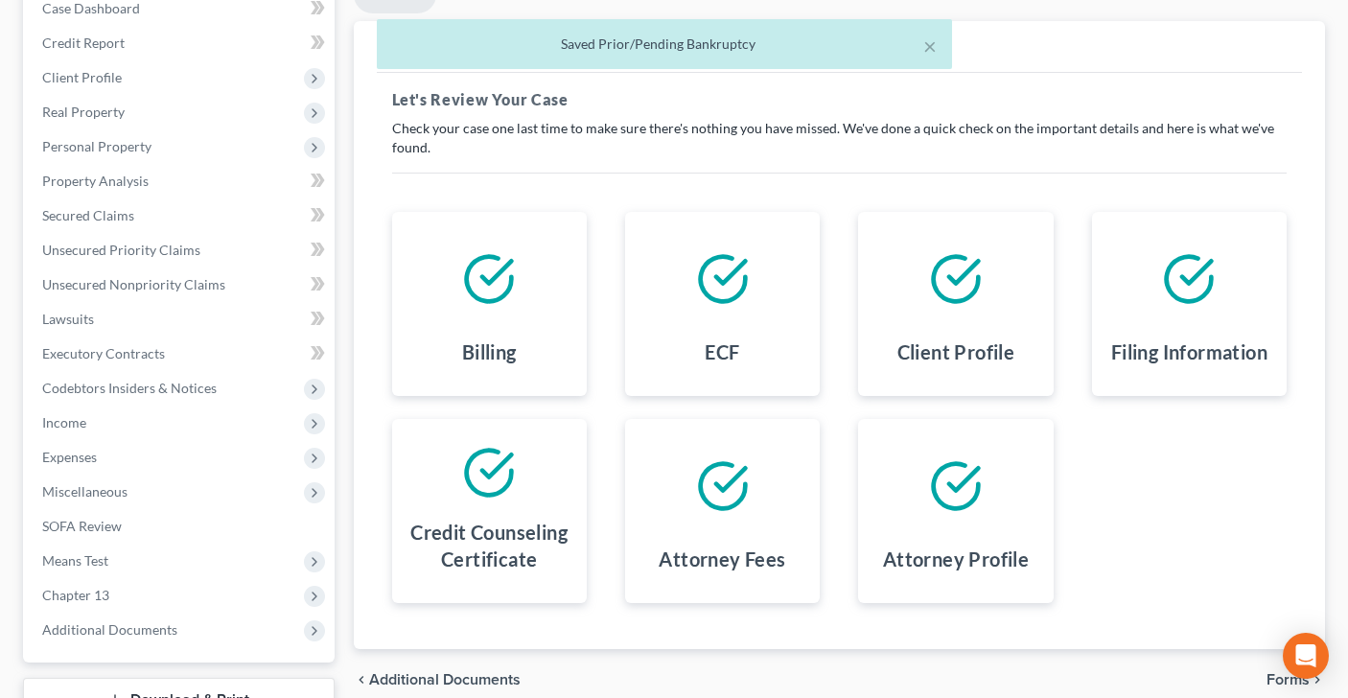
scroll to position [271, 0]
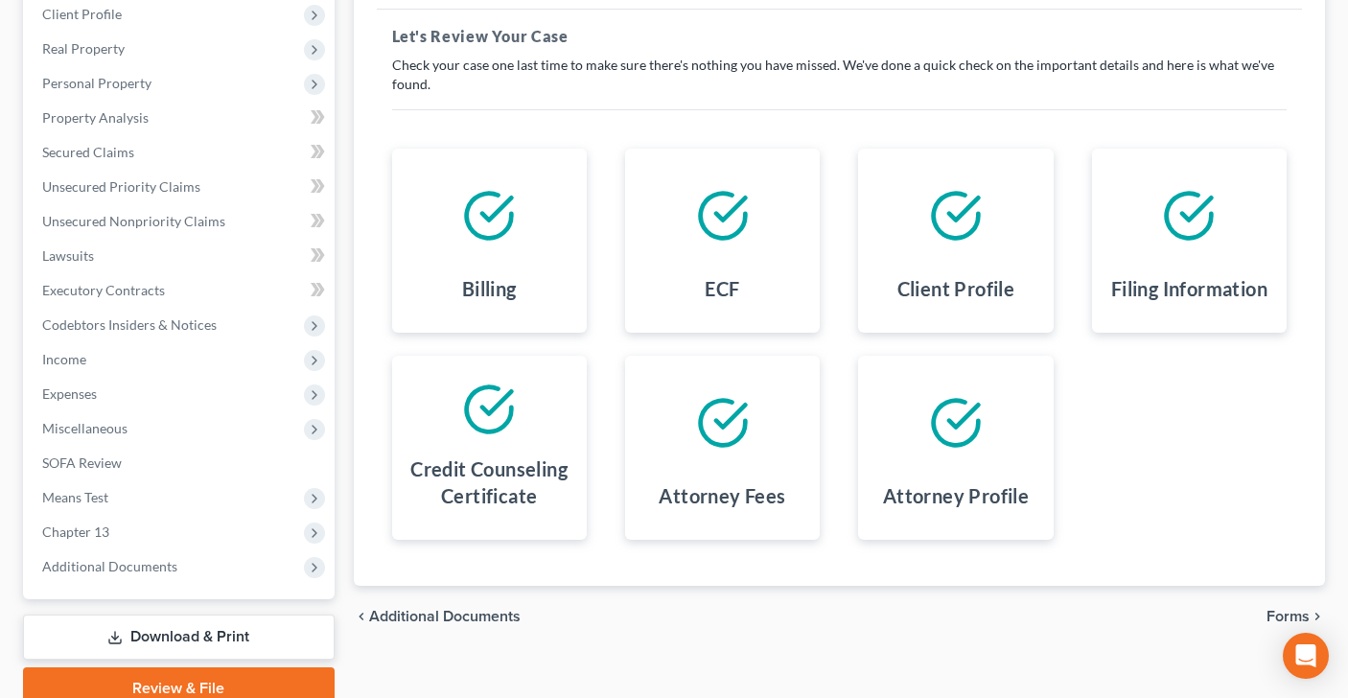
click at [1285, 619] on span "Forms" at bounding box center [1287, 616] width 43 height 15
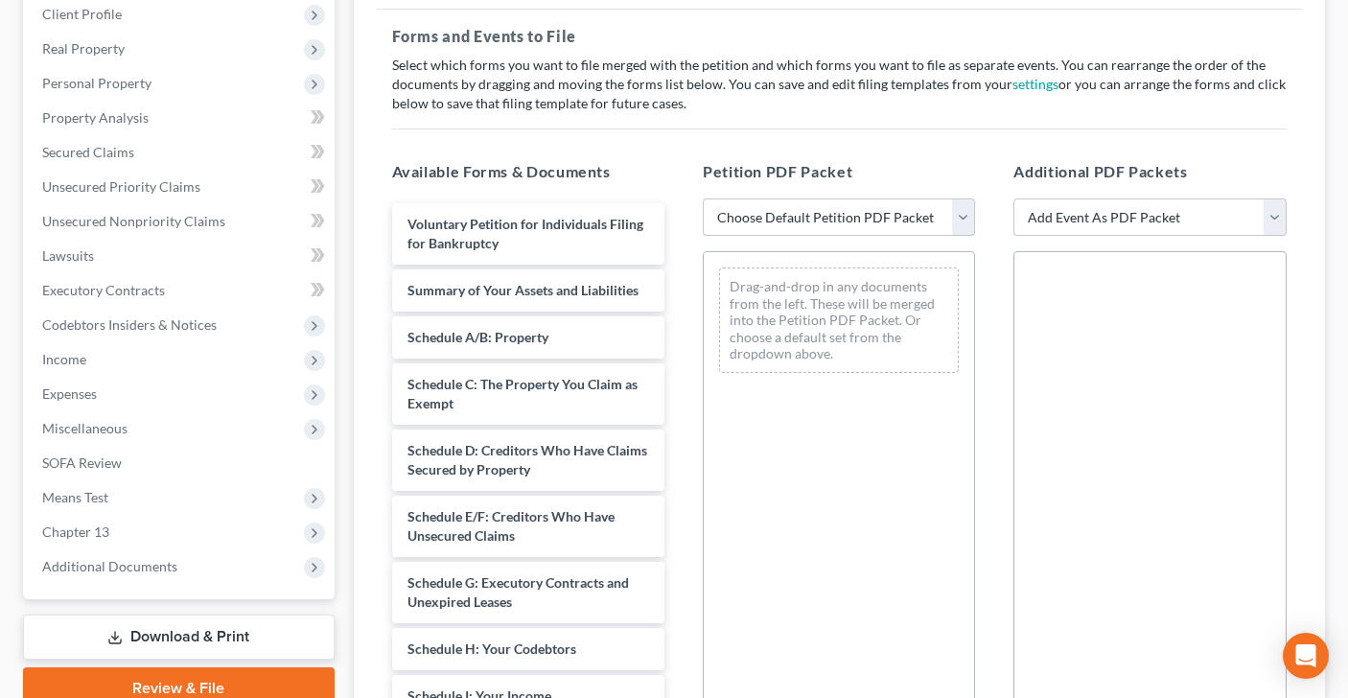
click at [956, 219] on select "Choose Default Petition PDF Packet Complete Bankruptcy Petition (all forms and …" at bounding box center [839, 217] width 272 height 38
select select "0"
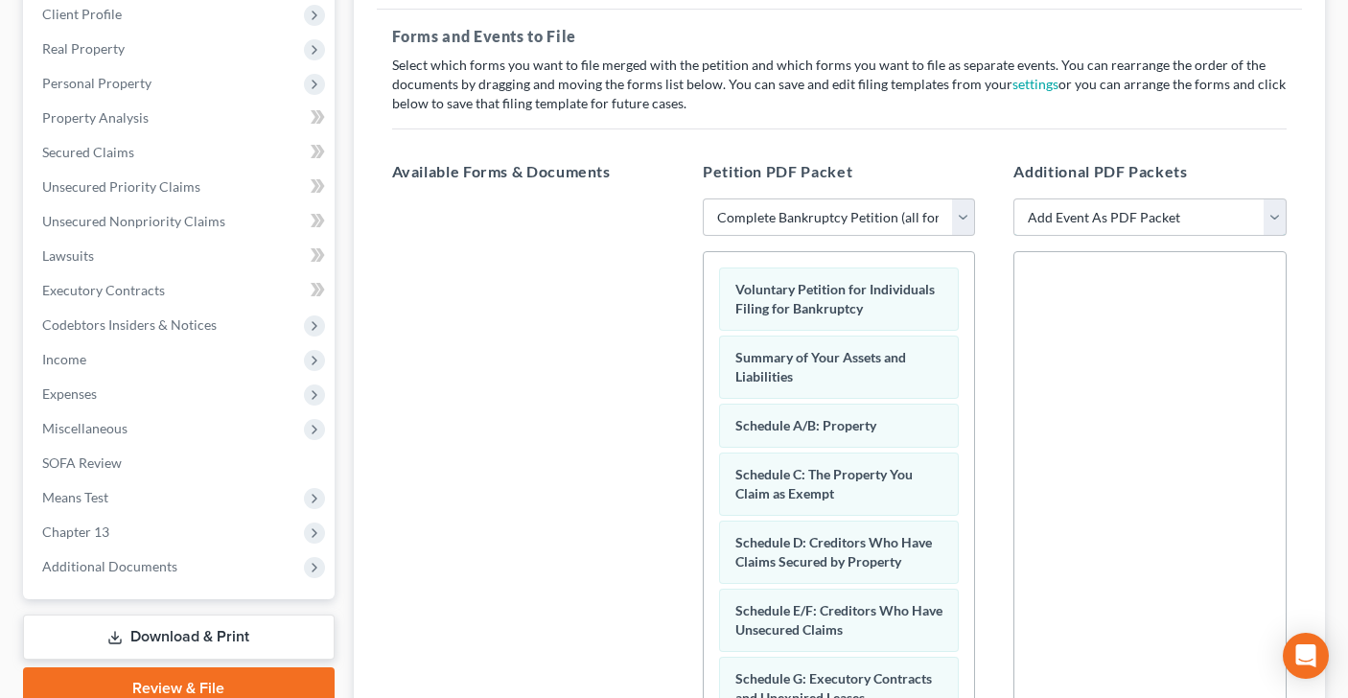
click at [1281, 223] on select "Add Event As PDF Packet Certificate of Credit Counseling Employee Income Record…" at bounding box center [1149, 217] width 272 height 38
select select "0"
select select
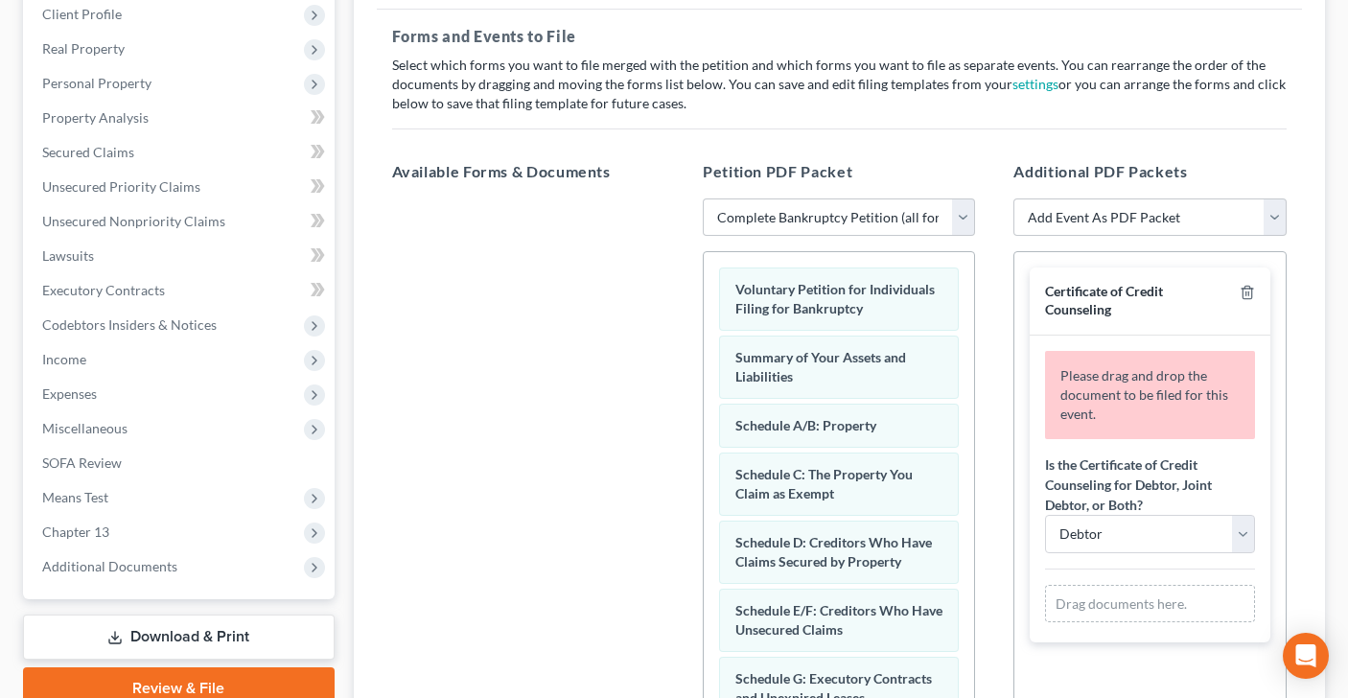
click at [1138, 604] on div "Drag documents here." at bounding box center [1149, 604] width 209 height 38
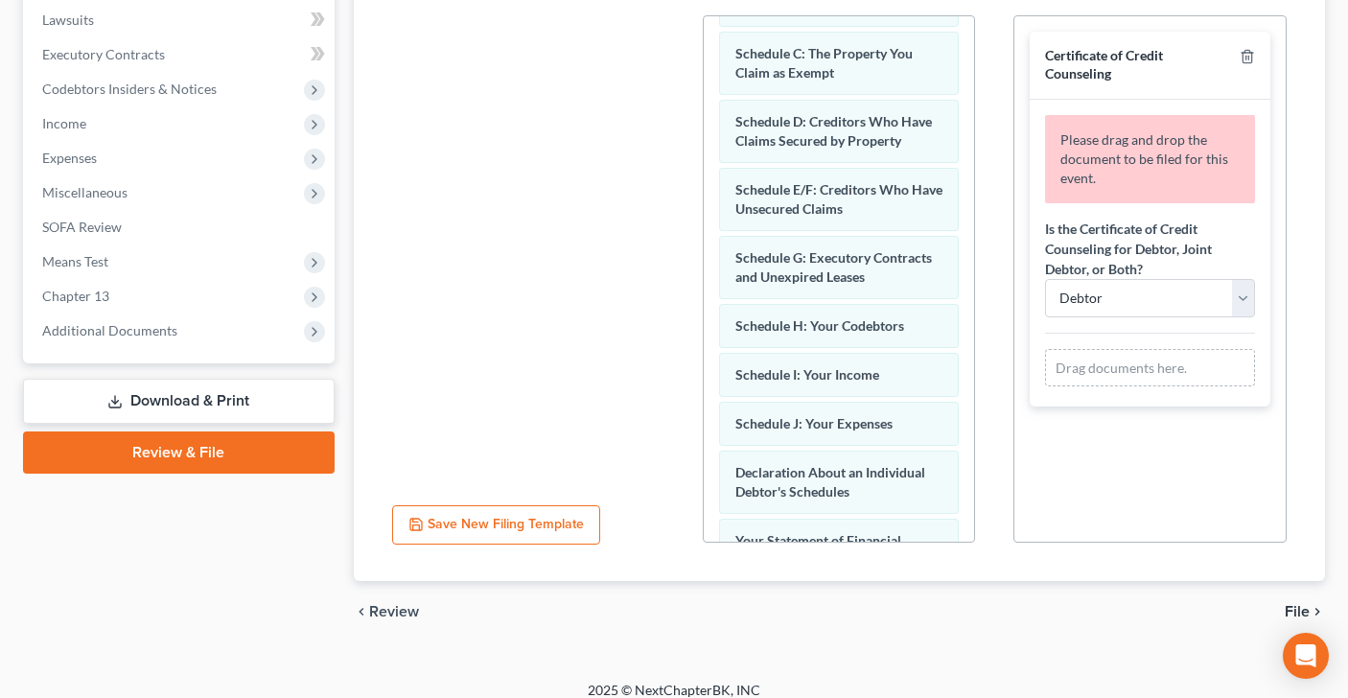
scroll to position [523, 0]
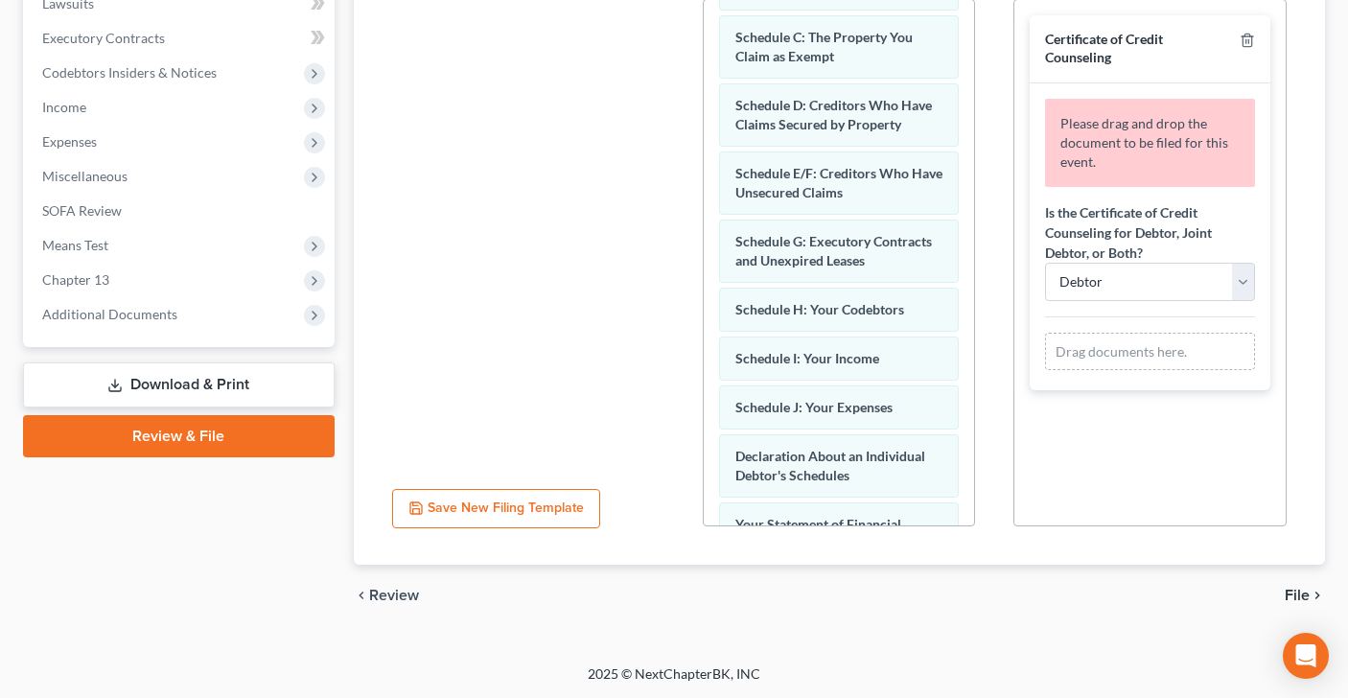
click at [1296, 597] on span "File" at bounding box center [1297, 595] width 25 height 15
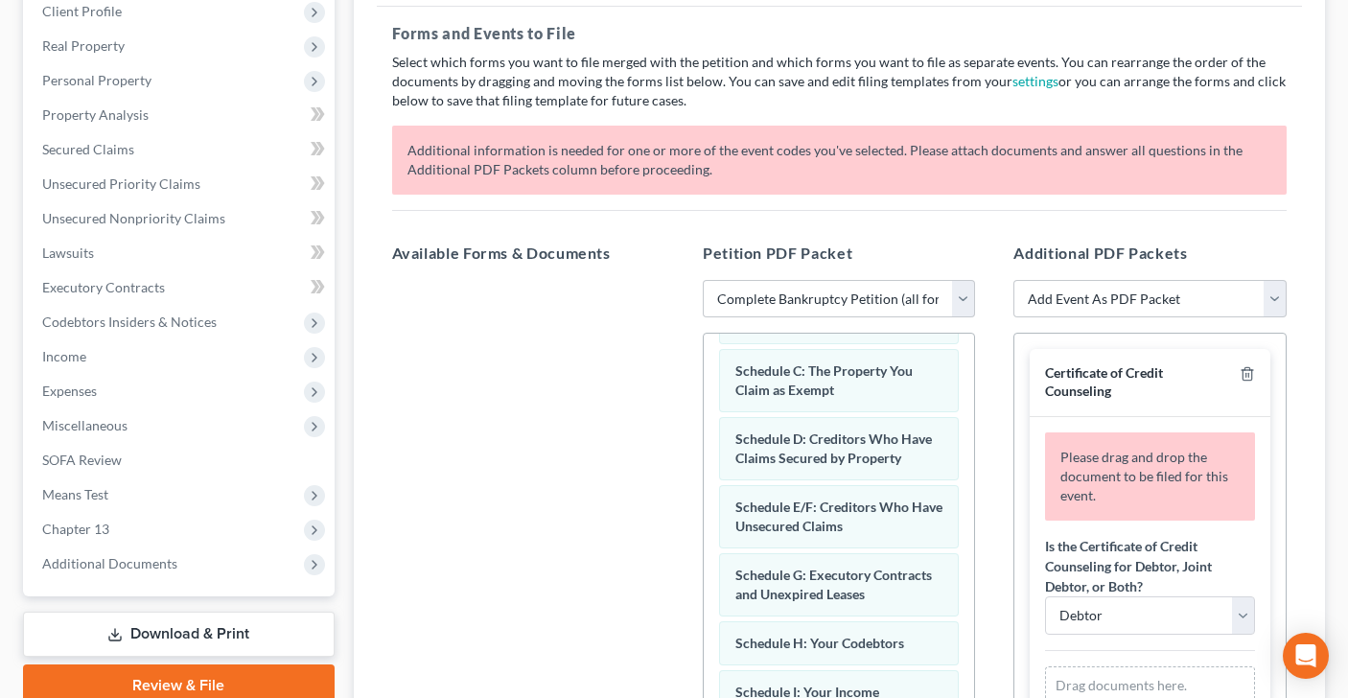
scroll to position [220, 0]
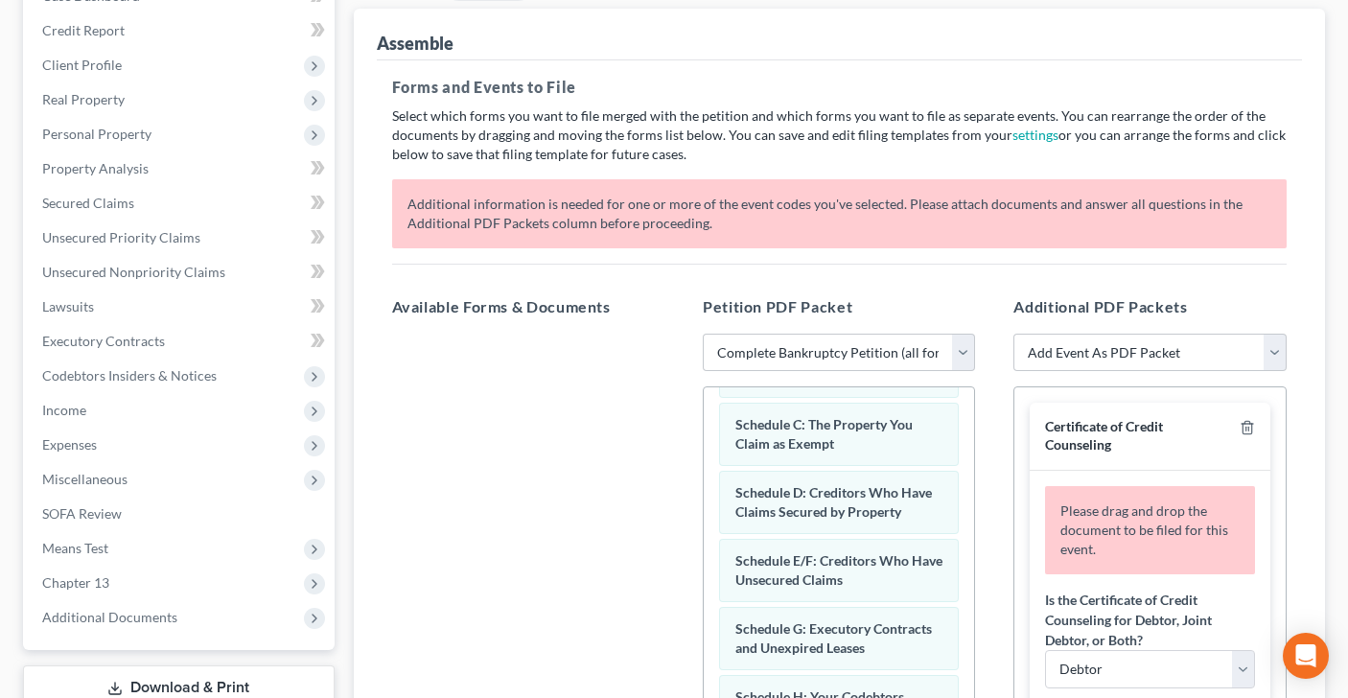
click at [1248, 414] on div "Certificate of Credit Counseling" at bounding box center [1150, 436] width 240 height 67
click at [1240, 432] on icon "button" at bounding box center [1247, 427] width 15 height 15
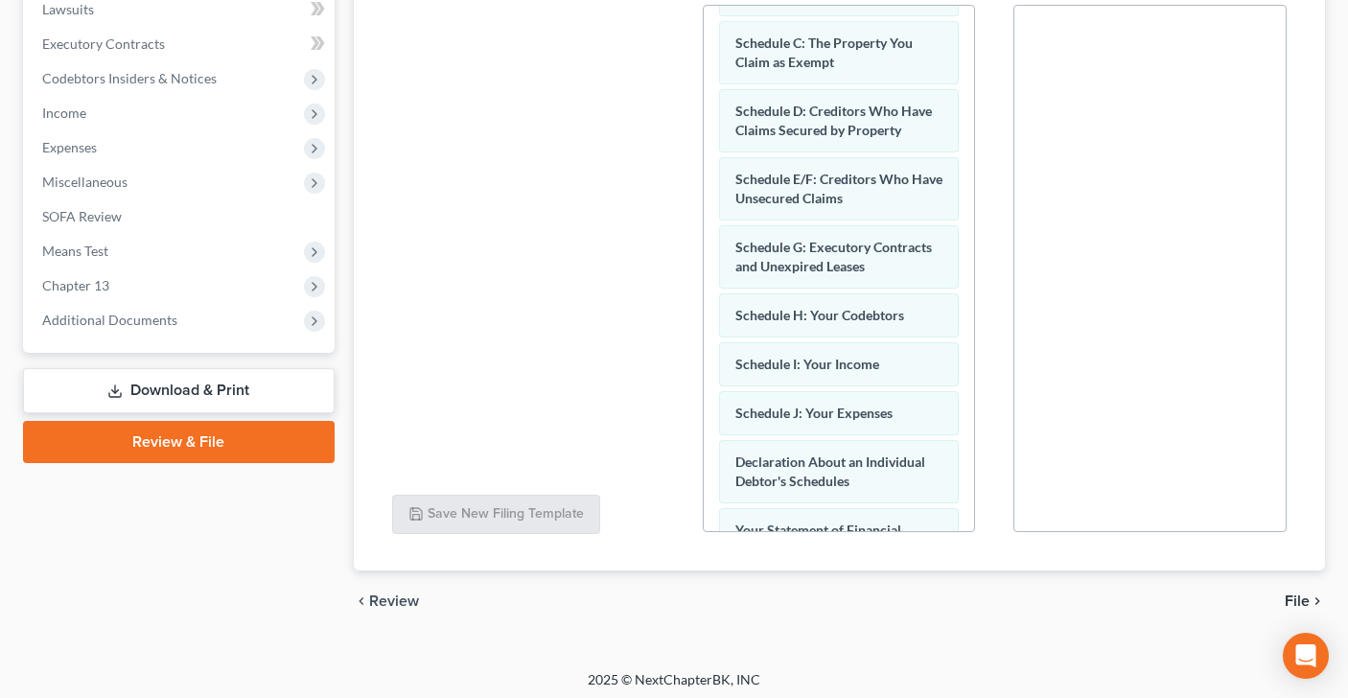
scroll to position [523, 0]
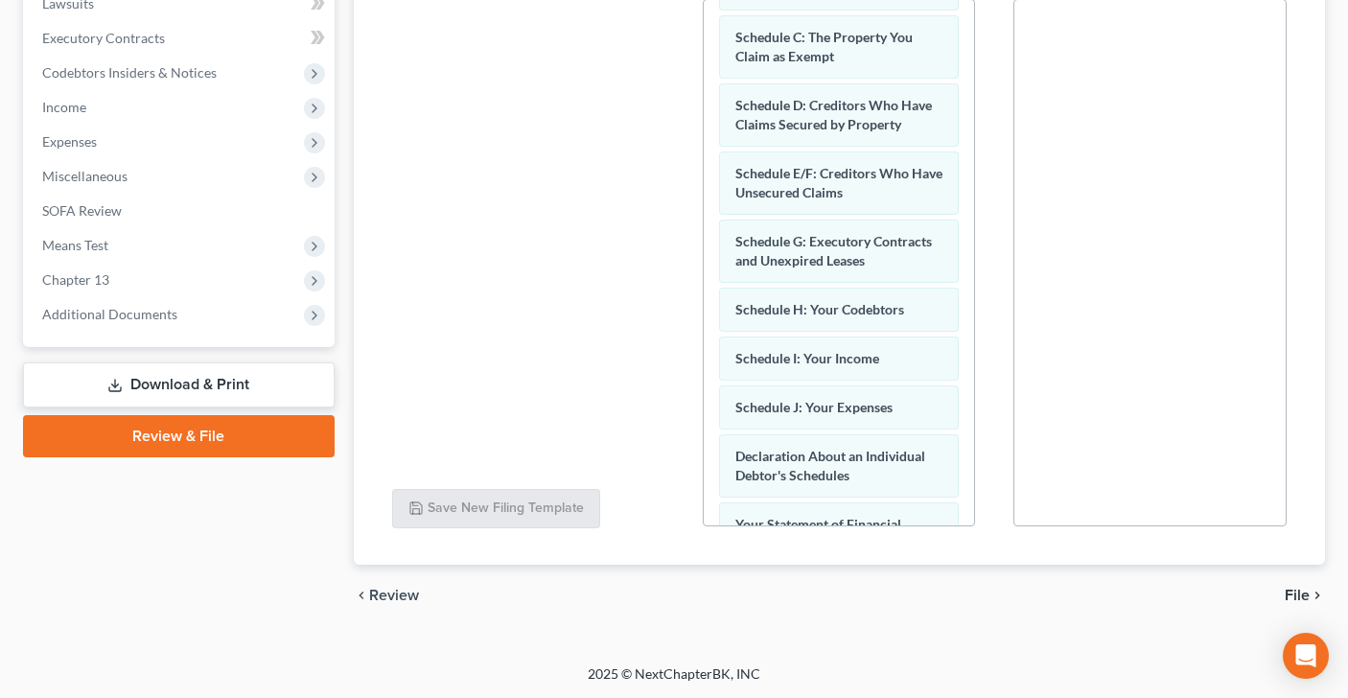
click at [1300, 594] on span "File" at bounding box center [1297, 595] width 25 height 15
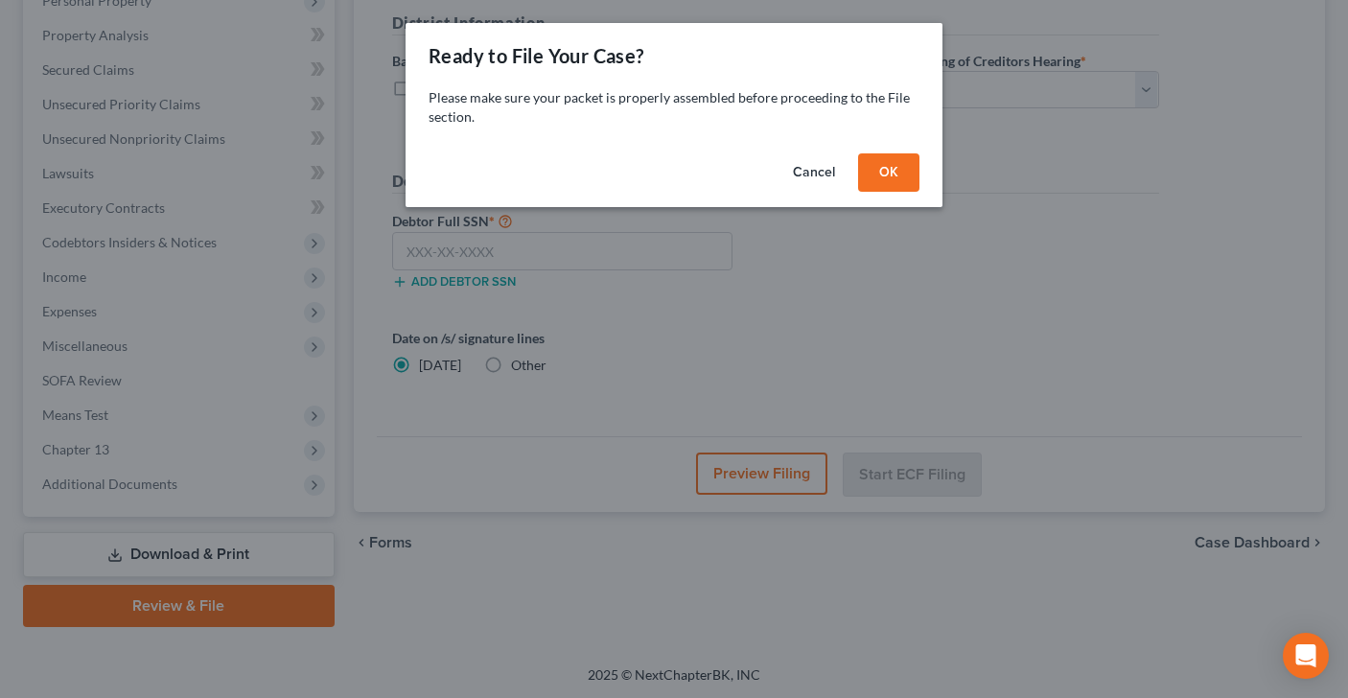
click at [879, 168] on button "OK" at bounding box center [888, 172] width 61 height 38
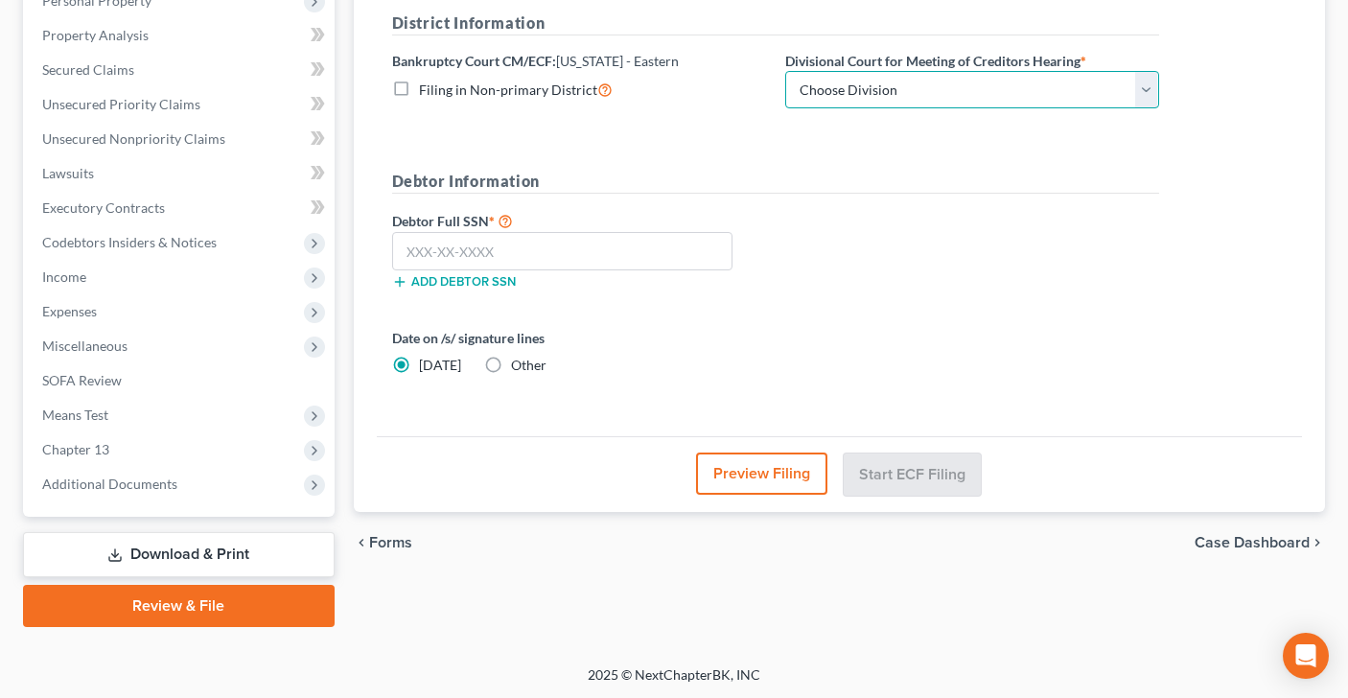
click at [1146, 89] on select "Choose Division Brooklyn Central Islip" at bounding box center [972, 90] width 374 height 38
select select "0"
click at [544, 244] on input "text" at bounding box center [562, 251] width 341 height 38
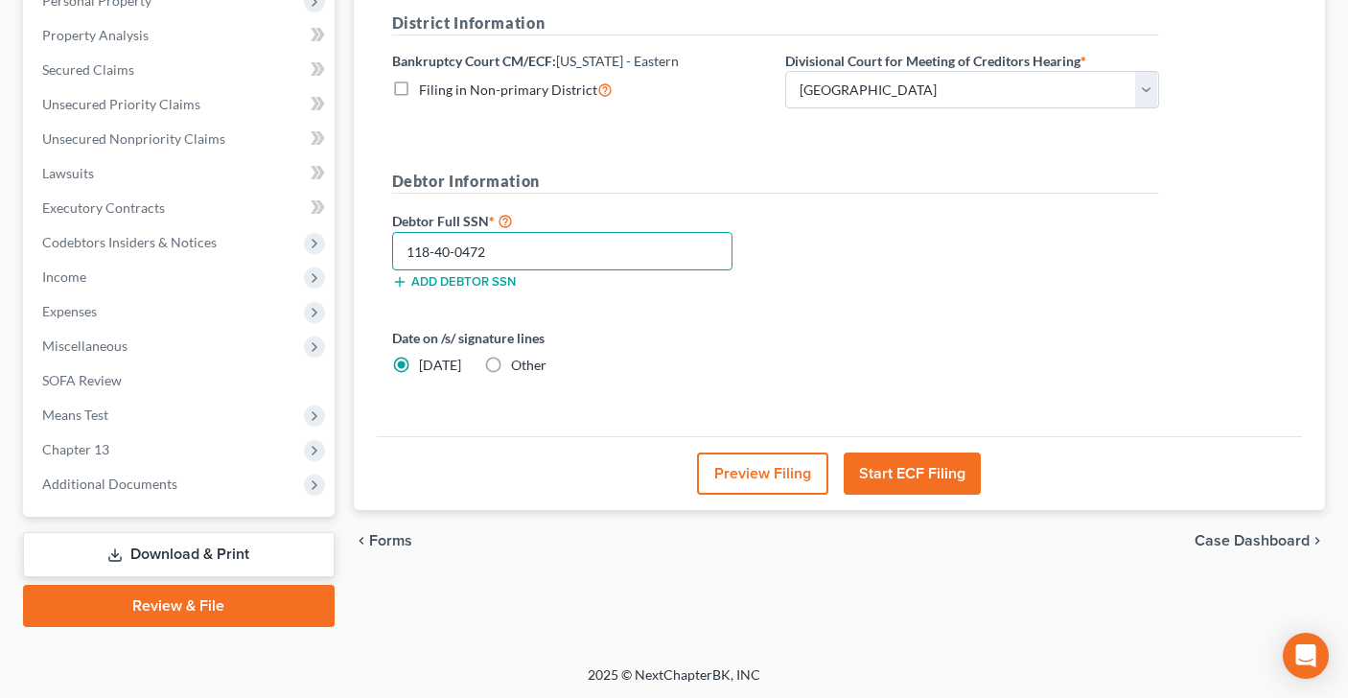
type input "118-40-0472"
click at [917, 470] on button "Start ECF Filing" at bounding box center [912, 473] width 137 height 42
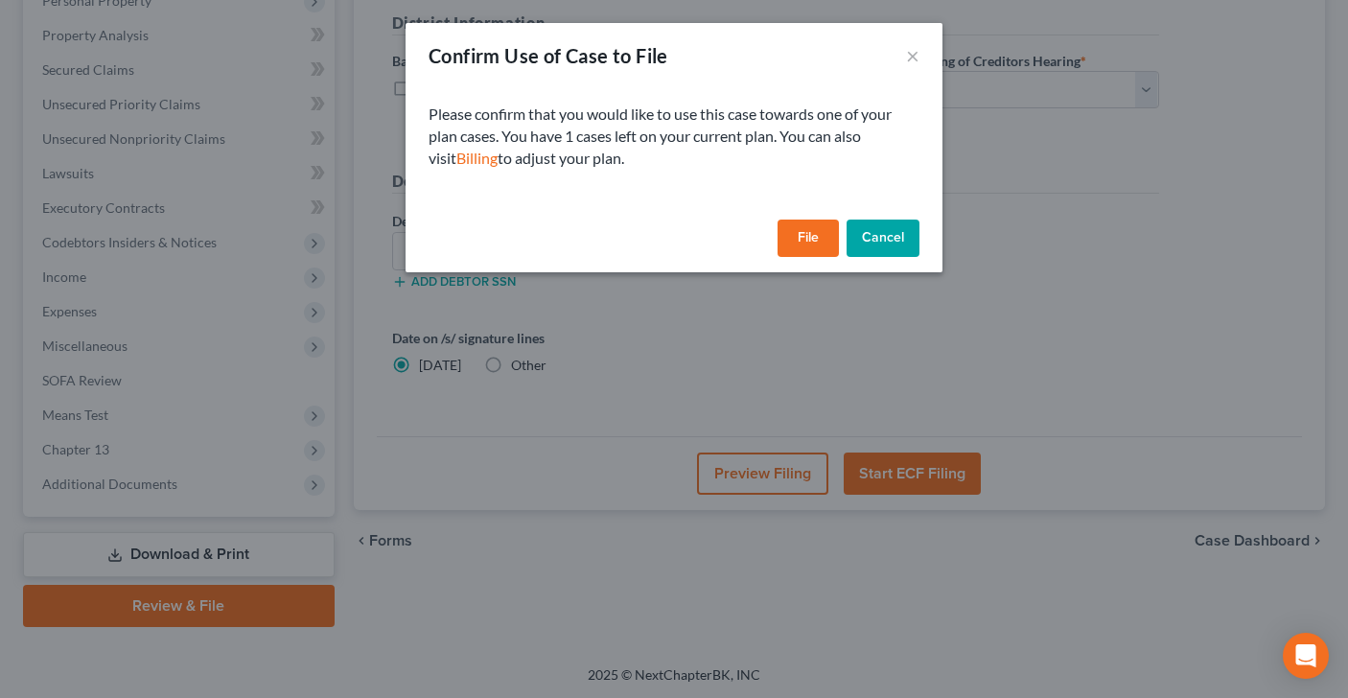
click at [803, 240] on button "File" at bounding box center [807, 239] width 61 height 38
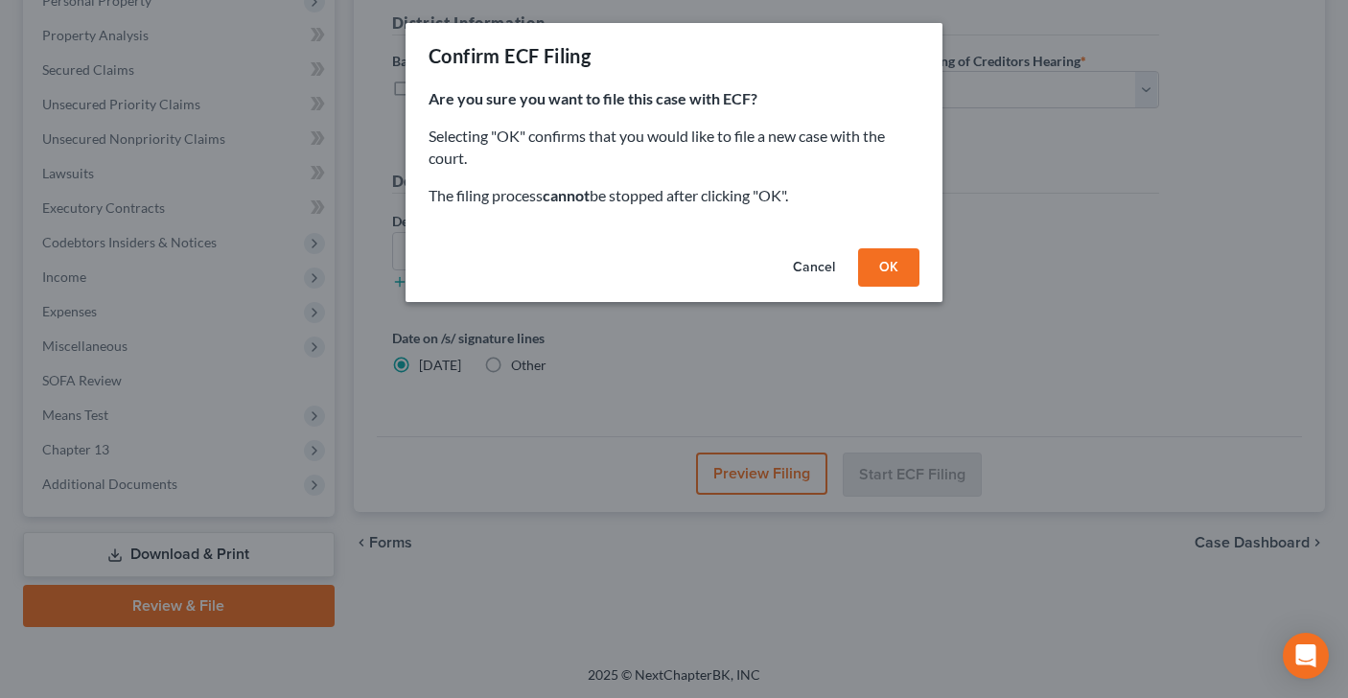
click at [889, 277] on button "OK" at bounding box center [888, 267] width 61 height 38
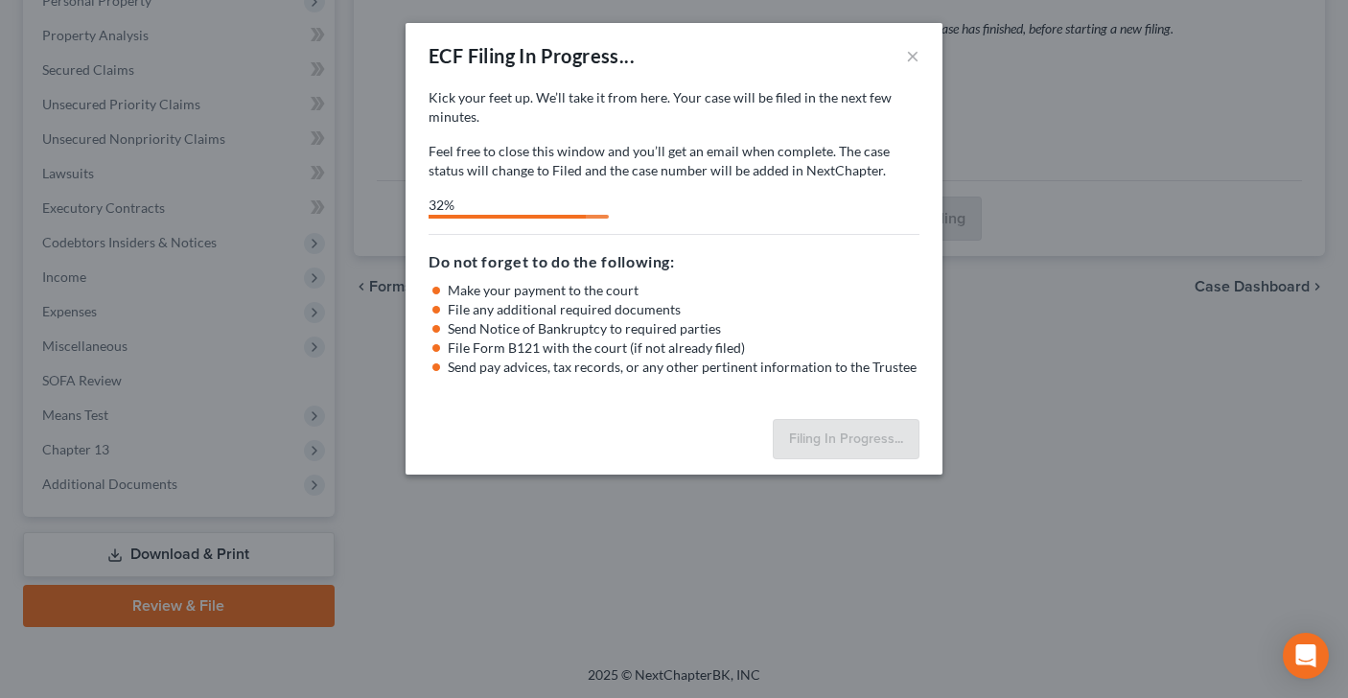
select select "0"
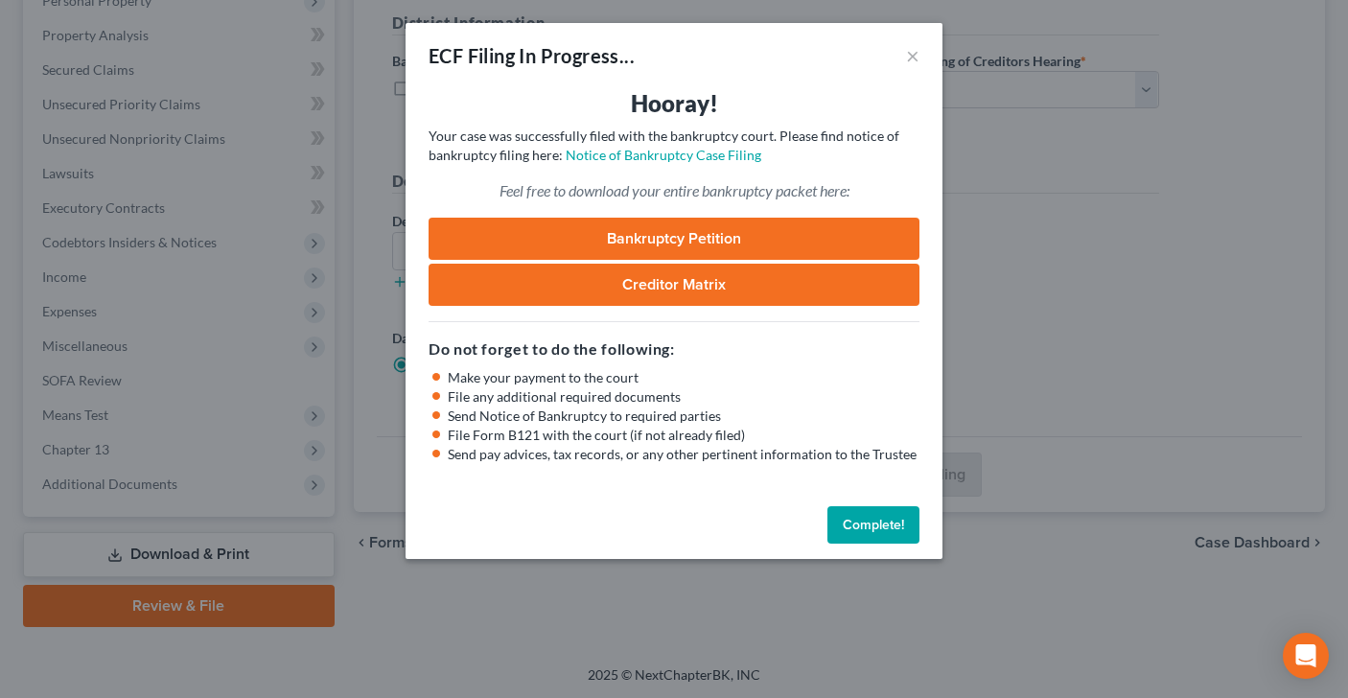
click at [685, 228] on link "Bankruptcy Petition" at bounding box center [674, 239] width 491 height 42
click at [865, 520] on button "Complete!" at bounding box center [873, 525] width 92 height 38
